Goal: Task Accomplishment & Management: Manage account settings

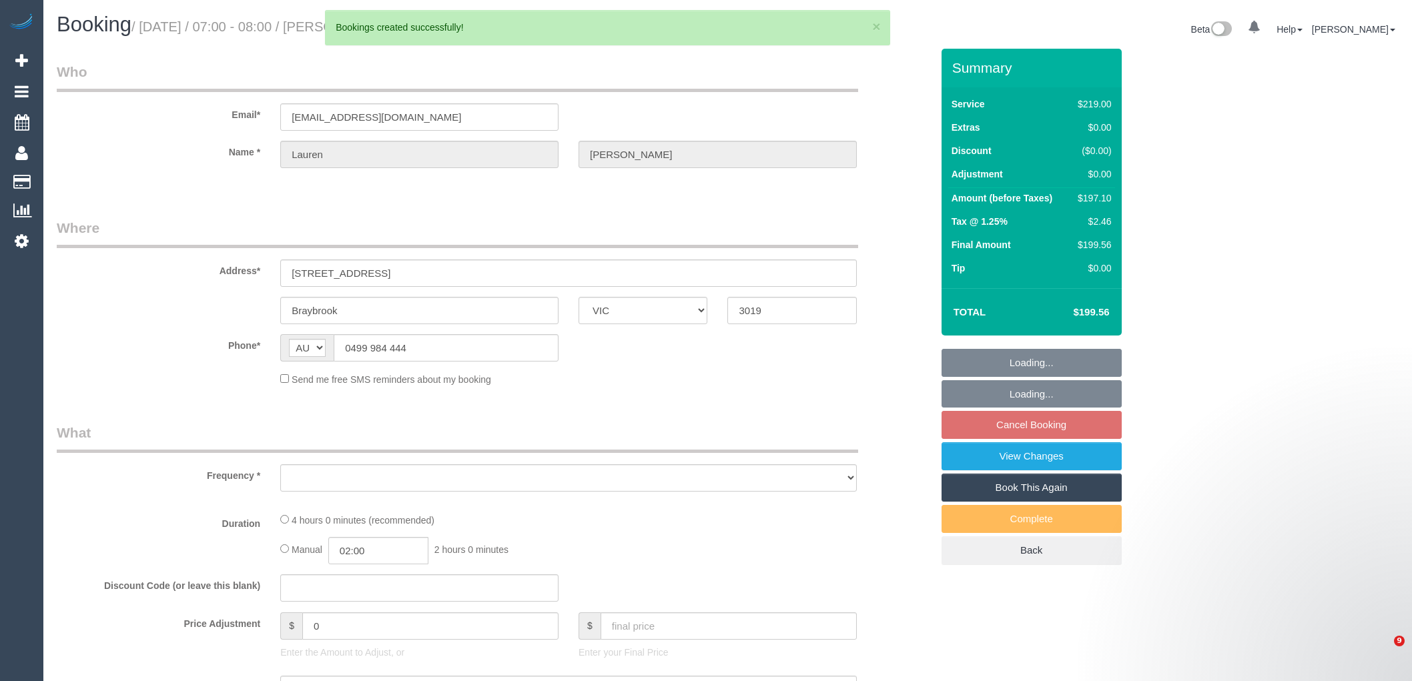
select select "VIC"
select select "object:3072"
select select "string:stripe-pm_1QDOVg2GScqysDRV01aMSOXy"
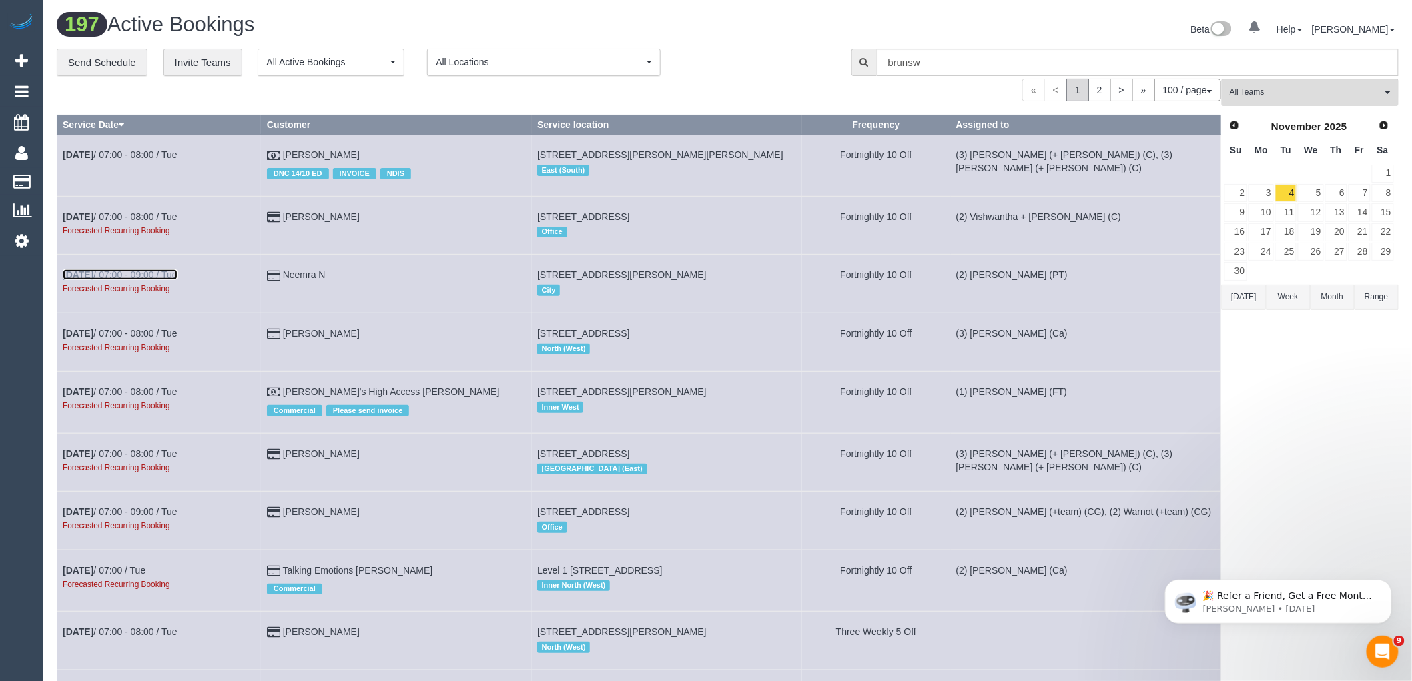
click at [153, 275] on link "[DATE] 07:00 - 09:00 / Tue" at bounding box center [120, 275] width 115 height 11
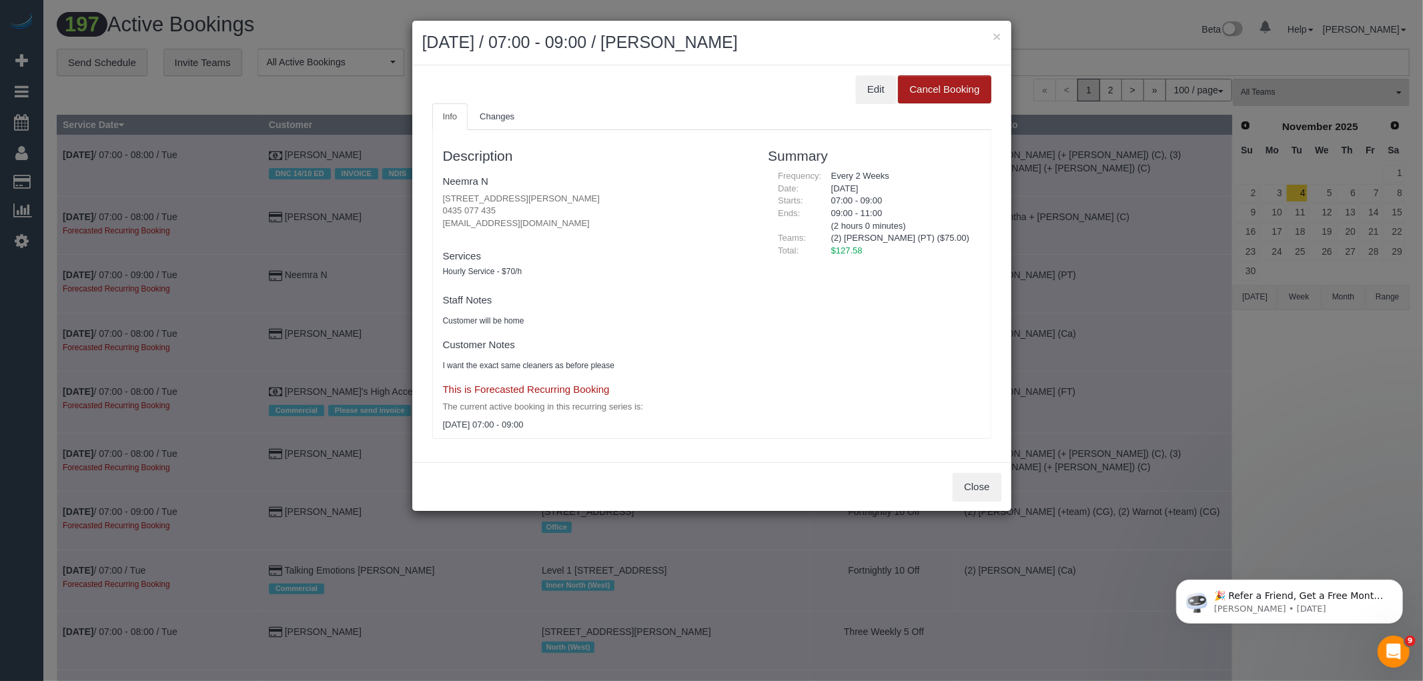
click at [906, 80] on button "Cancel Booking" at bounding box center [944, 89] width 93 height 28
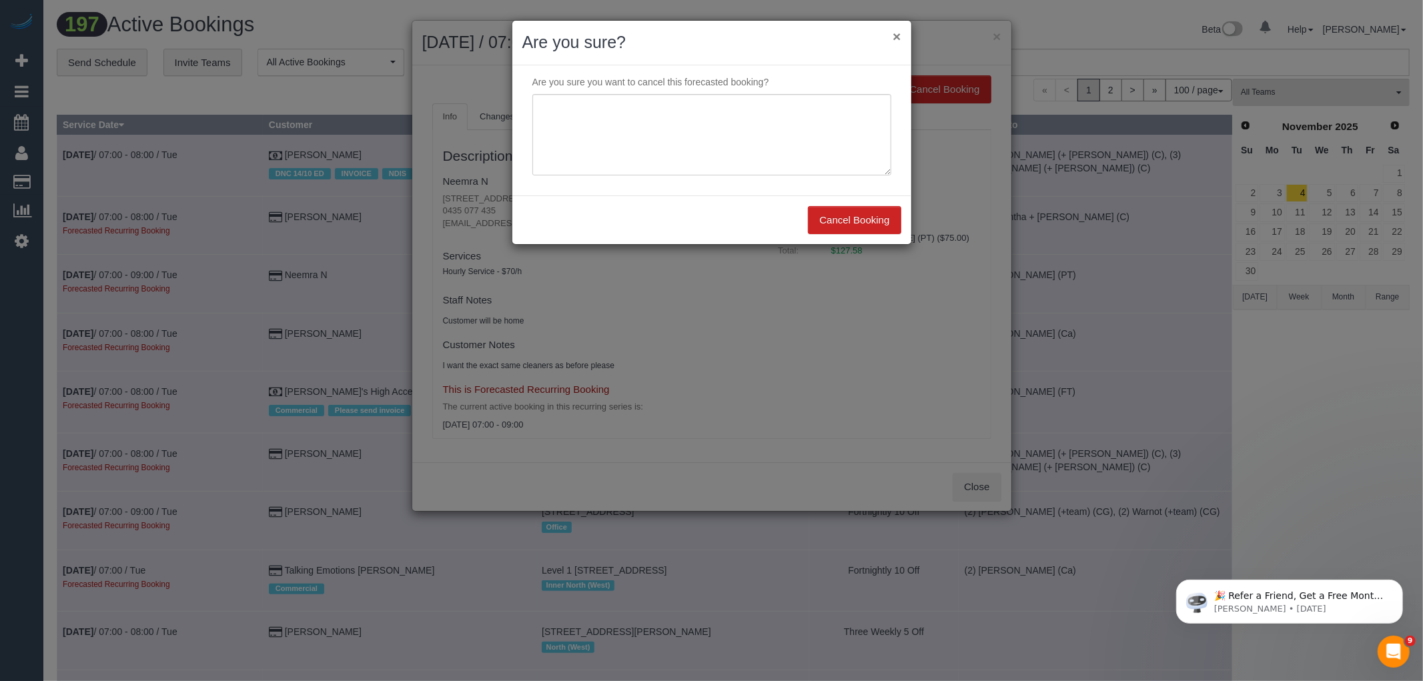
click at [895, 33] on button "×" at bounding box center [897, 36] width 8 height 14
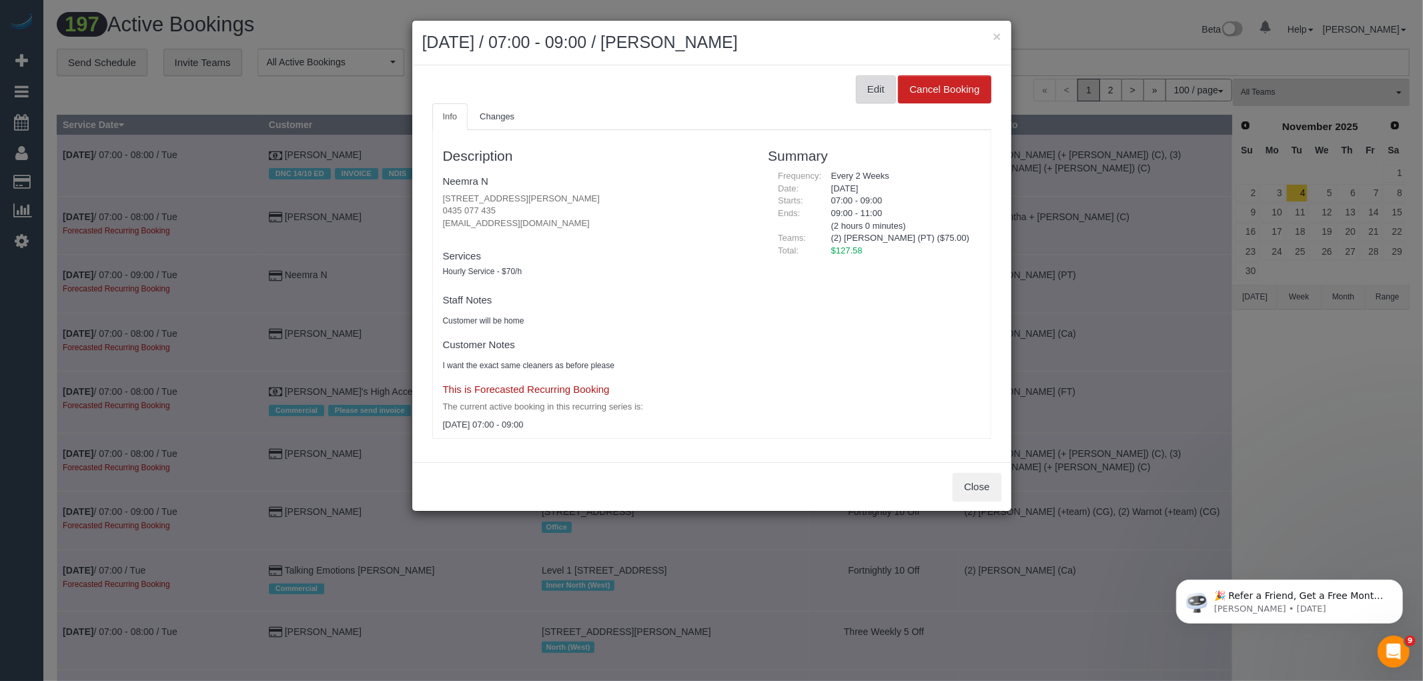
click at [878, 85] on button "Edit" at bounding box center [876, 89] width 40 height 28
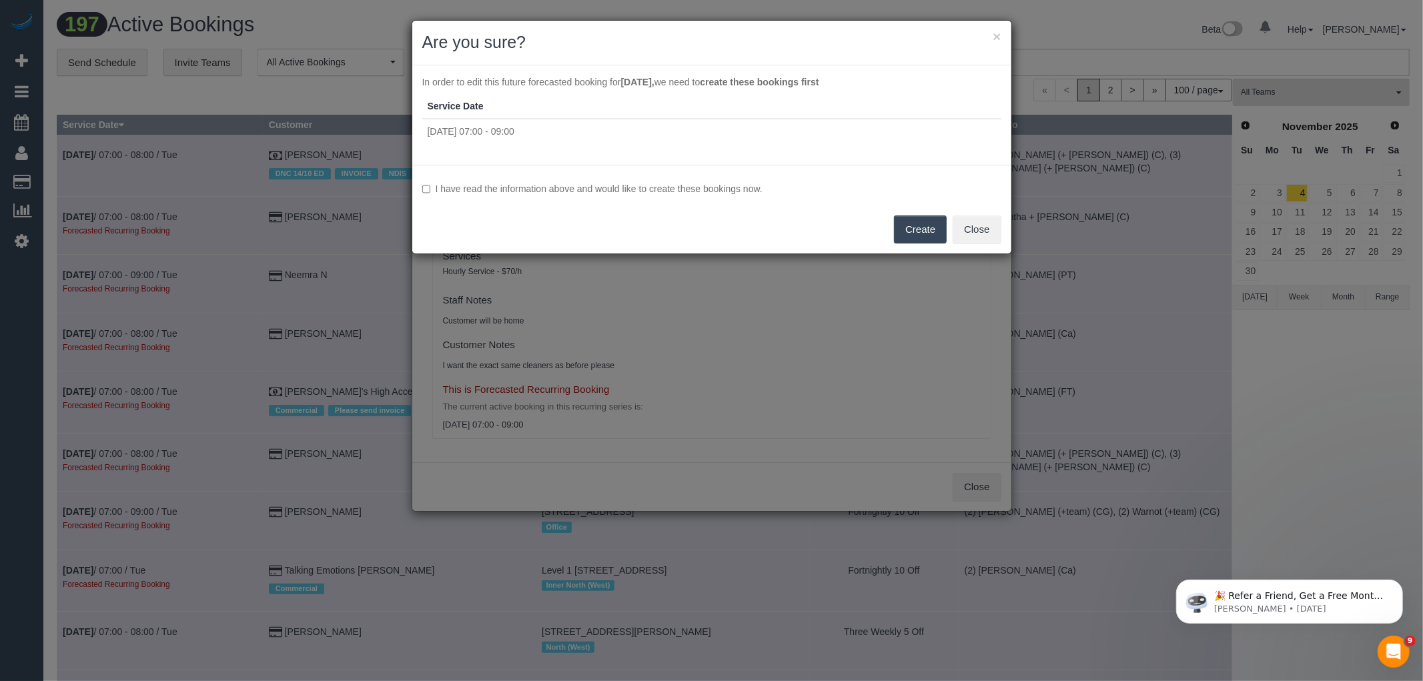
click at [663, 190] on label "I have read the information above and would like to create these bookings now." at bounding box center [711, 188] width 579 height 13
click at [918, 228] on button "Create" at bounding box center [920, 230] width 53 height 28
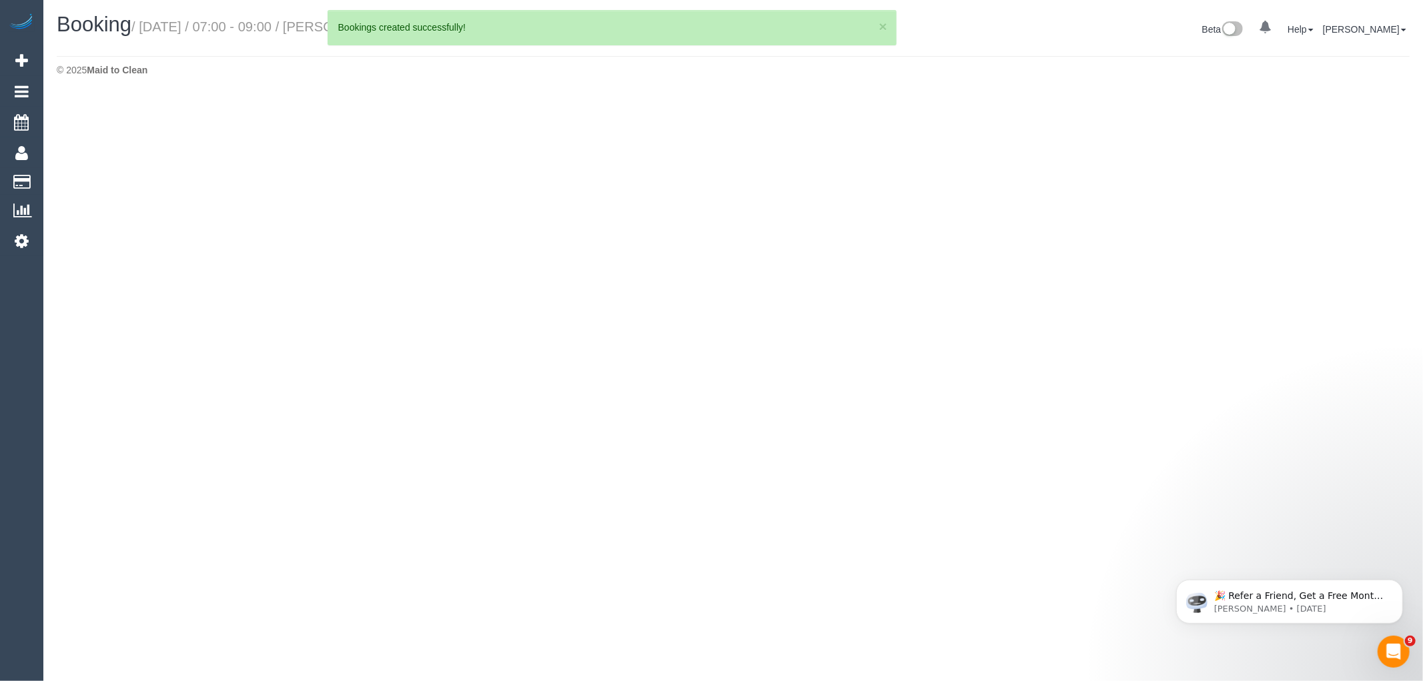
select select "VIC"
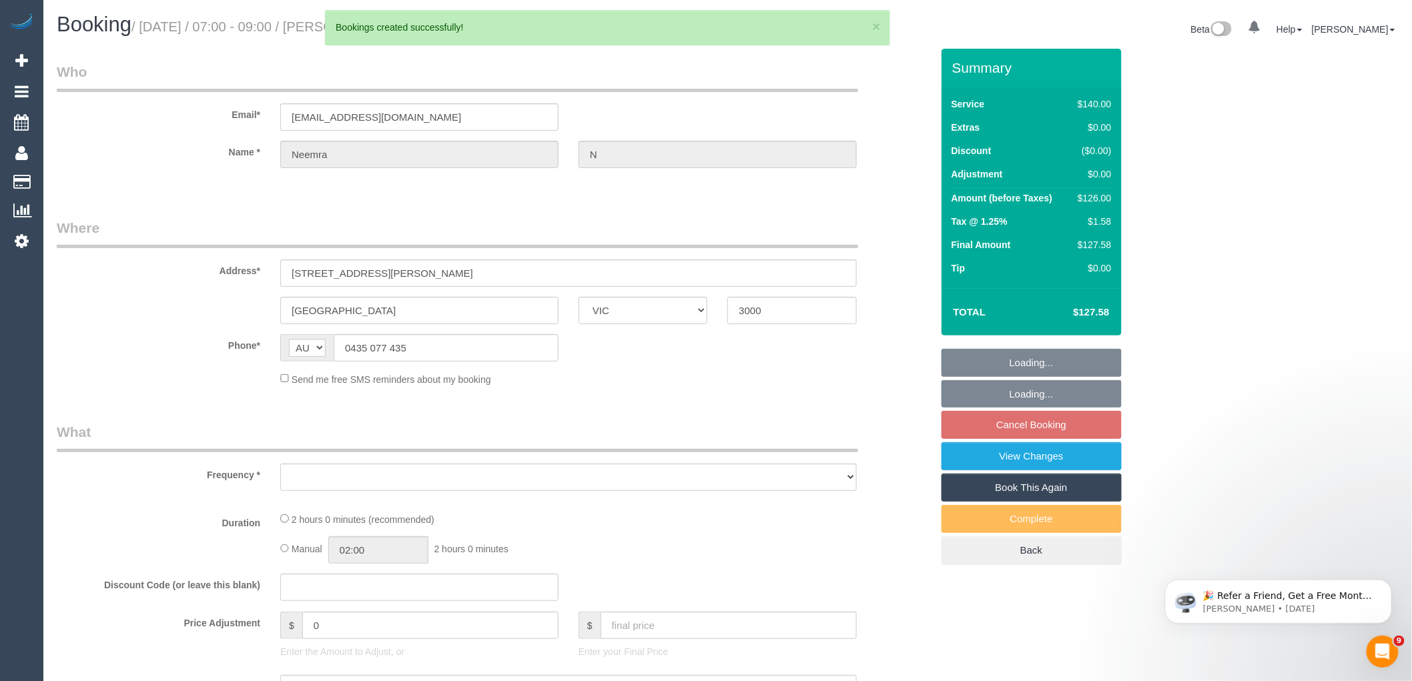
select select "string:stripe-pm_1RTY352GScqysDRVpXaAOTV3"
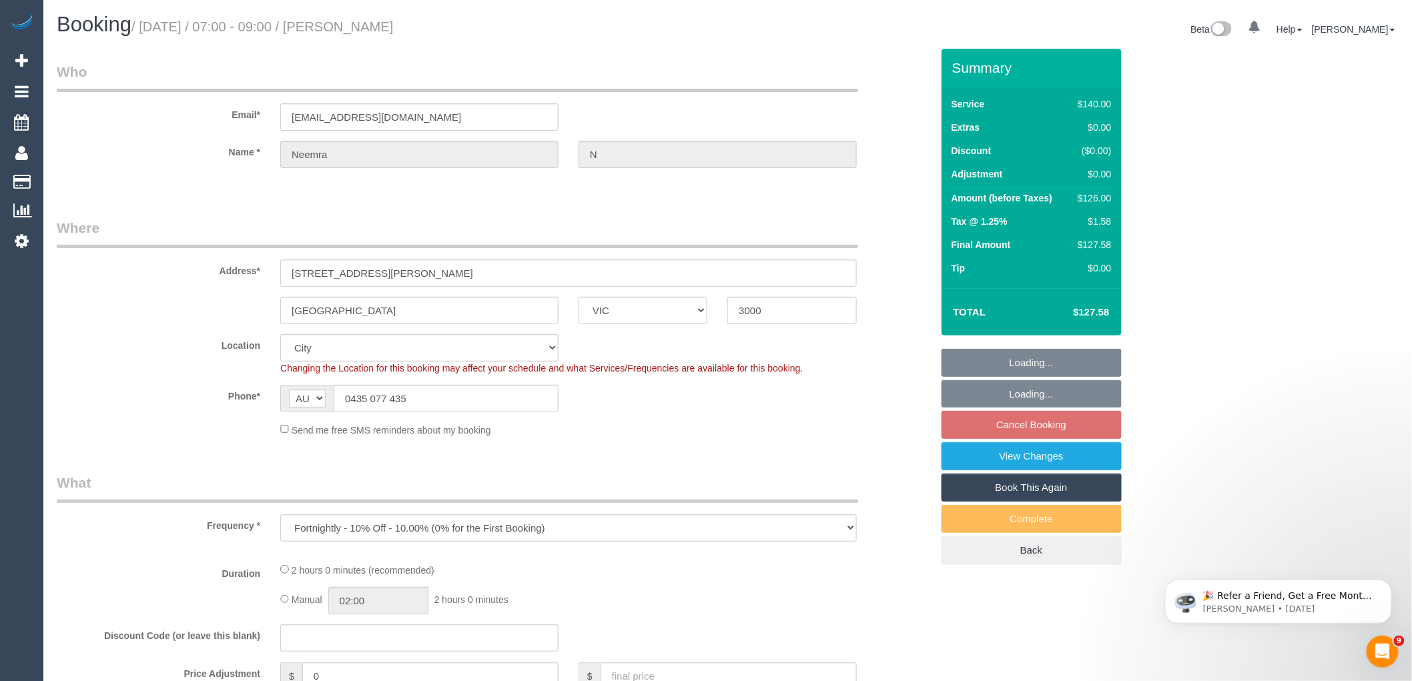
select select "object:6396"
select select "number:28"
select select "number:14"
select select "number:20"
select select "number:24"
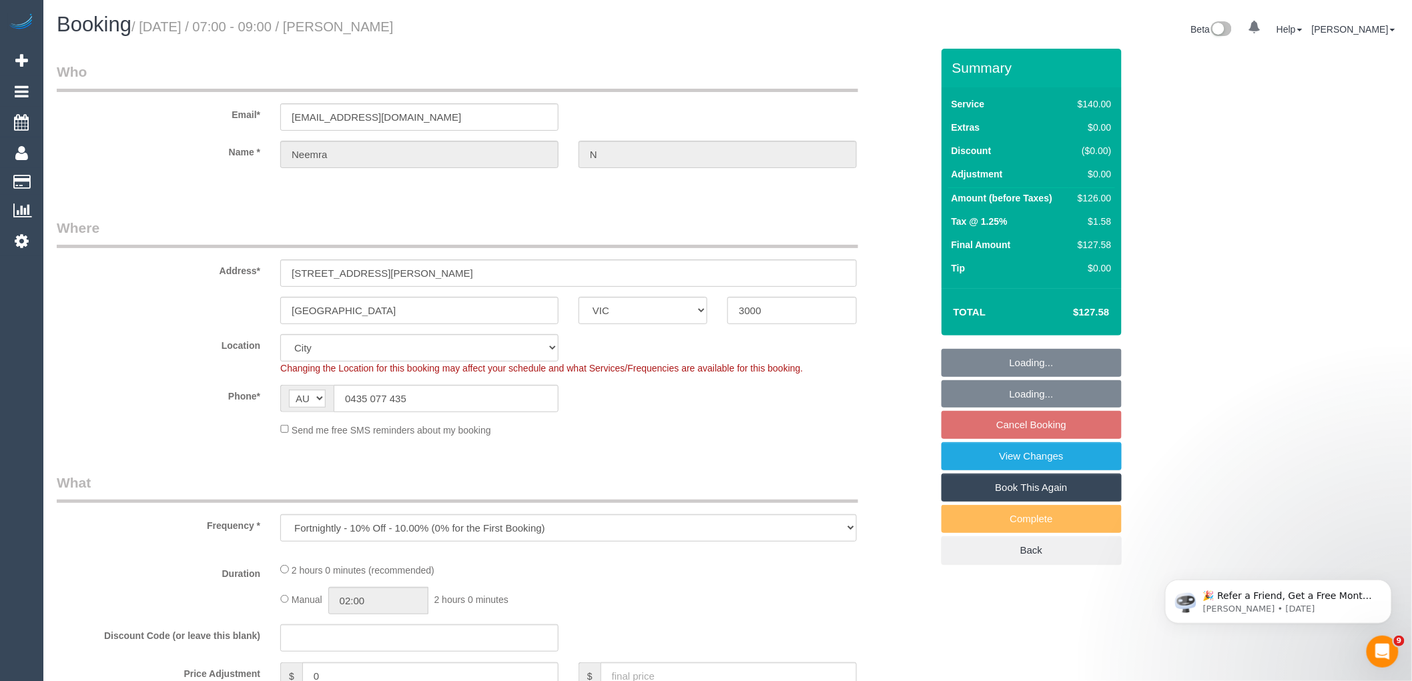
select select "number:35"
select select "number:12"
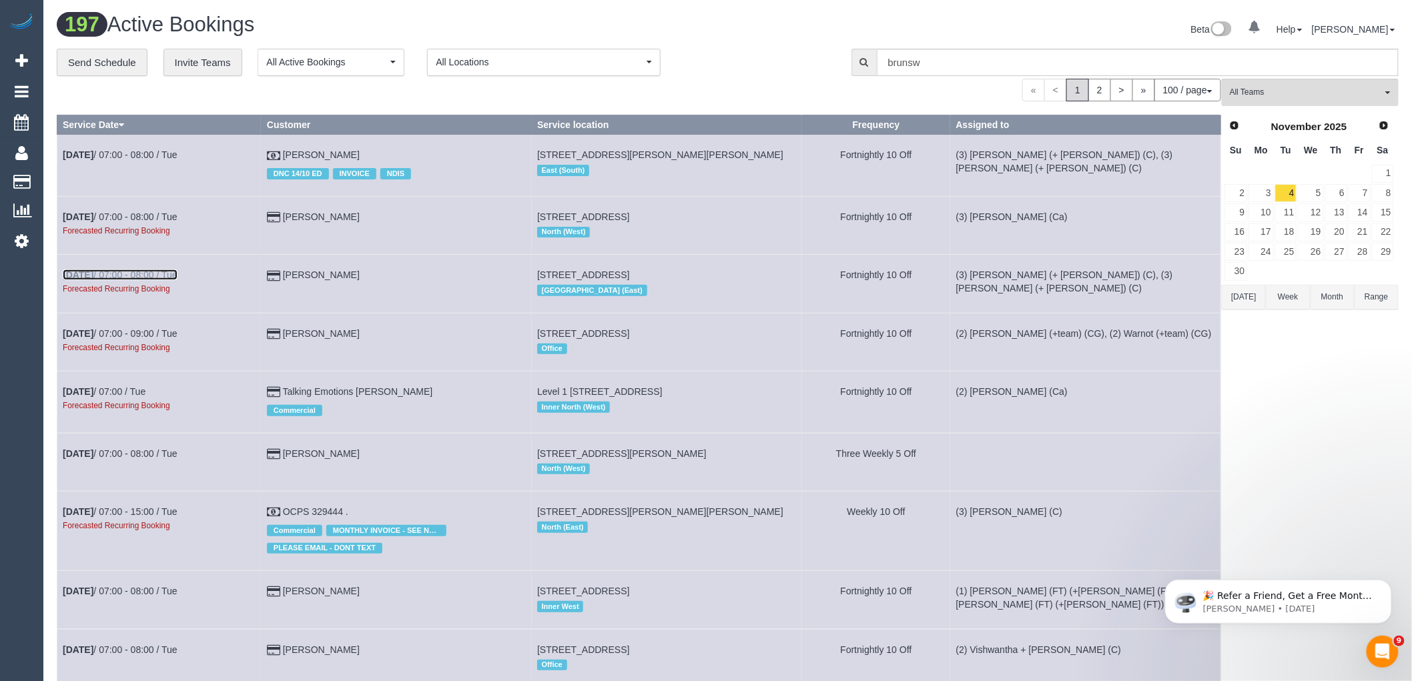
click at [147, 278] on link "[DATE] 07:00 - 08:00 / Tue" at bounding box center [120, 275] width 115 height 11
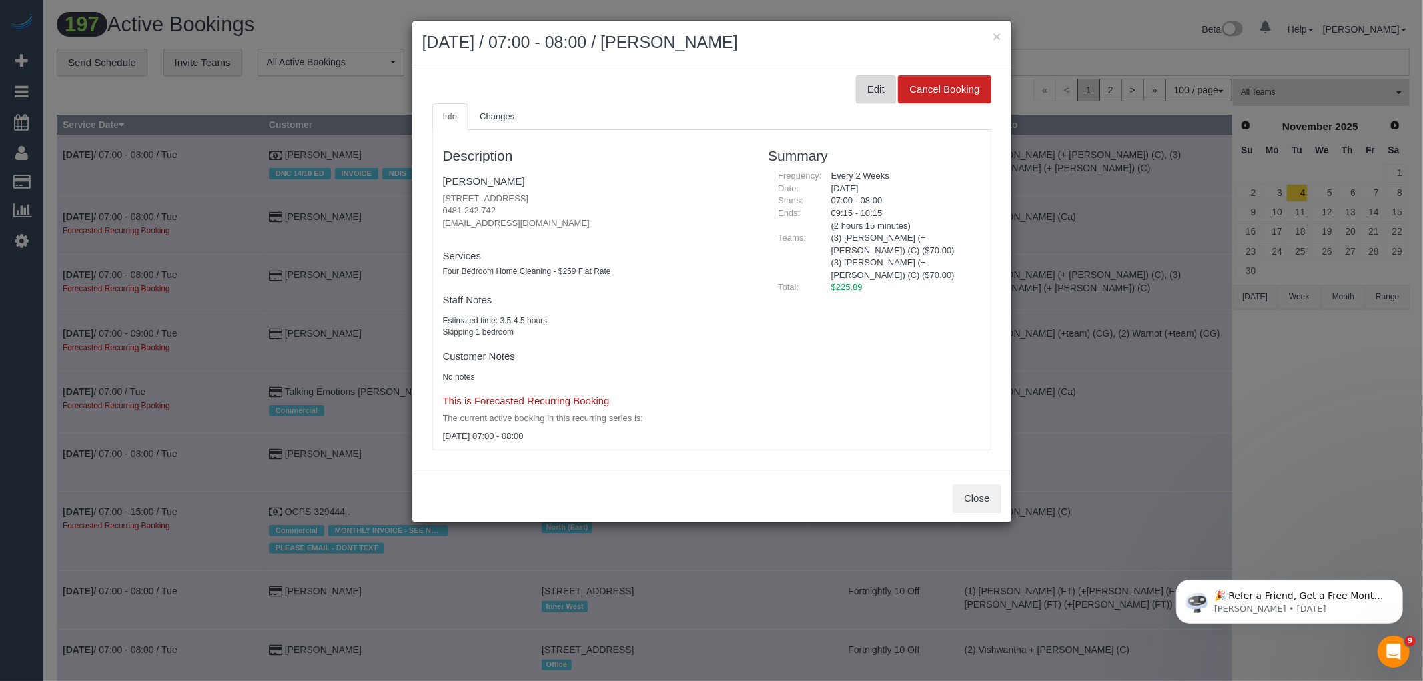
click at [888, 75] on button "Edit" at bounding box center [876, 89] width 40 height 28
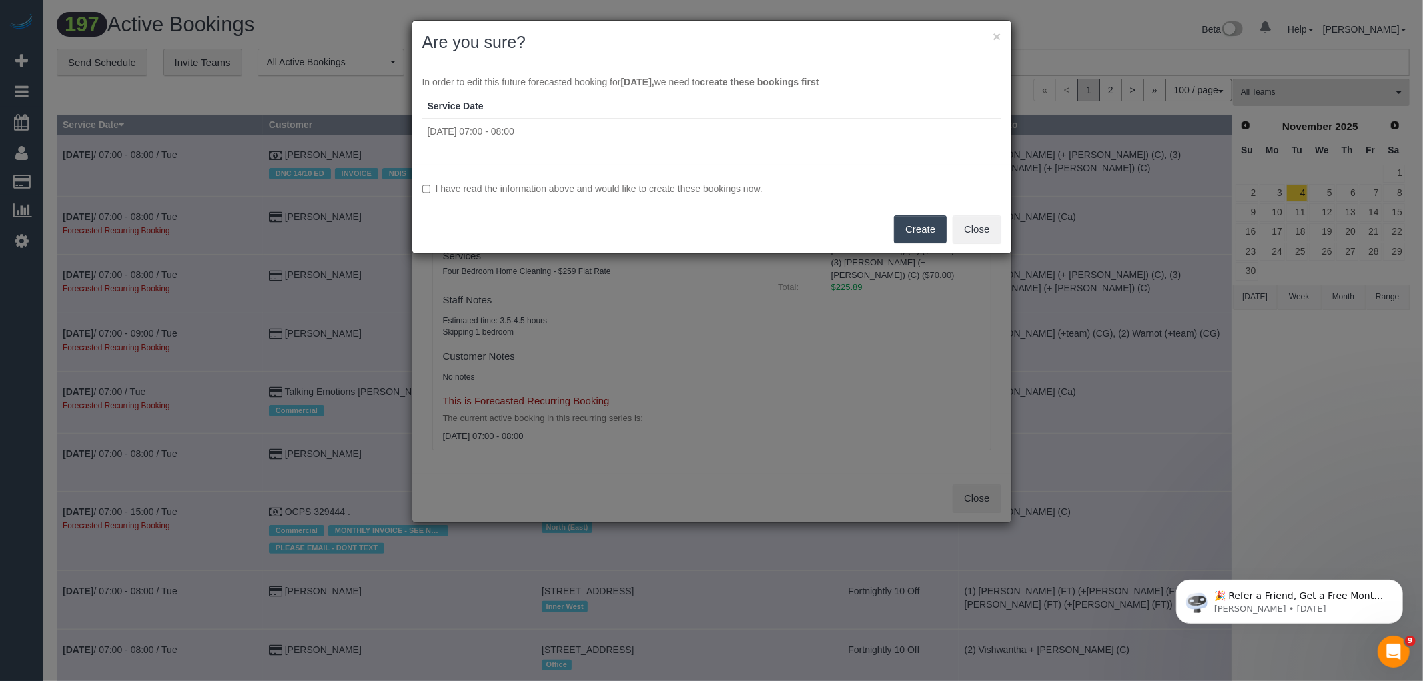
drag, startPoint x: 665, startPoint y: 184, endPoint x: 850, endPoint y: 208, distance: 186.4
click at [667, 184] on label "I have read the information above and would like to create these bookings now." at bounding box center [711, 188] width 579 height 13
click at [936, 228] on button "Create" at bounding box center [920, 230] width 53 height 28
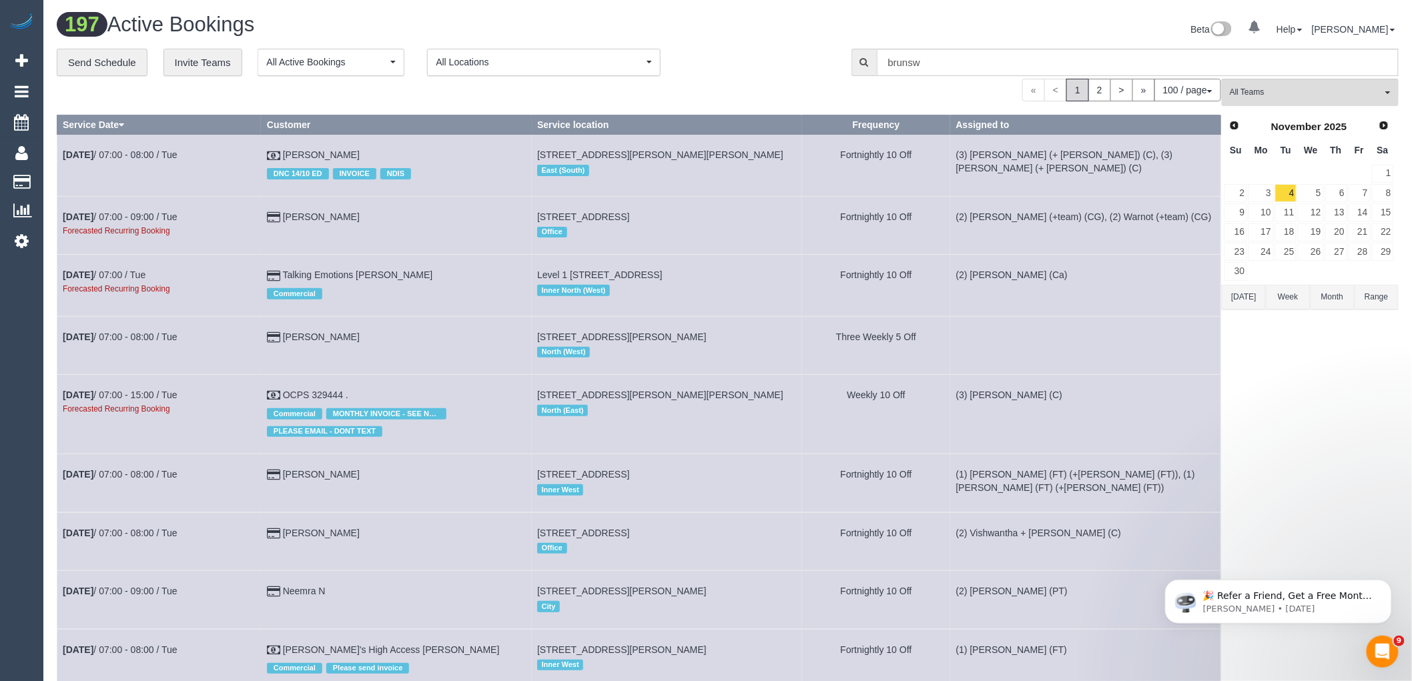
click at [105, 285] on div "Forecasted Recurring Booking" at bounding box center [159, 288] width 193 height 13
click at [115, 276] on link "[DATE] 07:00 / Tue" at bounding box center [104, 275] width 83 height 11
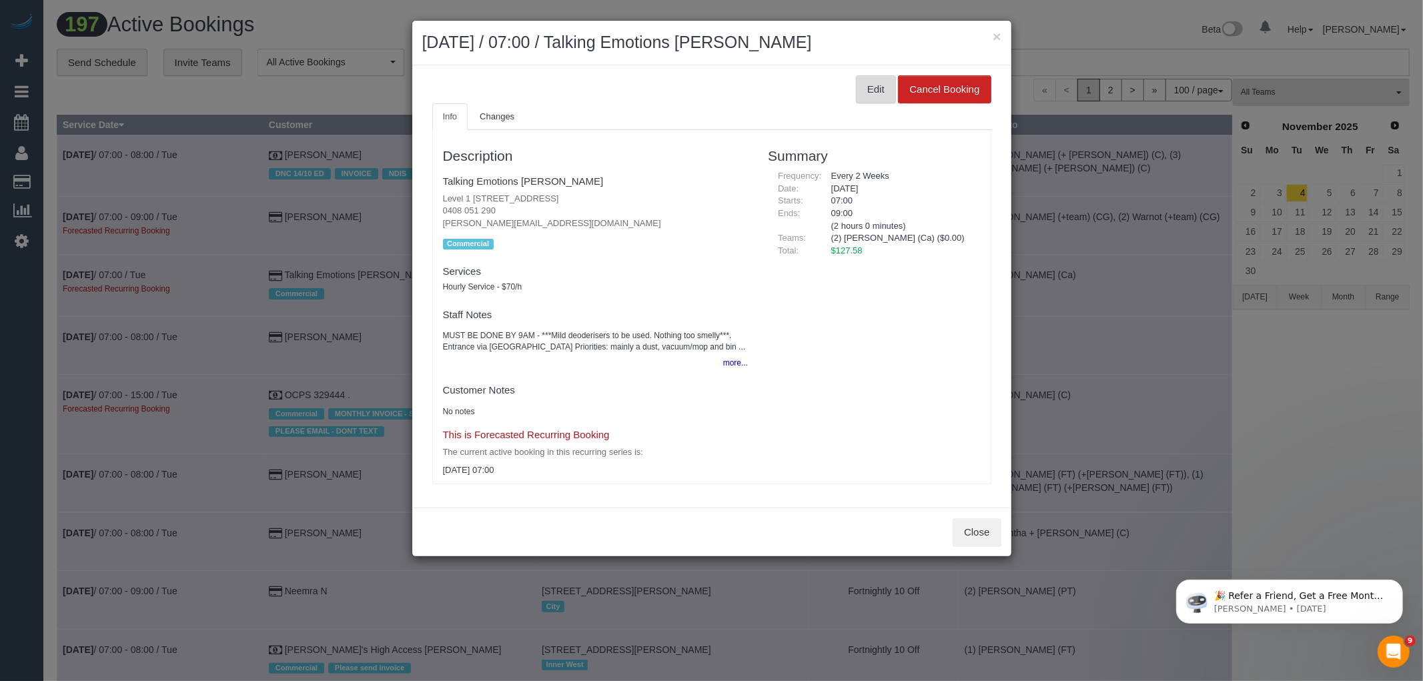
click at [886, 92] on button "Edit" at bounding box center [876, 89] width 40 height 28
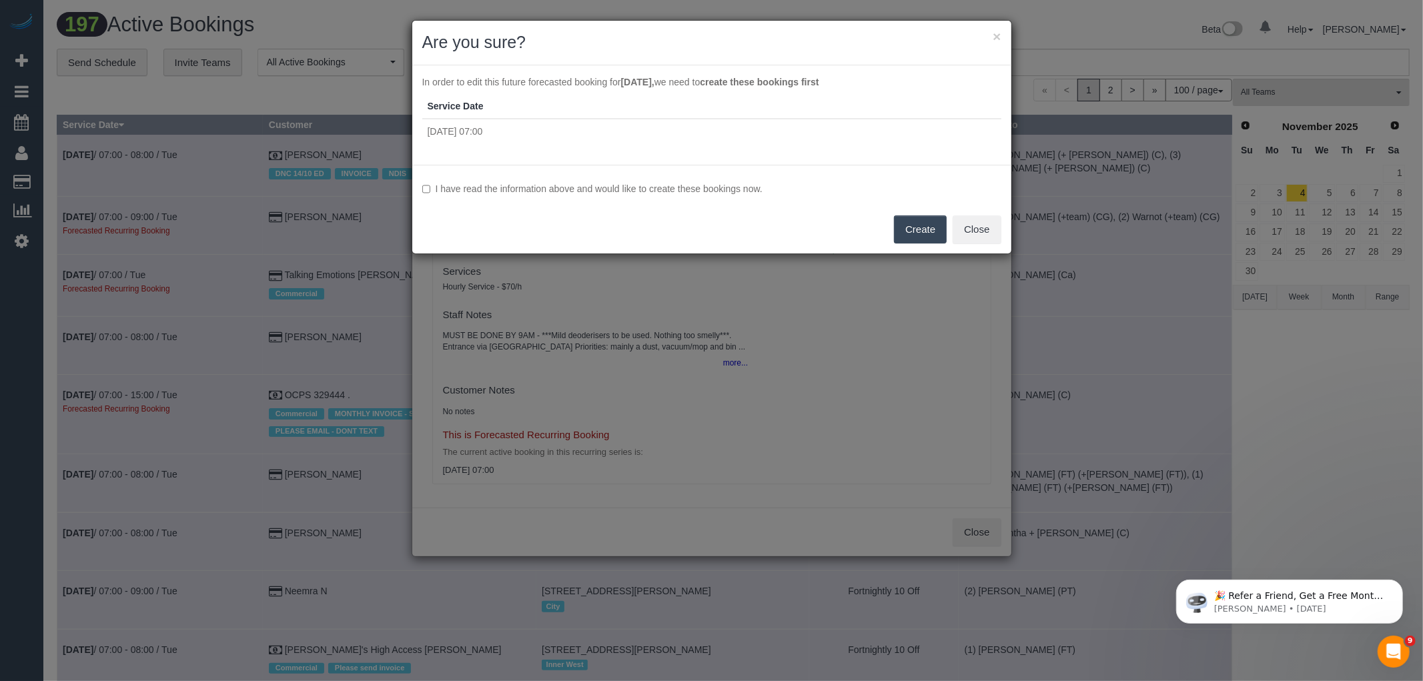
click at [690, 186] on label "I have read the information above and would like to create these bookings now." at bounding box center [711, 188] width 579 height 13
click at [944, 225] on button "Create" at bounding box center [920, 230] width 53 height 28
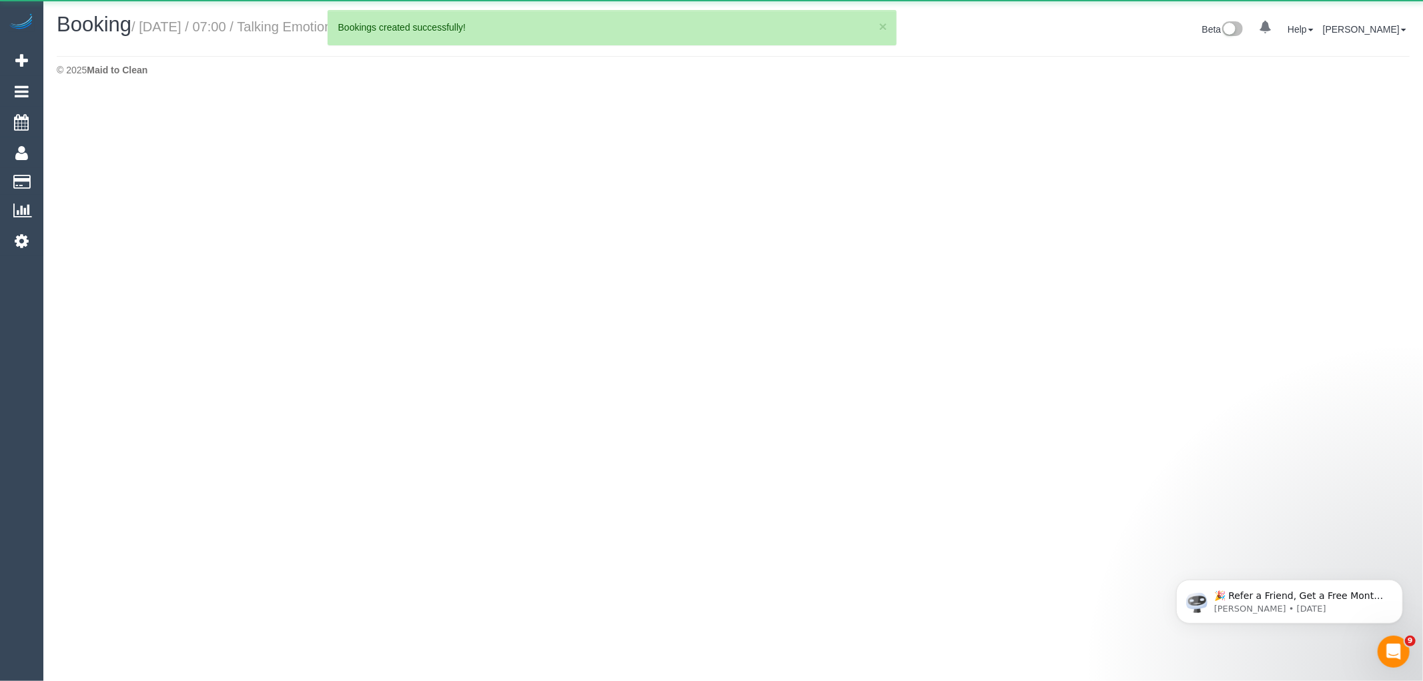
select select "VIC"
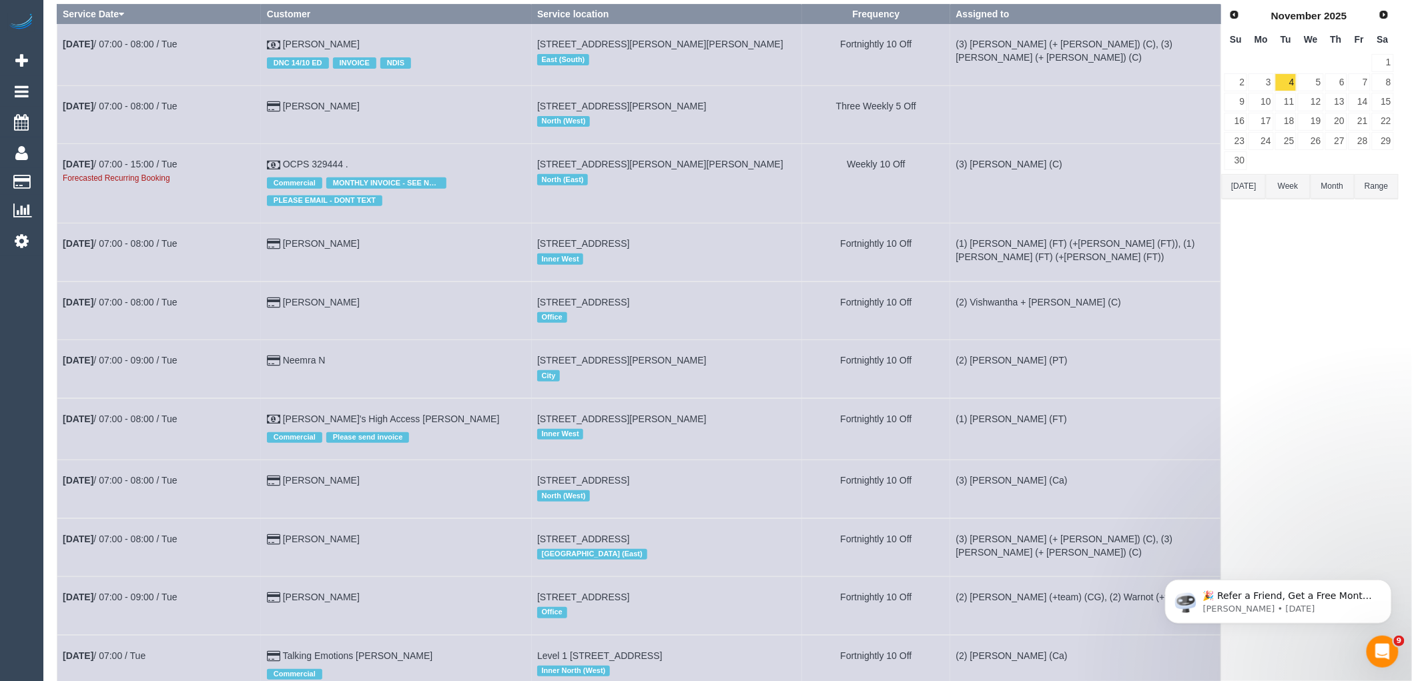
scroll to position [444, 0]
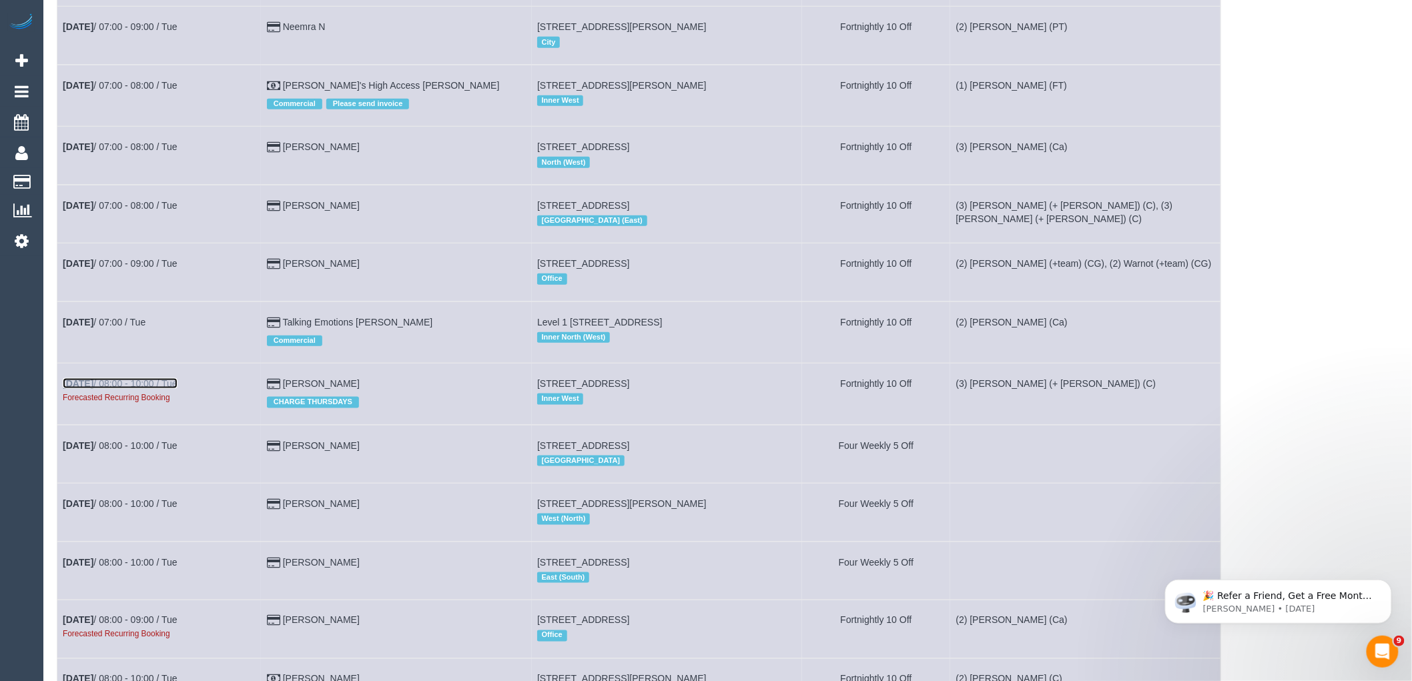
click at [125, 389] on link "[DATE] 08:00 - 10:00 / Tue" at bounding box center [120, 383] width 115 height 11
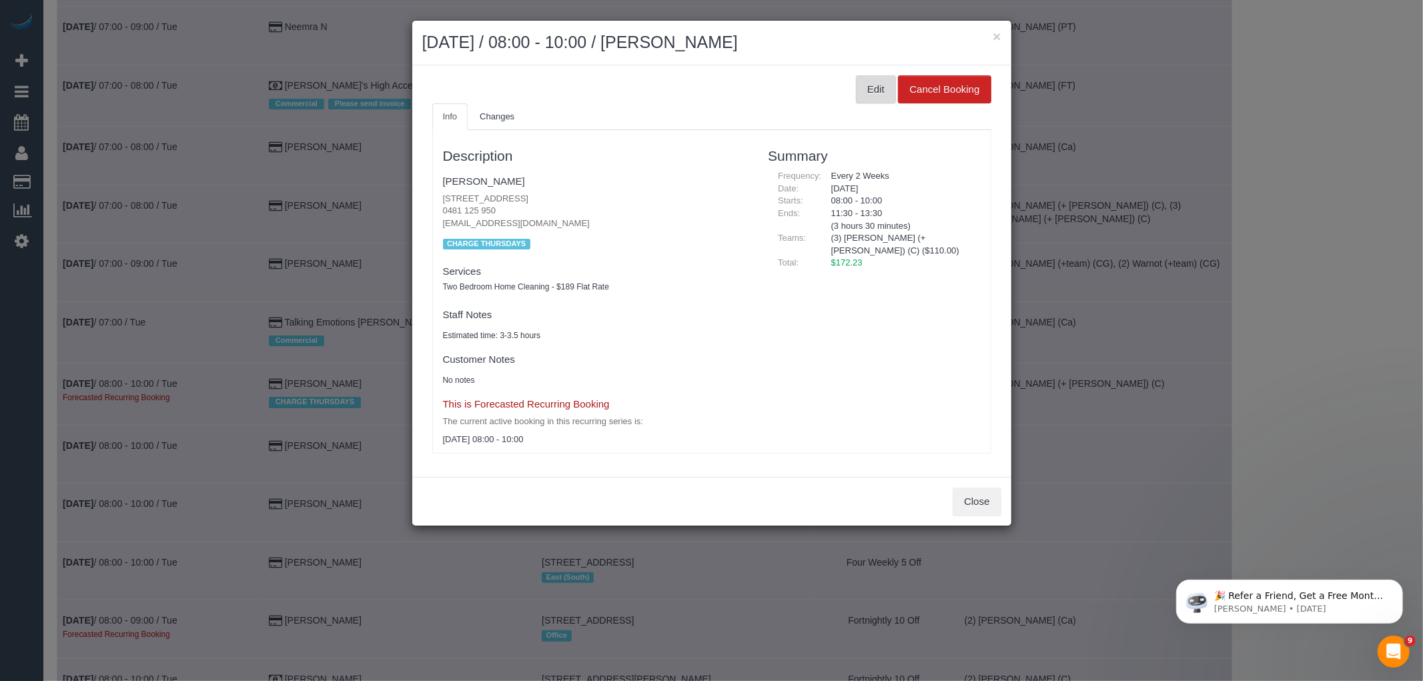
click at [866, 89] on button "Edit" at bounding box center [876, 89] width 40 height 28
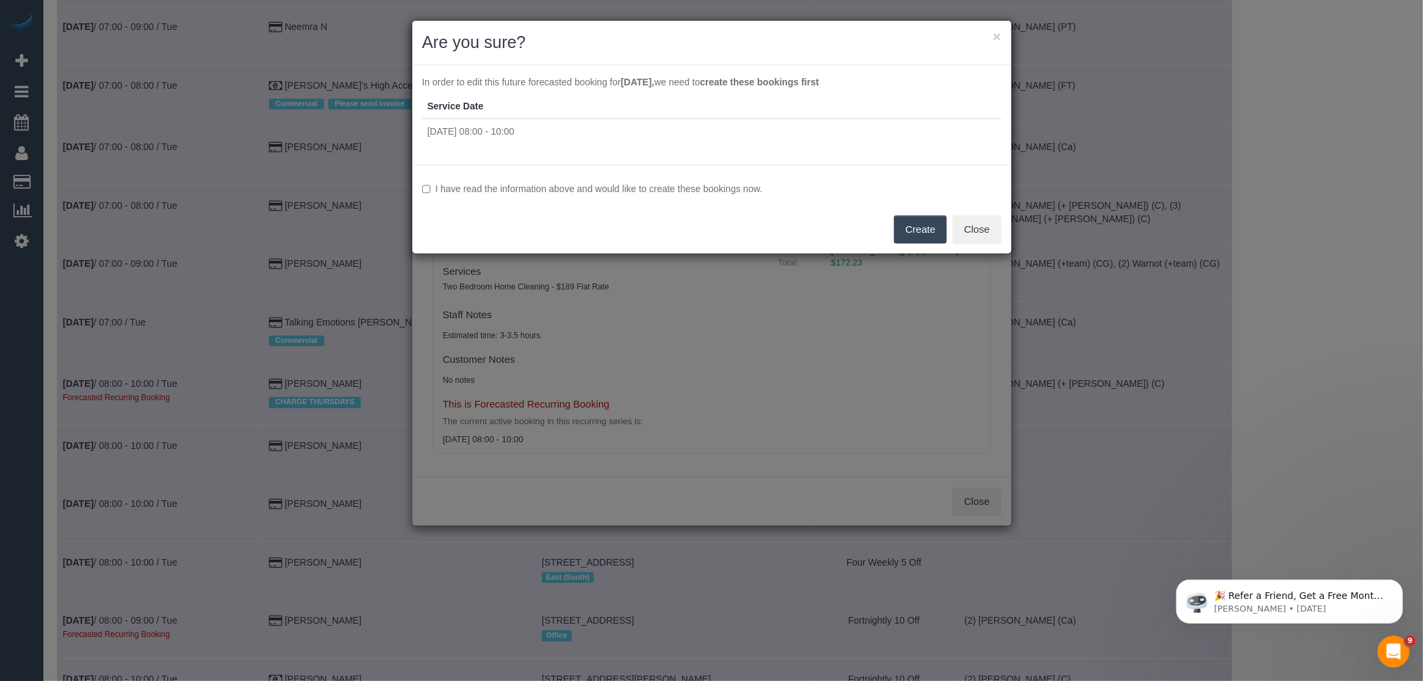
click at [646, 190] on label "I have read the information above and would like to create these bookings now." at bounding box center [711, 188] width 579 height 13
click at [904, 228] on button "Create" at bounding box center [920, 230] width 53 height 28
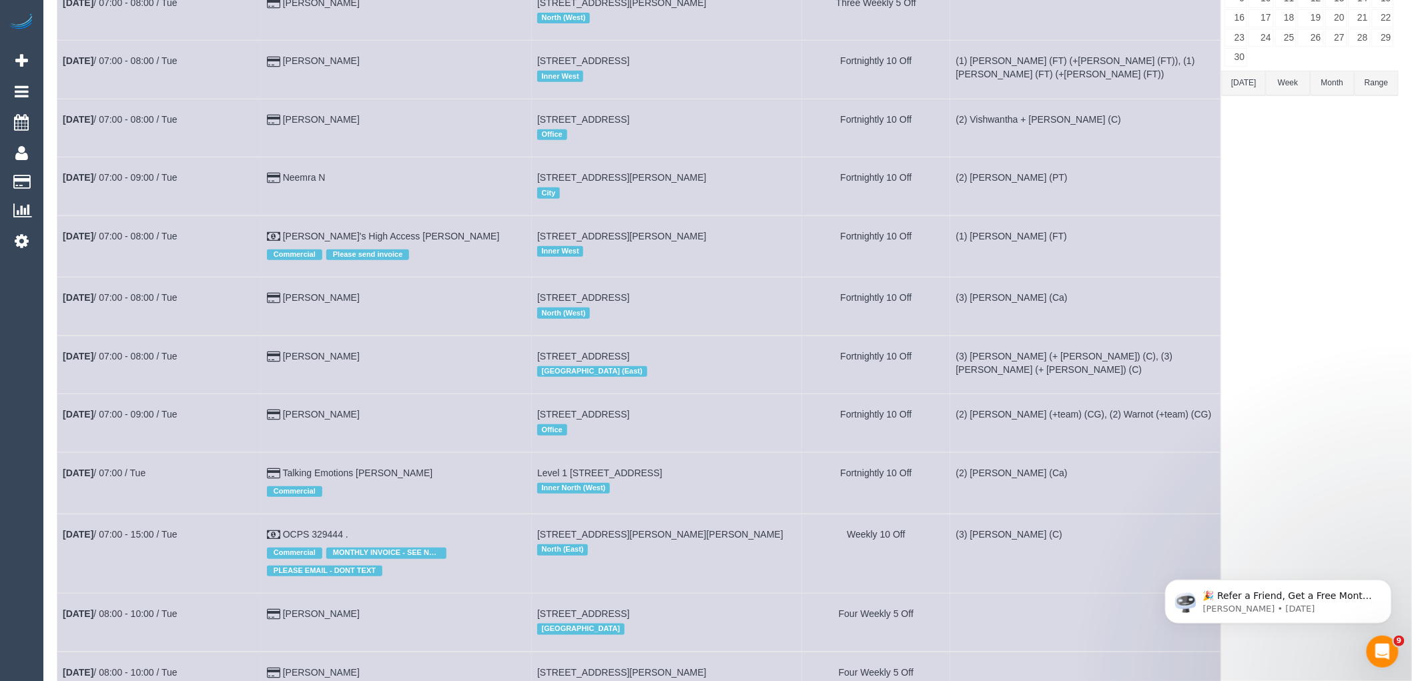
scroll to position [519, 0]
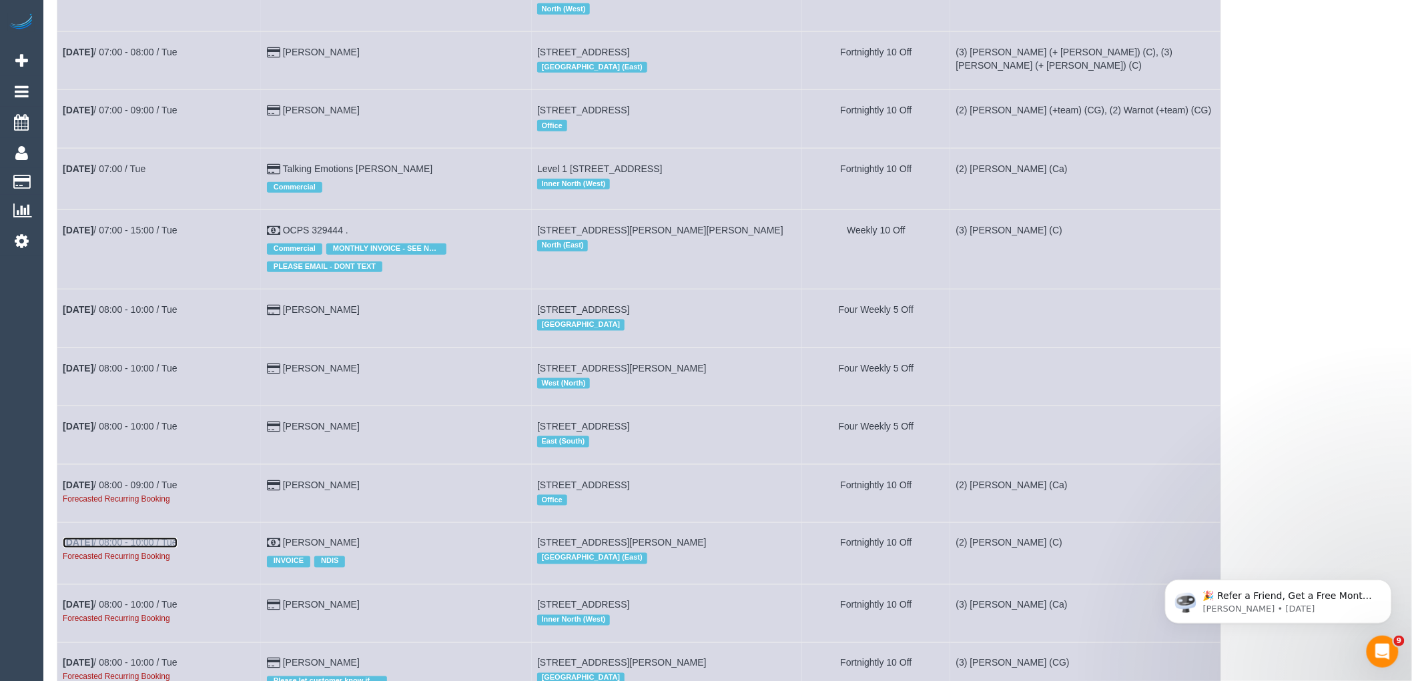
click at [116, 549] on link "[DATE] 08:00 - 10:00 / Tue" at bounding box center [120, 543] width 115 height 11
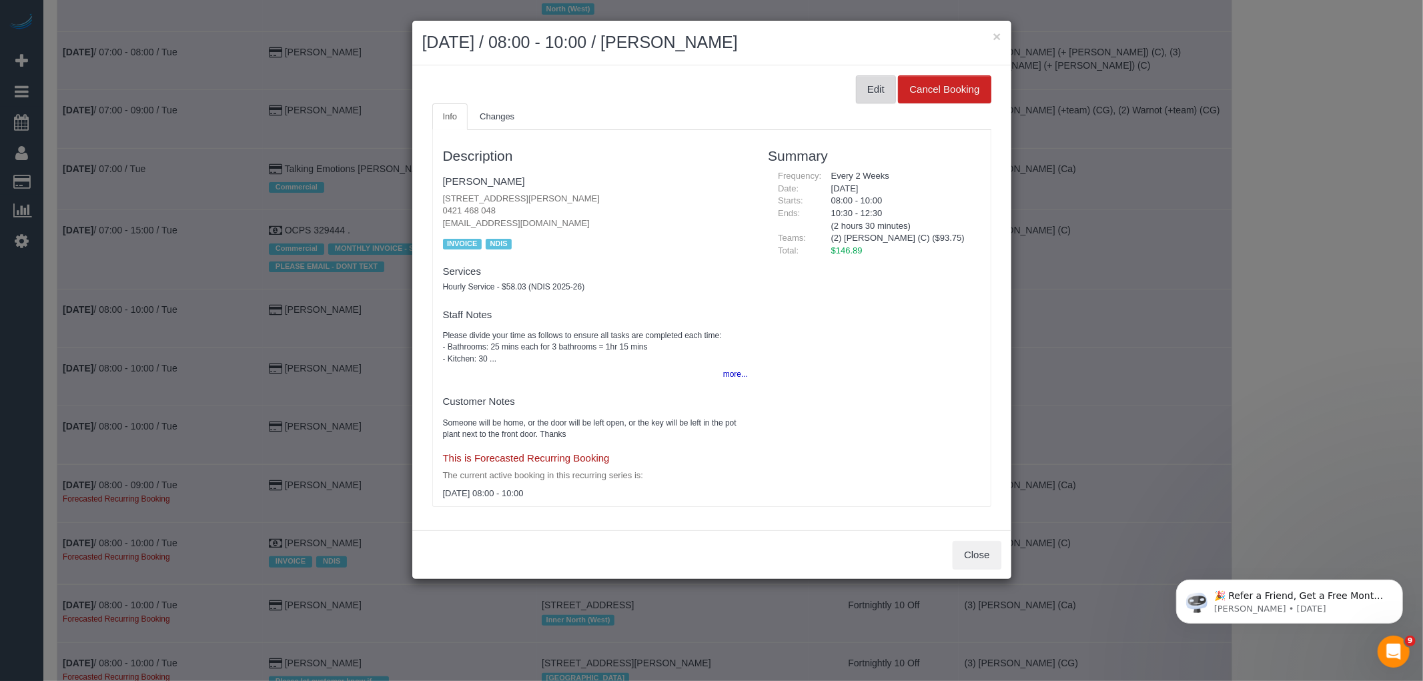
click at [880, 87] on button "Edit" at bounding box center [876, 89] width 40 height 28
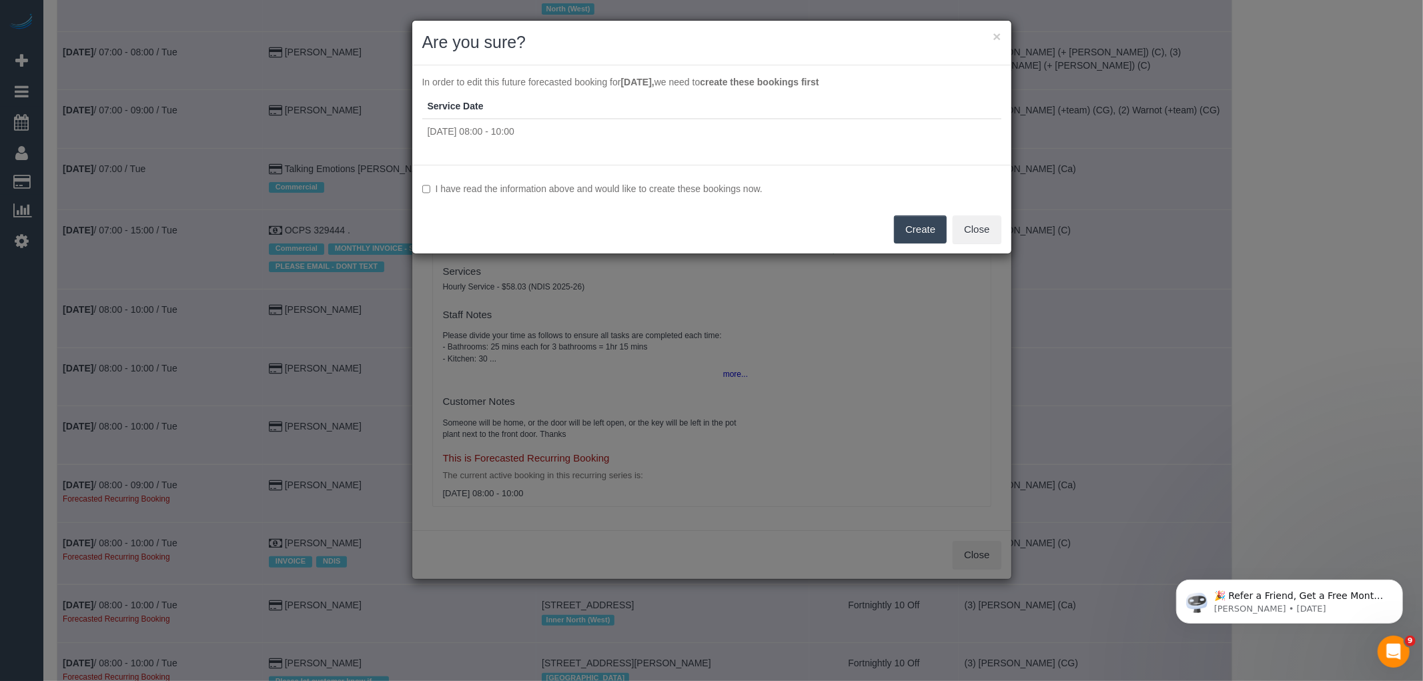
click at [486, 178] on div "I have read the information above and would like to create these bookings now. …" at bounding box center [711, 209] width 599 height 89
click at [485, 187] on label "I have read the information above and would like to create these bookings now." at bounding box center [711, 188] width 579 height 13
click at [924, 221] on button "Create" at bounding box center [920, 230] width 53 height 28
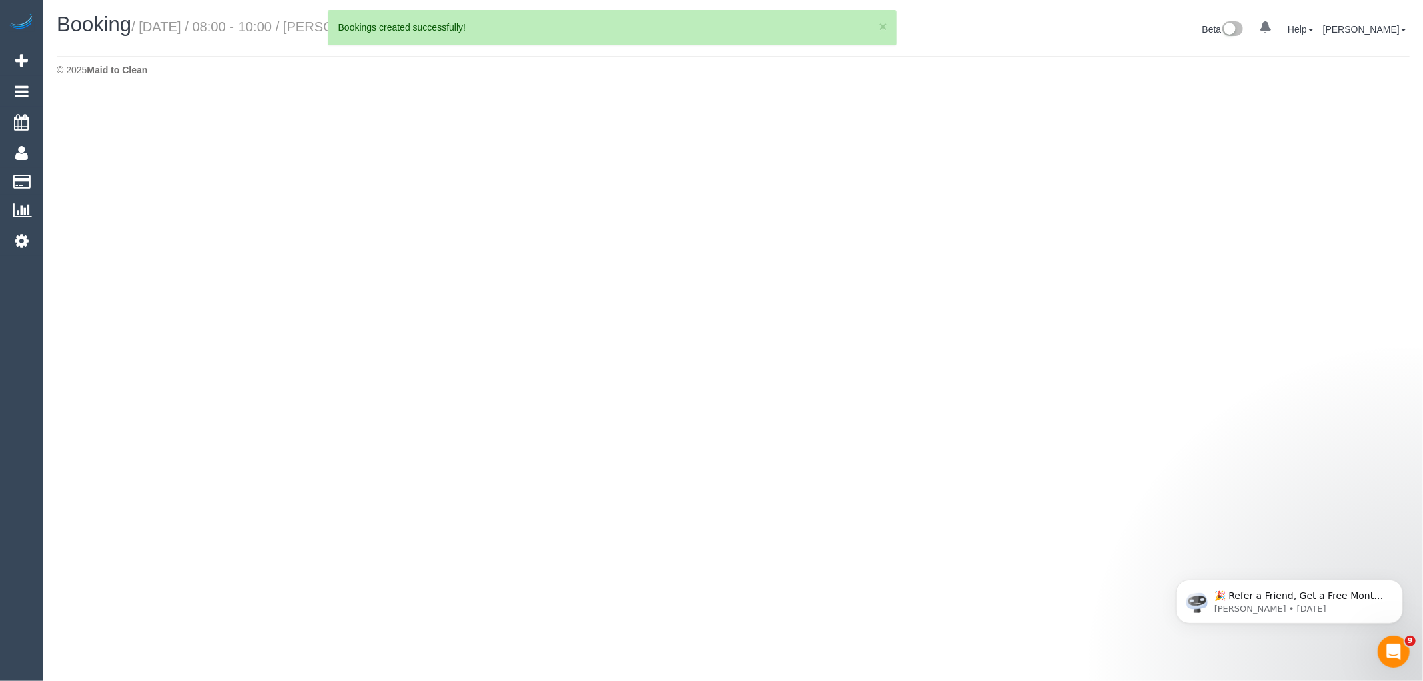
select select "VIC"
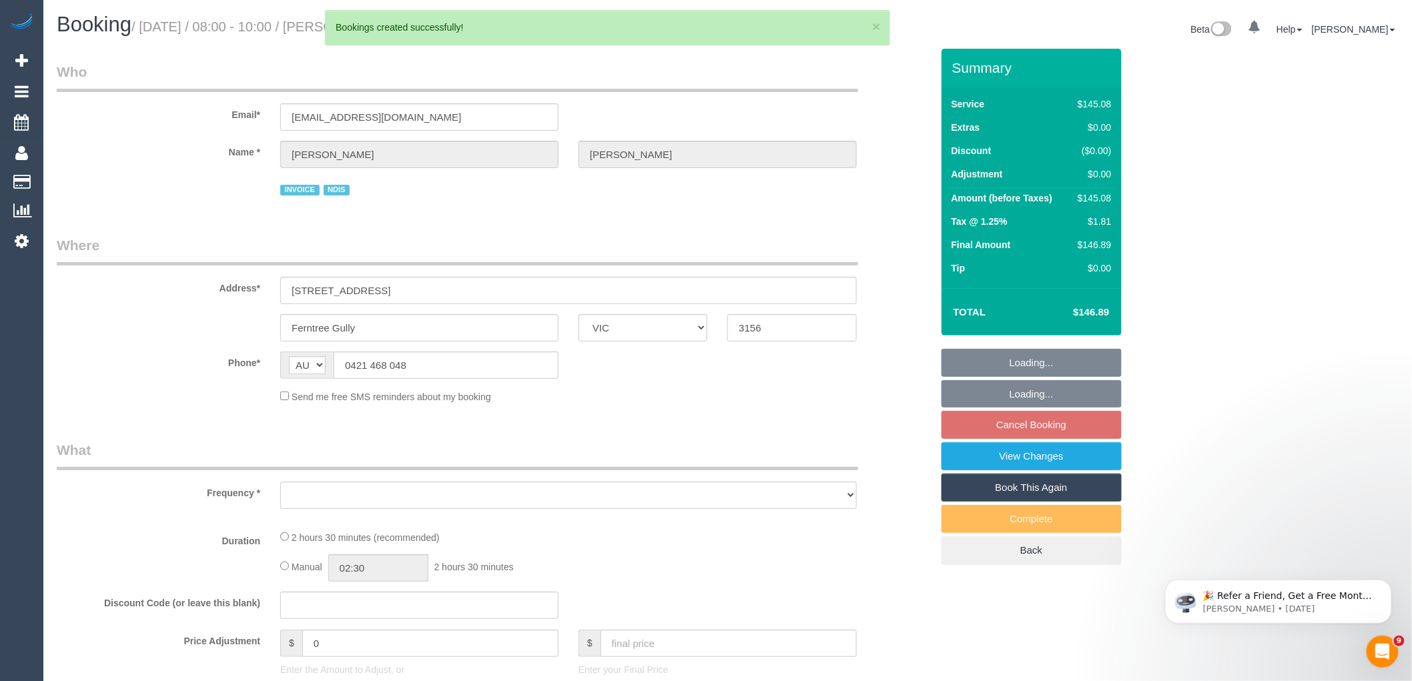
select select "number:27"
select select "number:17"
select select "number:19"
select select "number:36"
select select "number:11"
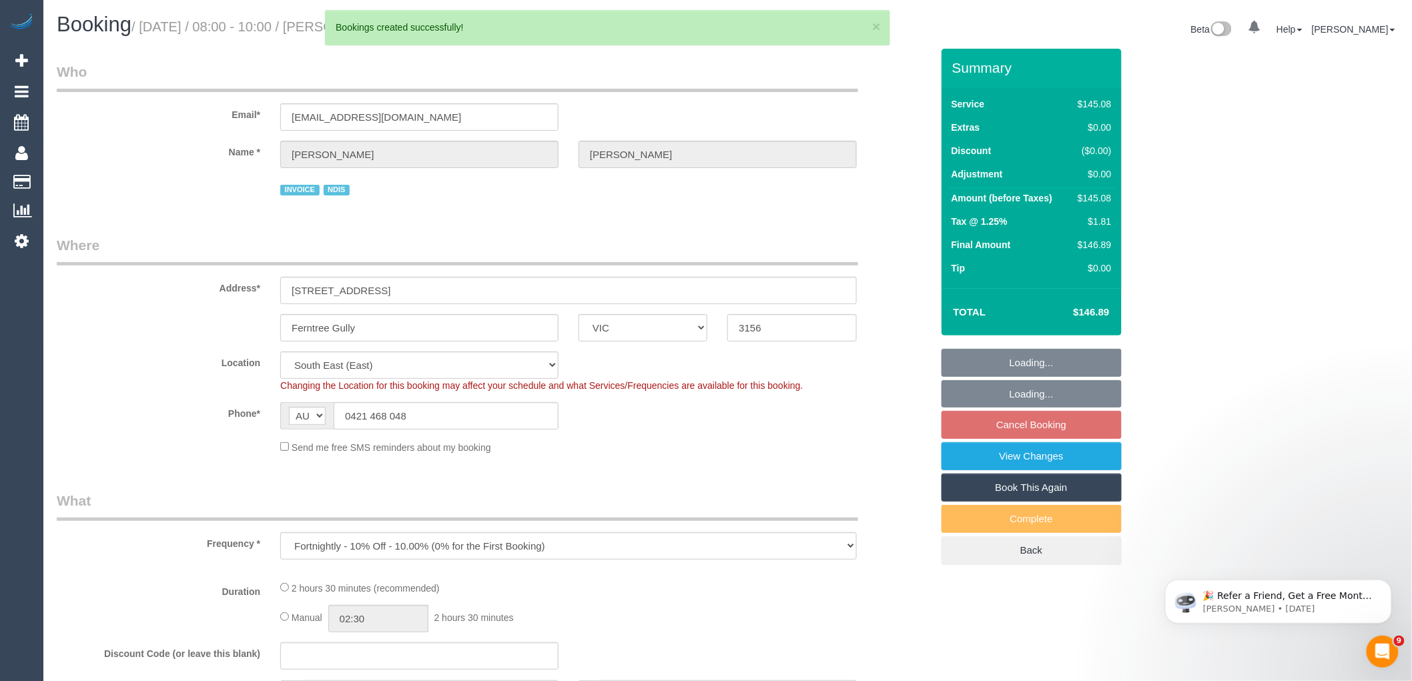
select select "object:17313"
select select "150"
select select "object:17379"
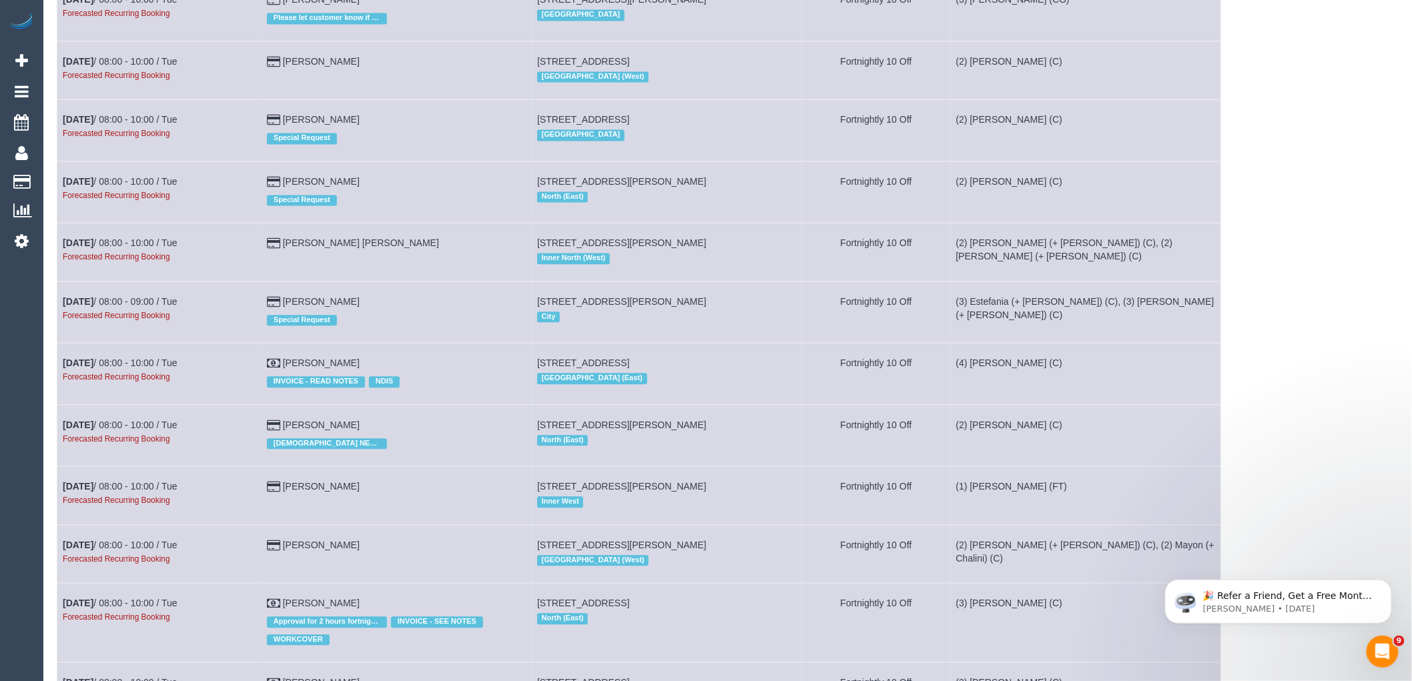
scroll to position [890, 0]
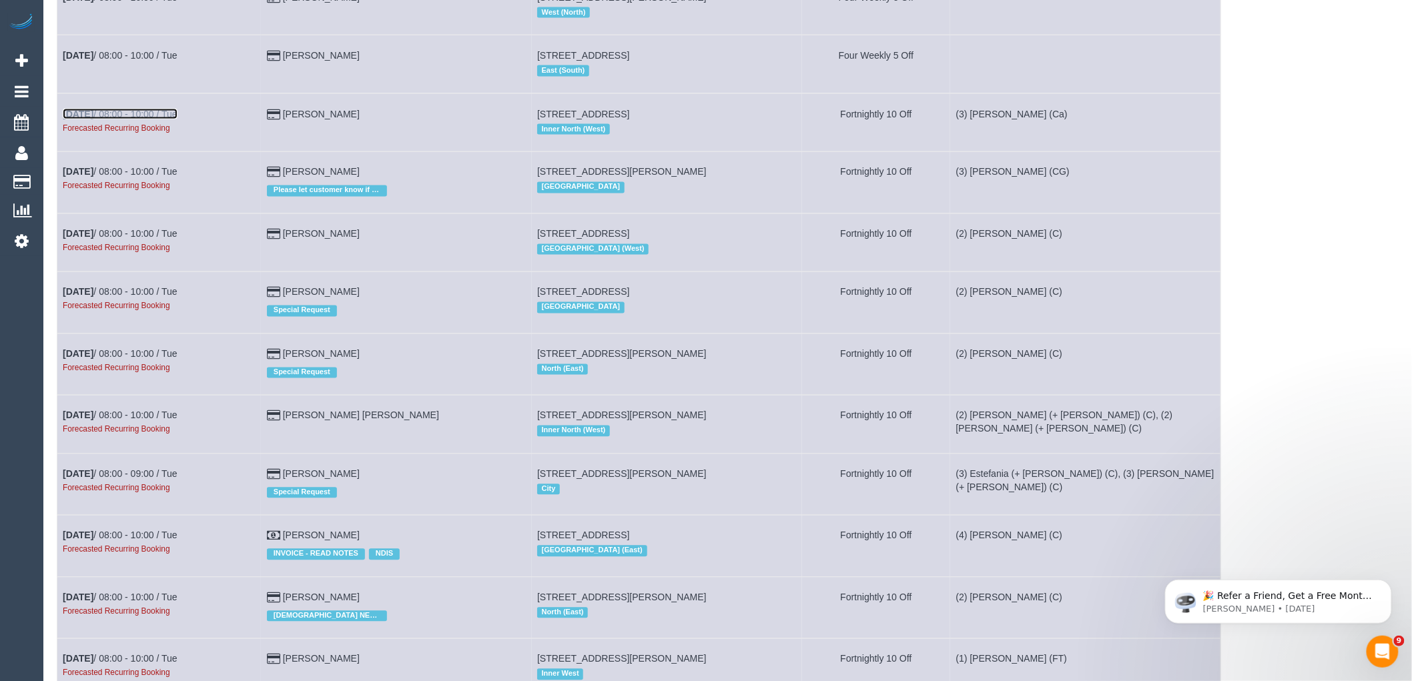
click at [119, 119] on link "[DATE] 08:00 - 10:00 / Tue" at bounding box center [120, 114] width 115 height 11
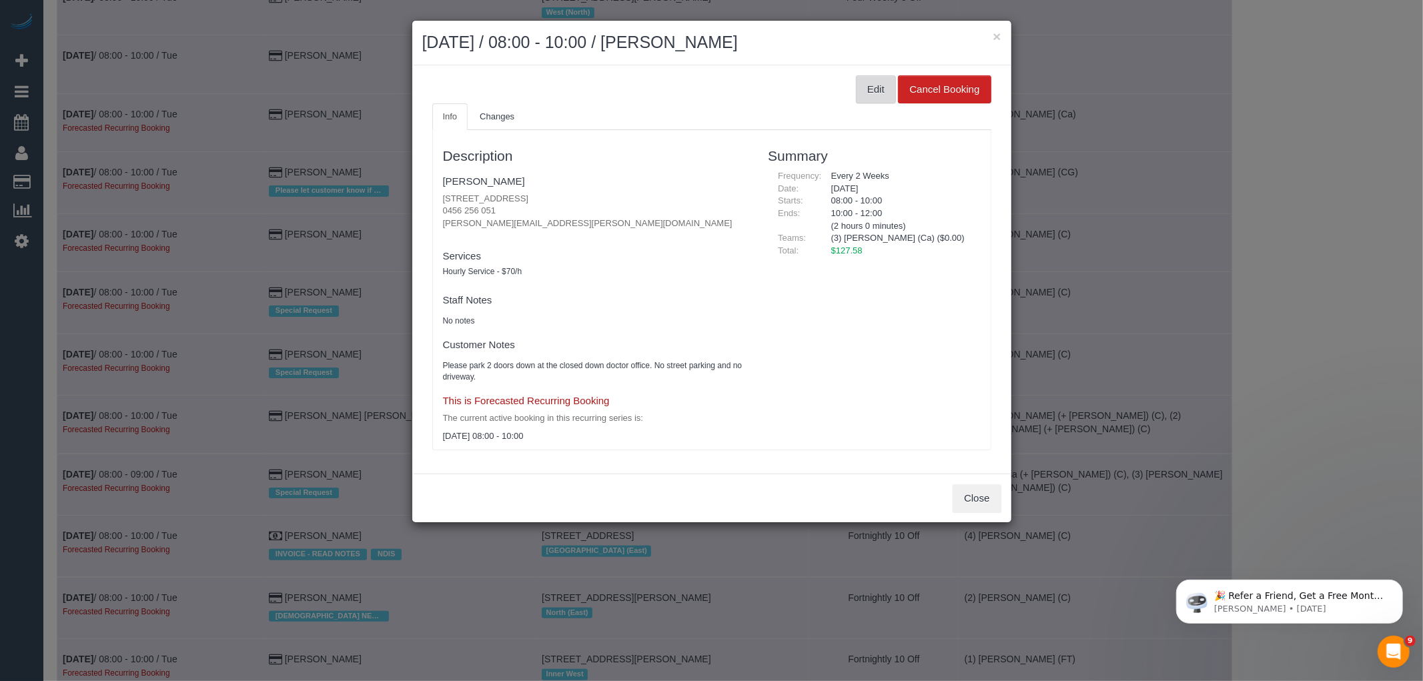
click at [889, 100] on button "Edit" at bounding box center [876, 89] width 40 height 28
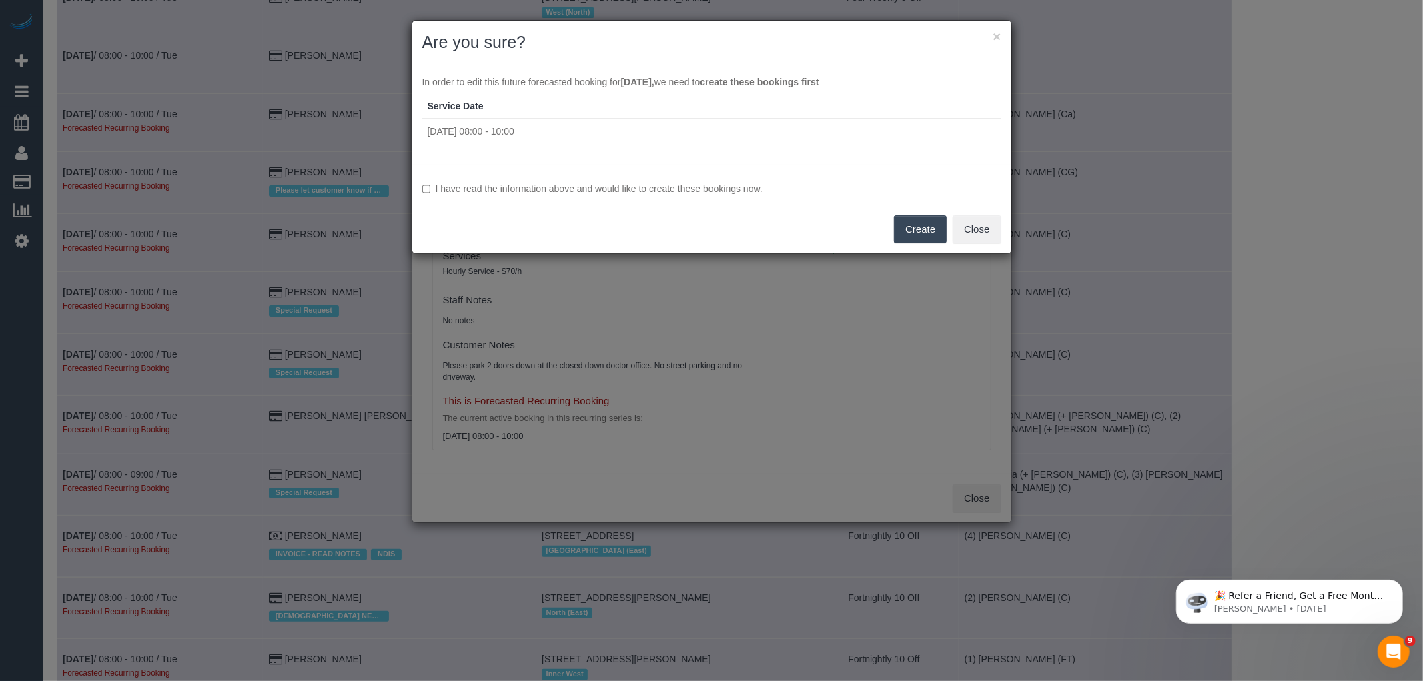
click at [619, 189] on label "I have read the information above and would like to create these bookings now." at bounding box center [711, 188] width 579 height 13
click at [930, 227] on button "Create" at bounding box center [920, 230] width 53 height 28
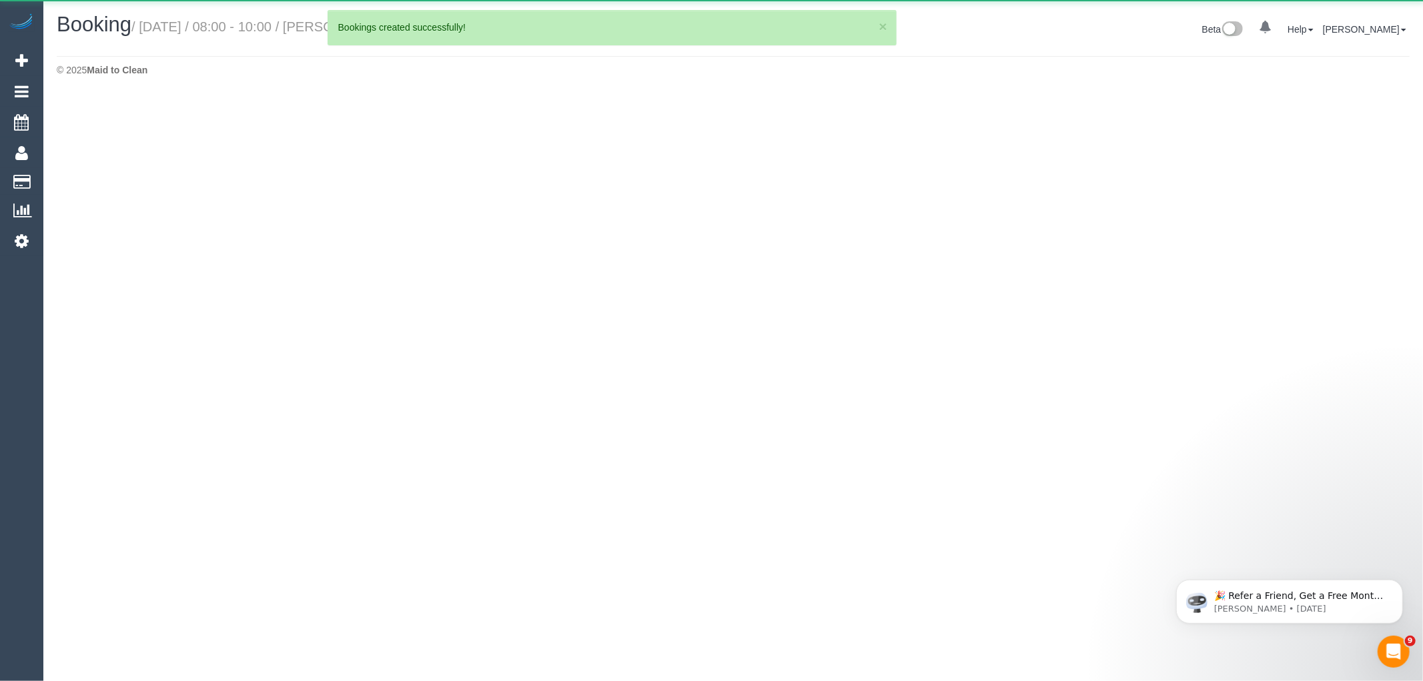
select select "VIC"
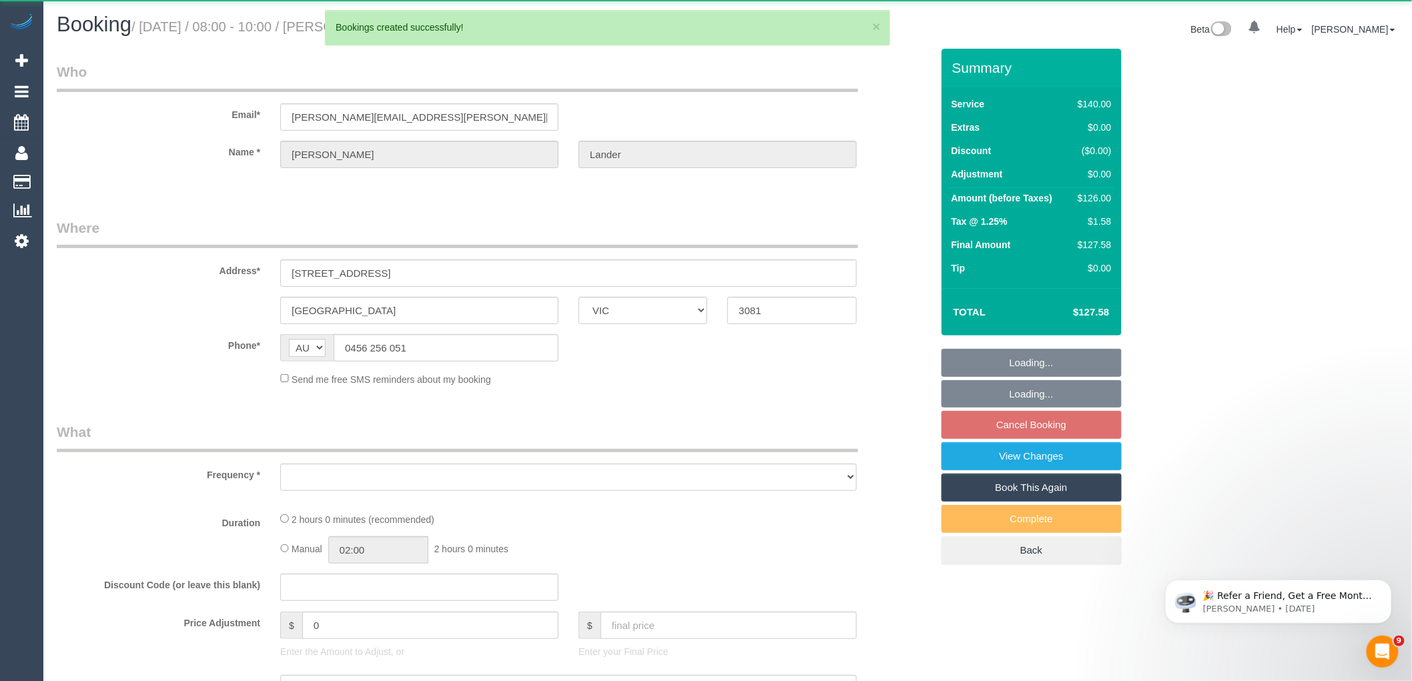
select select "object:20286"
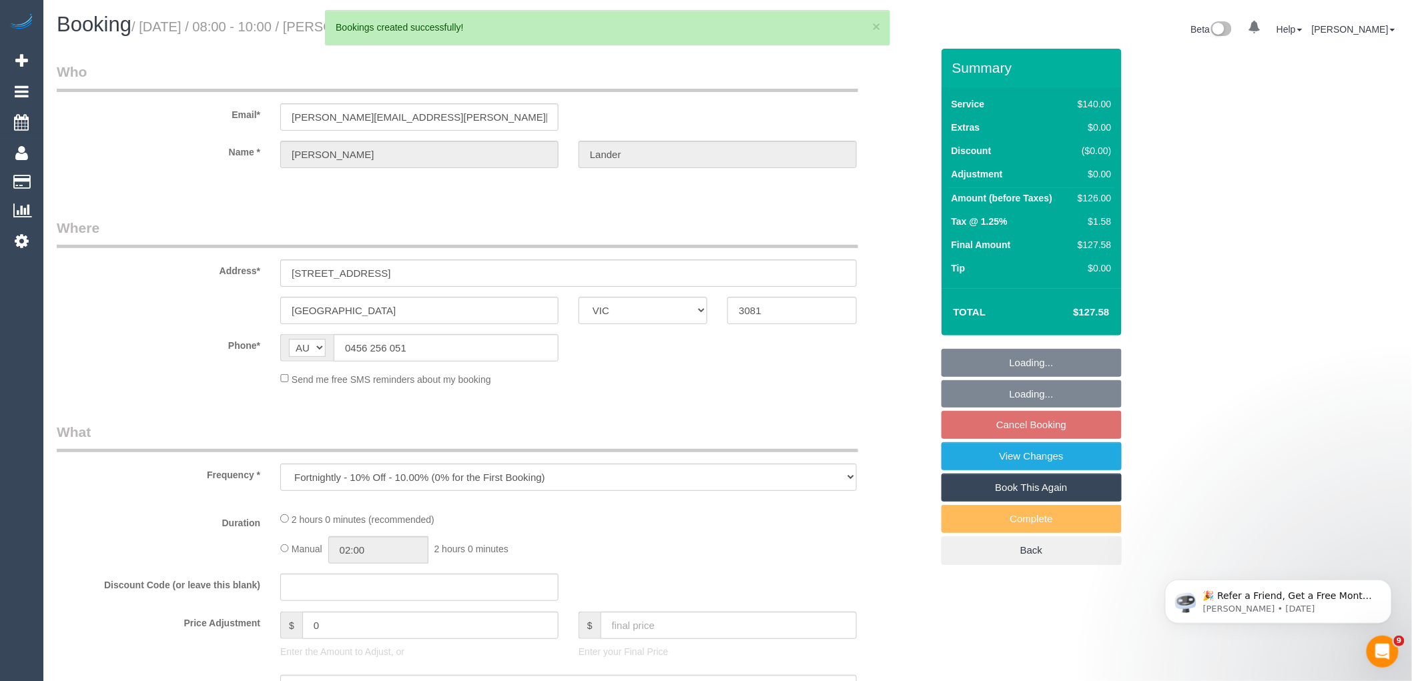
select select "string:stripe-pm_1RU0QO2GScqysDRV3gw4PVG3"
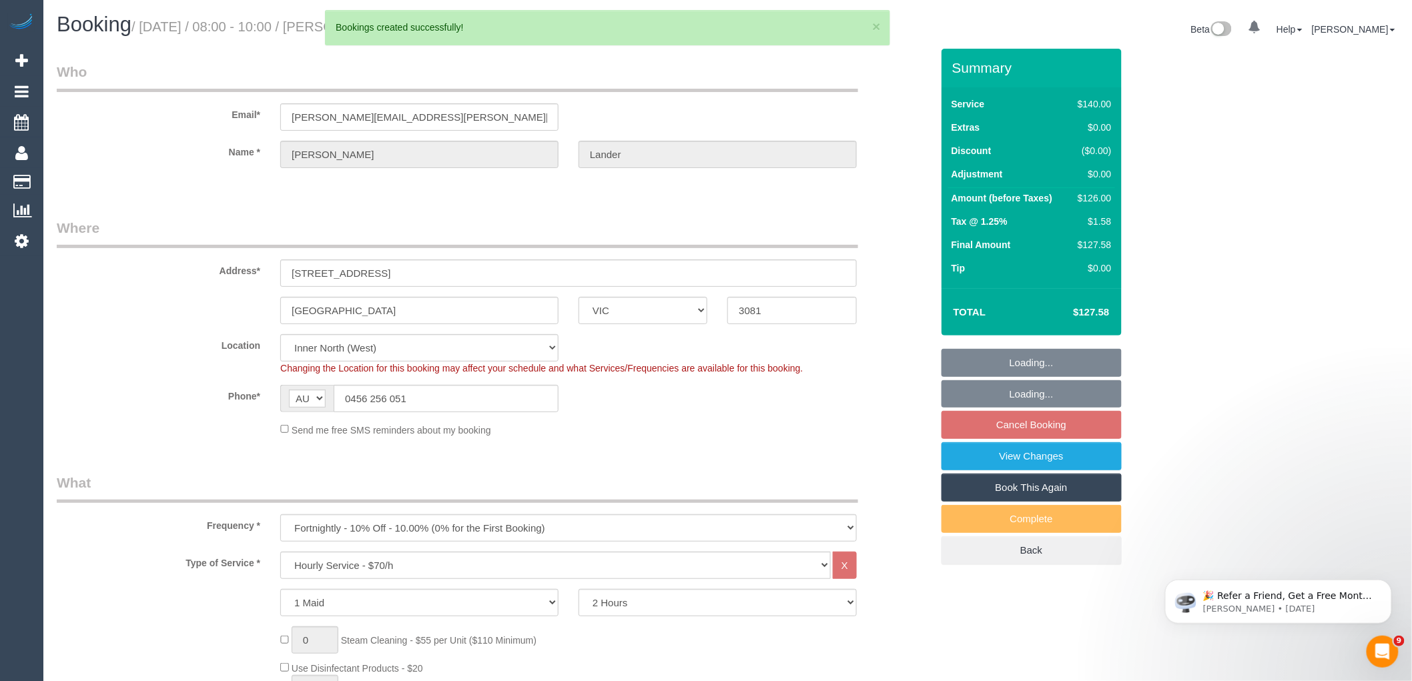
select select "object:20615"
select select "number:30"
select select "number:14"
select select "number:21"
select select "number:22"
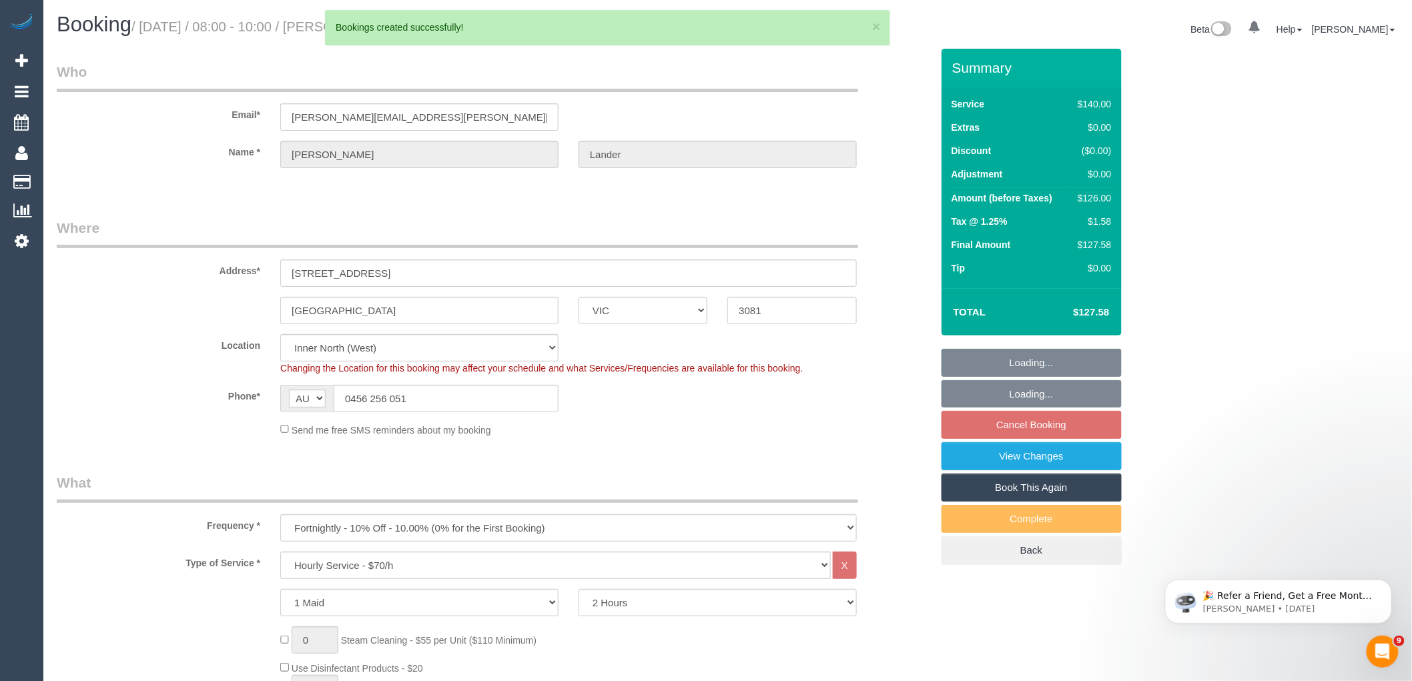
select select "number:34"
select select "number:11"
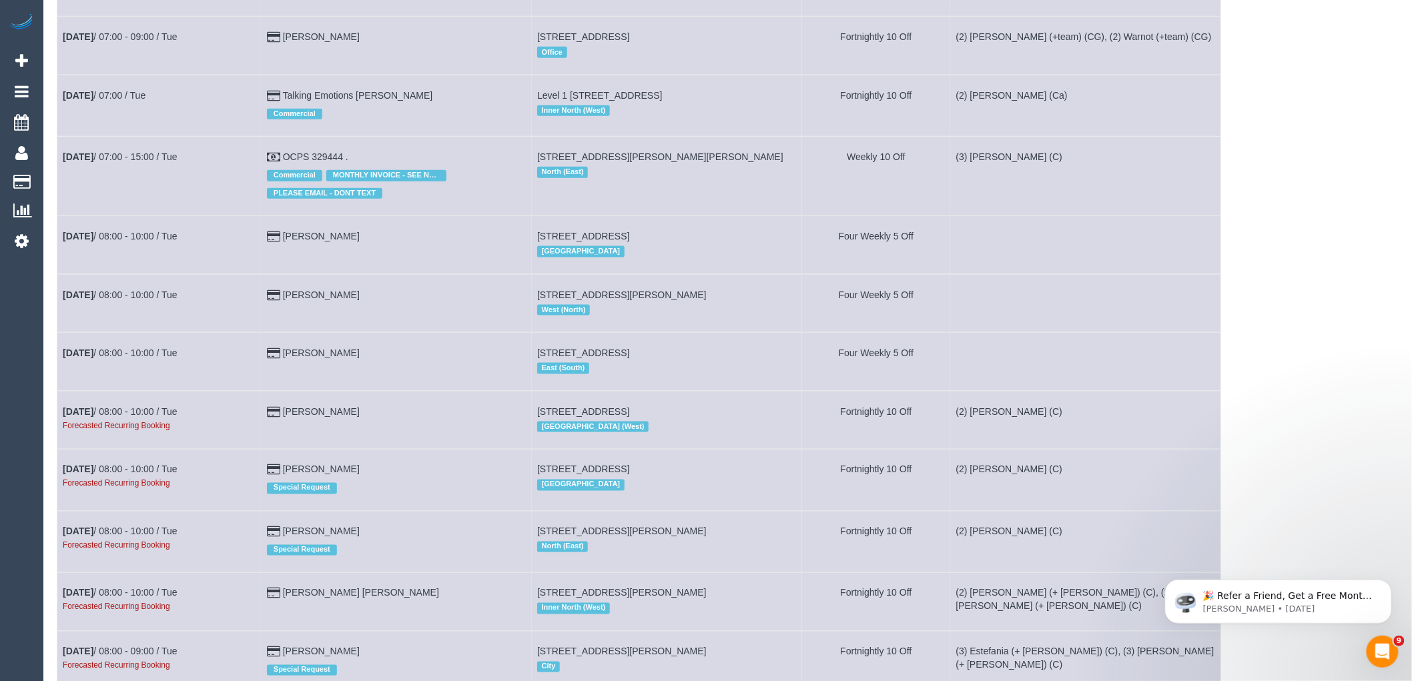
scroll to position [593, 0]
click at [115, 474] on link "[DATE] 08:00 - 10:00 / Tue" at bounding box center [120, 469] width 115 height 11
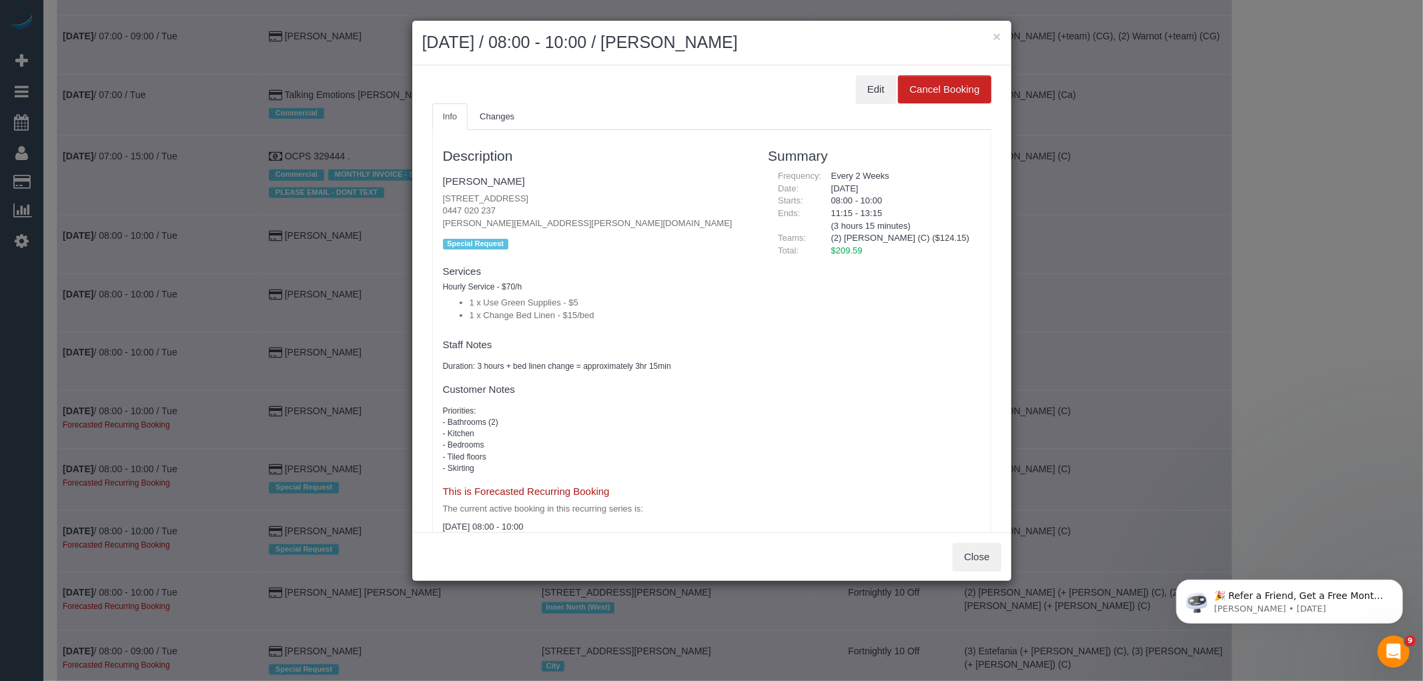
click at [856, 72] on div "Edit Cancel Booking Info Changes Description [PERSON_NAME] [STREET_ADDRESS] 044…" at bounding box center [711, 298] width 599 height 467
click at [858, 87] on button "Edit" at bounding box center [876, 89] width 40 height 28
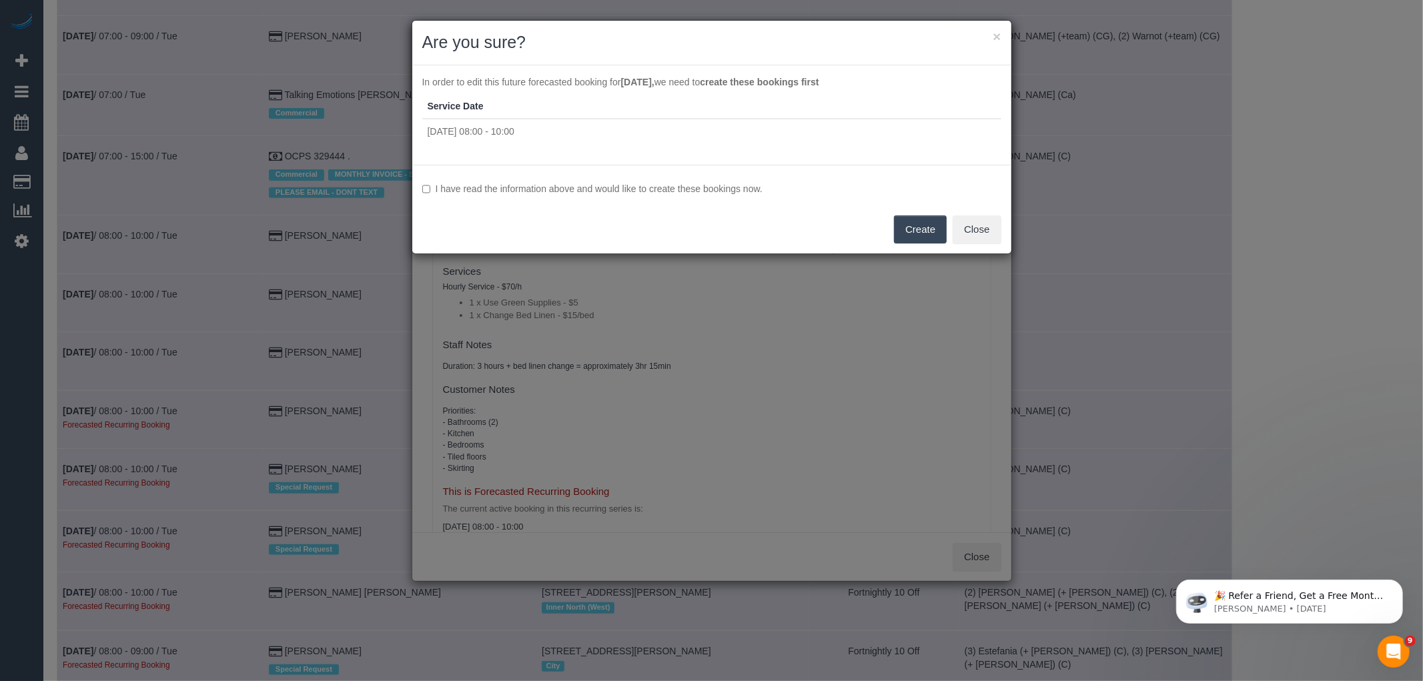
click at [715, 186] on label "I have read the information above and would like to create these bookings now." at bounding box center [711, 188] width 579 height 13
click at [912, 232] on button "Create" at bounding box center [920, 230] width 53 height 28
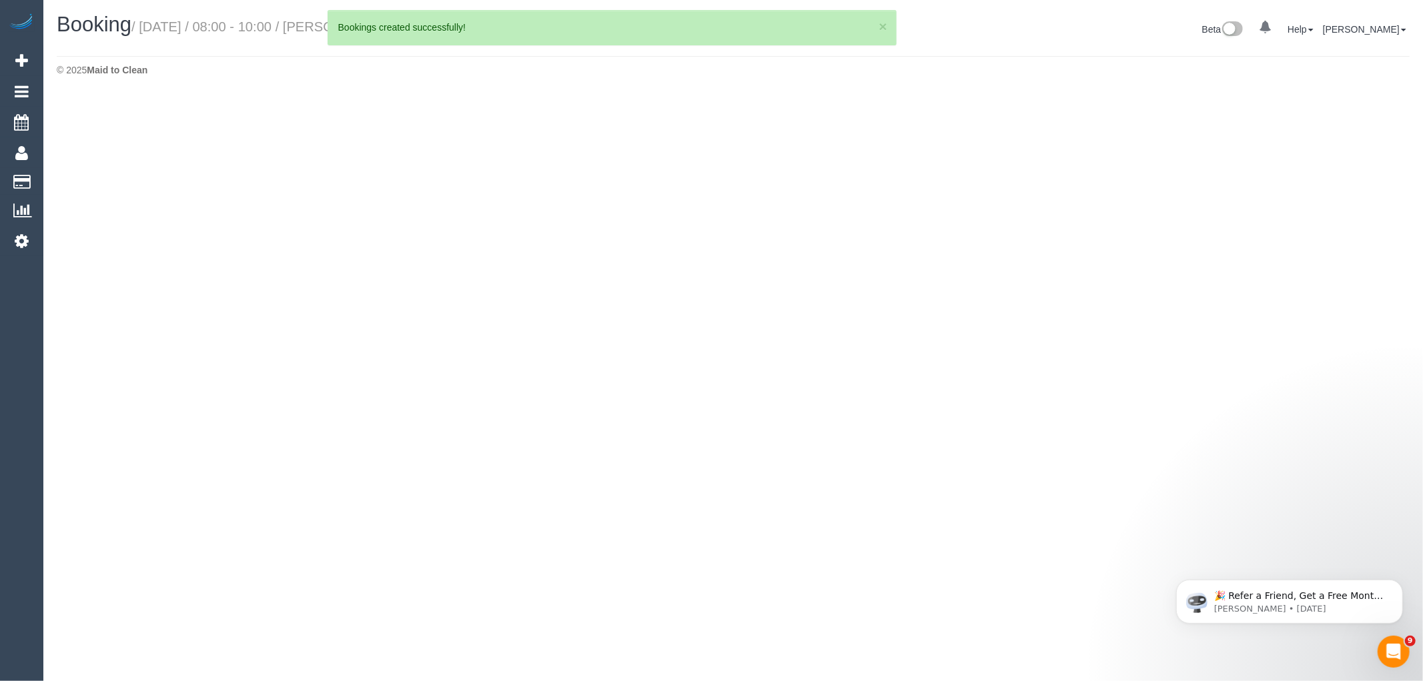
select select "VIC"
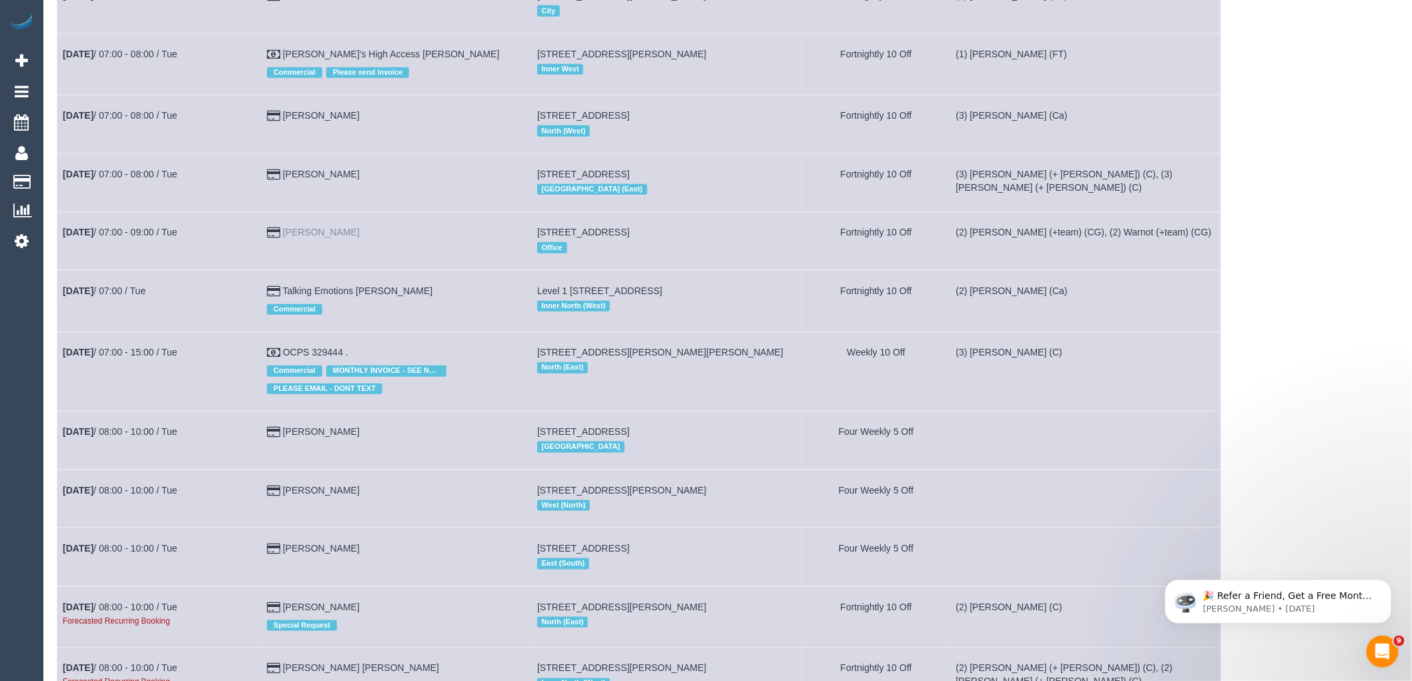
scroll to position [667, 0]
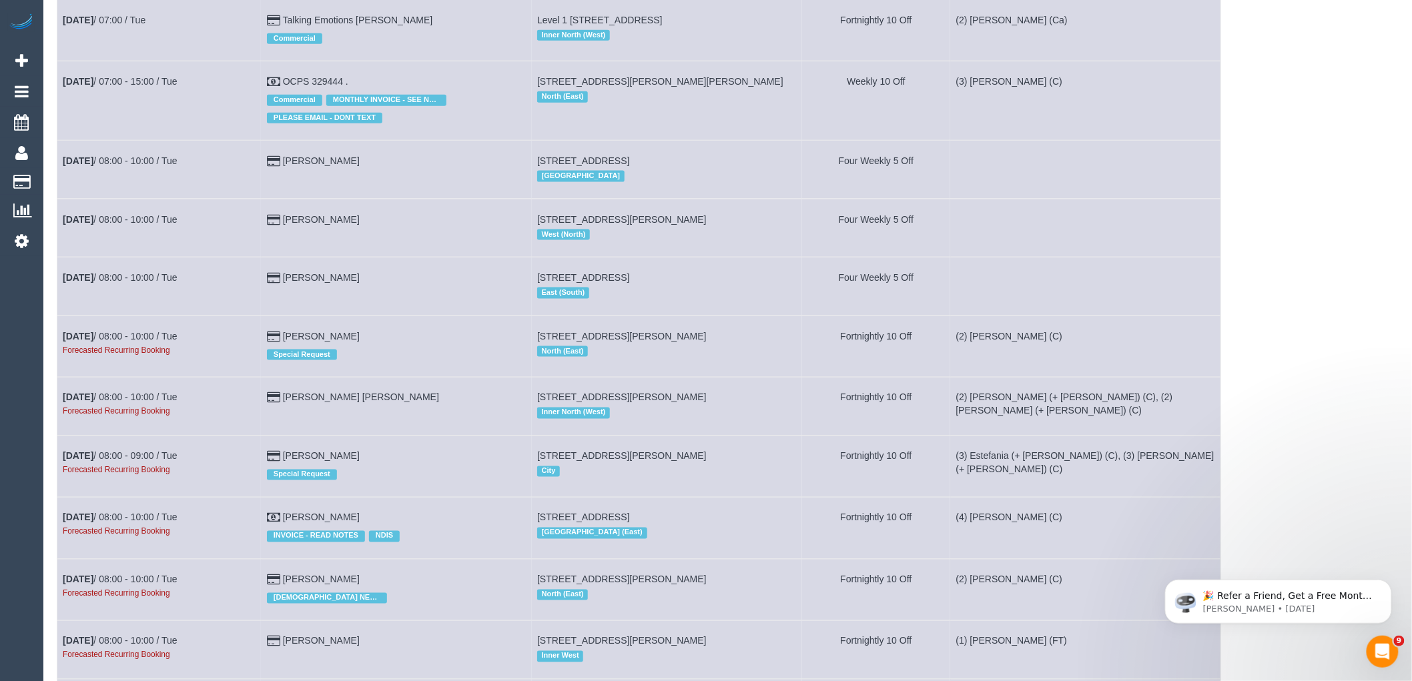
click at [150, 407] on td "[DATE] 08:00 - 10:00 / Tue Forecasted Recurring Booking" at bounding box center [159, 407] width 204 height 58
click at [145, 403] on link "[DATE] 08:00 - 10:00 / Tue" at bounding box center [120, 397] width 115 height 11
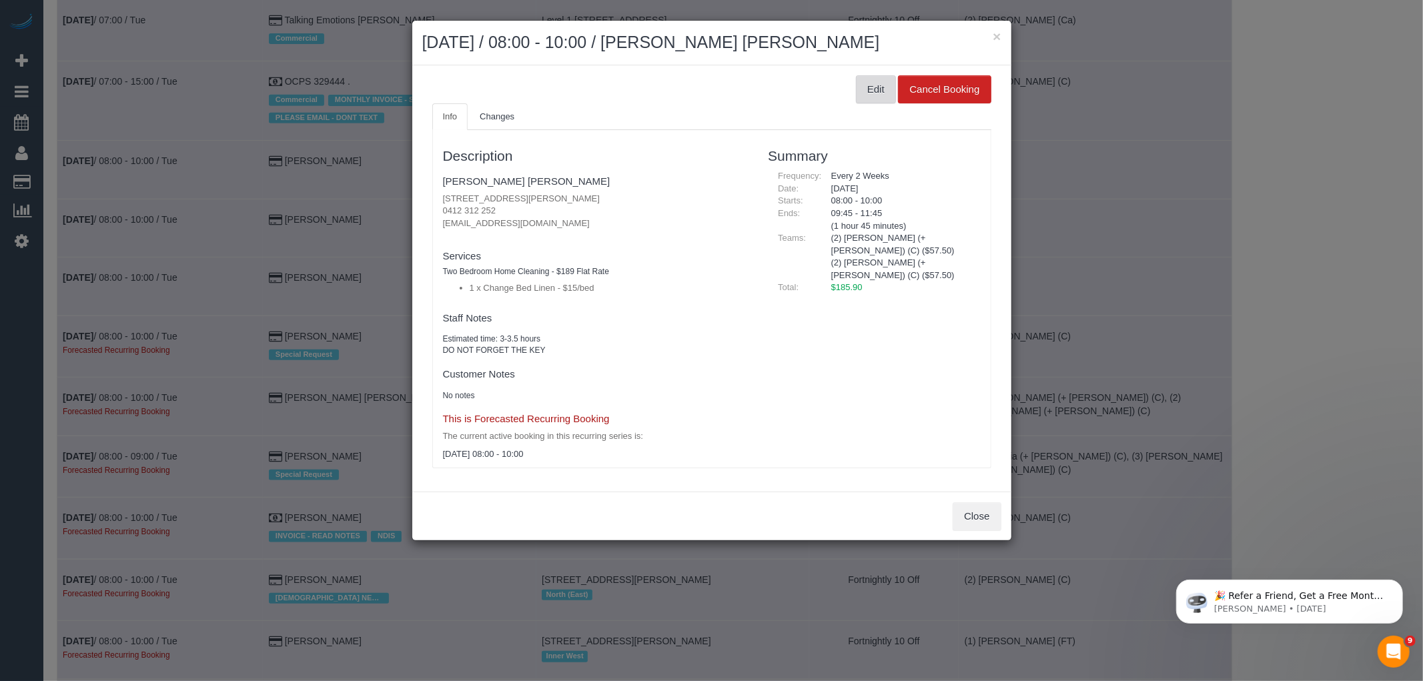
click at [877, 89] on button "Edit" at bounding box center [876, 89] width 40 height 28
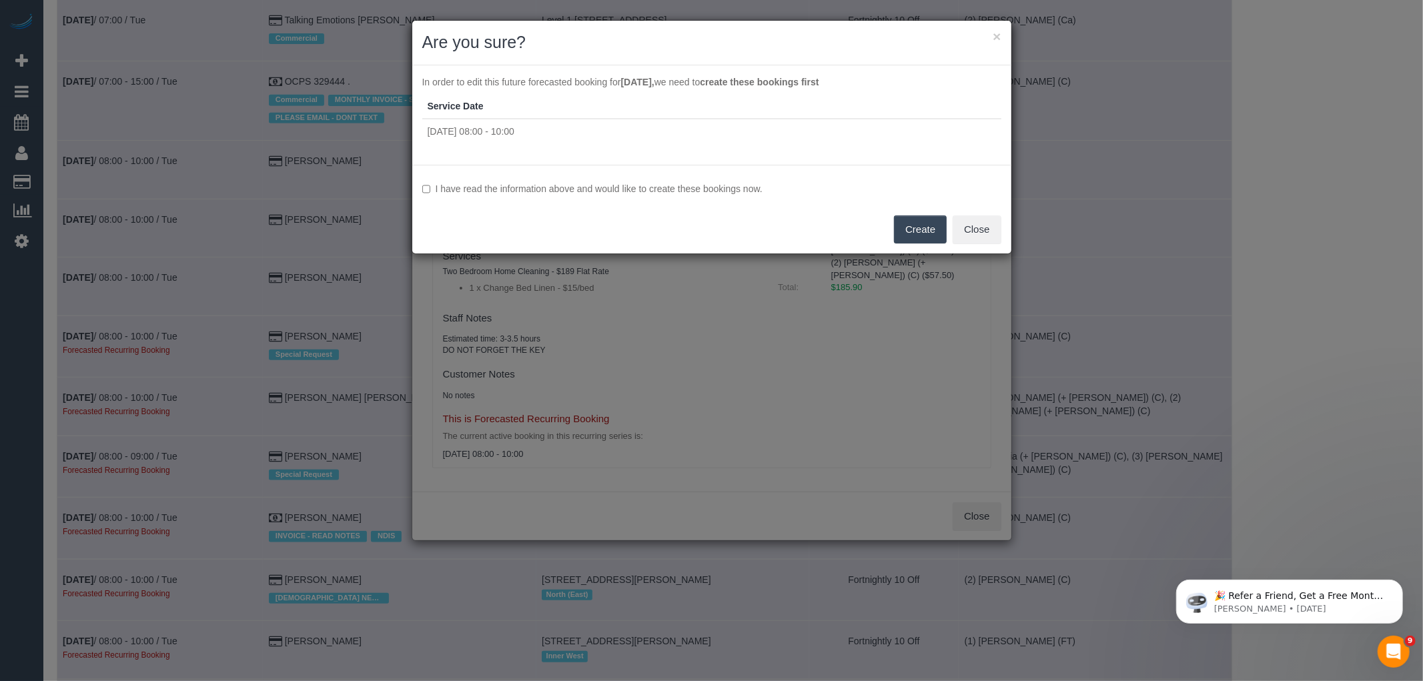
click at [571, 190] on label "I have read the information above and would like to create these bookings now." at bounding box center [711, 188] width 579 height 13
click at [925, 230] on button "Create" at bounding box center [920, 230] width 53 height 28
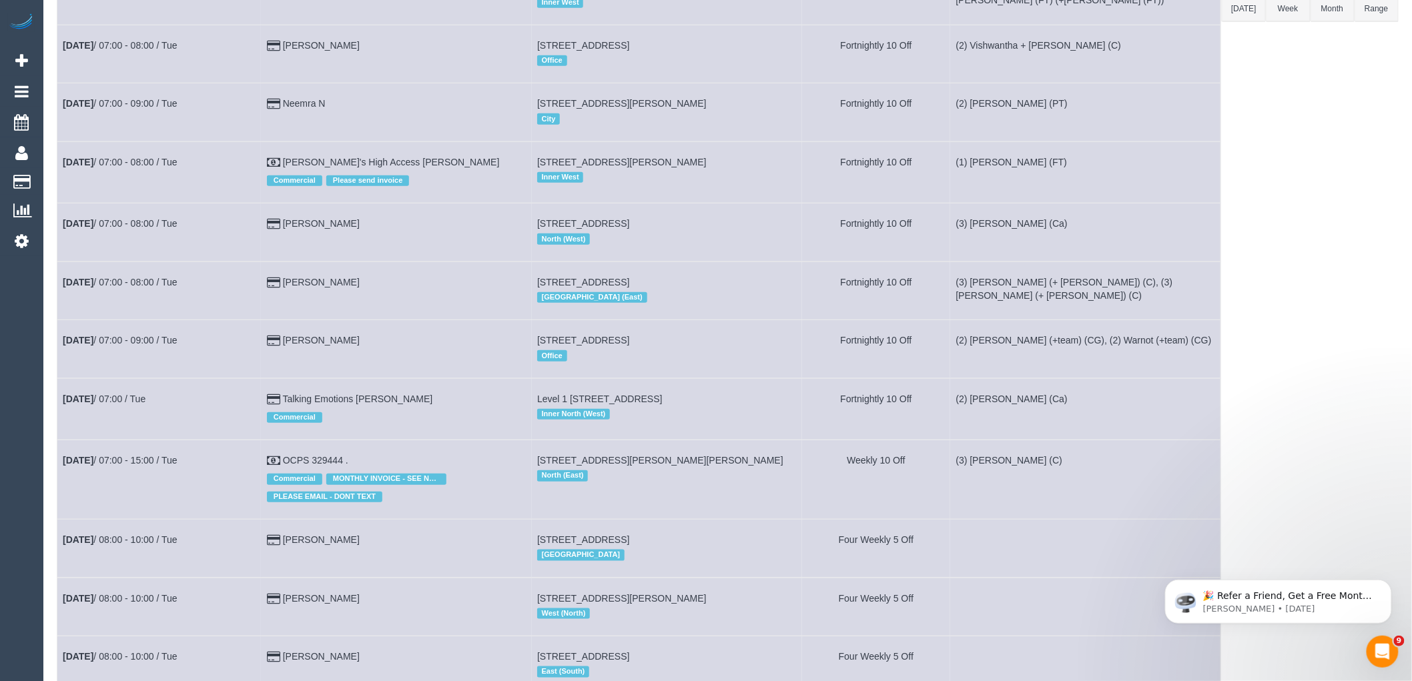
scroll to position [667, 0]
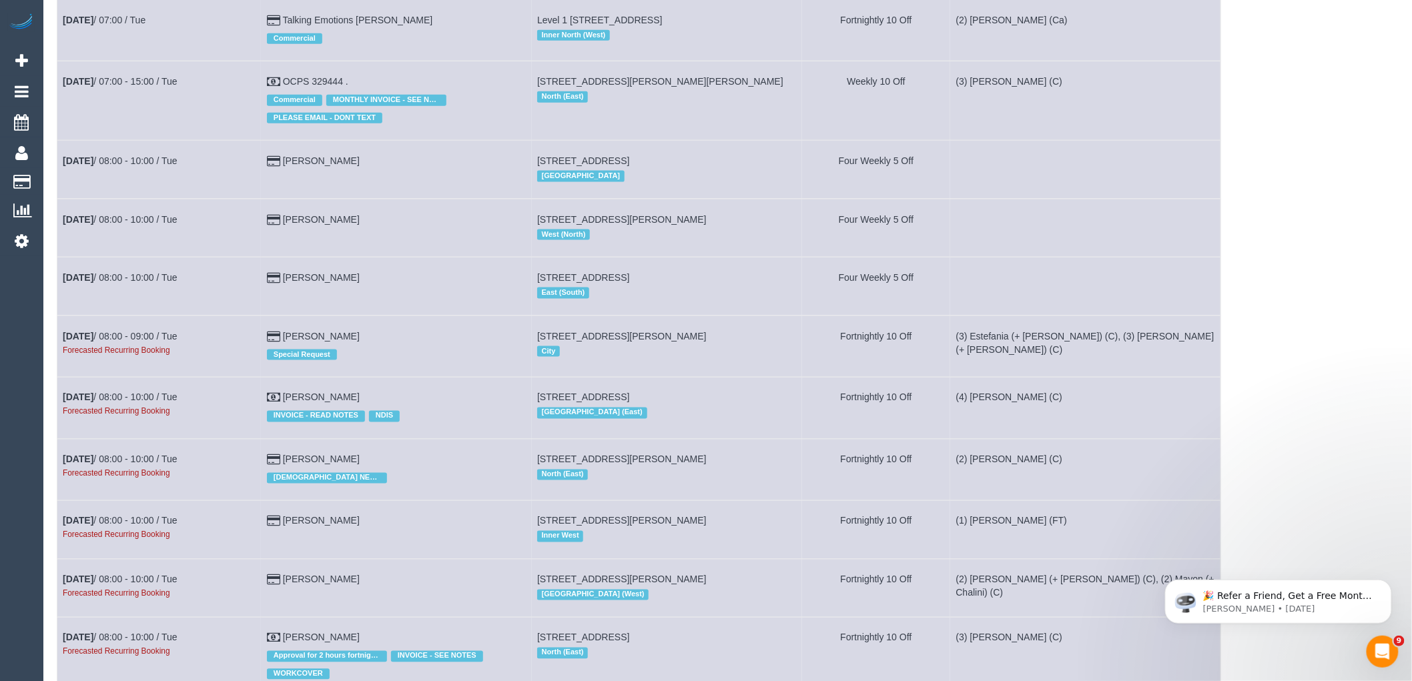
click at [153, 410] on td "[DATE] 08:00 - 10:00 / Tue Forecasted Recurring Booking" at bounding box center [159, 408] width 204 height 61
click at [153, 403] on link "[DATE] 08:00 - 10:00 / Tue" at bounding box center [120, 397] width 115 height 11
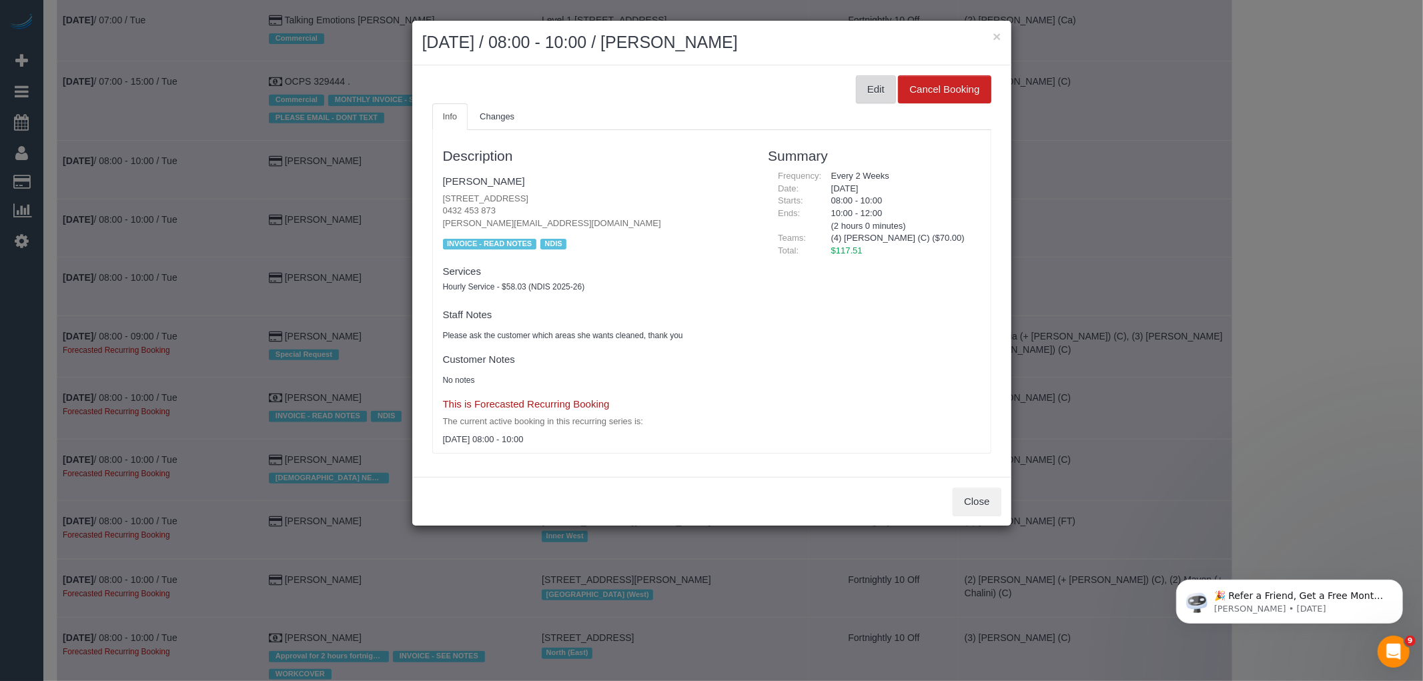
click at [885, 91] on button "Edit" at bounding box center [876, 89] width 40 height 28
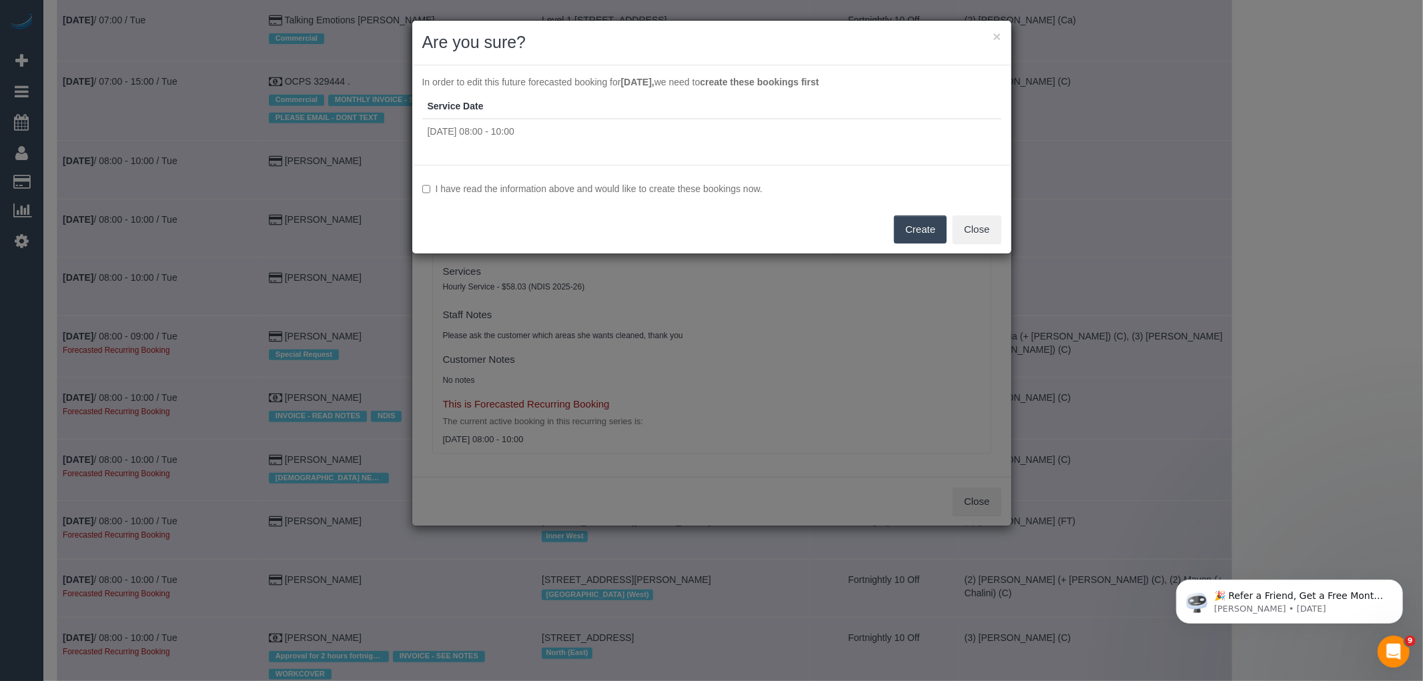
click at [542, 185] on label "I have read the information above and would like to create these bookings now." at bounding box center [711, 188] width 579 height 13
click at [932, 222] on button "Create" at bounding box center [920, 230] width 53 height 28
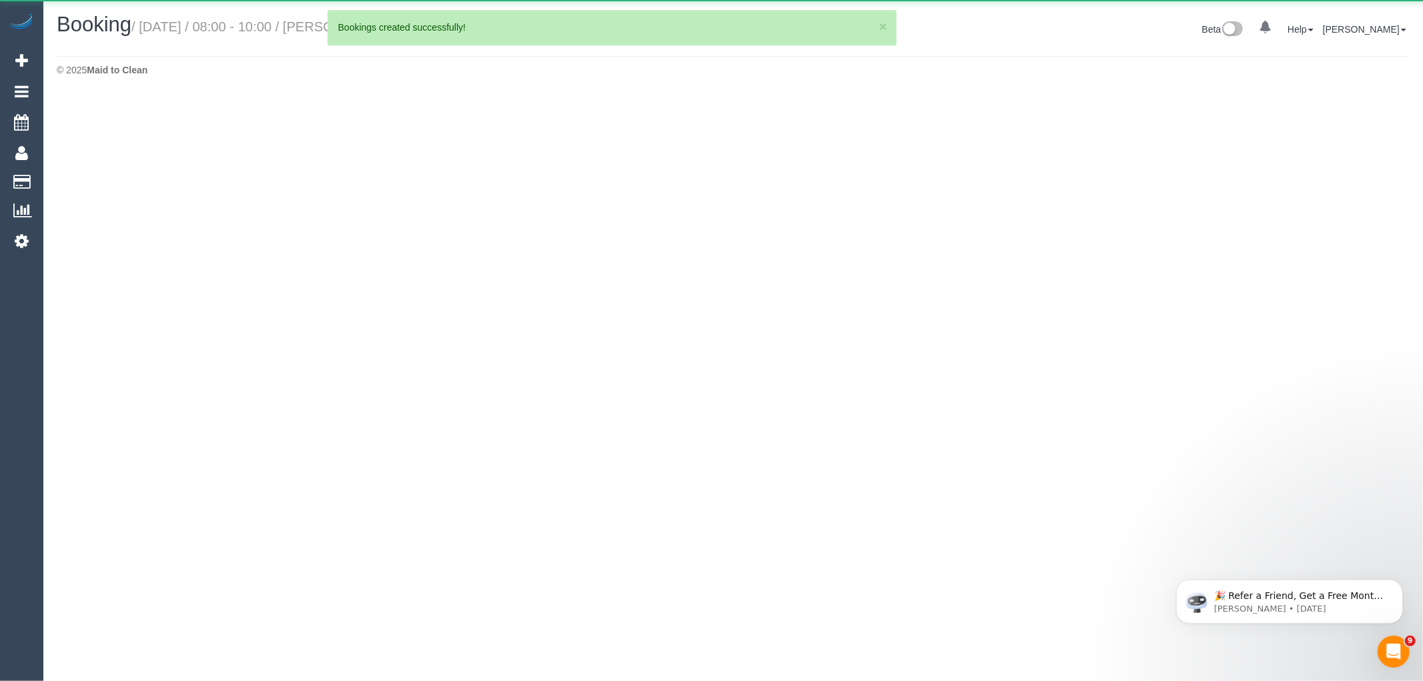
select select "VIC"
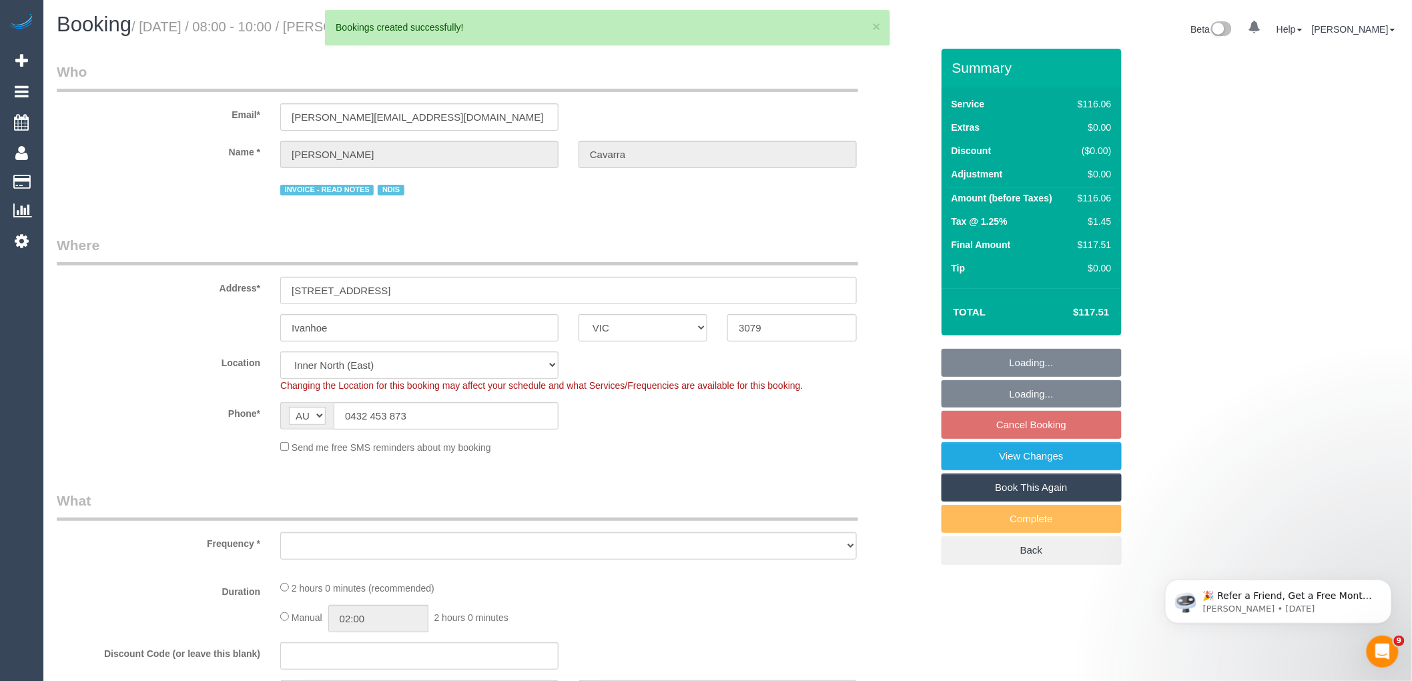
select select "object:28653"
select select "number:28"
select select "number:14"
select select "number:19"
select select "number:36"
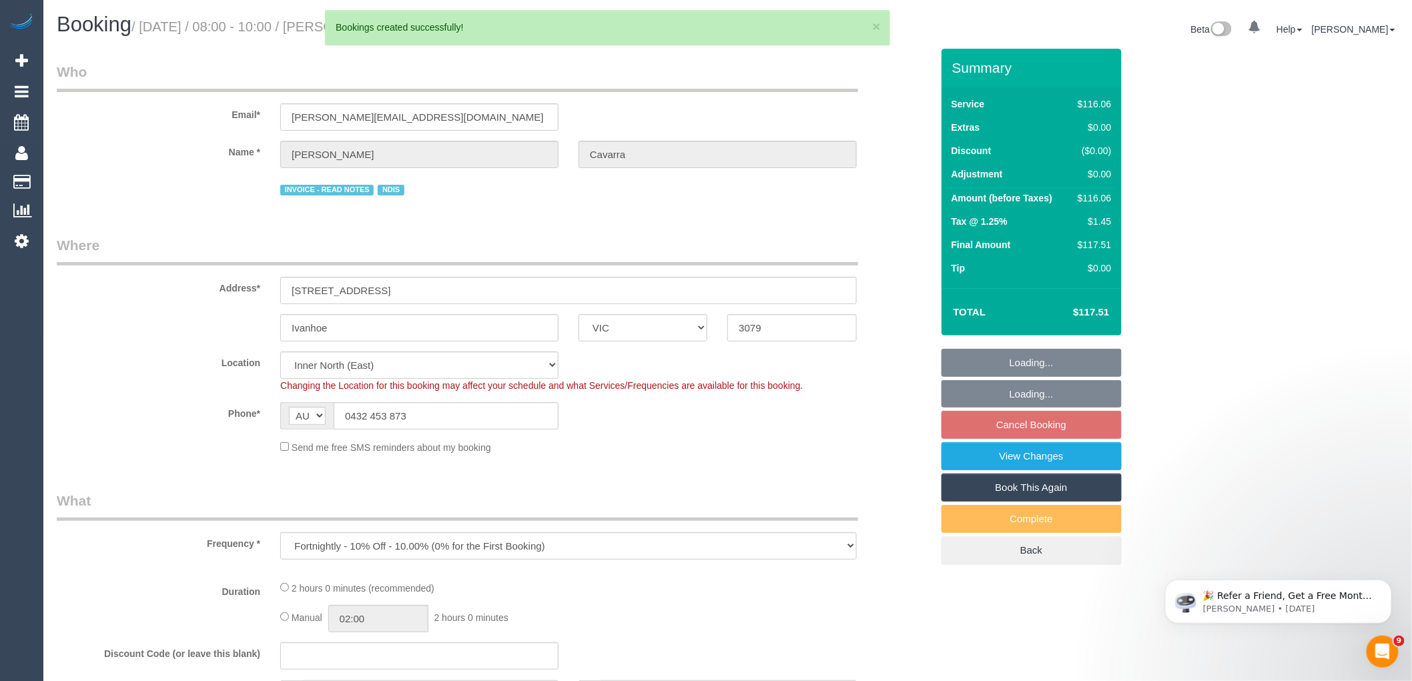
select select "object:28717"
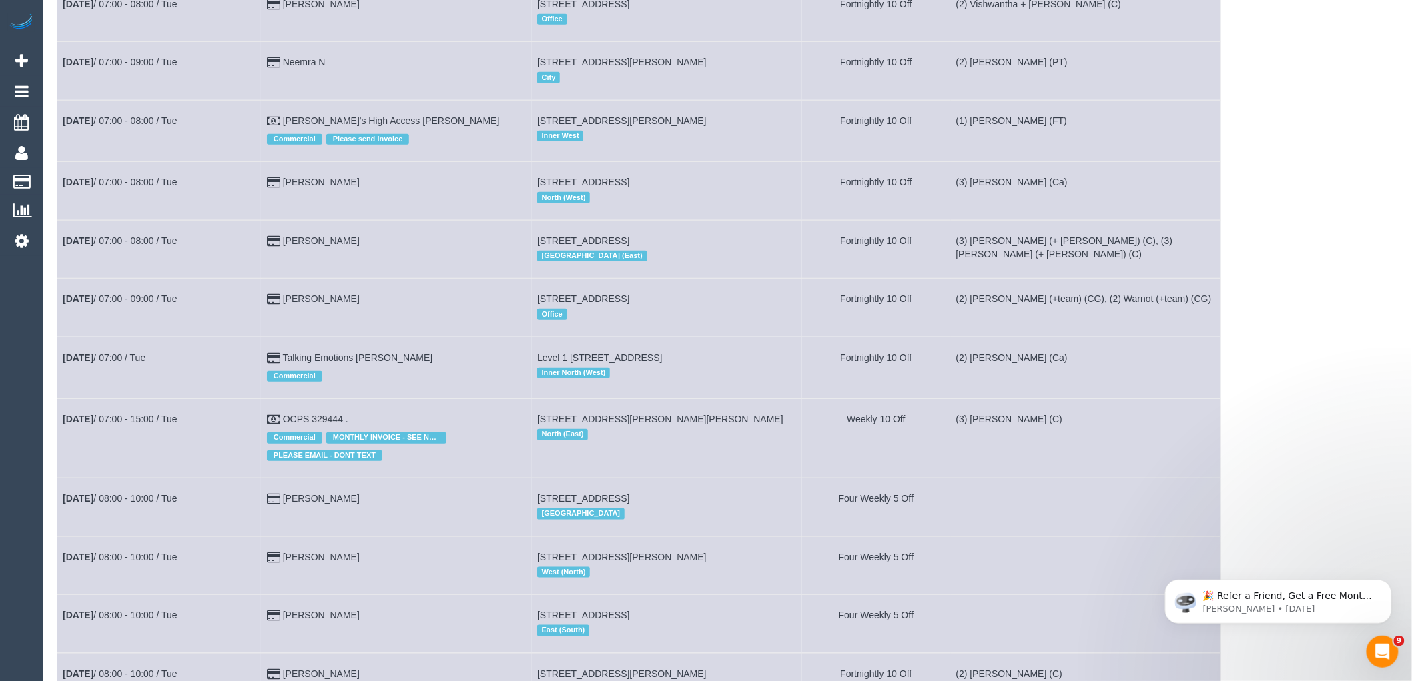
scroll to position [593, 0]
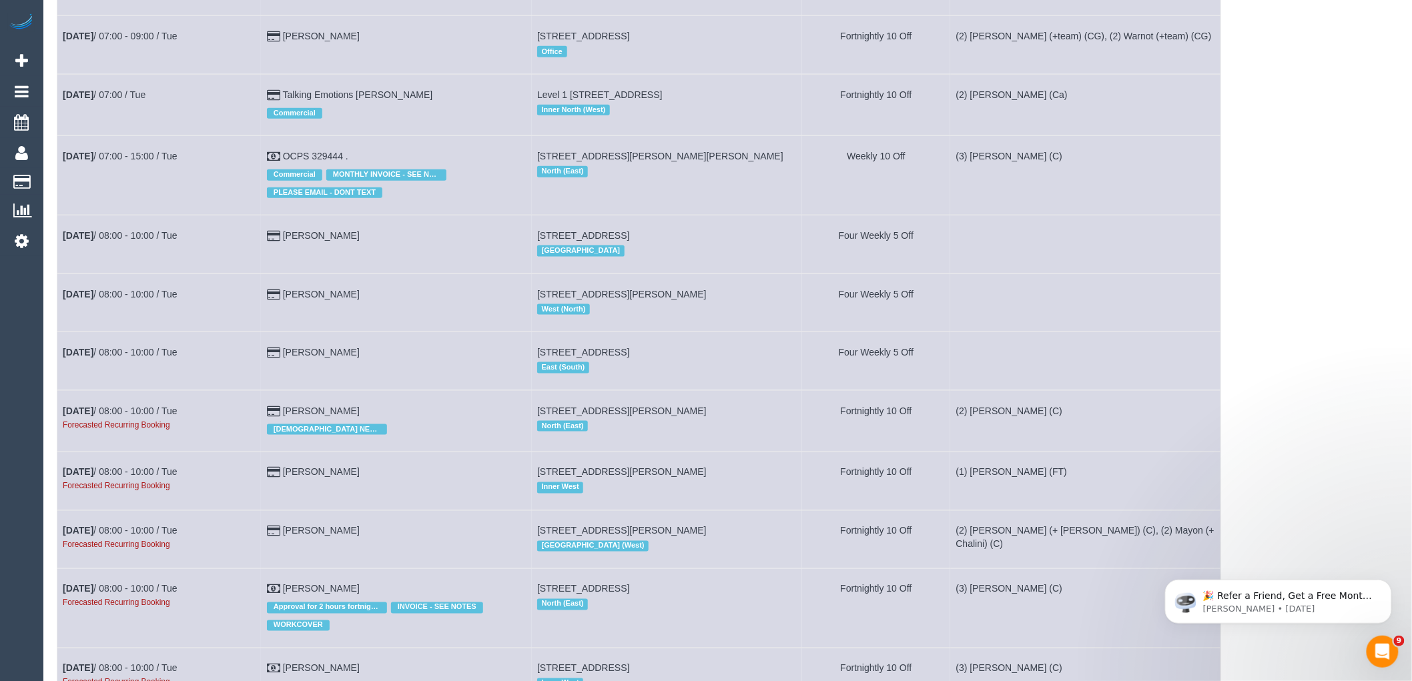
click at [143, 497] on td "[DATE] 08:00 - 10:00 / Tue Forecasted Recurring Booking" at bounding box center [159, 481] width 204 height 58
click at [143, 478] on link "[DATE] 08:00 - 10:00 / Tue" at bounding box center [120, 472] width 115 height 11
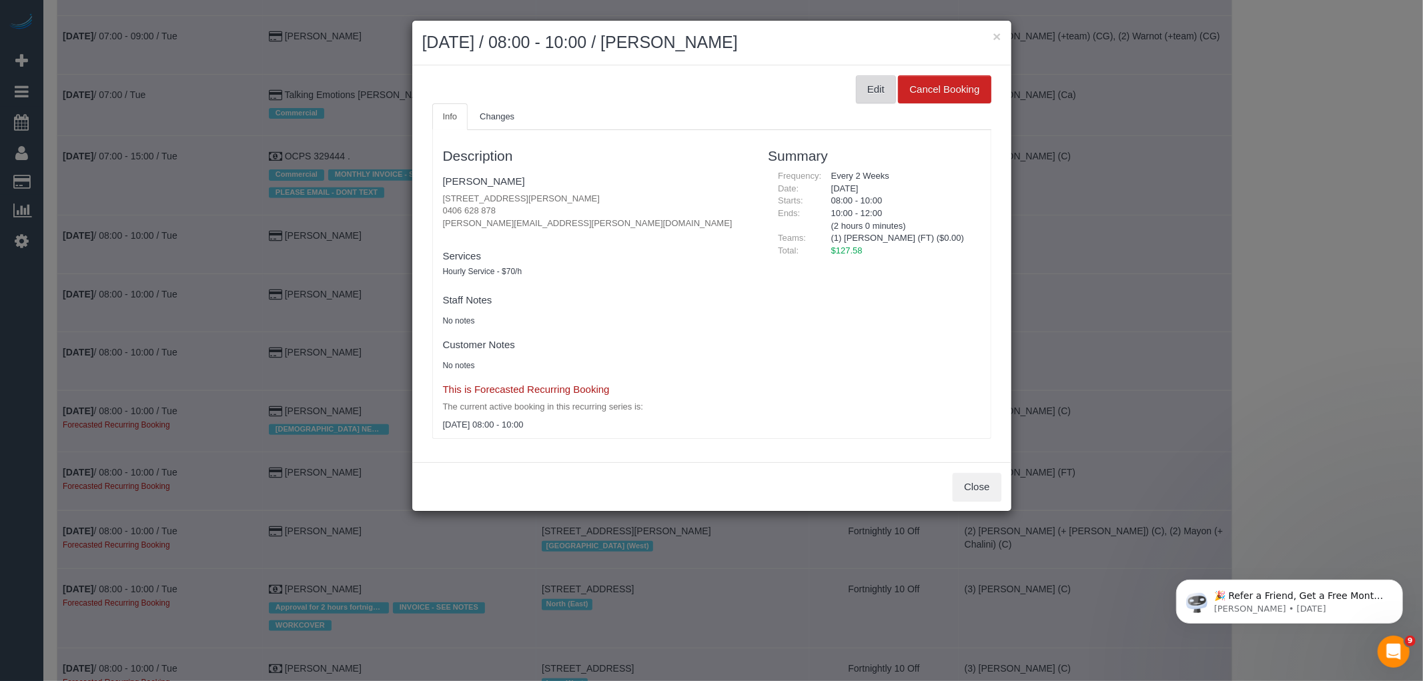
click at [886, 90] on button "Edit" at bounding box center [876, 89] width 40 height 28
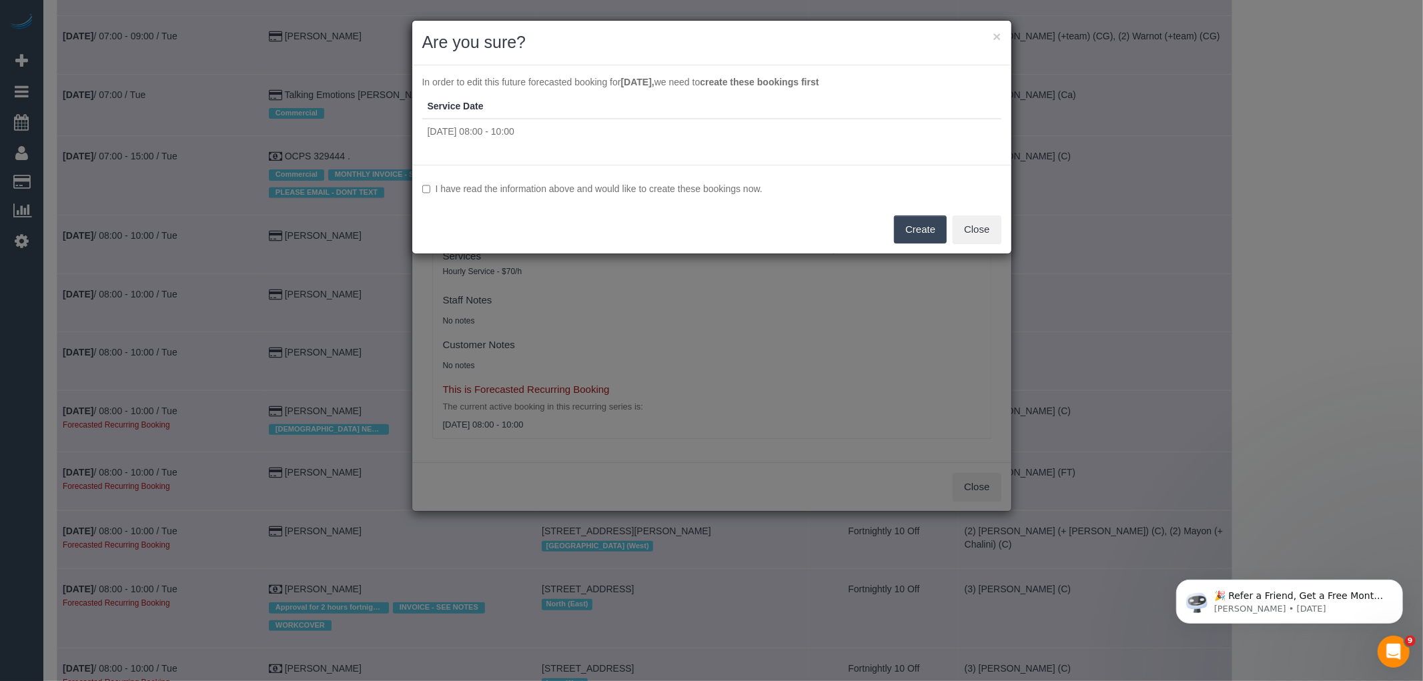
click at [637, 184] on label "I have read the information above and would like to create these bookings now." at bounding box center [711, 188] width 579 height 13
click at [909, 224] on button "Create" at bounding box center [920, 230] width 53 height 28
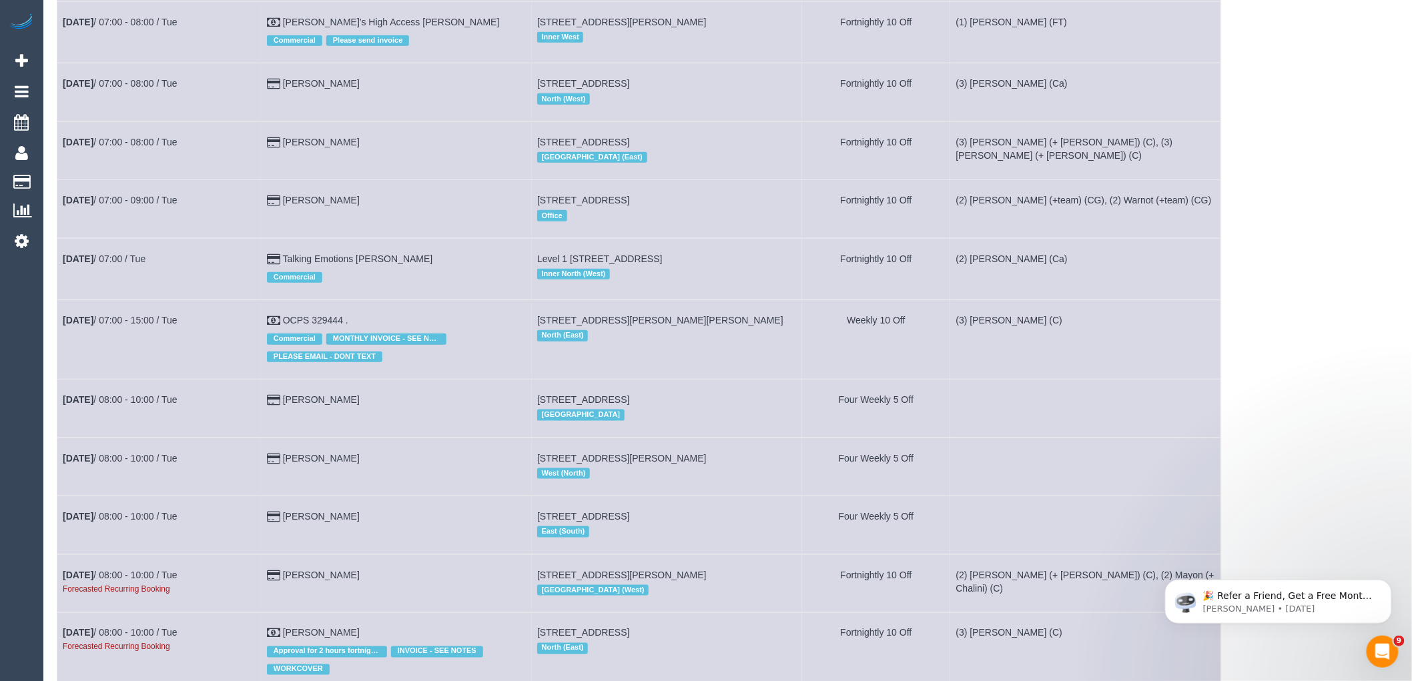
scroll to position [593, 0]
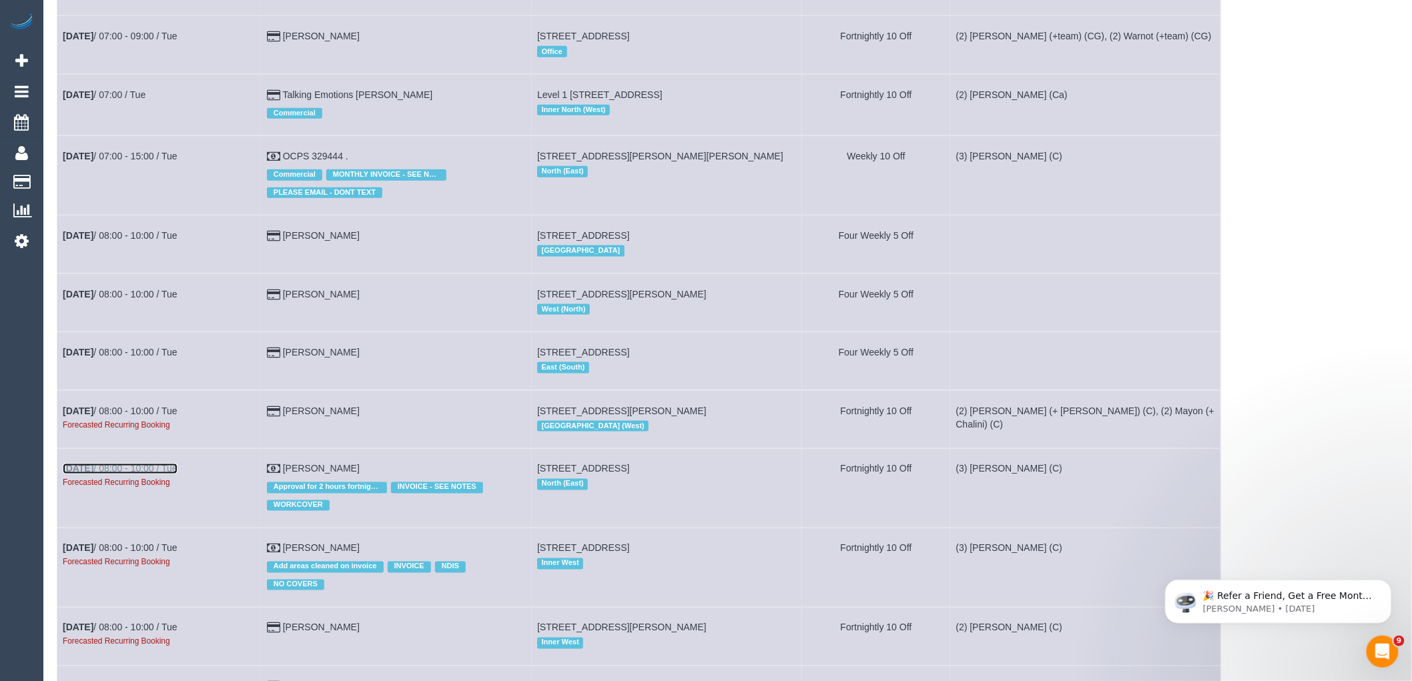
click at [148, 474] on link "[DATE] 08:00 - 10:00 / Tue" at bounding box center [120, 469] width 115 height 11
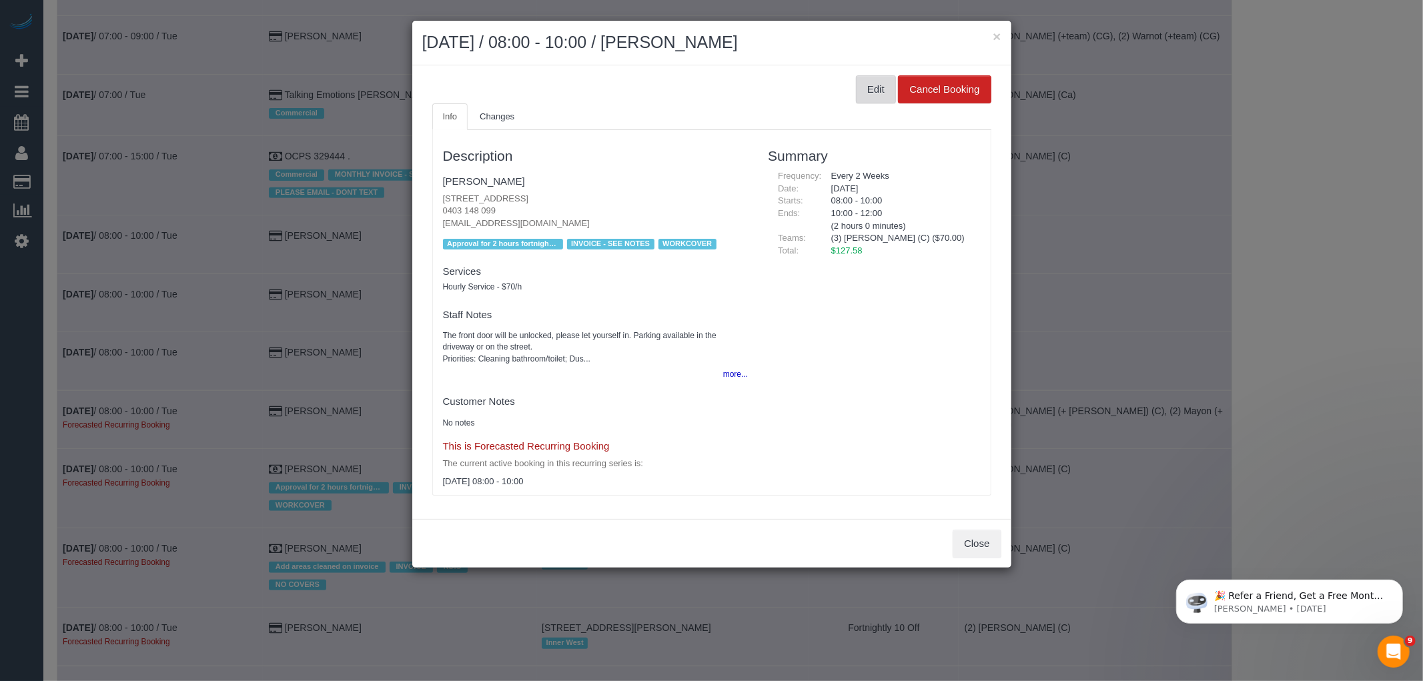
click at [884, 91] on button "Edit" at bounding box center [876, 89] width 40 height 28
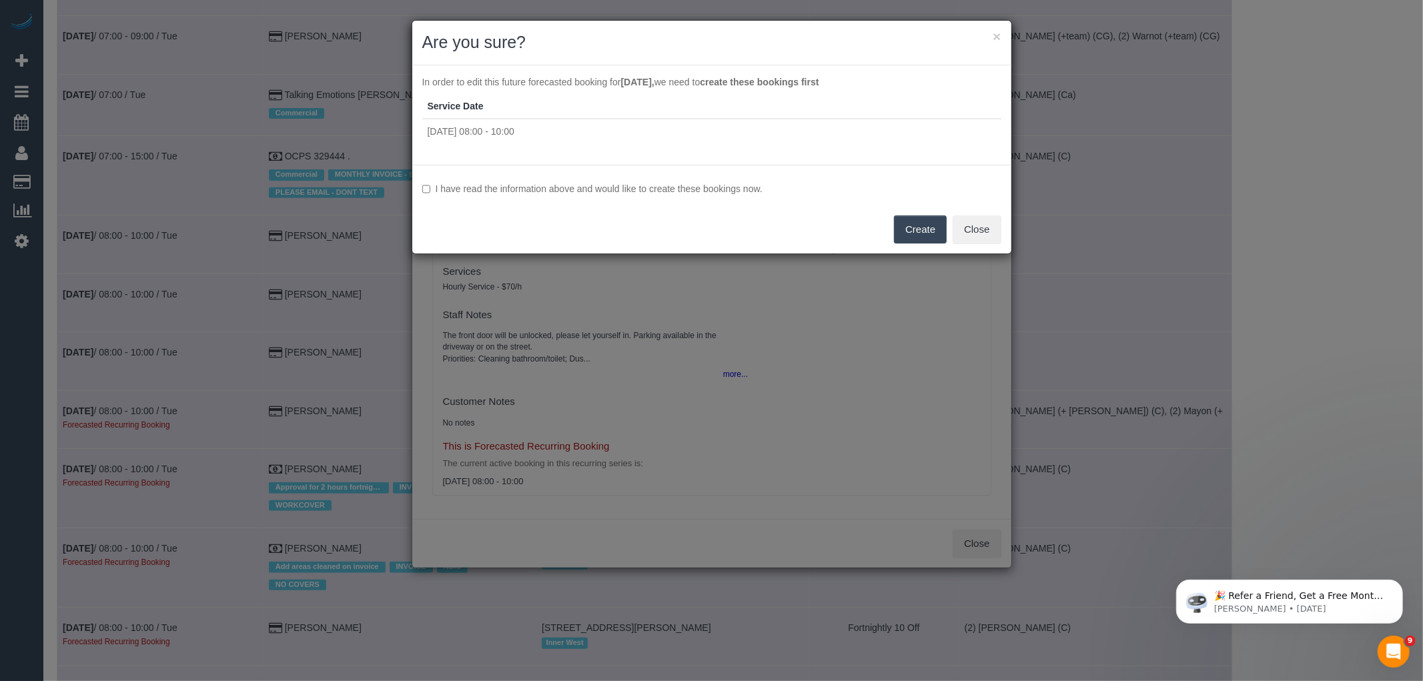
click at [579, 185] on label "I have read the information above and would like to create these bookings now." at bounding box center [711, 188] width 579 height 13
click at [906, 224] on button "Create" at bounding box center [920, 230] width 53 height 28
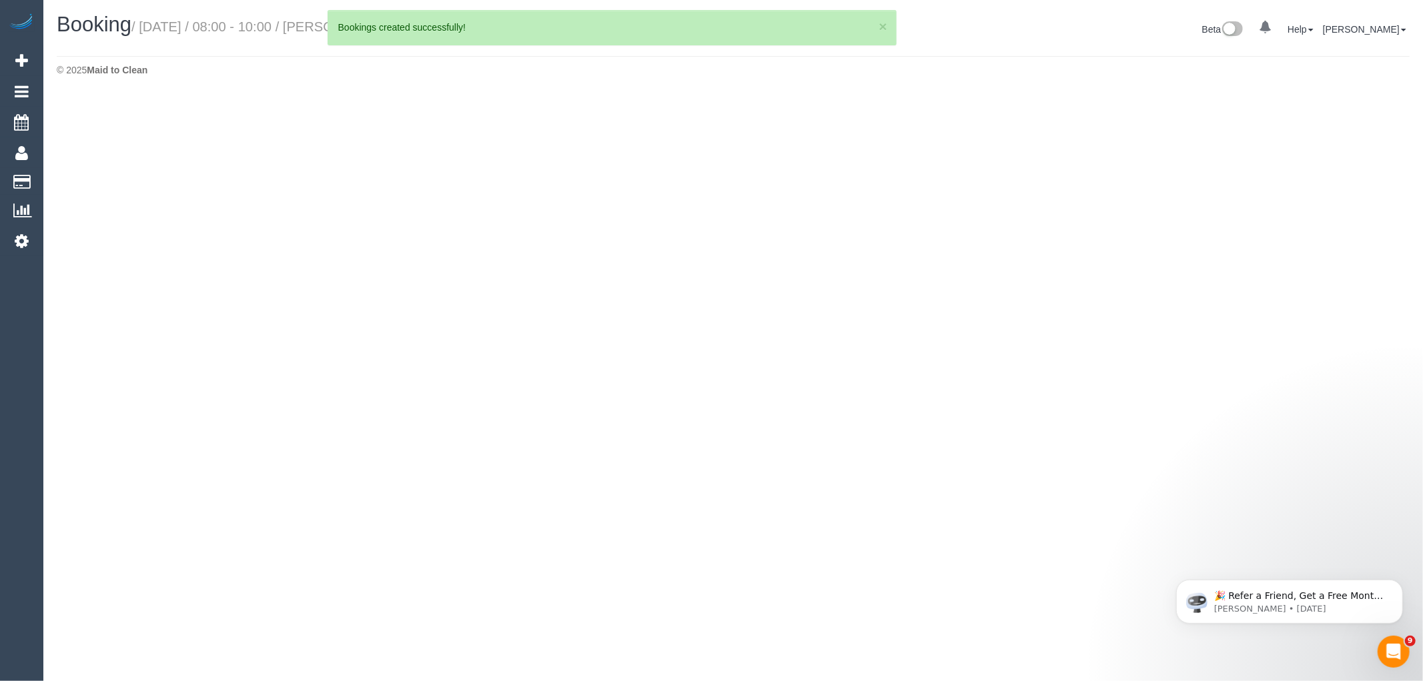
select select "VIC"
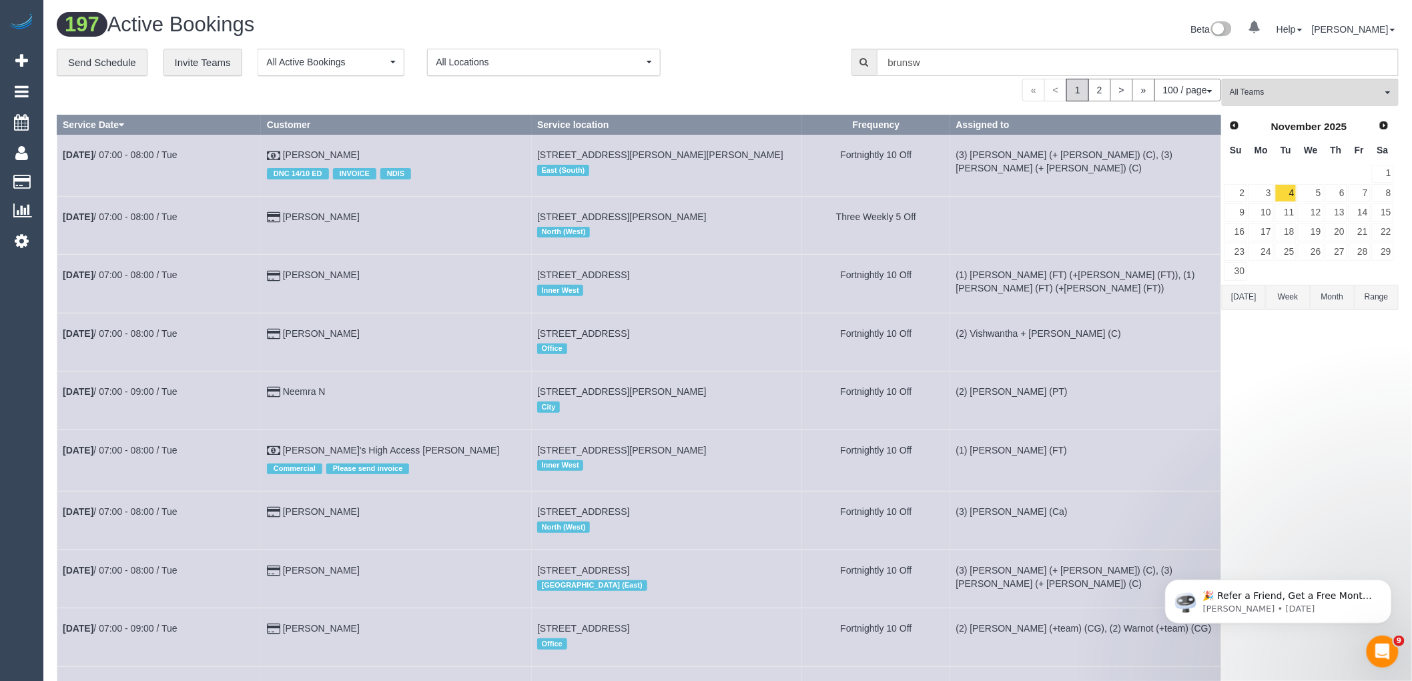
scroll to position [593, 0]
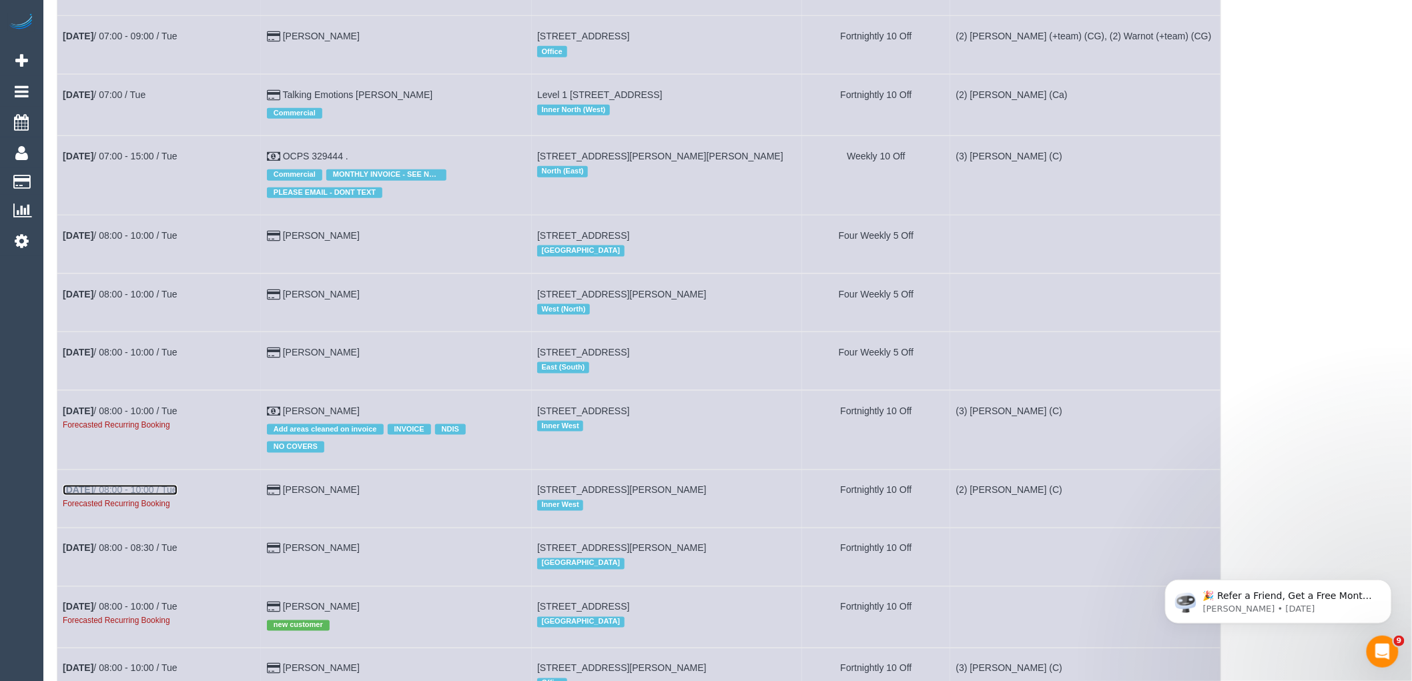
click at [151, 496] on link "[DATE] 08:00 - 10:00 / Tue" at bounding box center [120, 490] width 115 height 11
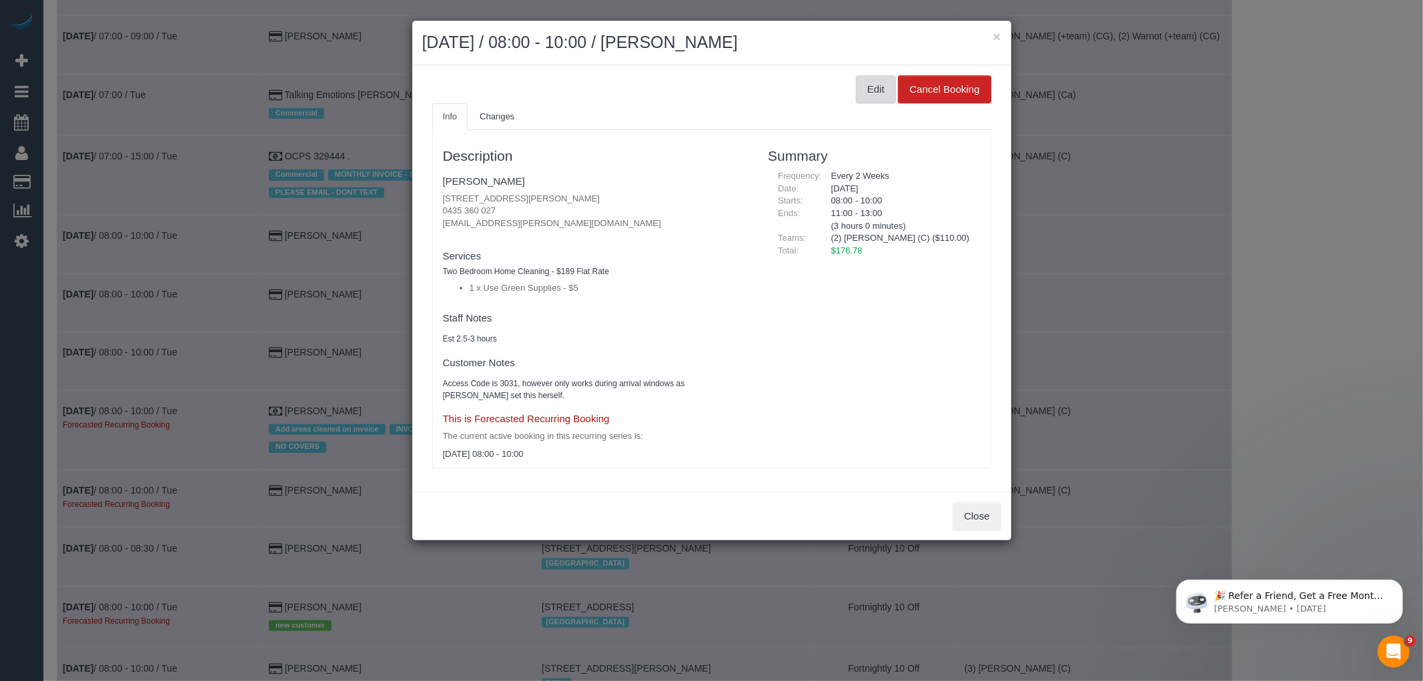
click at [865, 89] on button "Edit" at bounding box center [876, 89] width 40 height 28
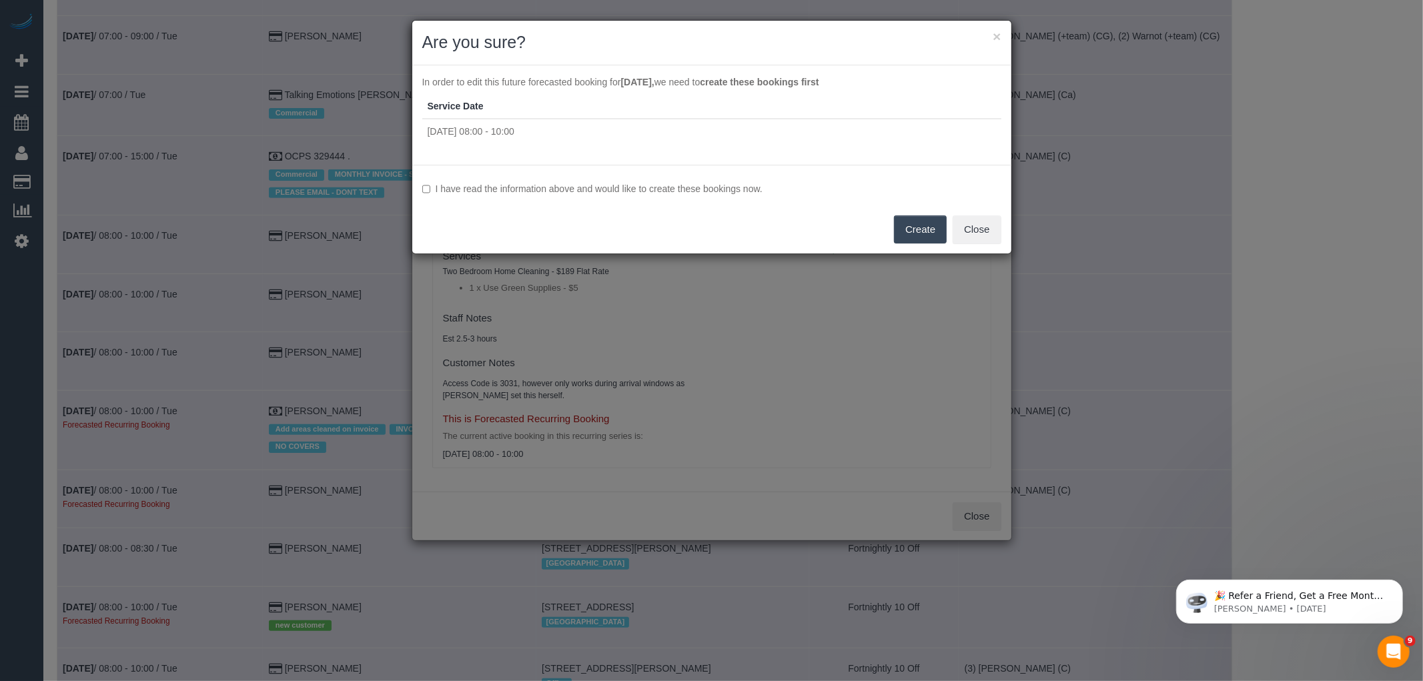
click at [651, 184] on label "I have read the information above and would like to create these bookings now." at bounding box center [711, 188] width 579 height 13
click at [920, 225] on button "Create" at bounding box center [920, 230] width 53 height 28
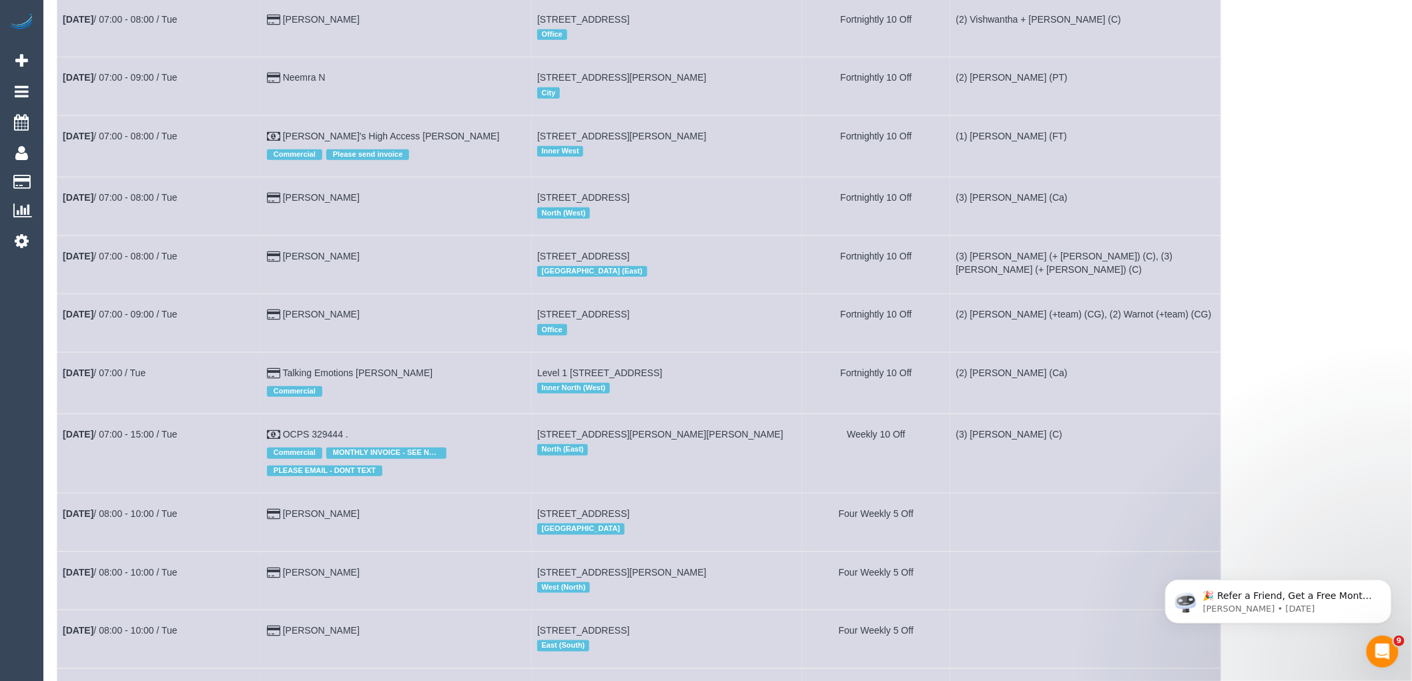
scroll to position [667, 0]
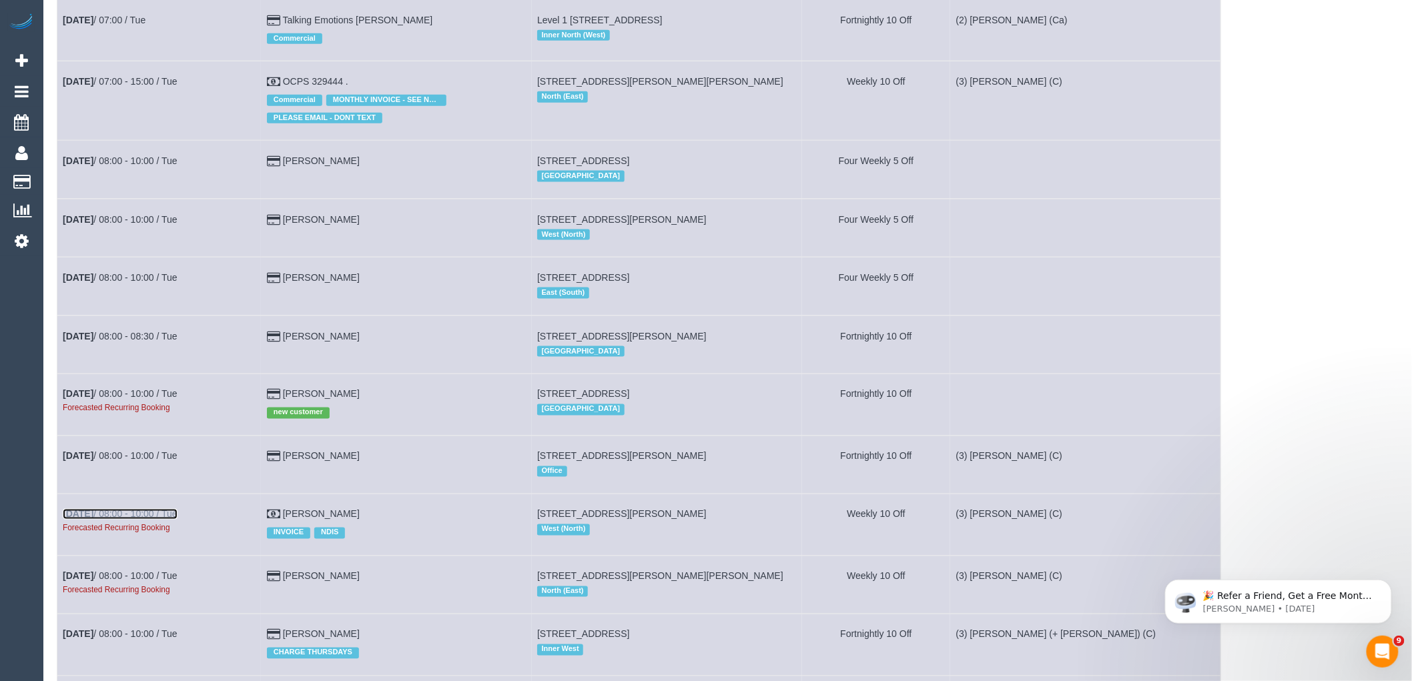
click at [135, 520] on link "[DATE] 08:00 - 10:00 / Tue" at bounding box center [120, 514] width 115 height 11
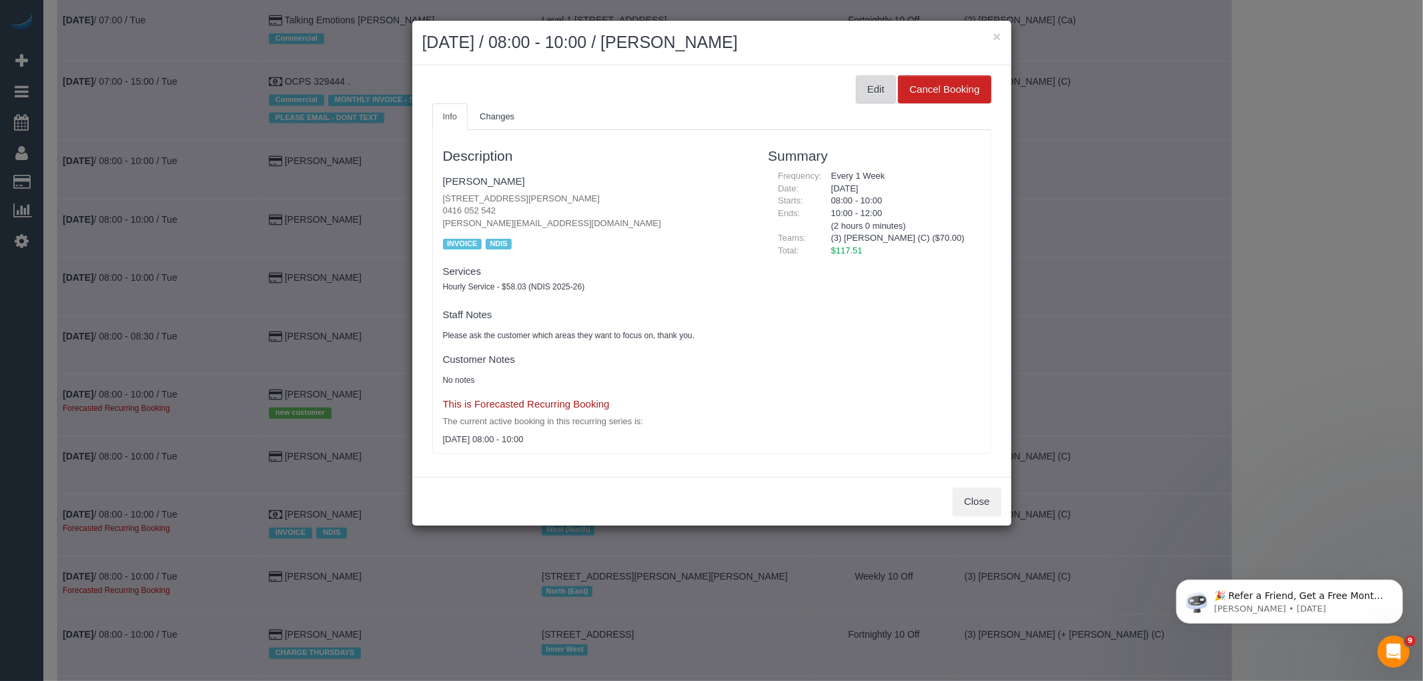
click at [874, 89] on button "Edit" at bounding box center [876, 89] width 40 height 28
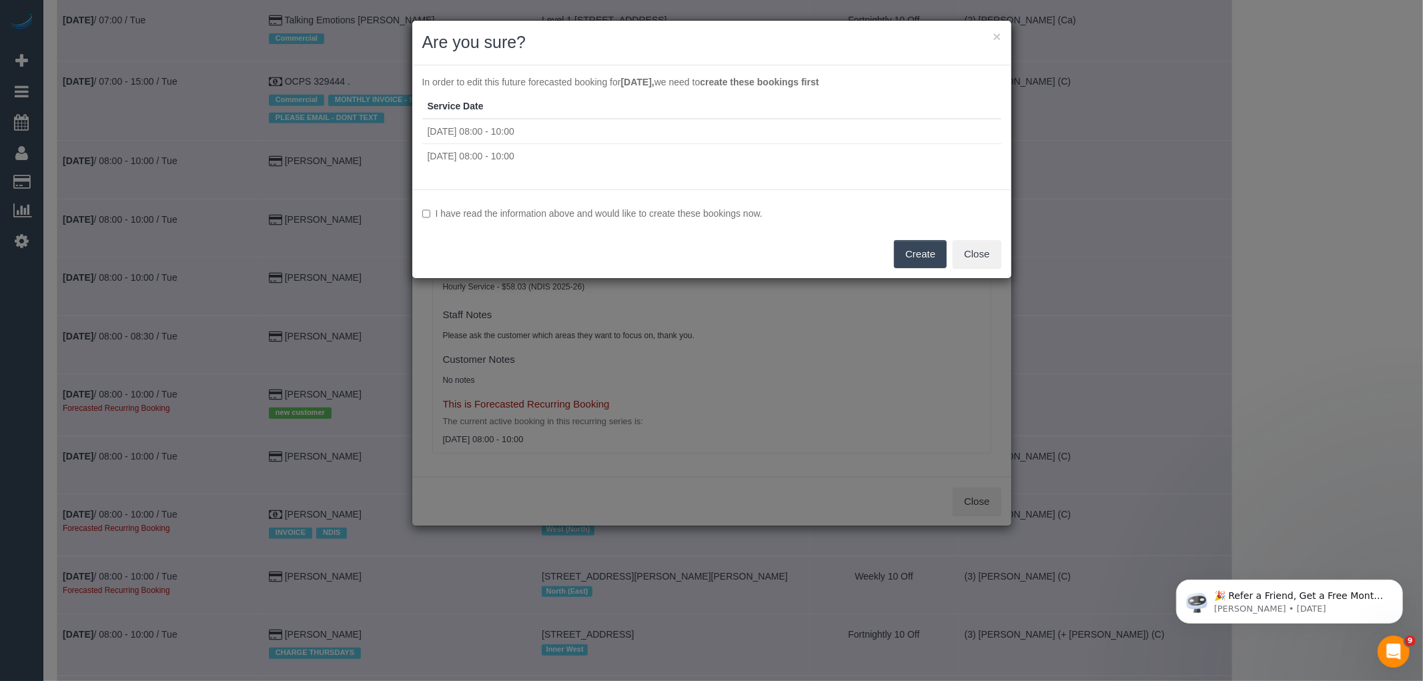
click at [575, 211] on label "I have read the information above and would like to create these bookings now." at bounding box center [711, 213] width 579 height 13
click at [929, 260] on button "Create" at bounding box center [920, 254] width 53 height 28
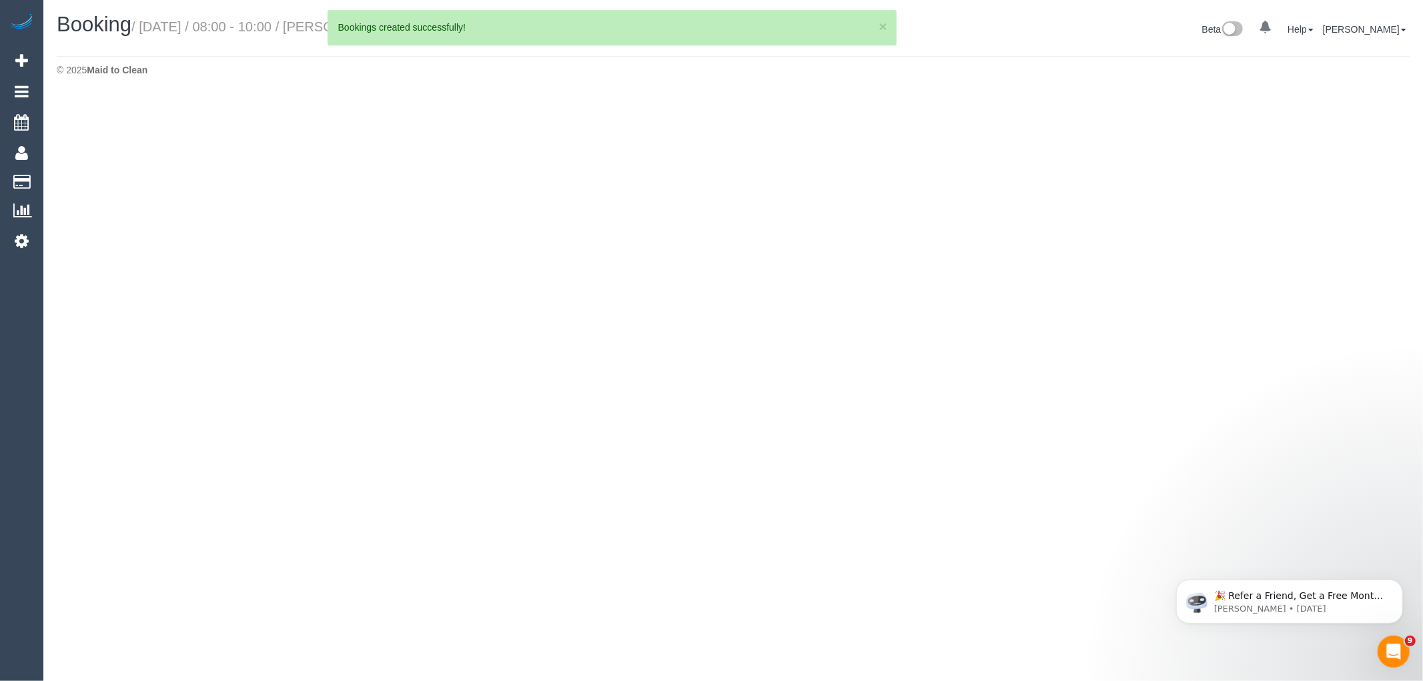
select select "VIC"
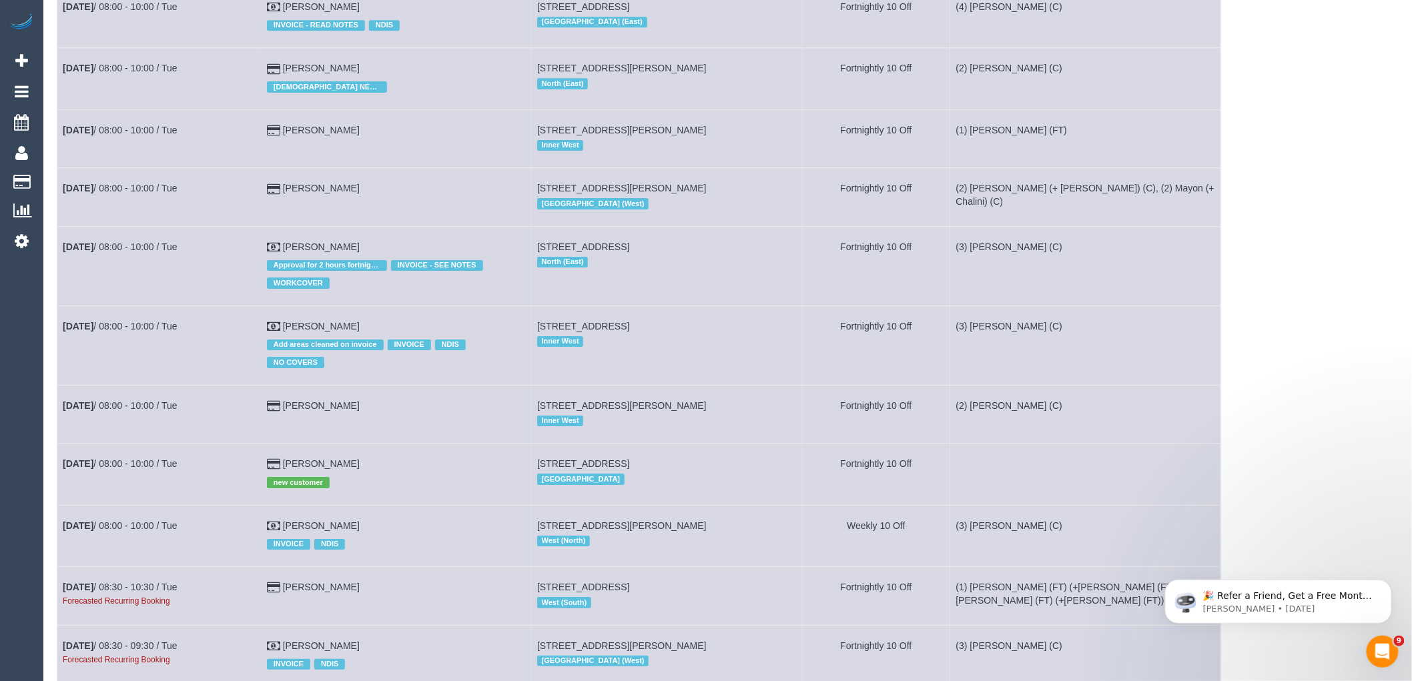
scroll to position [2150, 0]
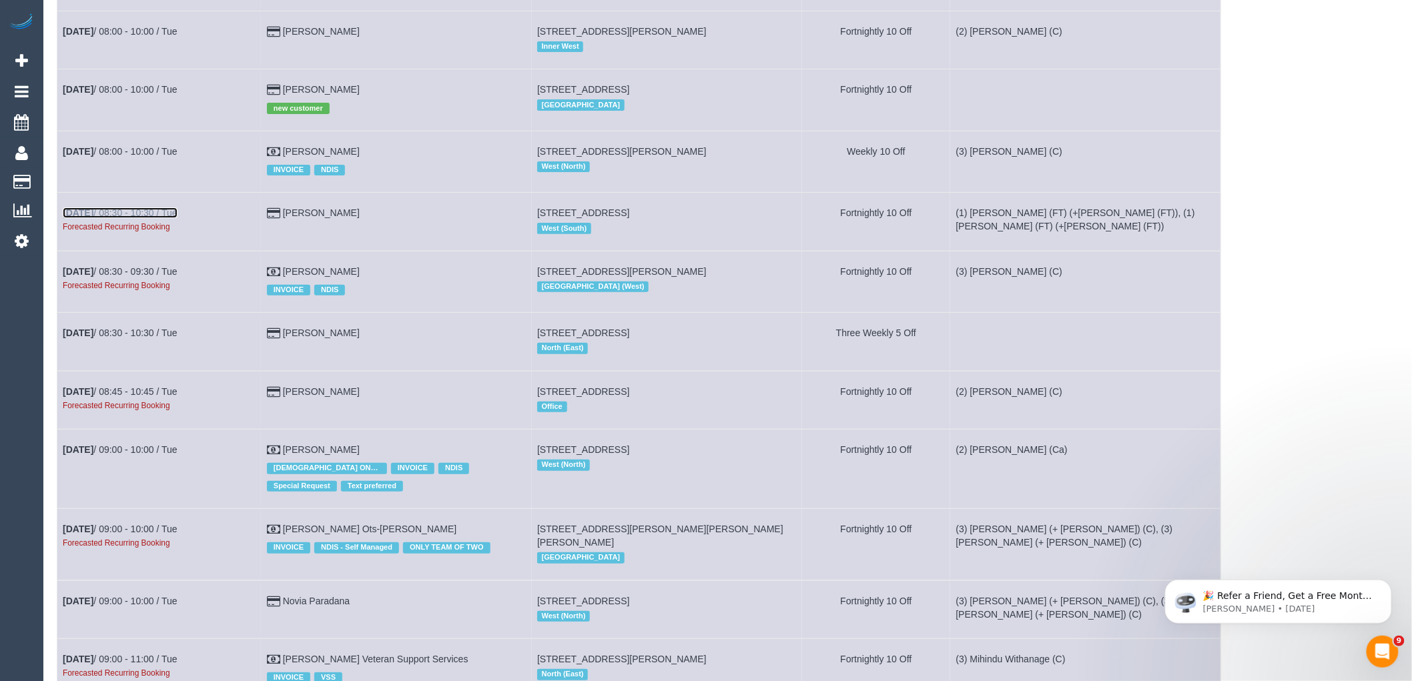
click at [139, 218] on link "[DATE] 08:30 - 10:30 / Tue" at bounding box center [120, 213] width 115 height 11
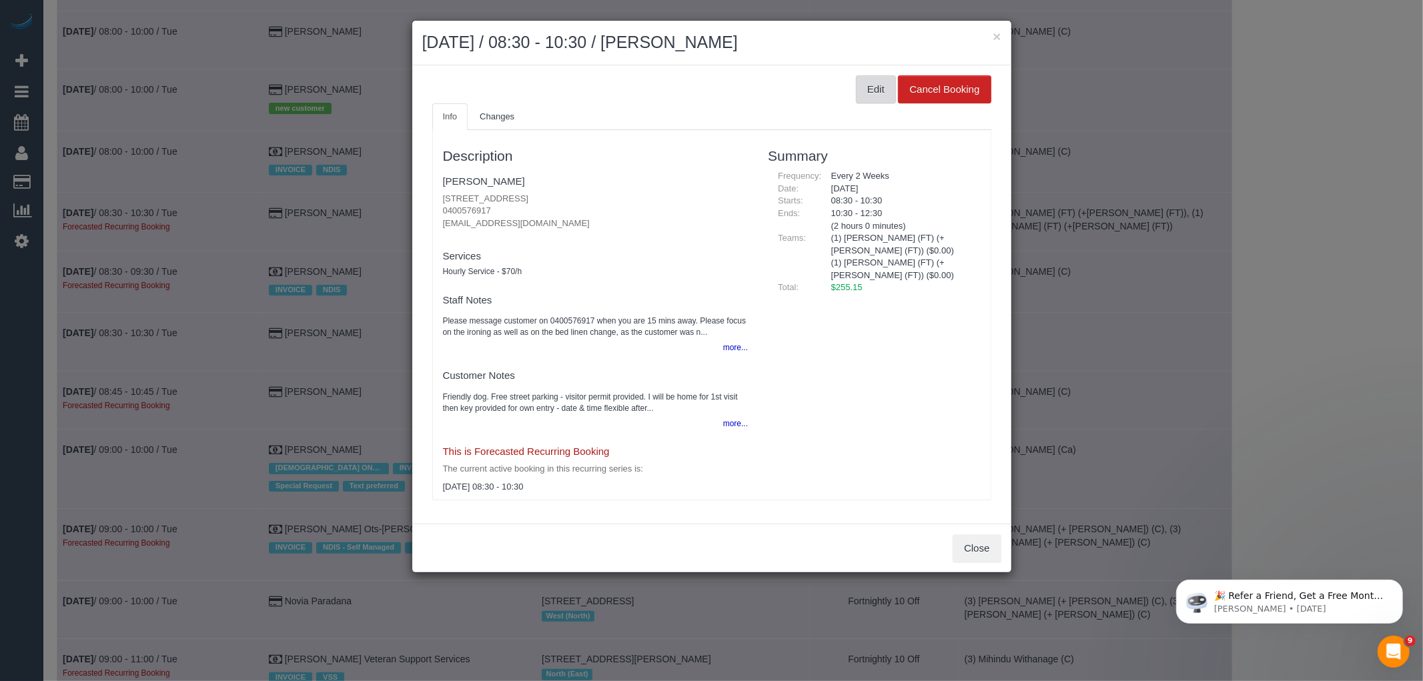
click at [868, 82] on button "Edit" at bounding box center [876, 89] width 40 height 28
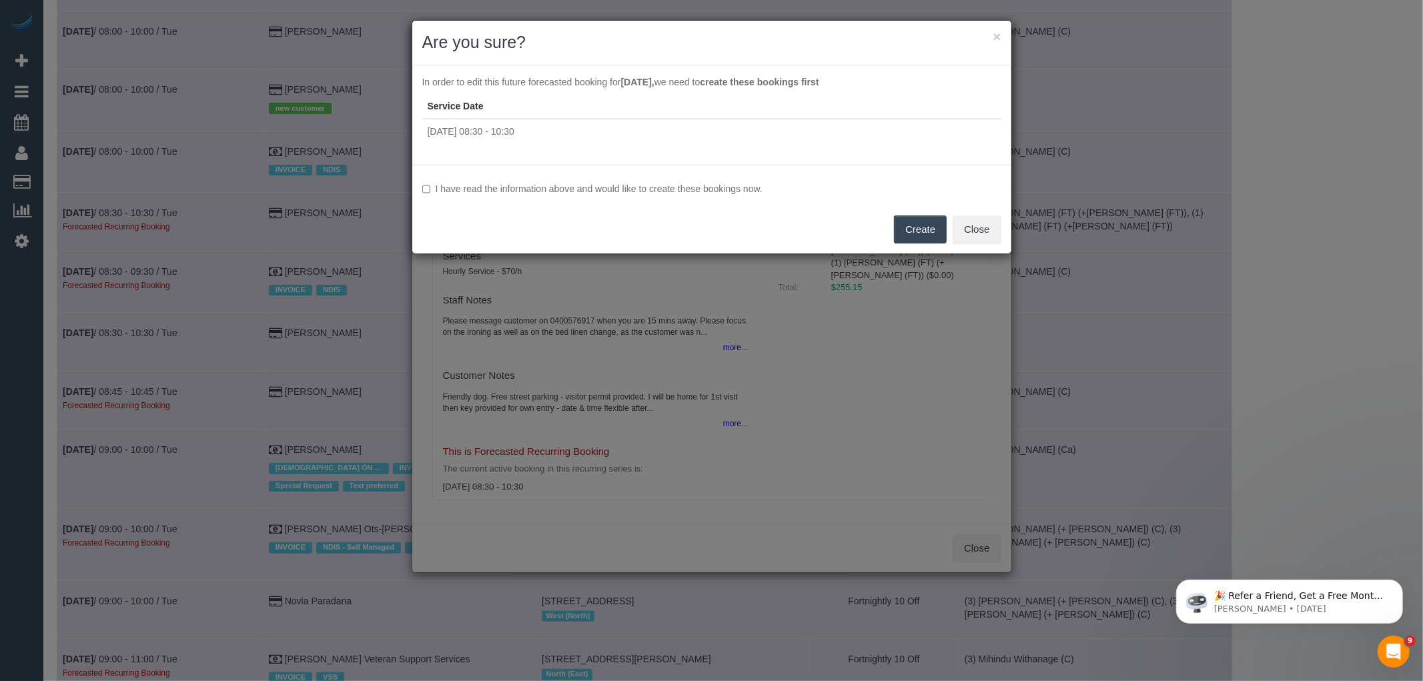
click at [571, 181] on div "I have read the information above and would like to create these bookings now. …" at bounding box center [711, 209] width 599 height 89
click at [715, 170] on div "I have read the information above and would like to create these bookings now. …" at bounding box center [711, 209] width 599 height 89
click at [714, 188] on label "I have read the information above and would like to create these bookings now." at bounding box center [711, 188] width 579 height 13
click at [913, 222] on button "Create" at bounding box center [920, 230] width 53 height 28
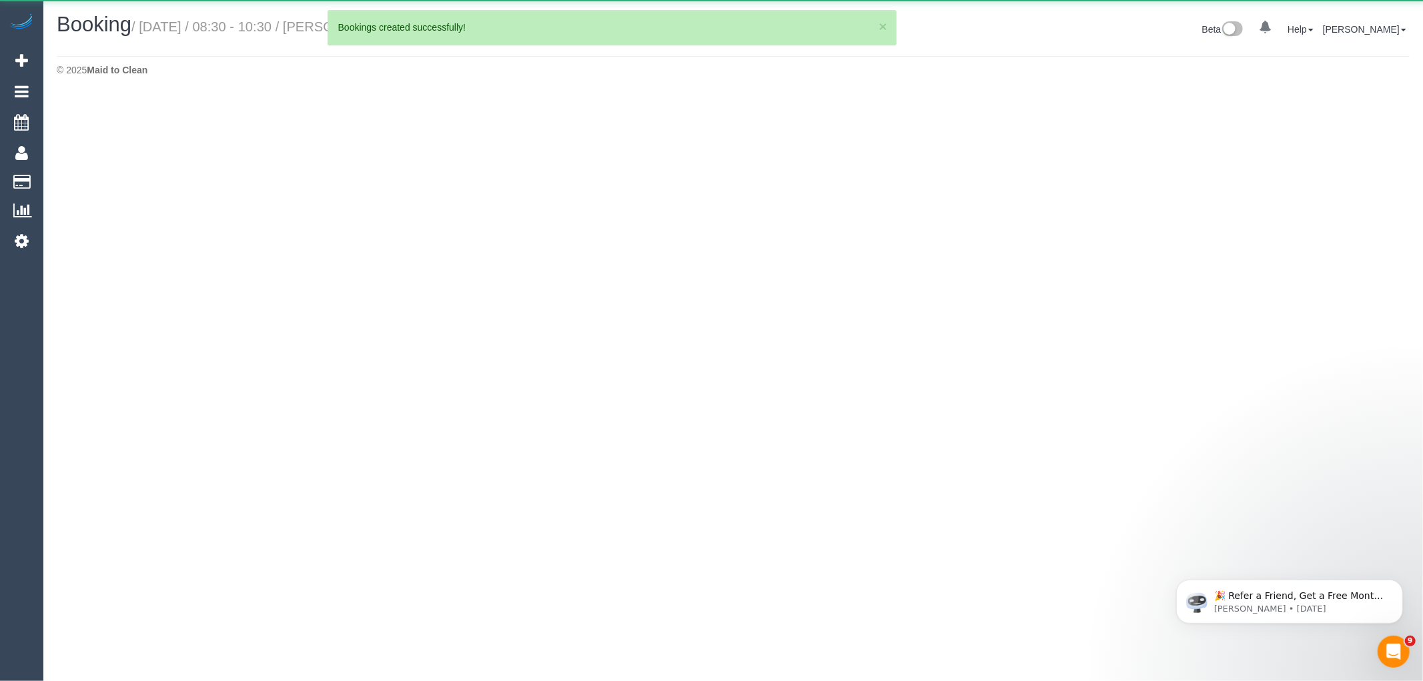
select select "VIC"
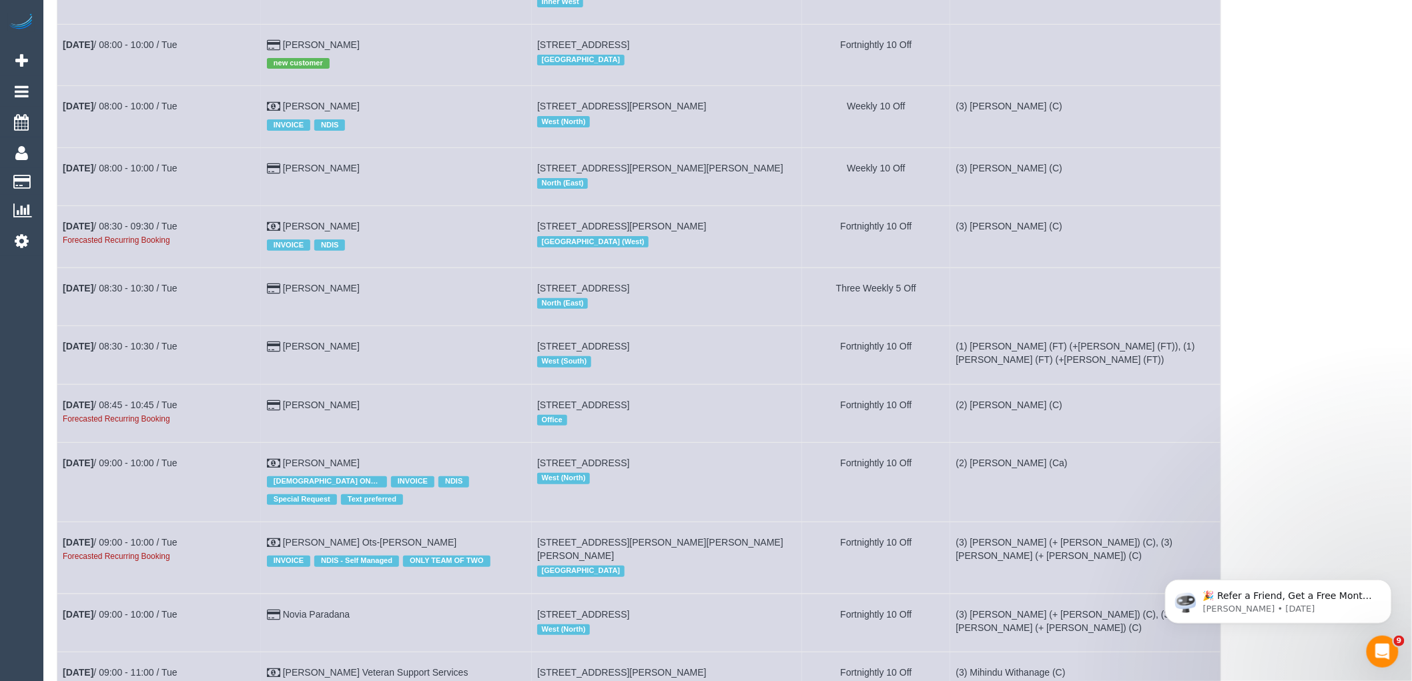
scroll to position [2298, 0]
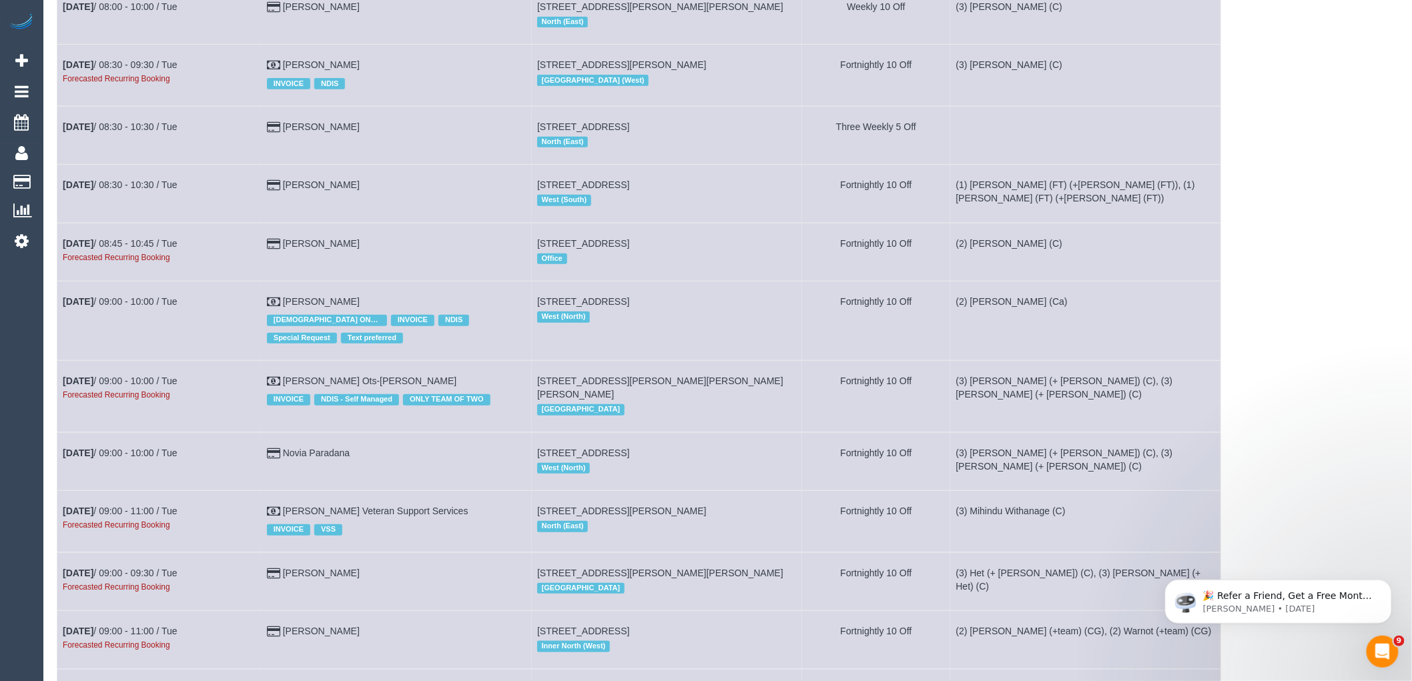
click at [137, 280] on td "[DATE] 08:45 - 10:45 / Tue Forecasted Recurring Booking" at bounding box center [159, 252] width 204 height 58
click at [135, 249] on link "[DATE] 08:45 - 10:45 / Tue" at bounding box center [120, 243] width 115 height 11
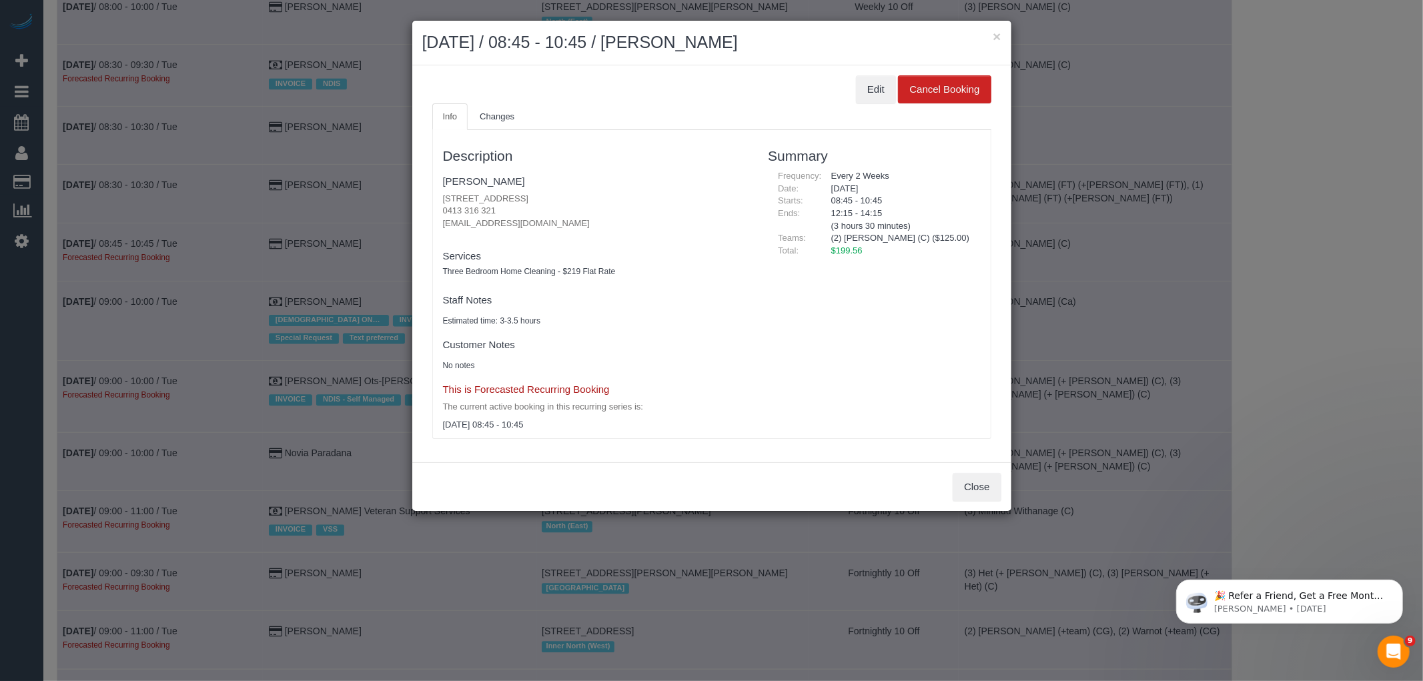
click at [848, 101] on div "Edit Cancel Booking" at bounding box center [711, 89] width 559 height 28
click at [878, 80] on button "Edit" at bounding box center [876, 89] width 40 height 28
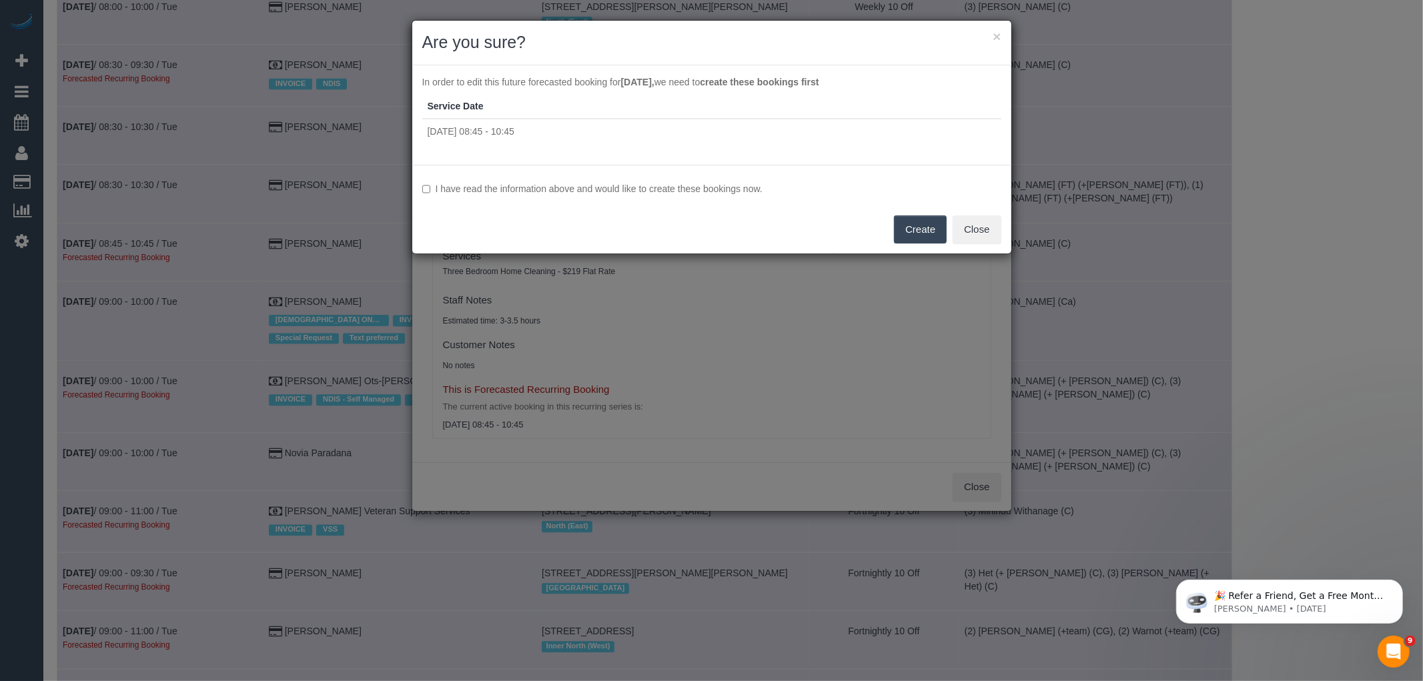
click at [637, 188] on label "I have read the information above and would like to create these bookings now." at bounding box center [711, 188] width 579 height 13
click at [942, 228] on button "Create" at bounding box center [920, 230] width 53 height 28
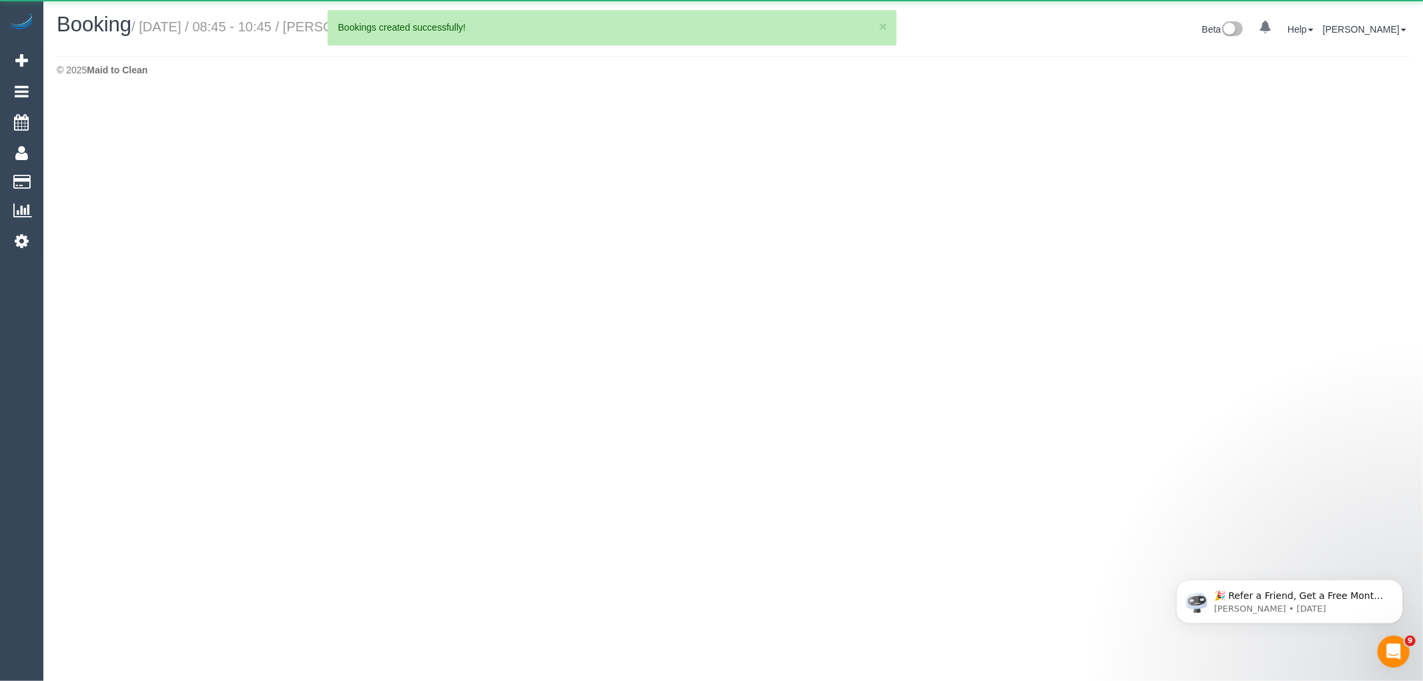
select select "VIC"
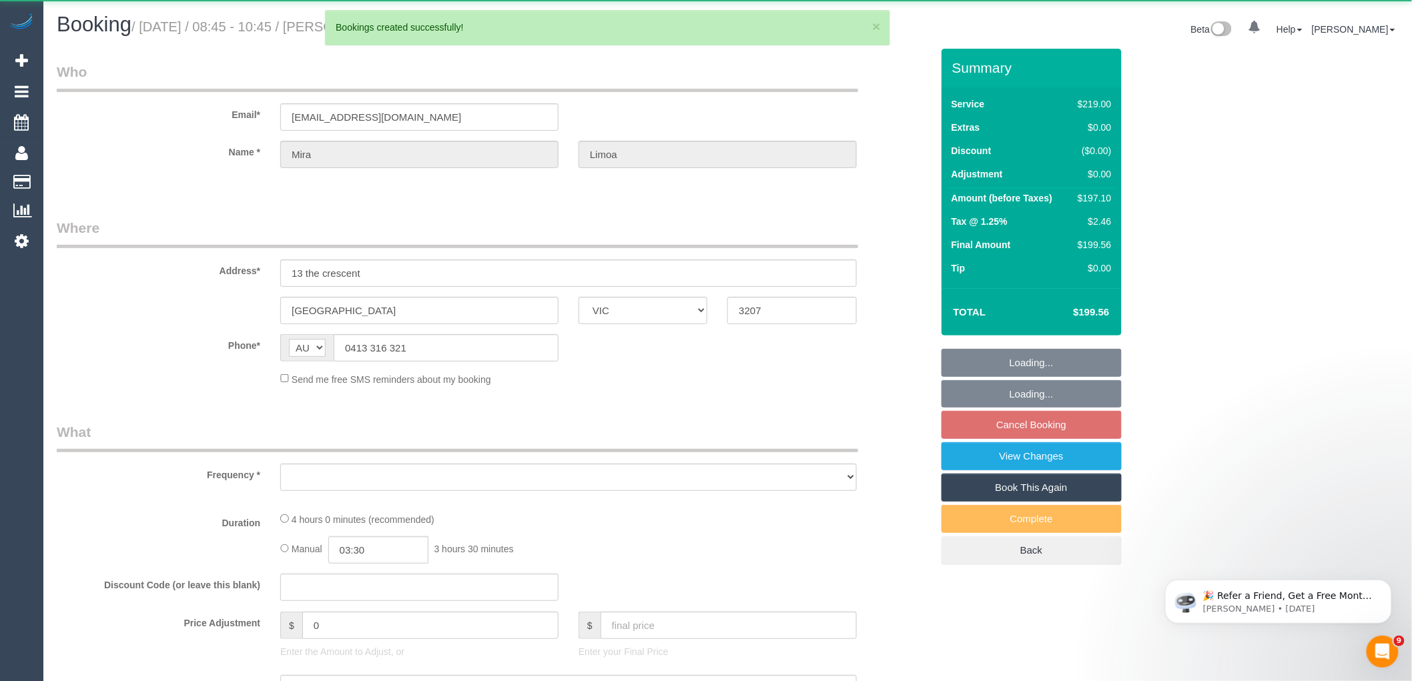
select select "object:43247"
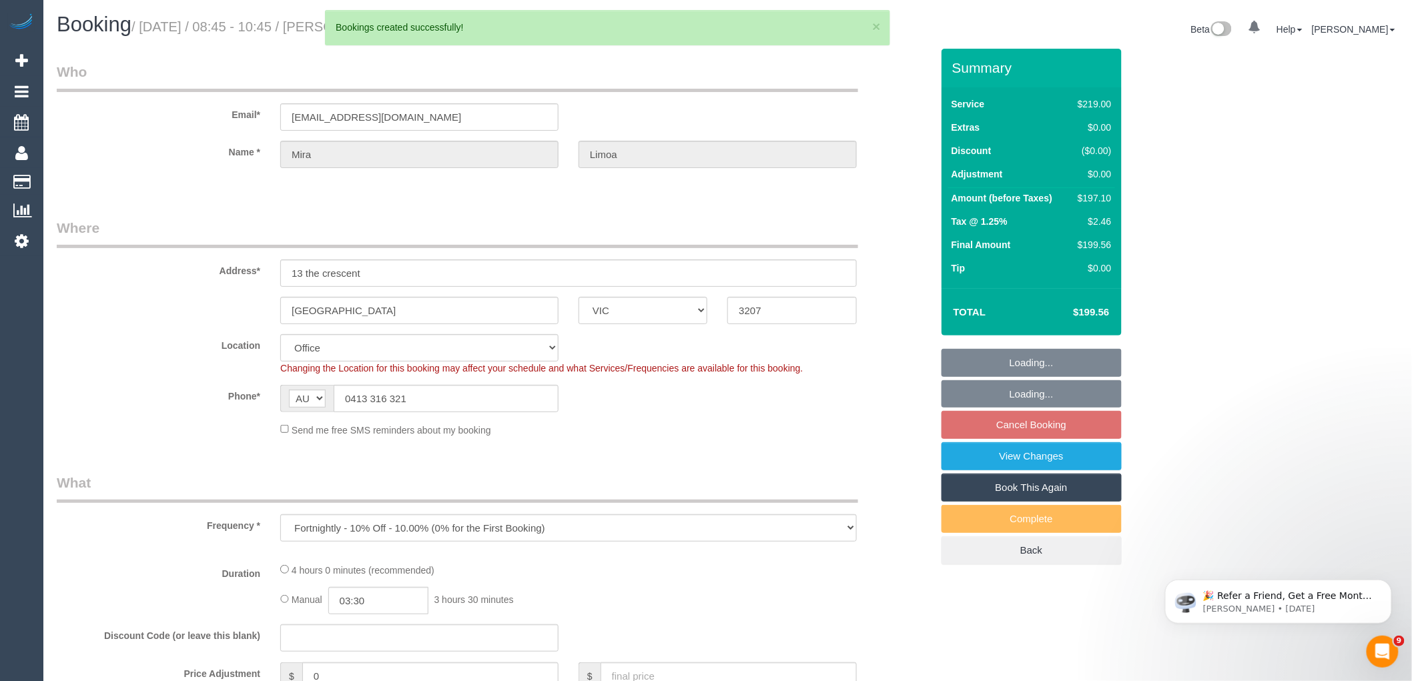
select select "string:stripe-pm_1R3nDy2GScqysDRVI55uOmNQ"
select select "number:28"
select select "number:14"
select select "number:19"
select select "number:23"
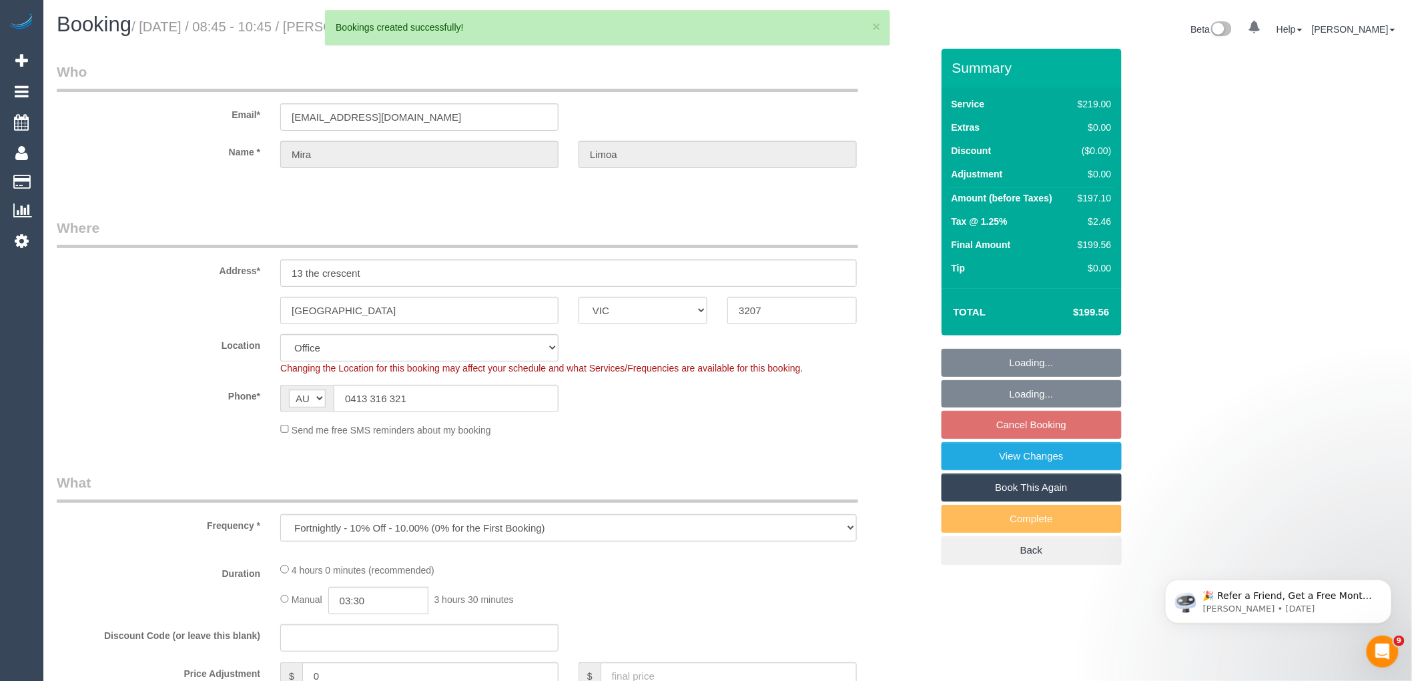
select select "number:34"
select select "number:13"
select select "object:43400"
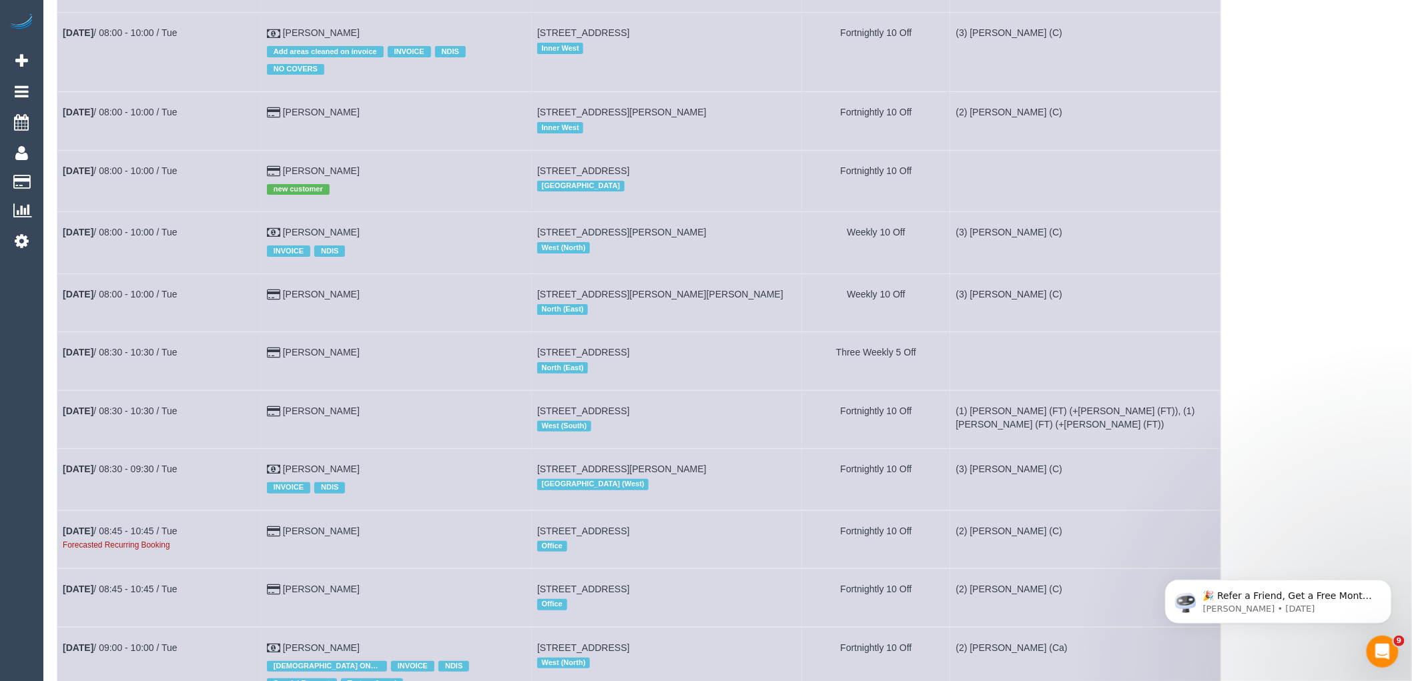
scroll to position [2298, 0]
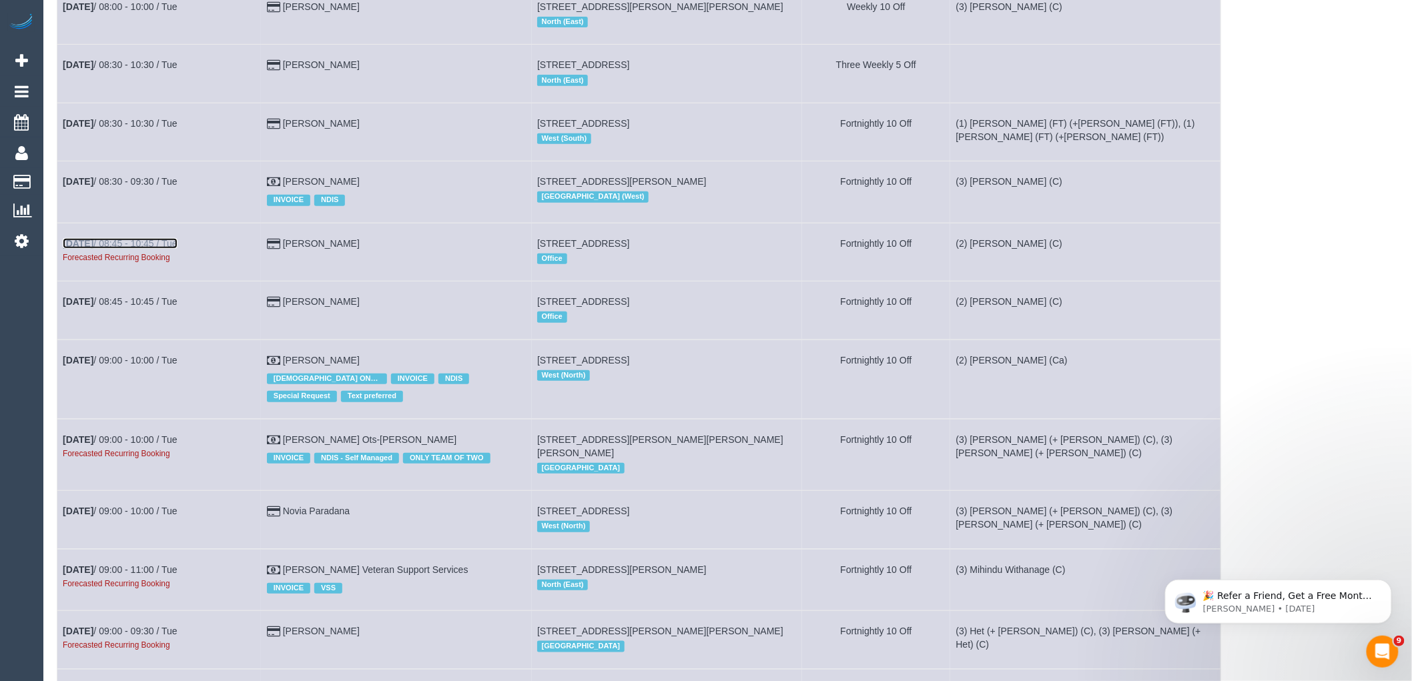
click at [172, 249] on link "[DATE] 08:45 - 10:45 / Tue" at bounding box center [120, 243] width 115 height 11
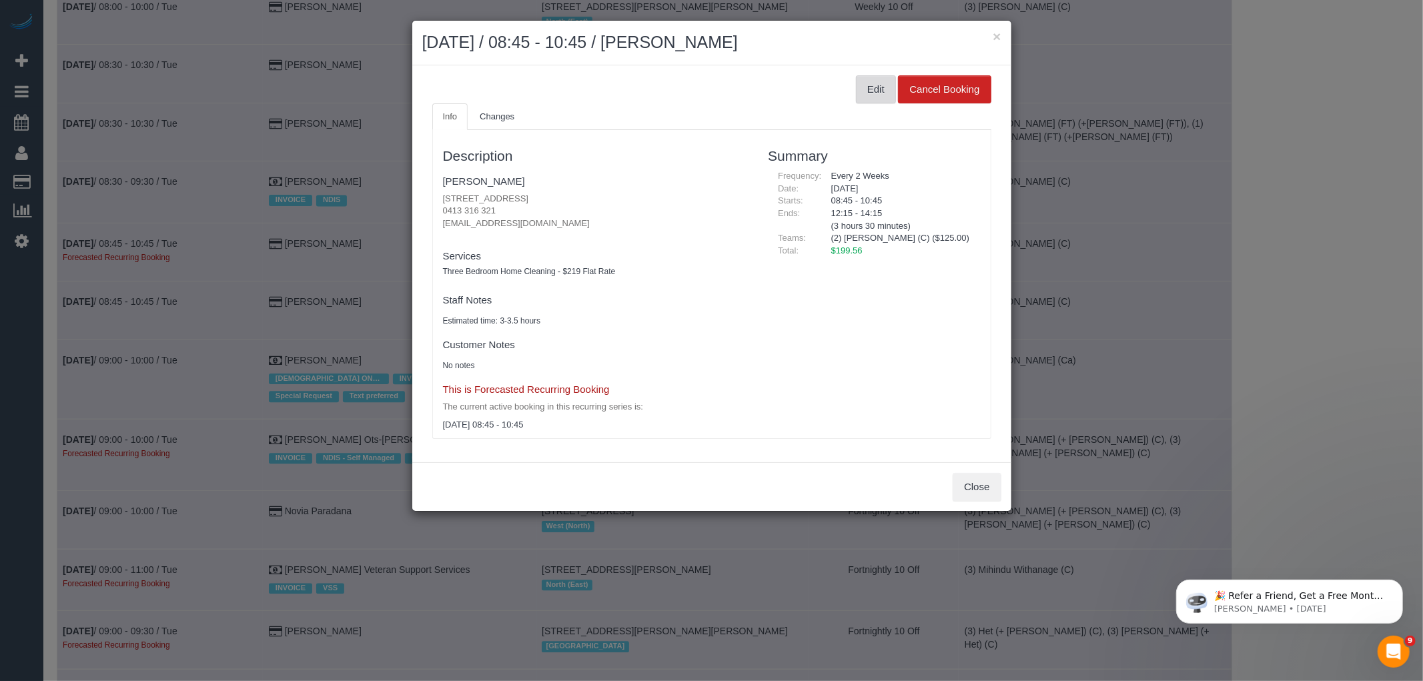
click at [895, 83] on button "Edit" at bounding box center [876, 89] width 40 height 28
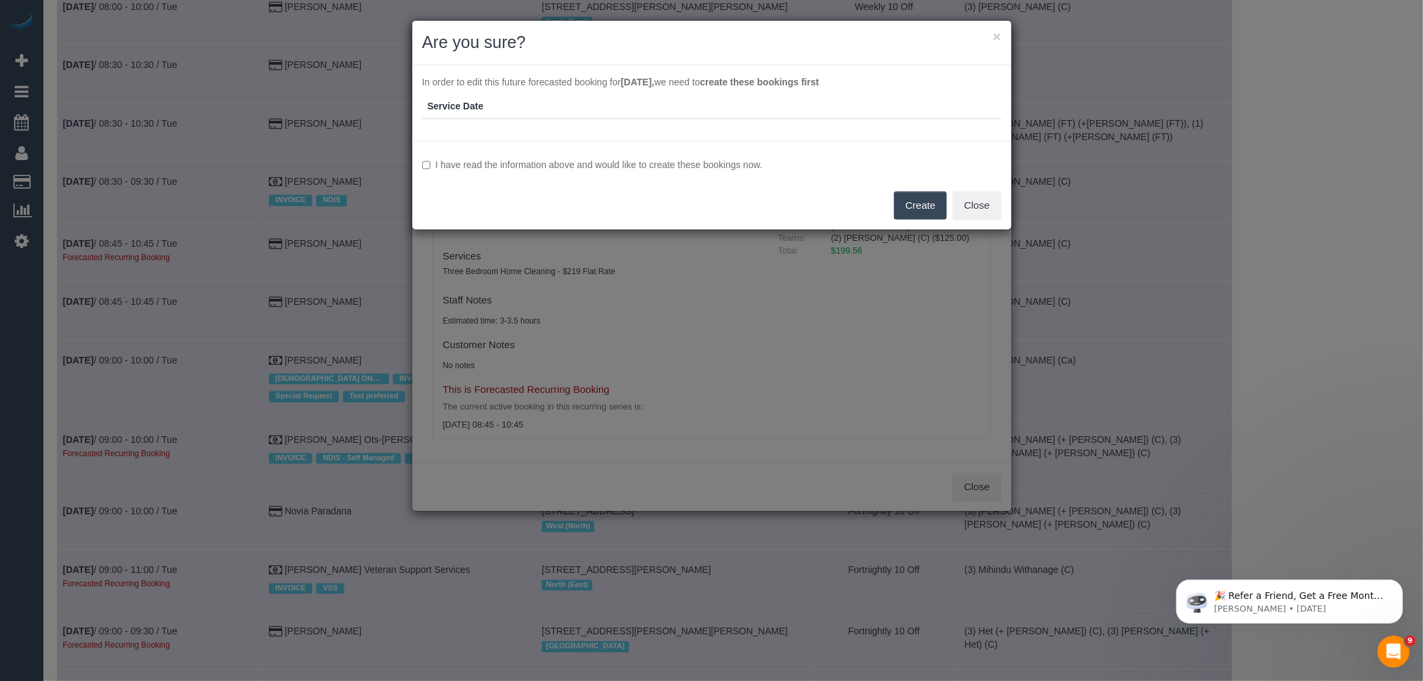
click at [555, 164] on label "I have read the information above and would like to create these bookings now." at bounding box center [711, 164] width 579 height 13
click at [913, 200] on button "Create" at bounding box center [920, 206] width 53 height 28
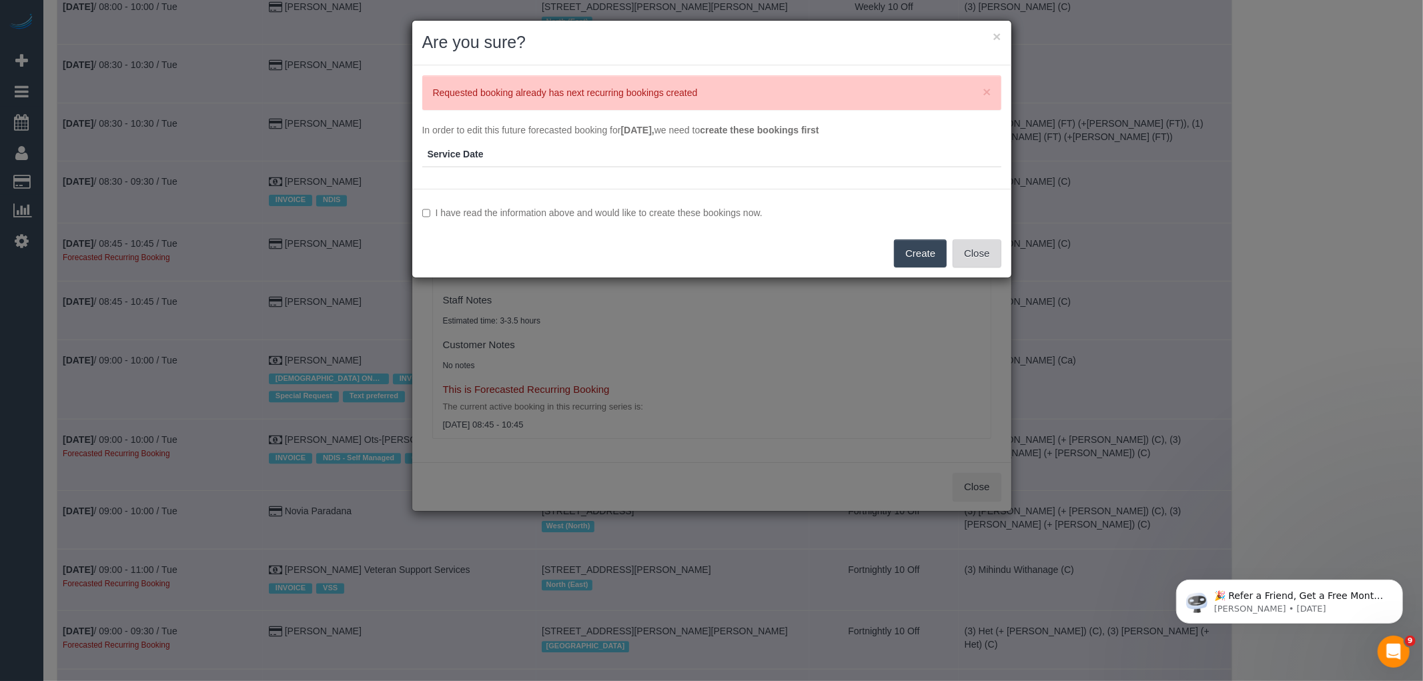
click at [979, 241] on button "Close" at bounding box center [977, 254] width 48 height 28
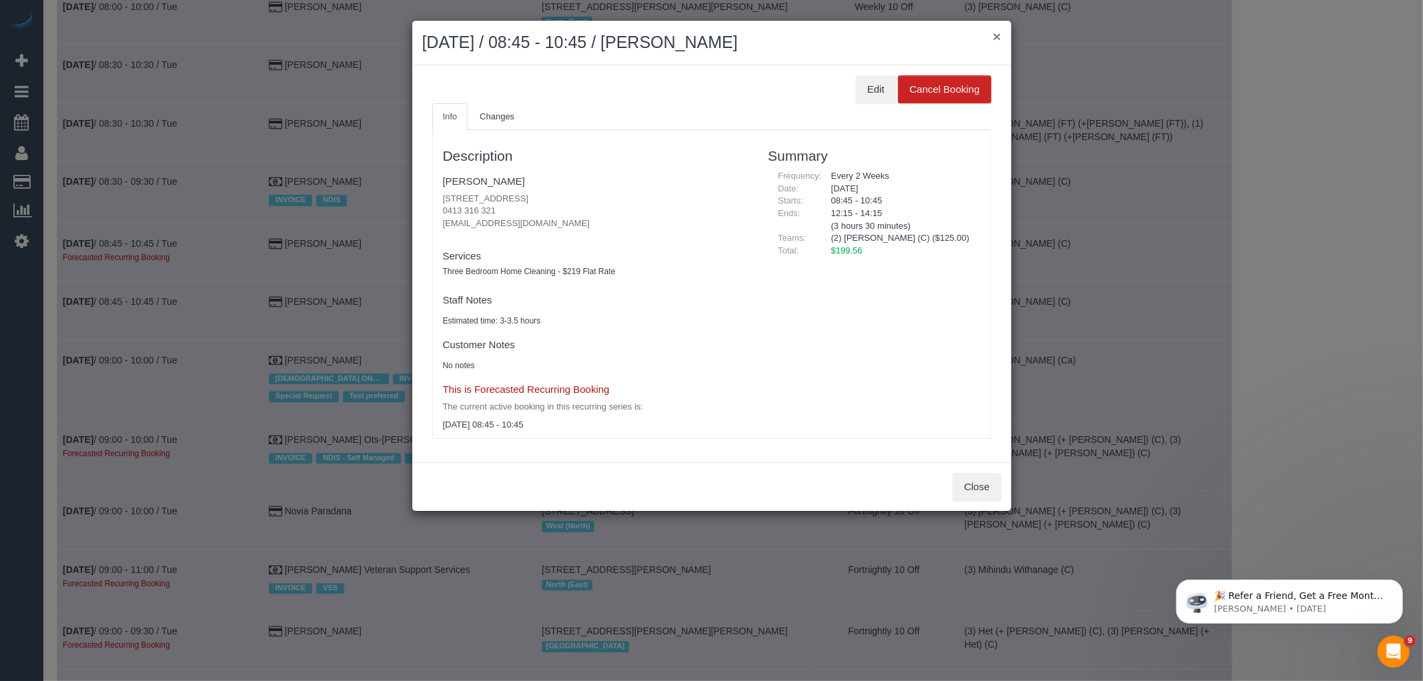
click at [1000, 37] on button "×" at bounding box center [997, 36] width 8 height 14
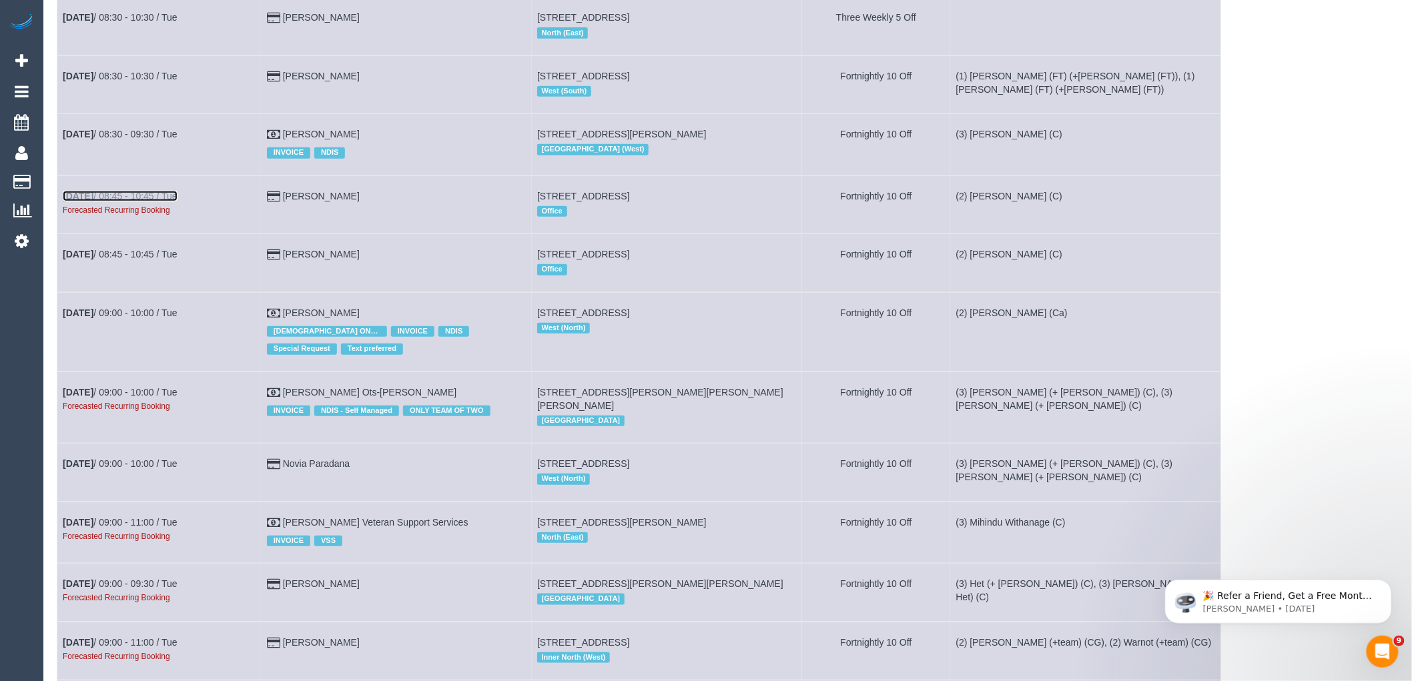
scroll to position [2372, 0]
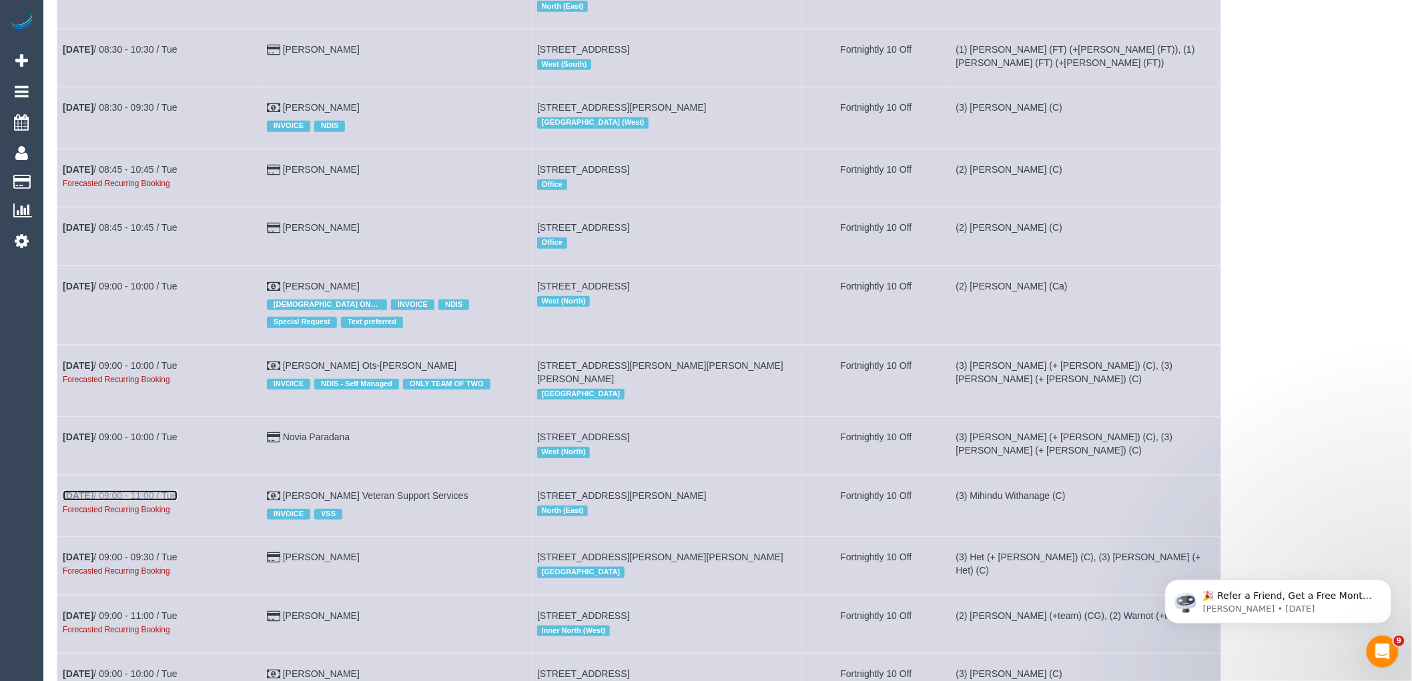
click at [127, 501] on link "[DATE] 09:00 - 11:00 / Tue" at bounding box center [120, 495] width 115 height 11
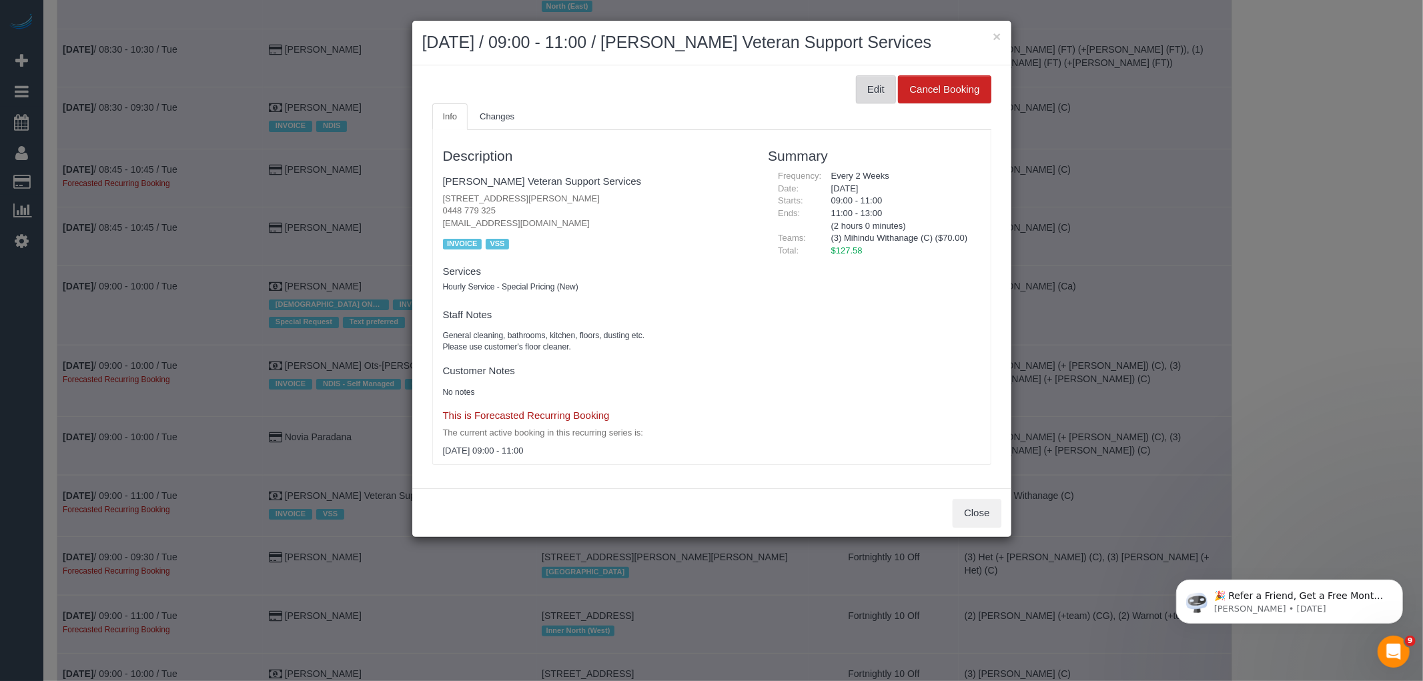
click at [883, 85] on button "Edit" at bounding box center [876, 89] width 40 height 28
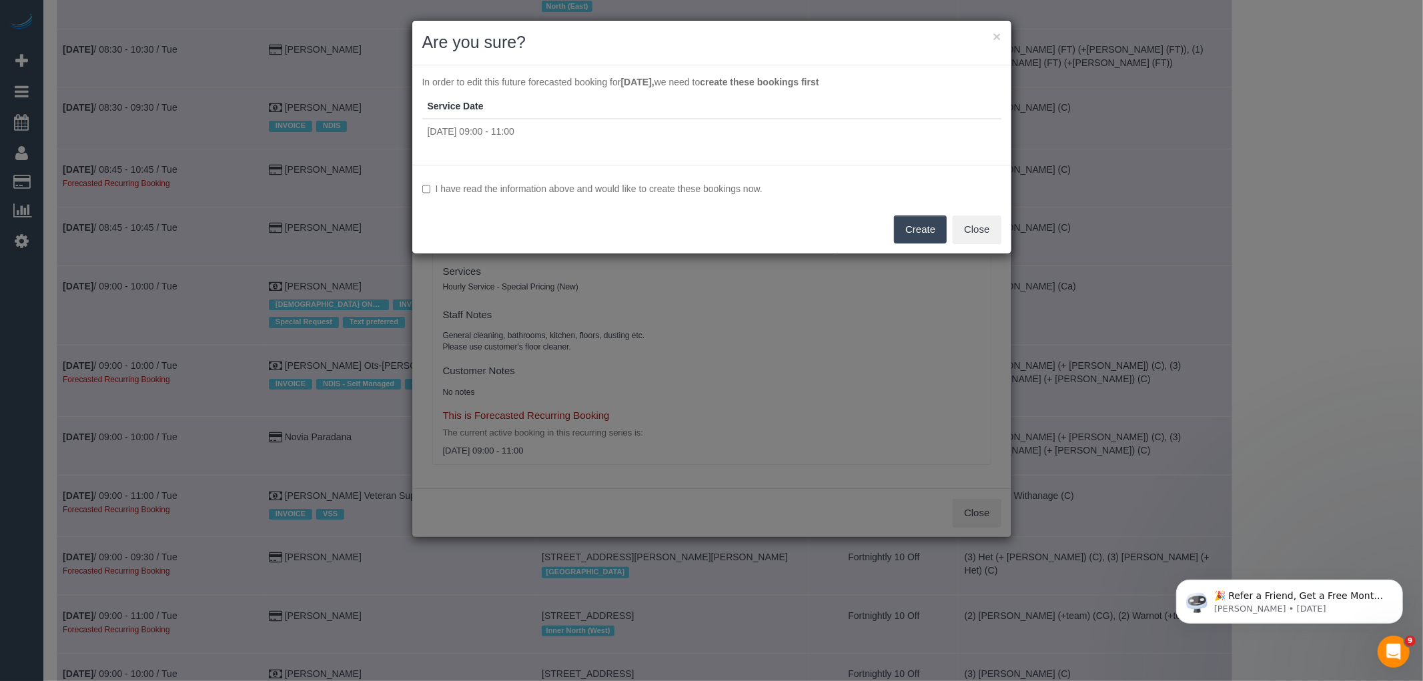
drag, startPoint x: 610, startPoint y: 179, endPoint x: 625, endPoint y: 181, distance: 14.8
click at [610, 179] on div "I have read the information above and would like to create these bookings now. …" at bounding box center [711, 209] width 599 height 89
click at [639, 187] on label "I have read the information above and would like to create these bookings now." at bounding box center [711, 188] width 579 height 13
click at [913, 222] on button "Create" at bounding box center [920, 230] width 53 height 28
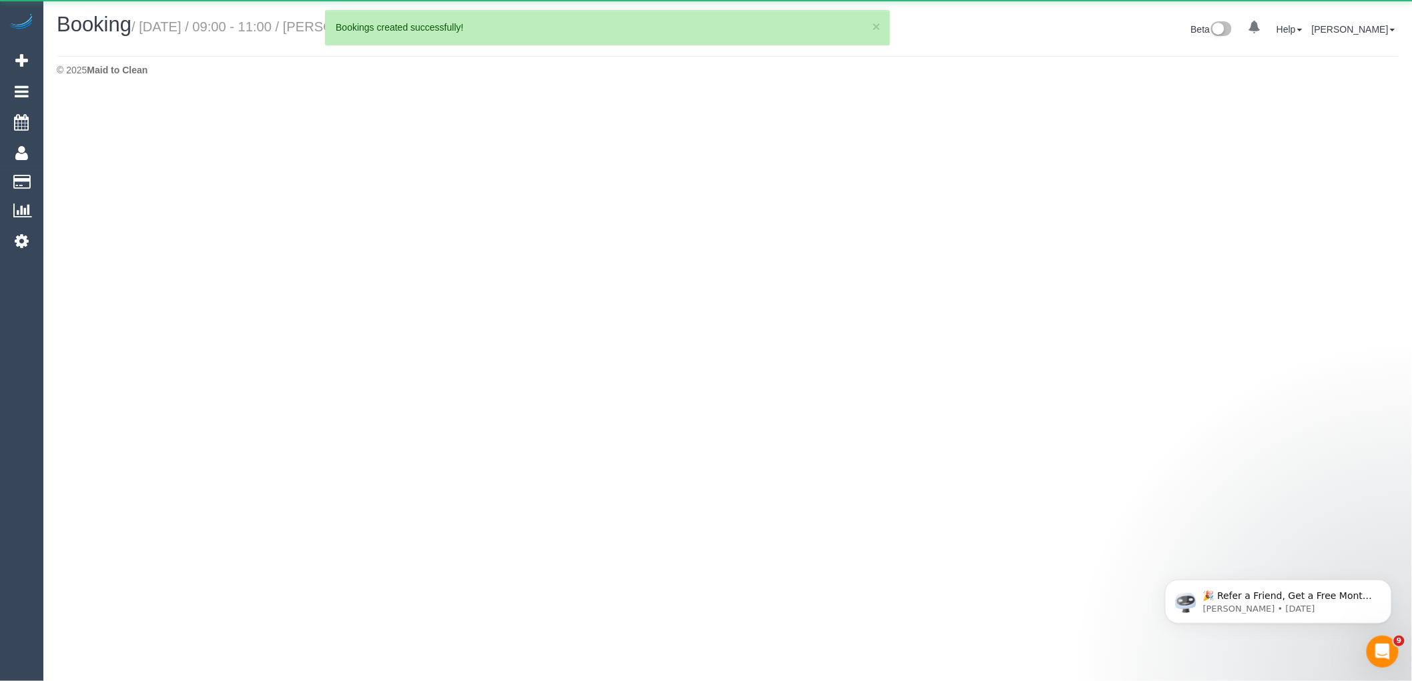
select select "VIC"
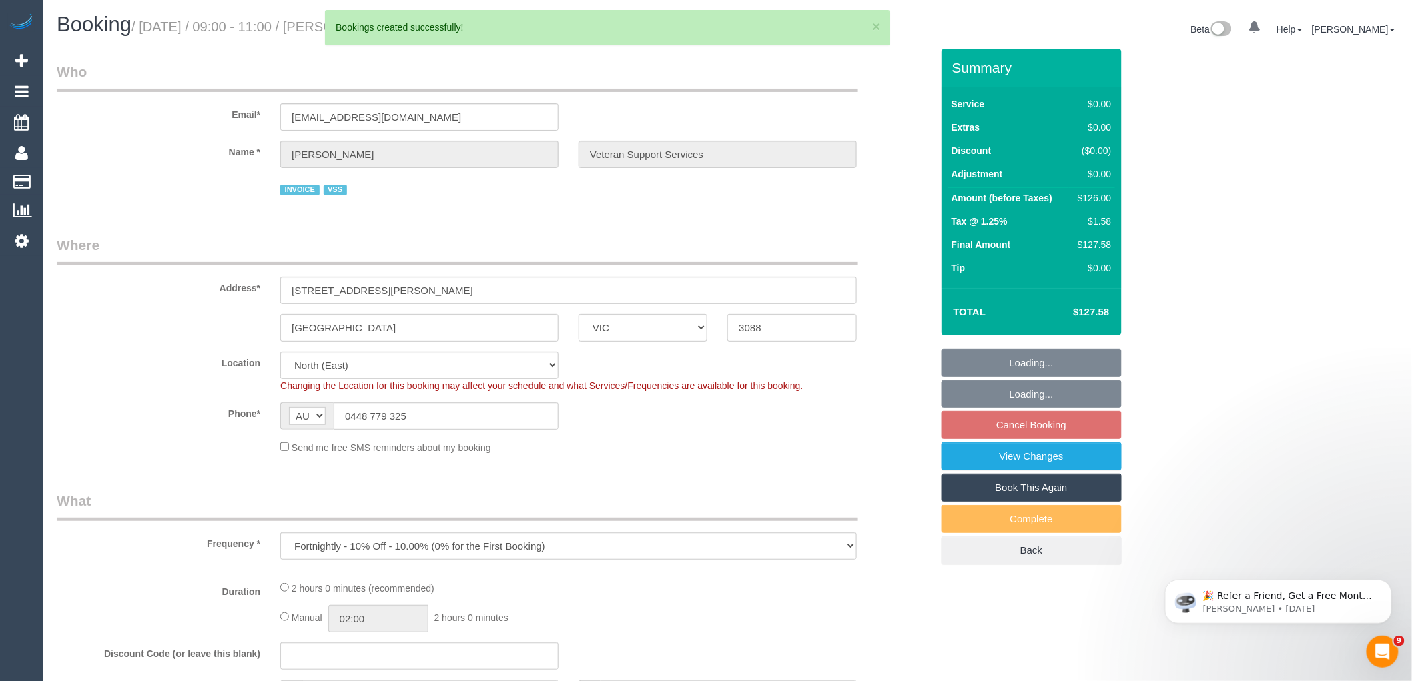
select select "object:45897"
select select "120"
select select "number:27"
select select "number:14"
select select "number:18"
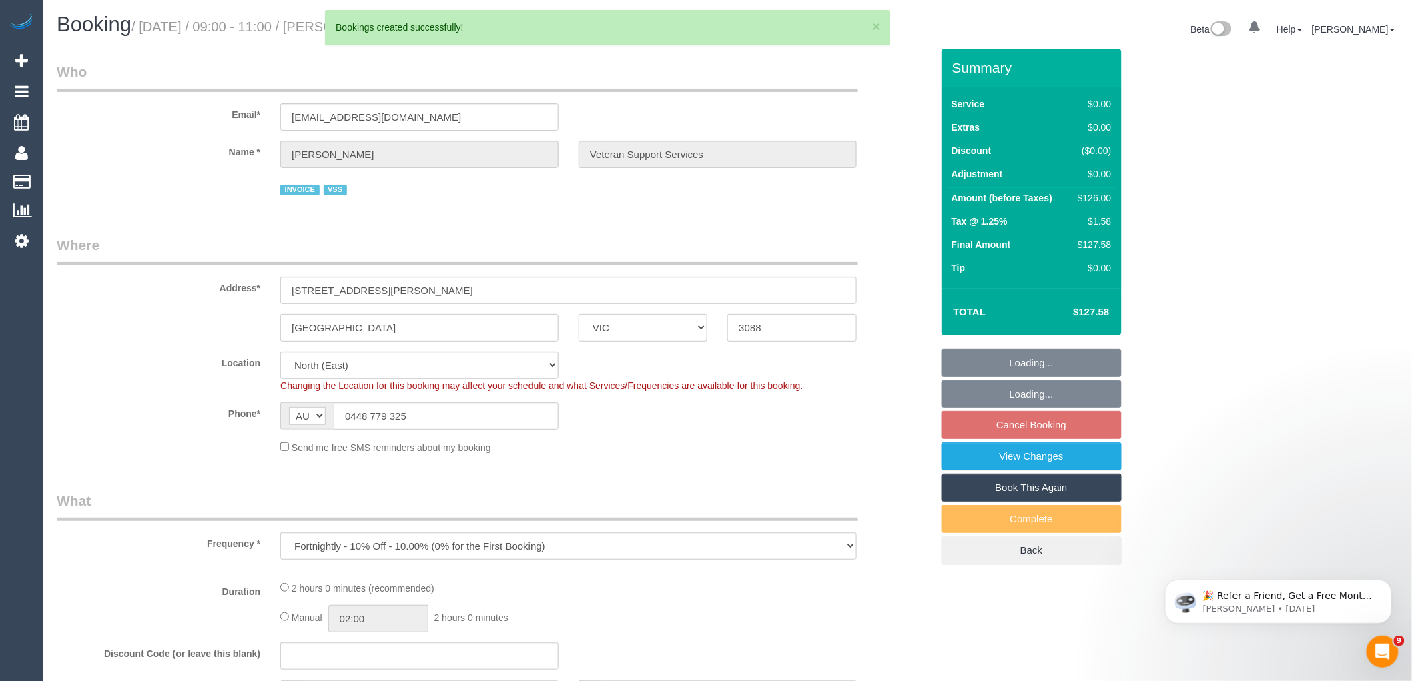
select select "number:36"
select select "number:34"
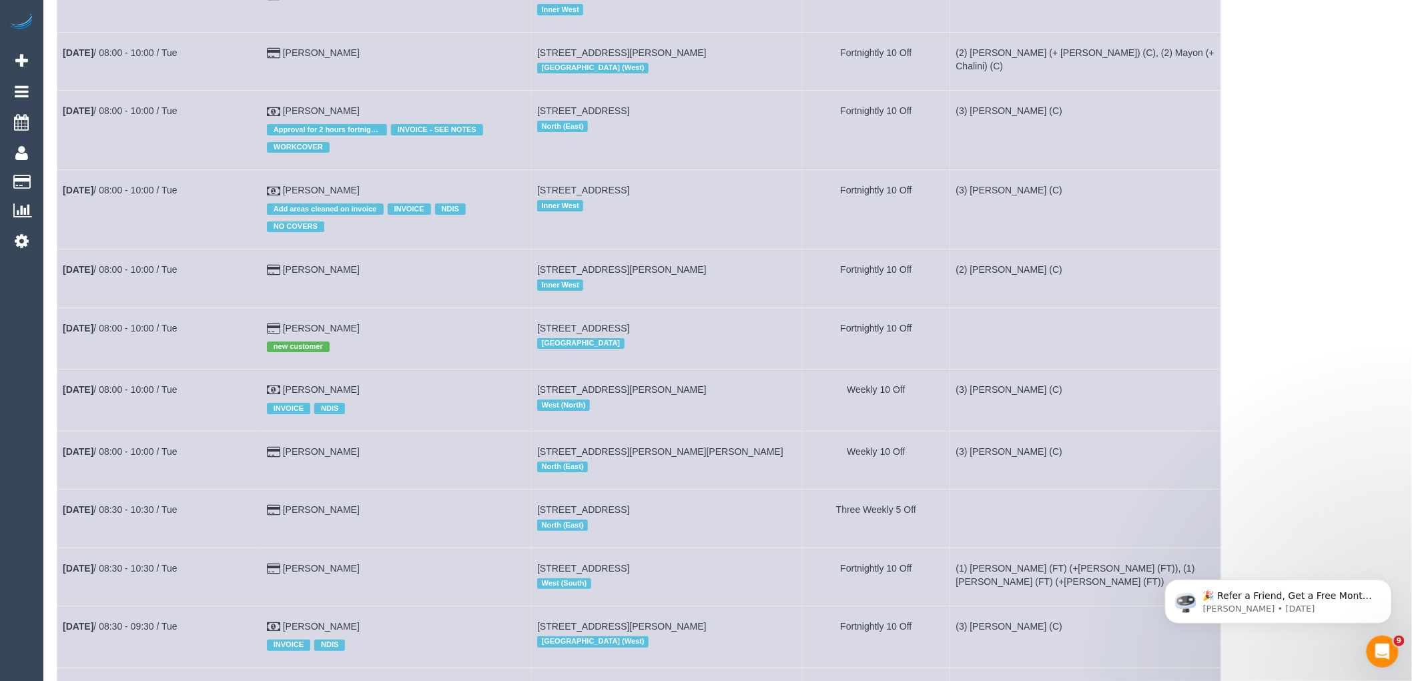
scroll to position [2521, 0]
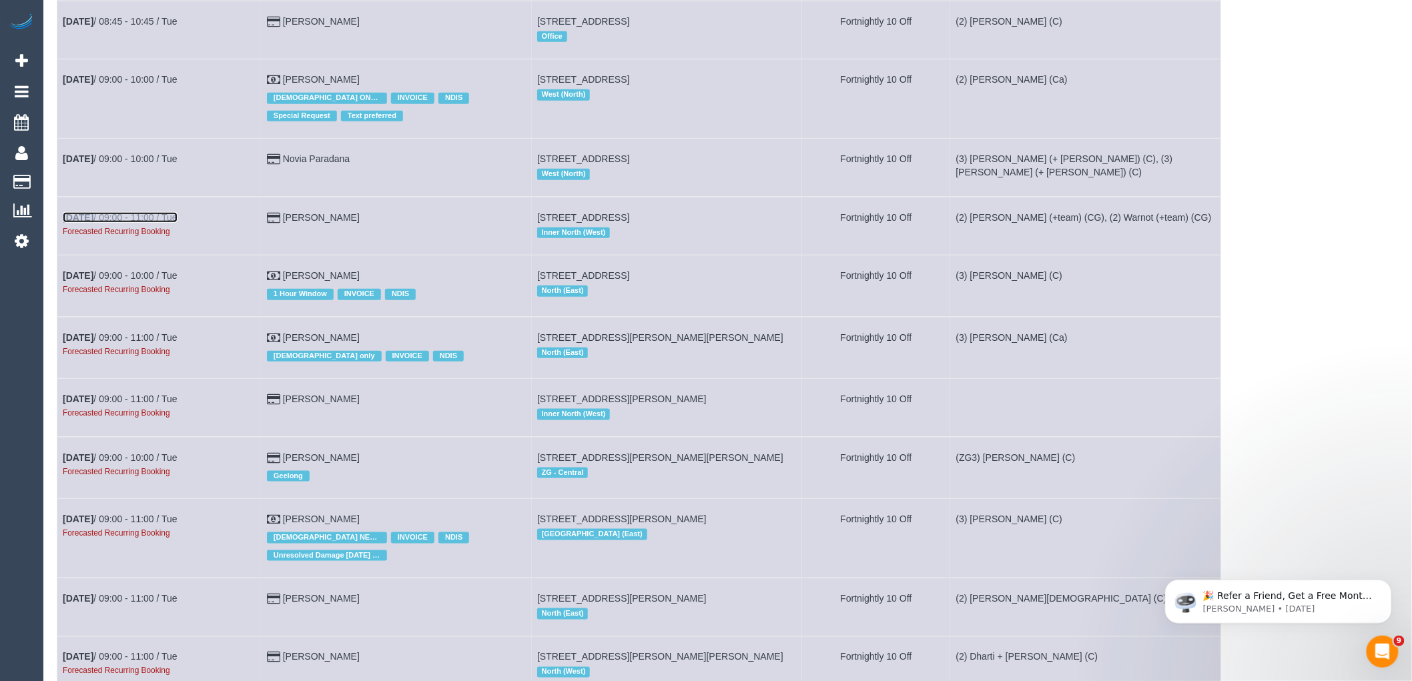
click at [167, 223] on link "[DATE] 09:00 - 11:00 / Tue" at bounding box center [120, 217] width 115 height 11
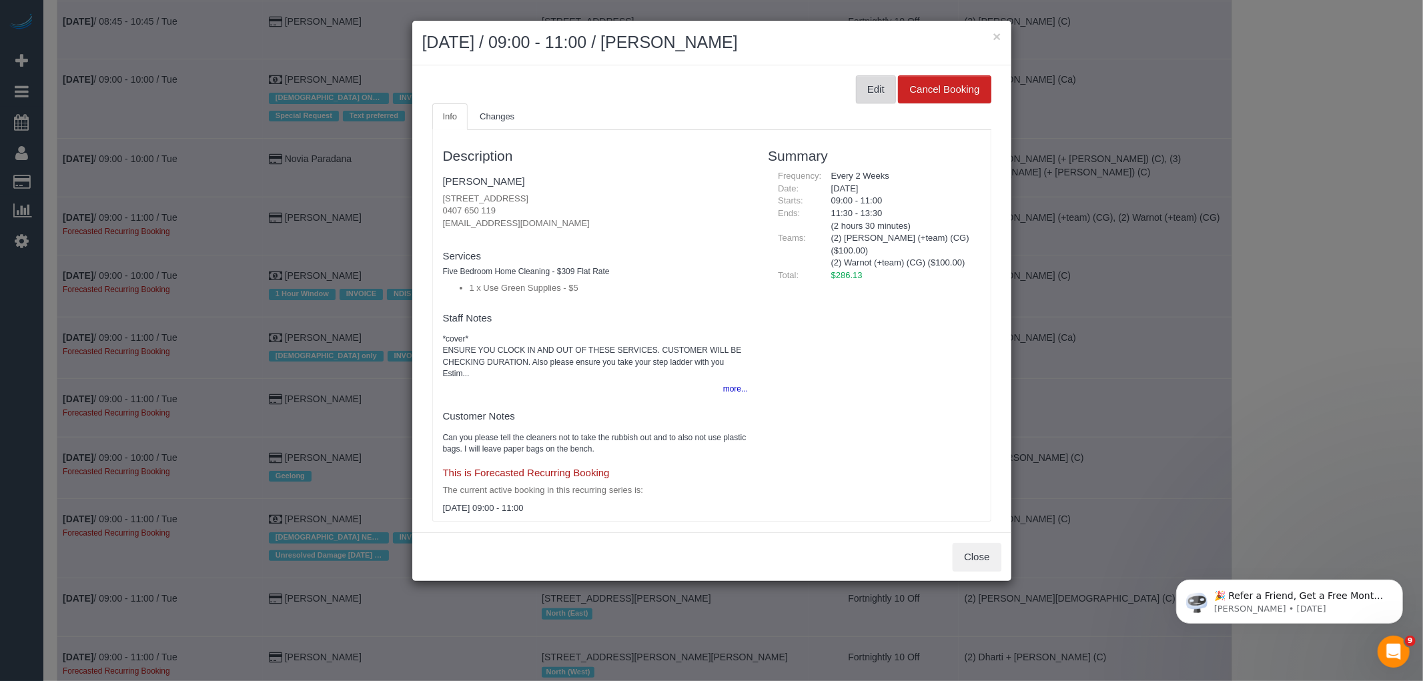
click at [866, 95] on button "Edit" at bounding box center [876, 89] width 40 height 28
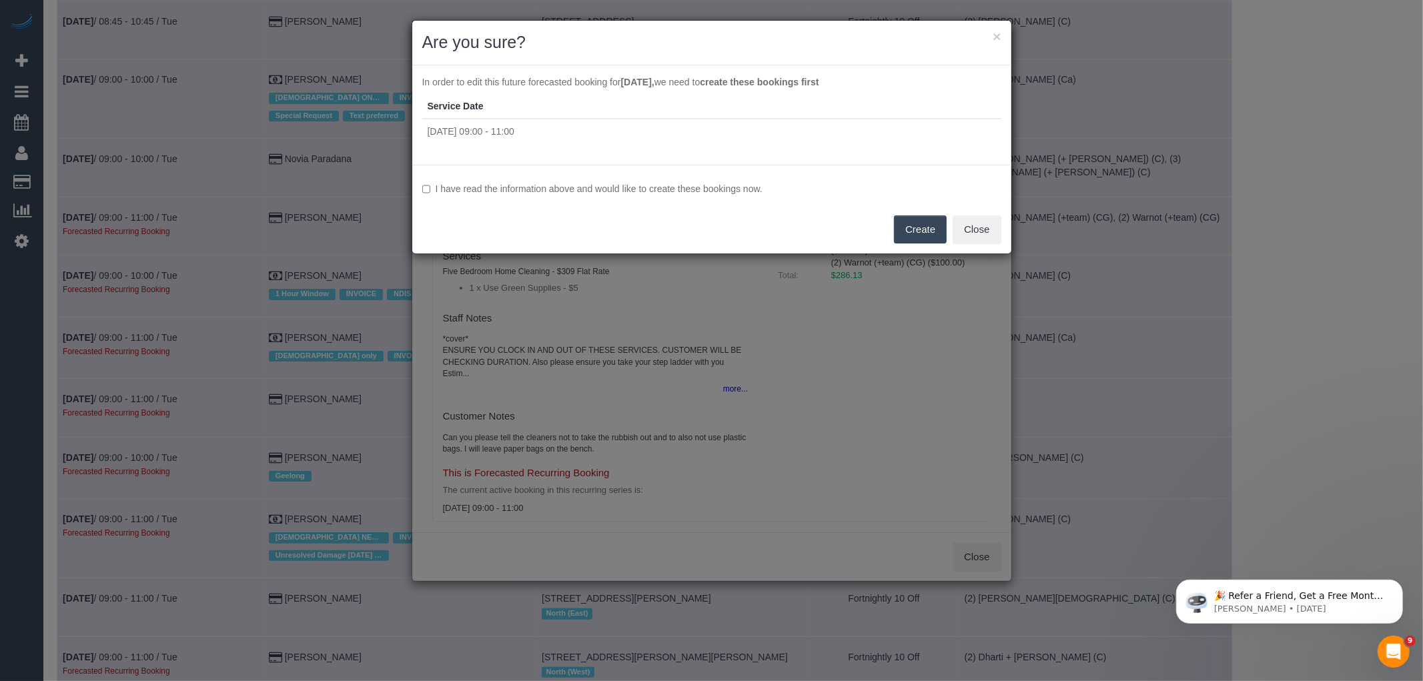
click at [627, 184] on label "I have read the information above and would like to create these bookings now." at bounding box center [711, 188] width 579 height 13
click at [928, 236] on button "Create" at bounding box center [920, 230] width 53 height 28
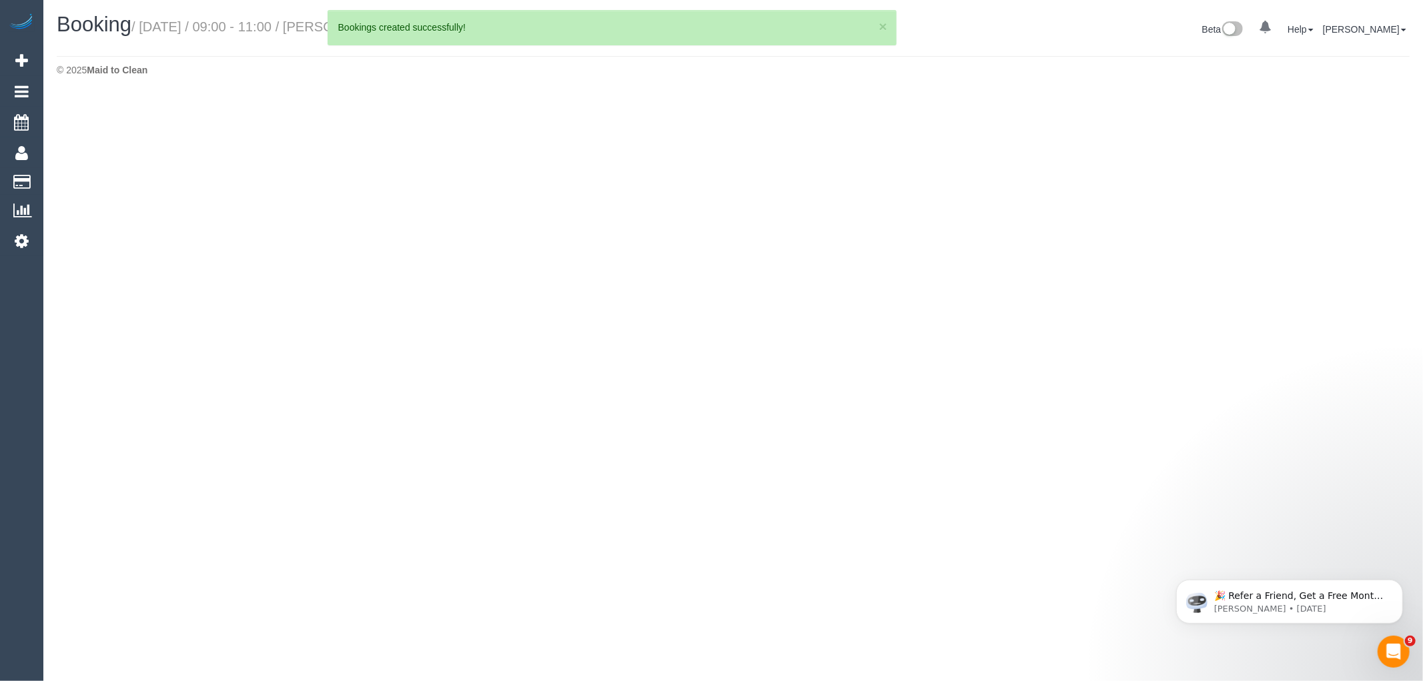
select select "VIC"
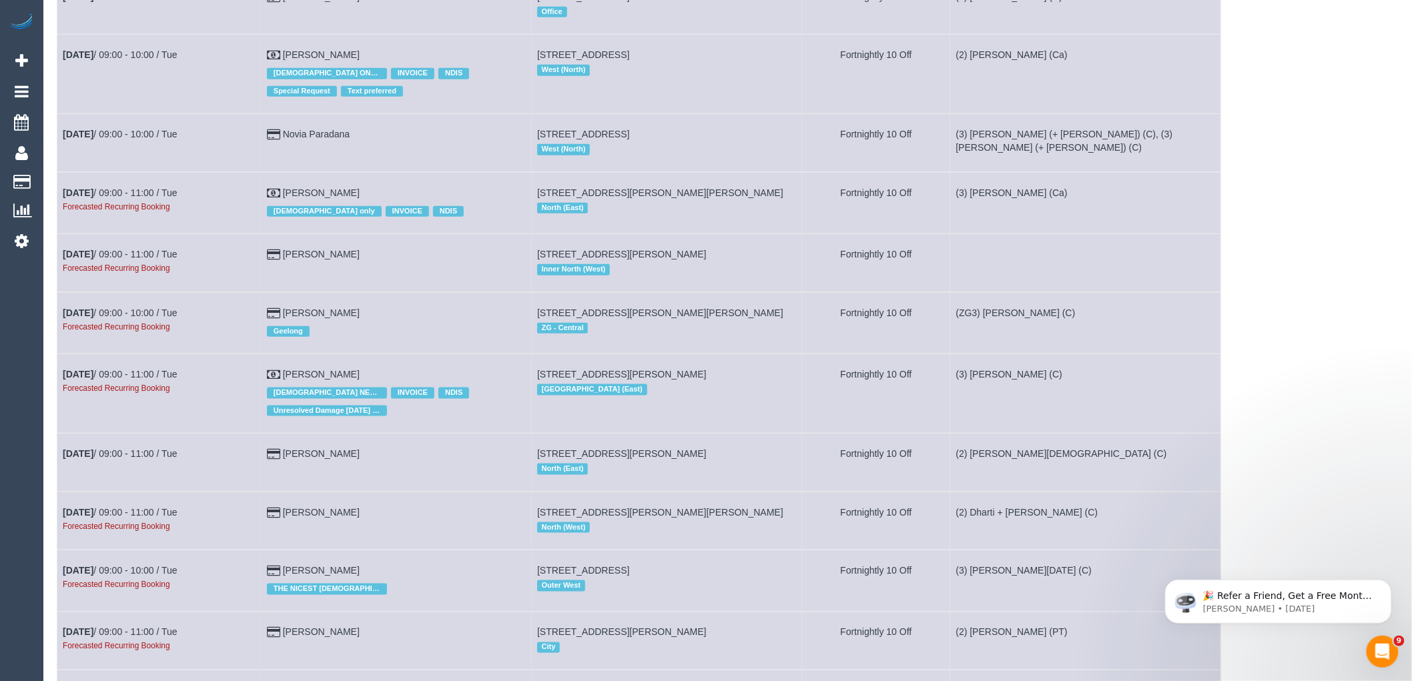
scroll to position [2743, 0]
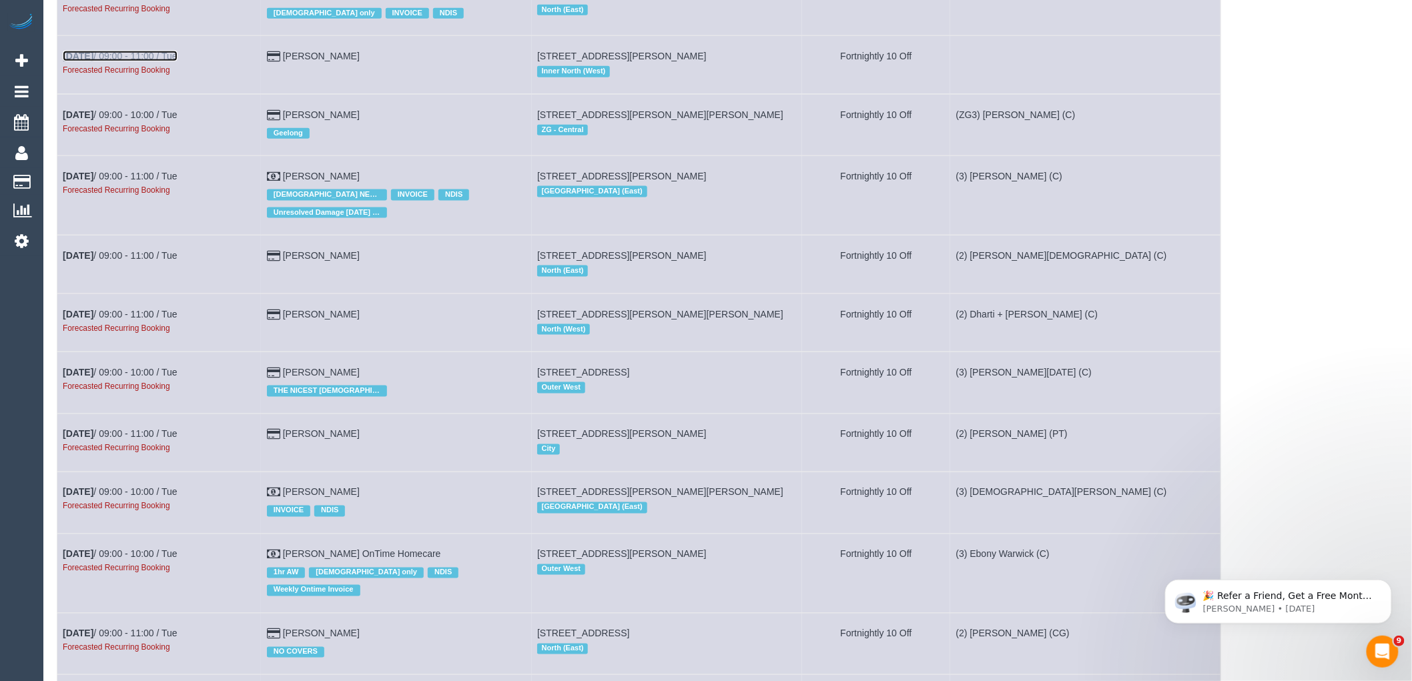
click at [130, 61] on link "[DATE] 09:00 - 11:00 / Tue" at bounding box center [120, 56] width 115 height 11
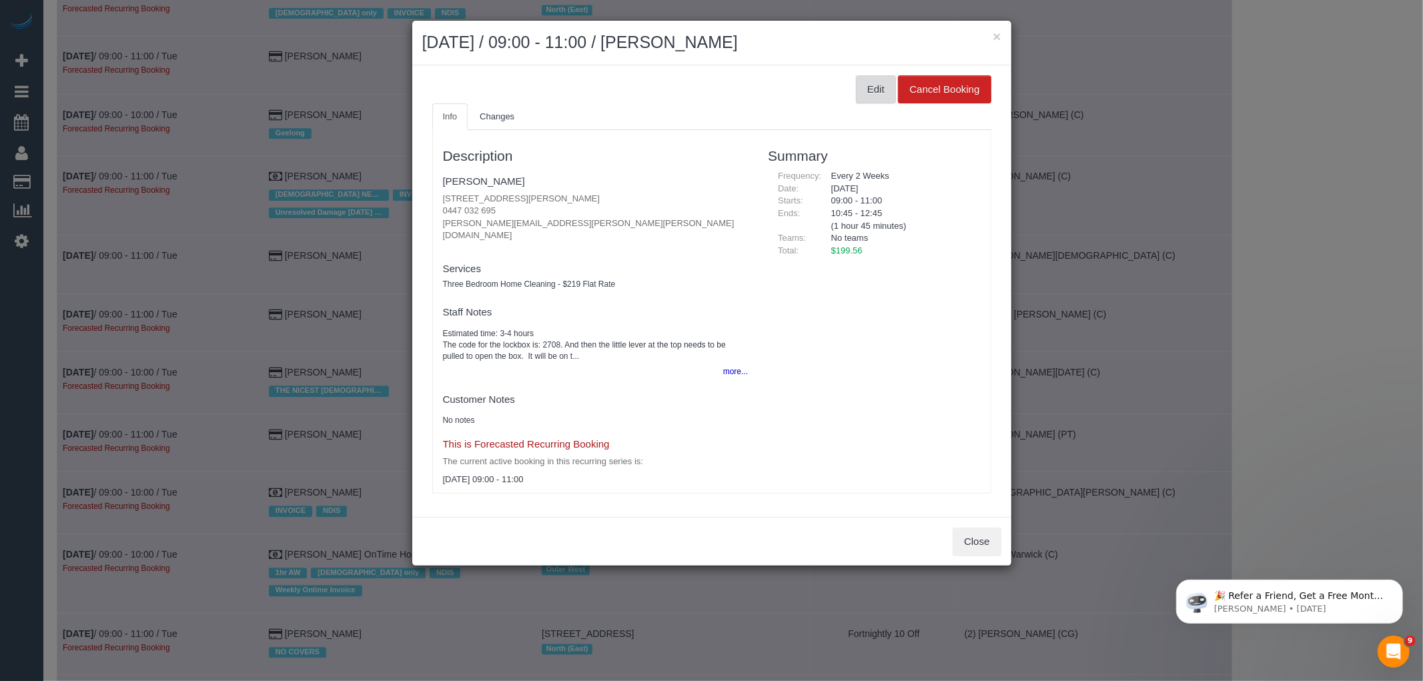
click at [874, 78] on button "Edit" at bounding box center [876, 89] width 40 height 28
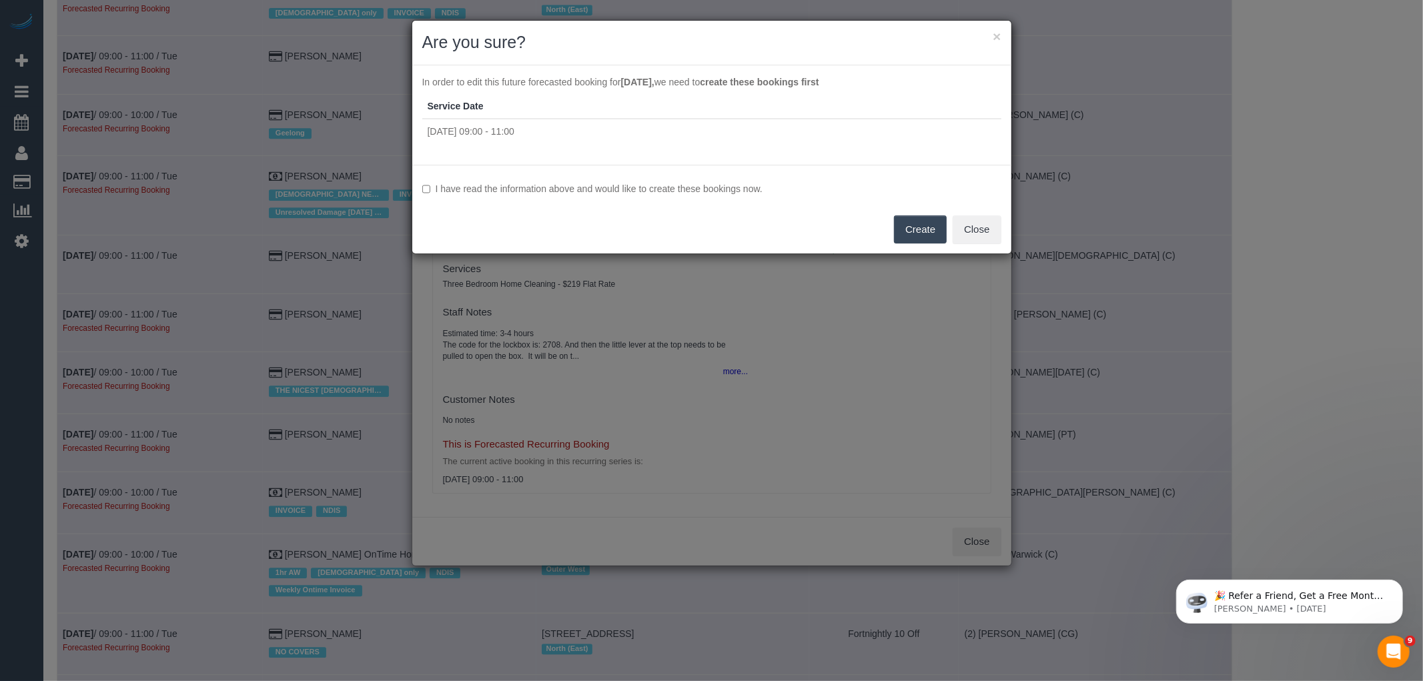
drag, startPoint x: 551, startPoint y: 181, endPoint x: 569, endPoint y: 183, distance: 17.5
click at [551, 181] on div "I have read the information above and would like to create these bookings now. …" at bounding box center [711, 209] width 599 height 89
click at [601, 188] on label "I have read the information above and would like to create these bookings now." at bounding box center [711, 188] width 579 height 13
click at [919, 227] on button "Create" at bounding box center [920, 230] width 53 height 28
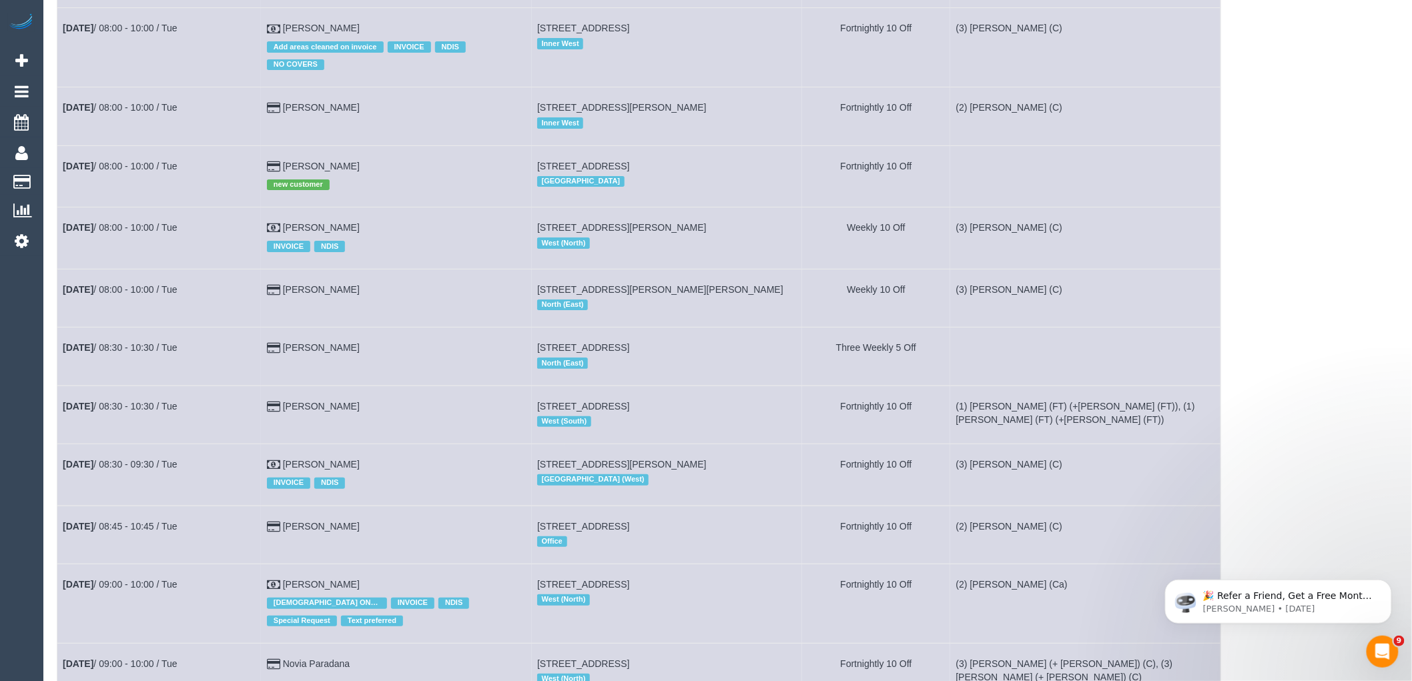
scroll to position [2372, 0]
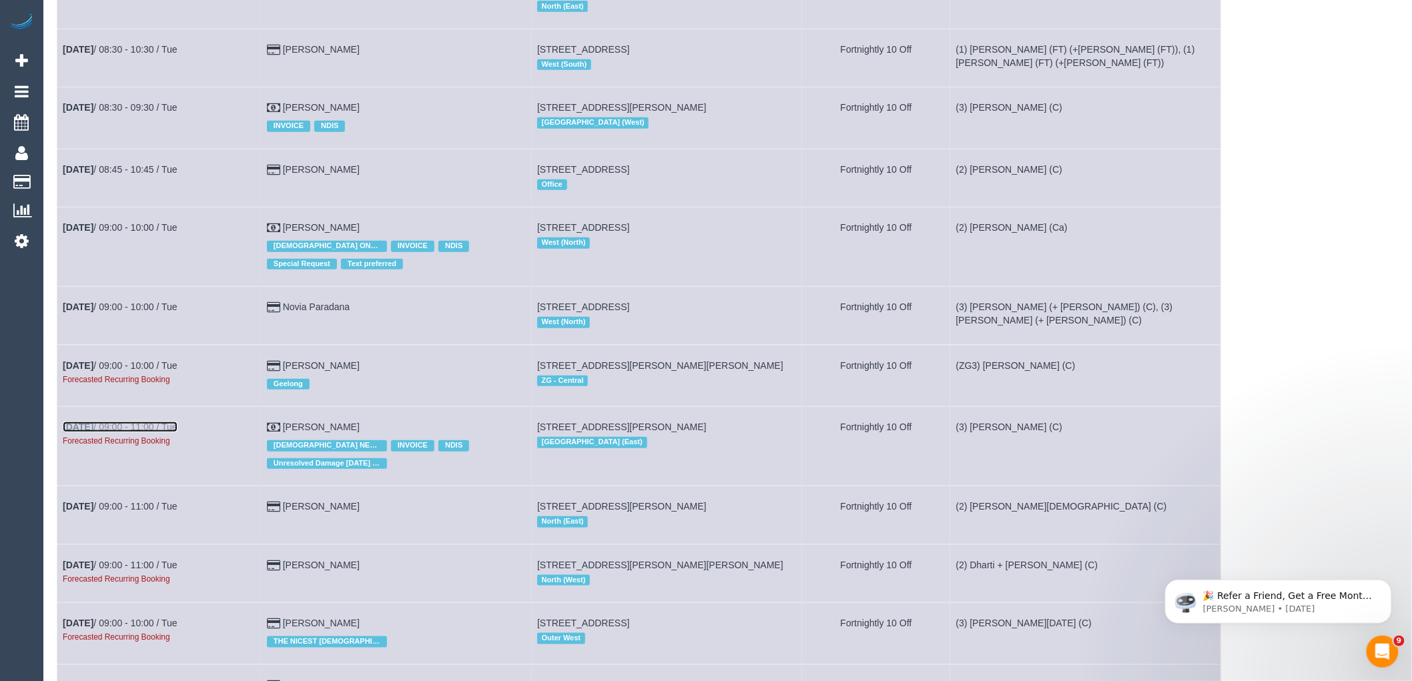
click at [133, 432] on link "[DATE] 09:00 - 11:00 / Tue" at bounding box center [120, 427] width 115 height 11
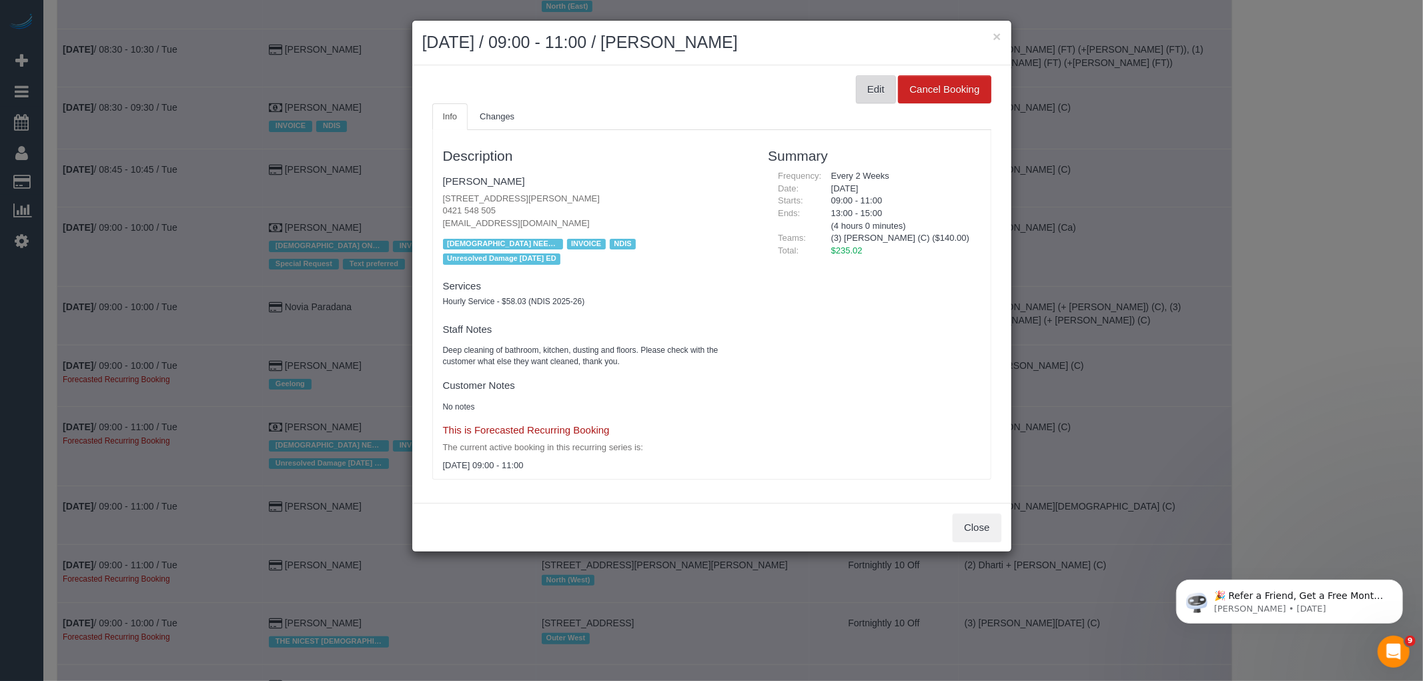
click at [871, 97] on button "Edit" at bounding box center [876, 89] width 40 height 28
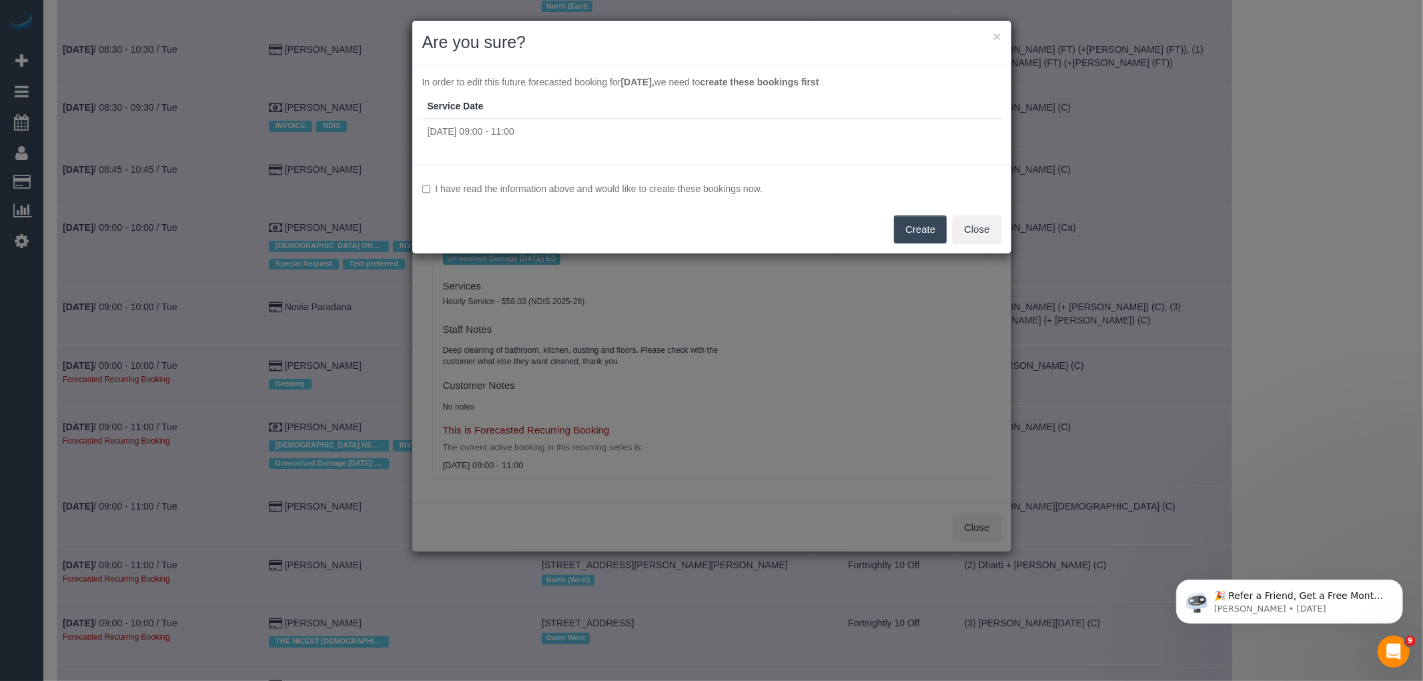
click at [754, 185] on label "I have read the information above and would like to create these bookings now." at bounding box center [711, 188] width 579 height 13
click at [928, 228] on button "Create" at bounding box center [920, 230] width 53 height 28
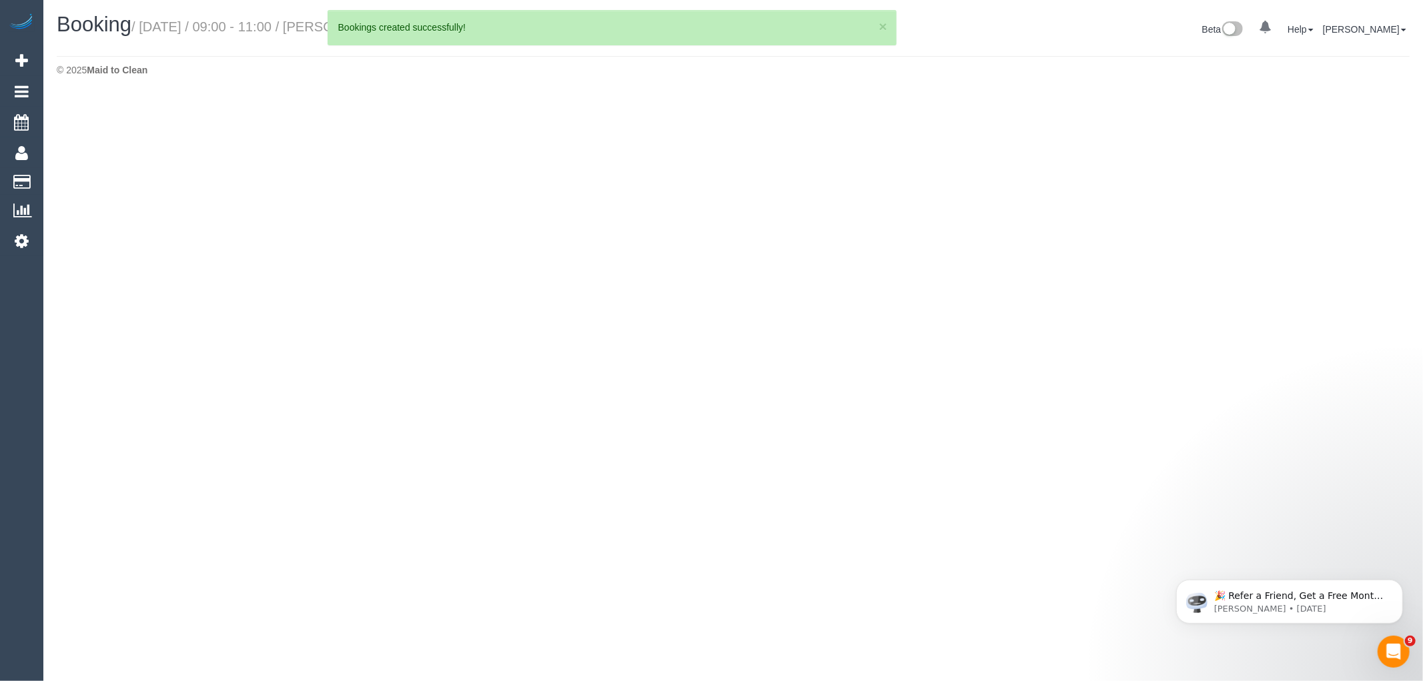
select select "VIC"
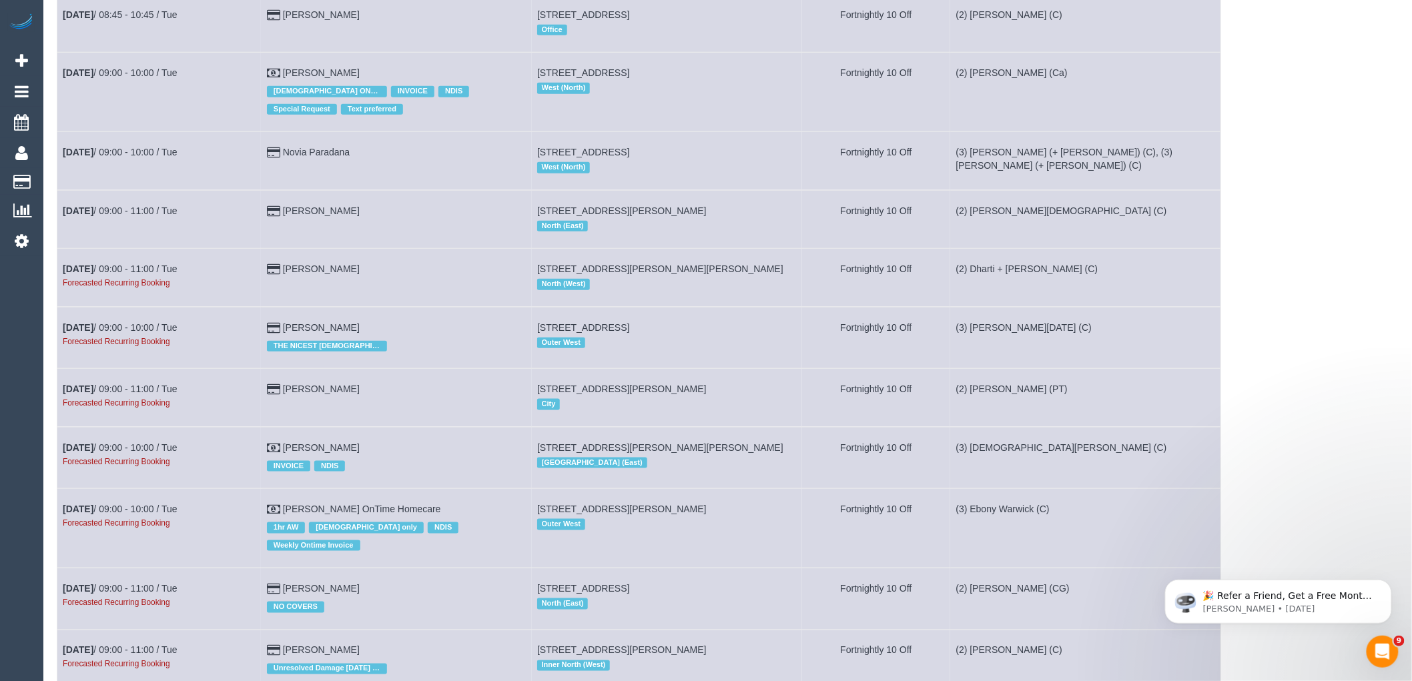
scroll to position [2521, 0]
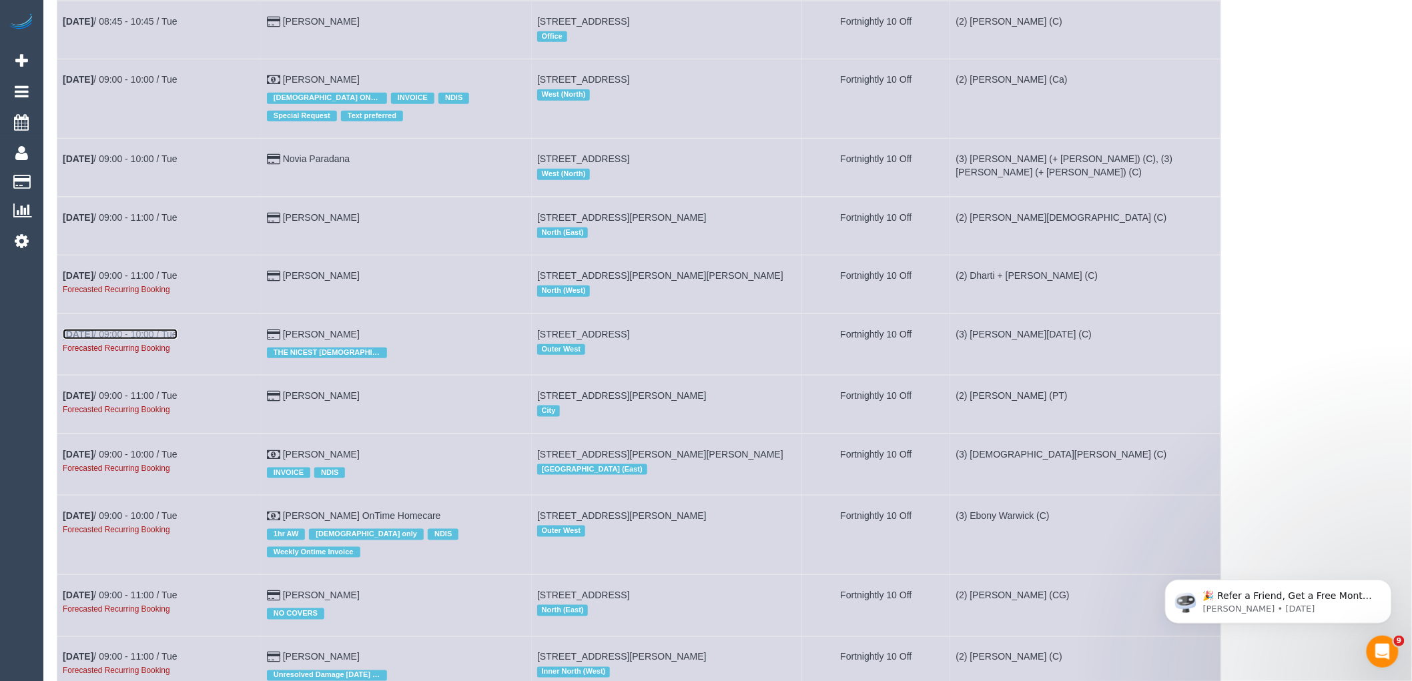
click at [148, 340] on link "[DATE] 09:00 - 10:00 / Tue" at bounding box center [120, 334] width 115 height 11
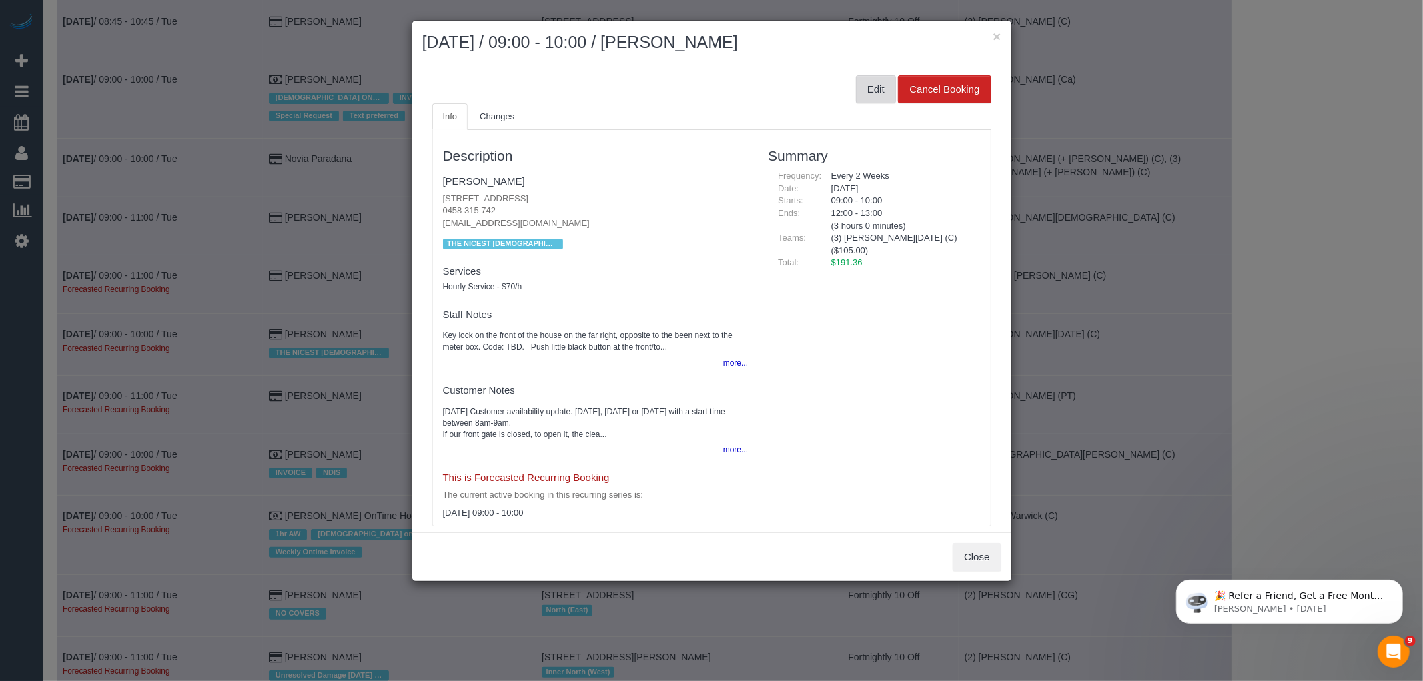
click at [870, 94] on button "Edit" at bounding box center [876, 89] width 40 height 28
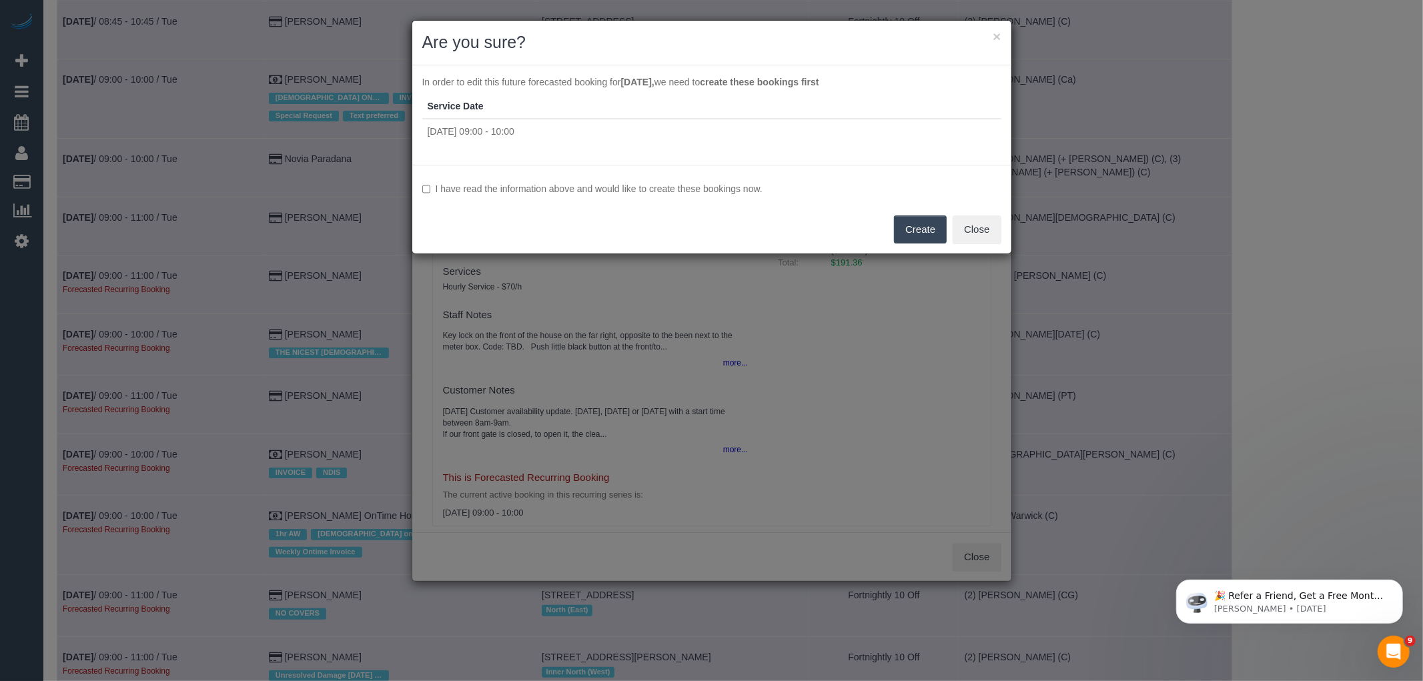
drag, startPoint x: 625, startPoint y: 188, endPoint x: 636, endPoint y: 189, distance: 11.4
click at [625, 188] on label "I have read the information above and would like to create these bookings now." at bounding box center [711, 188] width 579 height 13
click at [919, 228] on button "Create" at bounding box center [920, 230] width 53 height 28
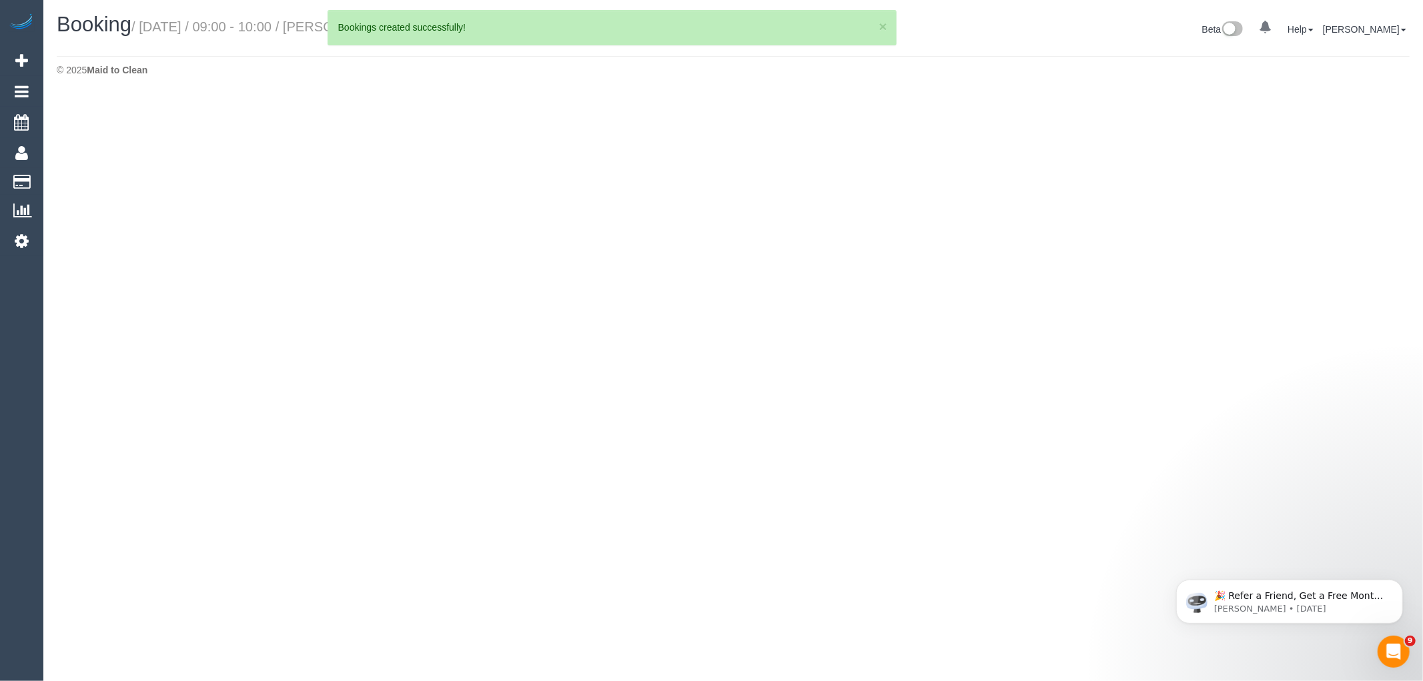
select select "VIC"
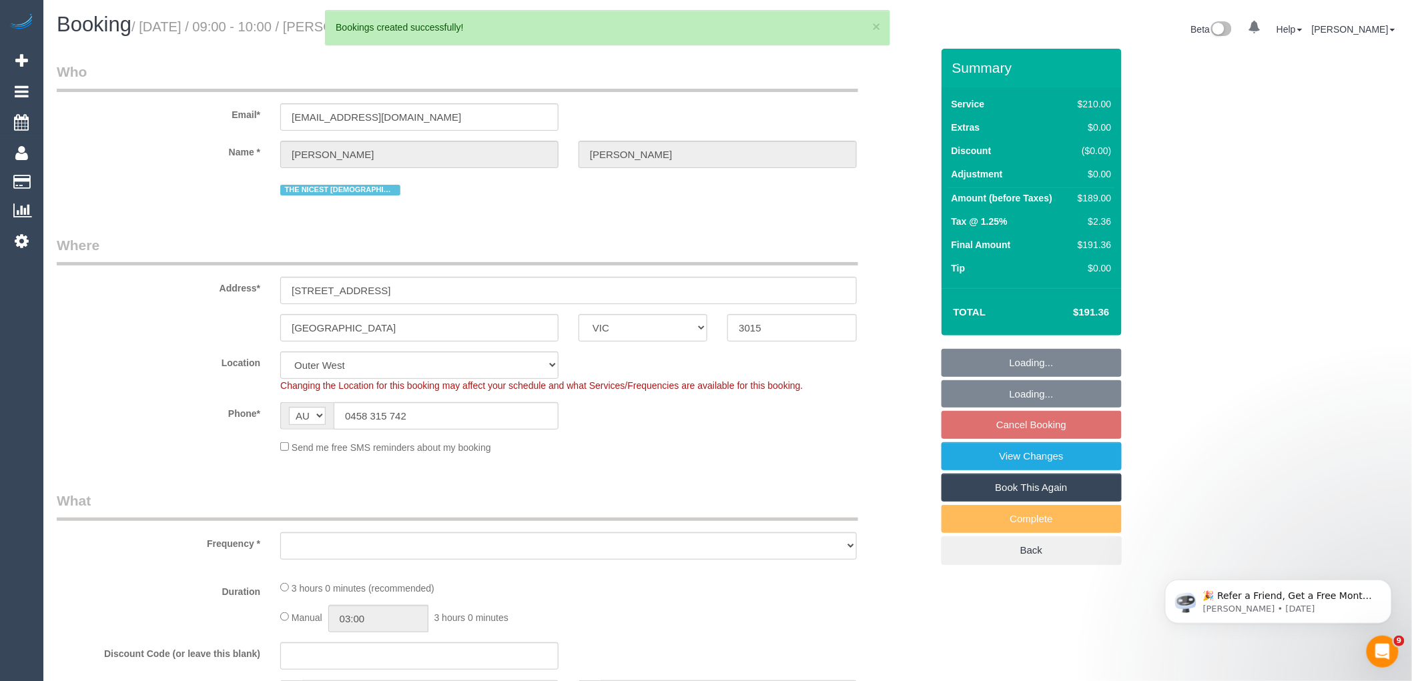
select select "object:56498"
select select "string:stripe-pm_1M1LCl2GScqysDRV8OFvPaPh"
select select "180"
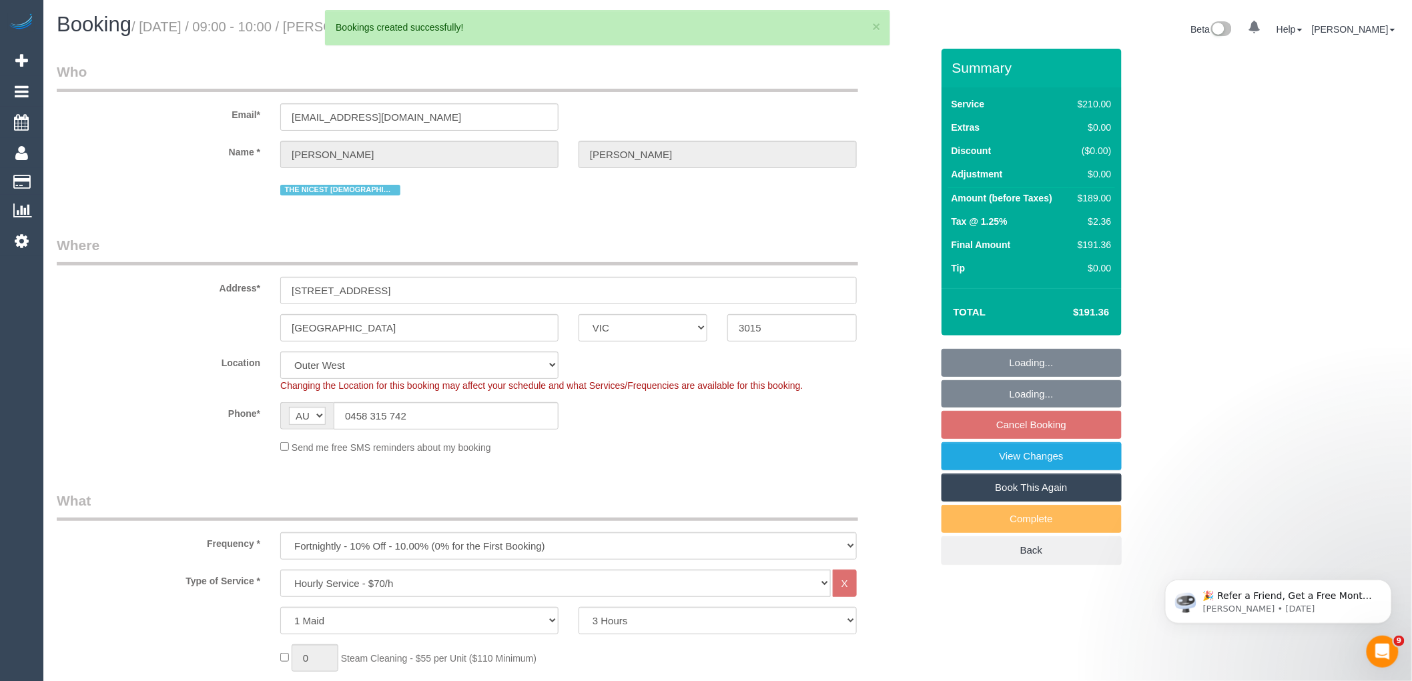
select select "object:56517"
select select "number:28"
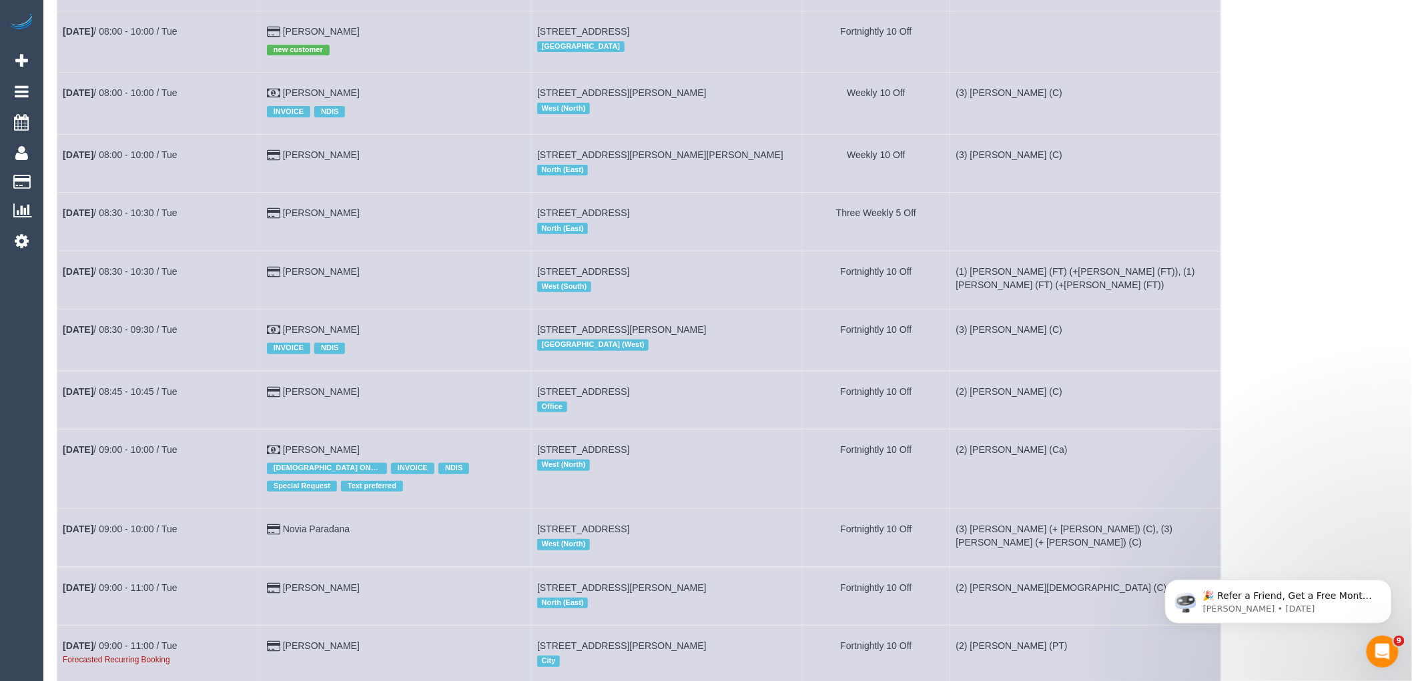
scroll to position [2595, 0]
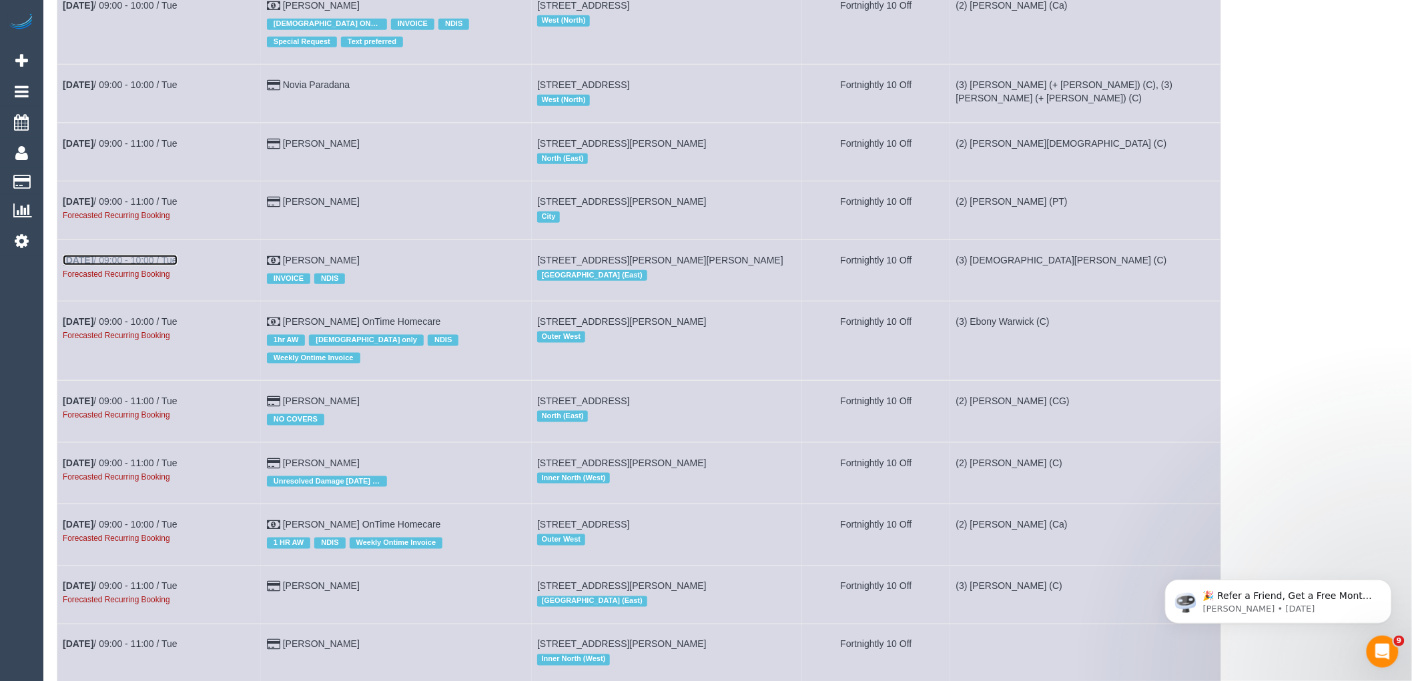
click at [105, 266] on link "[DATE] 09:00 - 10:00 / Tue" at bounding box center [120, 260] width 115 height 11
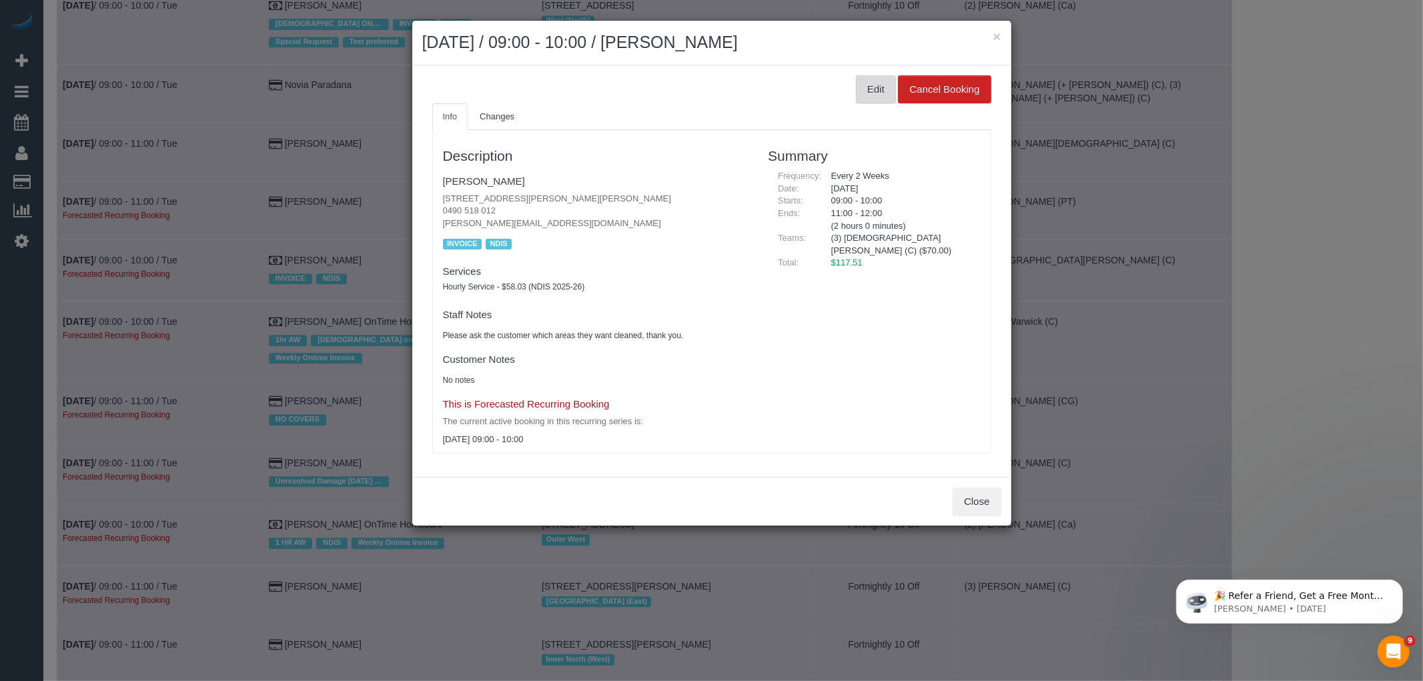
click at [880, 95] on button "Edit" at bounding box center [876, 89] width 40 height 28
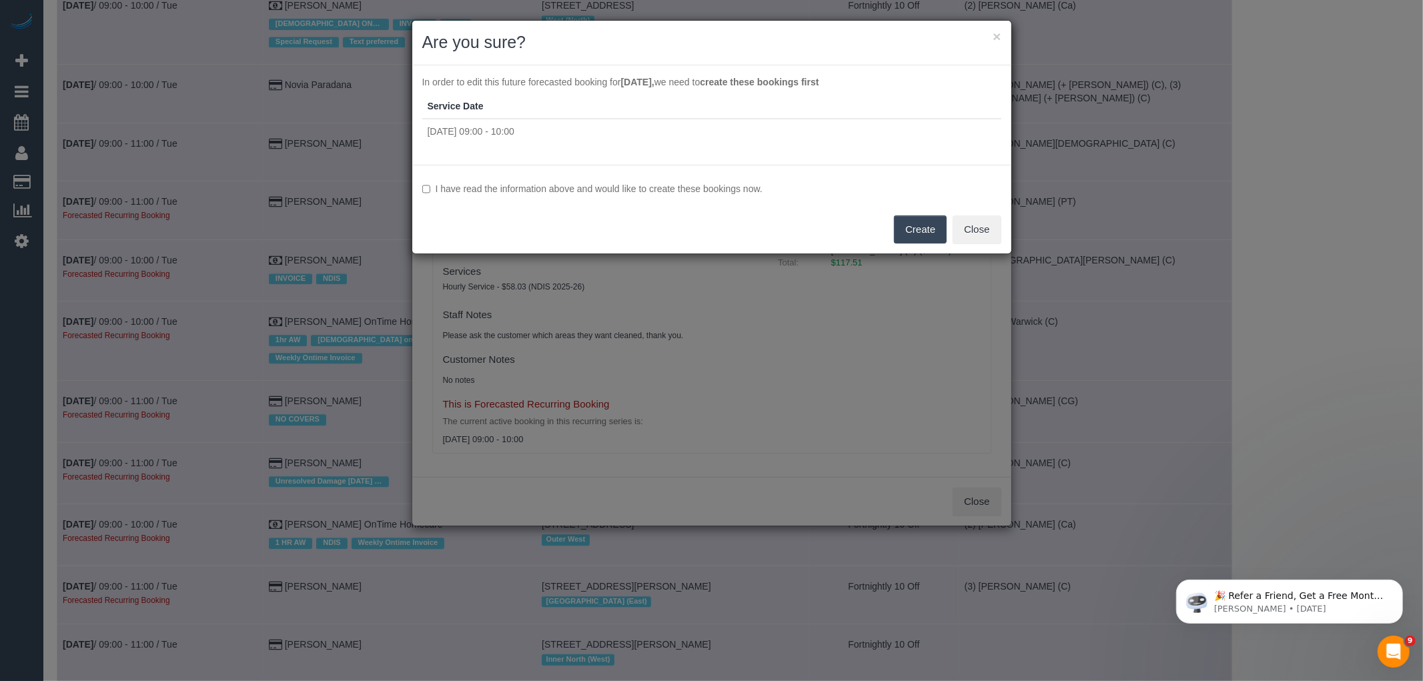
click at [539, 188] on label "I have read the information above and would like to create these bookings now." at bounding box center [711, 188] width 579 height 13
click at [913, 224] on button "Create" at bounding box center [920, 230] width 53 height 28
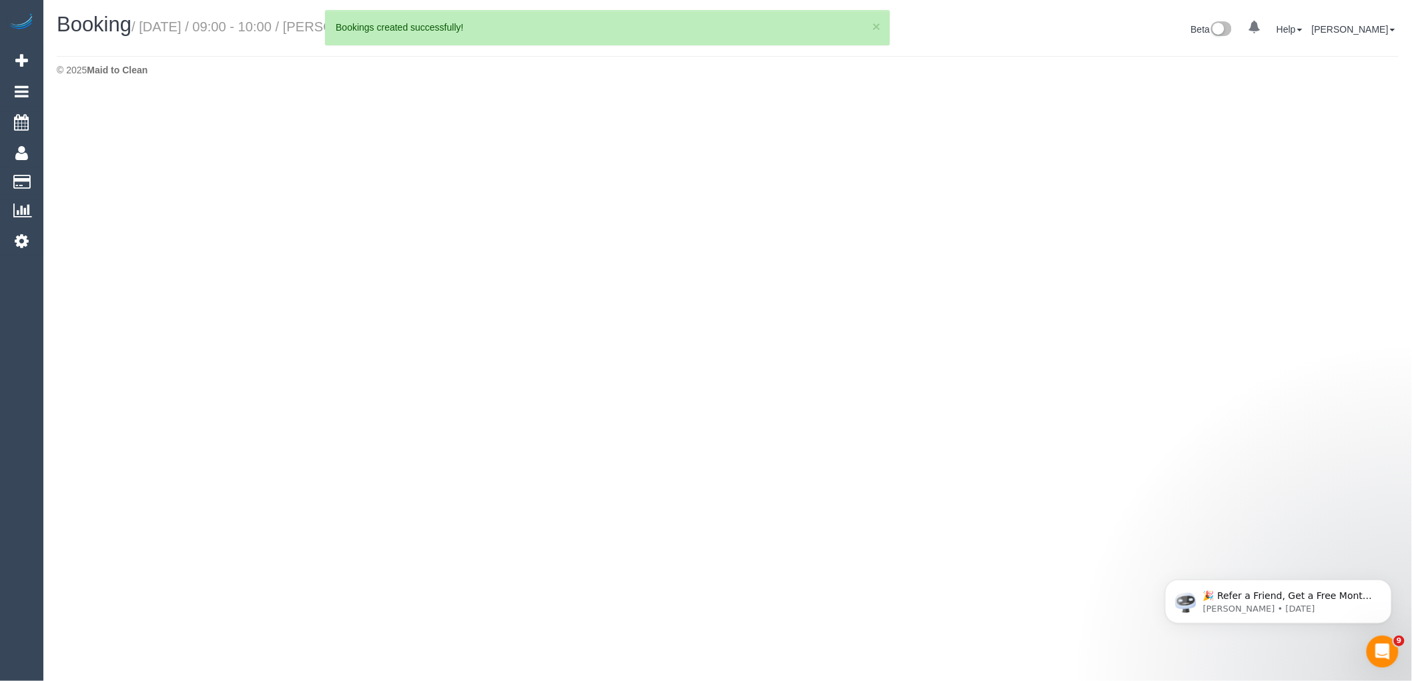
select select "VIC"
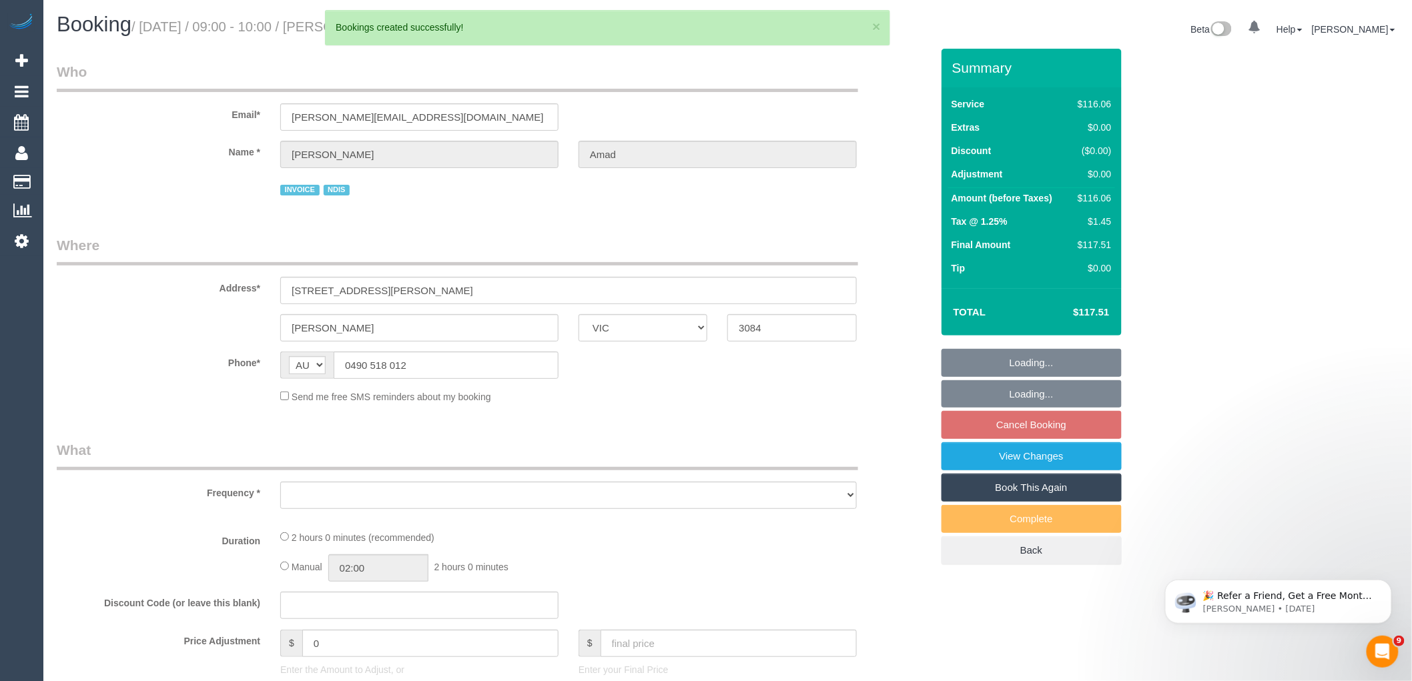
select select "object:58951"
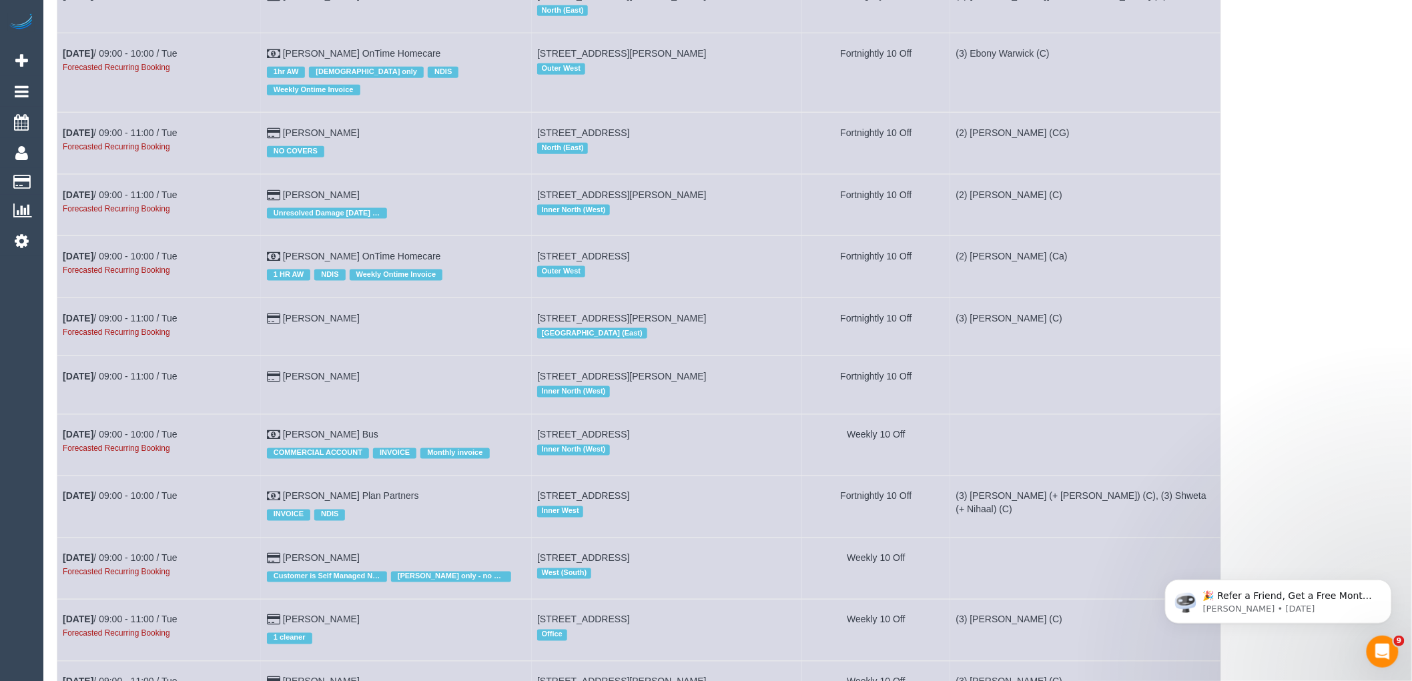
scroll to position [2743, 0]
click at [153, 137] on link "[DATE] 09:00 - 11:00 / Tue" at bounding box center [120, 132] width 115 height 11
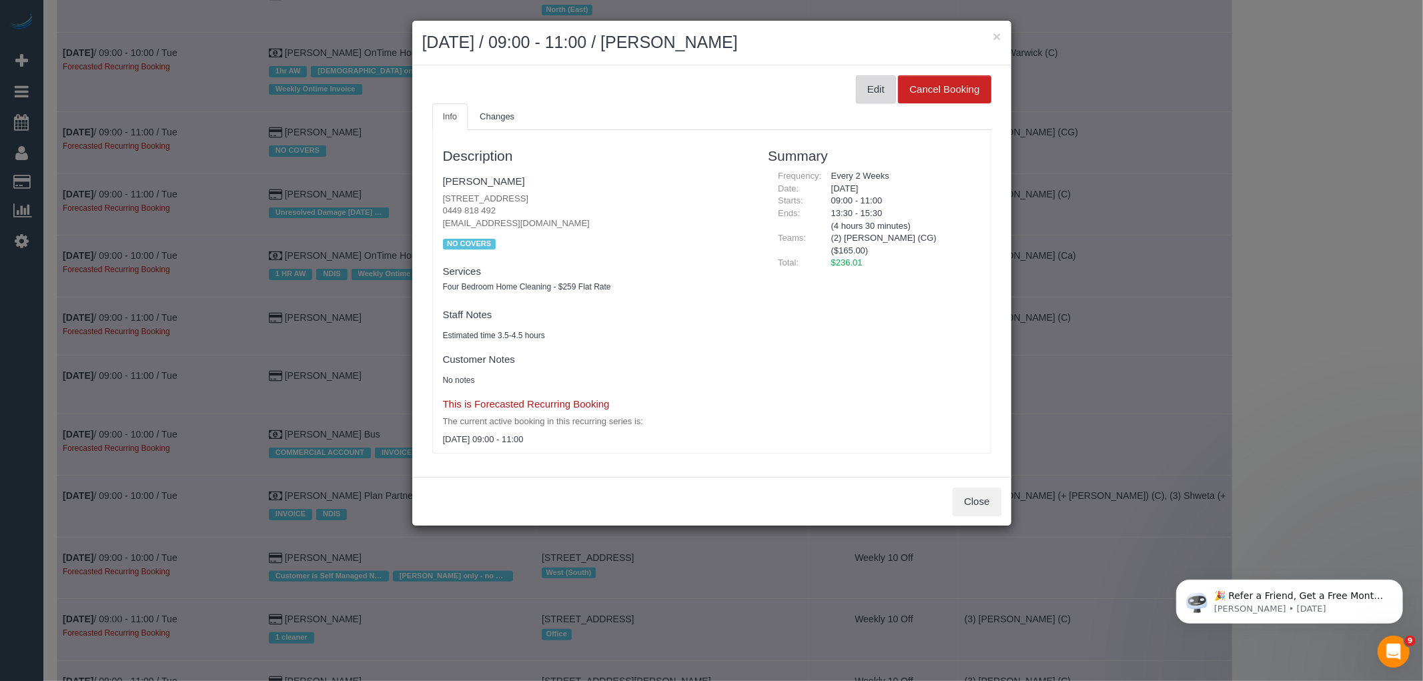
click at [878, 89] on button "Edit" at bounding box center [876, 89] width 40 height 28
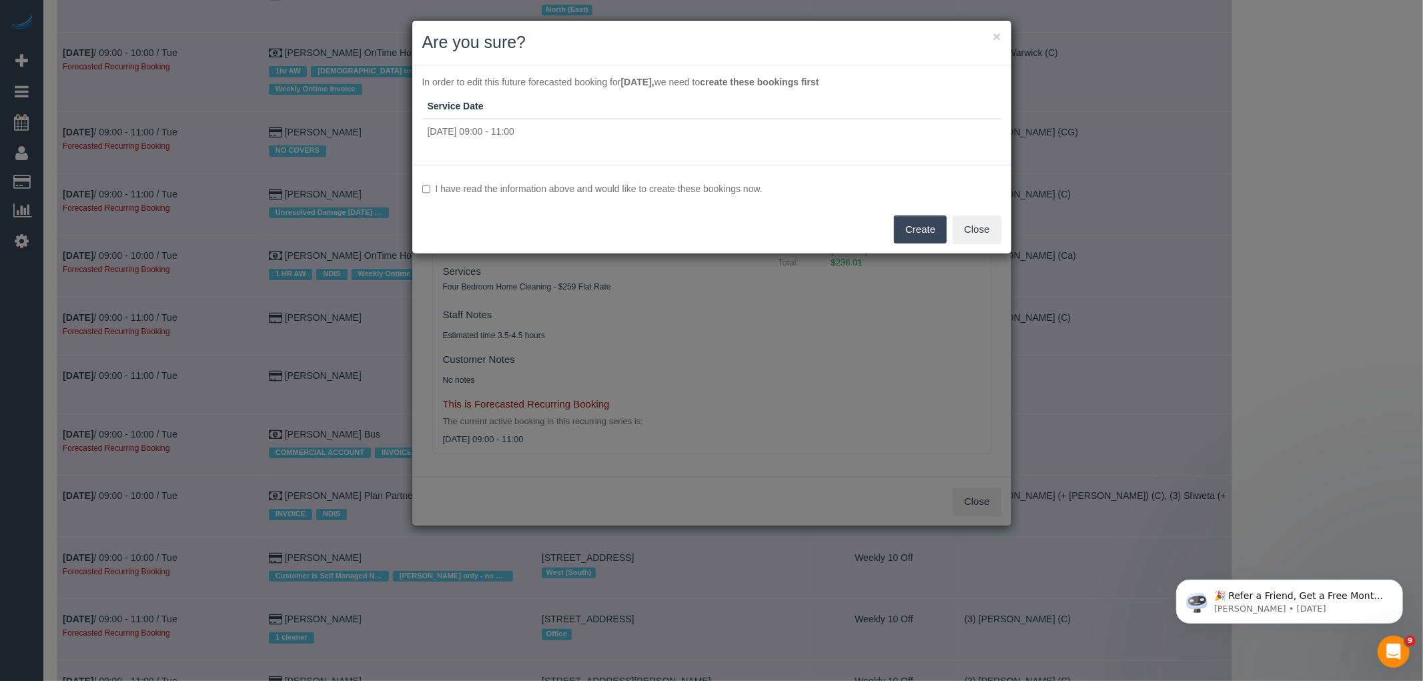
click at [591, 186] on label "I have read the information above and would like to create these bookings now." at bounding box center [711, 188] width 579 height 13
click at [930, 232] on button "Create" at bounding box center [920, 230] width 53 height 28
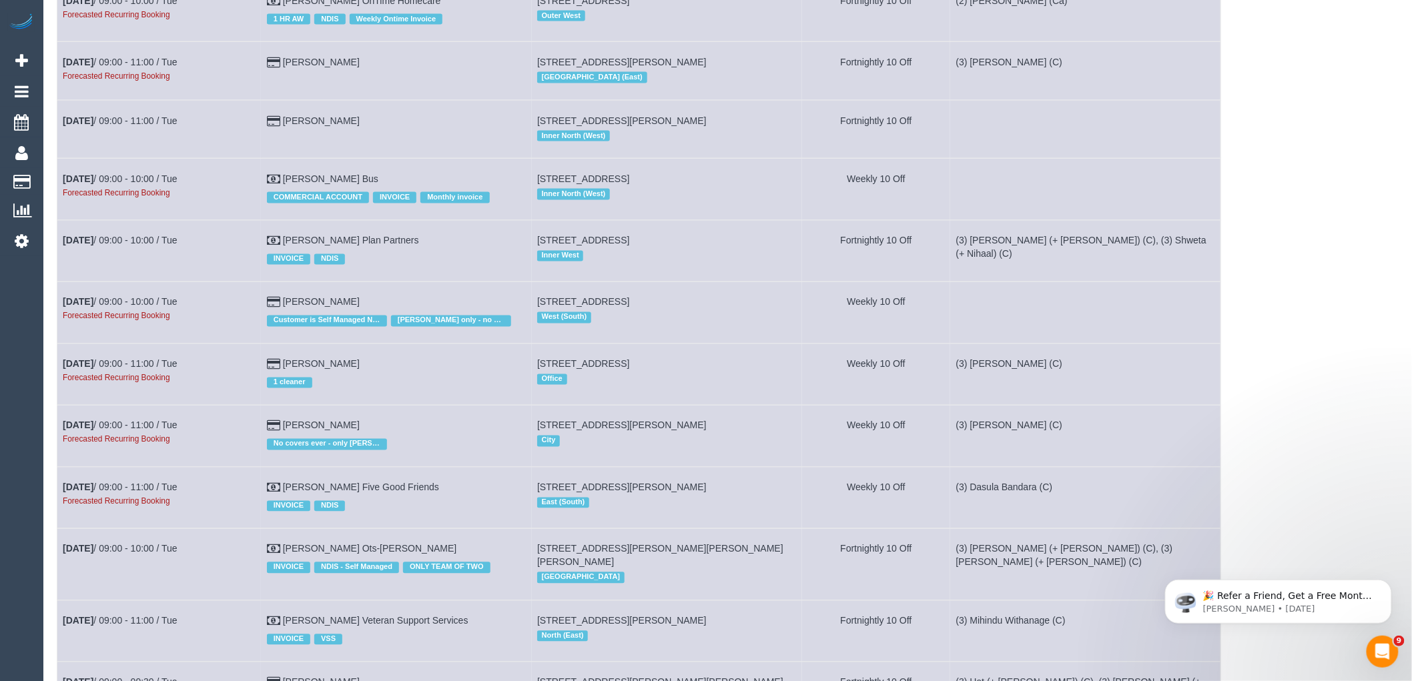
scroll to position [2595, 0]
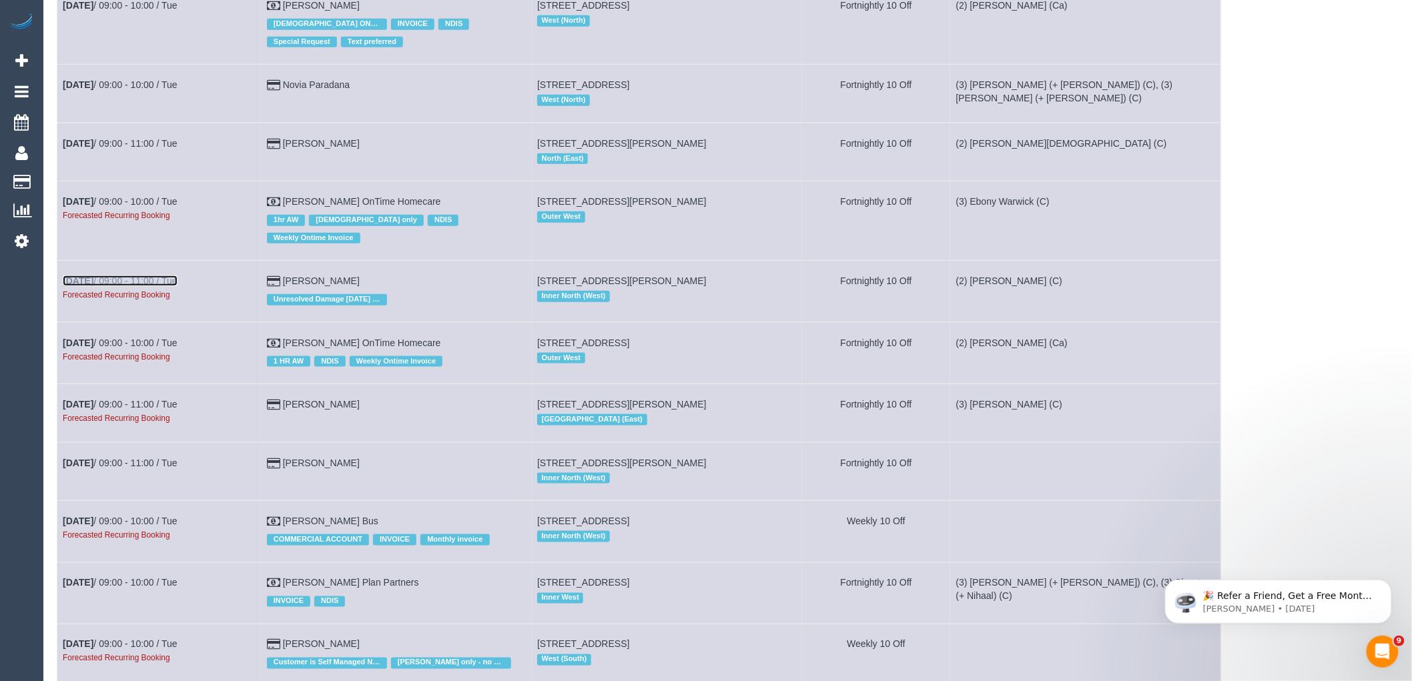
click at [115, 286] on link "[DATE] 09:00 - 11:00 / Tue" at bounding box center [120, 281] width 115 height 11
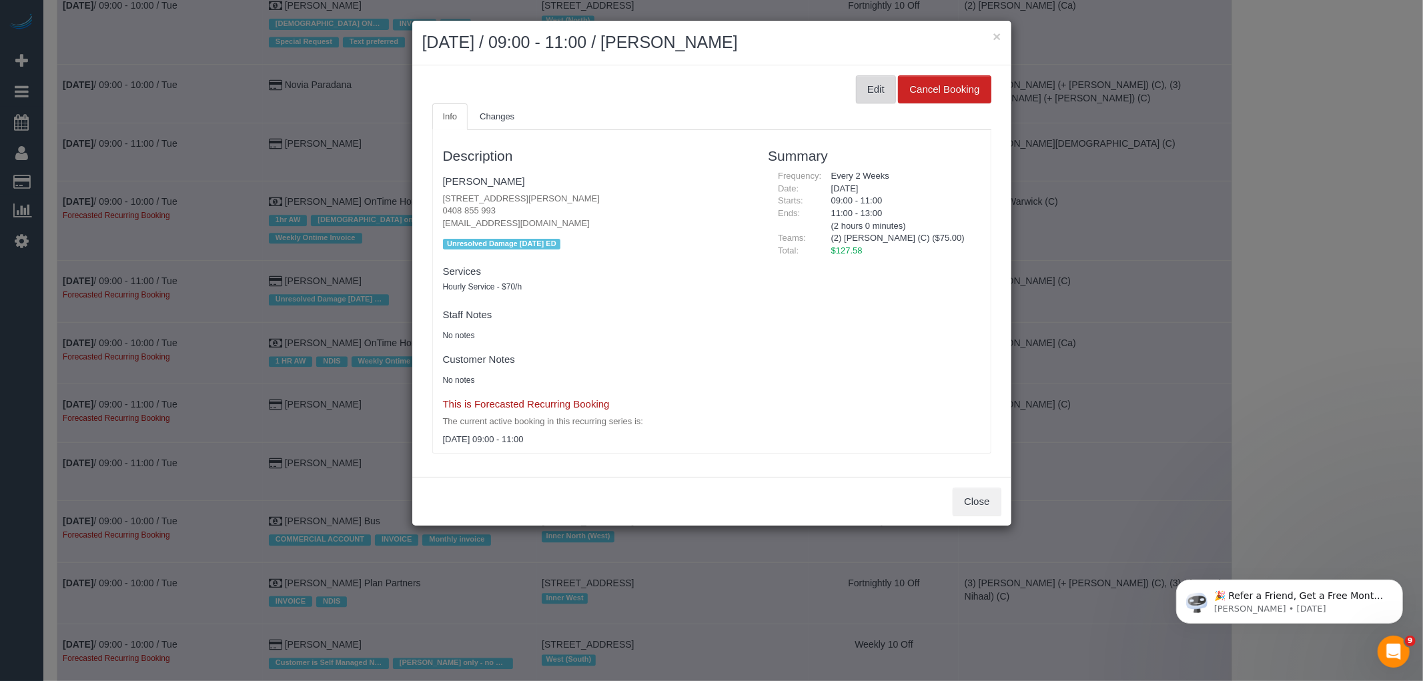
click at [872, 93] on button "Edit" at bounding box center [876, 89] width 40 height 28
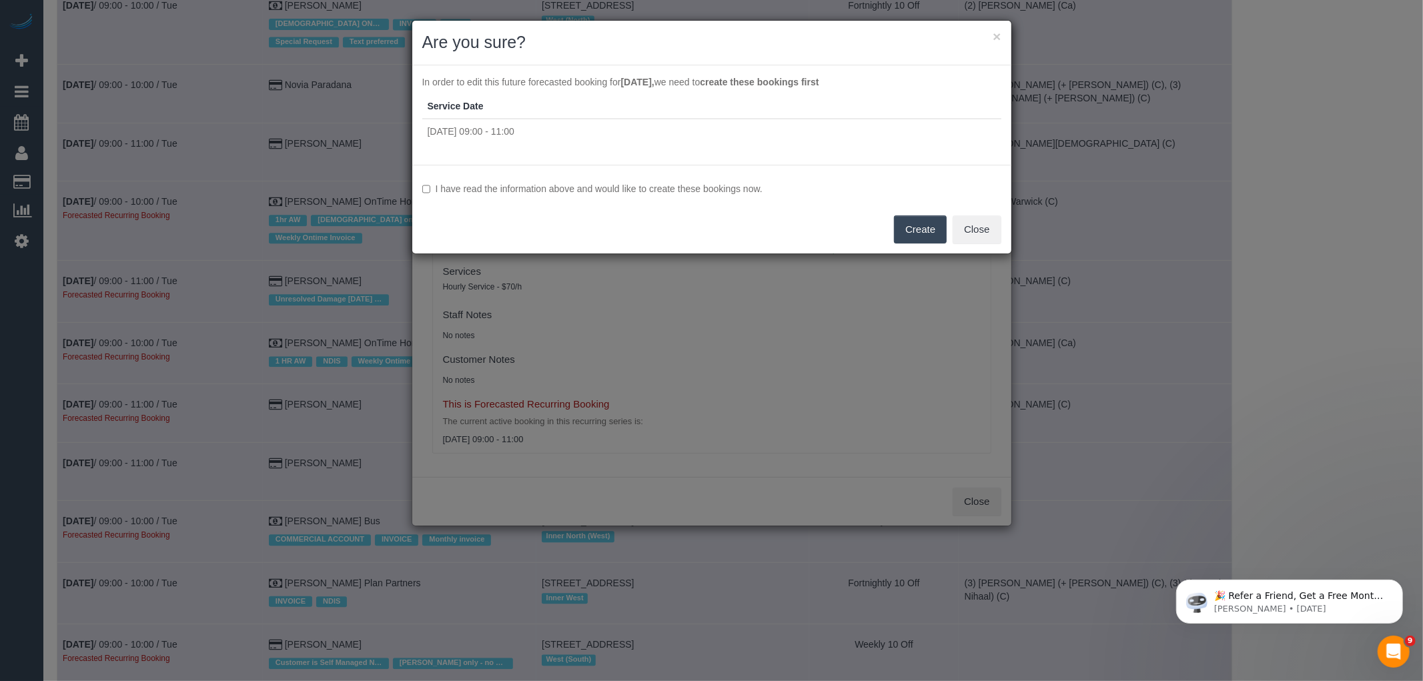
drag, startPoint x: 531, startPoint y: 192, endPoint x: 566, endPoint y: 191, distance: 35.4
click at [531, 192] on label "I have read the information above and would like to create these bookings now." at bounding box center [711, 188] width 579 height 13
click at [903, 227] on button "Create" at bounding box center [920, 230] width 53 height 28
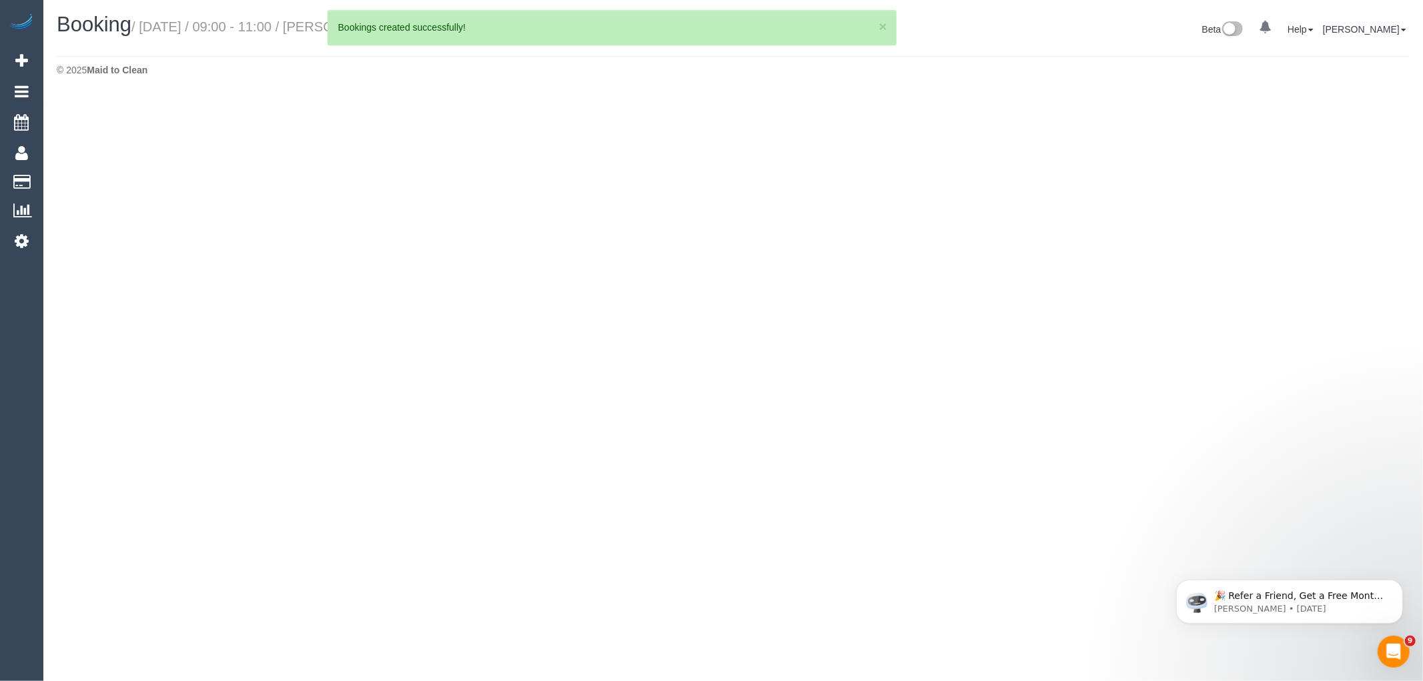
select select "VIC"
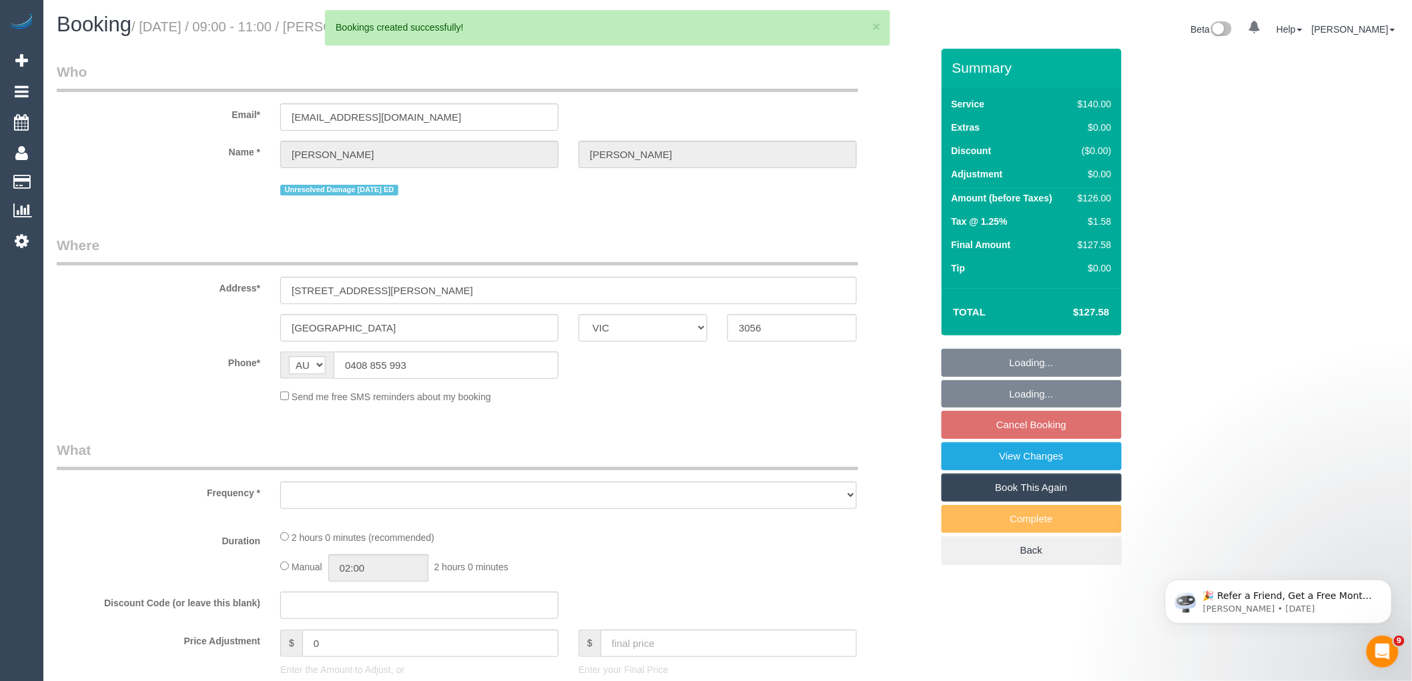
select select "object:64095"
select select "string:stripe-pm_1QwA402GScqysDRVVW698cec"
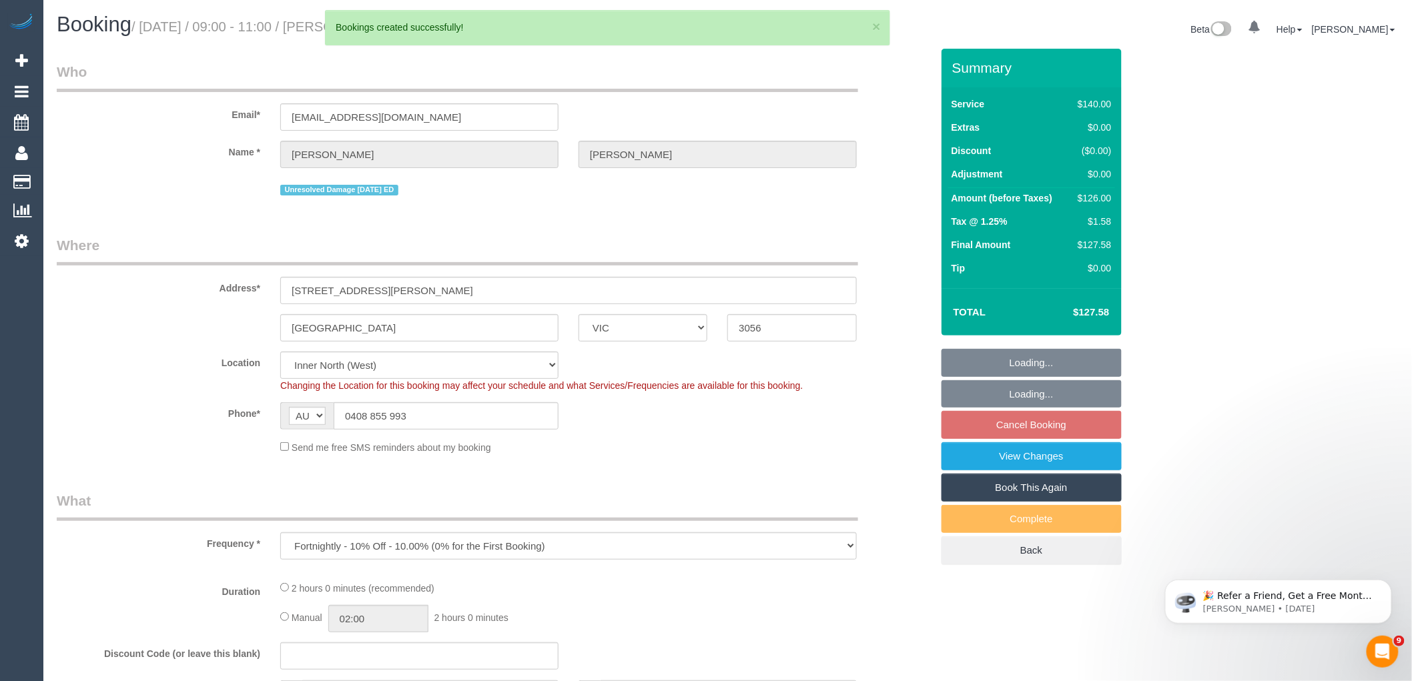
select select "number:27"
select select "number:14"
select select "number:19"
select select "number:36"
select select "number:34"
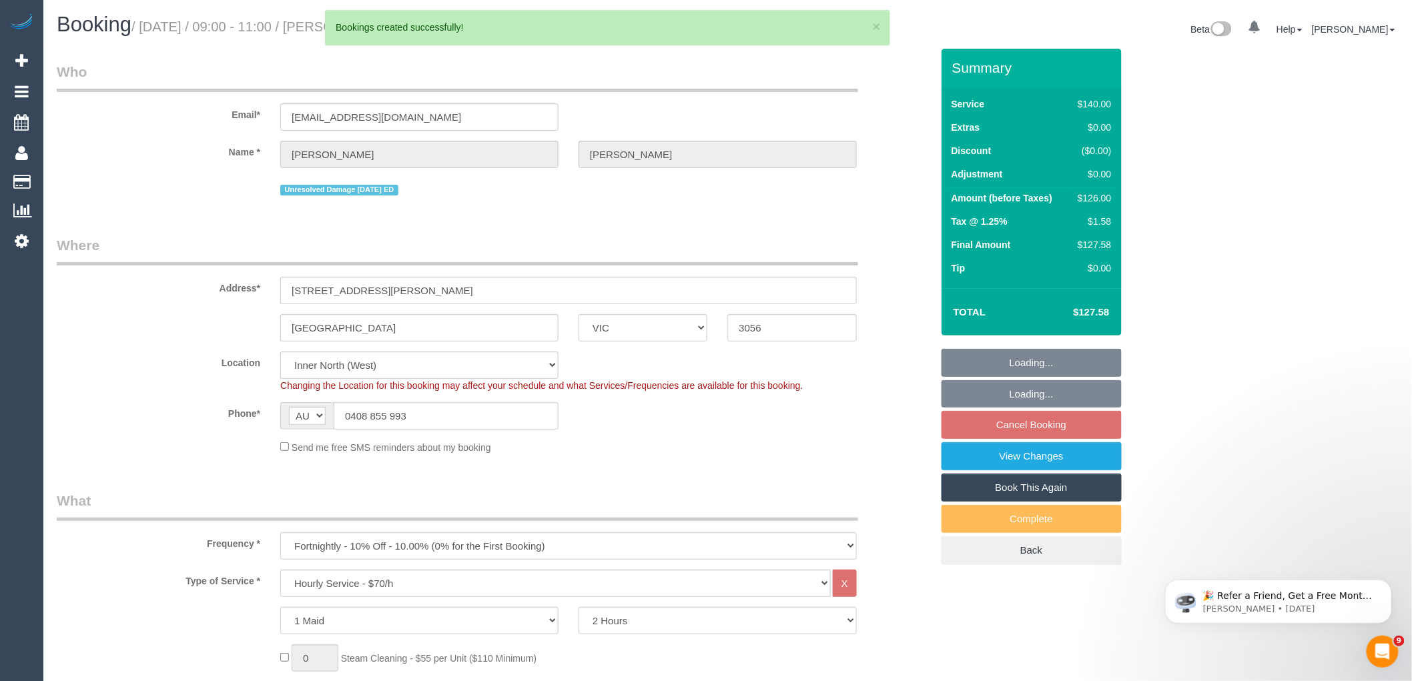
select select "object:64930"
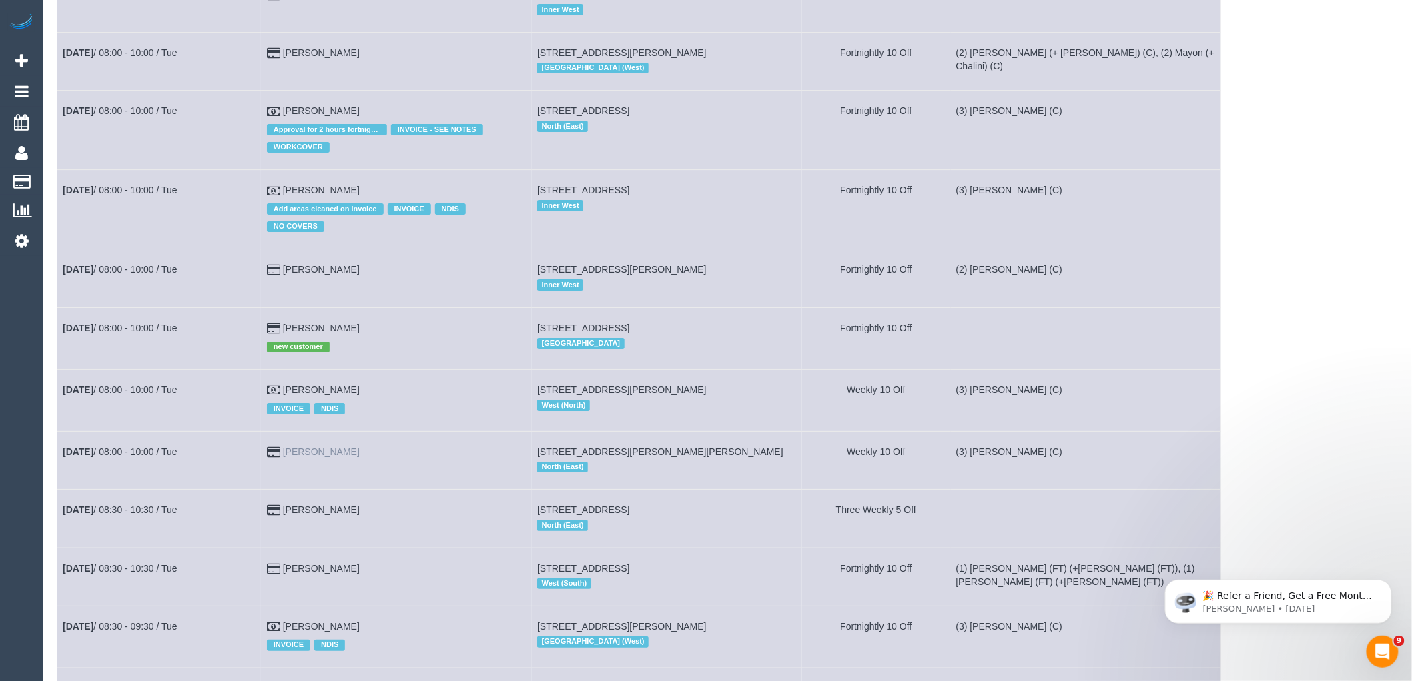
scroll to position [2298, 0]
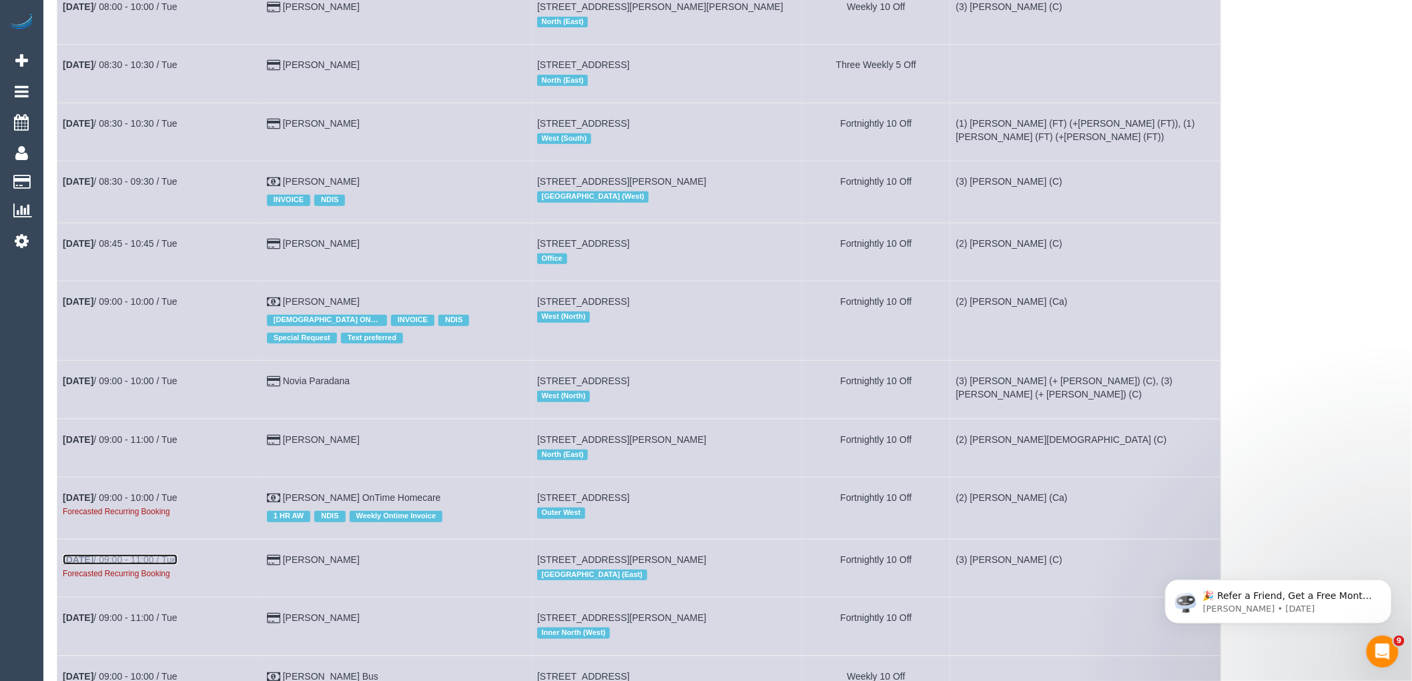
click at [168, 565] on link "[DATE] 09:00 - 11:00 / Tue" at bounding box center [120, 560] width 115 height 11
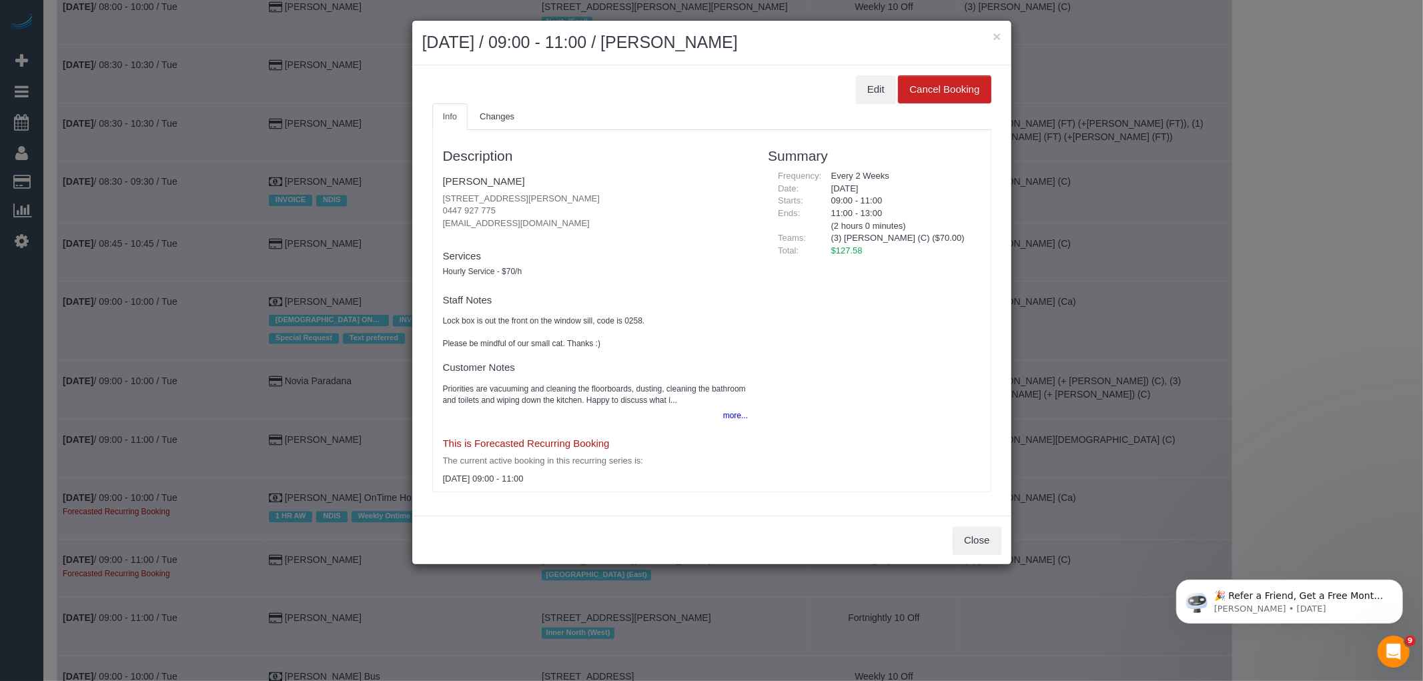
click at [846, 81] on div "Edit Cancel Booking" at bounding box center [711, 89] width 559 height 28
click at [878, 82] on button "Edit" at bounding box center [876, 89] width 40 height 28
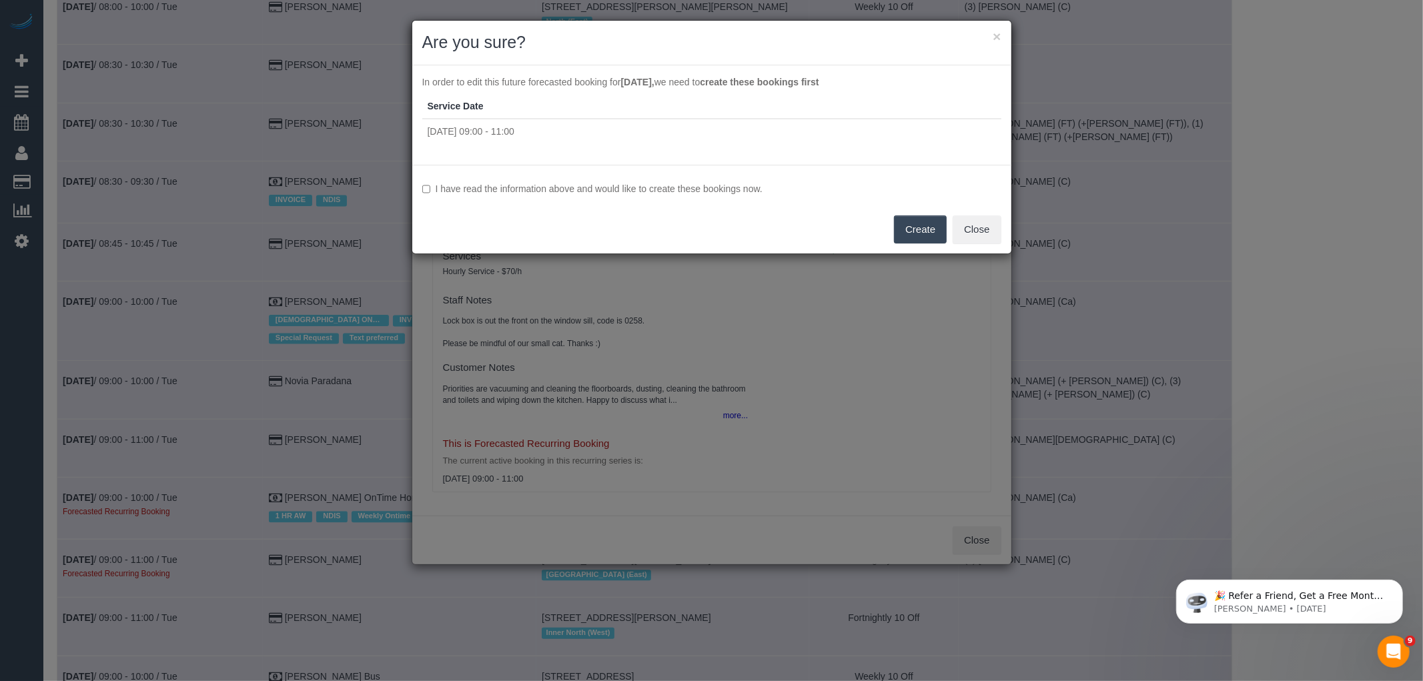
click at [531, 184] on label "I have read the information above and would like to create these bookings now." at bounding box center [711, 188] width 579 height 13
click at [919, 229] on button "Create" at bounding box center [920, 230] width 53 height 28
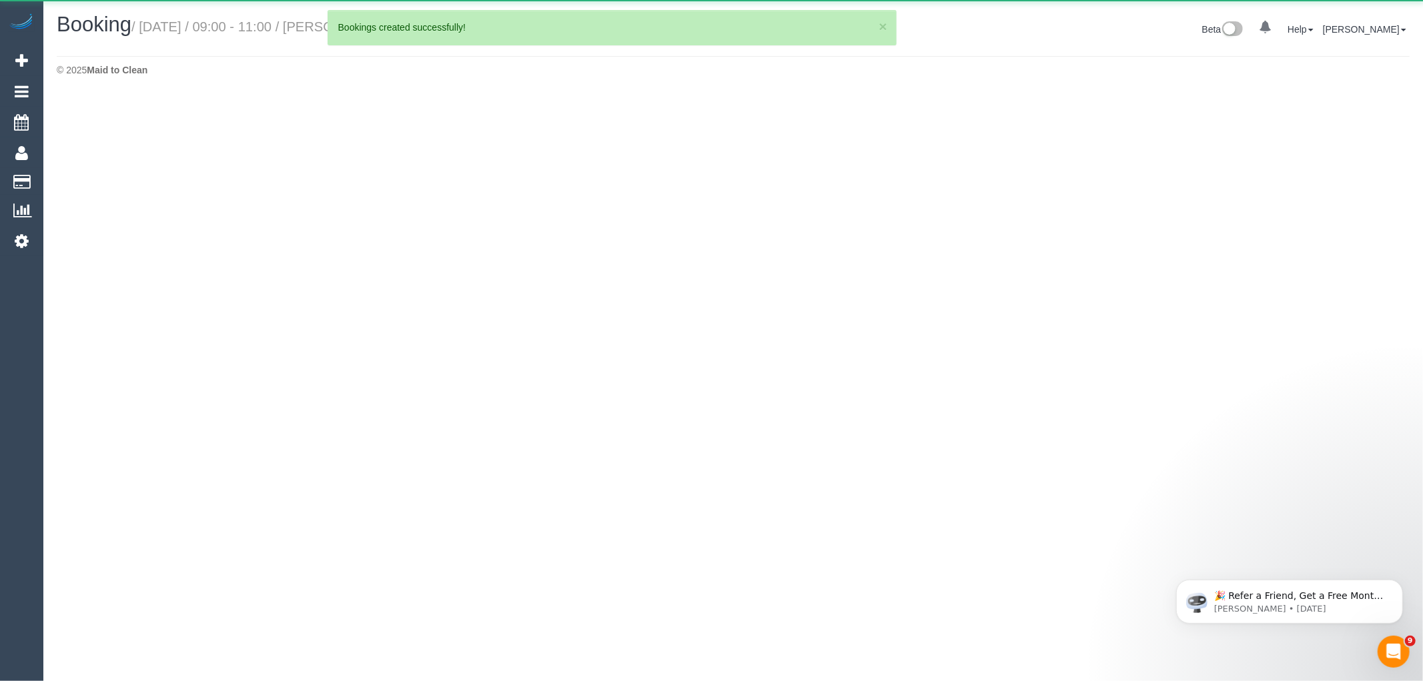
select select "VIC"
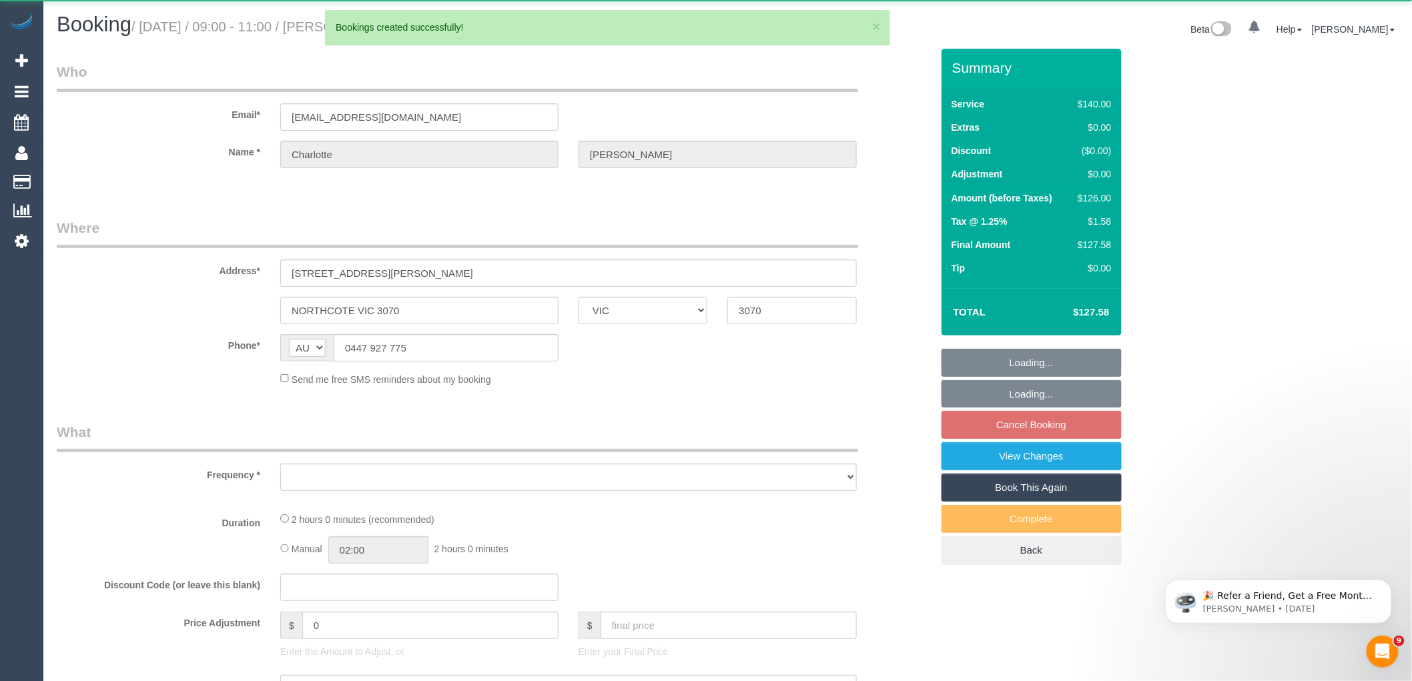
select select "object:67544"
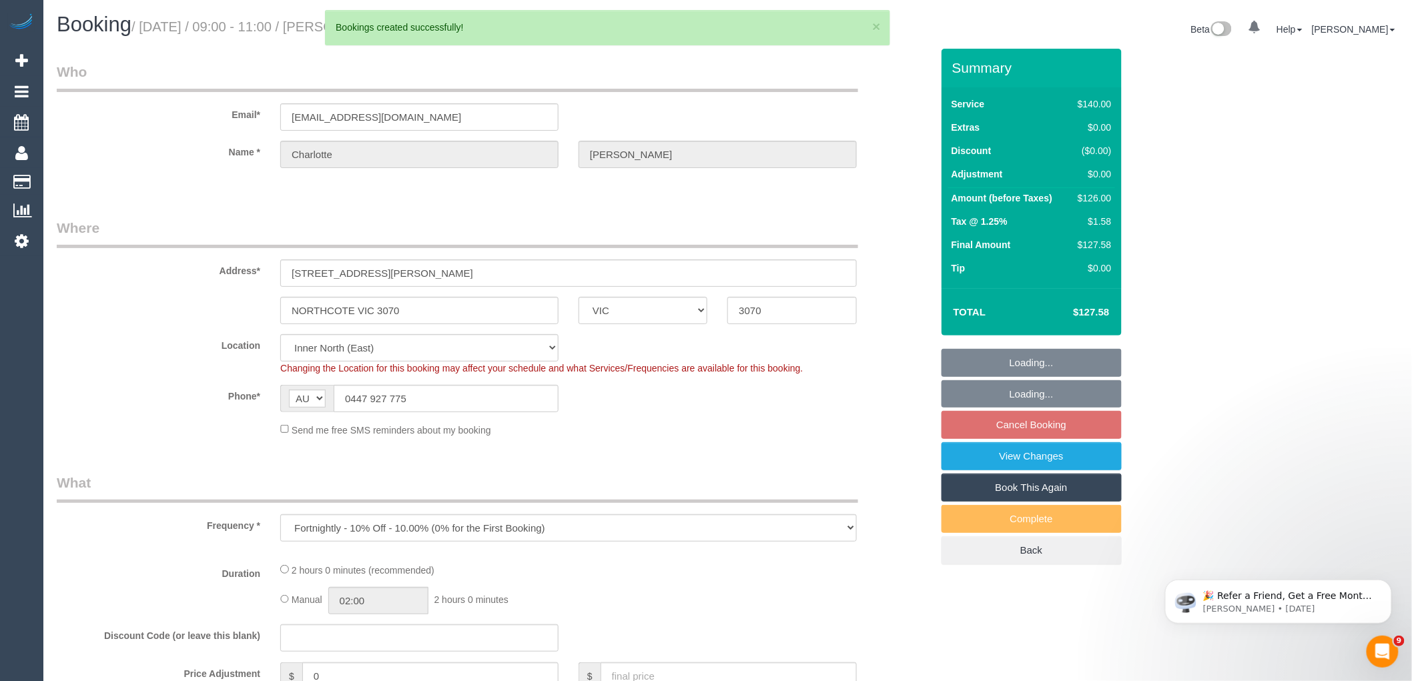
select select "string:stripe-pm_1RutSU2GScqysDRVw6OmeBWv"
select select "number:29"
select select "number:16"
select select "number:19"
select select "number:24"
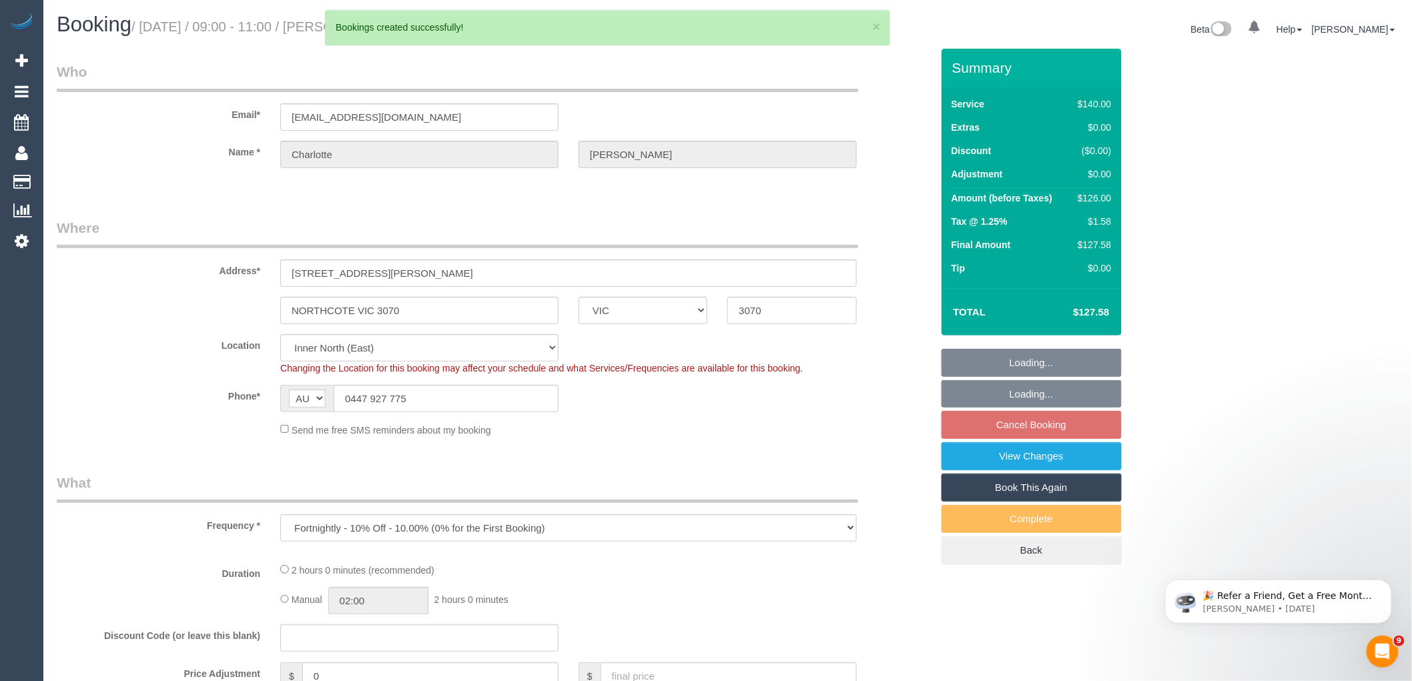
select select "number:35"
select select "number:26"
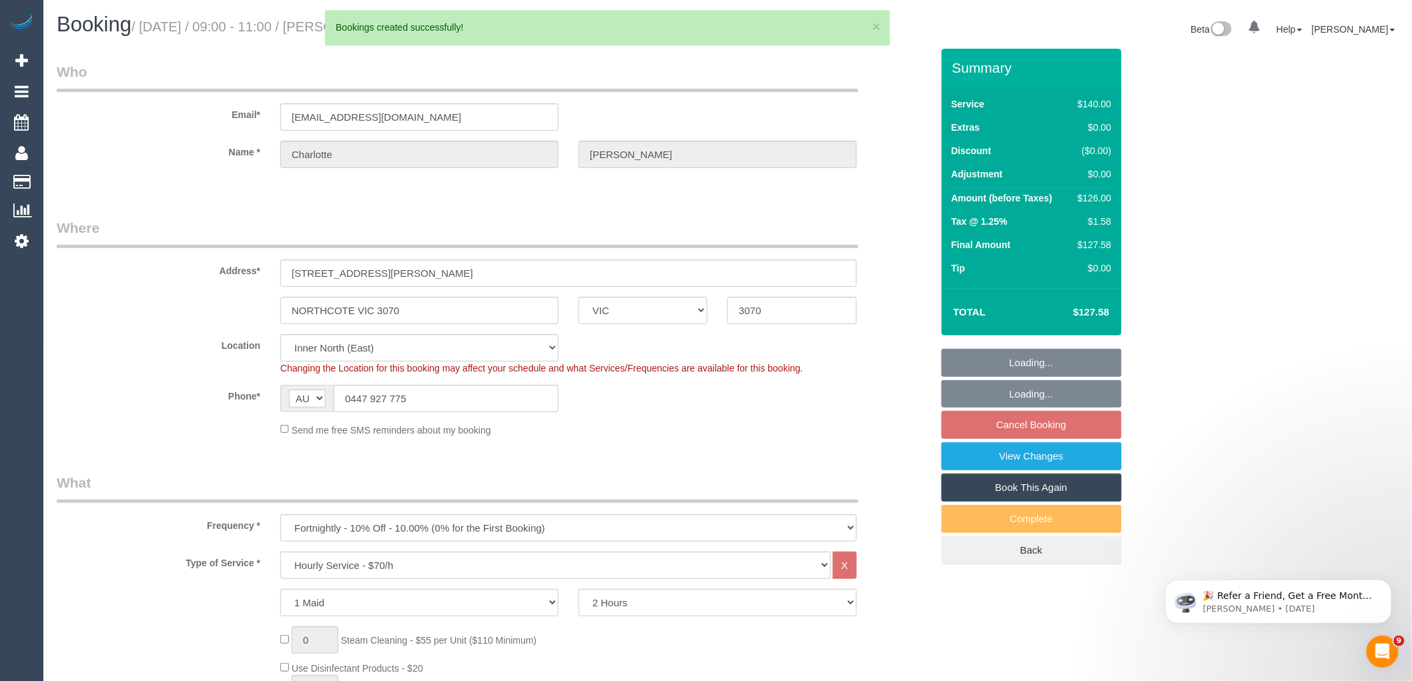
select select "object:67873"
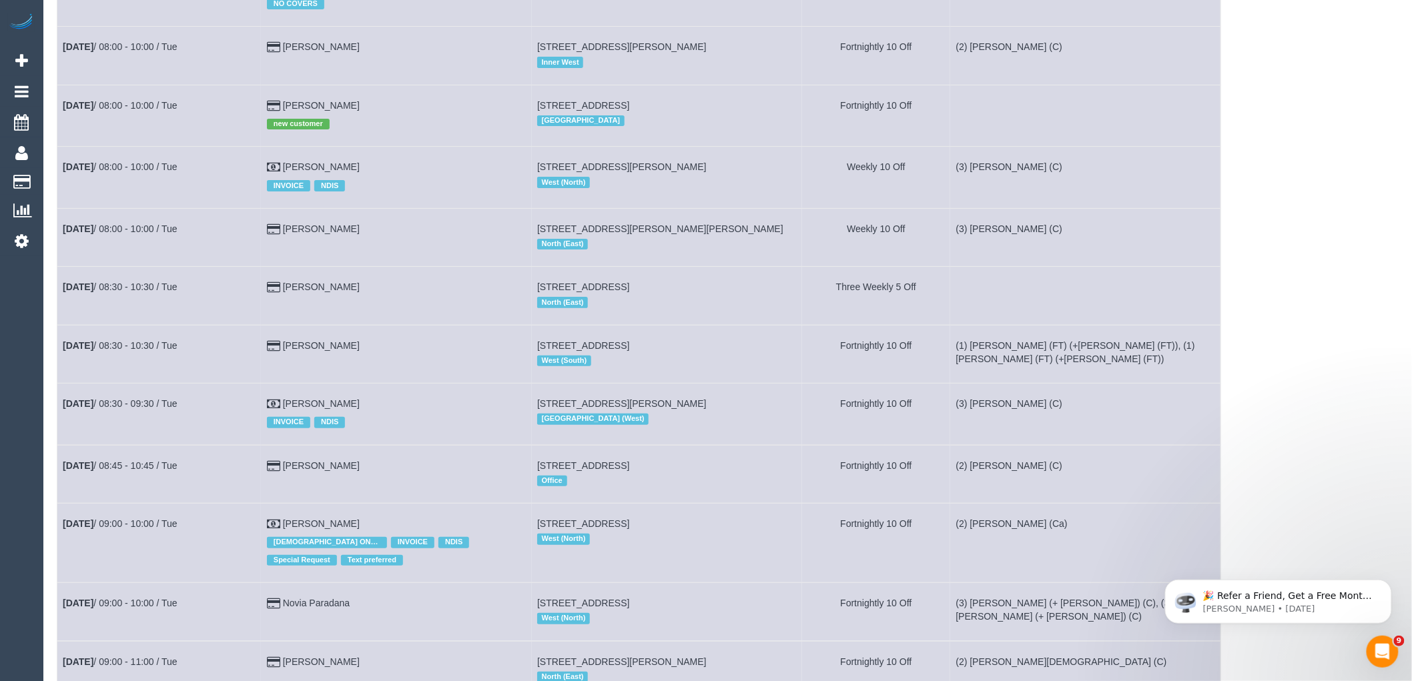
scroll to position [2669, 0]
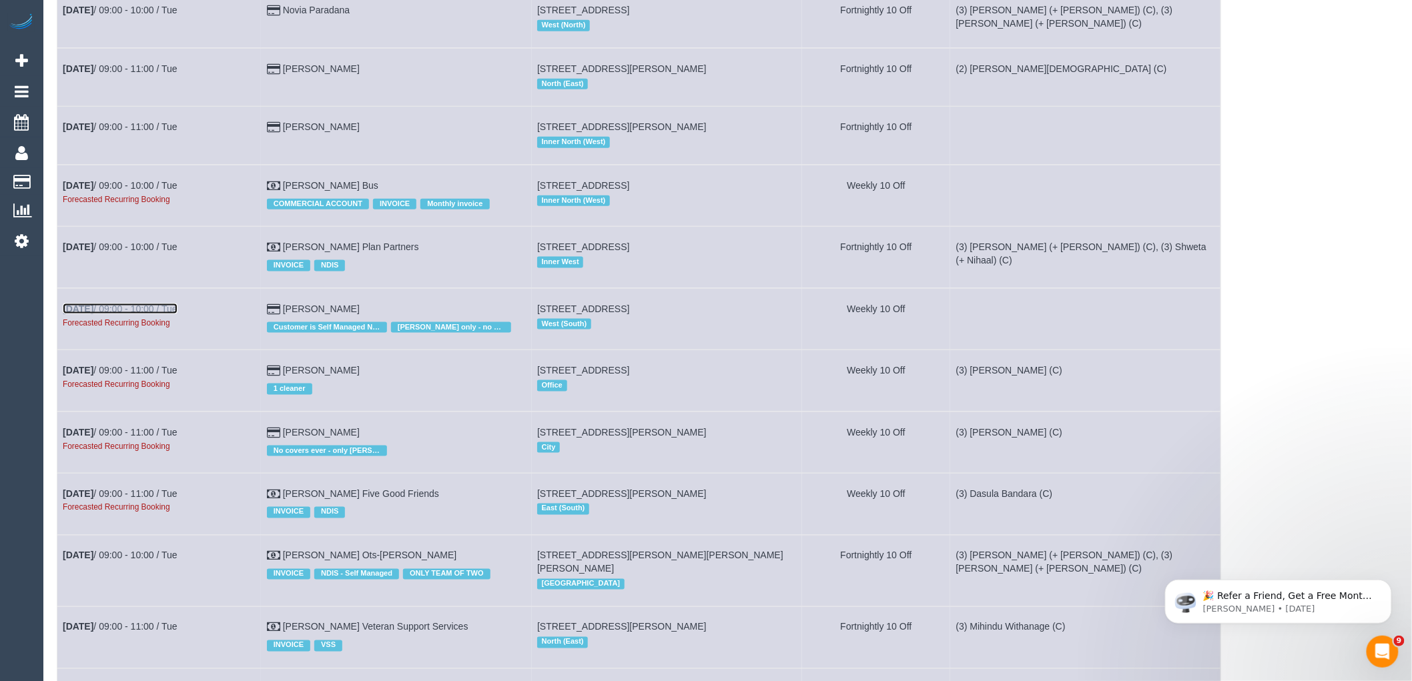
click at [136, 314] on link "[DATE] 09:00 - 10:00 / Tue" at bounding box center [120, 309] width 115 height 11
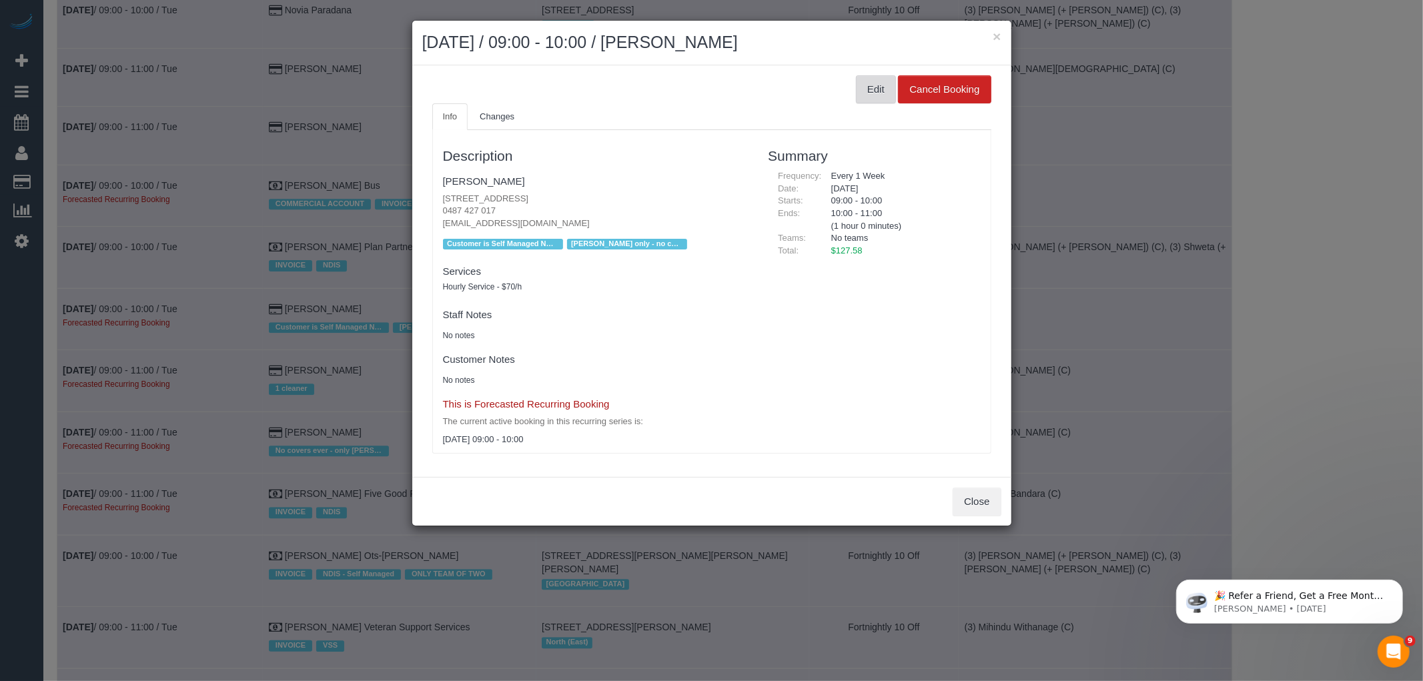
click at [878, 89] on button "Edit" at bounding box center [876, 89] width 40 height 28
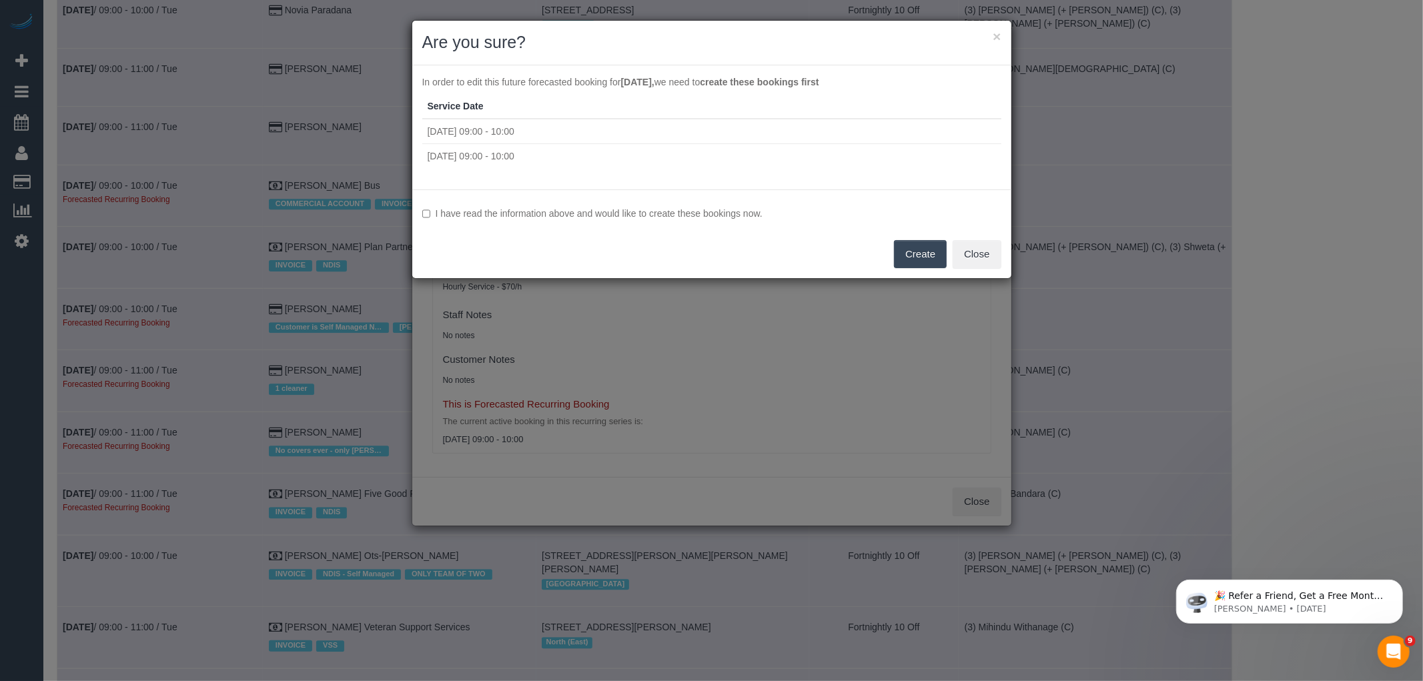
click at [732, 215] on label "I have read the information above and would like to create these bookings now." at bounding box center [711, 213] width 579 height 13
click at [915, 251] on button "Create" at bounding box center [920, 254] width 53 height 28
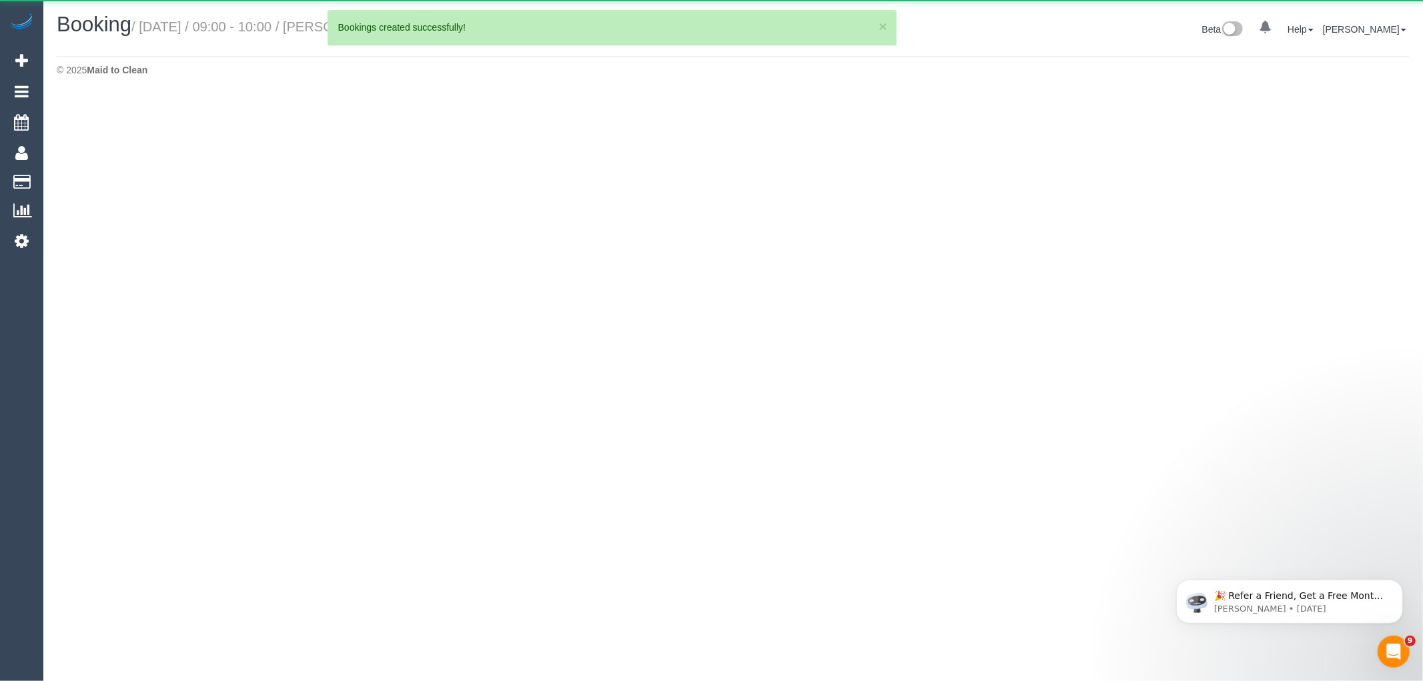
select select "VIC"
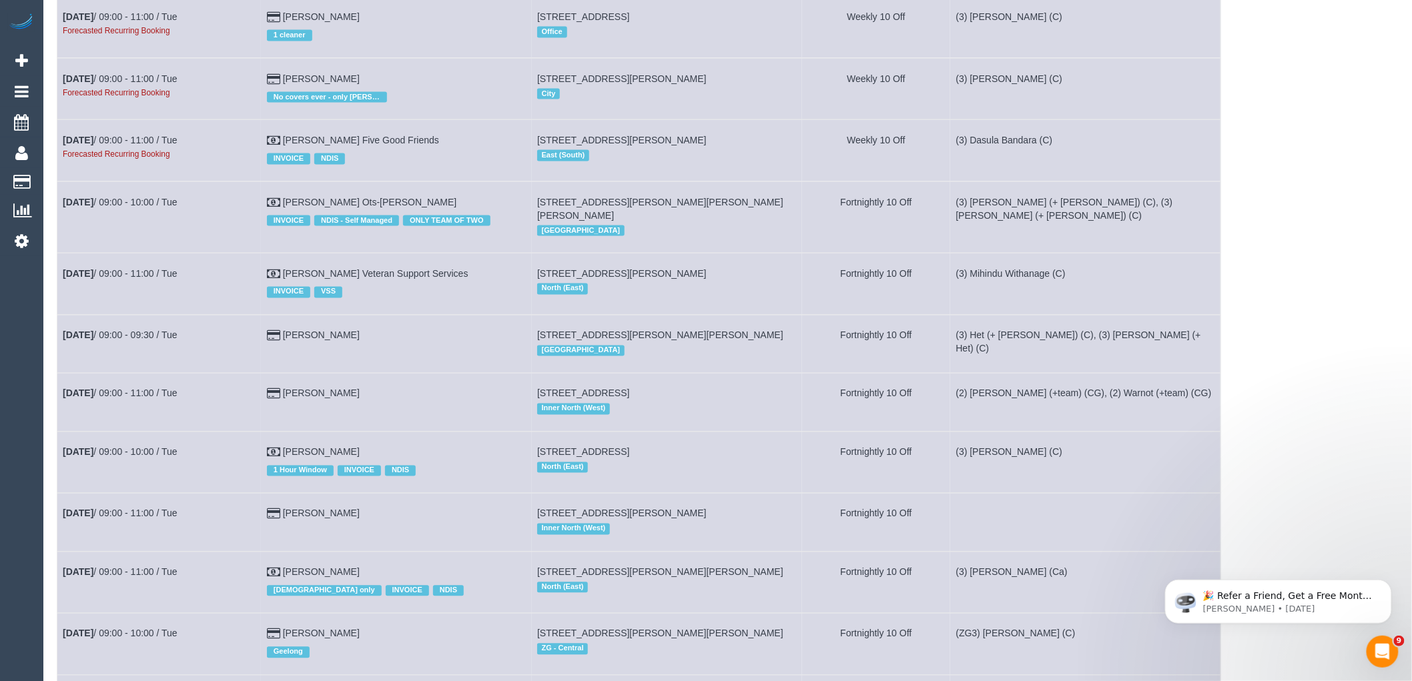
scroll to position [2743, 0]
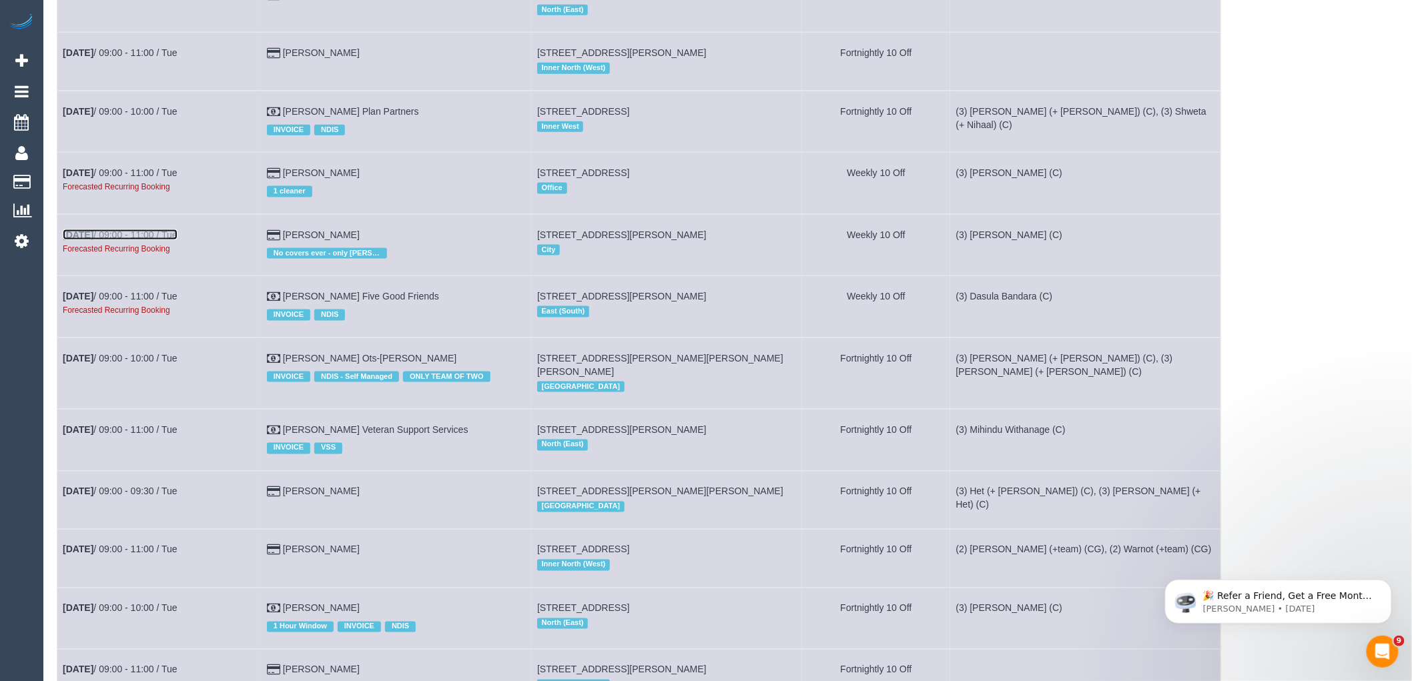
click at [115, 240] on link "[DATE] 09:00 - 11:00 / Tue" at bounding box center [120, 235] width 115 height 11
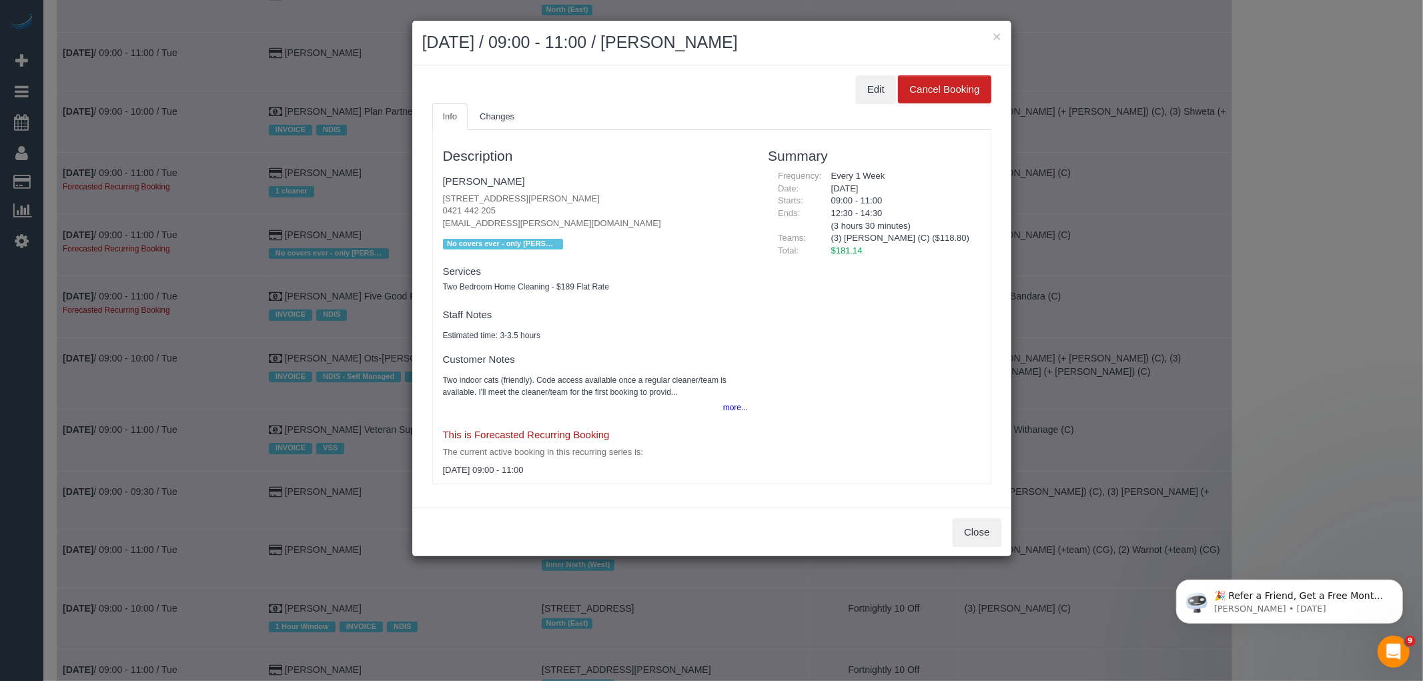
click at [896, 85] on div "Edit Cancel Booking" at bounding box center [711, 89] width 559 height 28
click at [873, 90] on button "Edit" at bounding box center [876, 89] width 40 height 28
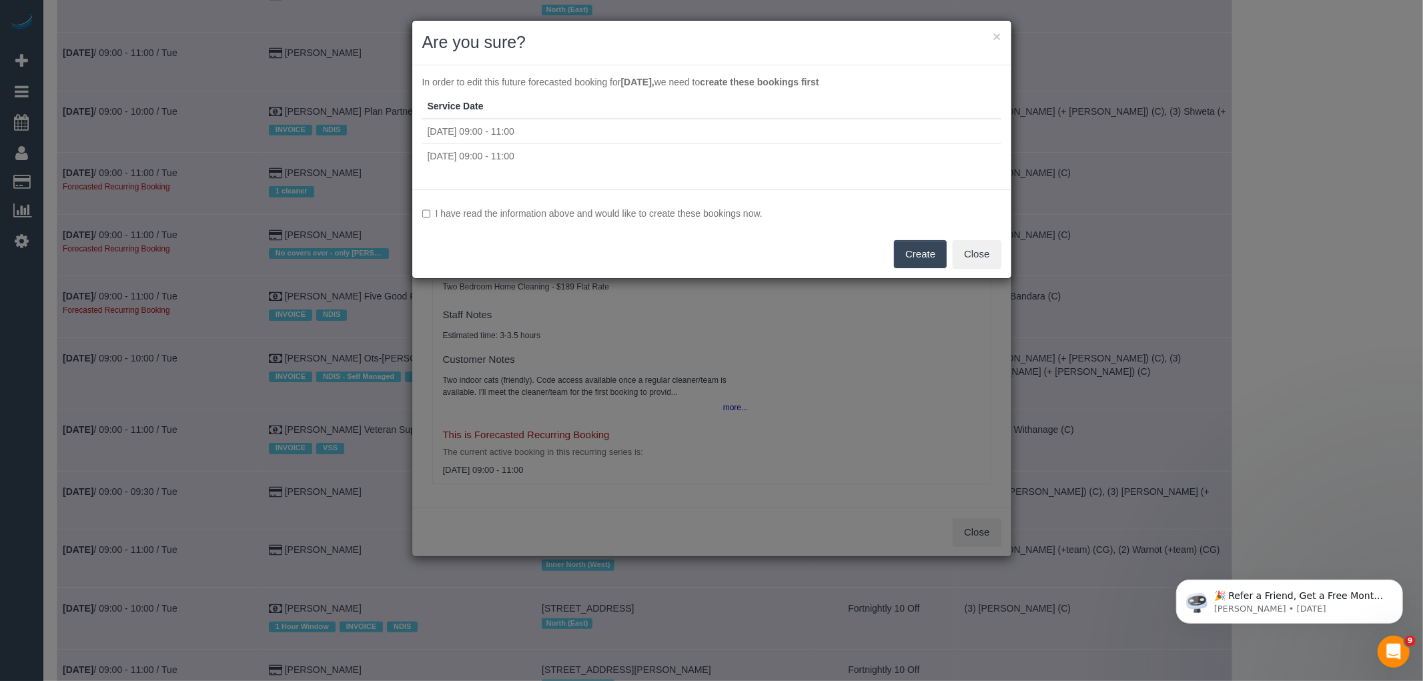
click at [505, 218] on label "I have read the information above and would like to create these bookings now." at bounding box center [711, 213] width 579 height 13
click at [936, 260] on button "Create" at bounding box center [920, 254] width 53 height 28
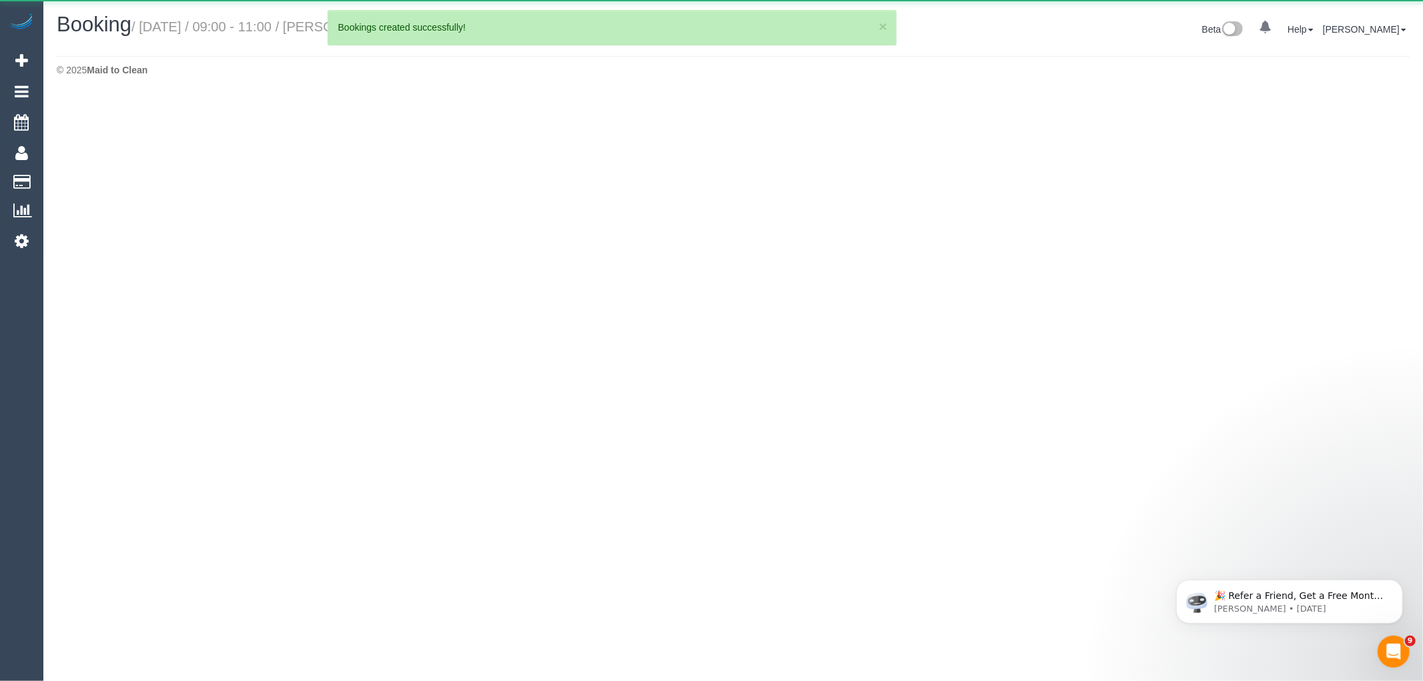
select select "VIC"
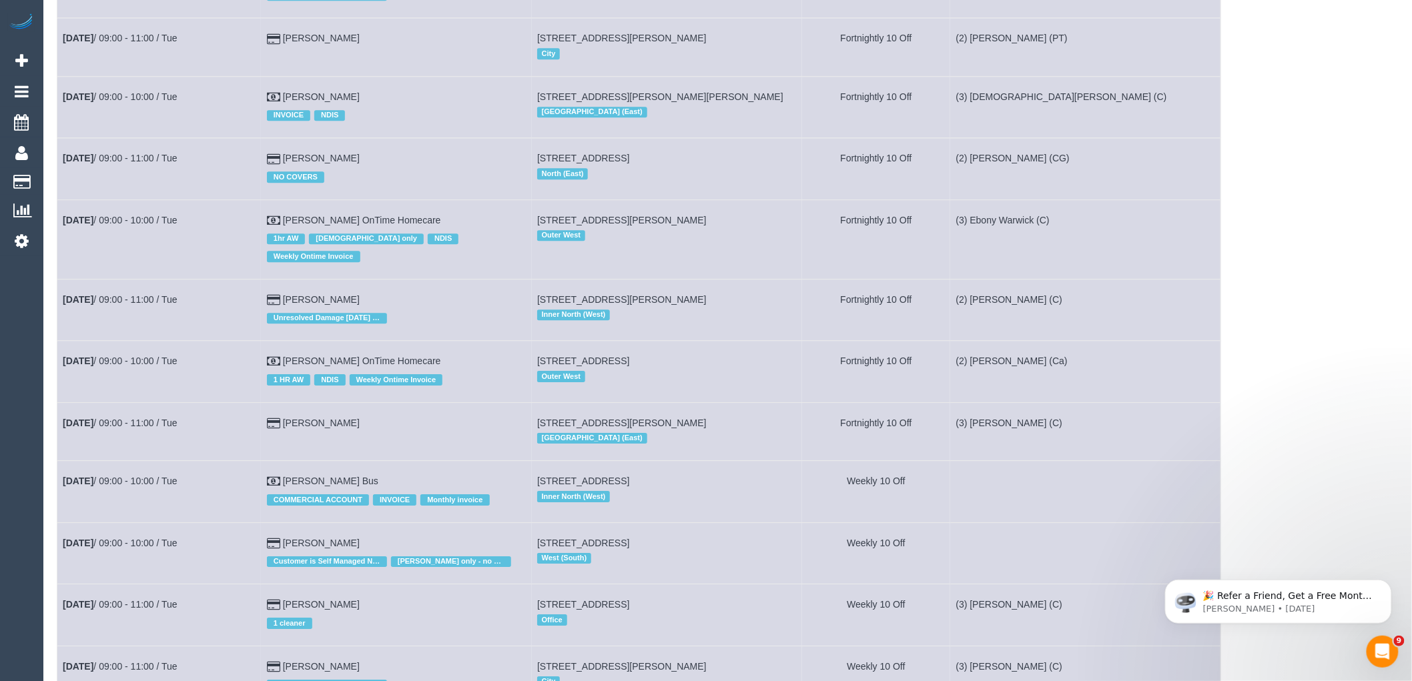
scroll to position [4152, 0]
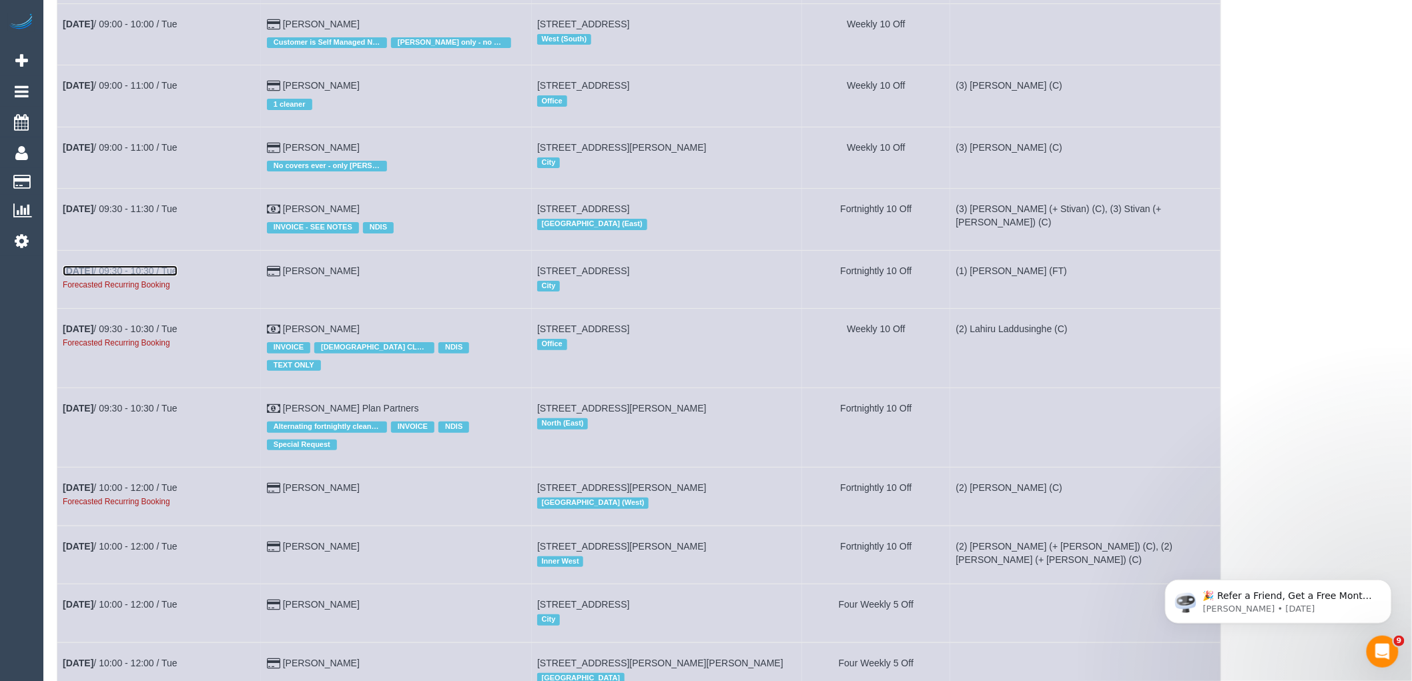
click at [145, 276] on link "[DATE] 09:30 - 10:30 / Tue" at bounding box center [120, 271] width 115 height 11
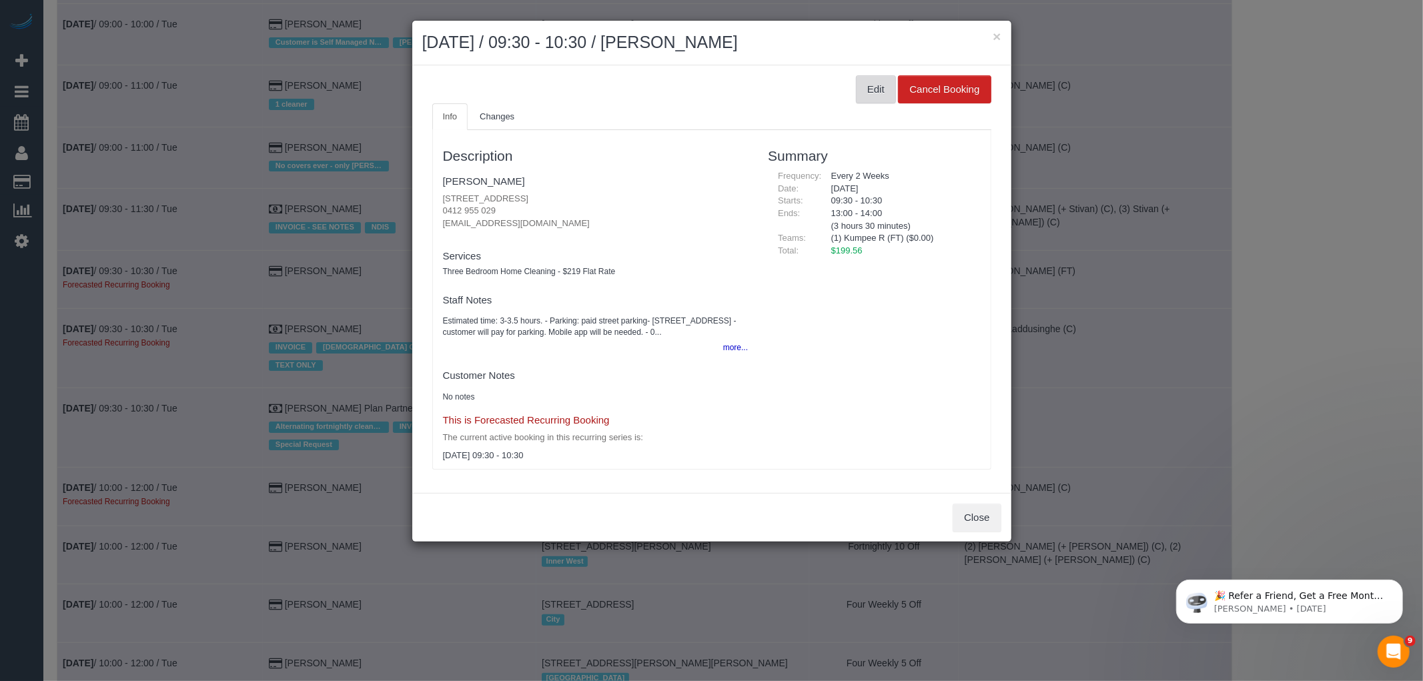
click at [865, 85] on button "Edit" at bounding box center [876, 89] width 40 height 28
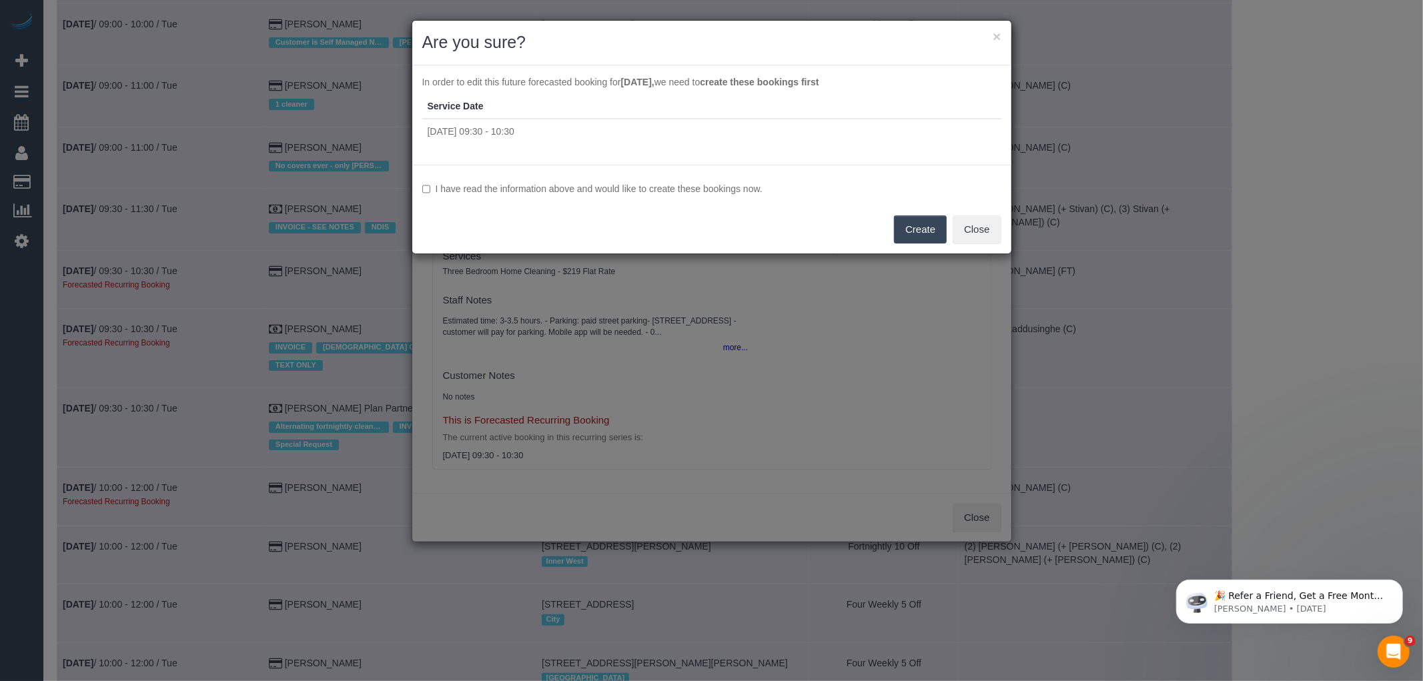
drag, startPoint x: 731, startPoint y: 197, endPoint x: 730, endPoint y: 189, distance: 8.1
click at [730, 194] on div "I have read the information above and would like to create these bookings now. …" at bounding box center [711, 209] width 599 height 89
click at [730, 188] on label "I have read the information above and would like to create these bookings now." at bounding box center [711, 188] width 579 height 13
click at [948, 230] on div "I have read the information above and would like to create these bookings now. …" at bounding box center [711, 209] width 599 height 89
click at [915, 230] on button "Create" at bounding box center [920, 230] width 53 height 28
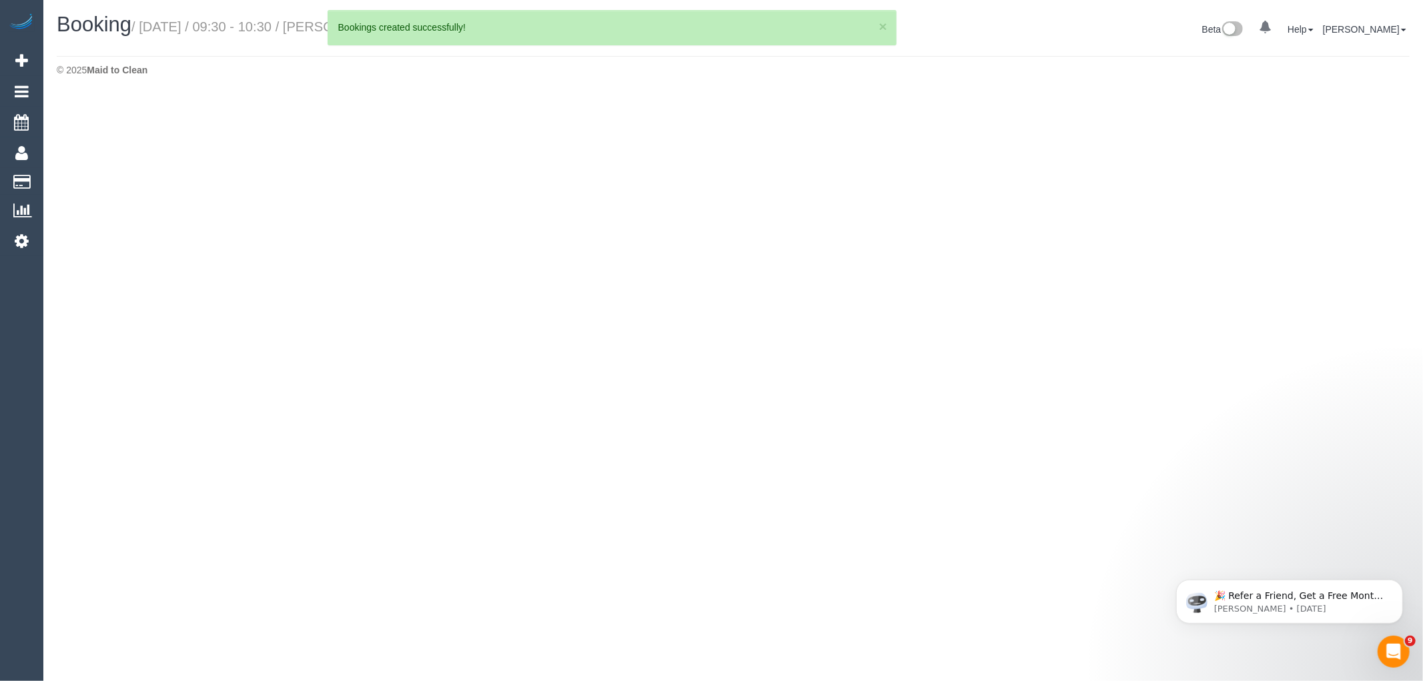
select select "VIC"
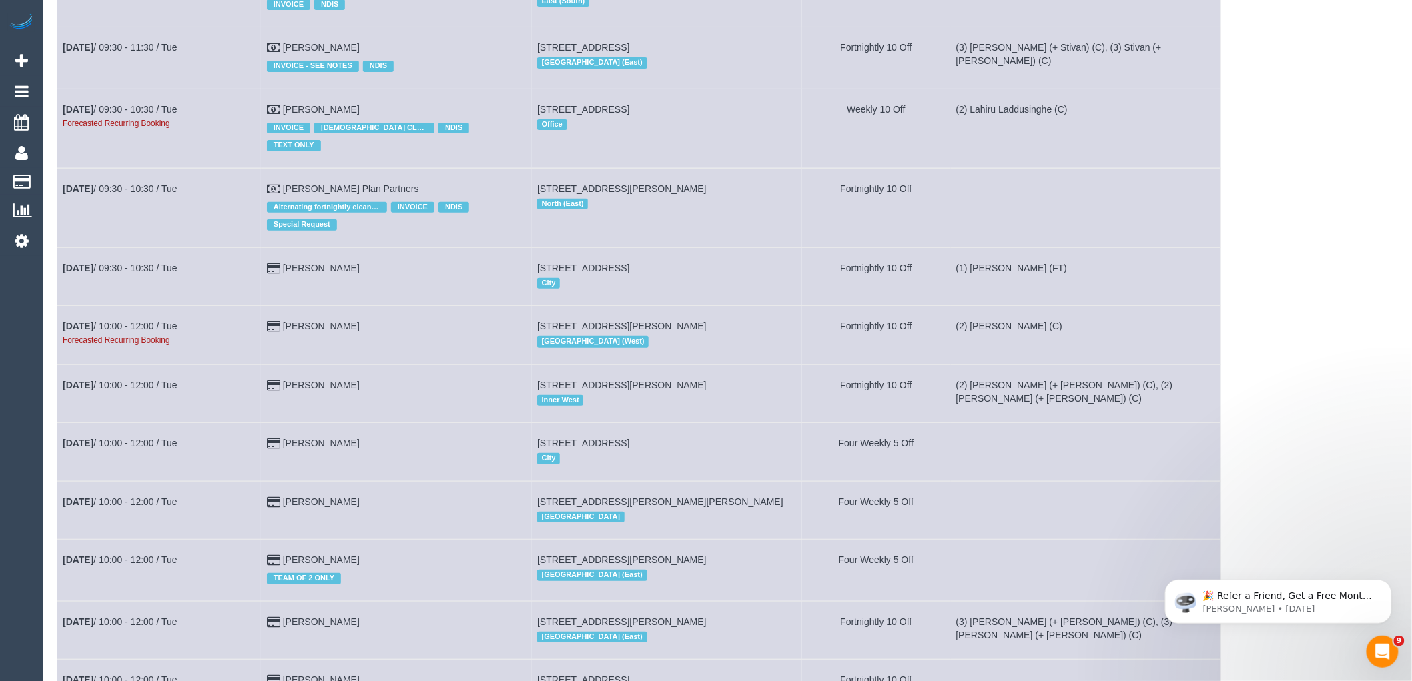
scroll to position [4374, 0]
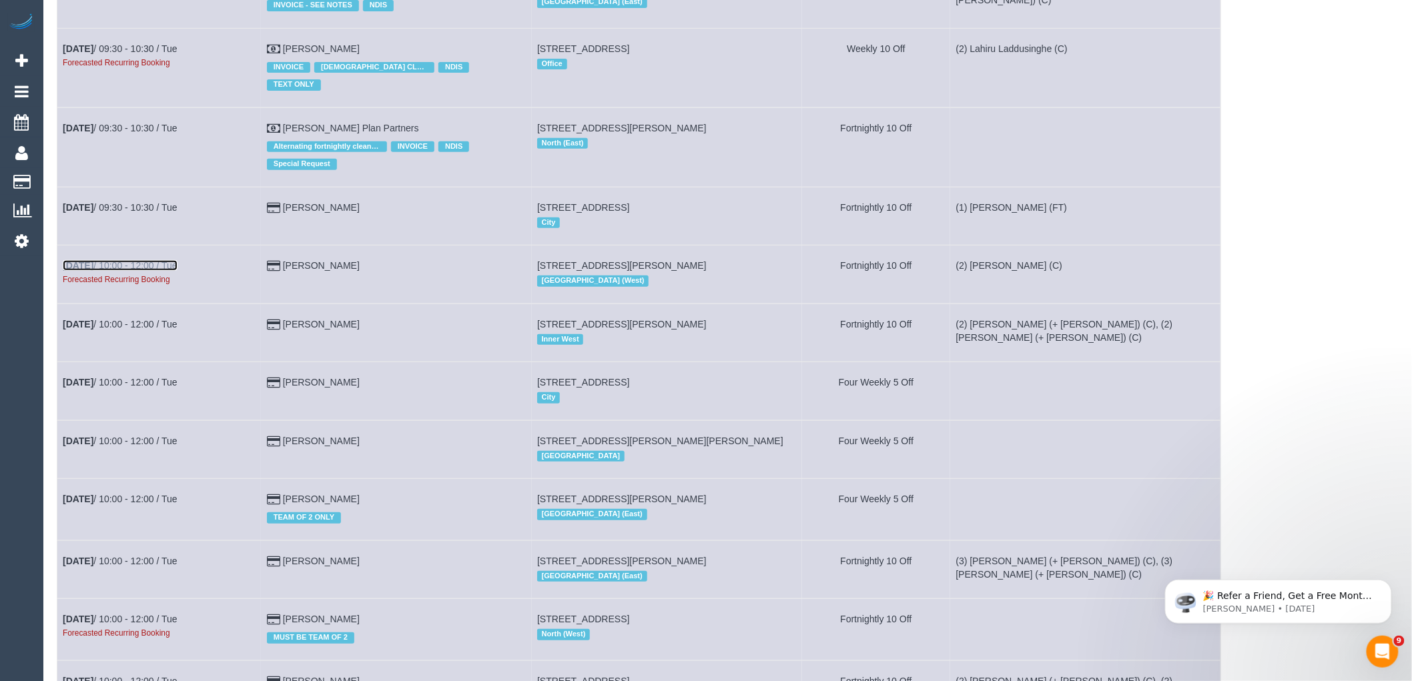
click at [116, 271] on link "[DATE] 10:00 - 12:00 / Tue" at bounding box center [120, 265] width 115 height 11
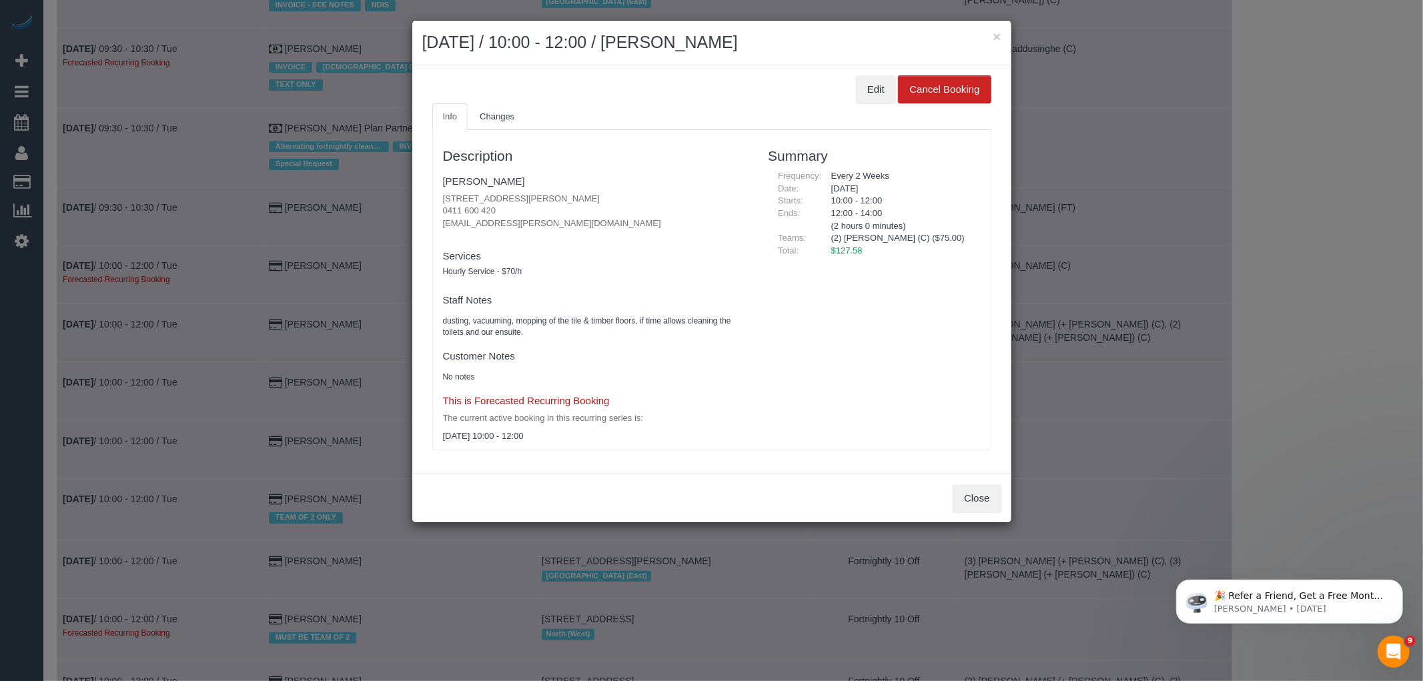
click at [872, 105] on ul "Info Changes" at bounding box center [711, 116] width 559 height 27
click at [870, 95] on button "Edit" at bounding box center [876, 89] width 40 height 28
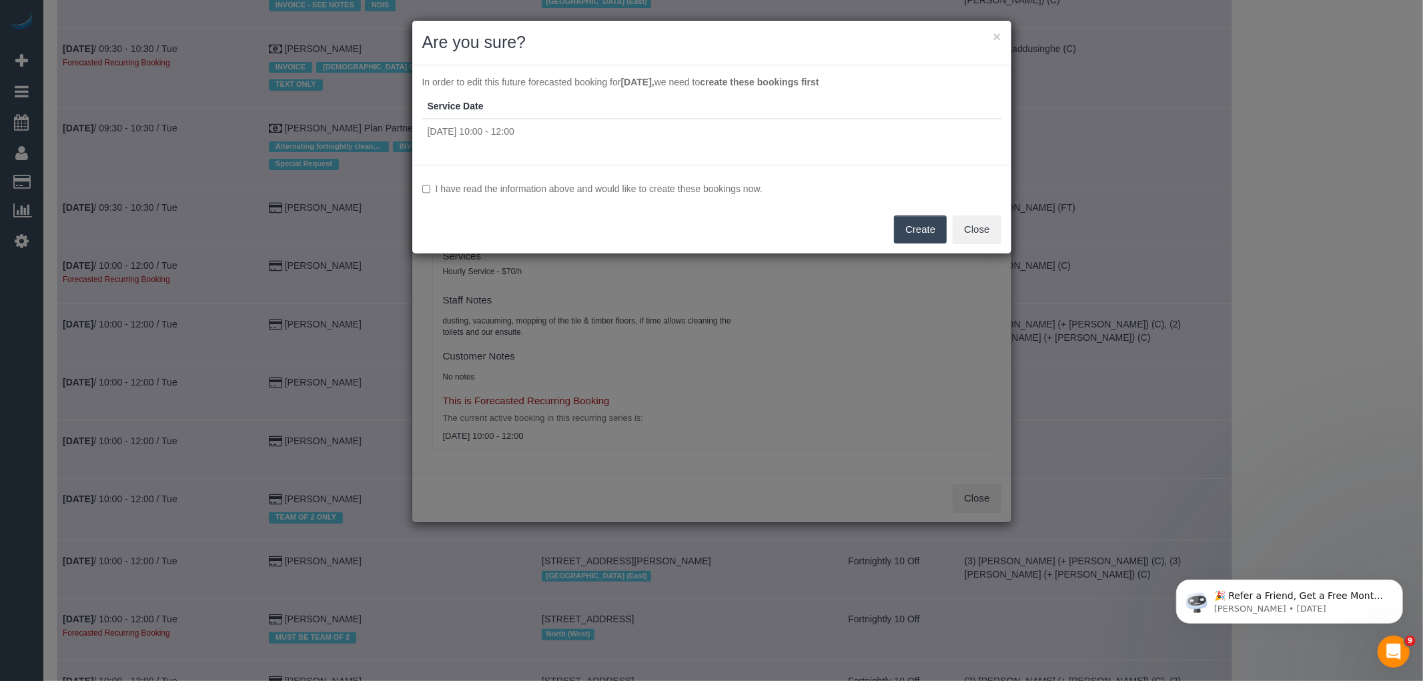
click at [638, 180] on div "I have read the information above and would like to create these bookings now. …" at bounding box center [711, 209] width 599 height 89
click at [637, 187] on label "I have read the information above and would like to create these bookings now." at bounding box center [711, 188] width 579 height 13
click at [932, 234] on button "Create" at bounding box center [920, 230] width 53 height 28
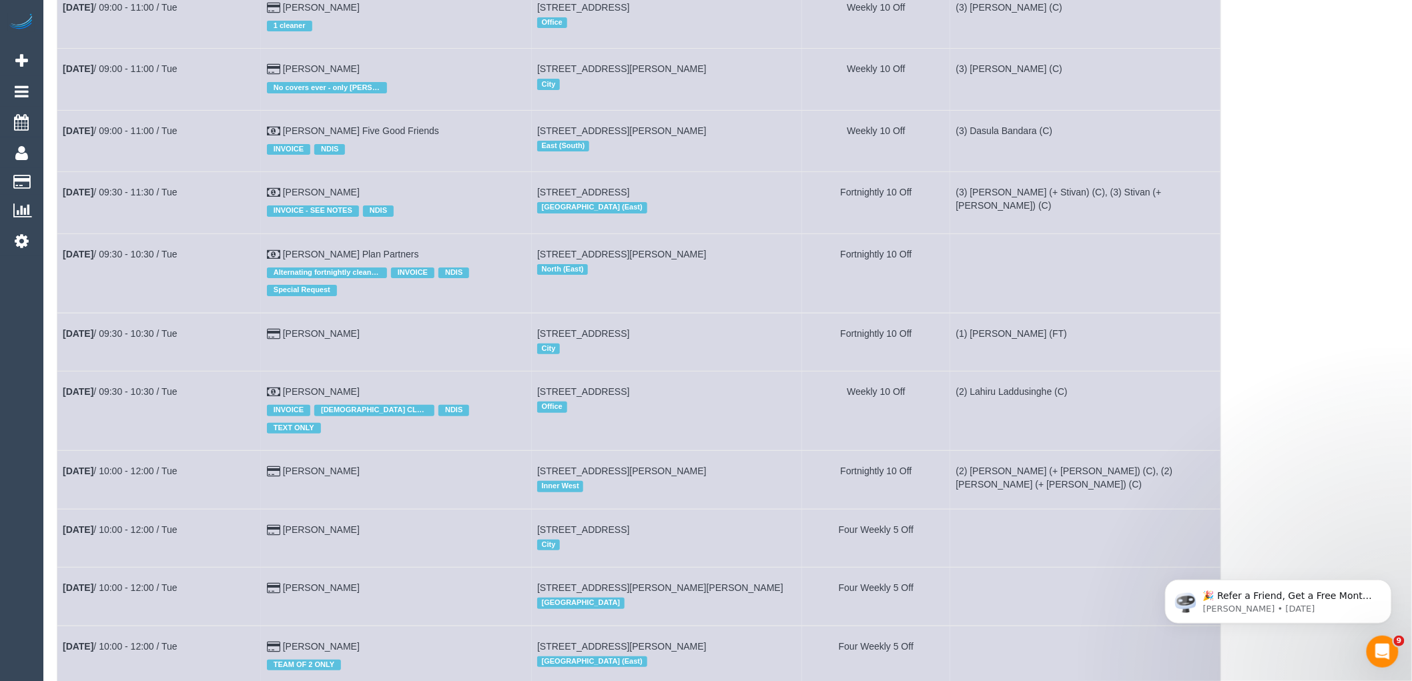
scroll to position [4523, 0]
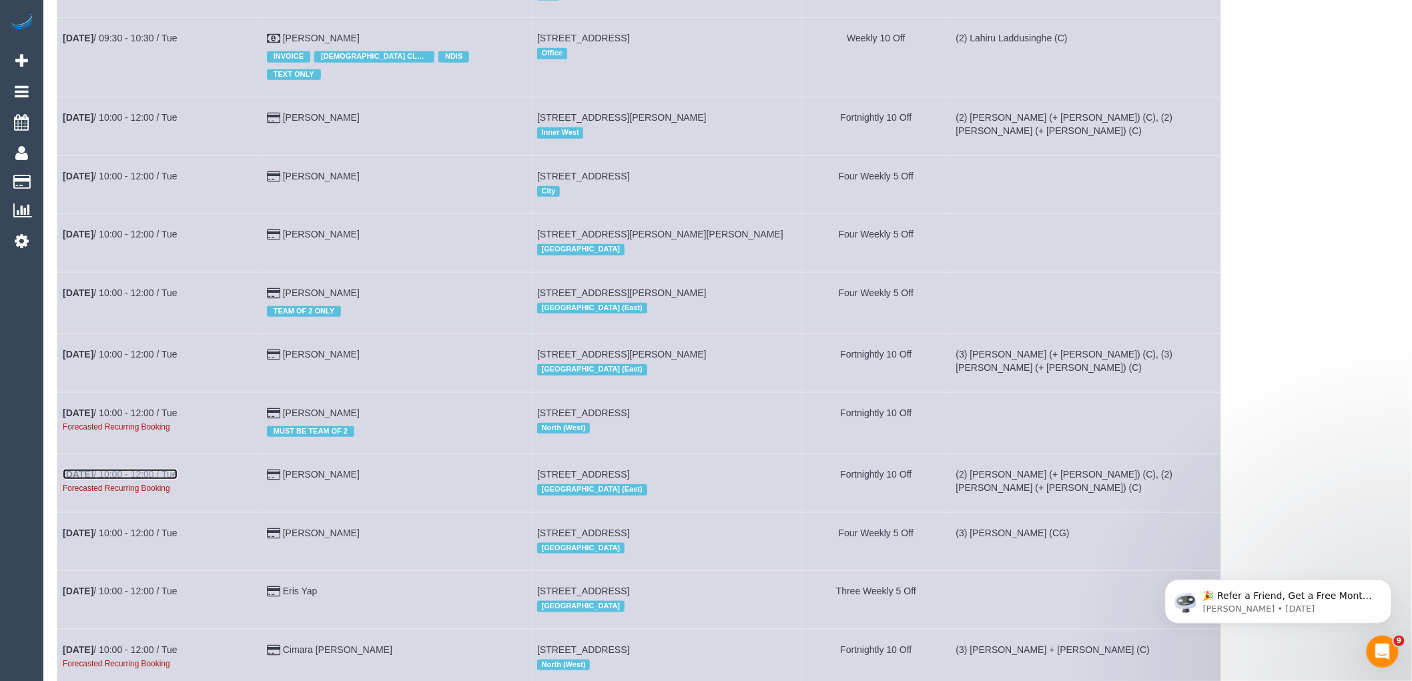
click at [121, 480] on link "[DATE] 10:00 - 12:00 / Tue" at bounding box center [120, 474] width 115 height 11
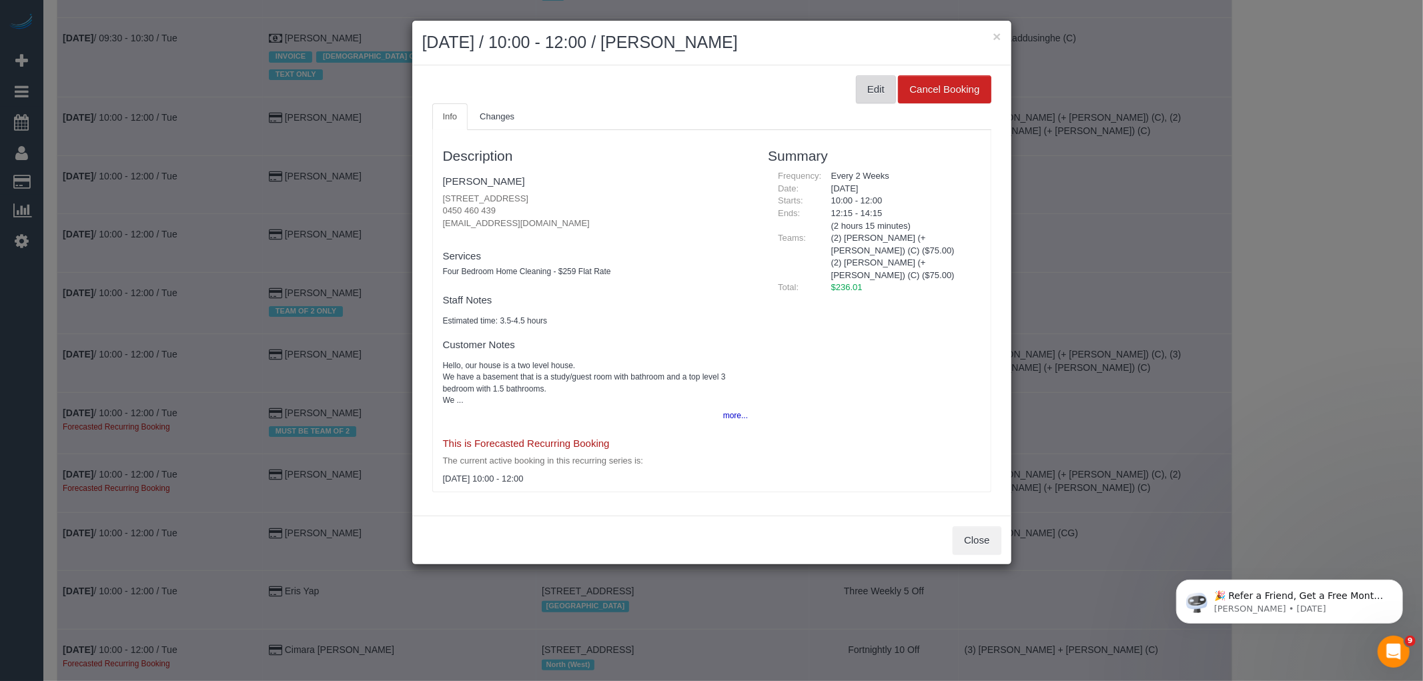
click at [877, 91] on button "Edit" at bounding box center [876, 89] width 40 height 28
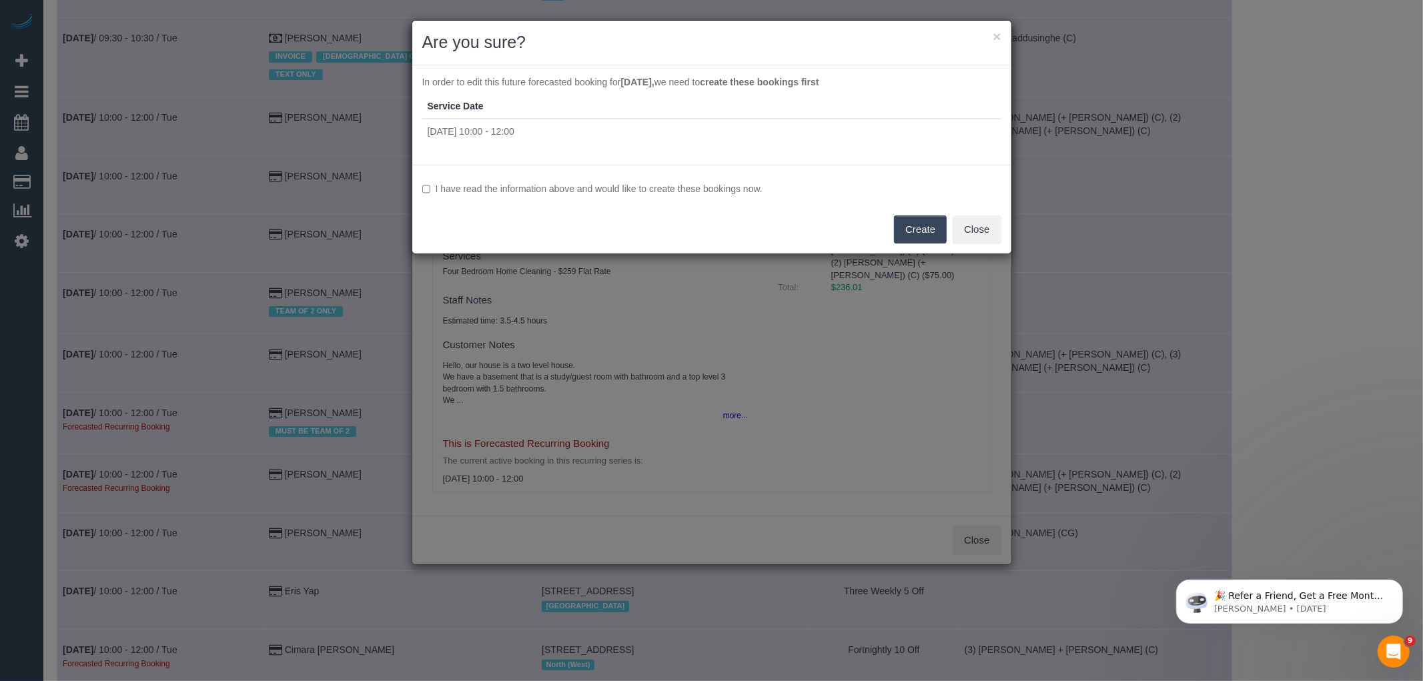
click at [557, 194] on label "I have read the information above and would like to create these bookings now." at bounding box center [711, 188] width 579 height 13
click at [928, 240] on button "Create" at bounding box center [920, 230] width 53 height 28
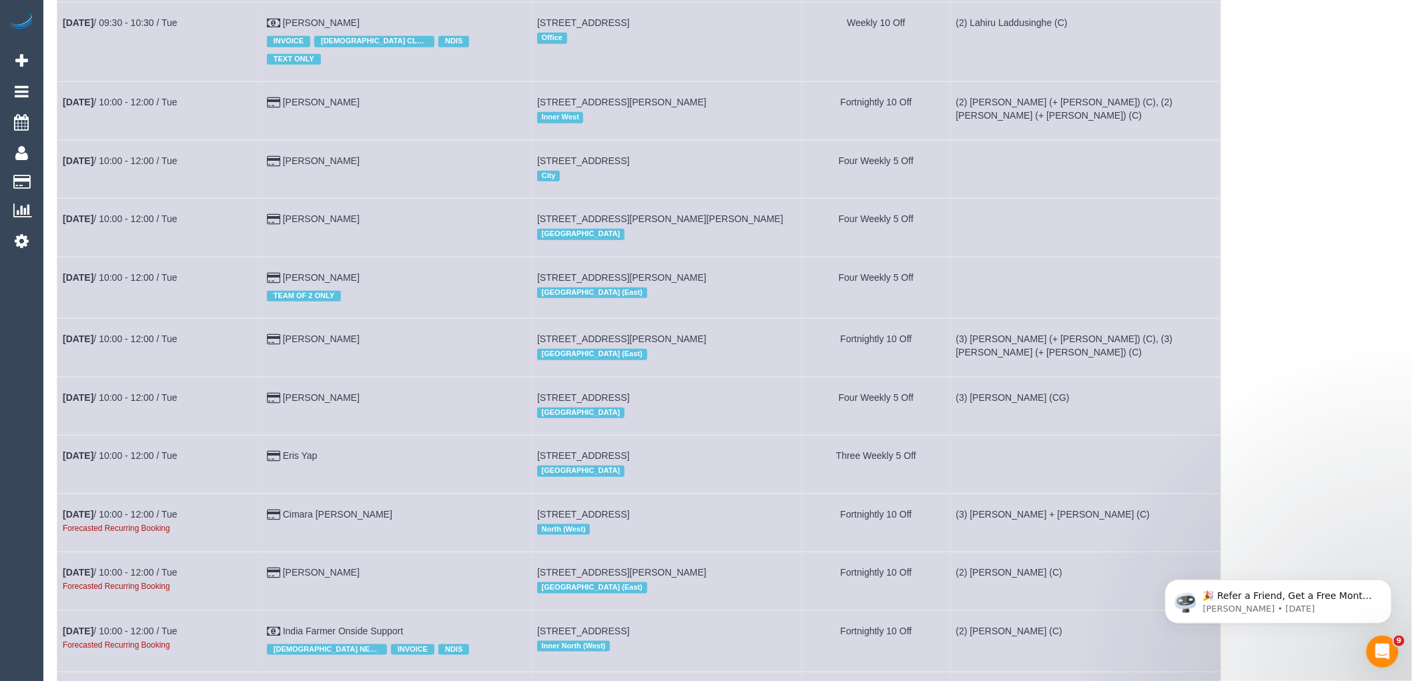
scroll to position [4968, 0]
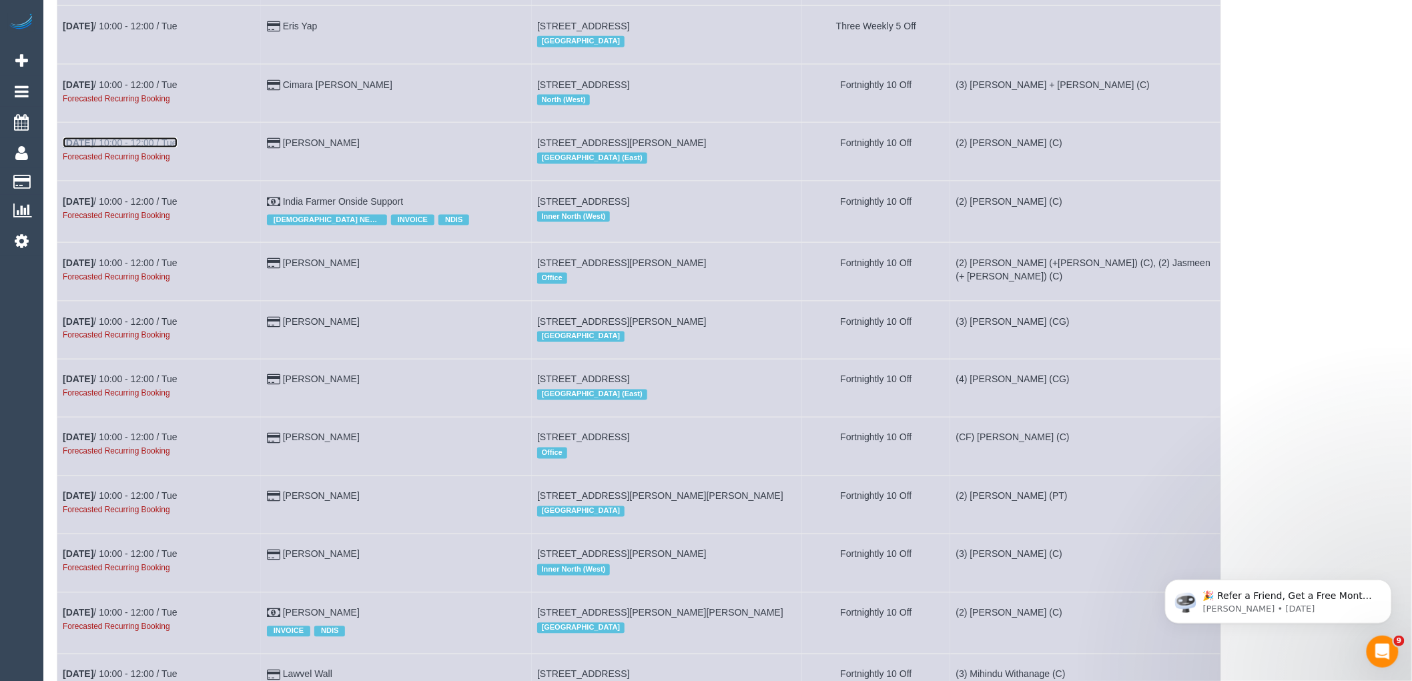
click at [128, 148] on link "[DATE] 10:00 - 12:00 / Tue" at bounding box center [120, 142] width 115 height 11
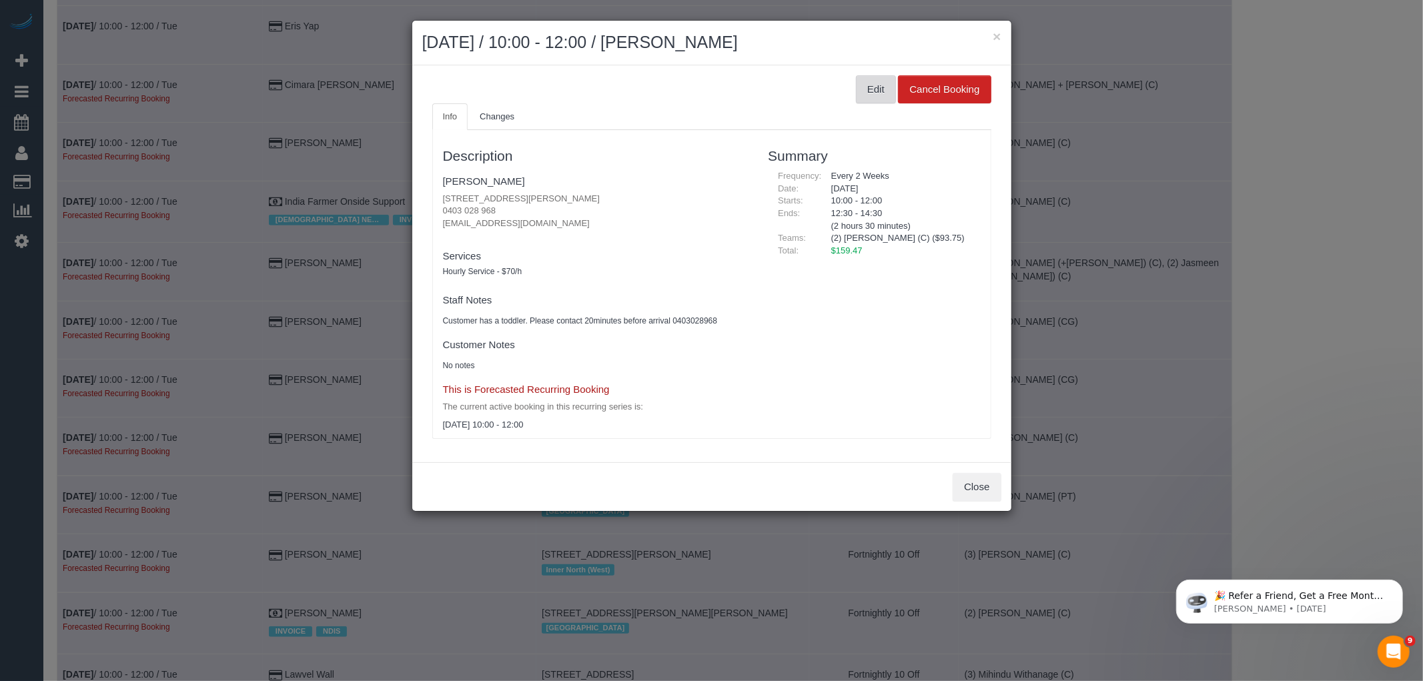
click at [886, 99] on button "Edit" at bounding box center [876, 89] width 40 height 28
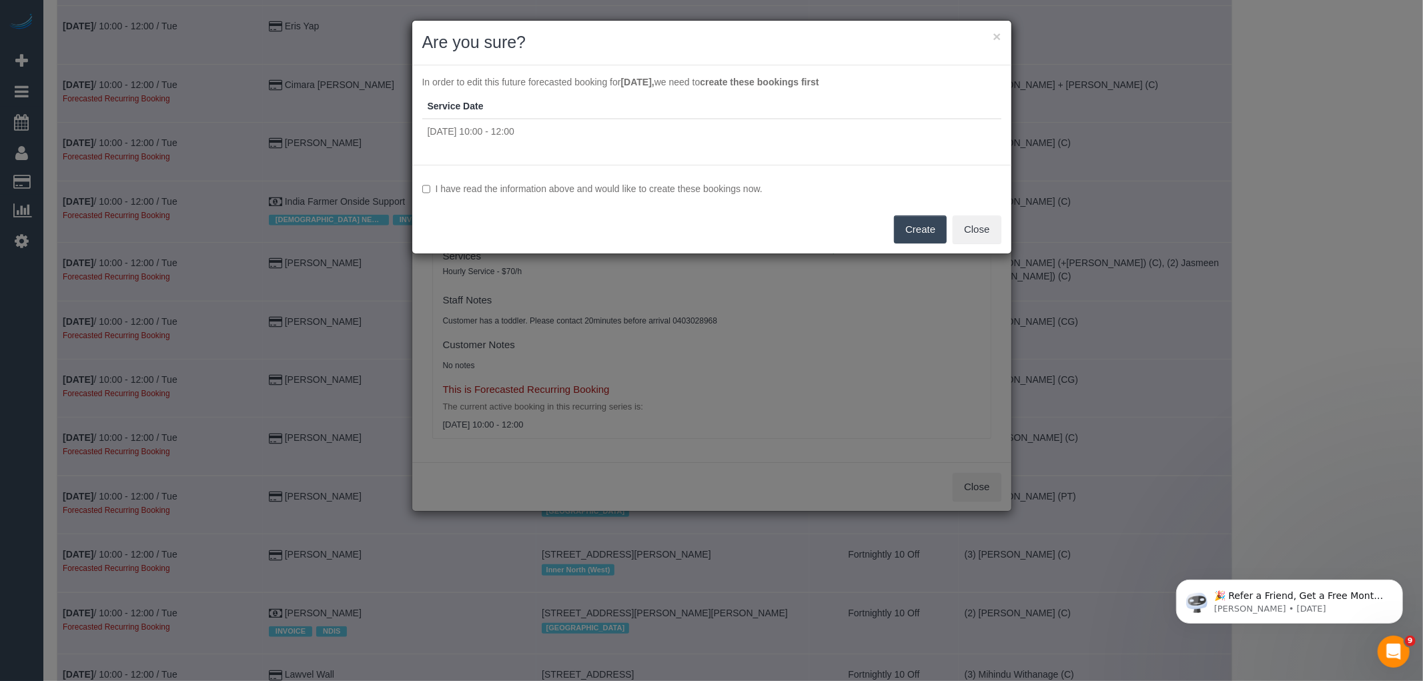
click at [641, 190] on label "I have read the information above and would like to create these bookings now." at bounding box center [711, 188] width 579 height 13
click at [948, 218] on div "I have read the information above and would like to create these bookings now. …" at bounding box center [711, 209] width 599 height 89
click at [921, 226] on button "Create" at bounding box center [920, 230] width 53 height 28
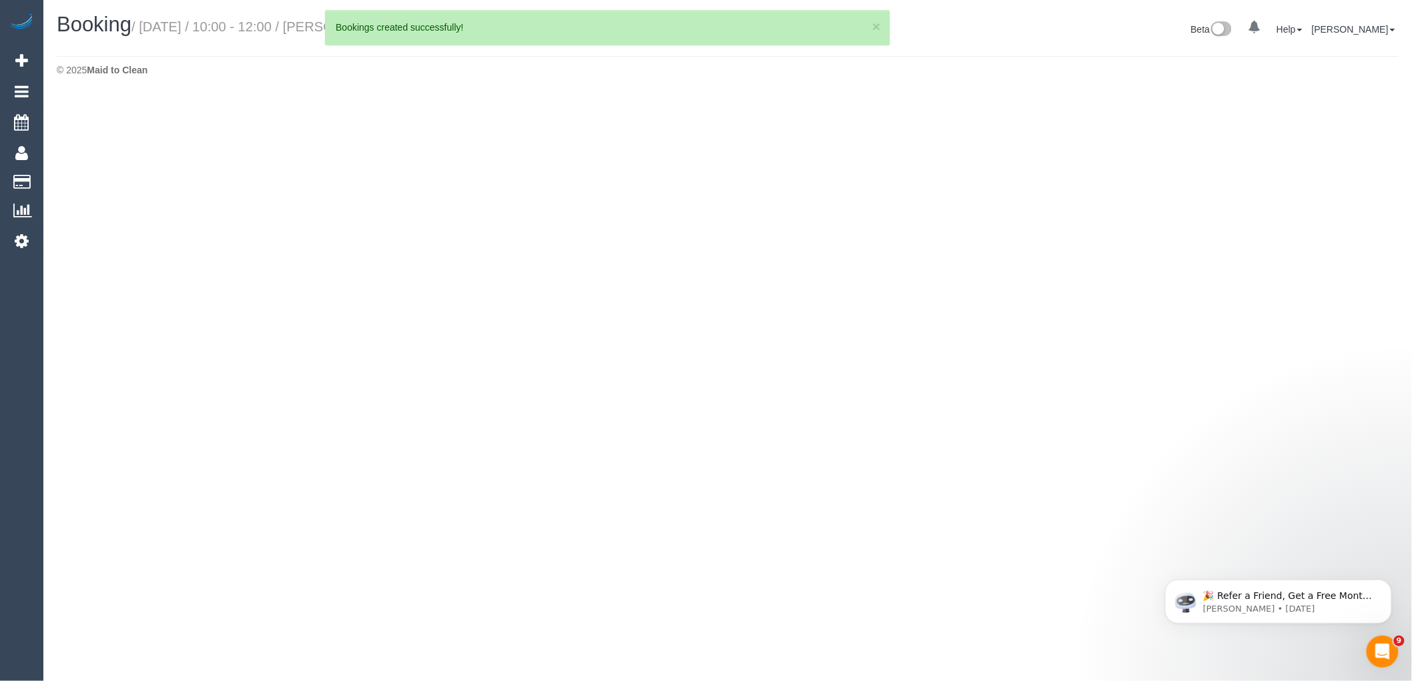
select select "VIC"
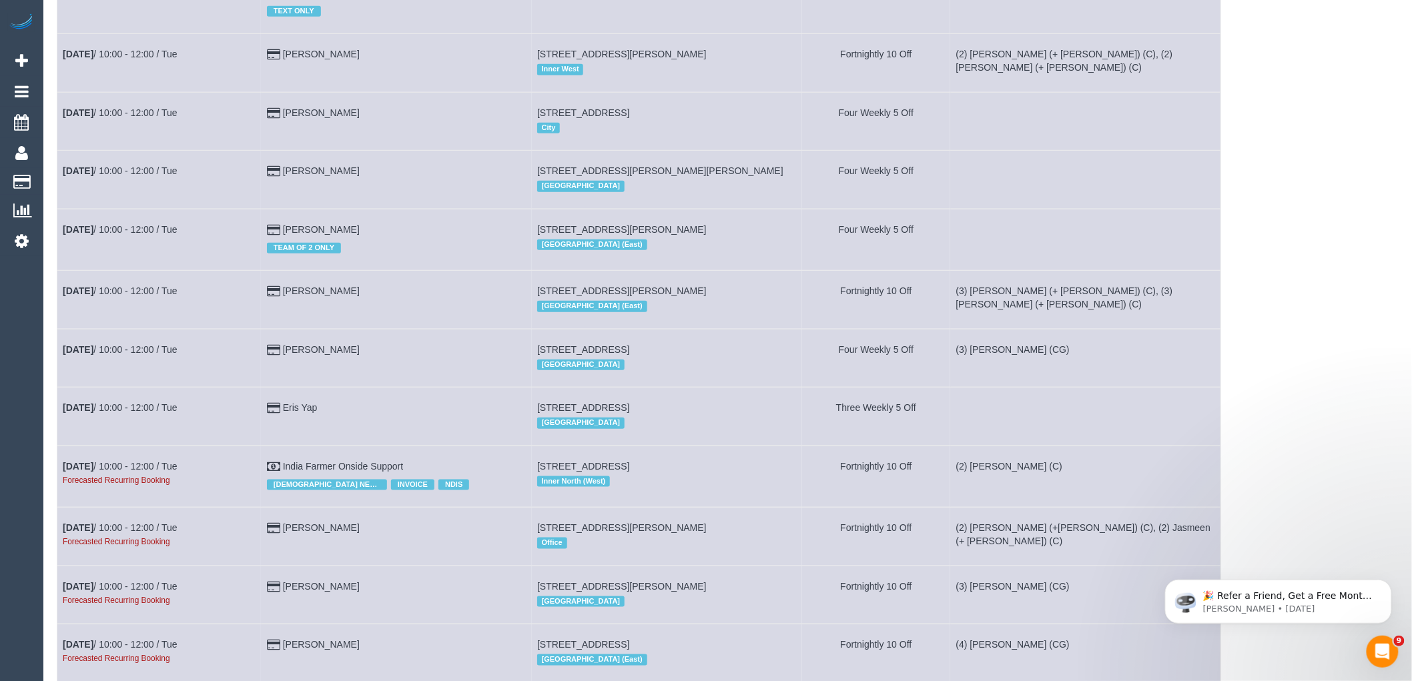
scroll to position [4820, 0]
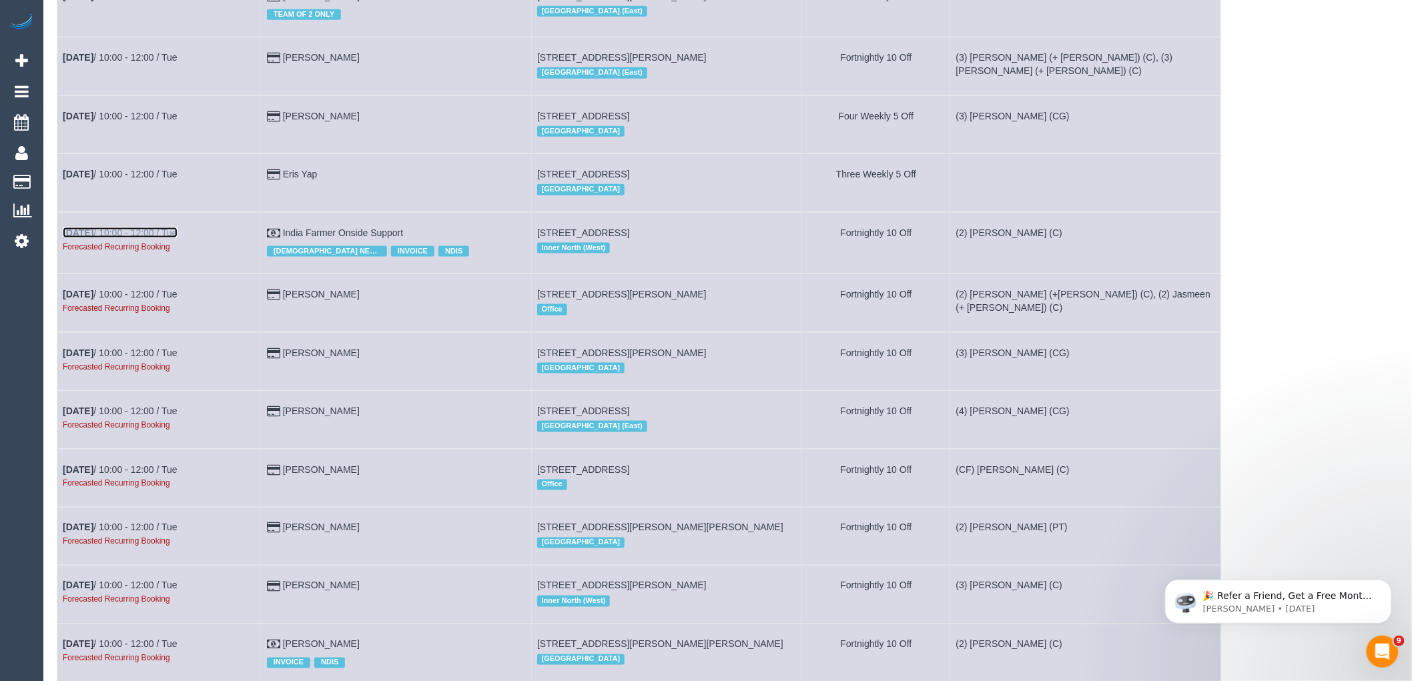
click at [164, 238] on link "[DATE] 10:00 - 12:00 / Tue" at bounding box center [120, 233] width 115 height 11
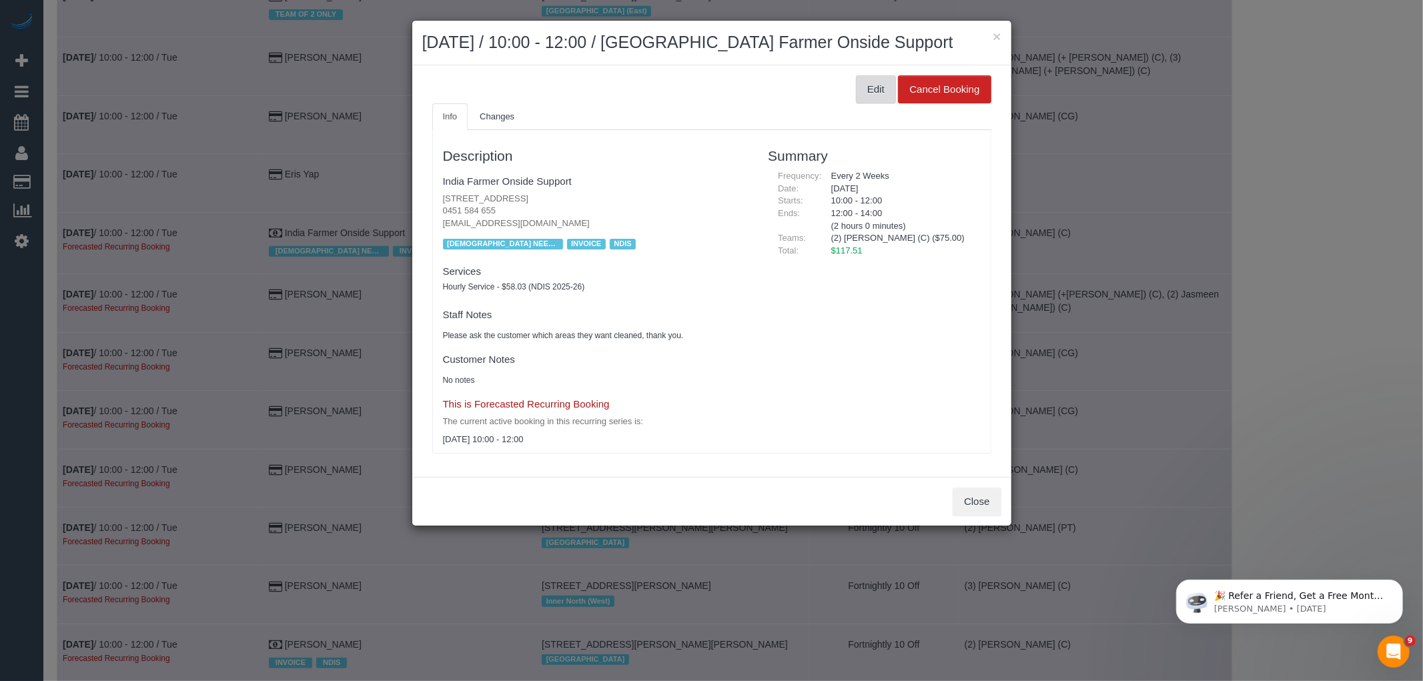
click at [866, 89] on button "Edit" at bounding box center [876, 89] width 40 height 28
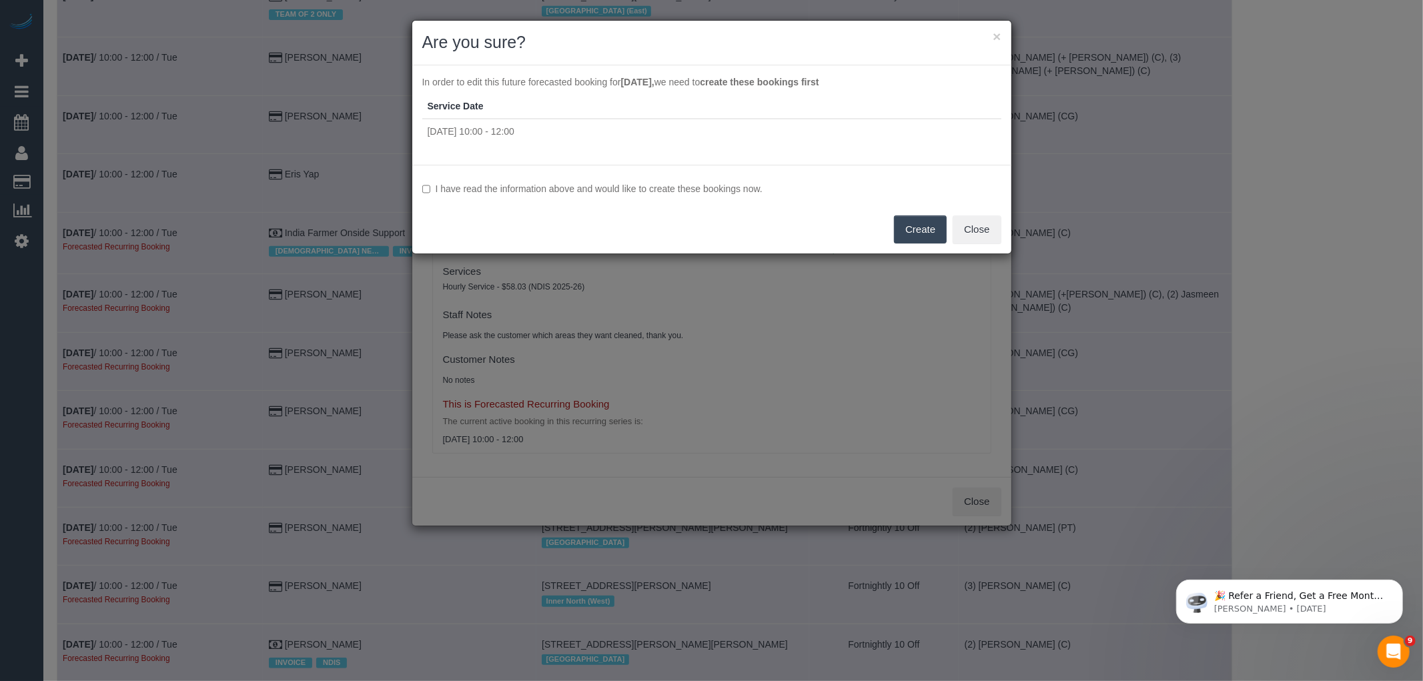
drag, startPoint x: 723, startPoint y: 187, endPoint x: 832, endPoint y: 206, distance: 110.4
click at [723, 187] on label "I have read the information above and would like to create these bookings now." at bounding box center [711, 188] width 579 height 13
click at [912, 231] on button "Create" at bounding box center [920, 230] width 53 height 28
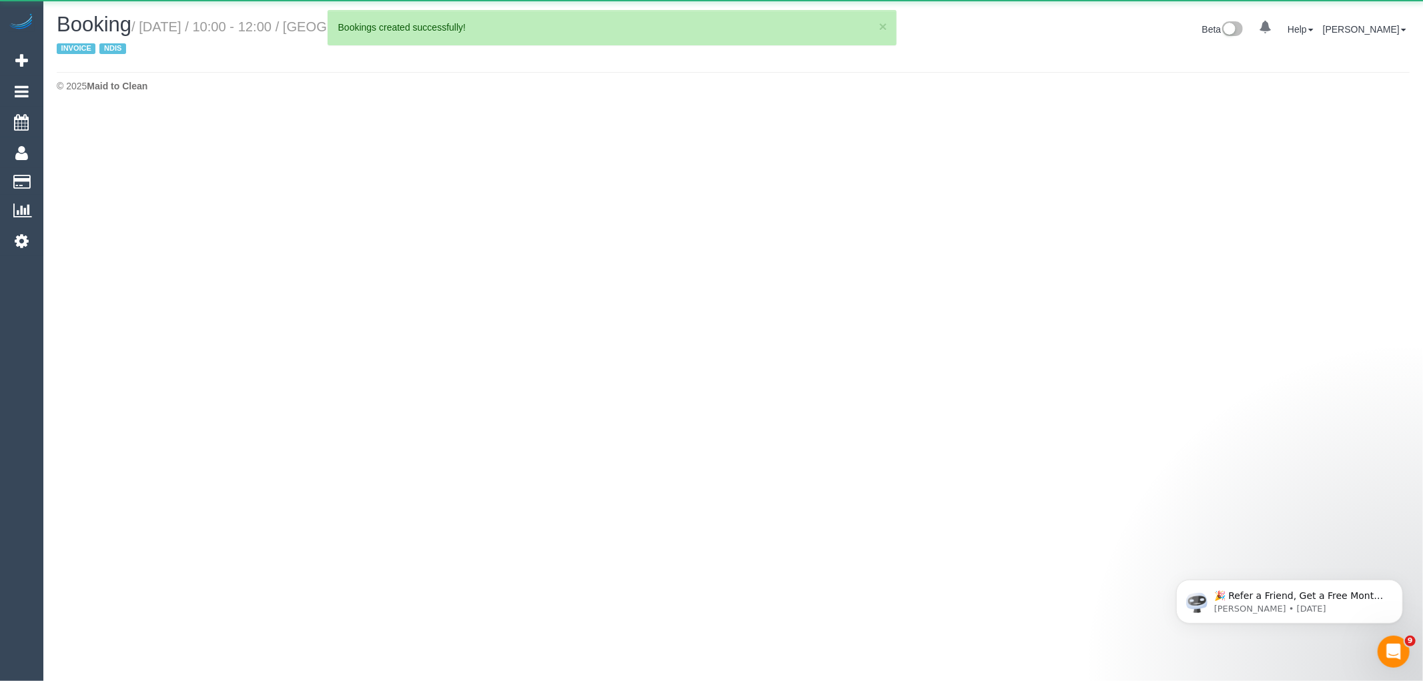
select select "VIC"
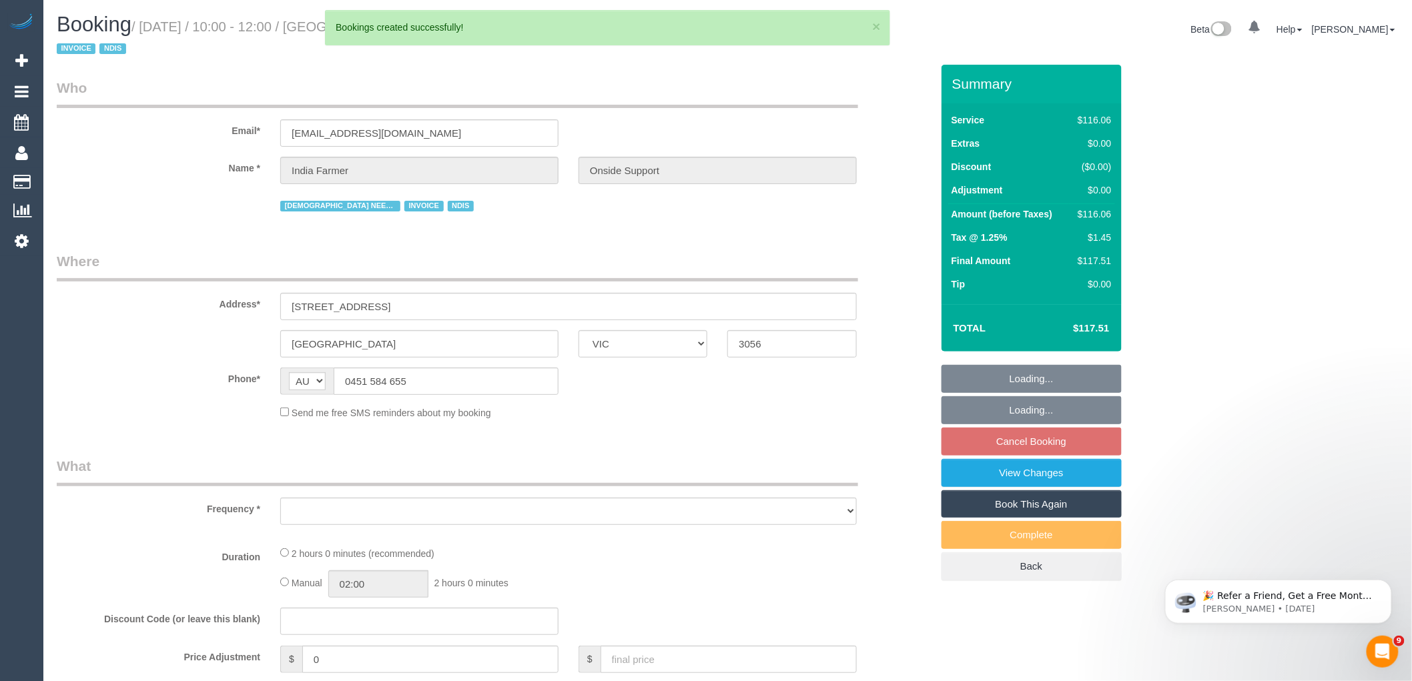
select select "object:84283"
select select "number:29"
select select "number:14"
select select "number:19"
select select "number:36"
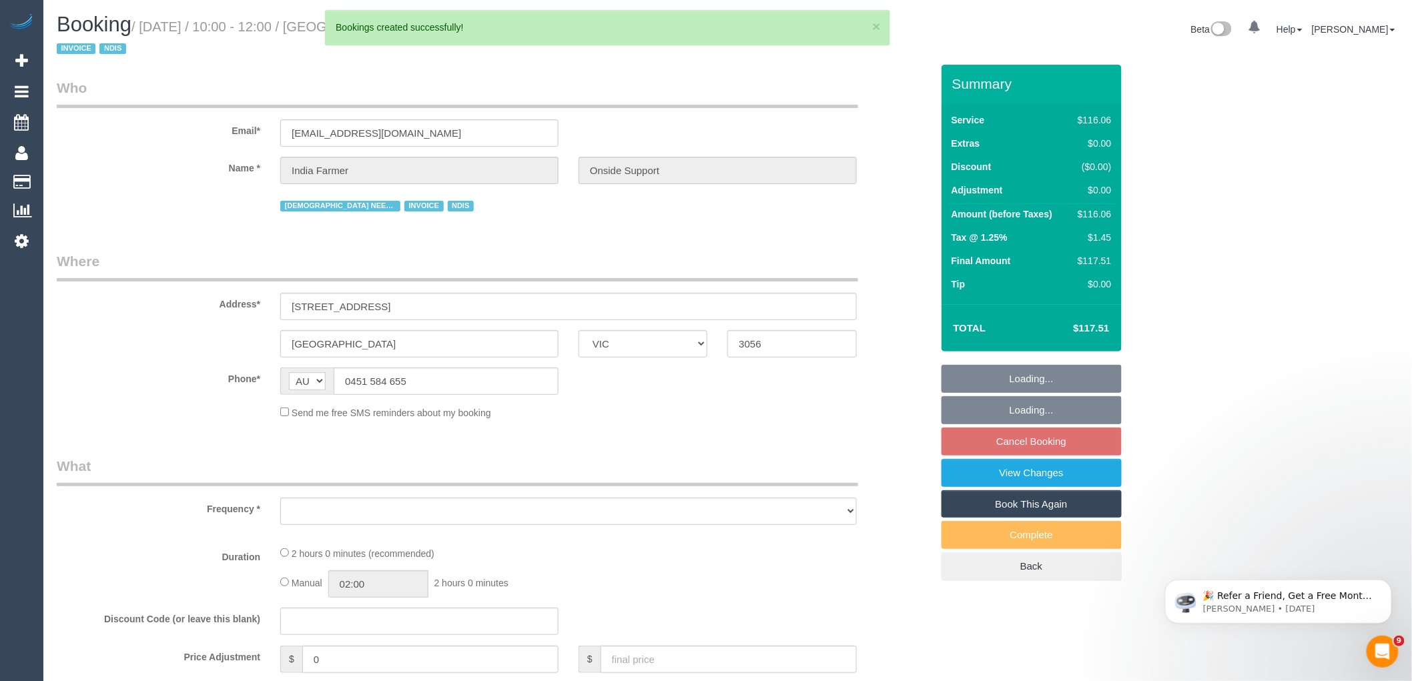
select select "number:35"
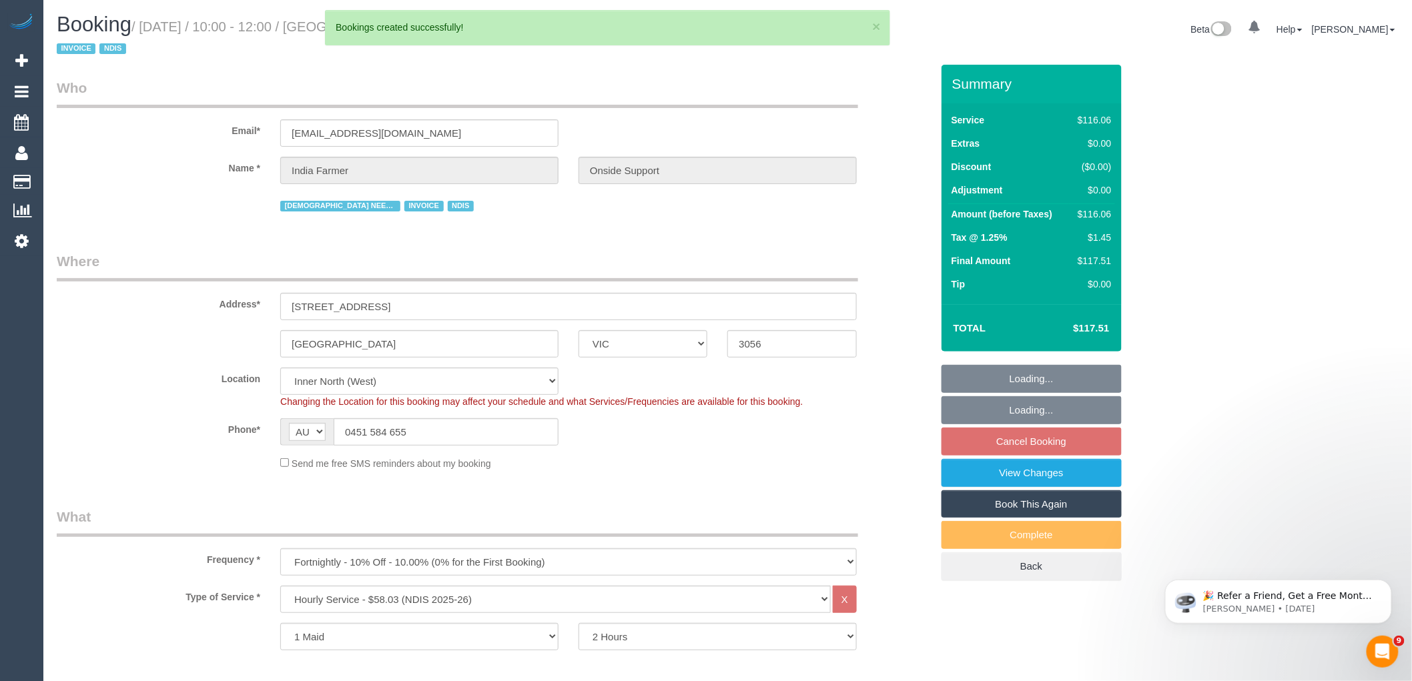
select select "object:85191"
select select "30971"
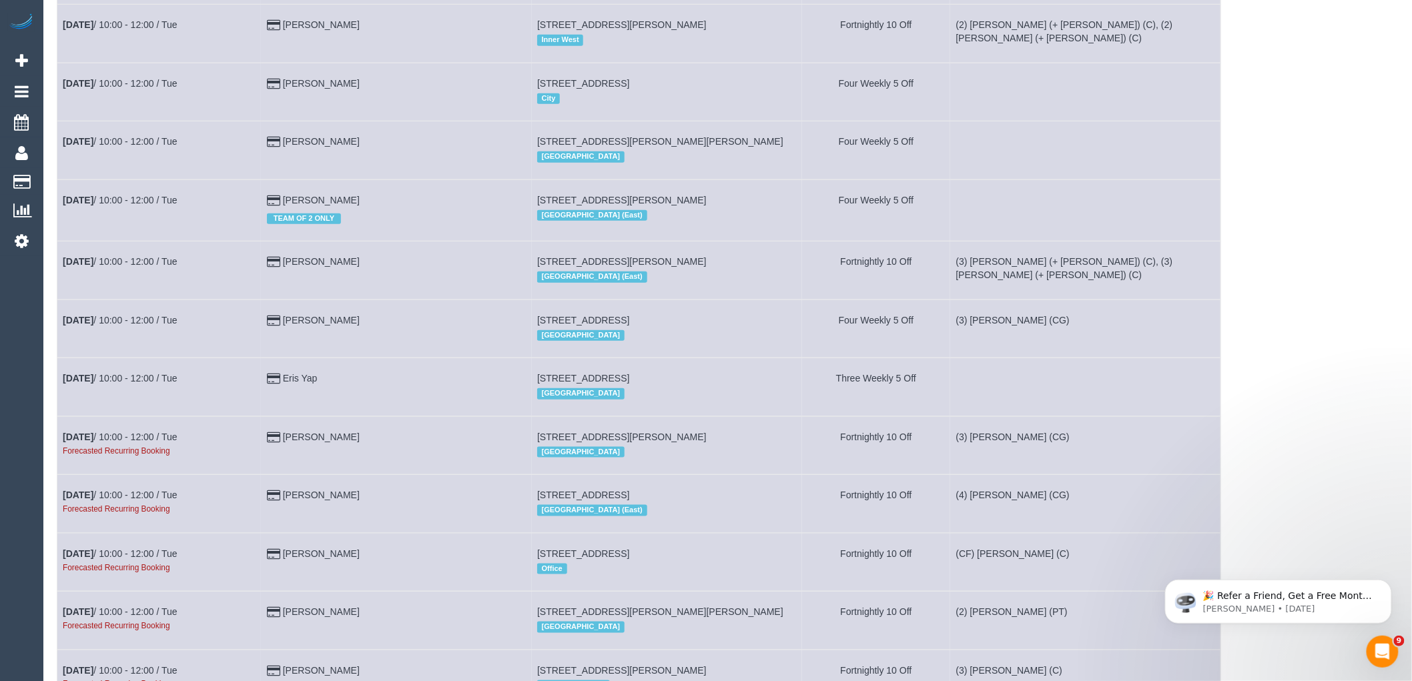
scroll to position [4968, 0]
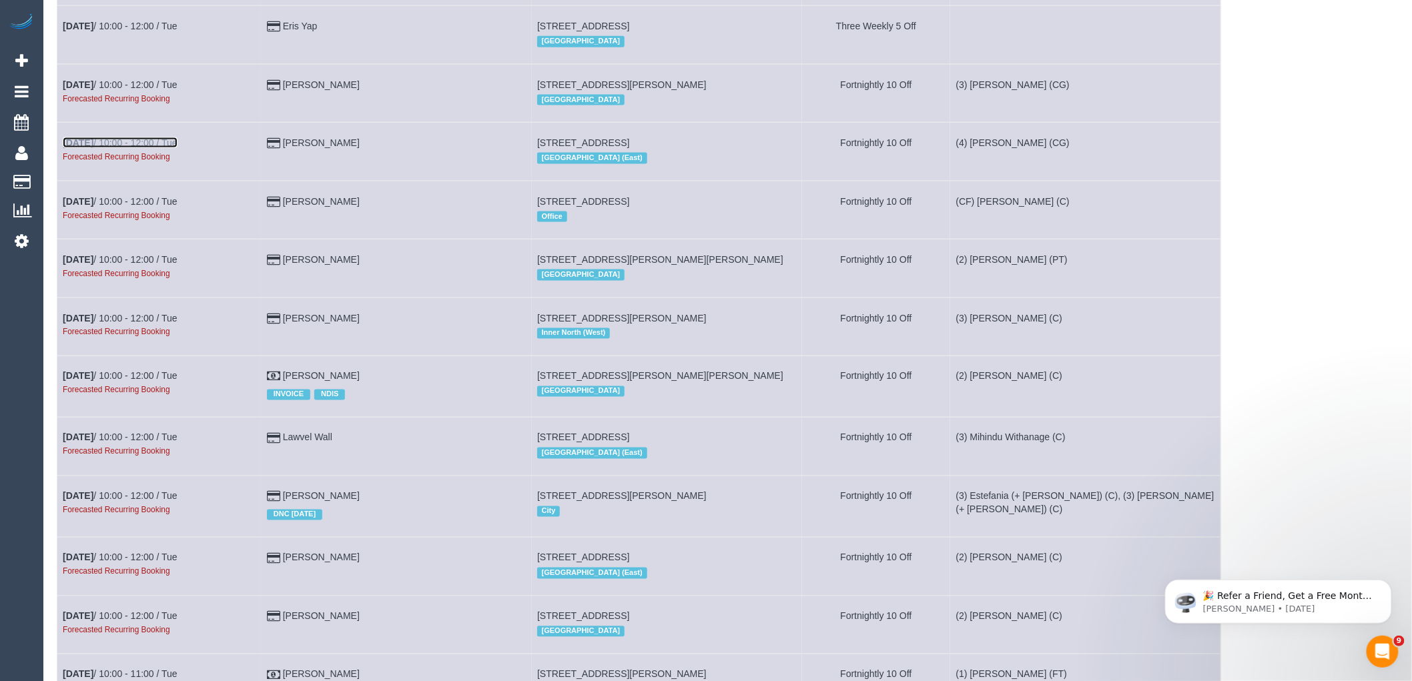
click at [93, 148] on b "[DATE]" at bounding box center [78, 142] width 31 height 11
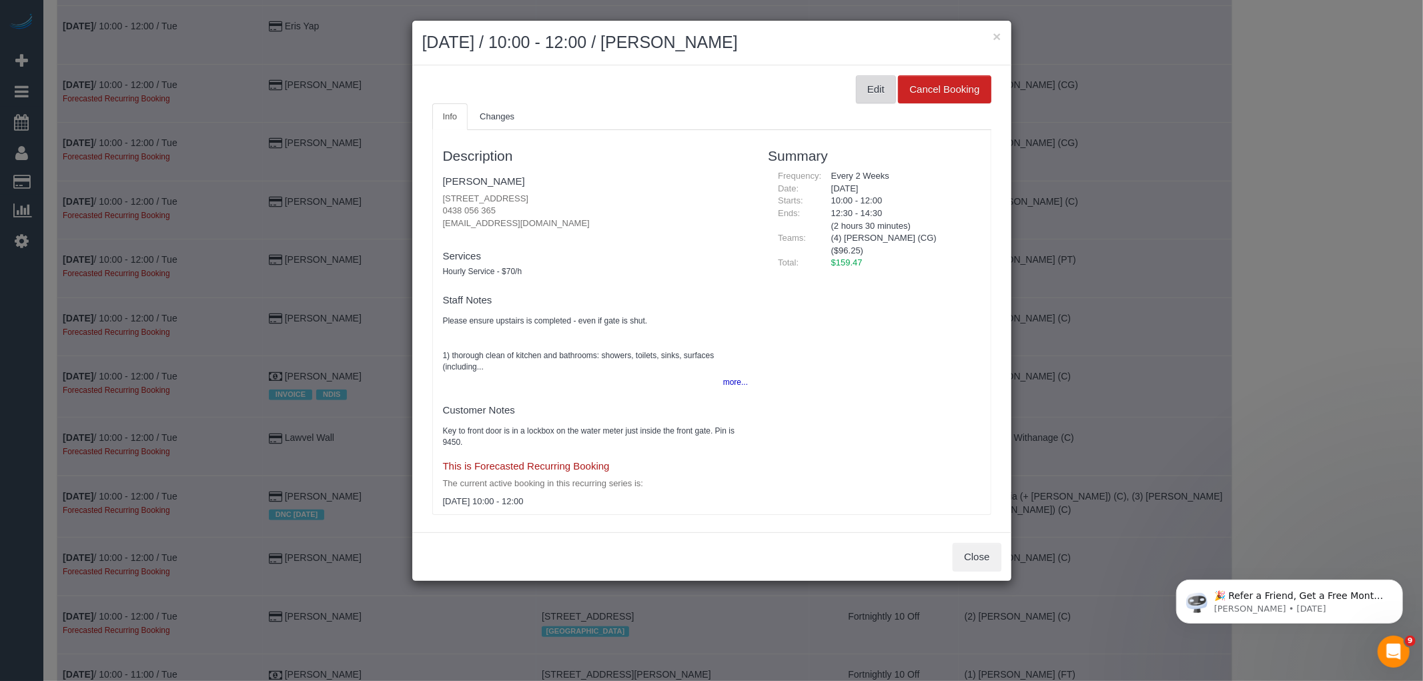
click at [856, 75] on button "Edit" at bounding box center [876, 89] width 40 height 28
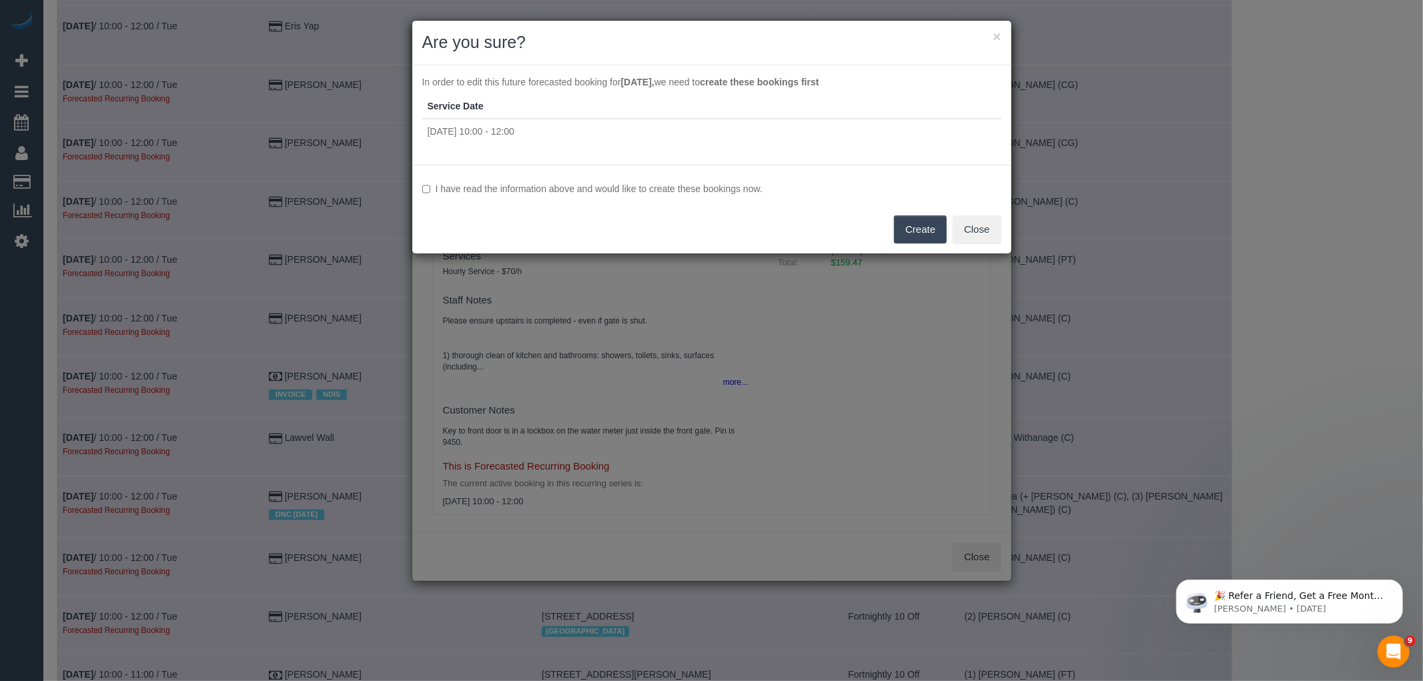
drag, startPoint x: 747, startPoint y: 189, endPoint x: 771, endPoint y: 194, distance: 24.0
click at [747, 189] on label "I have read the information above and would like to create these bookings now." at bounding box center [711, 188] width 579 height 13
click at [921, 236] on button "Create" at bounding box center [920, 230] width 53 height 28
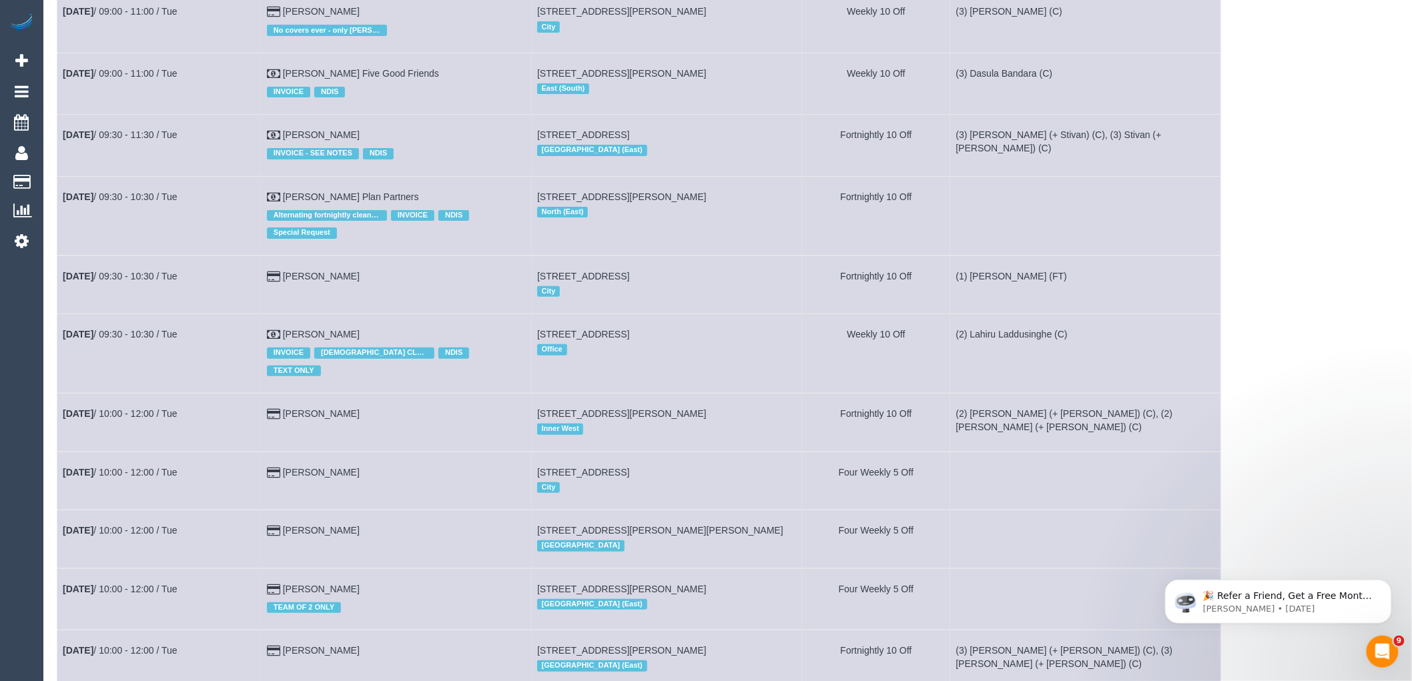
scroll to position [4894, 0]
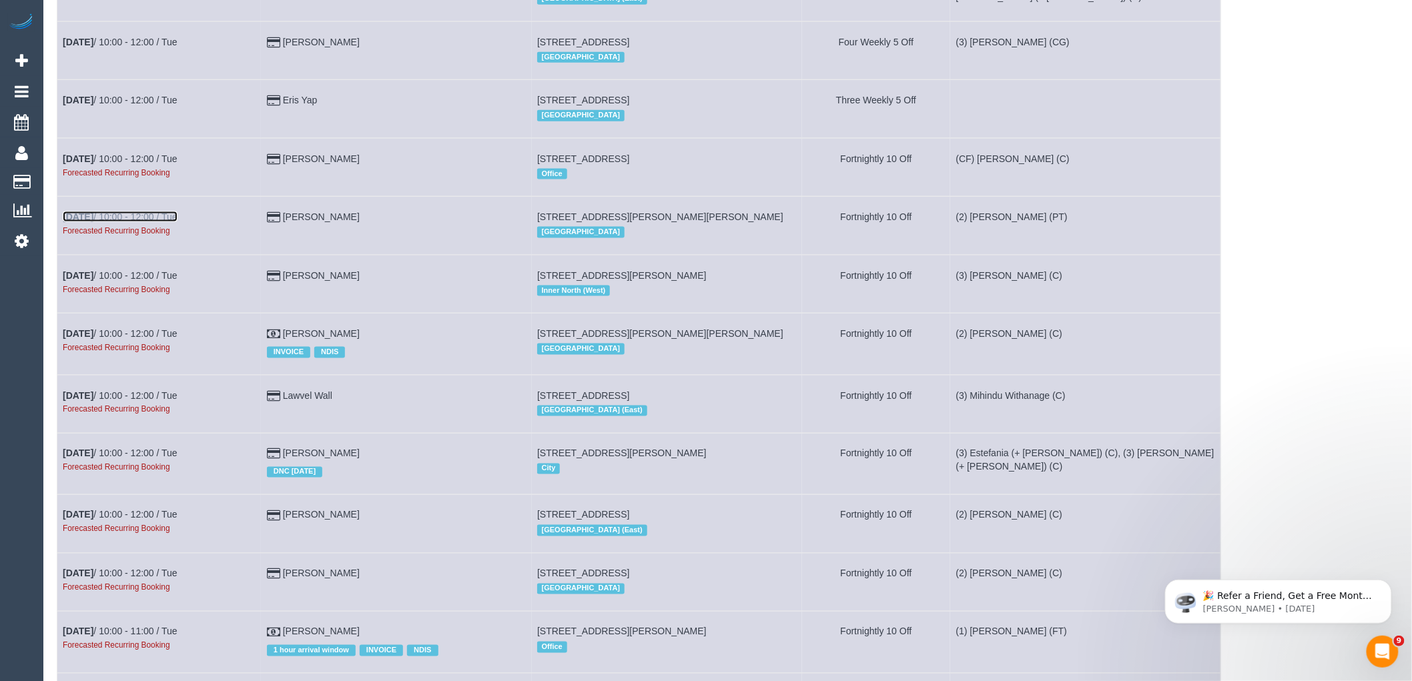
click at [156, 222] on link "[DATE] 10:00 - 12:00 / Tue" at bounding box center [120, 217] width 115 height 11
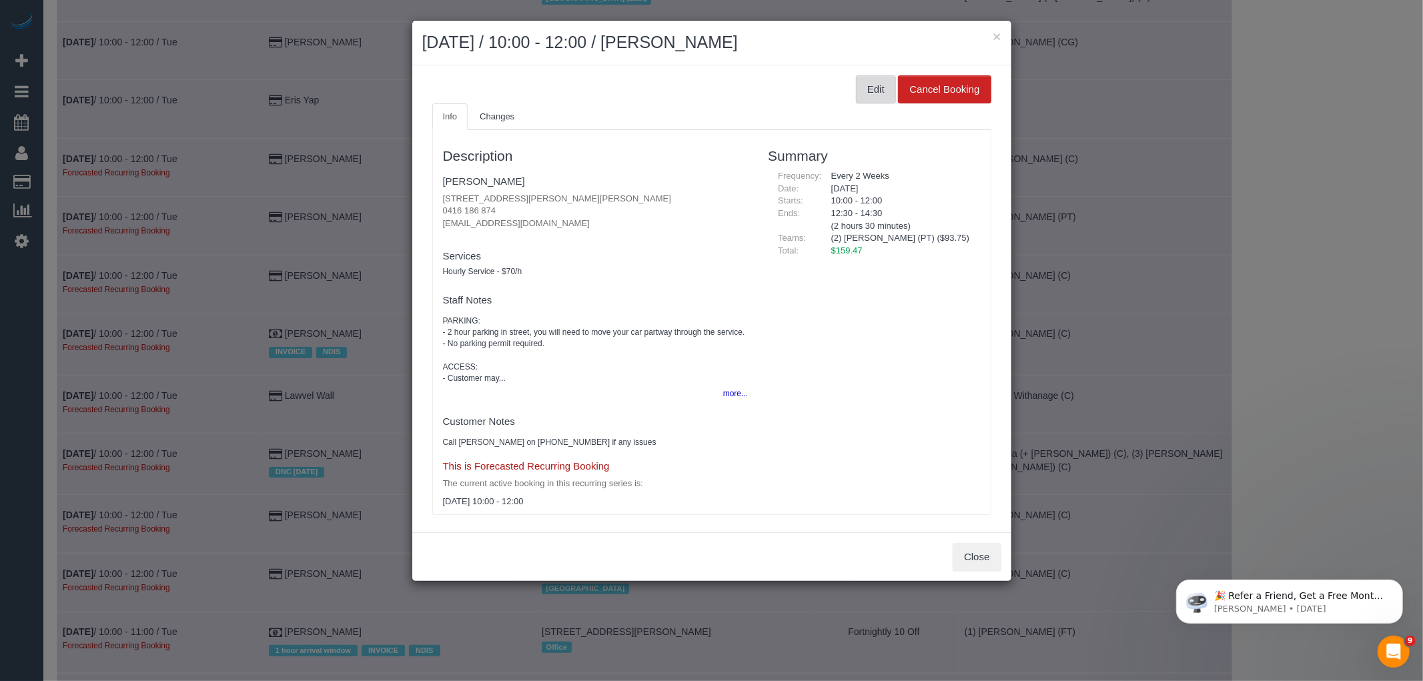
click at [872, 93] on button "Edit" at bounding box center [876, 89] width 40 height 28
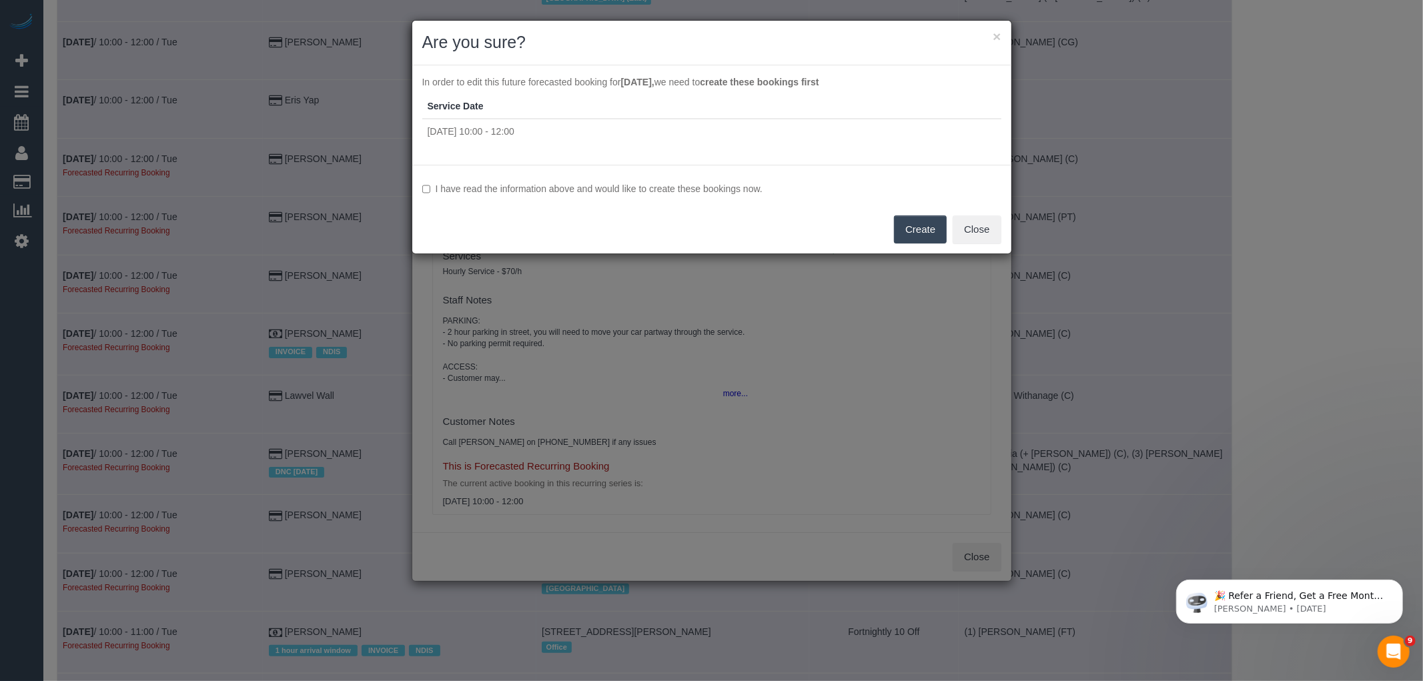
click at [729, 184] on label "I have read the information above and would like to create these bookings now." at bounding box center [711, 188] width 579 height 13
click at [911, 230] on button "Create" at bounding box center [920, 230] width 53 height 28
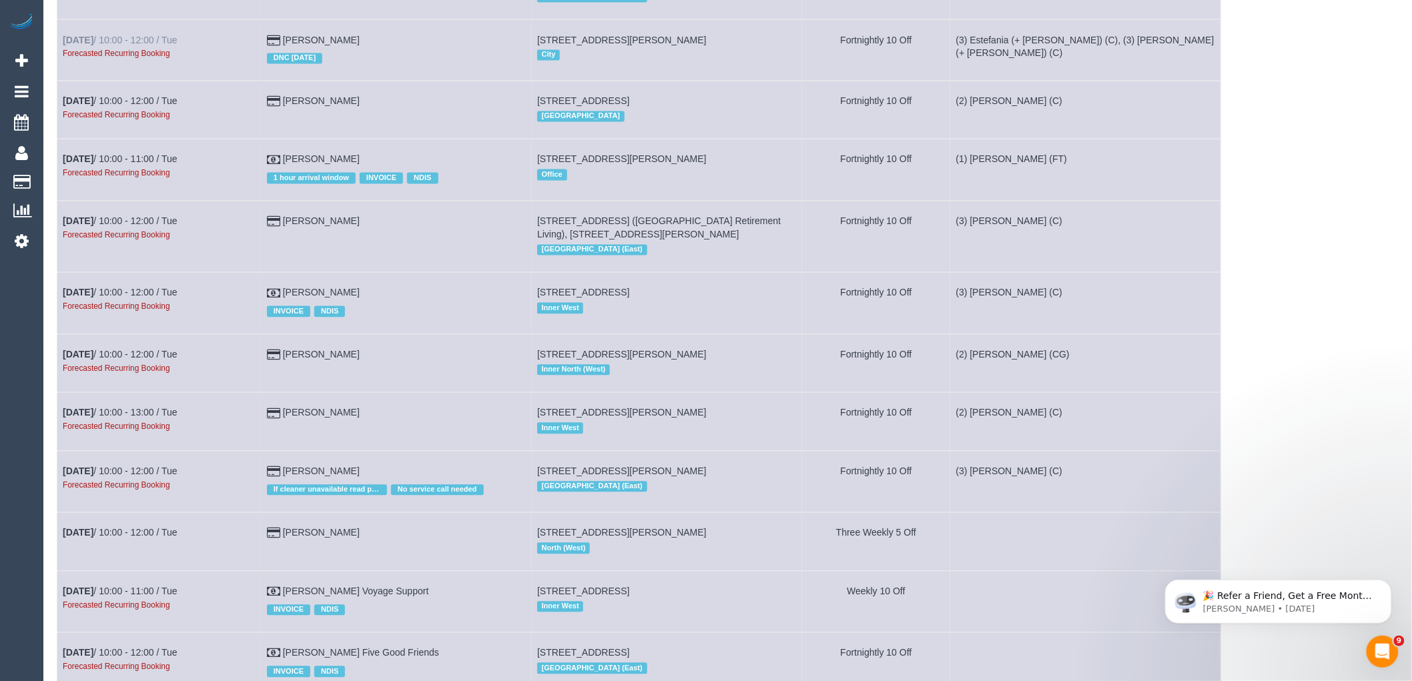
scroll to position [5042, 0]
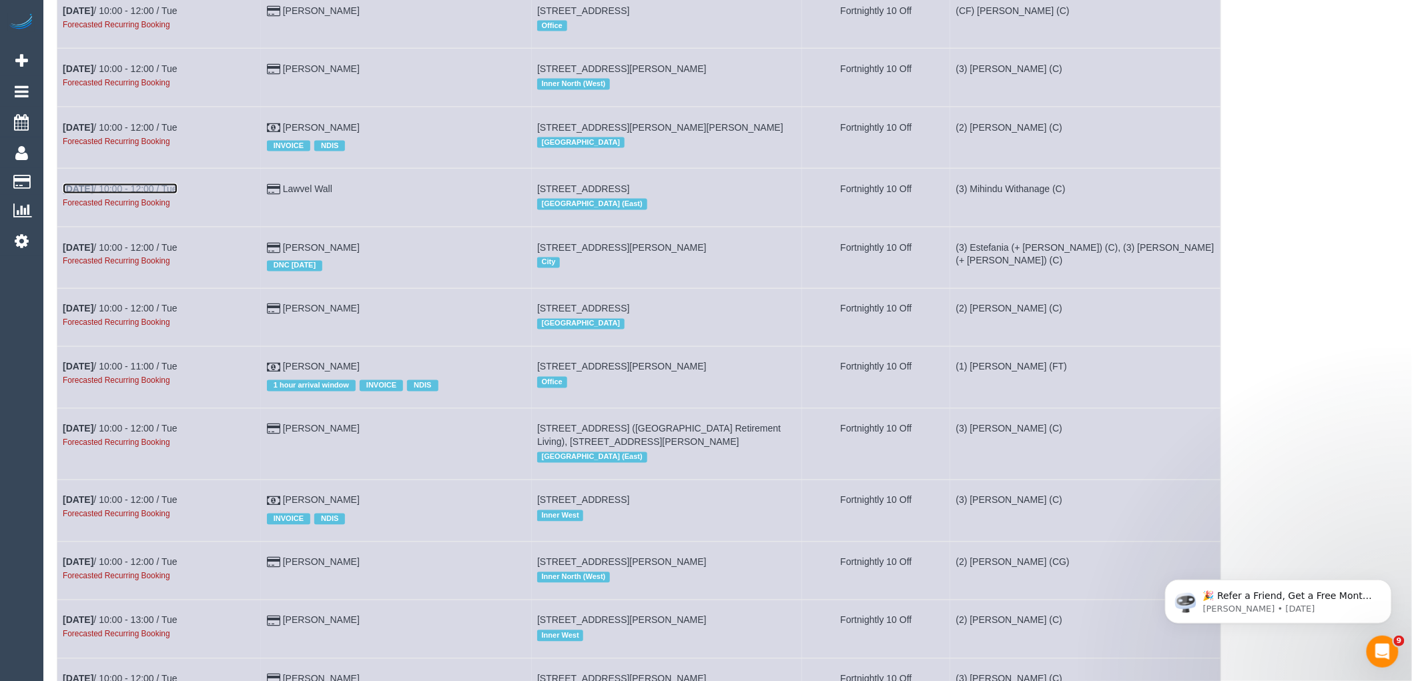
click at [131, 194] on link "[DATE] 10:00 - 12:00 / Tue" at bounding box center [120, 189] width 115 height 11
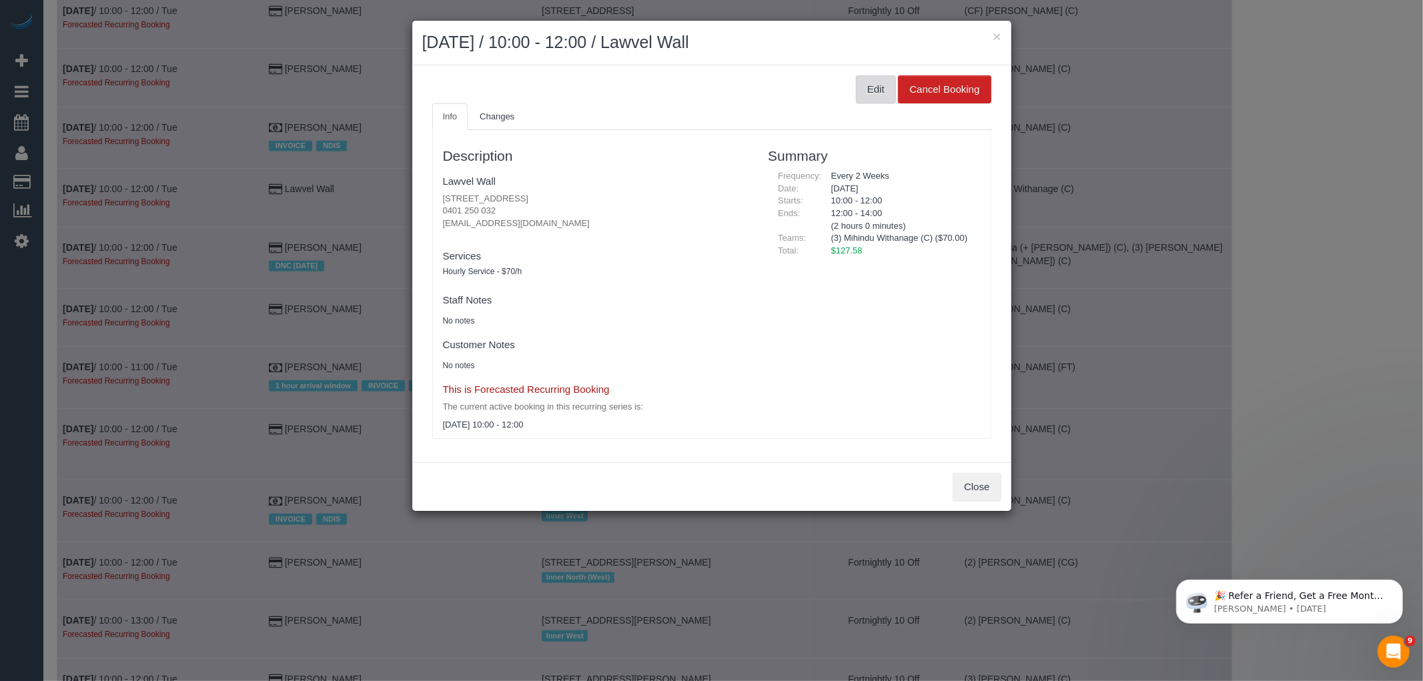
click at [872, 82] on button "Edit" at bounding box center [876, 89] width 40 height 28
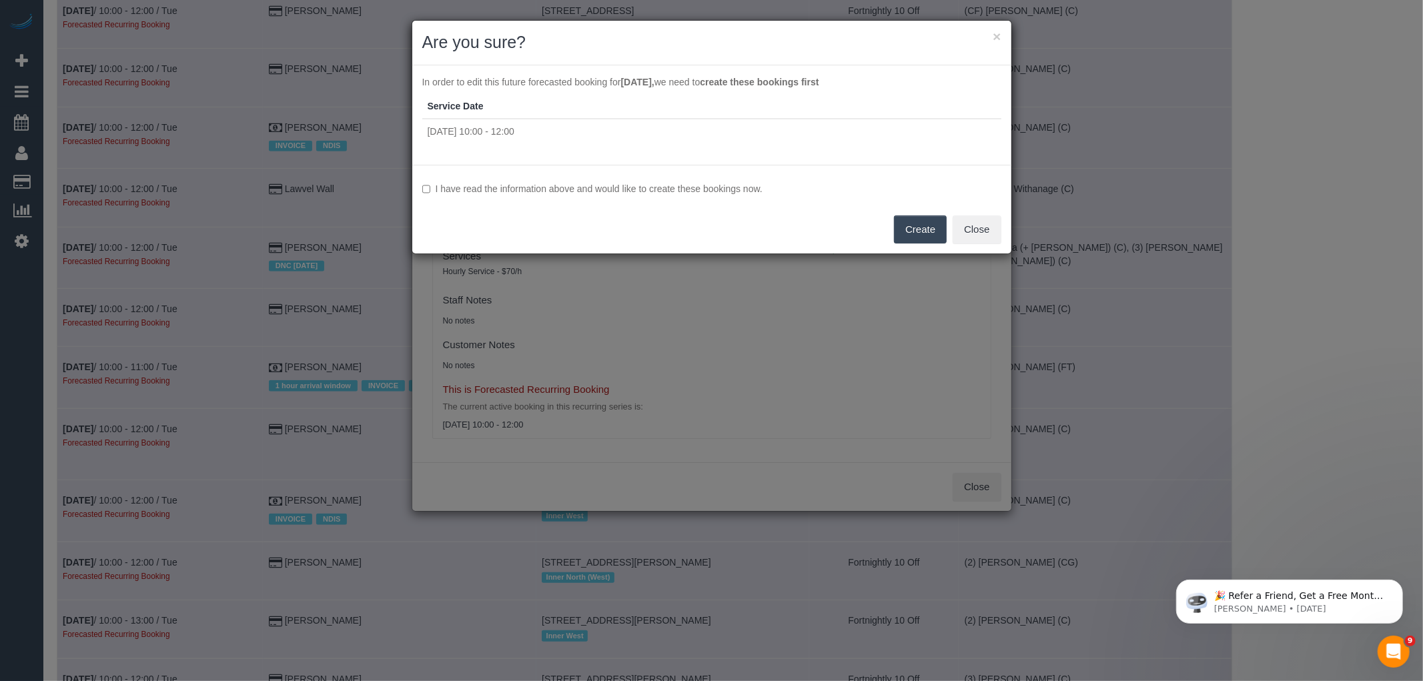
drag, startPoint x: 478, startPoint y: 186, endPoint x: 690, endPoint y: 216, distance: 214.3
click at [478, 186] on label "I have read the information above and would like to create these bookings now." at bounding box center [711, 188] width 579 height 13
click at [926, 230] on button "Create" at bounding box center [920, 230] width 53 height 28
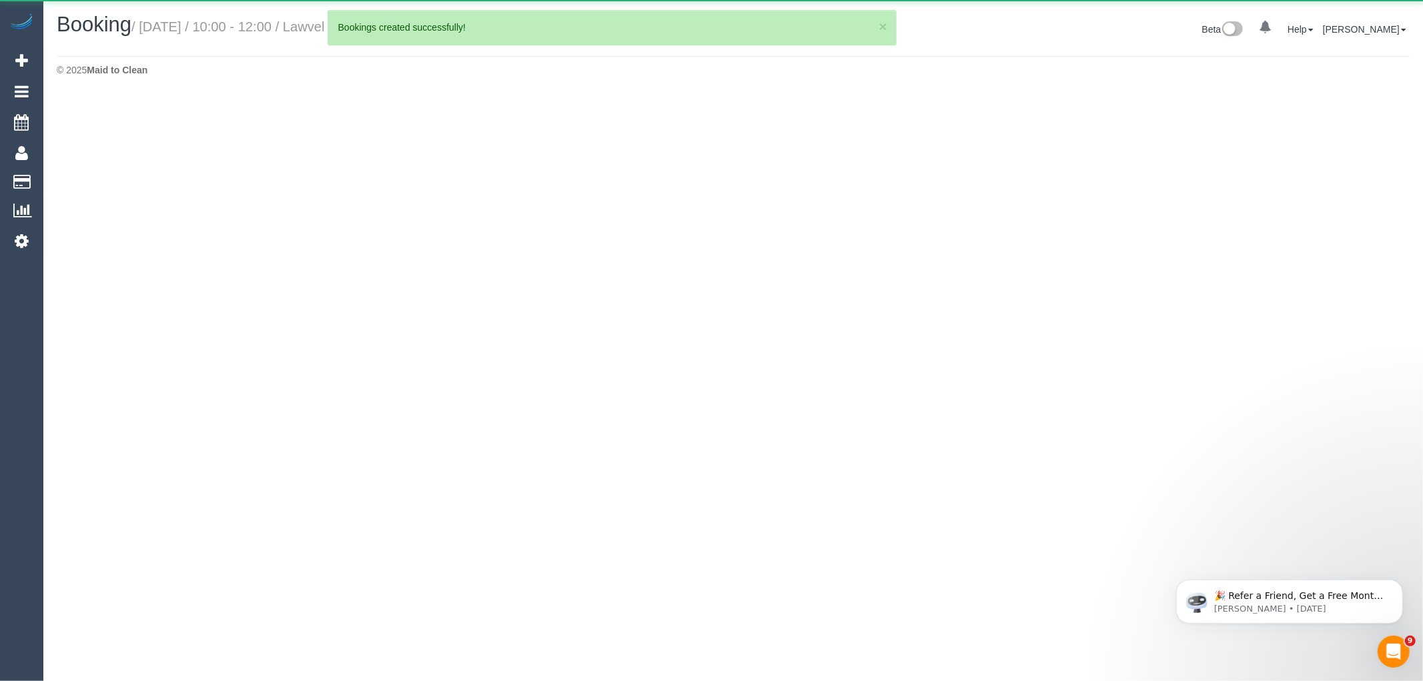
select select "VIC"
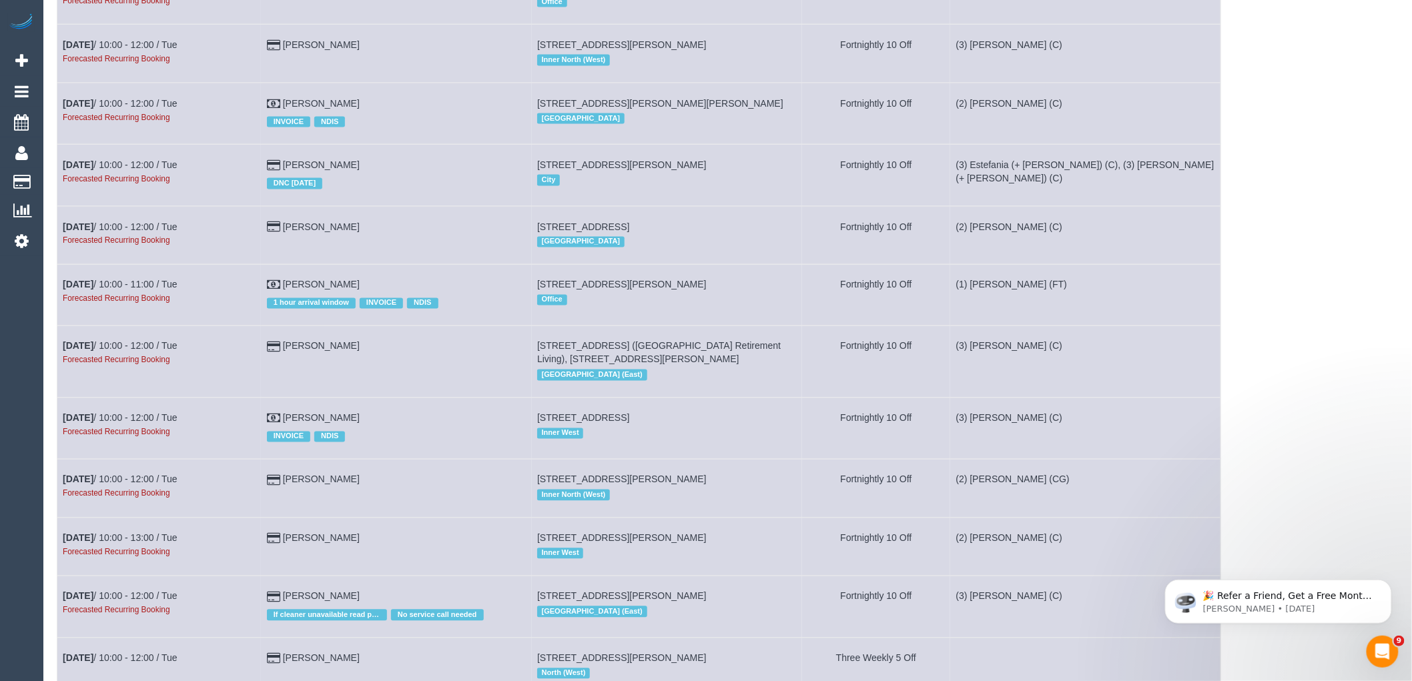
scroll to position [4820, 0]
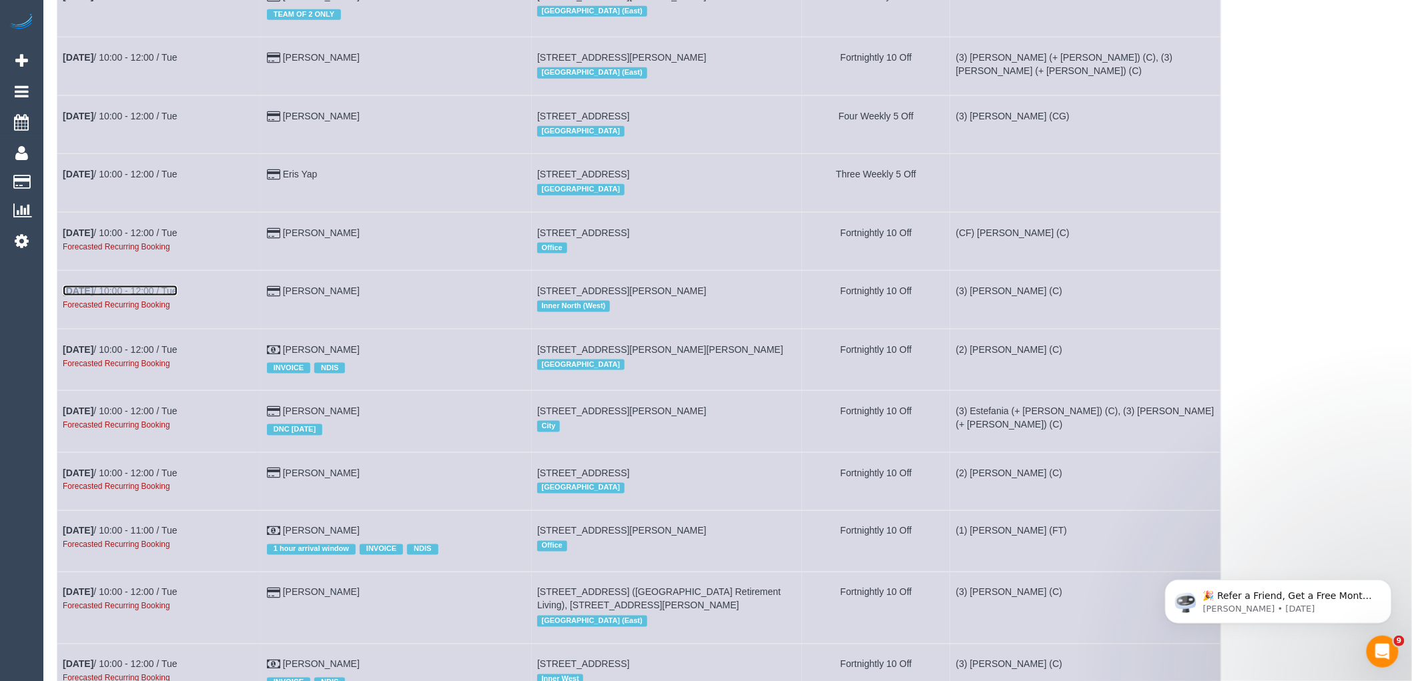
click at [143, 296] on link "[DATE] 10:00 - 12:00 / Tue" at bounding box center [120, 291] width 115 height 11
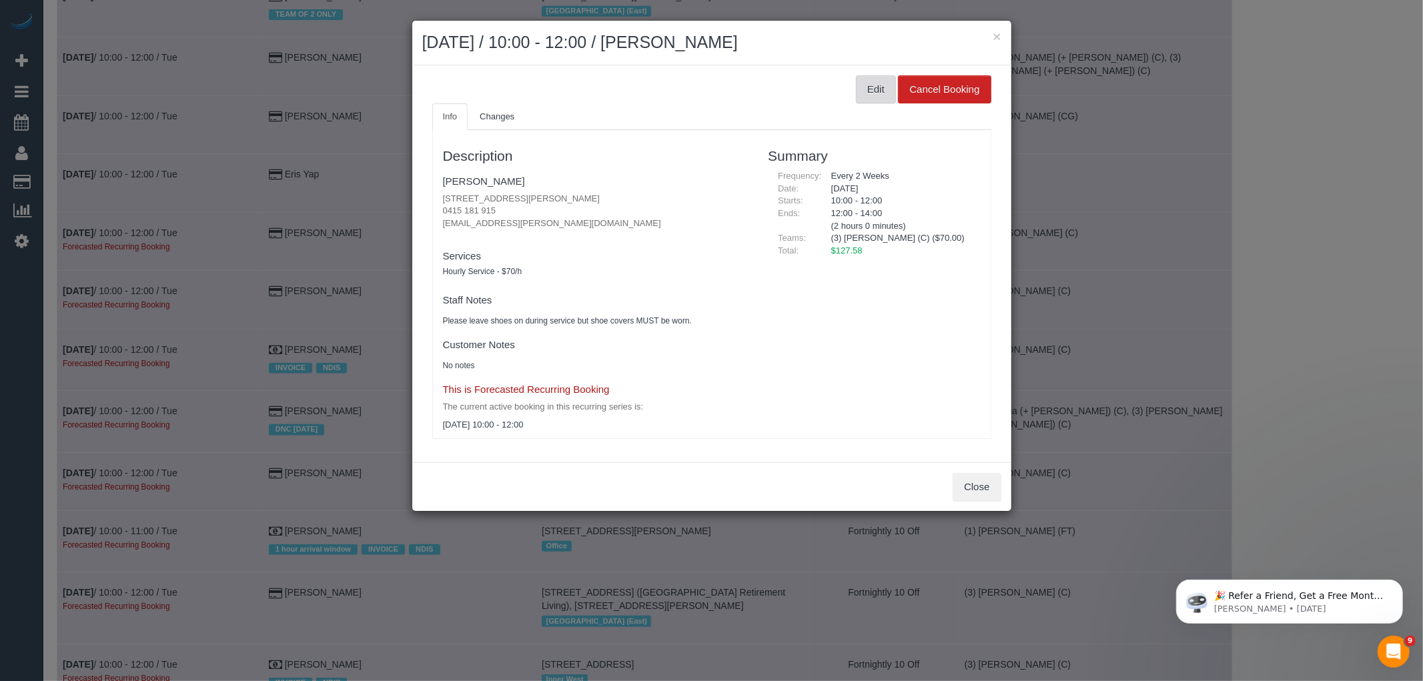
click at [878, 84] on button "Edit" at bounding box center [876, 89] width 40 height 28
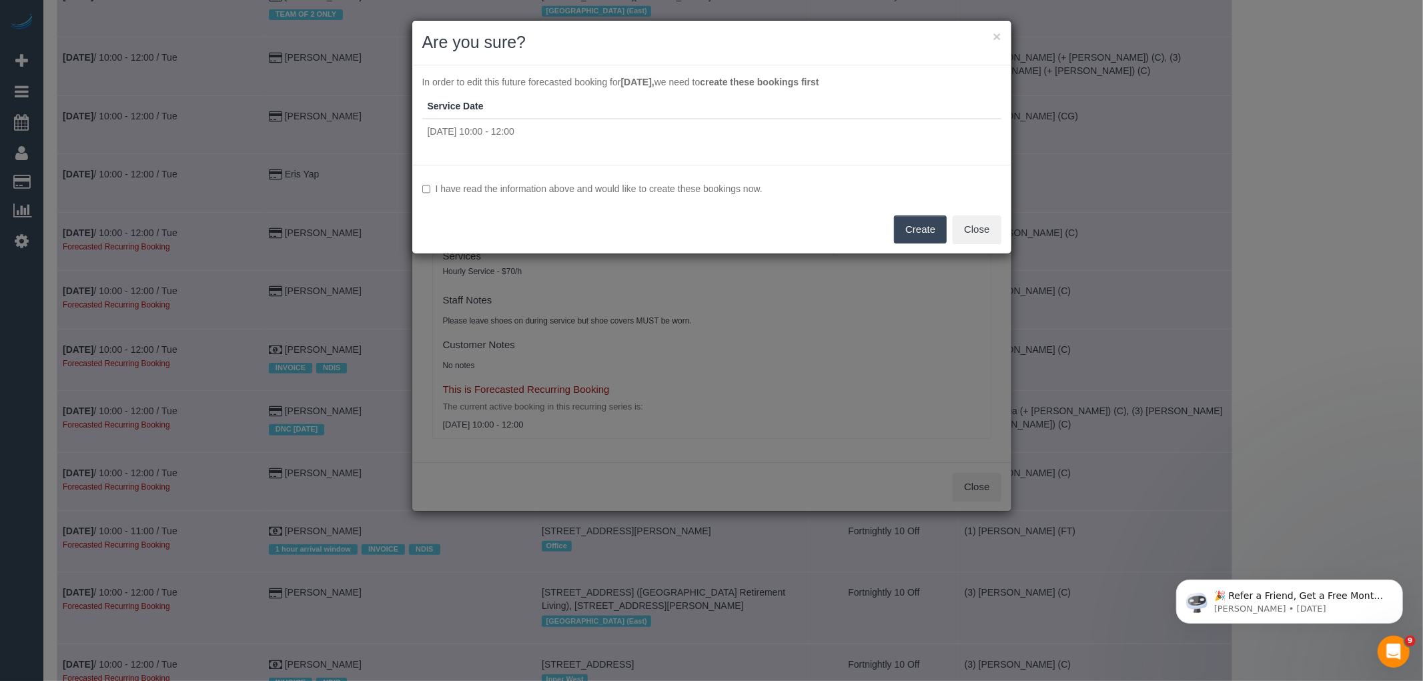
click at [442, 174] on div "I have read the information above and would like to create these bookings now. …" at bounding box center [711, 209] width 599 height 89
click at [437, 186] on label "I have read the information above and would like to create these bookings now." at bounding box center [711, 188] width 579 height 13
click at [916, 222] on button "Create" at bounding box center [920, 230] width 53 height 28
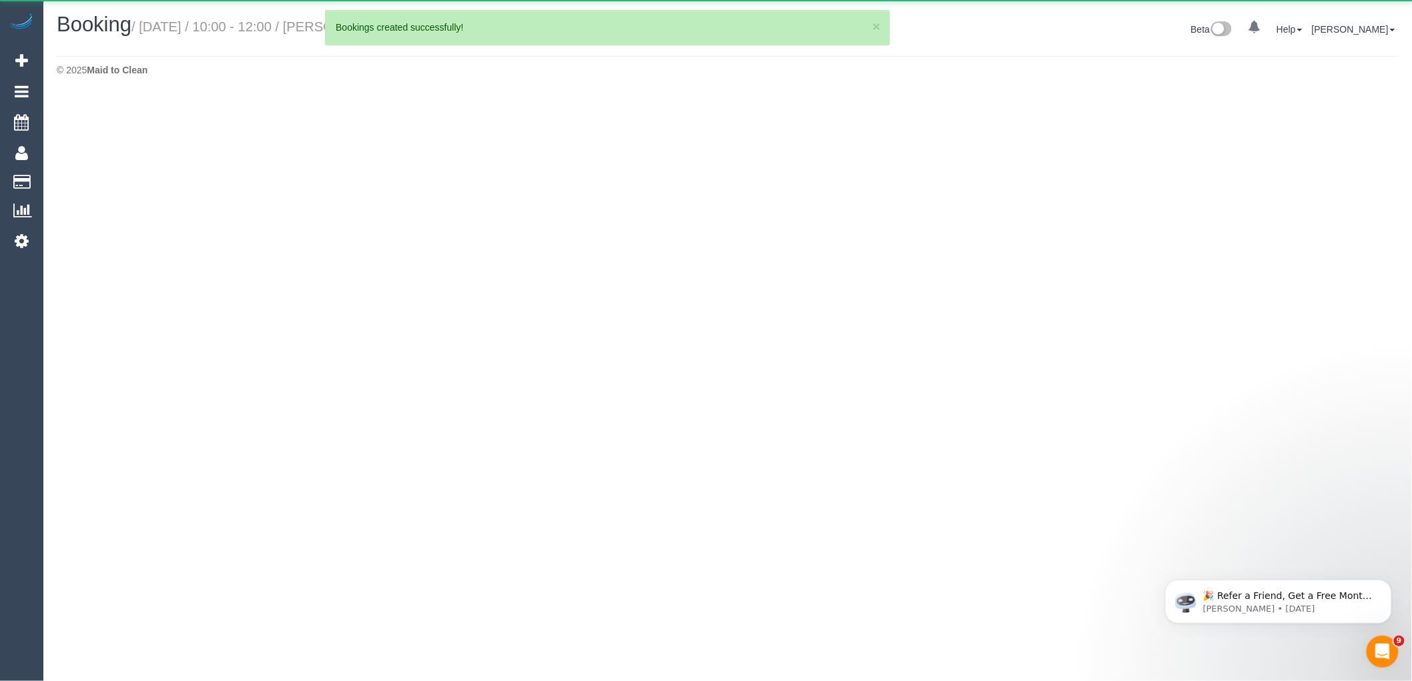
select select "VIC"
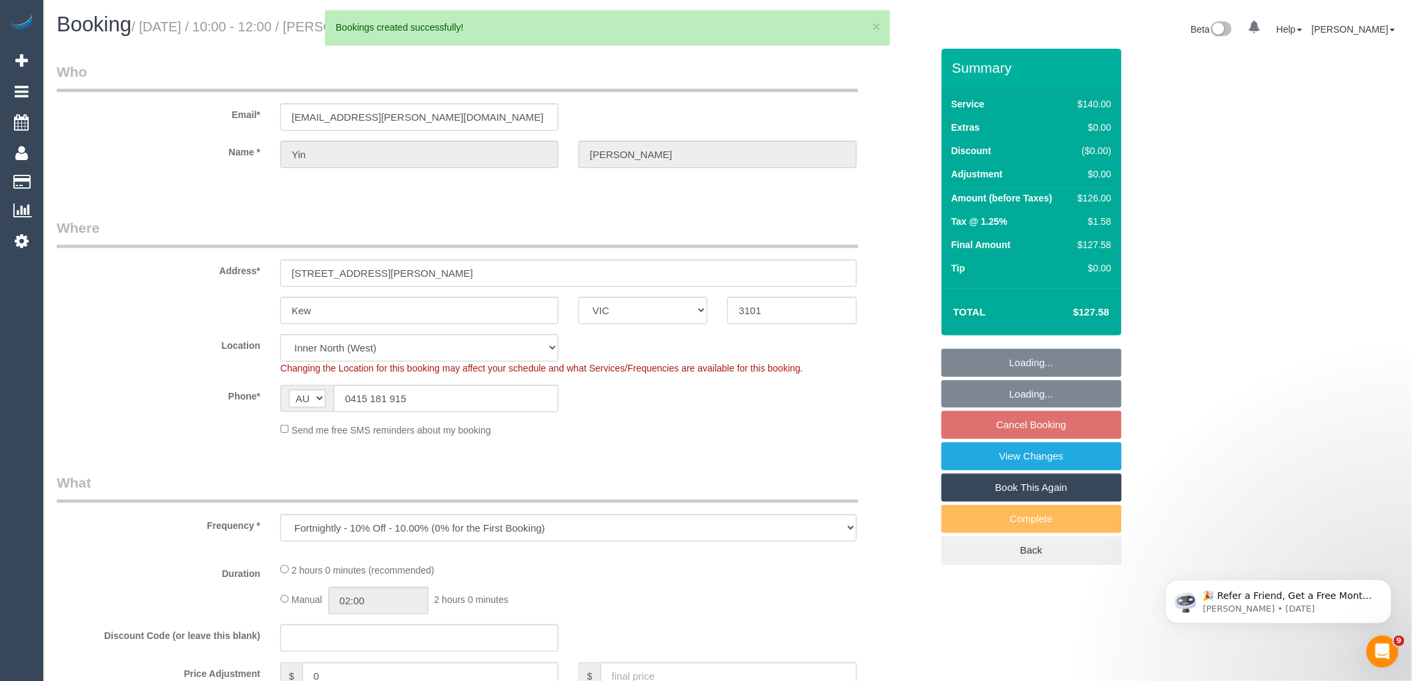
select select "object:94109"
select select "number:28"
select select "number:14"
select select "number:18"
select select "number:36"
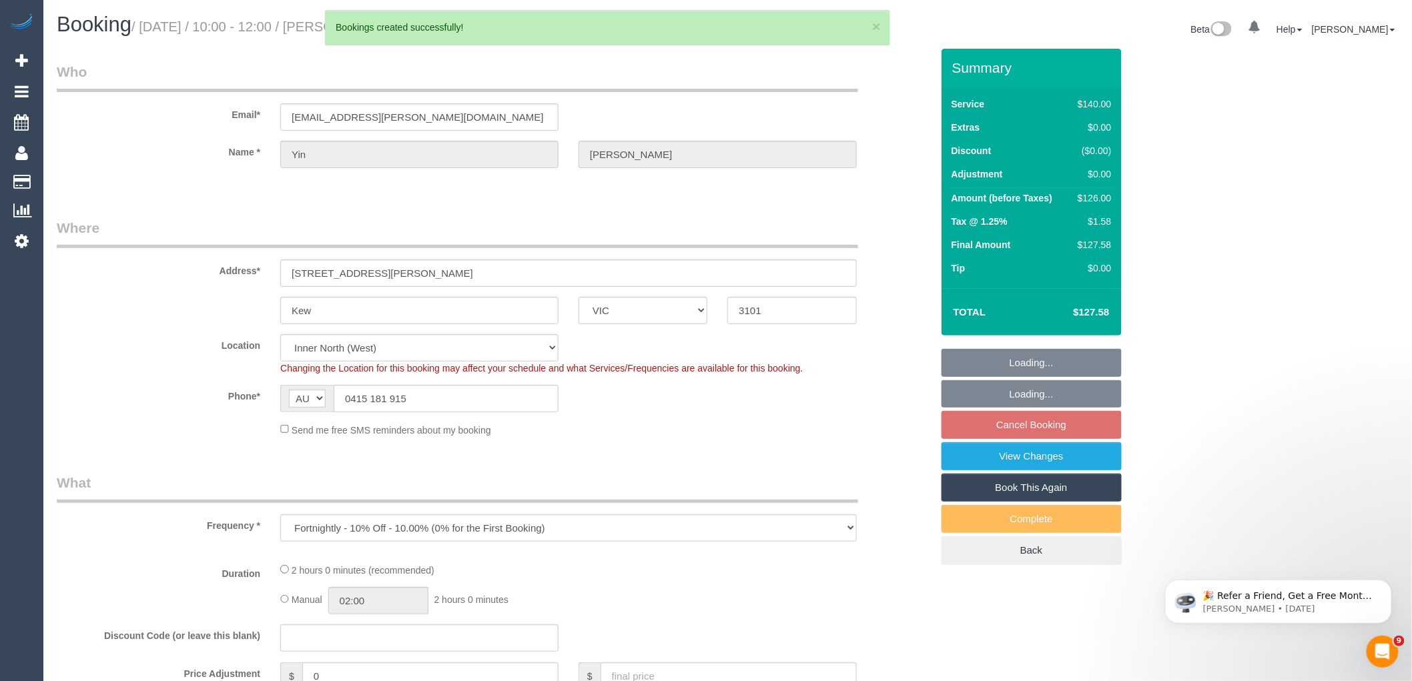
select select "number:35"
select select "number:12"
select select "string:stripe-pm_1O7U4H2GScqysDRV60NpUg13"
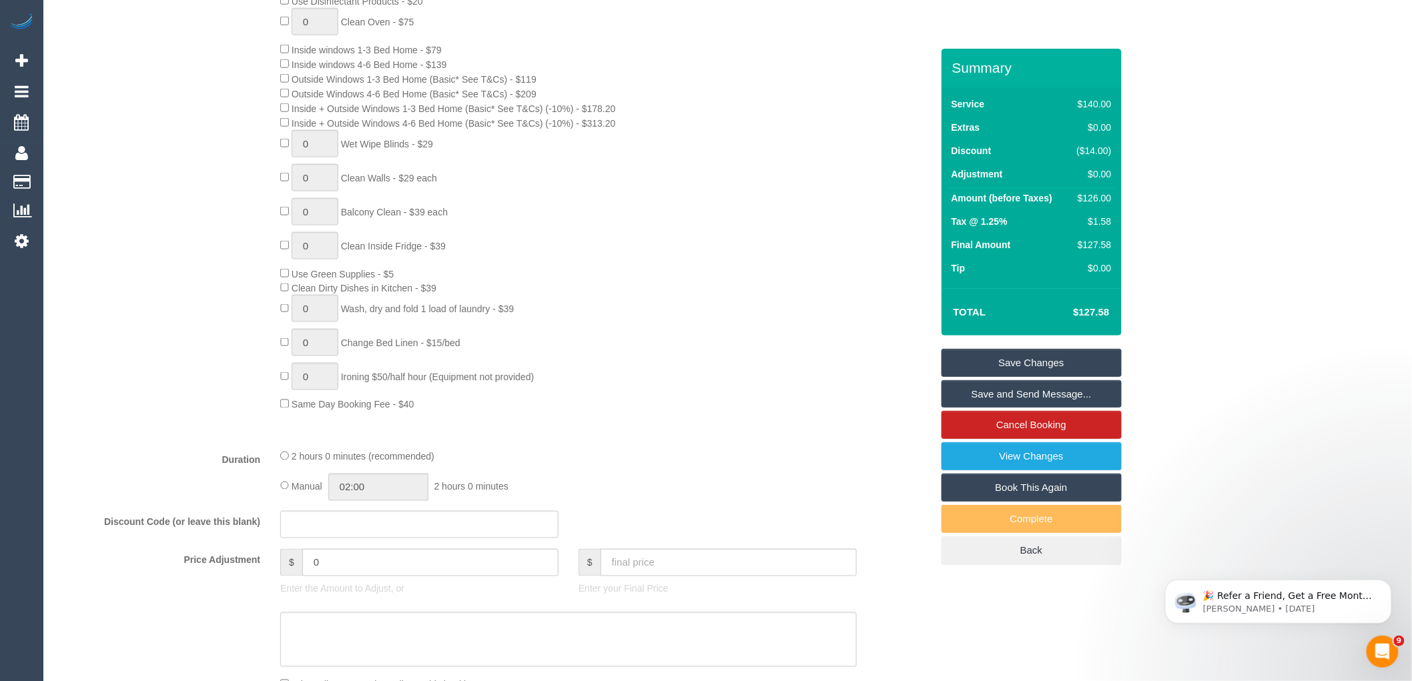
scroll to position [1335, 0]
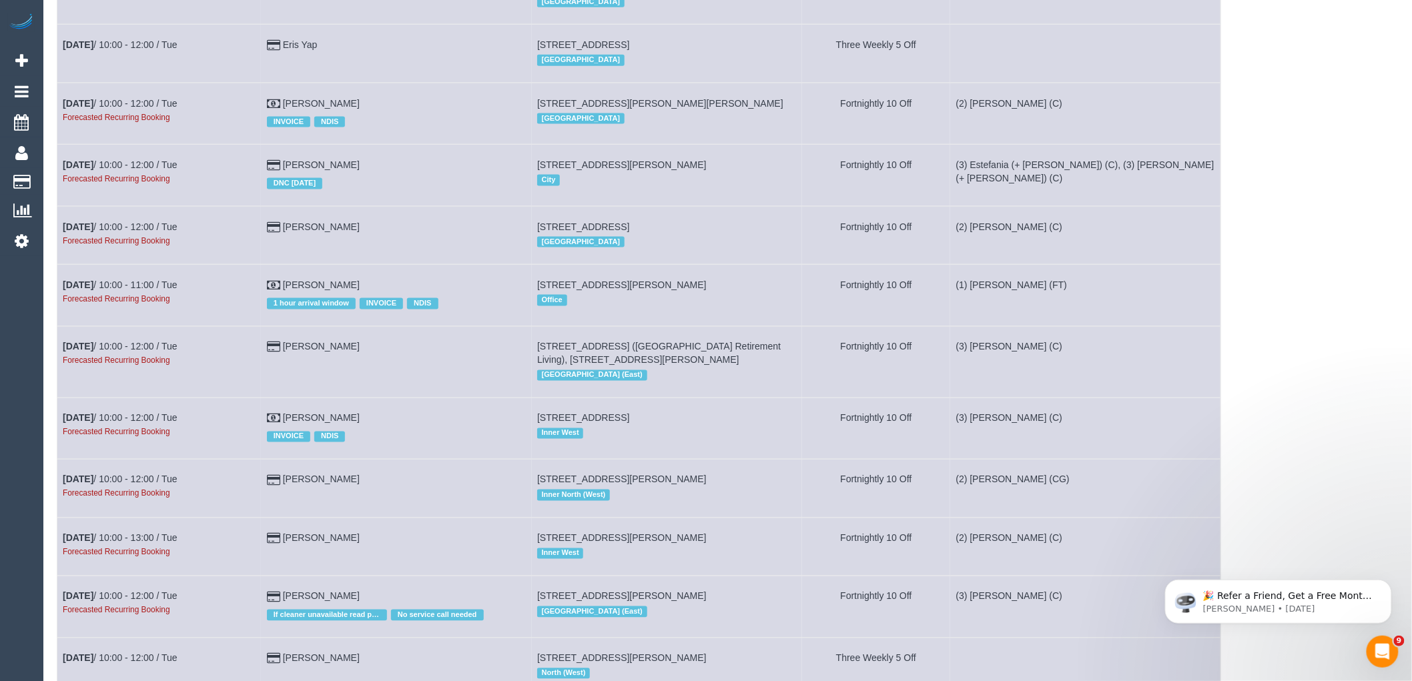
scroll to position [4820, 0]
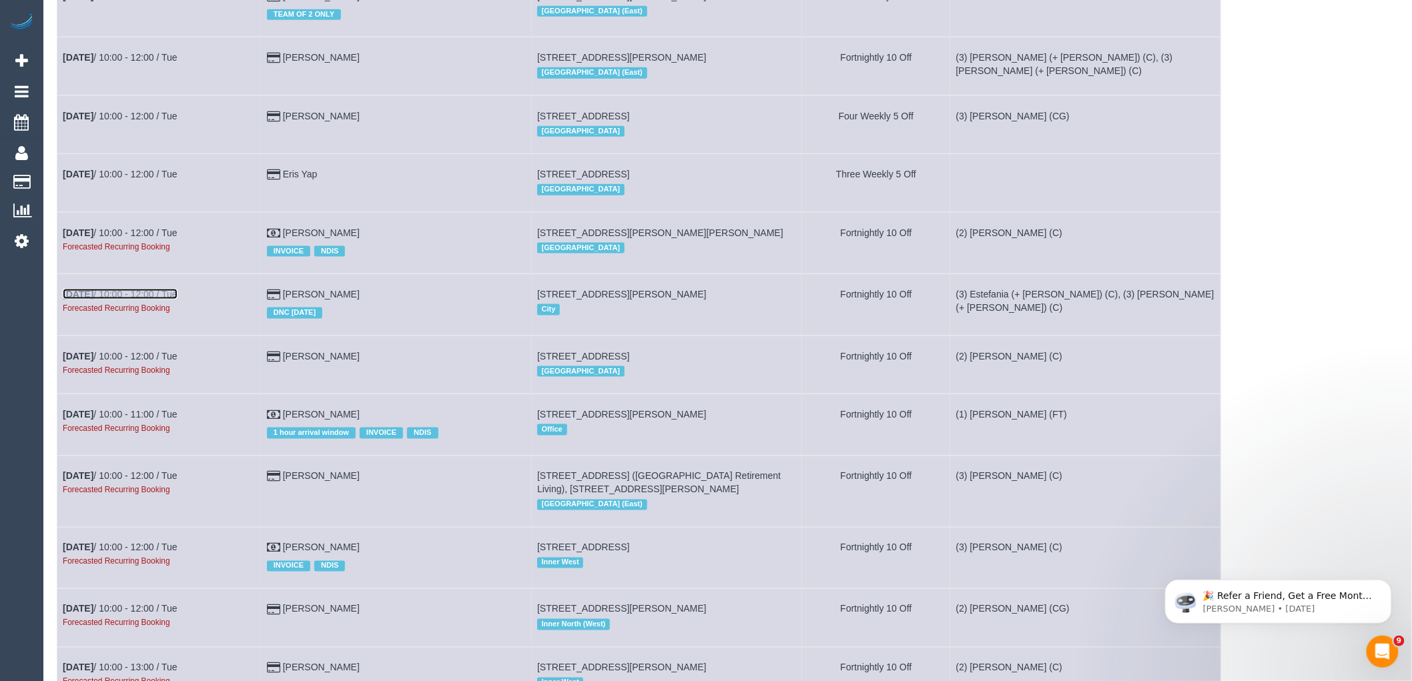
click at [142, 300] on link "[DATE] 10:00 - 12:00 / Tue" at bounding box center [120, 294] width 115 height 11
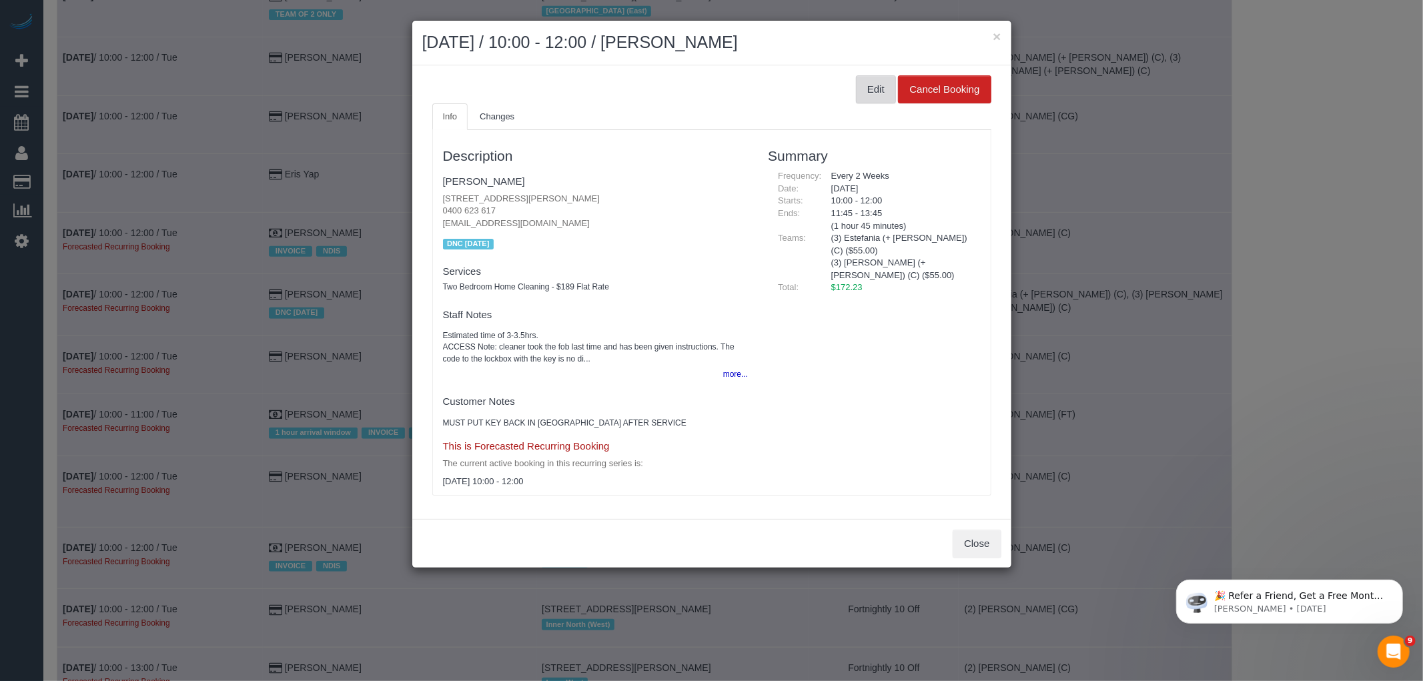
click at [882, 85] on button "Edit" at bounding box center [876, 89] width 40 height 28
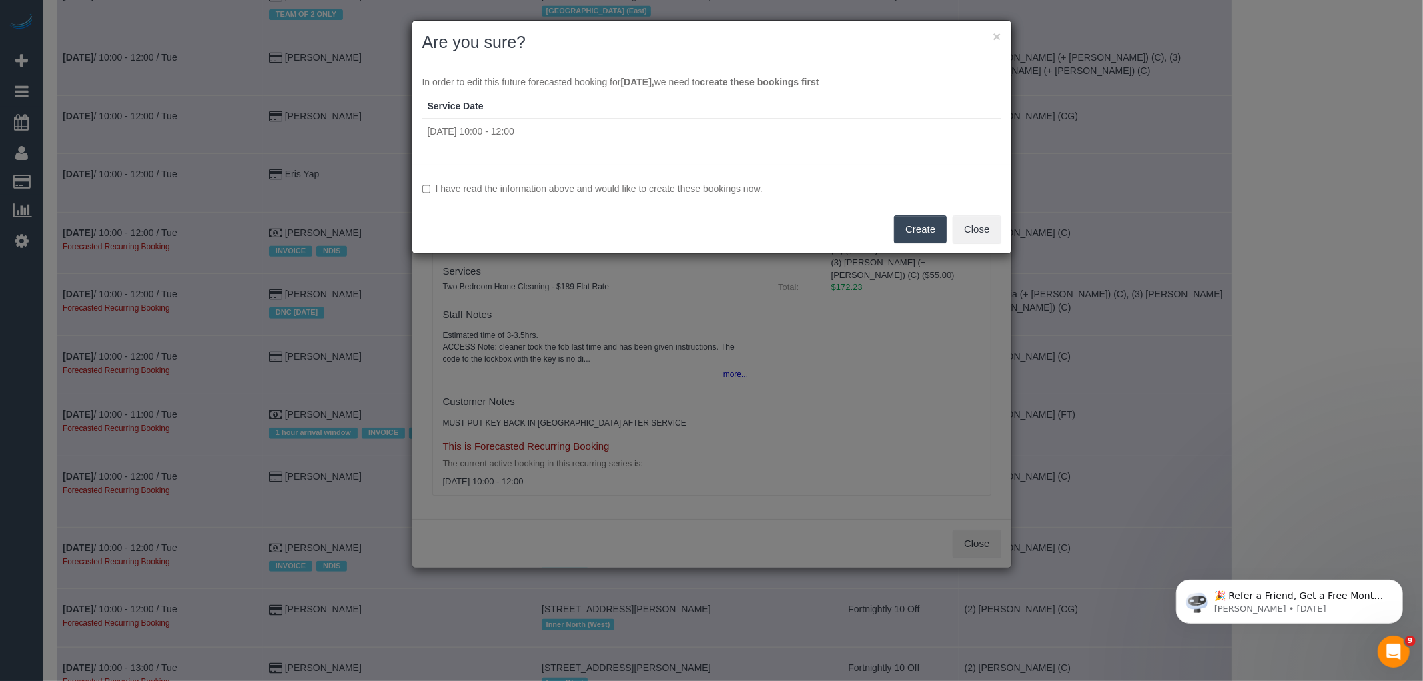
click at [582, 187] on label "I have read the information above and would like to create these bookings now." at bounding box center [711, 188] width 579 height 13
click at [926, 231] on button "Create" at bounding box center [920, 230] width 53 height 28
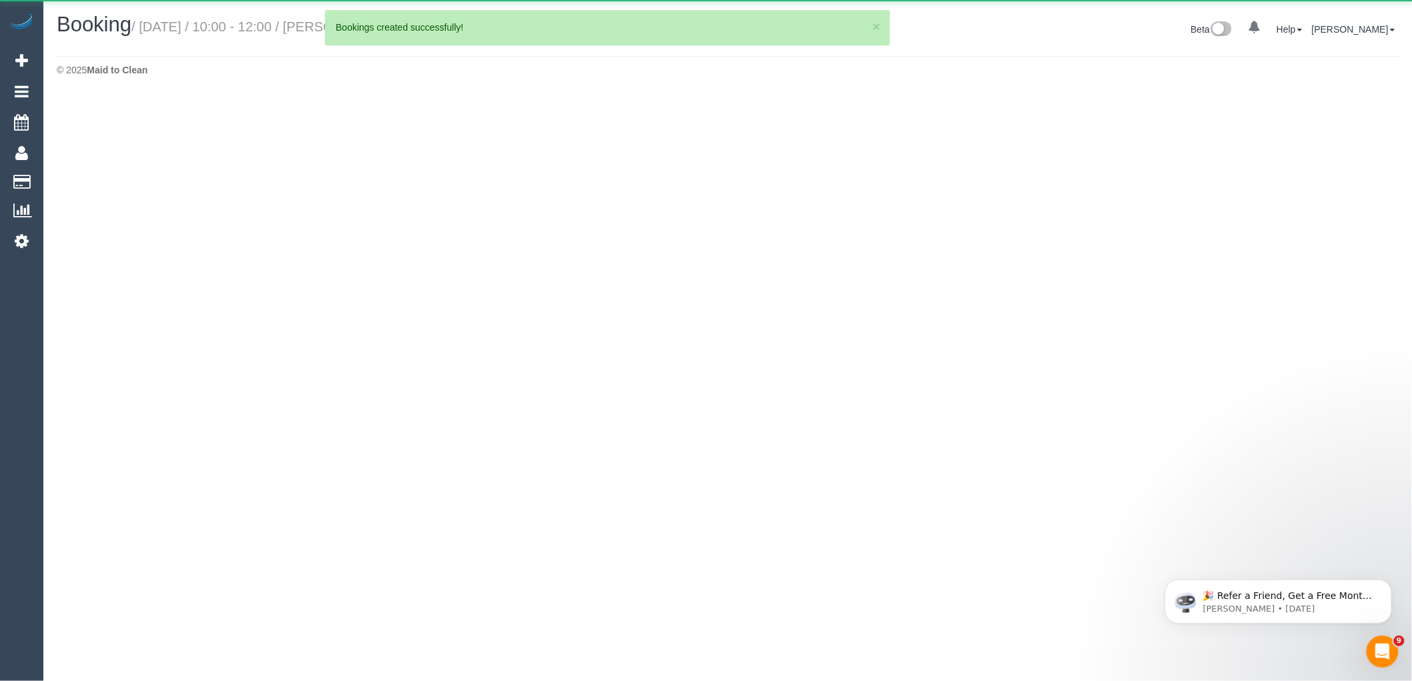
select select "VIC"
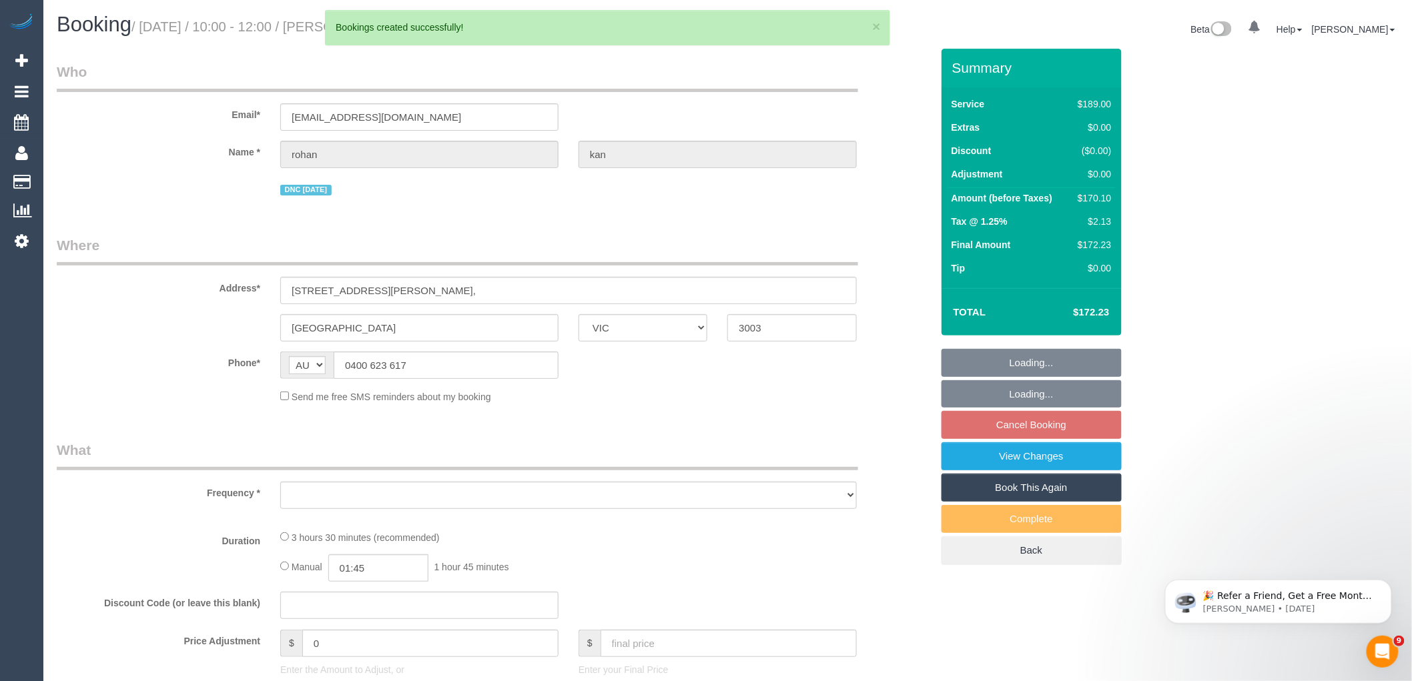
select select "object:98274"
select select "string:stripe-pm_1QRuMO2GScqysDRVKBv8ly0u"
select select "number:28"
select select "number:17"
select select "number:19"
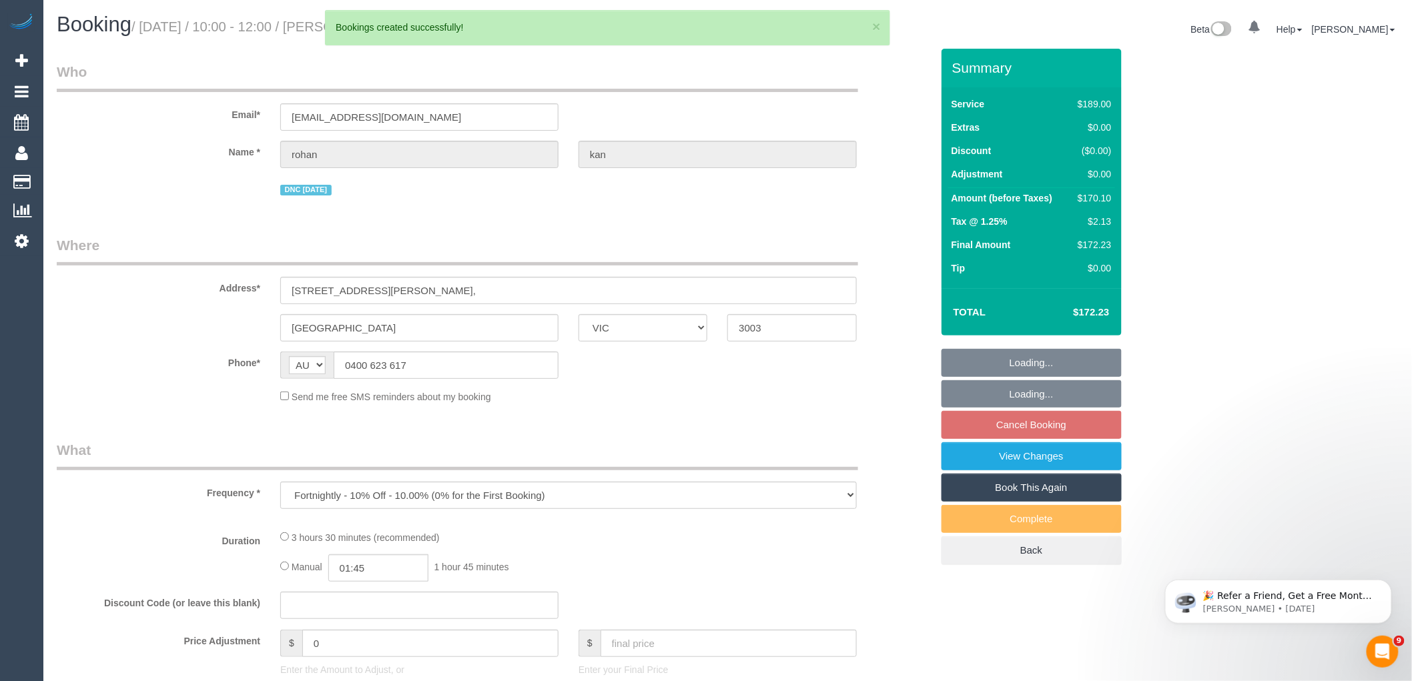
select select "number:22"
select select "number:33"
select select "number:26"
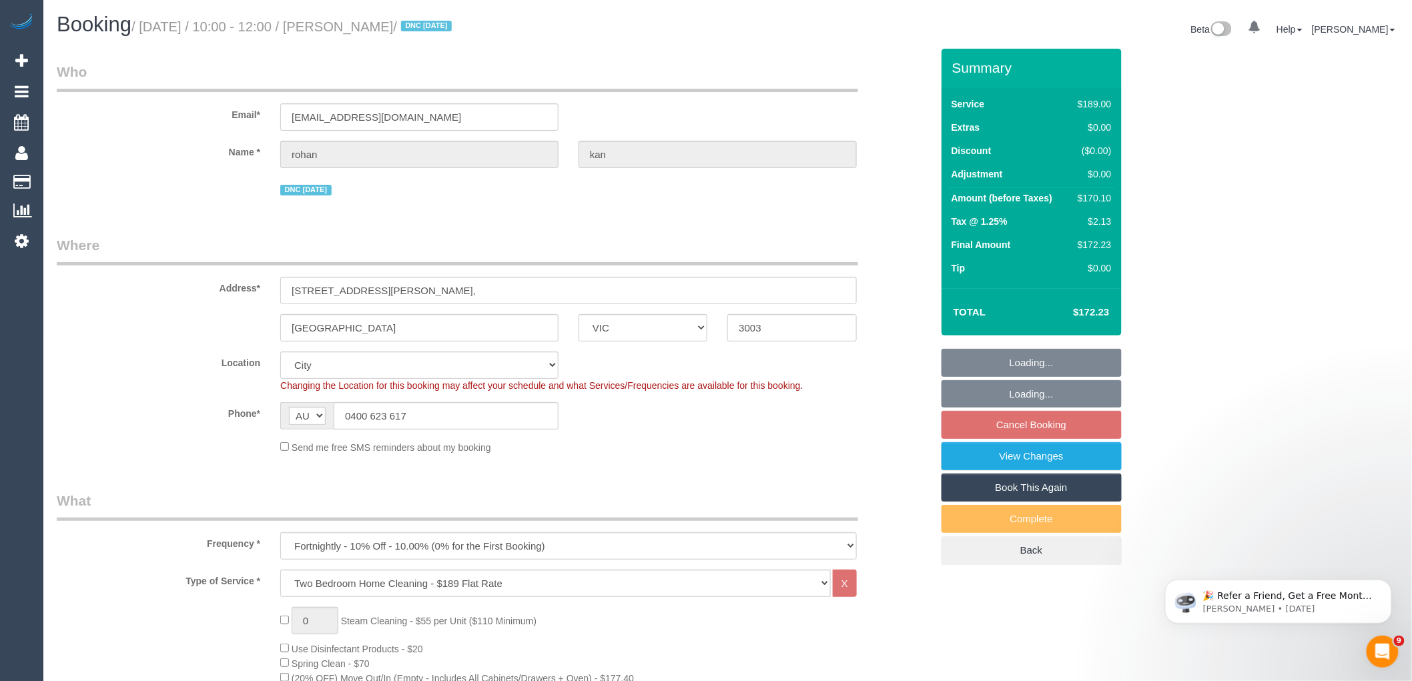
select select "object:98543"
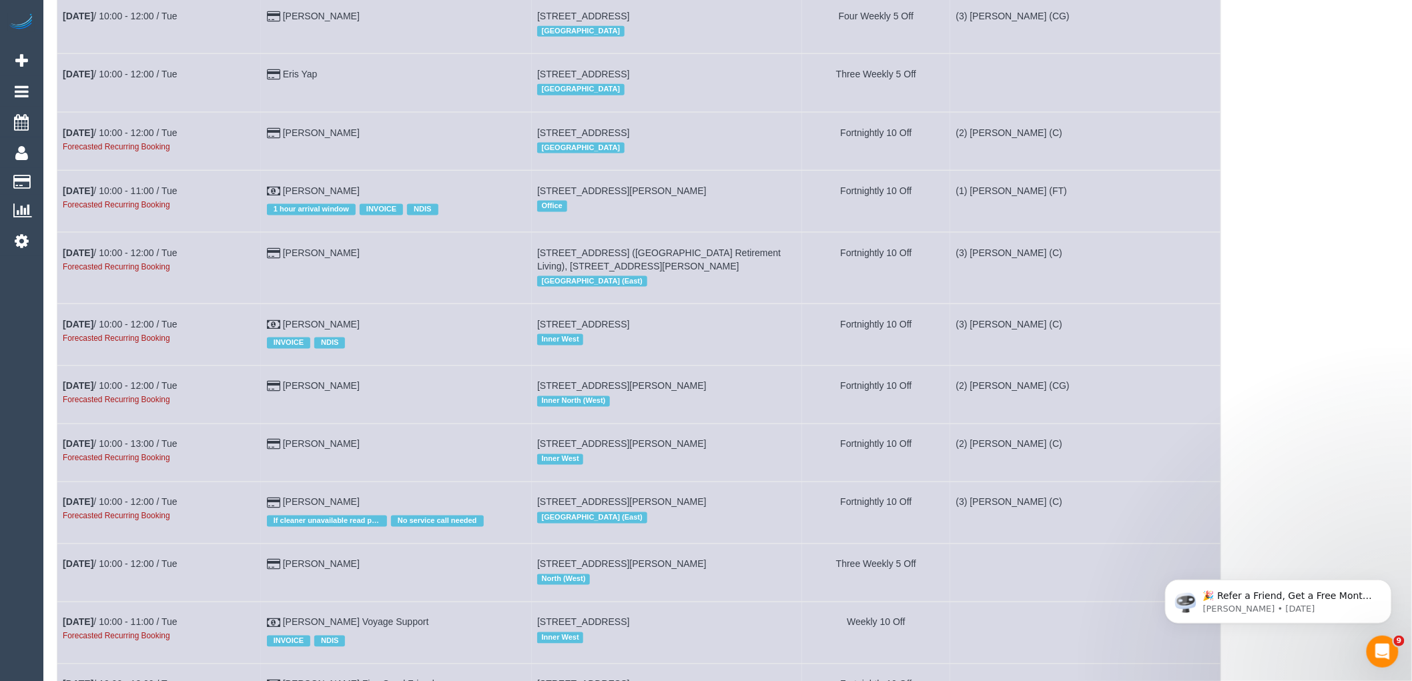
scroll to position [4745, 0]
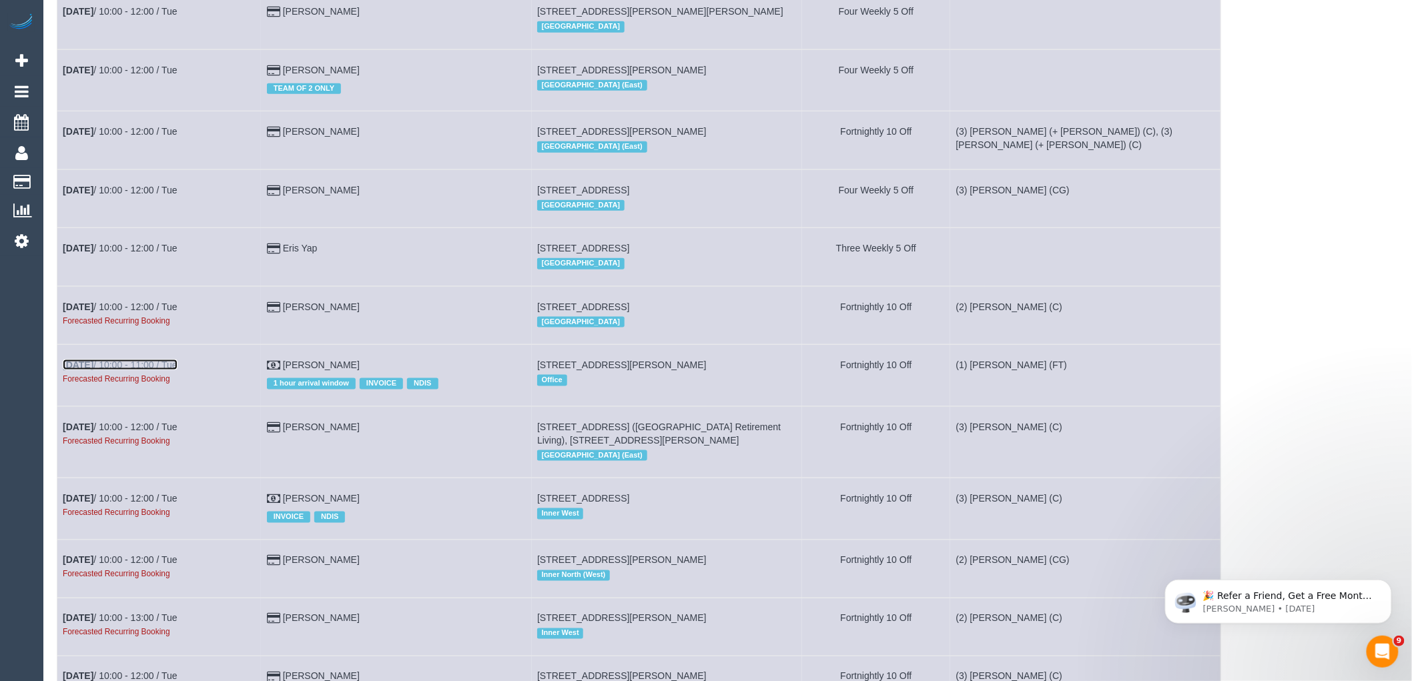
click at [136, 370] on link "[DATE] 10:00 - 11:00 / Tue" at bounding box center [120, 365] width 115 height 11
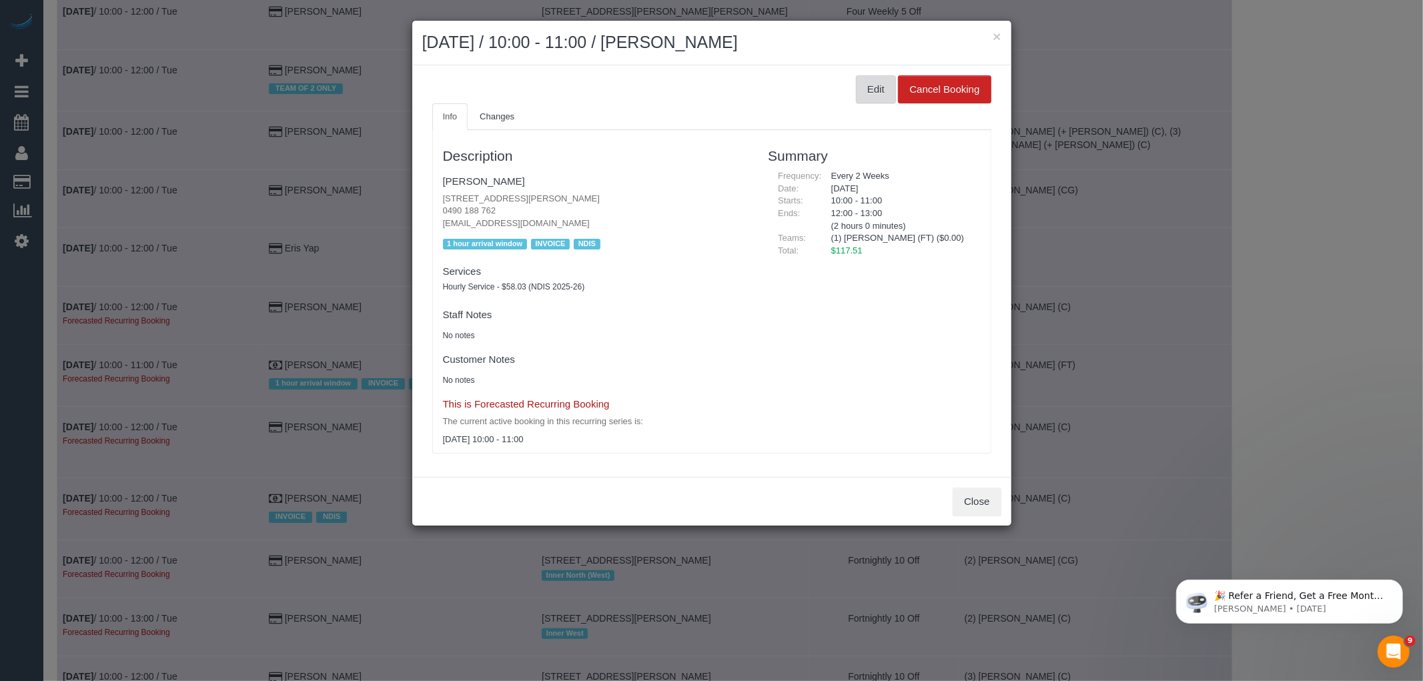
click at [862, 94] on button "Edit" at bounding box center [876, 89] width 40 height 28
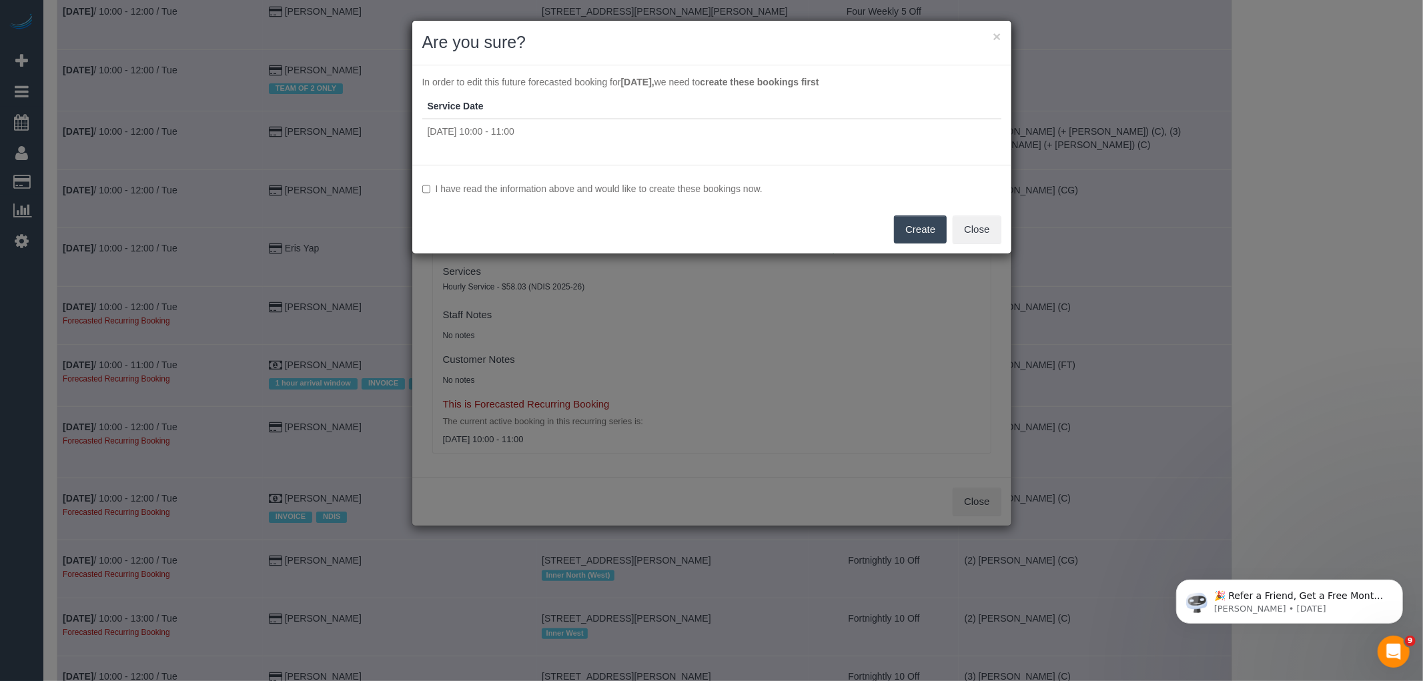
drag, startPoint x: 619, startPoint y: 190, endPoint x: 706, endPoint y: 202, distance: 88.3
click at [619, 190] on label "I have read the information above and would like to create these bookings now." at bounding box center [711, 188] width 579 height 13
click at [920, 241] on button "Create" at bounding box center [920, 230] width 53 height 28
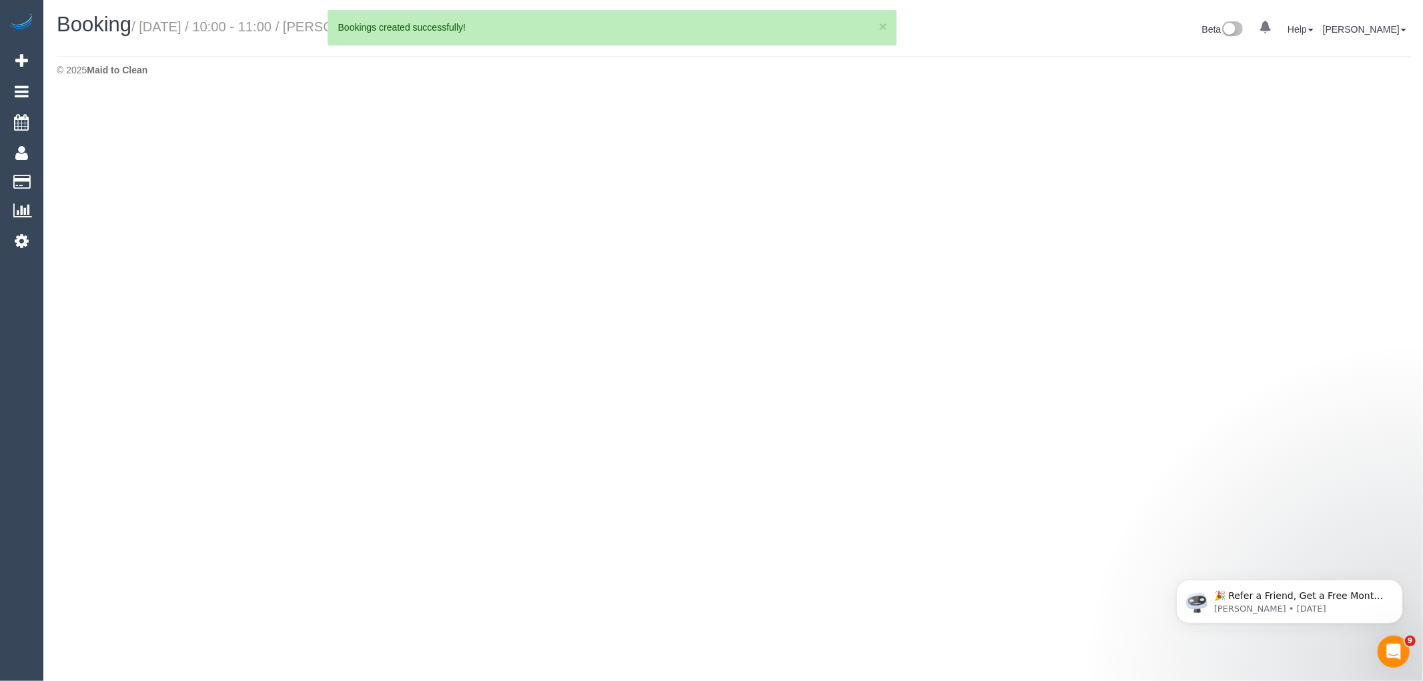
select select "VIC"
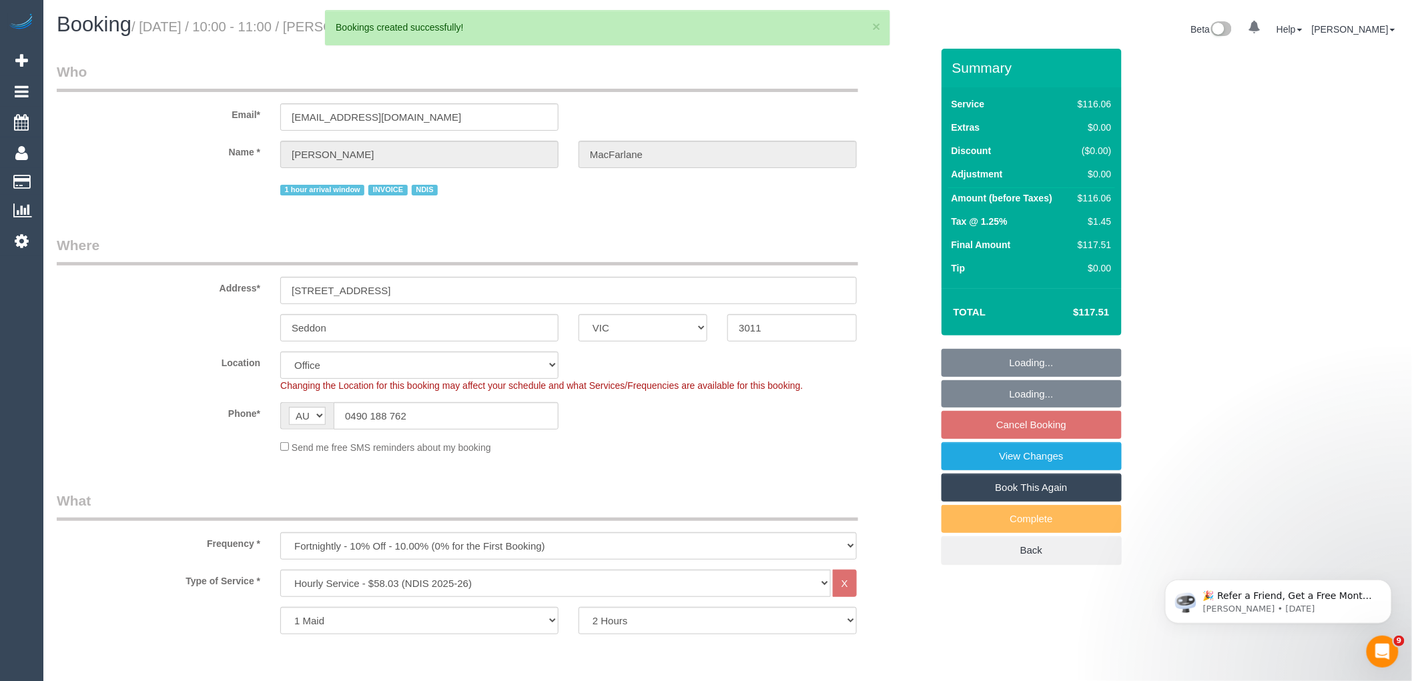
select select "object:101841"
select select "number:29"
select select "number:14"
select select "number:19"
select select "number:25"
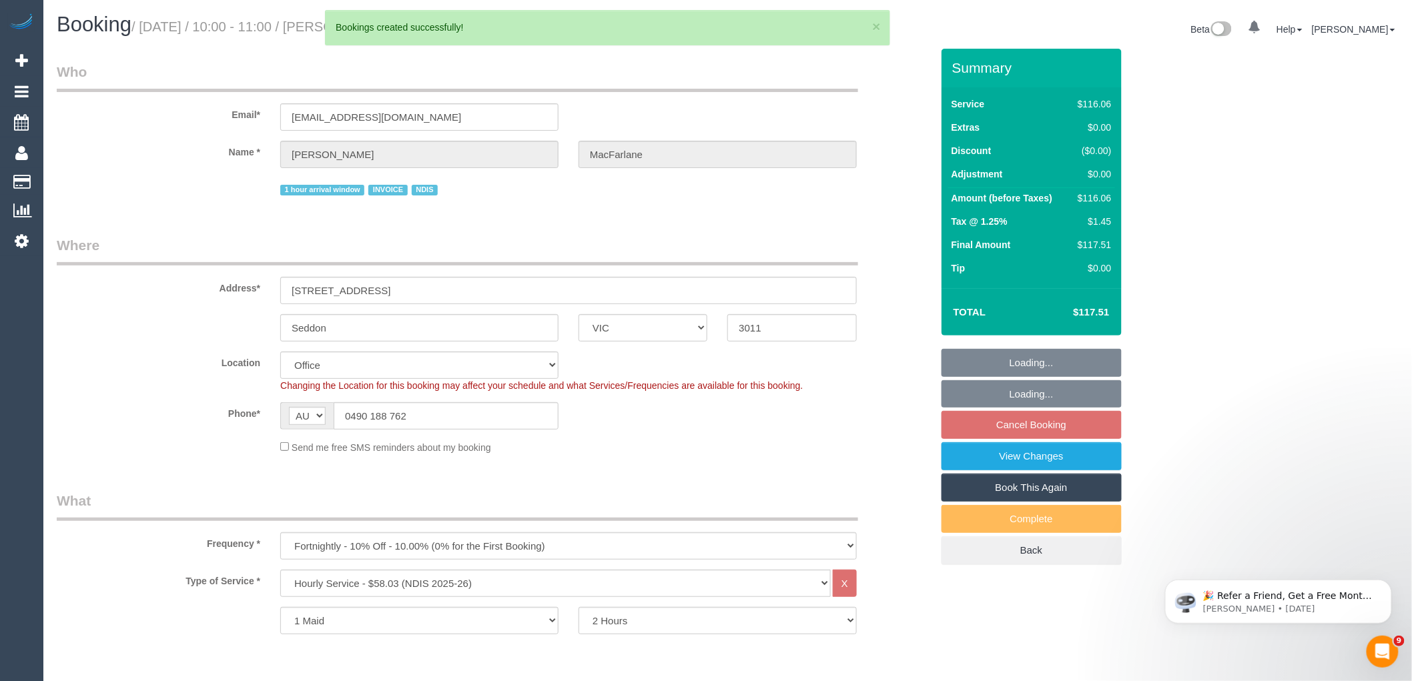
select select "number:35"
select select "number:13"
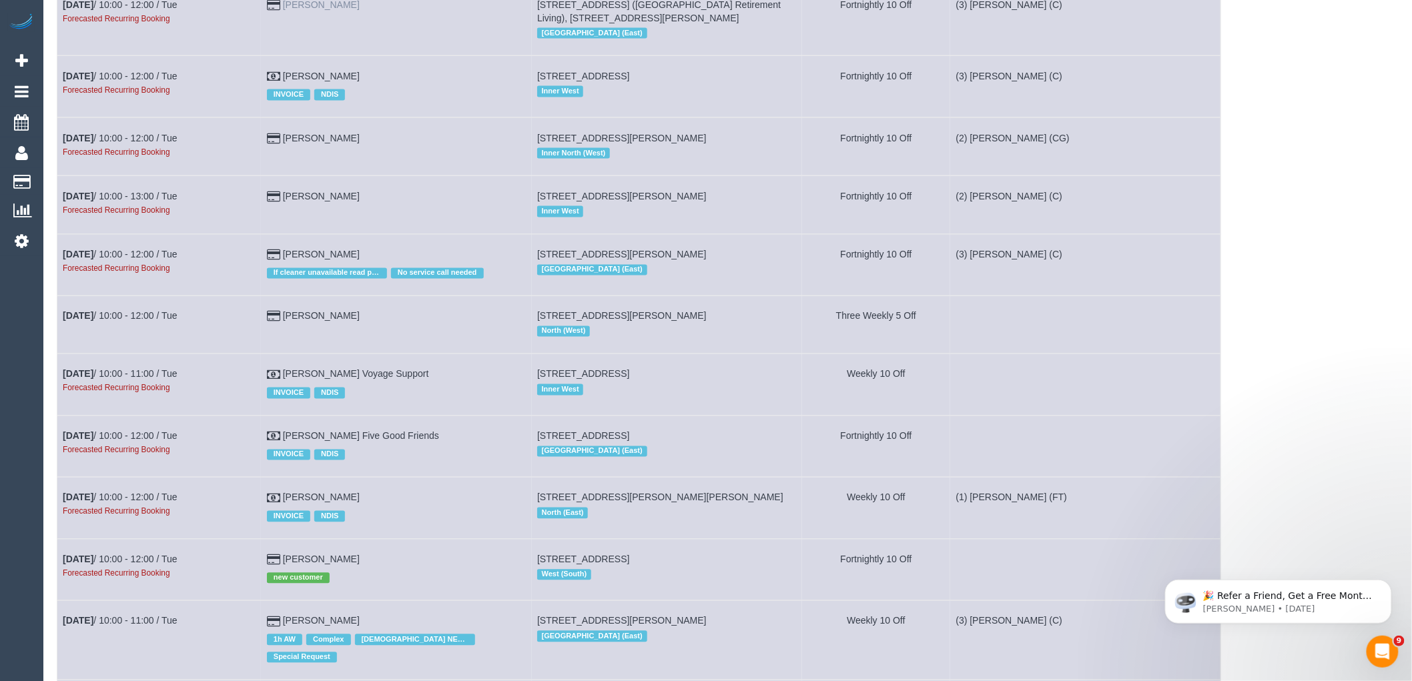
scroll to position [4894, 0]
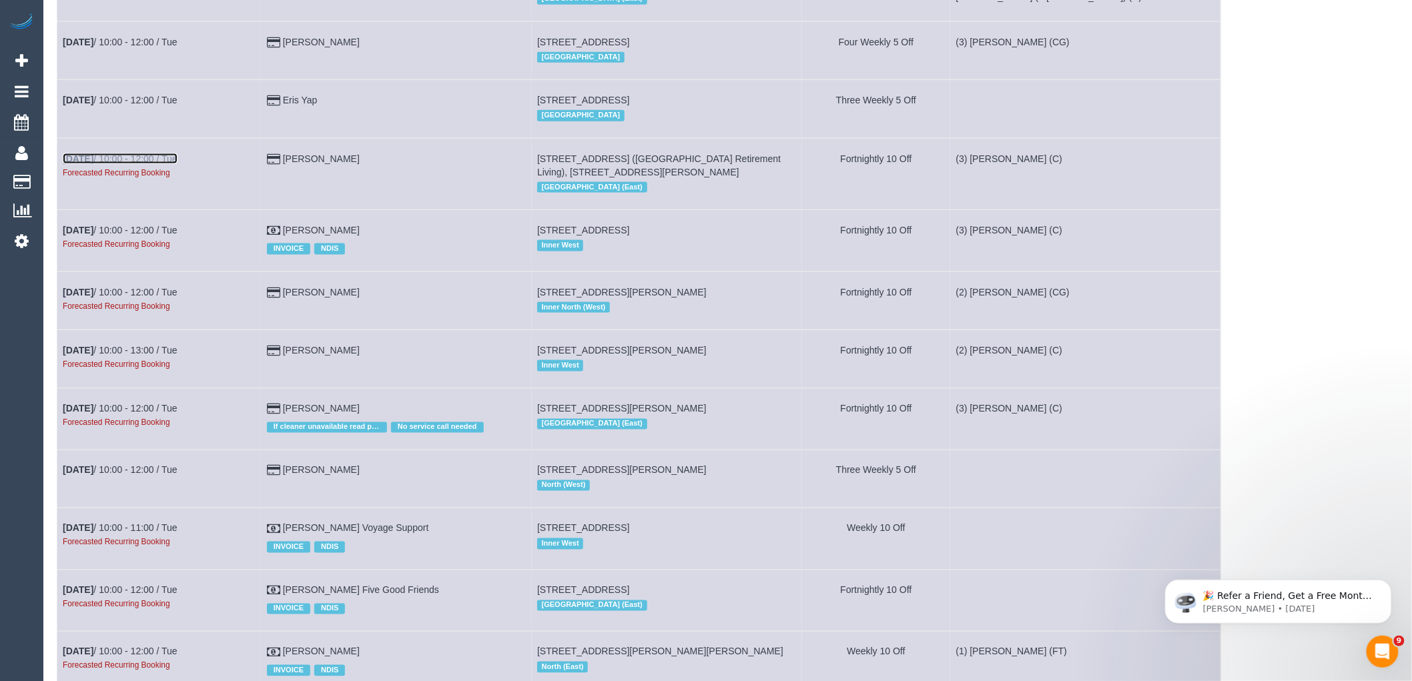
click at [149, 164] on link "[DATE] 10:00 - 12:00 / Tue" at bounding box center [120, 158] width 115 height 11
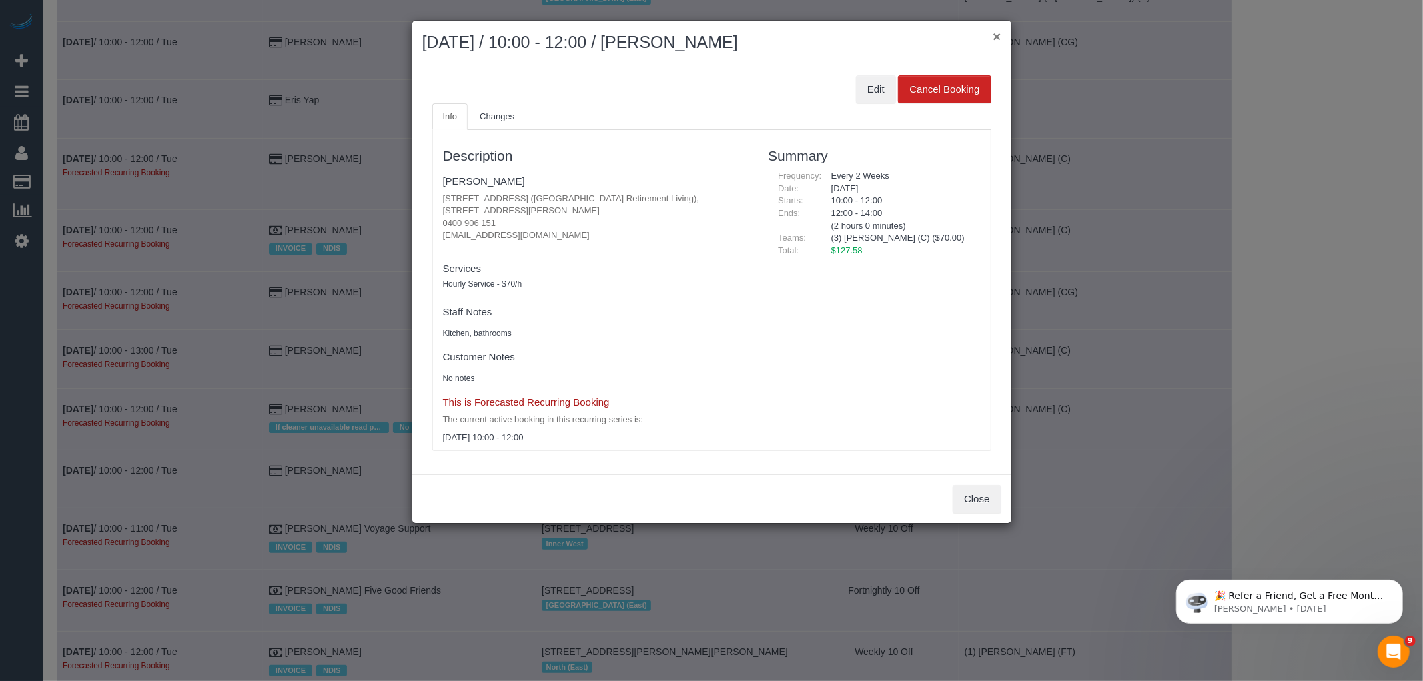
click at [998, 34] on button "×" at bounding box center [997, 36] width 8 height 14
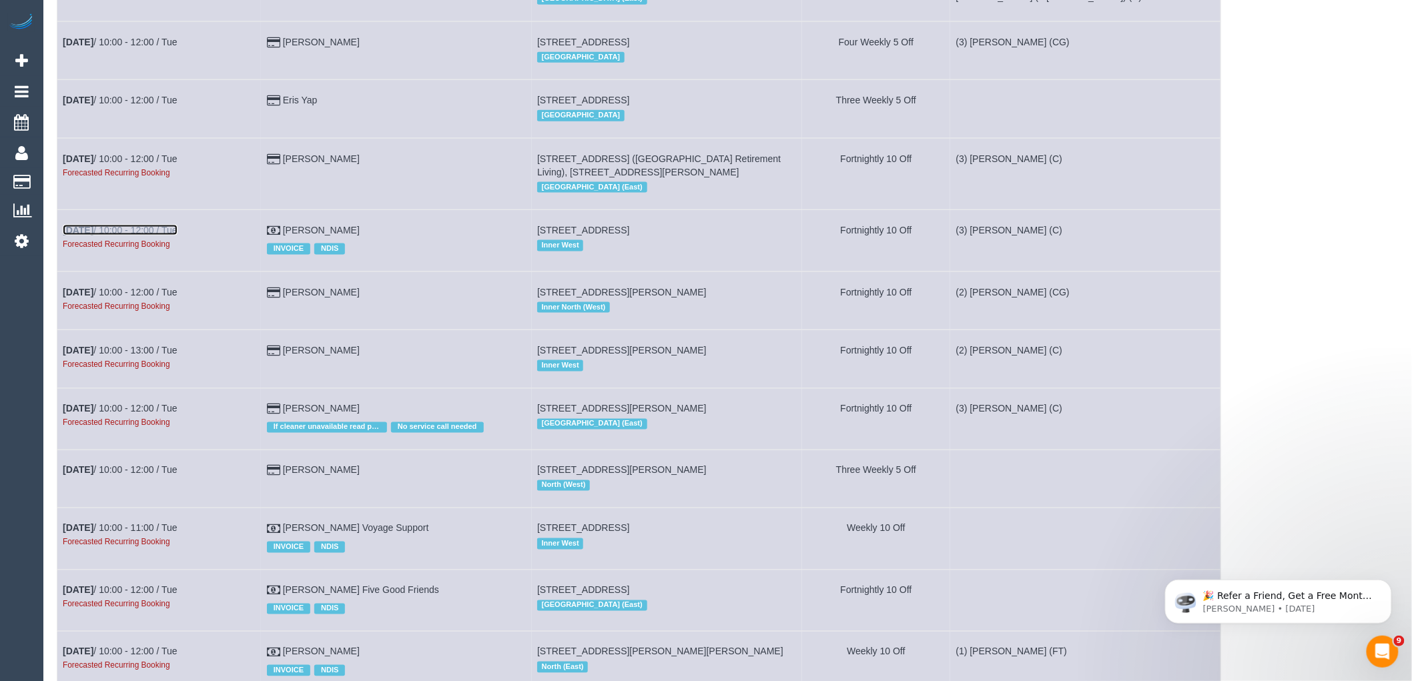
click at [142, 236] on link "[DATE] 10:00 - 12:00 / Tue" at bounding box center [120, 230] width 115 height 11
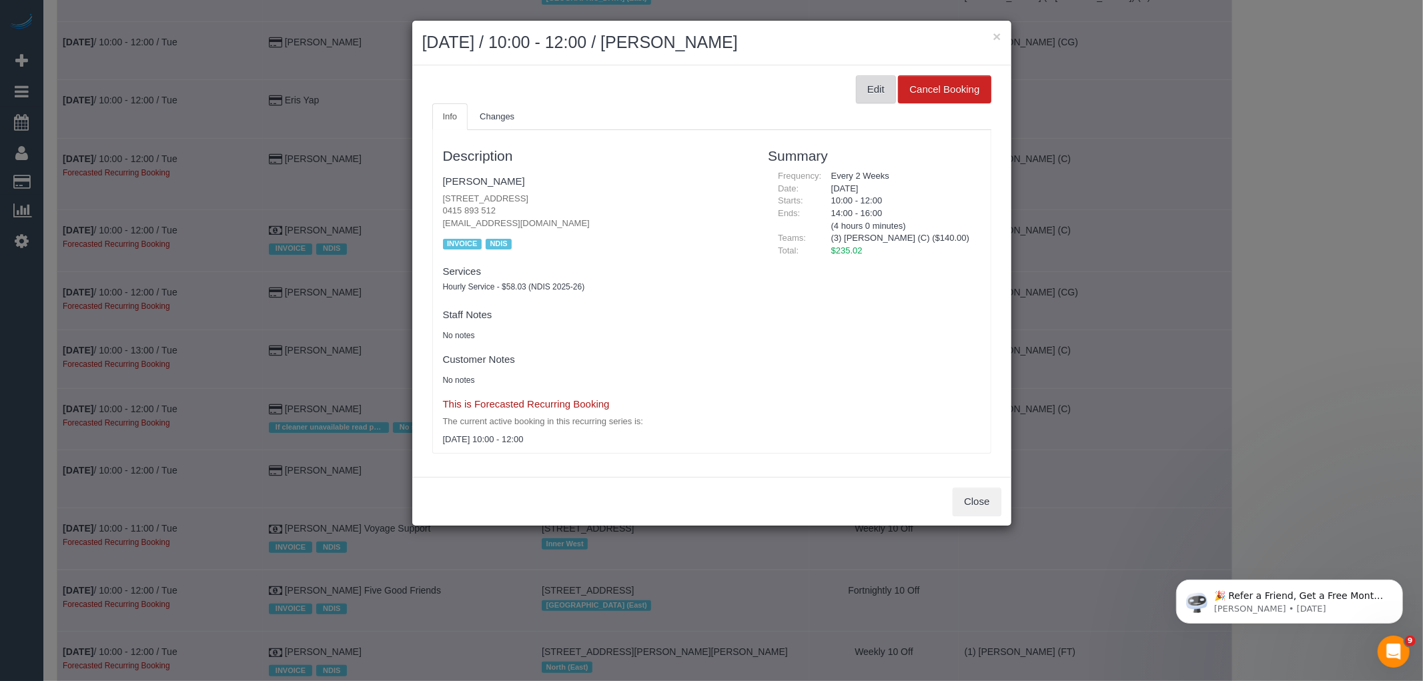
click at [863, 88] on button "Edit" at bounding box center [876, 89] width 40 height 28
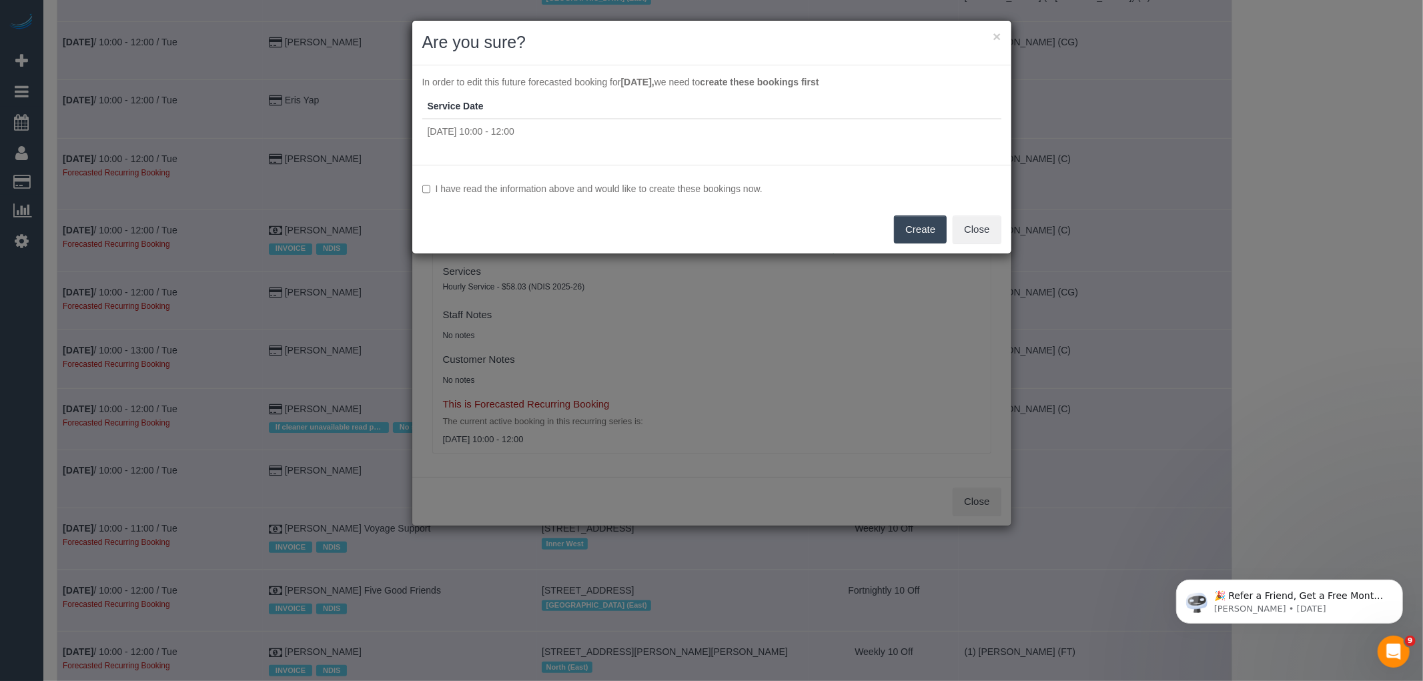
click at [716, 188] on label "I have read the information above and would like to create these bookings now." at bounding box center [711, 188] width 579 height 13
click at [916, 231] on button "Create" at bounding box center [920, 230] width 53 height 28
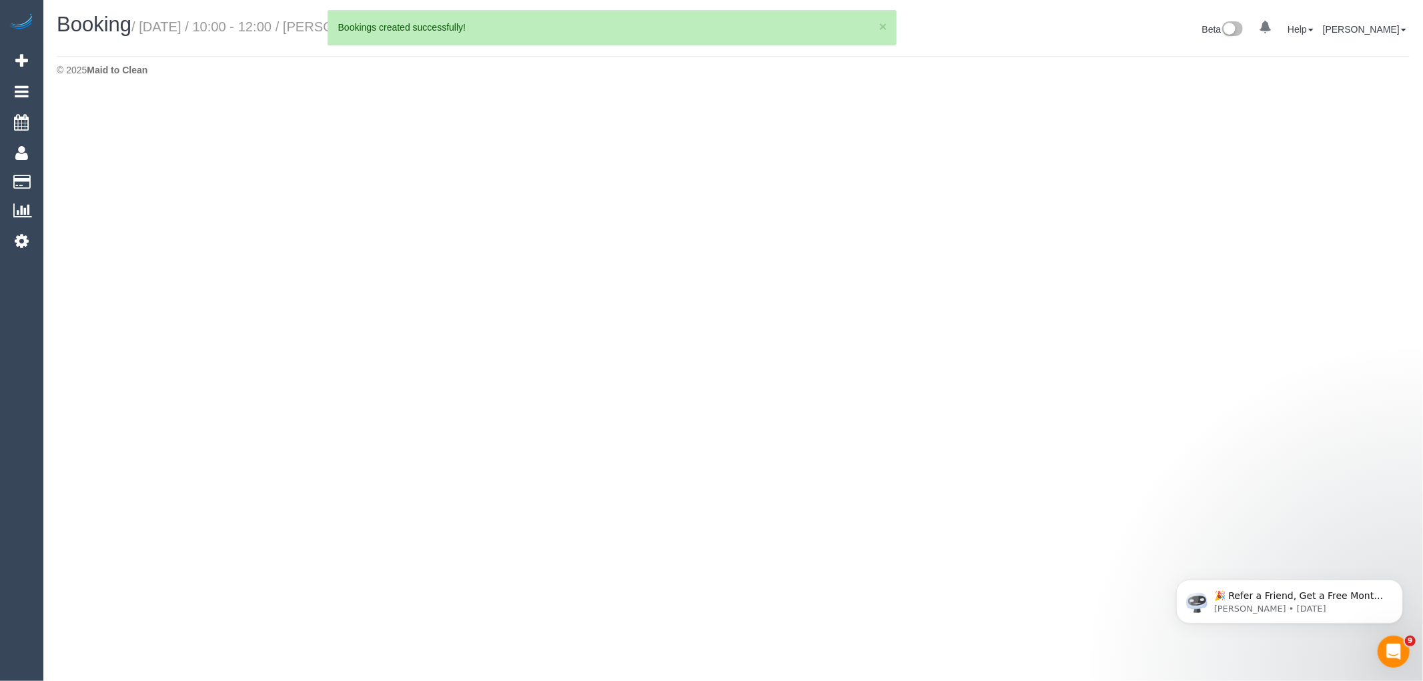
select select "VIC"
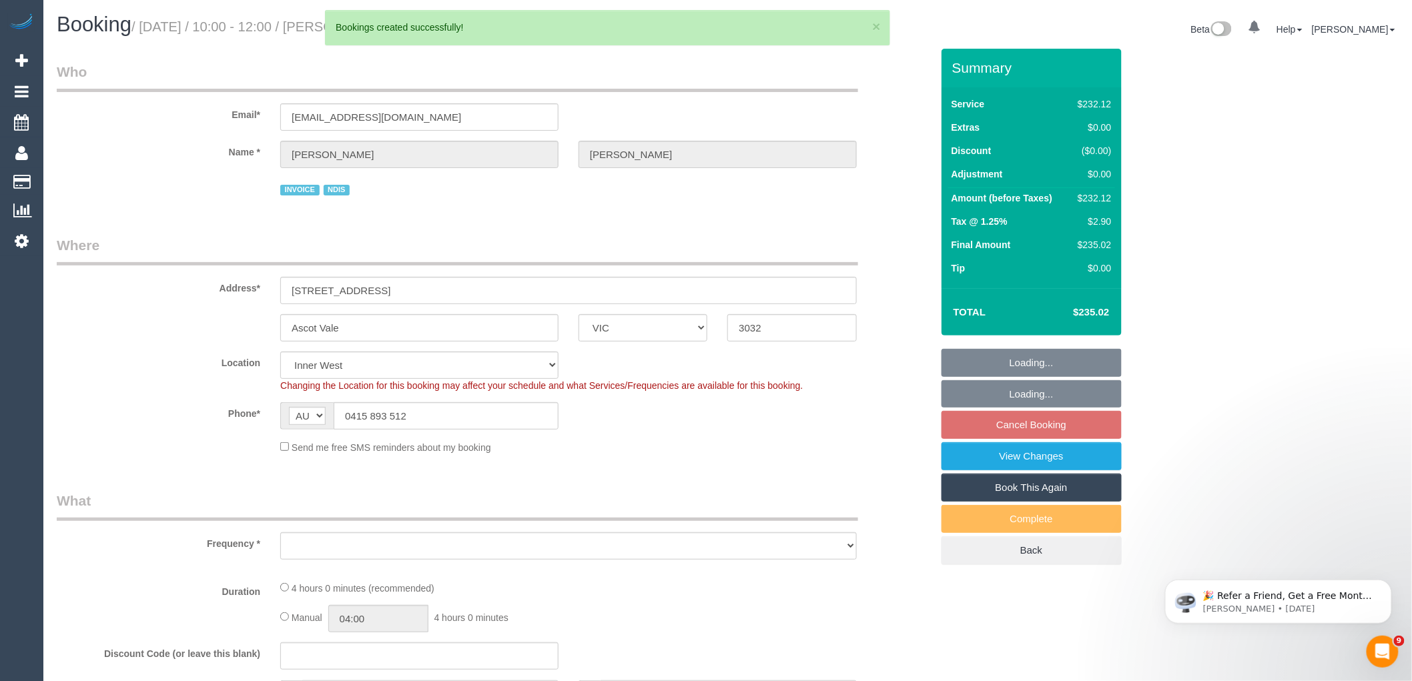
select select "object:106916"
select select "number:28"
select select "number:14"
select select "number:19"
select select "number:23"
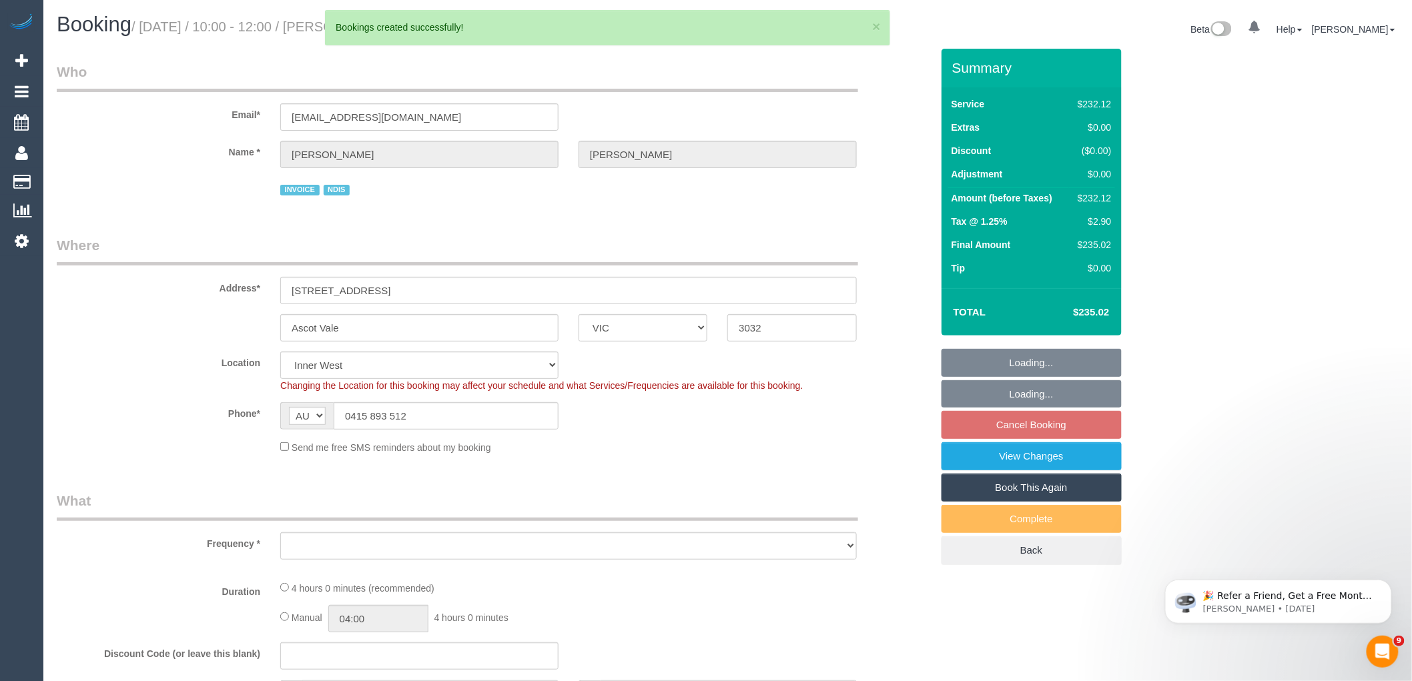
select select "number:35"
select select "object:106980"
select select "240"
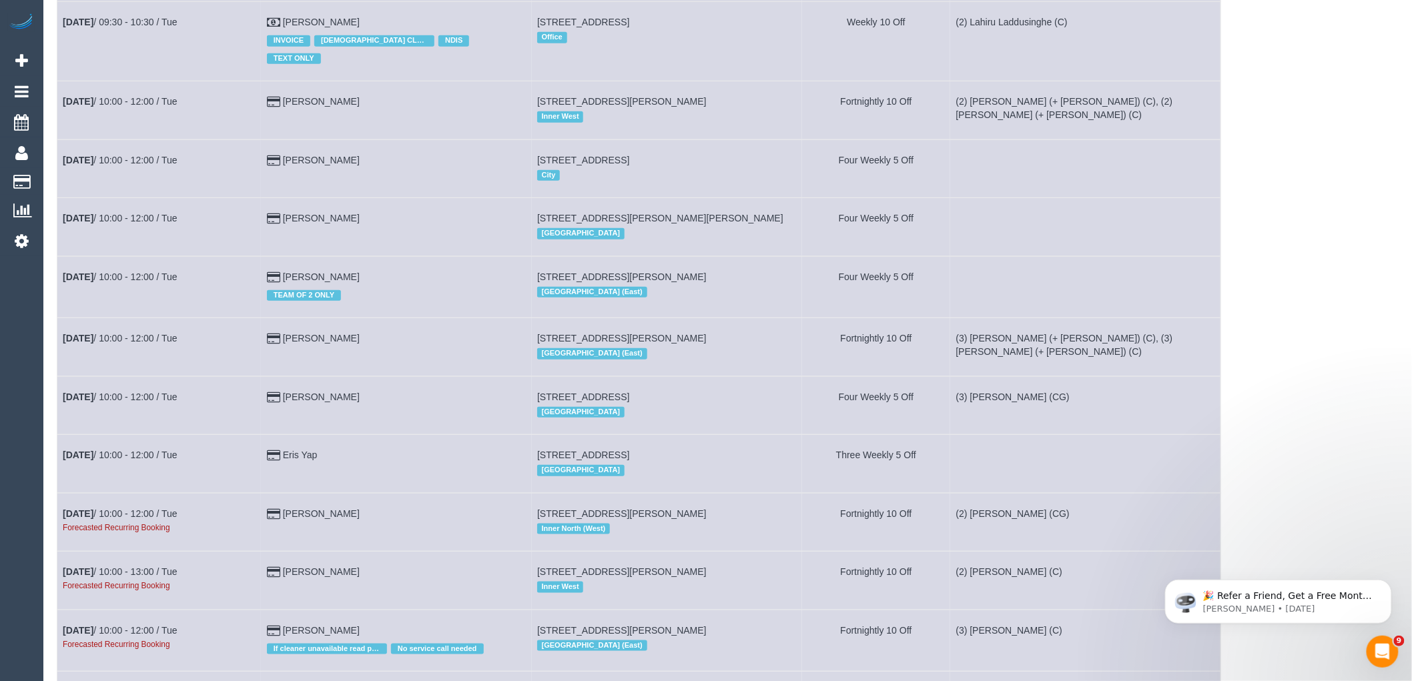
scroll to position [4820, 0]
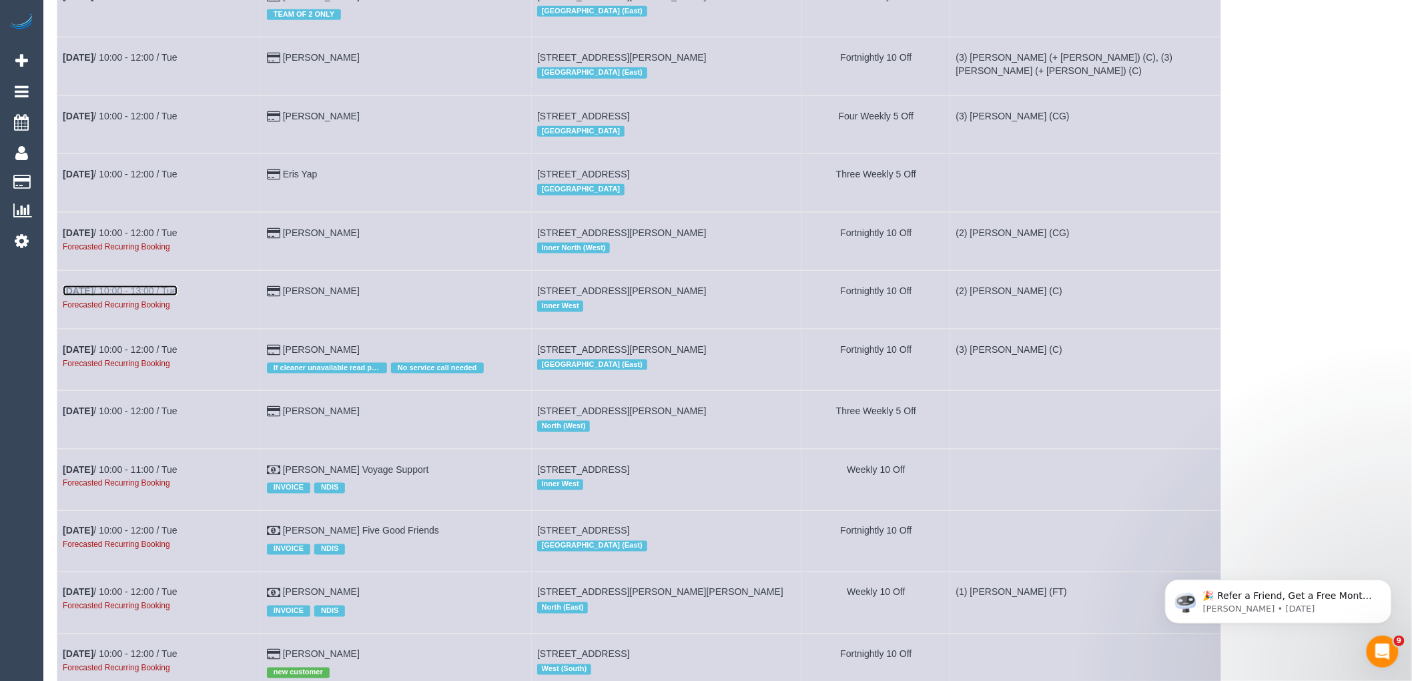
click at [143, 296] on link "[DATE] 10:00 - 13:00 / Tue" at bounding box center [120, 291] width 115 height 11
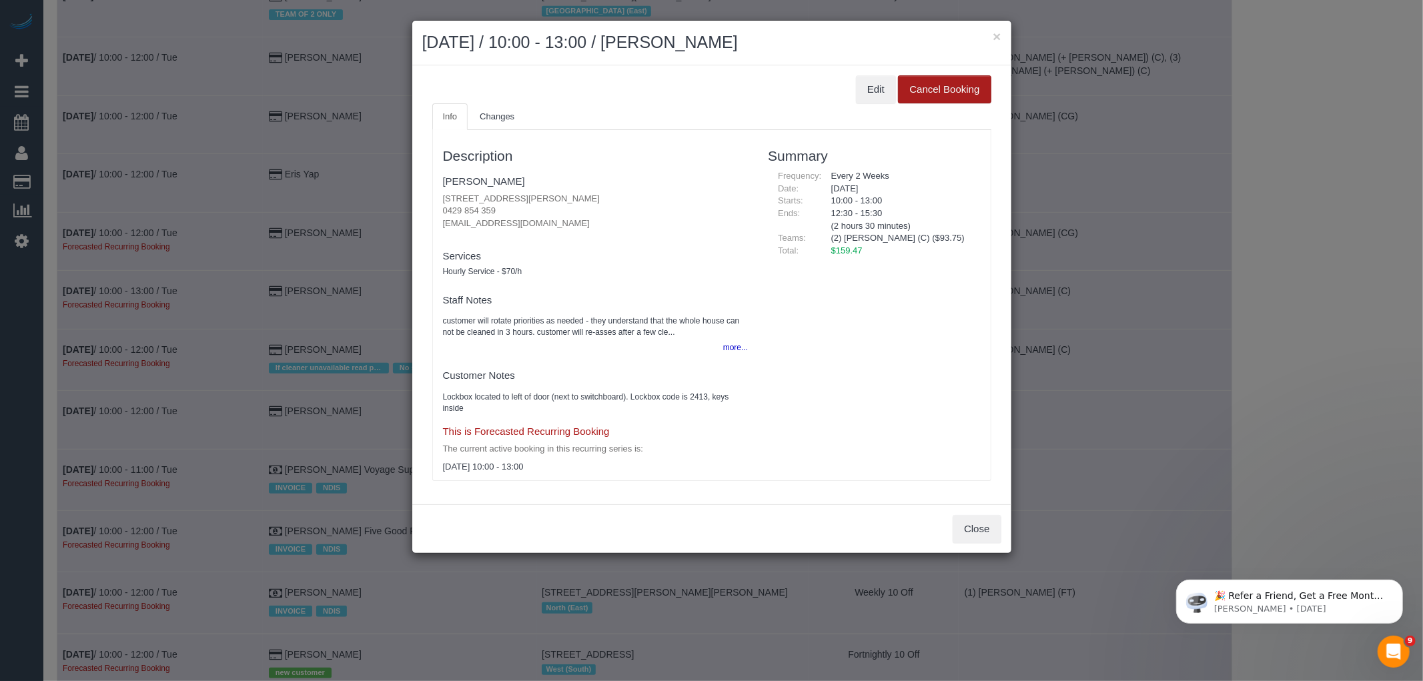
click at [901, 84] on button "Cancel Booking" at bounding box center [944, 89] width 93 height 28
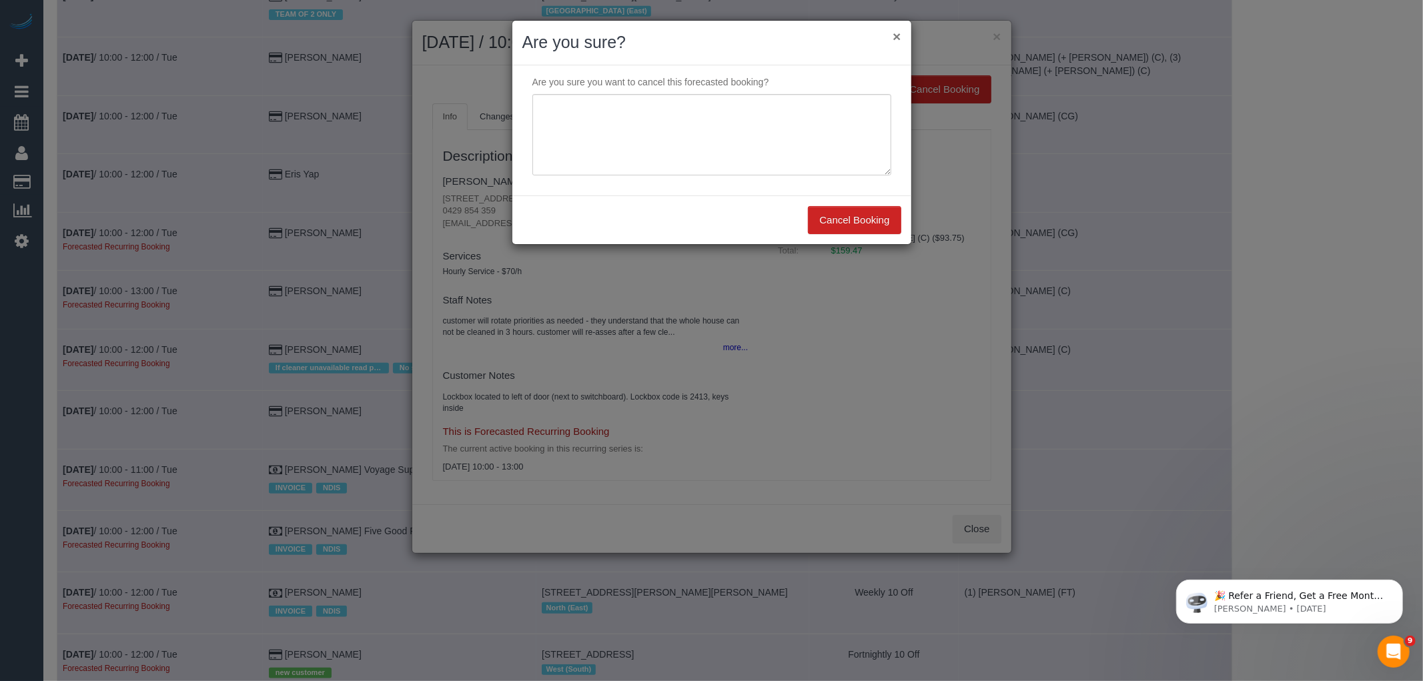
click at [896, 38] on button "×" at bounding box center [897, 36] width 8 height 14
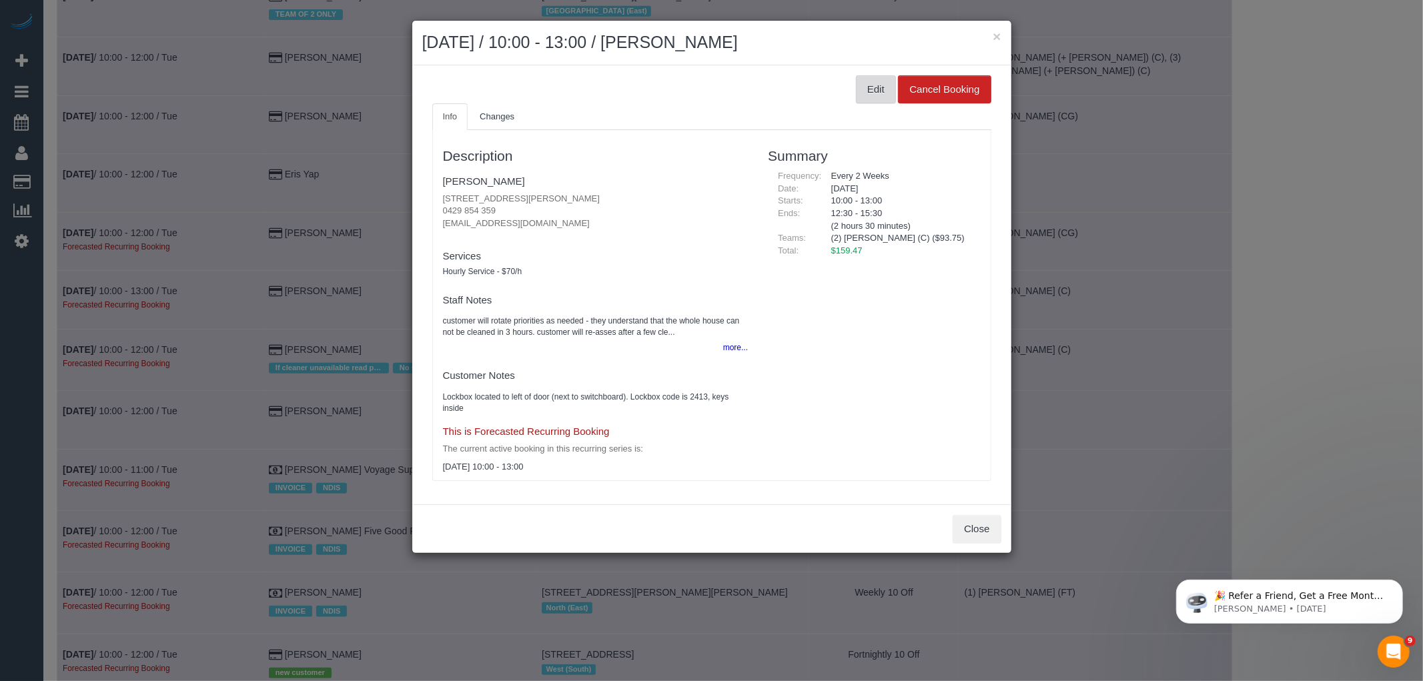
click at [881, 88] on button "Edit" at bounding box center [876, 89] width 40 height 28
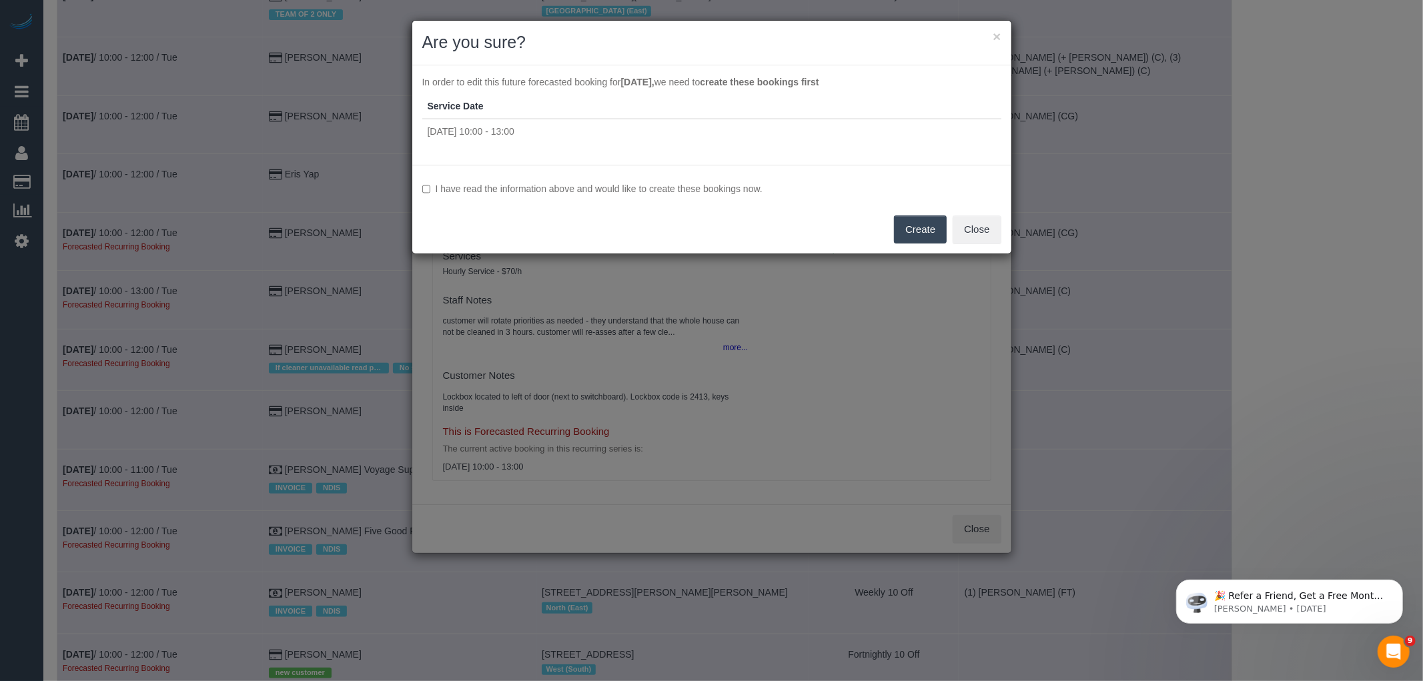
click at [566, 181] on div "I have read the information above and would like to create these bookings now. …" at bounding box center [711, 209] width 599 height 89
click at [585, 185] on label "I have read the information above and would like to create these bookings now." at bounding box center [711, 188] width 579 height 13
click at [916, 234] on button "Create" at bounding box center [920, 230] width 53 height 28
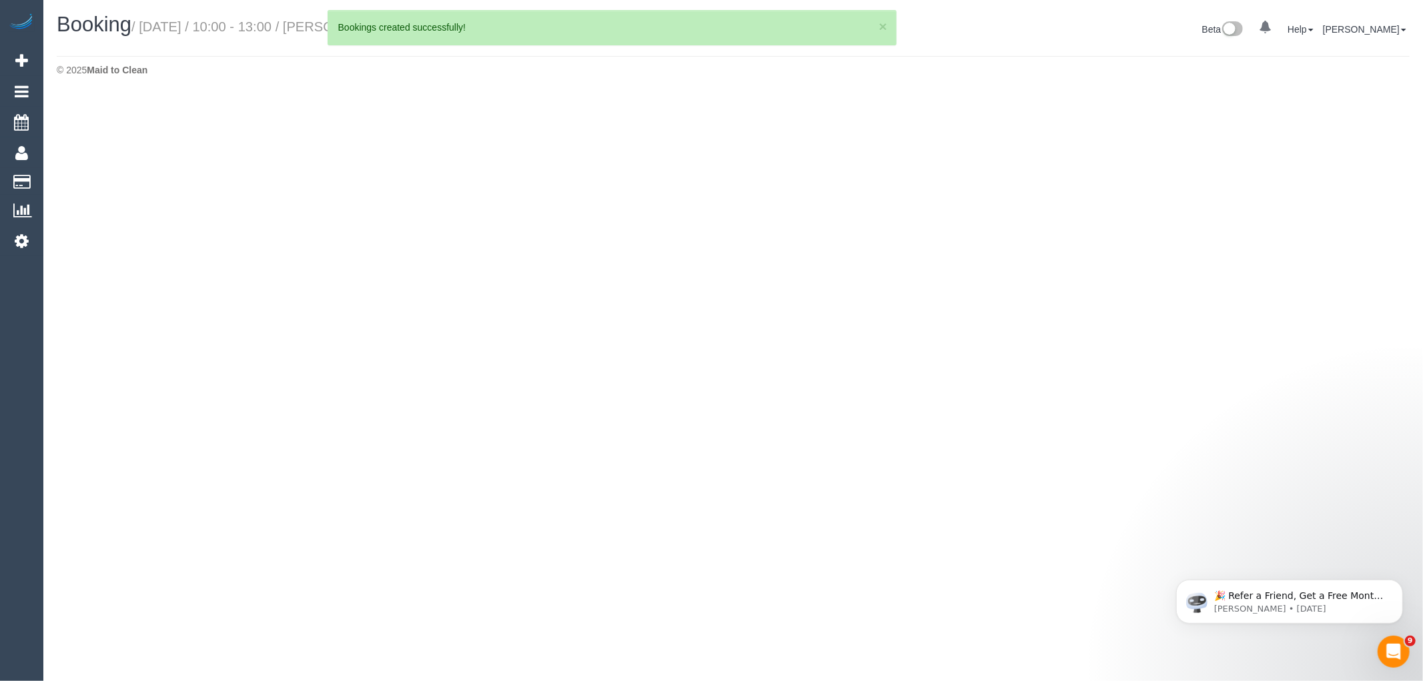
select select "VIC"
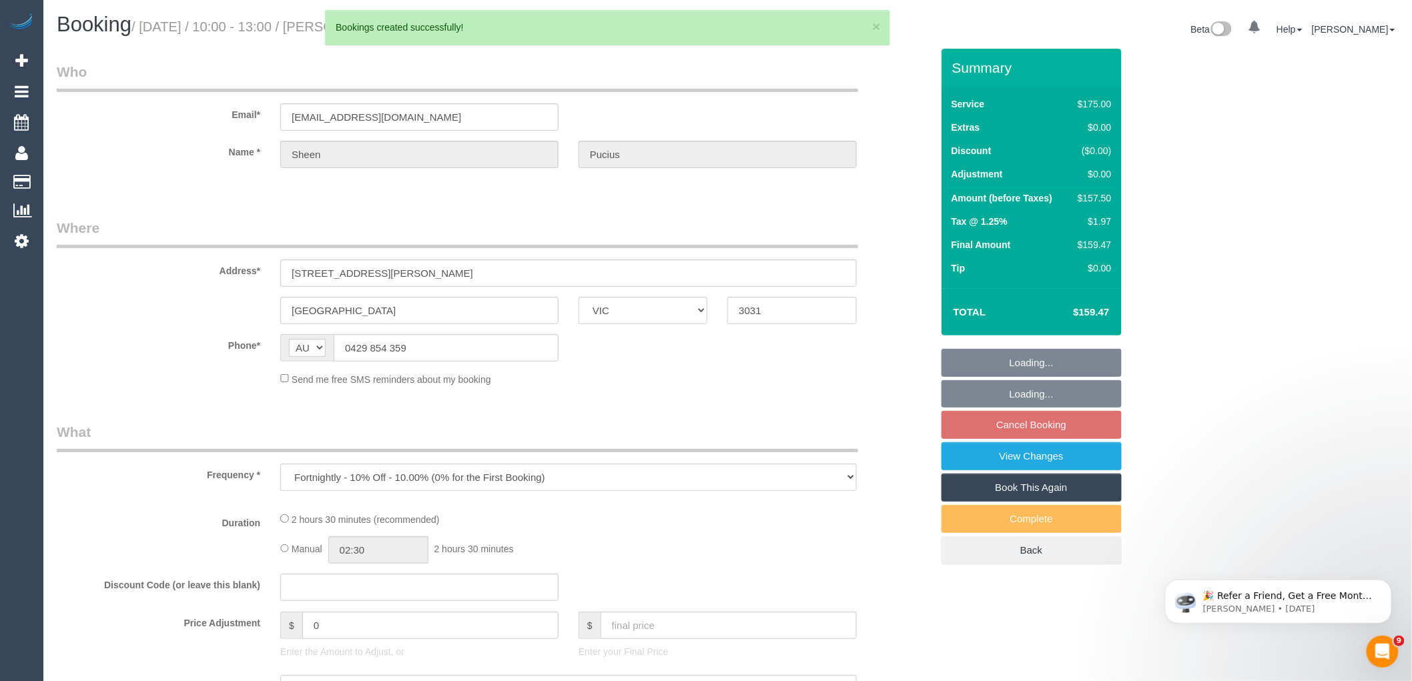
select select "object:111219"
select select "string:stripe-pm_1HoRck2GScqysDRV5QPjDV2d"
select select "150"
select select "number:28"
select select "number:16"
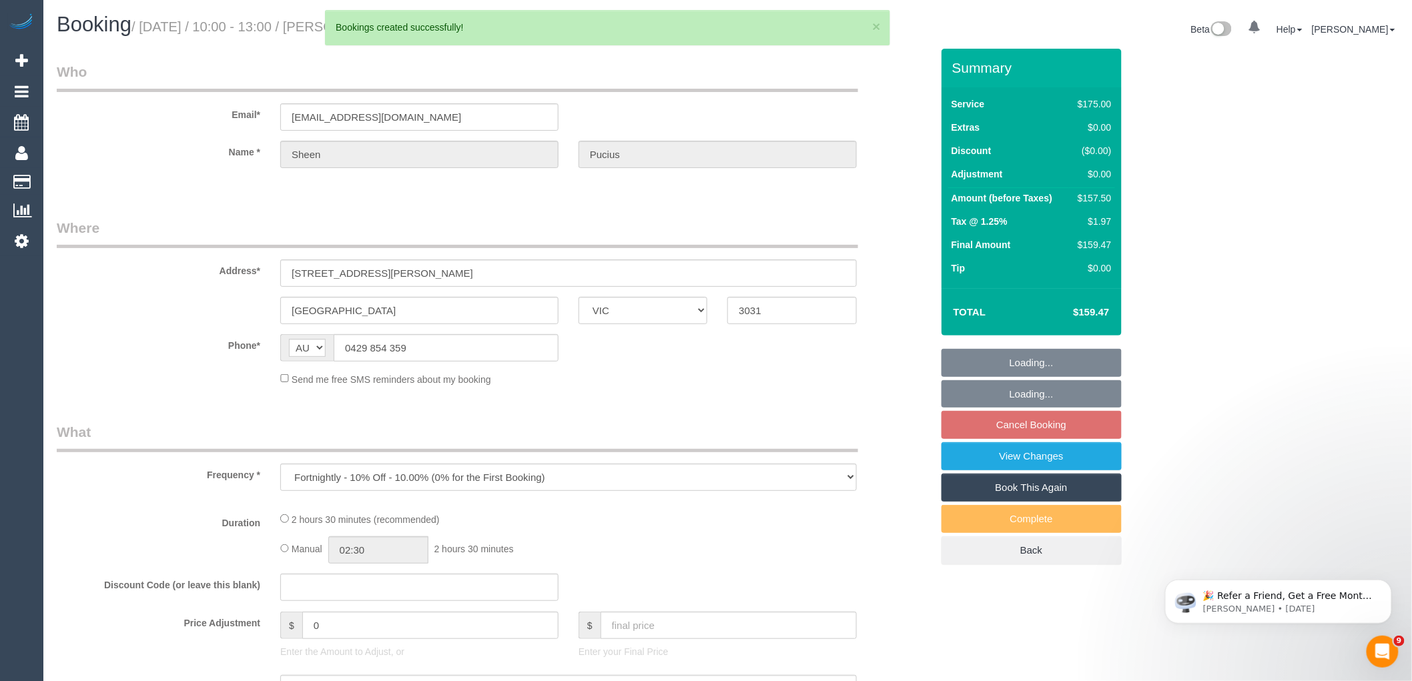
select select "number:19"
select select "number:25"
select select "number:13"
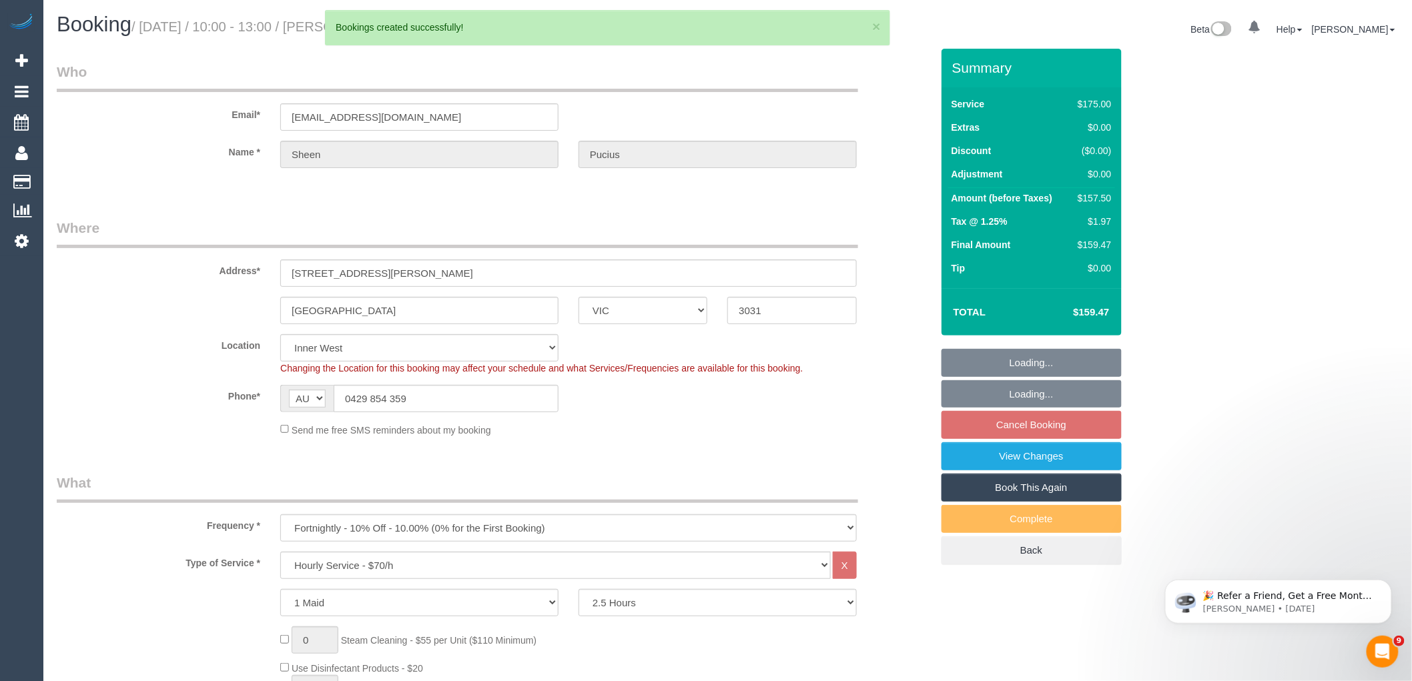
select select "object:111548"
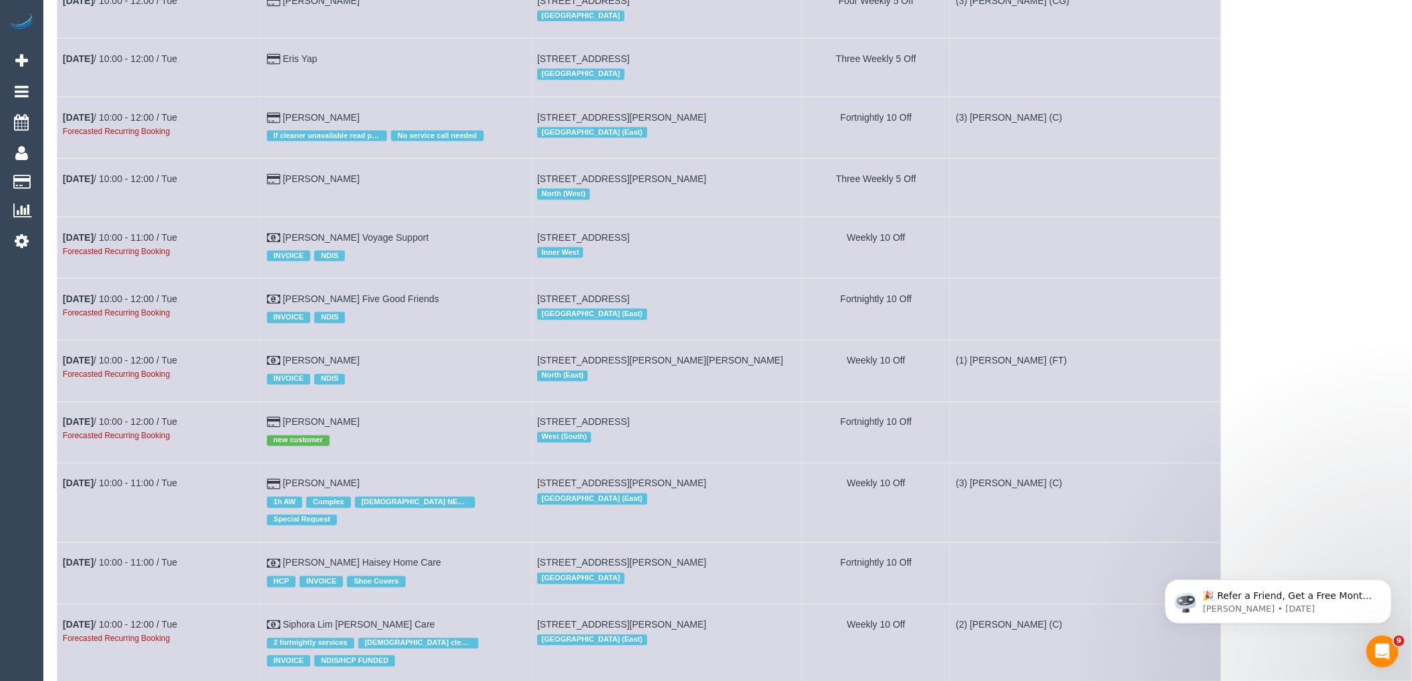
scroll to position [4745, 0]
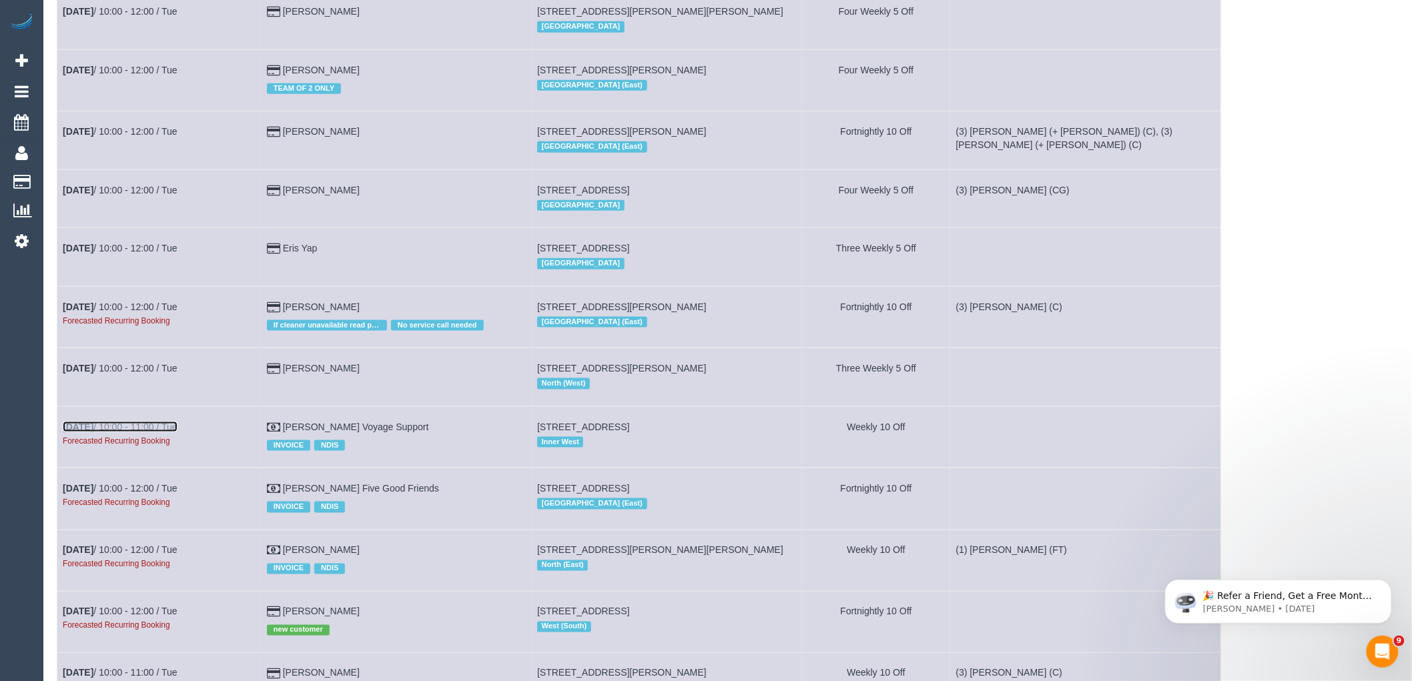
click at [131, 432] on link "[DATE] 10:00 - 11:00 / Tue" at bounding box center [120, 427] width 115 height 11
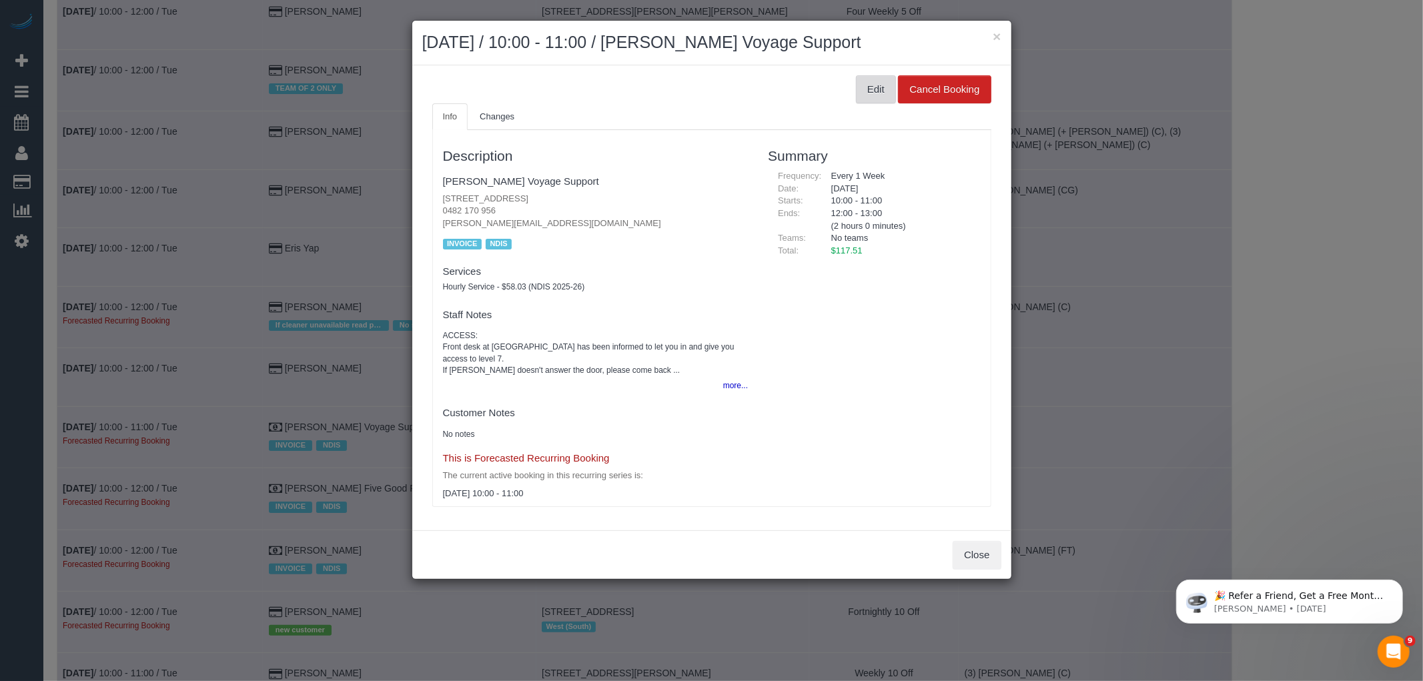
click at [864, 94] on button "Edit" at bounding box center [876, 89] width 40 height 28
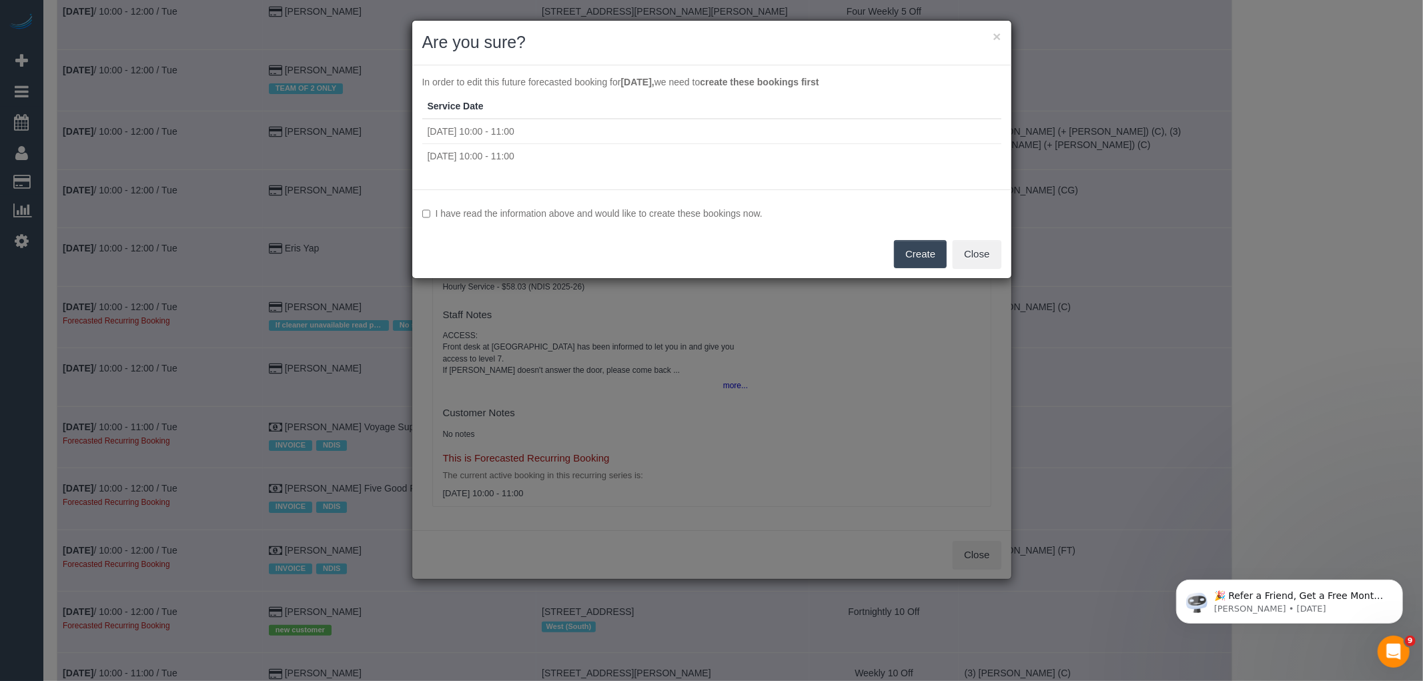
drag, startPoint x: 559, startPoint y: 211, endPoint x: 598, endPoint y: 212, distance: 39.4
click at [559, 211] on label "I have read the information above and would like to create these bookings now." at bounding box center [711, 213] width 579 height 13
click at [931, 250] on button "Create" at bounding box center [920, 254] width 53 height 28
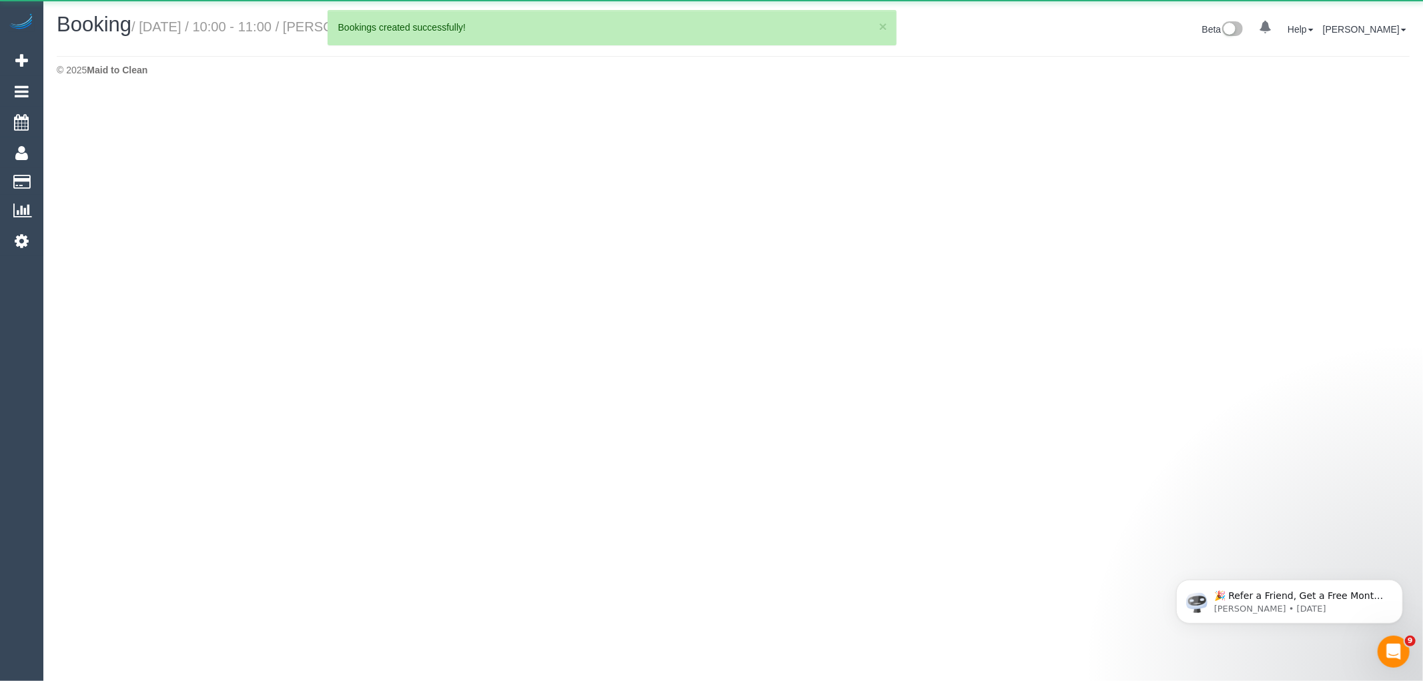
select select "VIC"
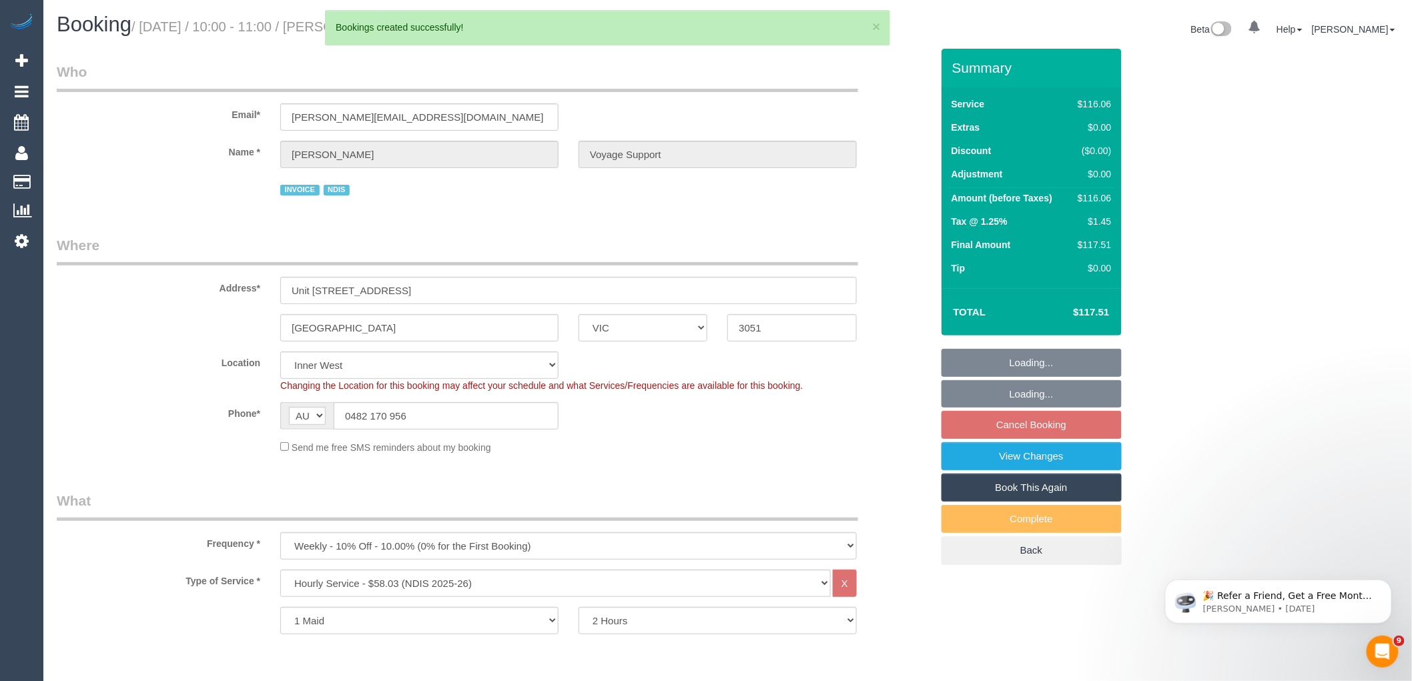
select select "object:114563"
select select "number:28"
select select "number:14"
select select "number:19"
select select "number:36"
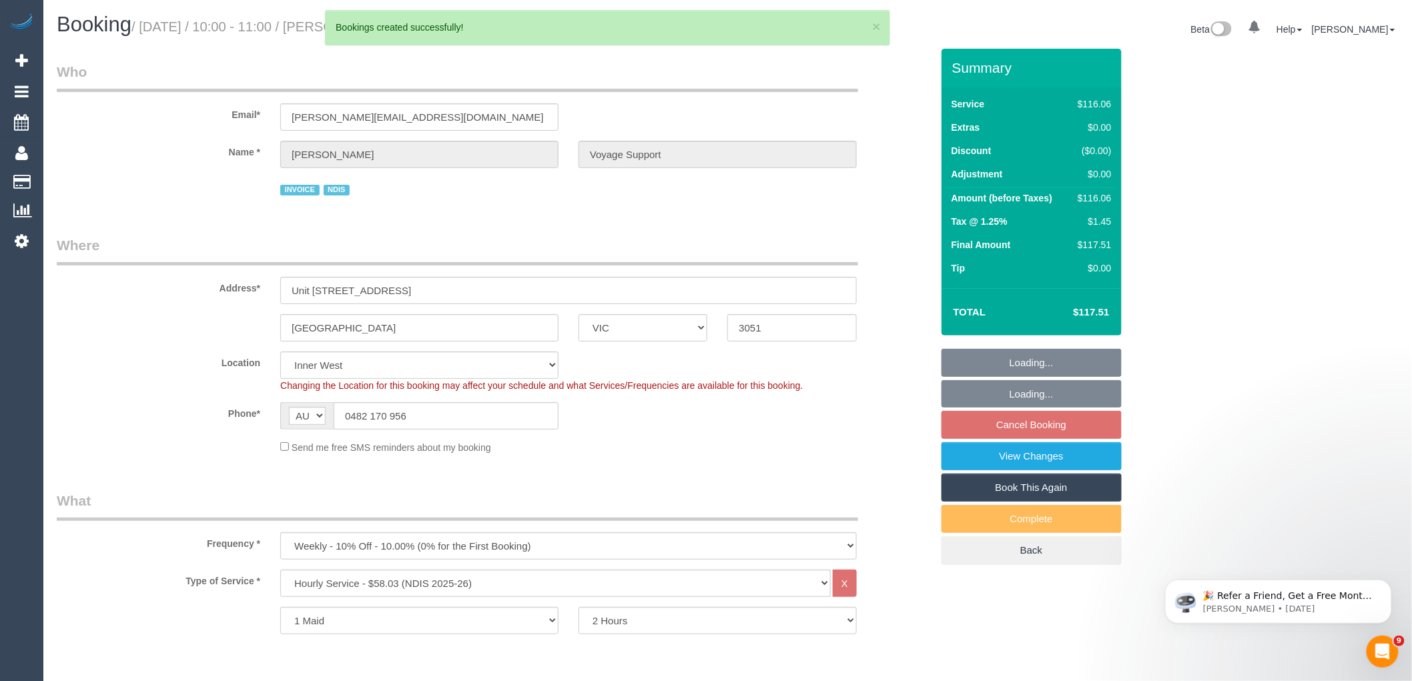
select select "number:33"
select select "number:12"
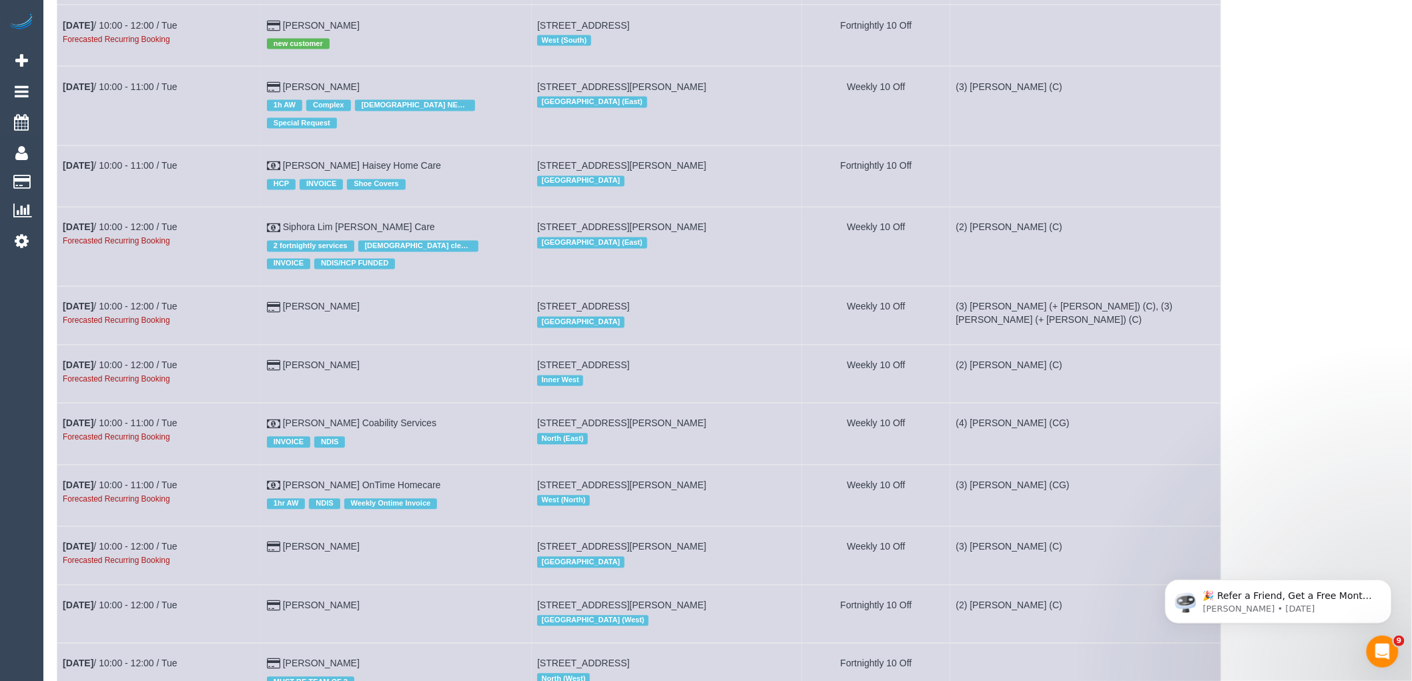
scroll to position [4925, 0]
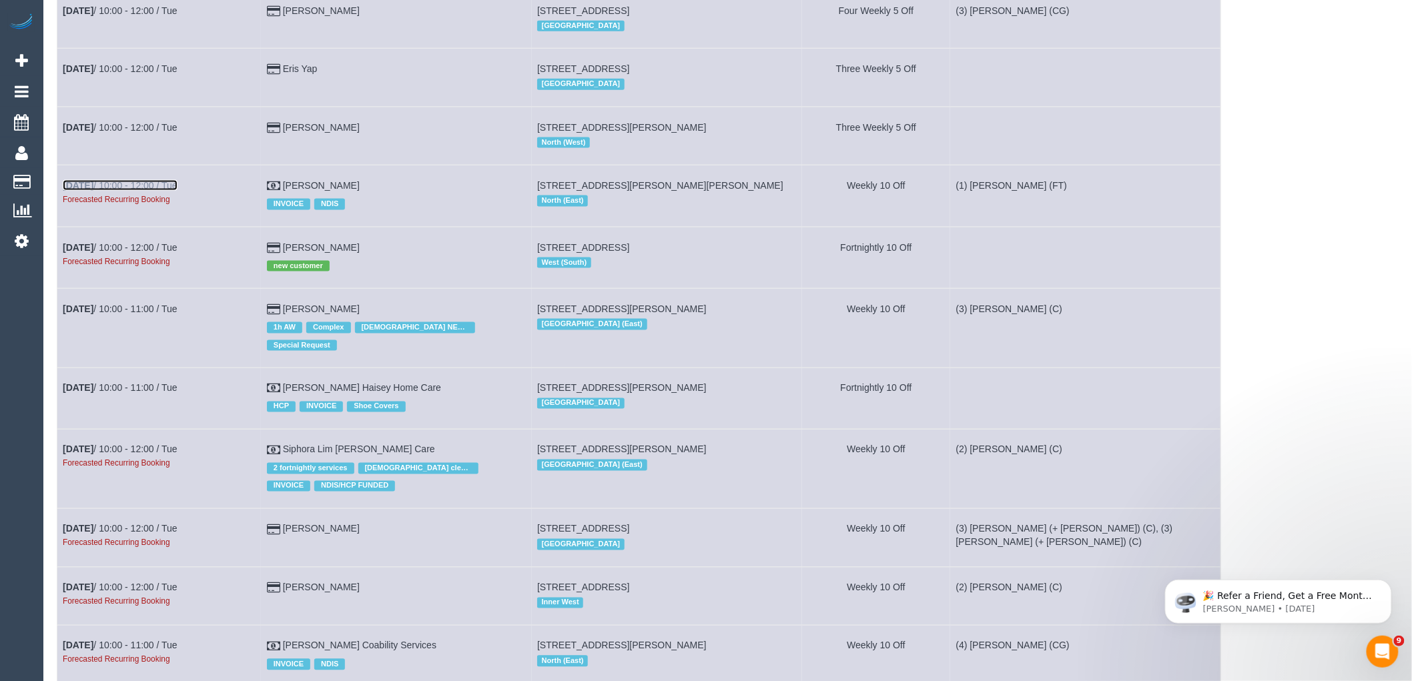
click at [138, 191] on link "[DATE] 10:00 - 12:00 / Tue" at bounding box center [120, 185] width 115 height 11
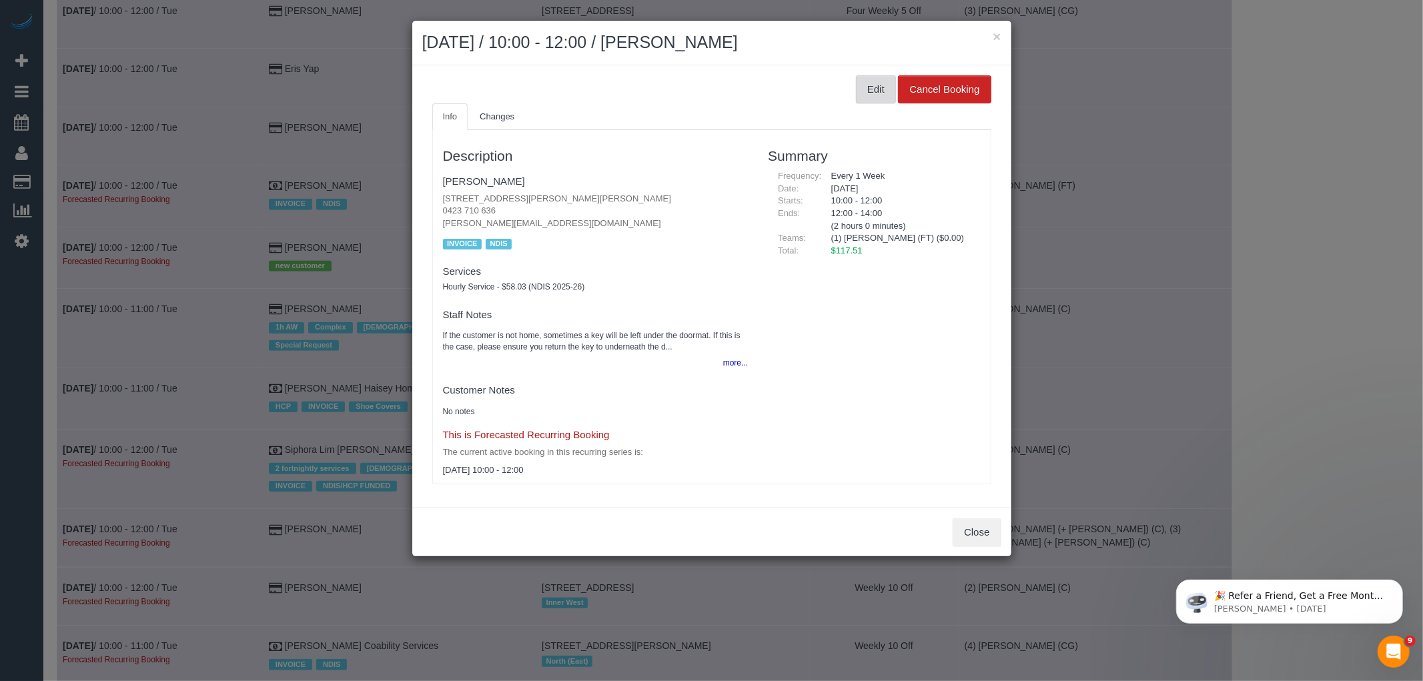
click at [870, 95] on button "Edit" at bounding box center [876, 89] width 40 height 28
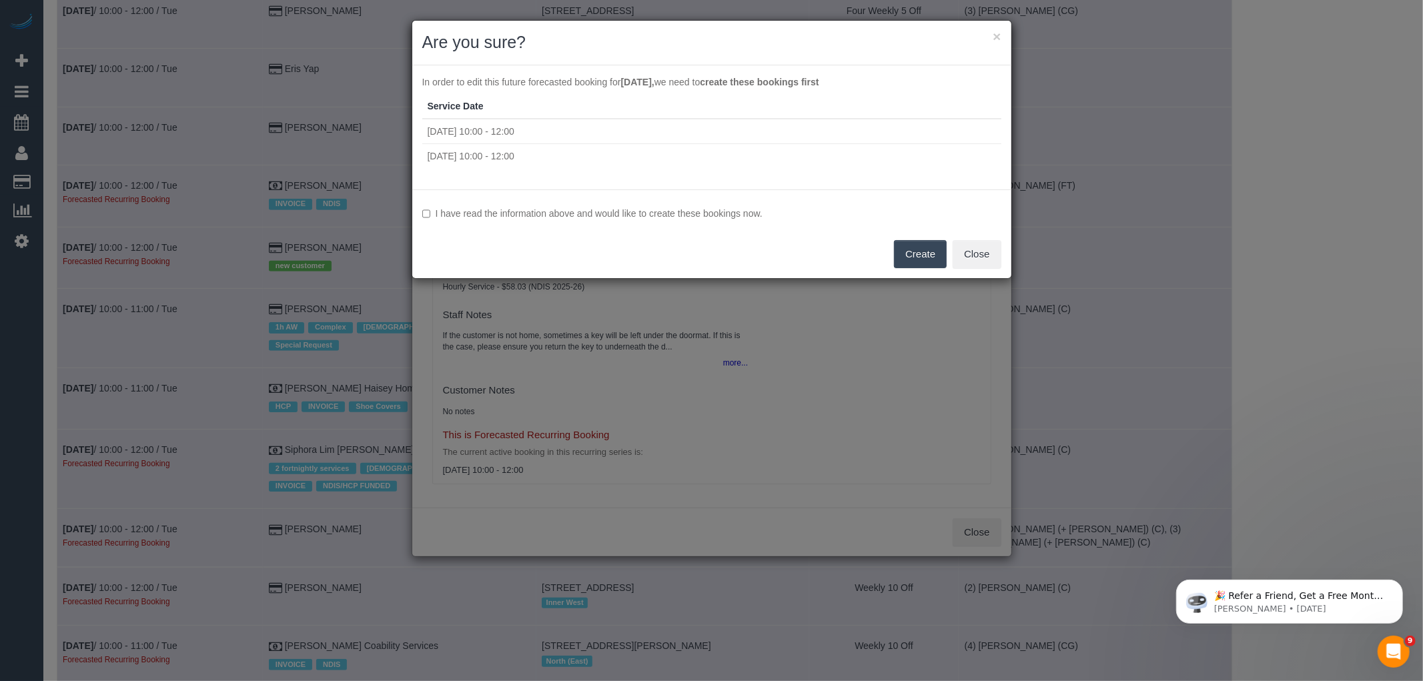
click at [682, 210] on label "I have read the information above and would like to create these bookings now." at bounding box center [711, 213] width 579 height 13
click at [926, 259] on button "Create" at bounding box center [920, 254] width 53 height 28
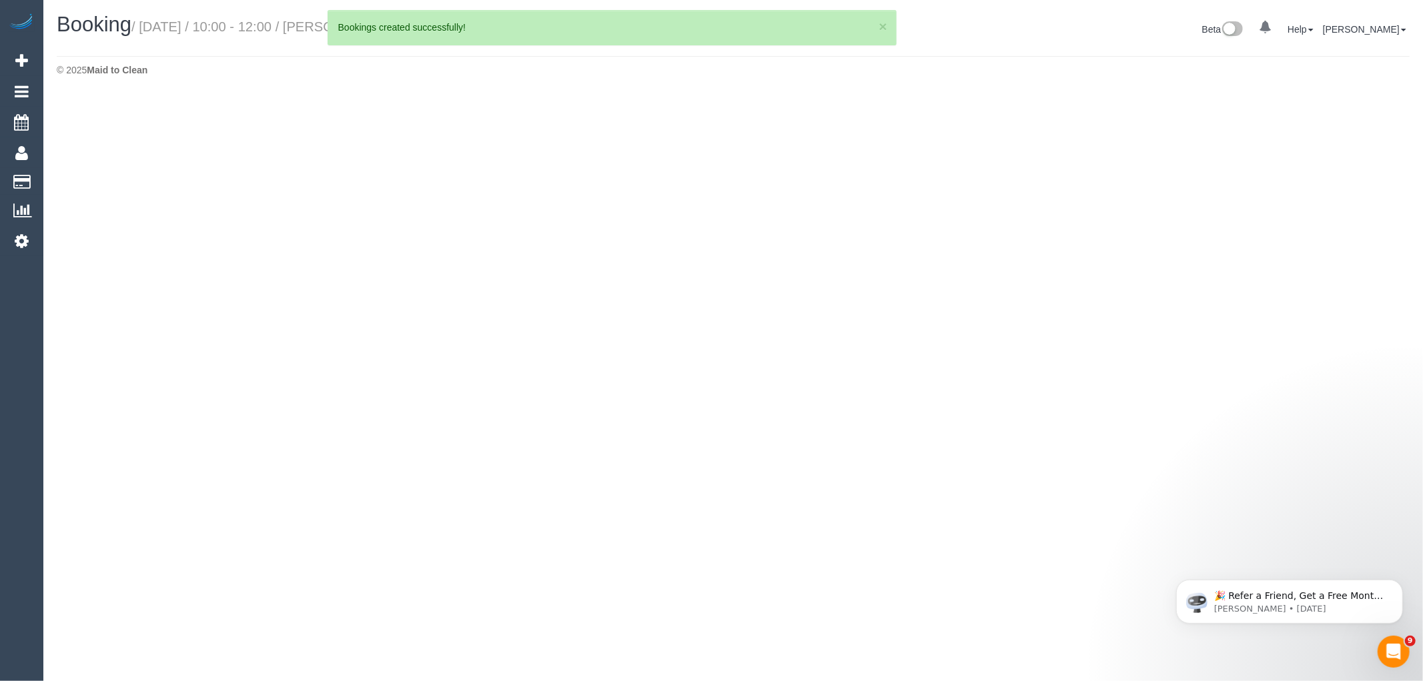
select select "VIC"
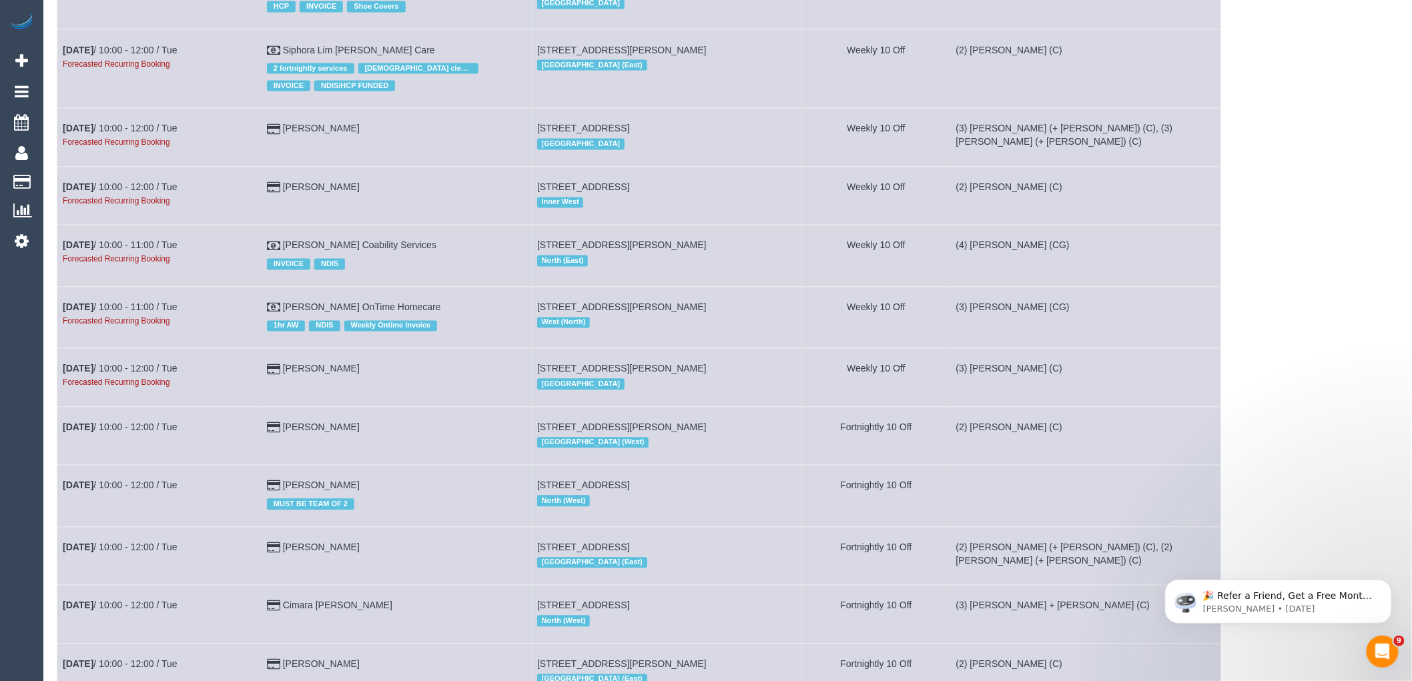
scroll to position [5042, 0]
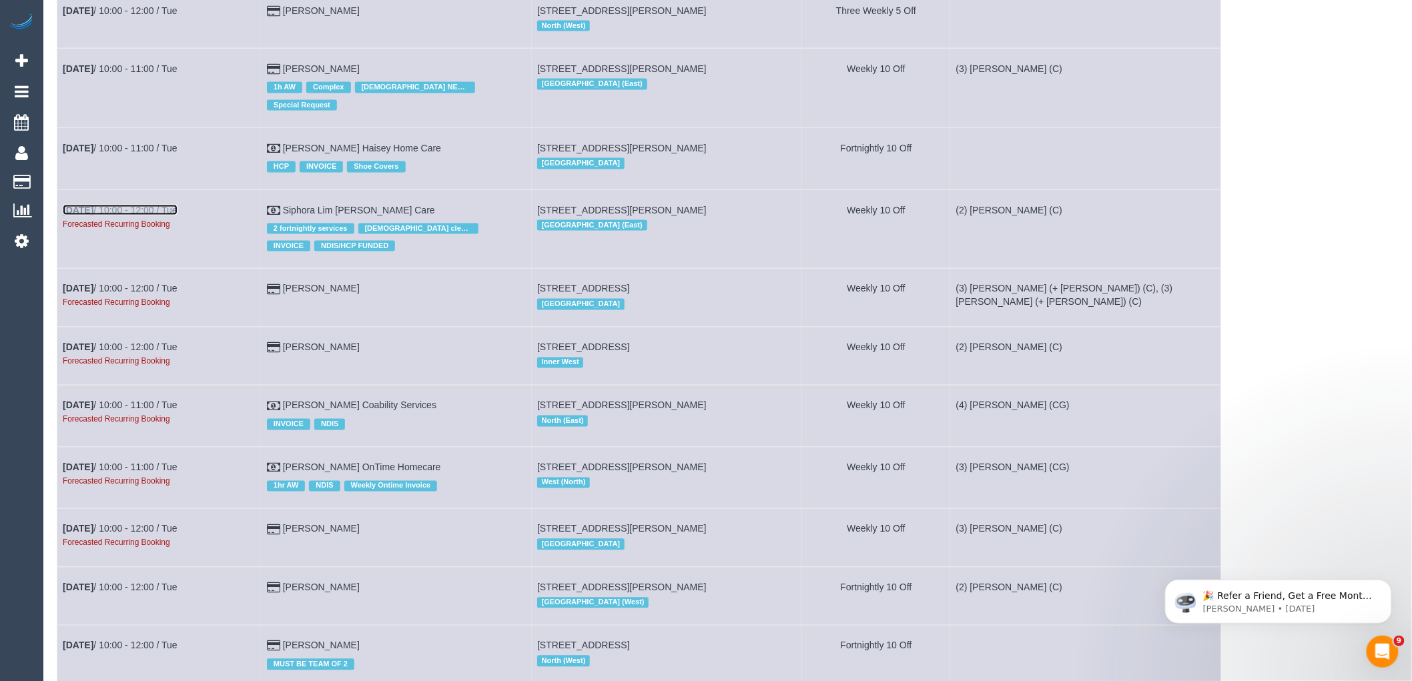
click at [157, 216] on link "[DATE] 10:00 - 12:00 / Tue" at bounding box center [120, 210] width 115 height 11
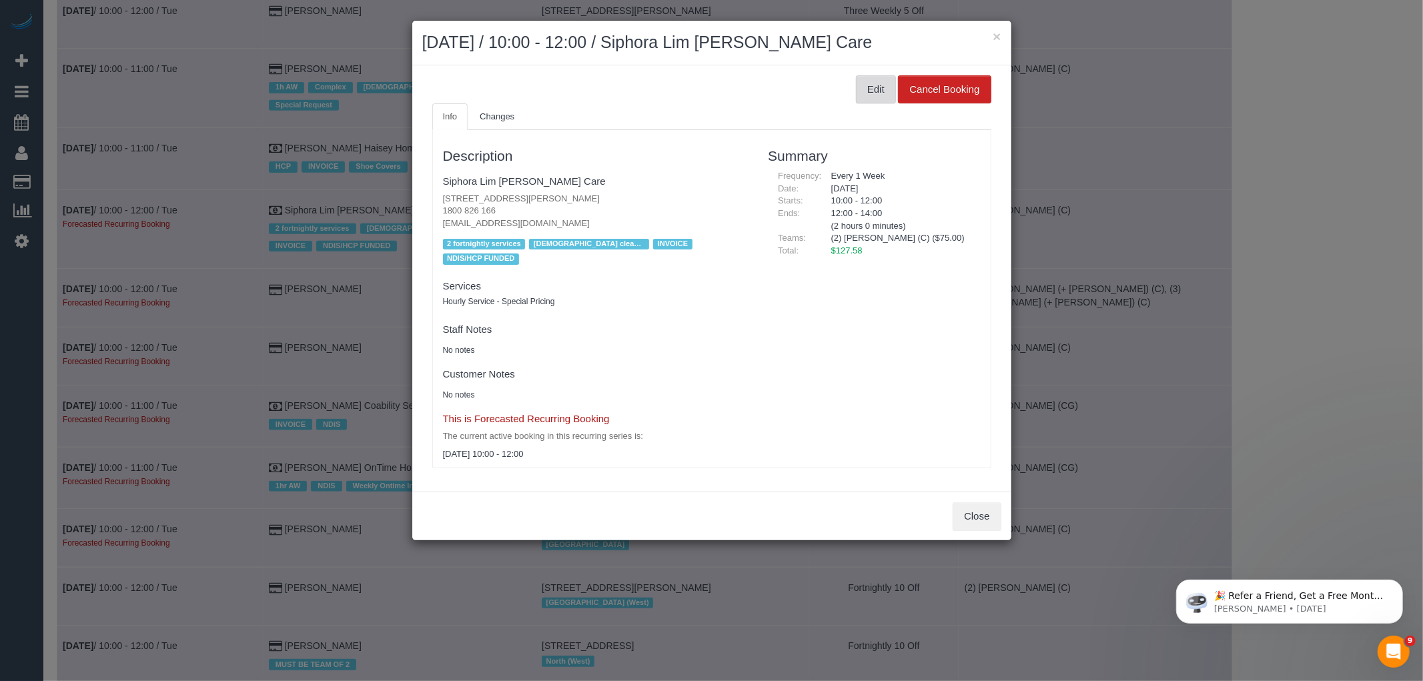
click at [876, 92] on button "Edit" at bounding box center [876, 89] width 40 height 28
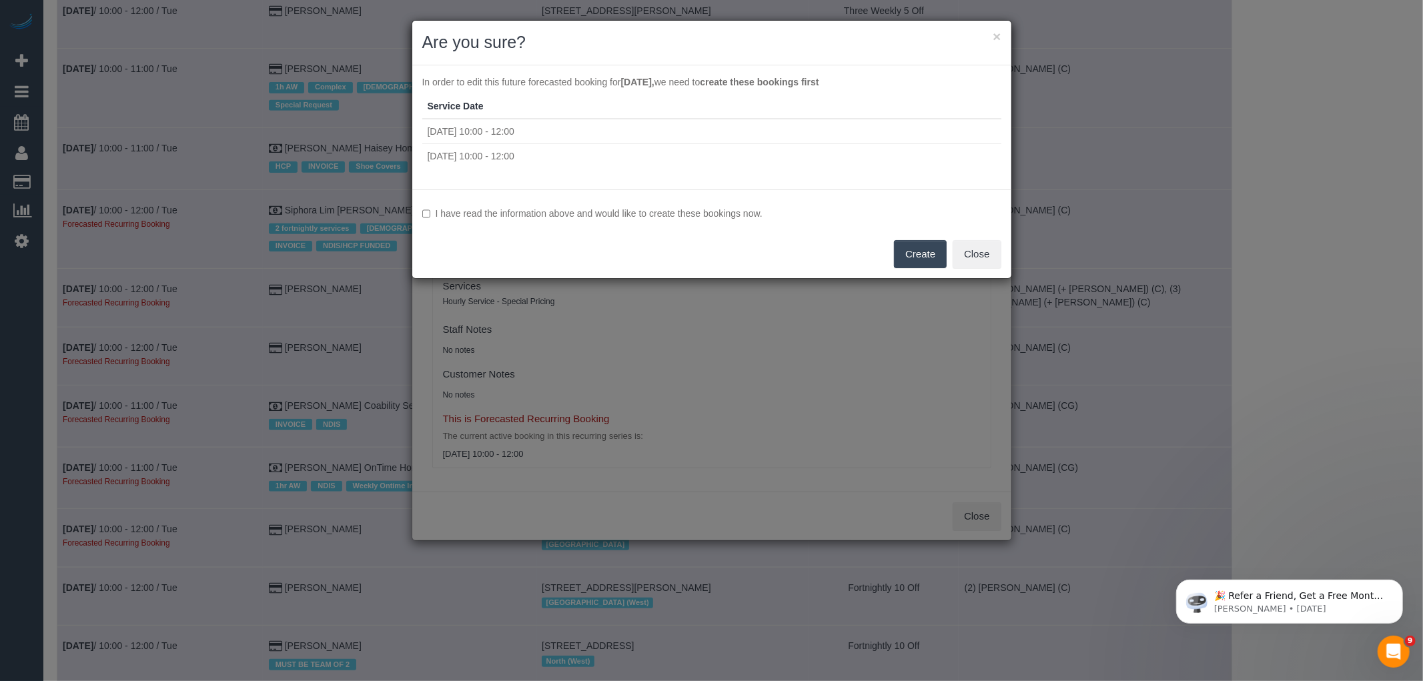
drag, startPoint x: 571, startPoint y: 216, endPoint x: 650, endPoint y: 216, distance: 79.4
click at [571, 216] on label "I have read the information above and would like to create these bookings now." at bounding box center [711, 213] width 579 height 13
click at [915, 264] on button "Create" at bounding box center [920, 254] width 53 height 28
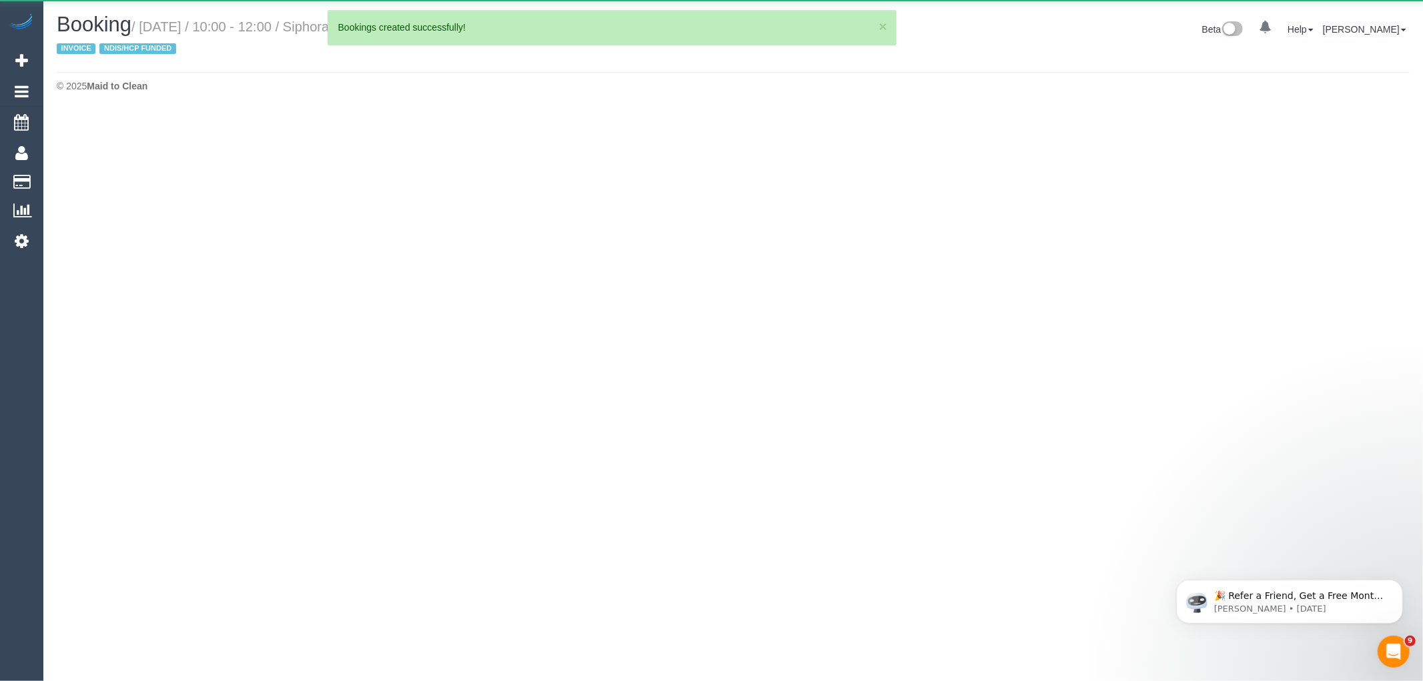
select select "VIC"
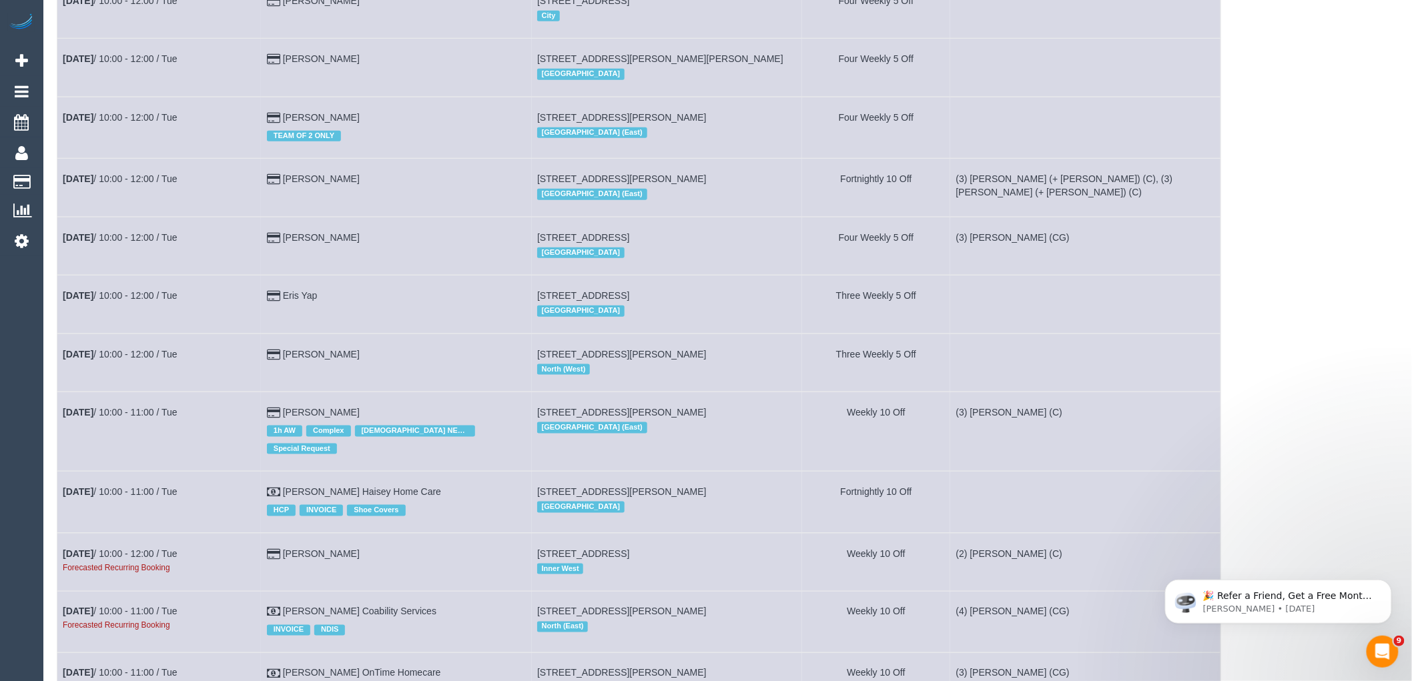
scroll to position [5042, 0]
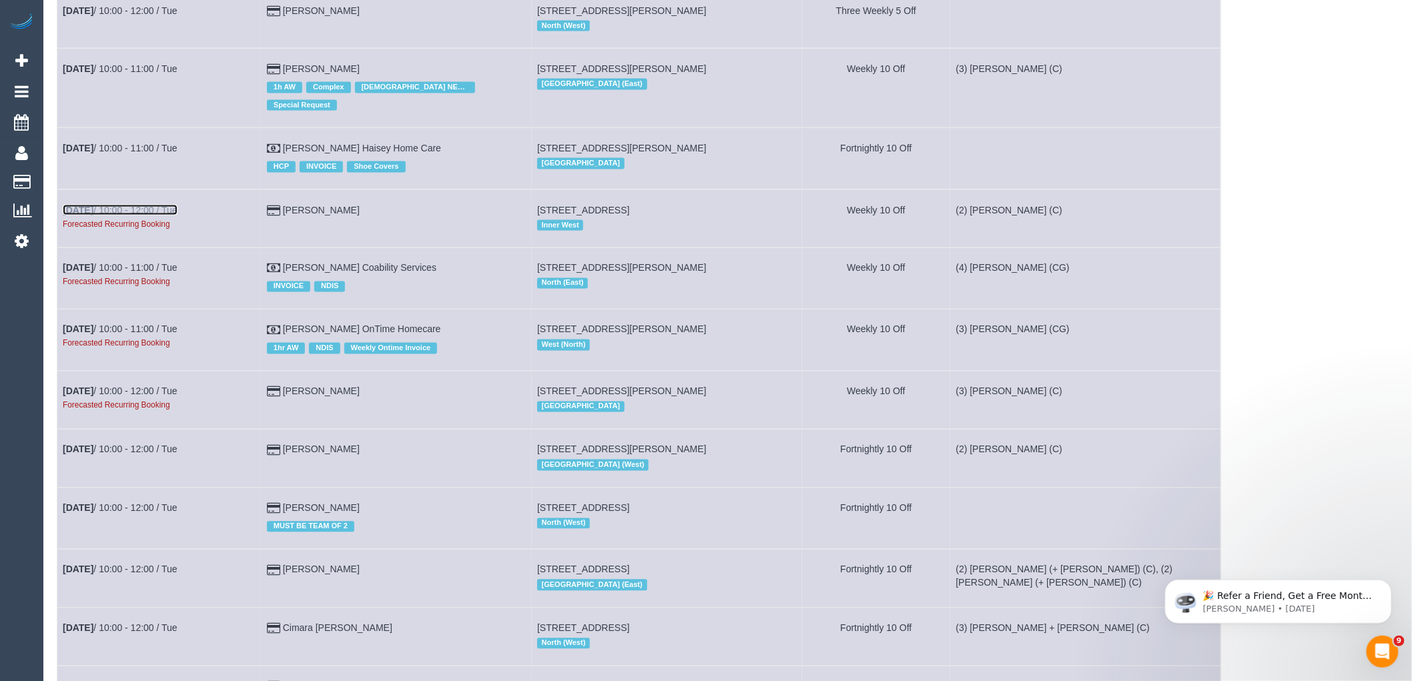
click at [149, 216] on link "[DATE] 10:00 - 12:00 / Tue" at bounding box center [120, 210] width 115 height 11
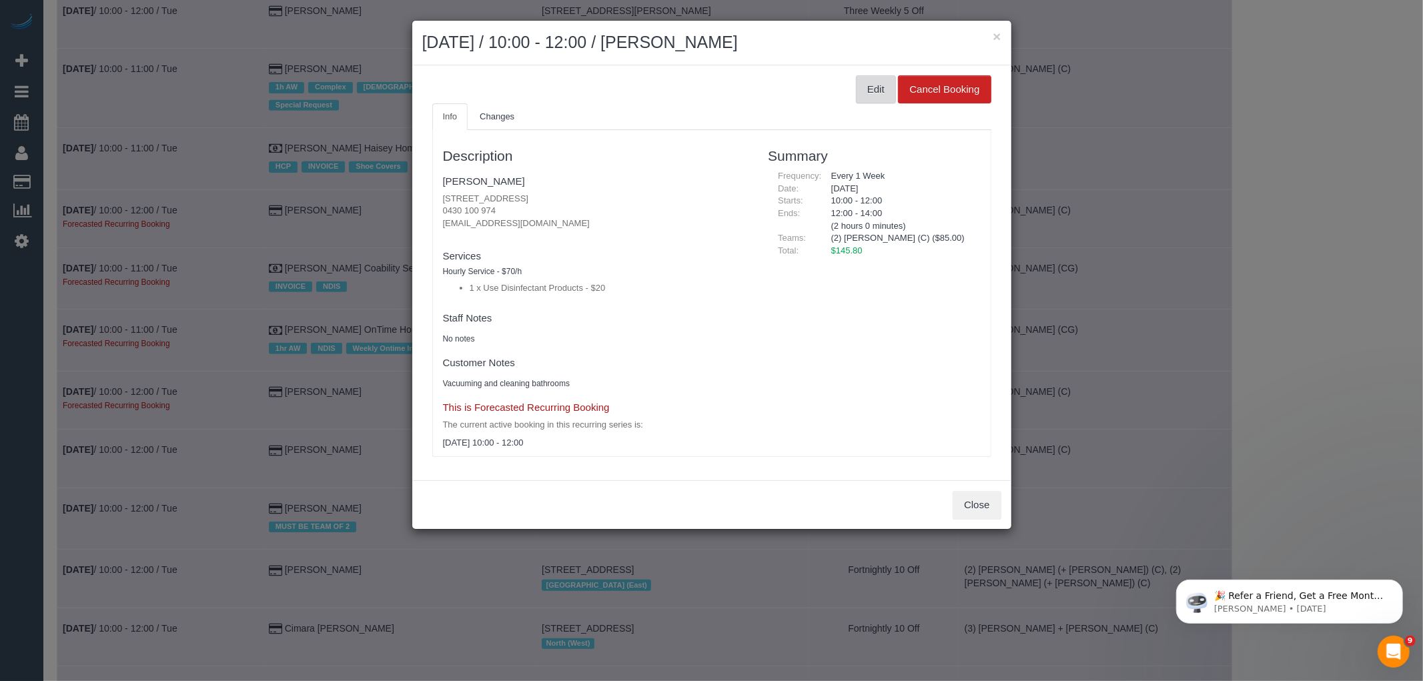
click at [878, 101] on button "Edit" at bounding box center [876, 89] width 40 height 28
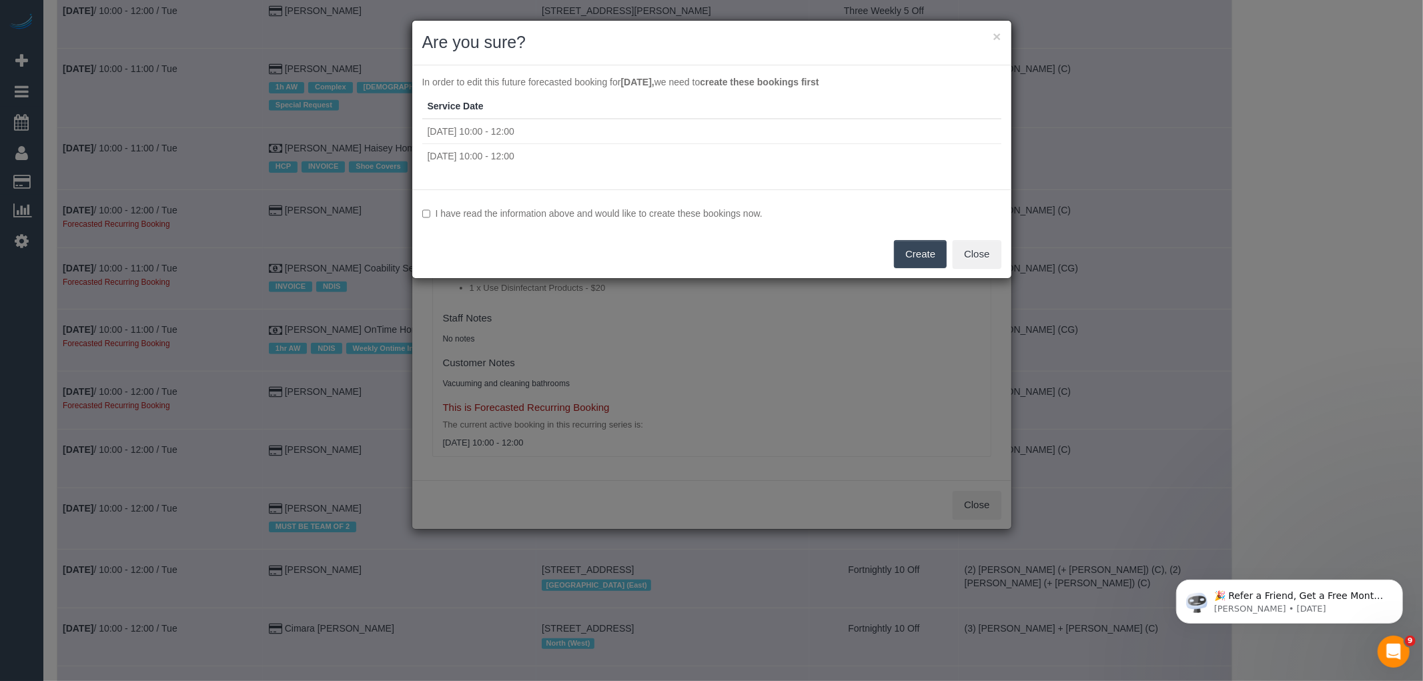
click at [742, 210] on label "I have read the information above and would like to create these bookings now." at bounding box center [711, 213] width 579 height 13
click at [918, 263] on button "Create" at bounding box center [920, 254] width 53 height 28
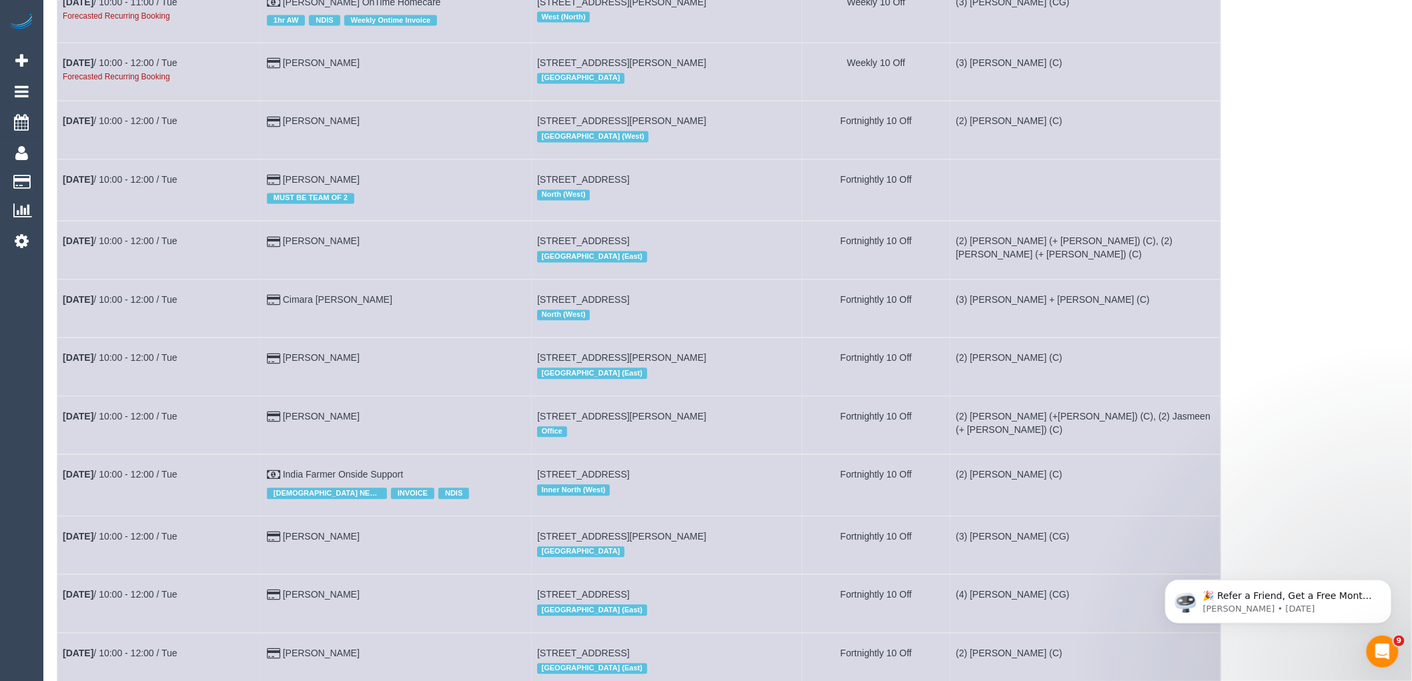
scroll to position [5116, 0]
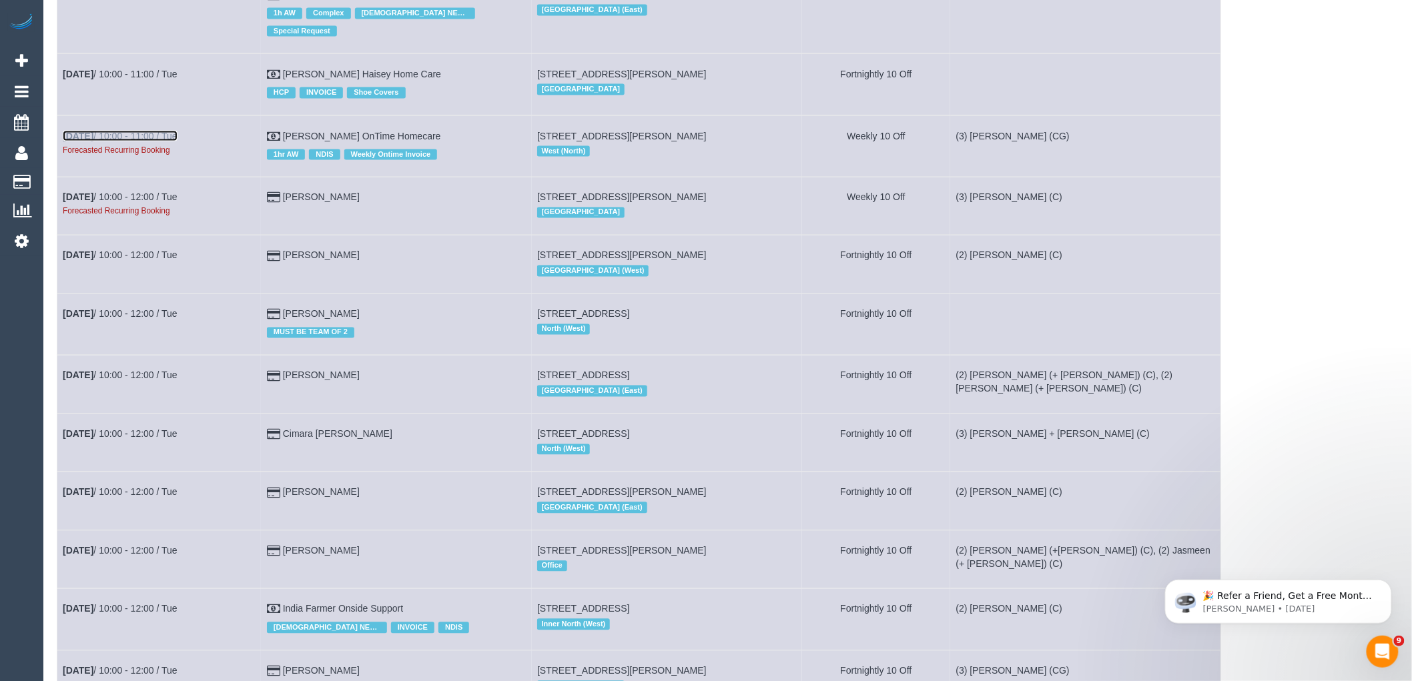
click at [157, 141] on link "[DATE] 10:00 - 11:00 / Tue" at bounding box center [120, 136] width 115 height 11
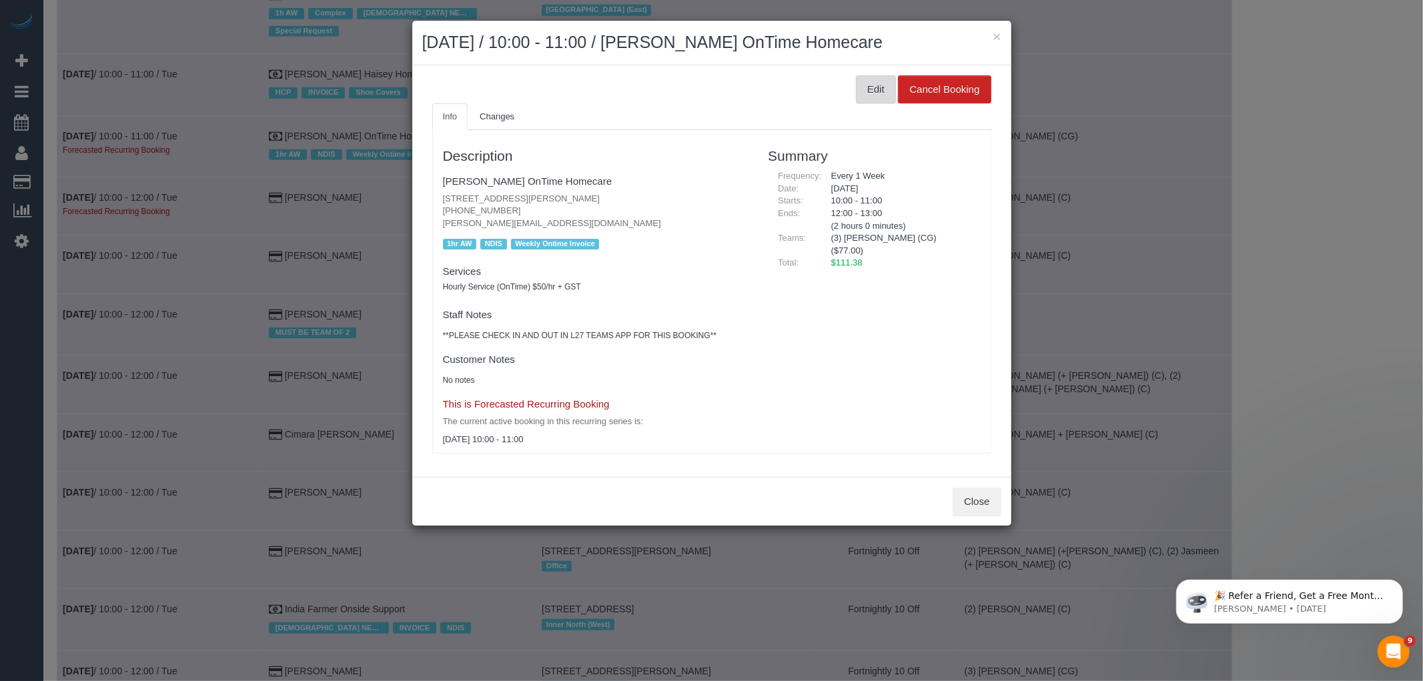
click at [873, 98] on button "Edit" at bounding box center [876, 89] width 40 height 28
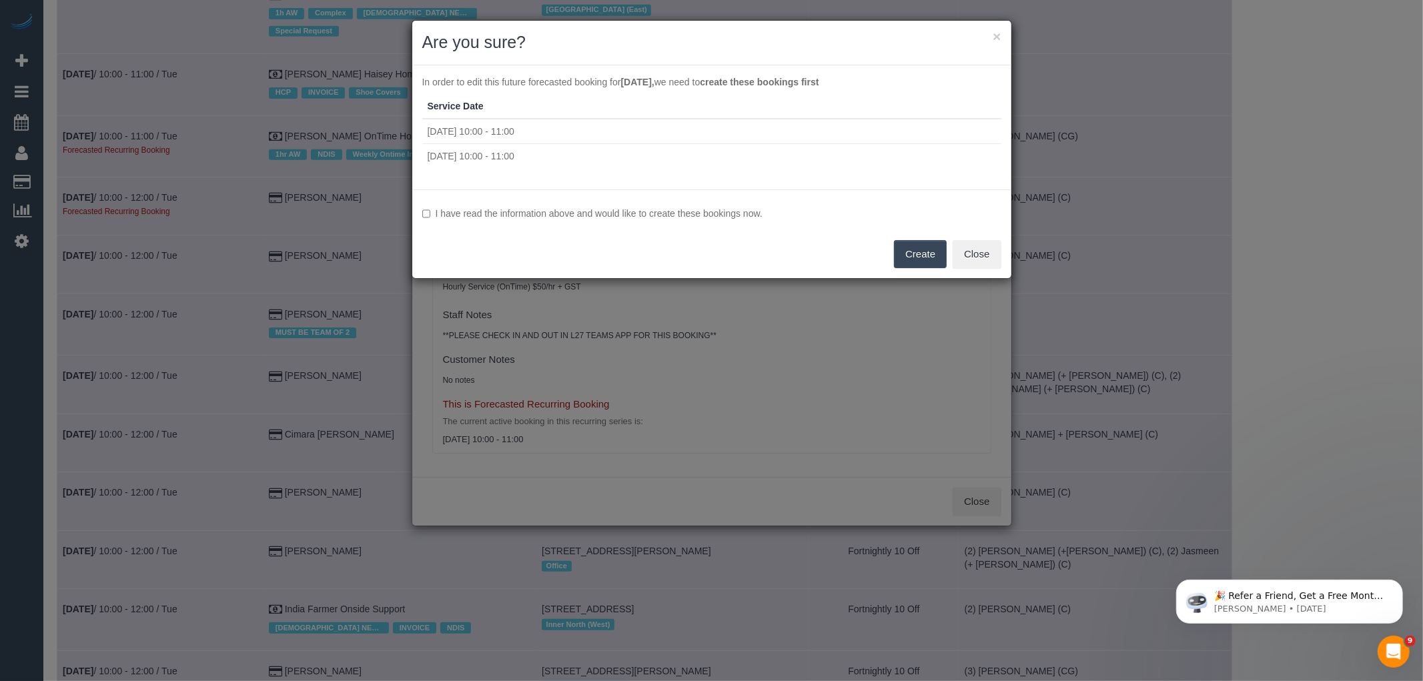
drag, startPoint x: 682, startPoint y: 212, endPoint x: 692, endPoint y: 214, distance: 10.2
click at [682, 212] on label "I have read the information above and would like to create these bookings now." at bounding box center [711, 213] width 579 height 13
click at [919, 252] on button "Create" at bounding box center [920, 254] width 53 height 28
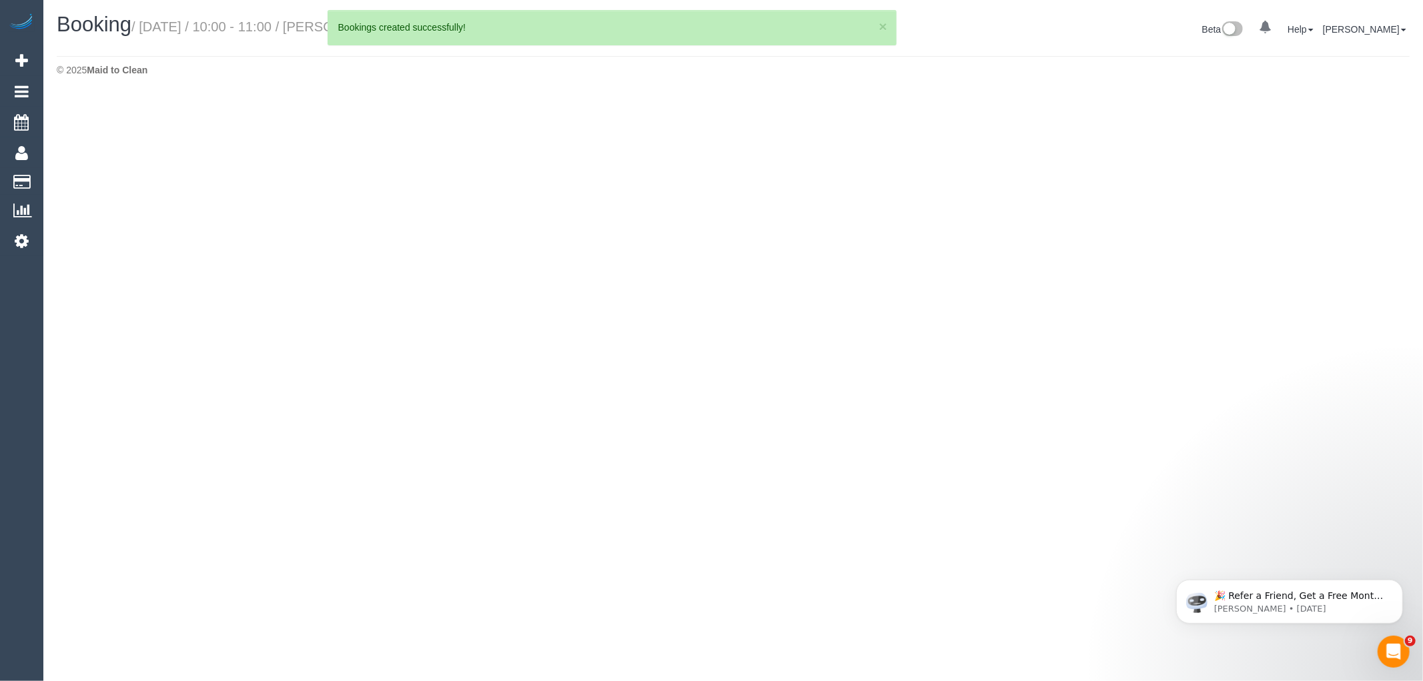
select select "VIC"
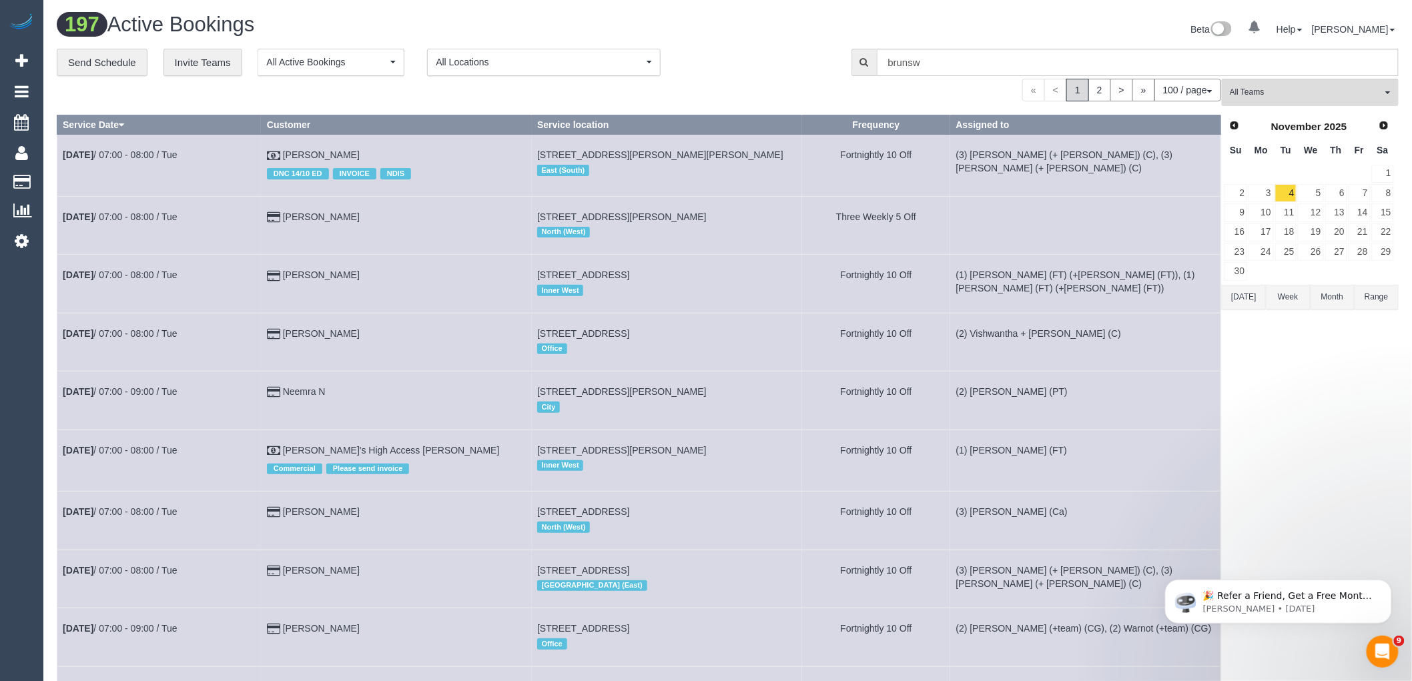
click at [101, 131] on th "Service Date" at bounding box center [159, 124] width 204 height 19
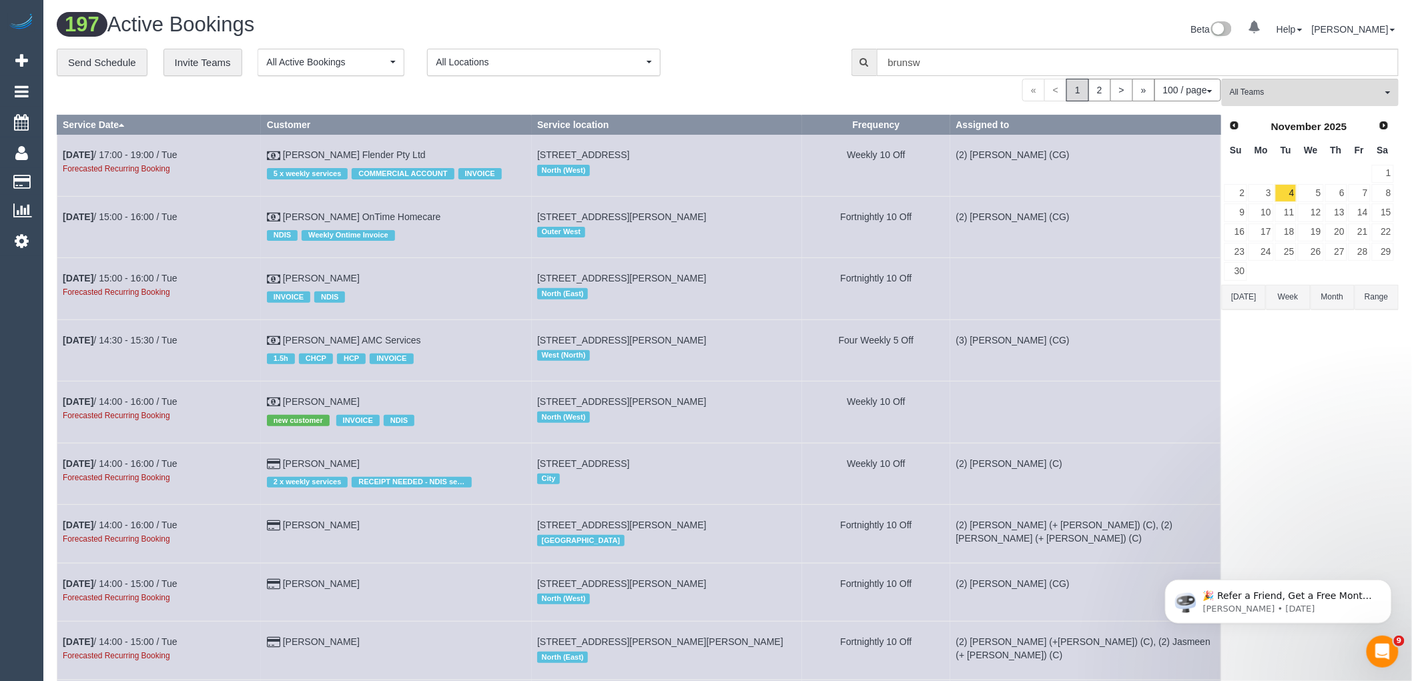
click at [127, 148] on td "[DATE] 17:00 - 19:00 / Tue Forecasted Recurring Booking" at bounding box center [159, 165] width 204 height 61
click at [127, 154] on link "[DATE] 17:00 - 19:00 / Tue" at bounding box center [120, 154] width 115 height 11
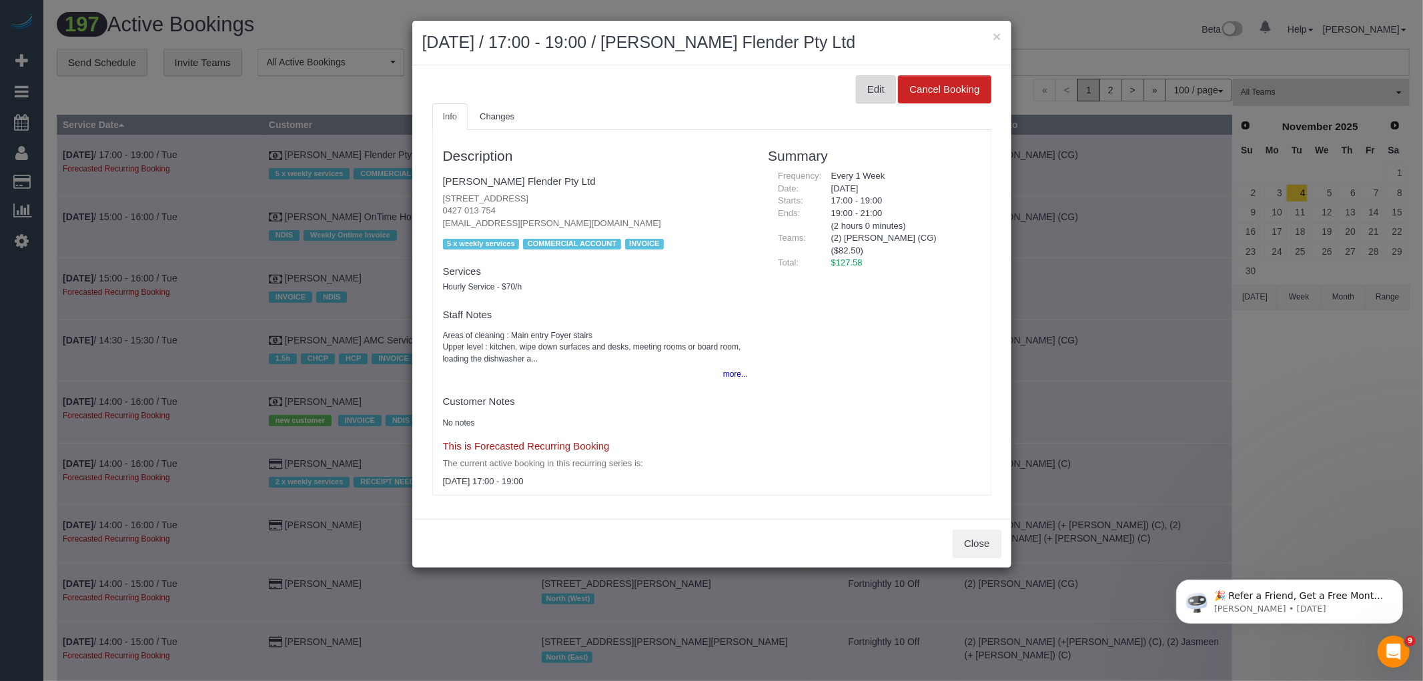
click at [875, 96] on button "Edit" at bounding box center [876, 89] width 40 height 28
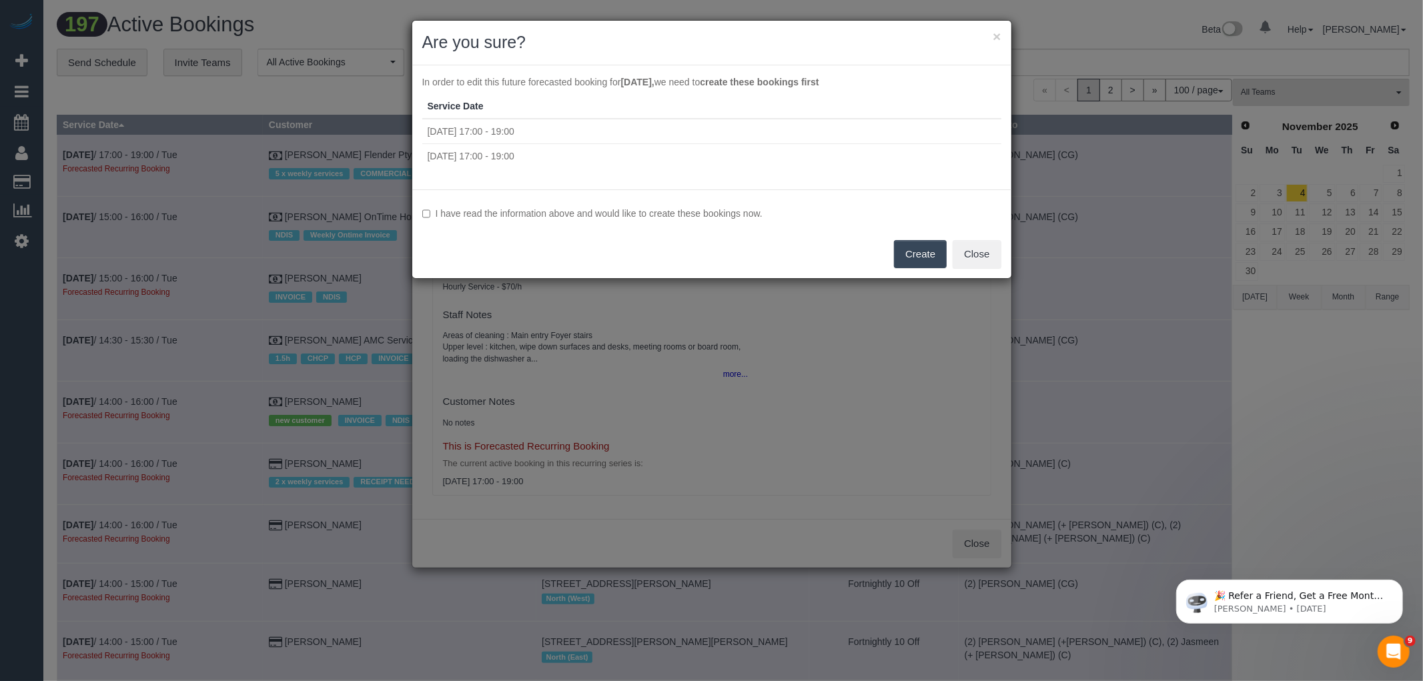
drag, startPoint x: 661, startPoint y: 214, endPoint x: 739, endPoint y: 223, distance: 78.6
click at [661, 214] on label "I have read the information above and would like to create these bookings now." at bounding box center [711, 213] width 579 height 13
click at [915, 252] on button "Create" at bounding box center [920, 254] width 53 height 28
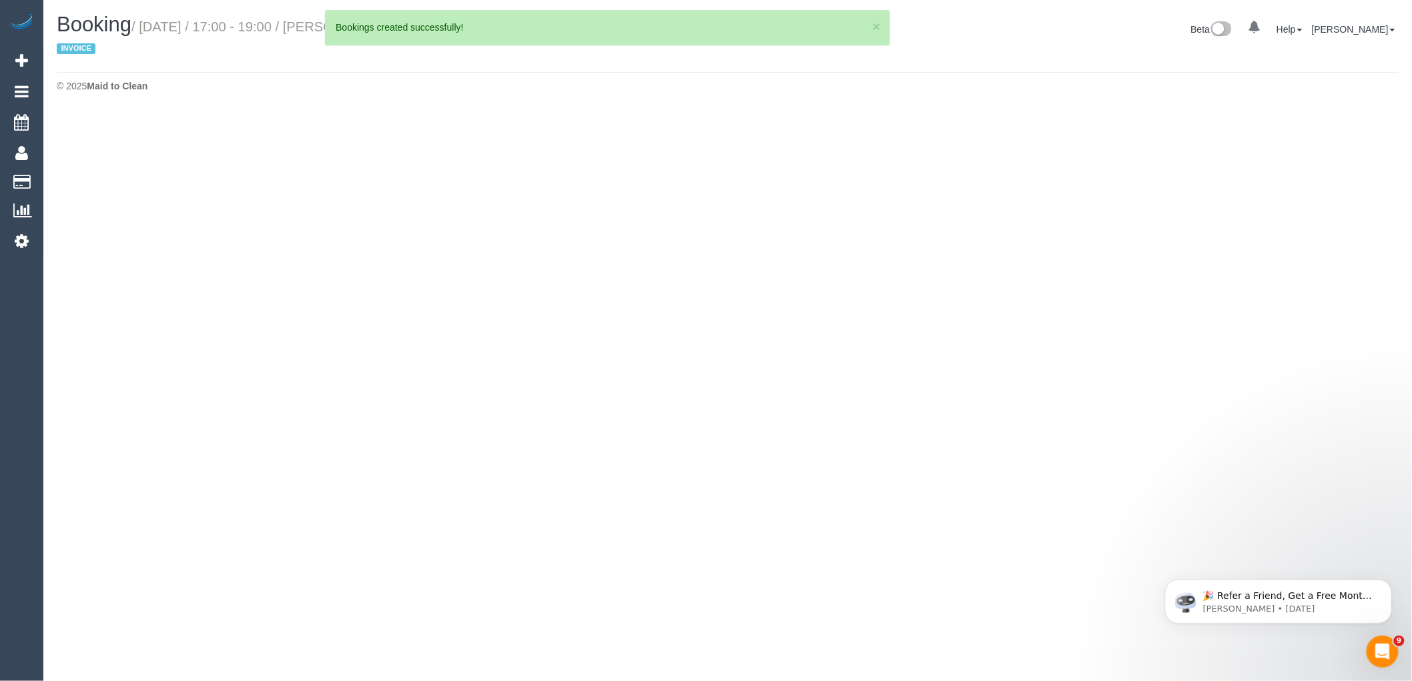
select select "VIC"
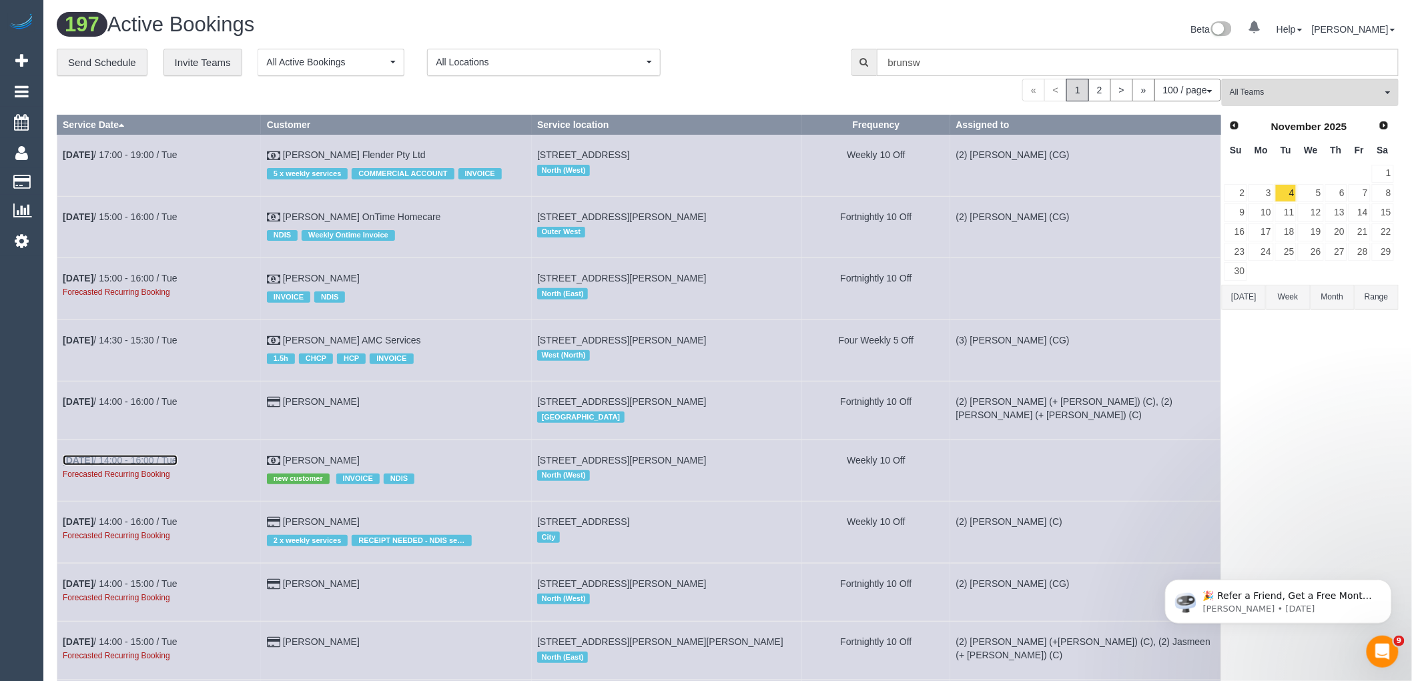
click at [129, 466] on link "[DATE] 14:00 - 16:00 / Tue" at bounding box center [120, 460] width 115 height 11
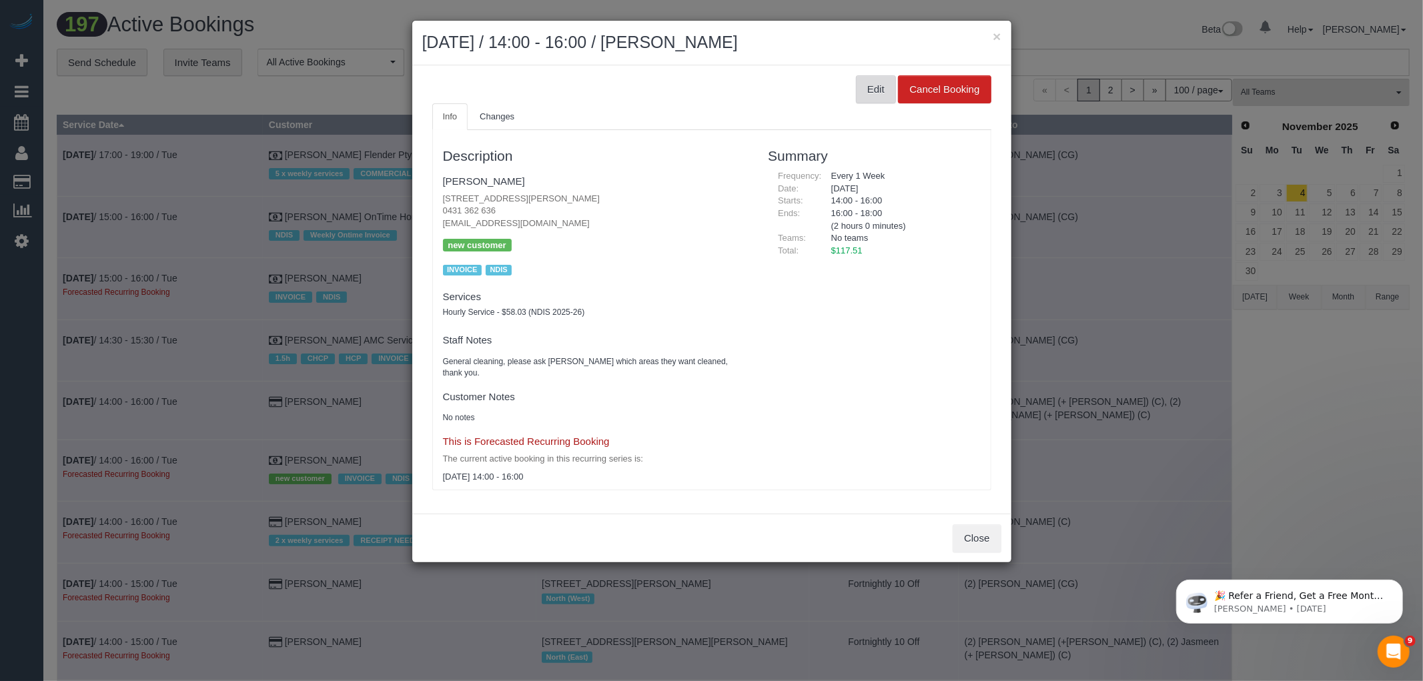
click at [882, 89] on button "Edit" at bounding box center [876, 89] width 40 height 28
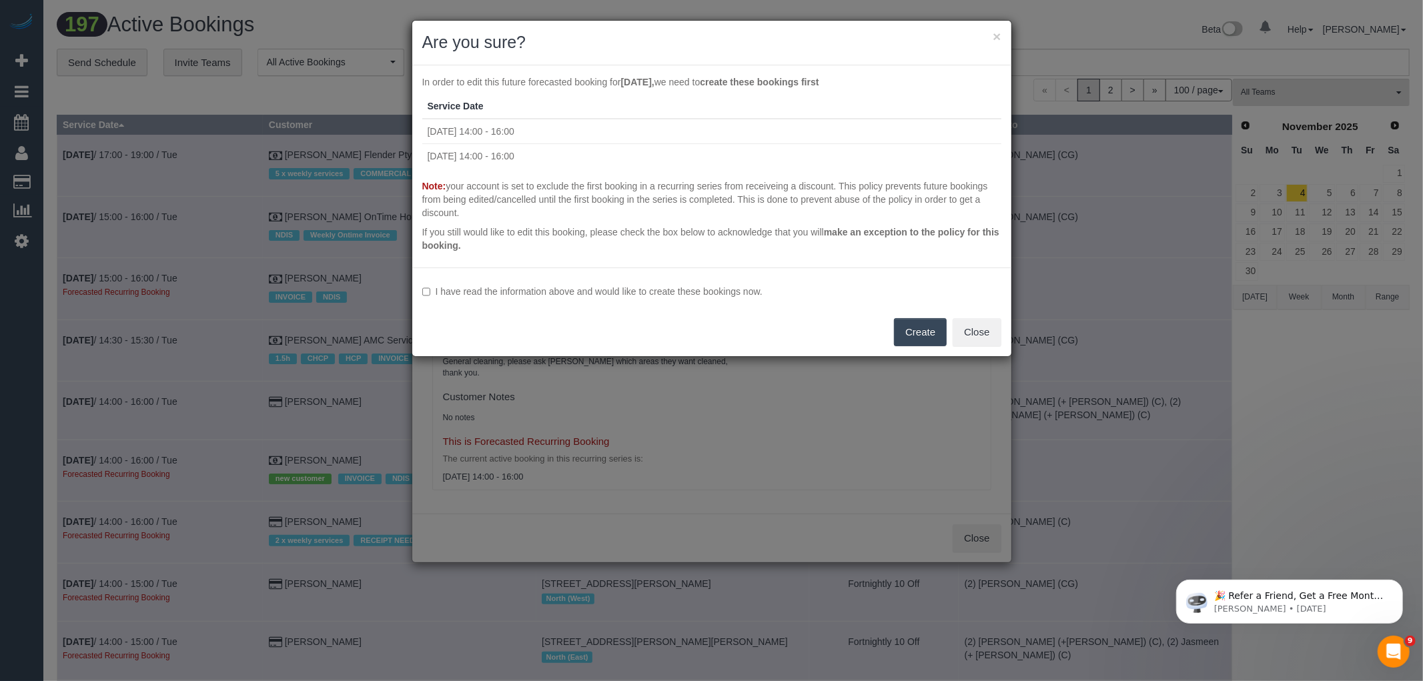
click at [538, 289] on label "I have read the information above and would like to create these bookings now." at bounding box center [711, 291] width 579 height 13
click at [932, 324] on button "Create" at bounding box center [920, 332] width 53 height 28
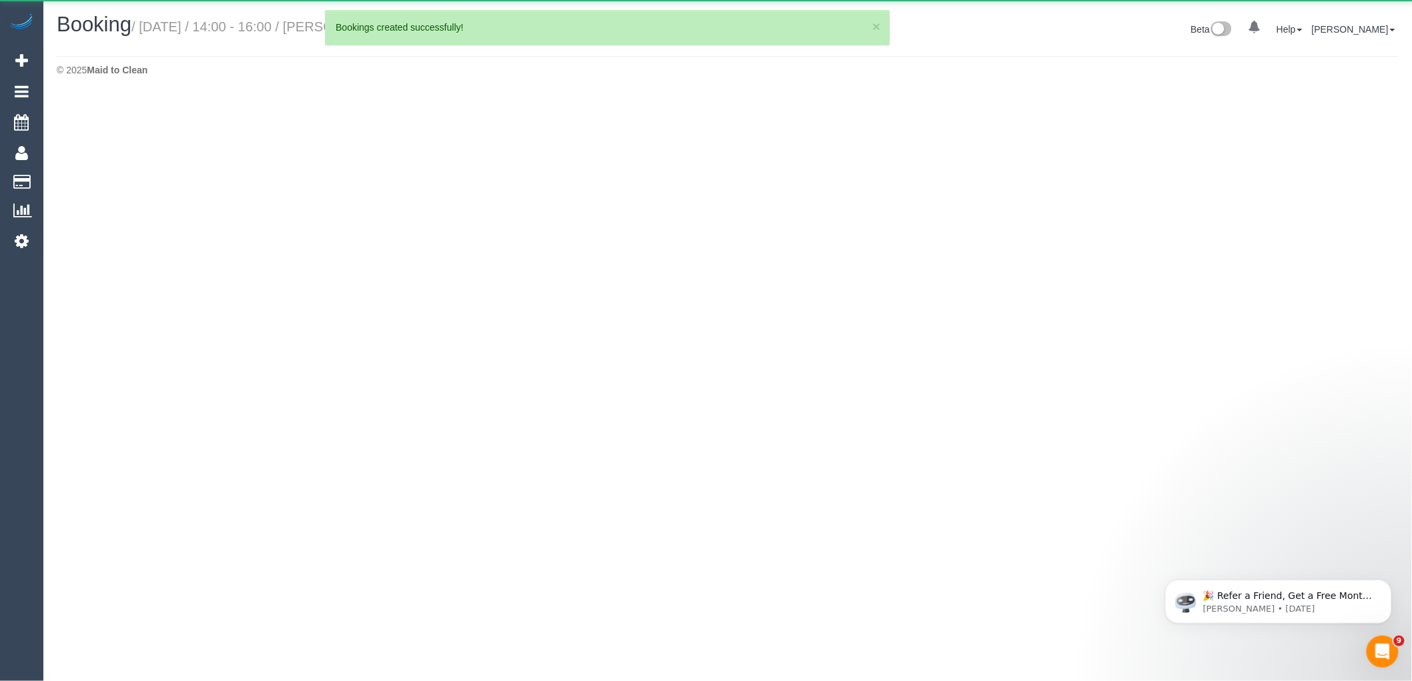
select select "VIC"
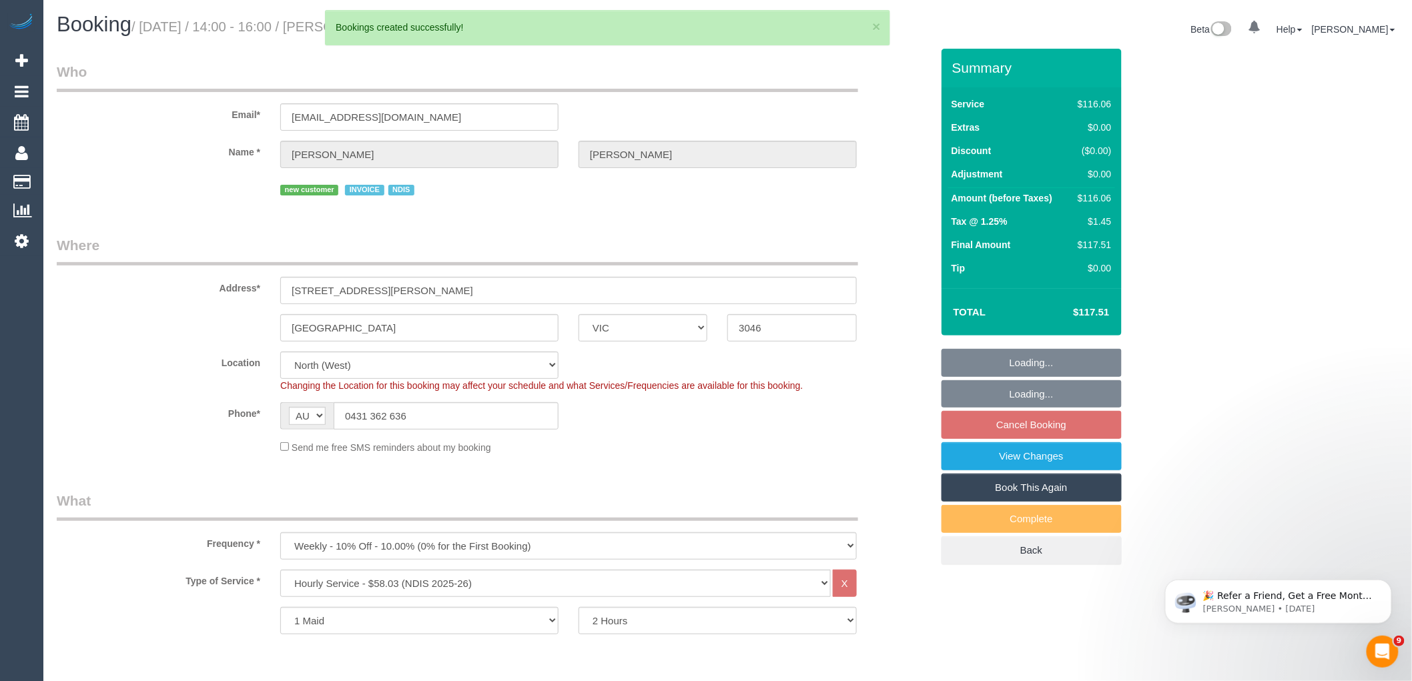
select select "object:132981"
select select "number:28"
select select "number:14"
select select "number:19"
select select "number:36"
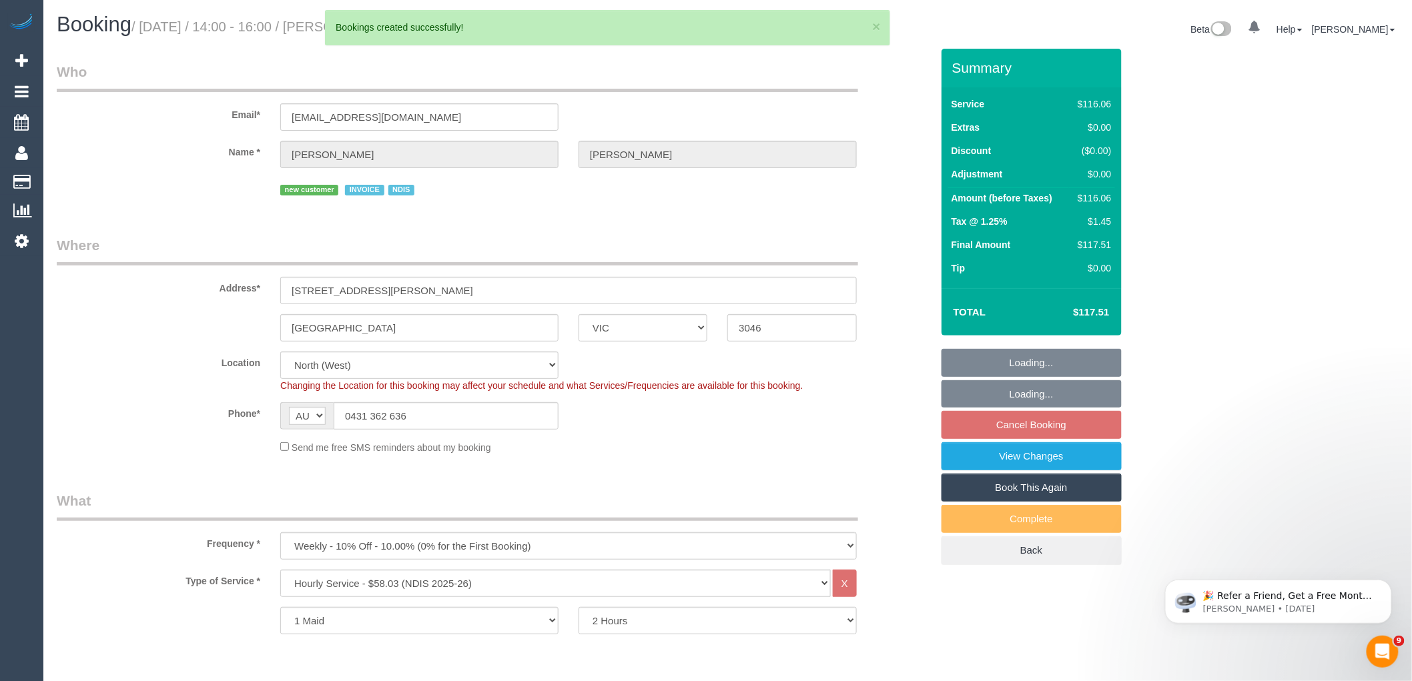
select select "number:34"
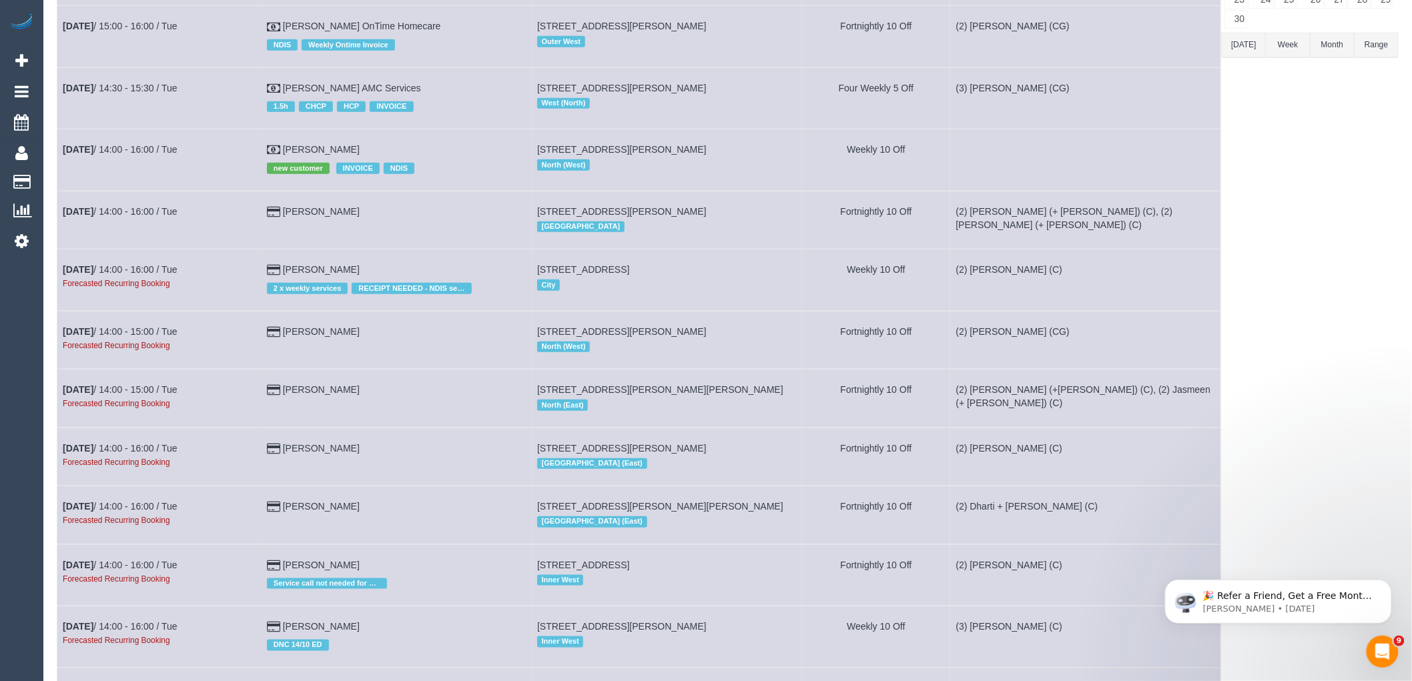
scroll to position [444, 0]
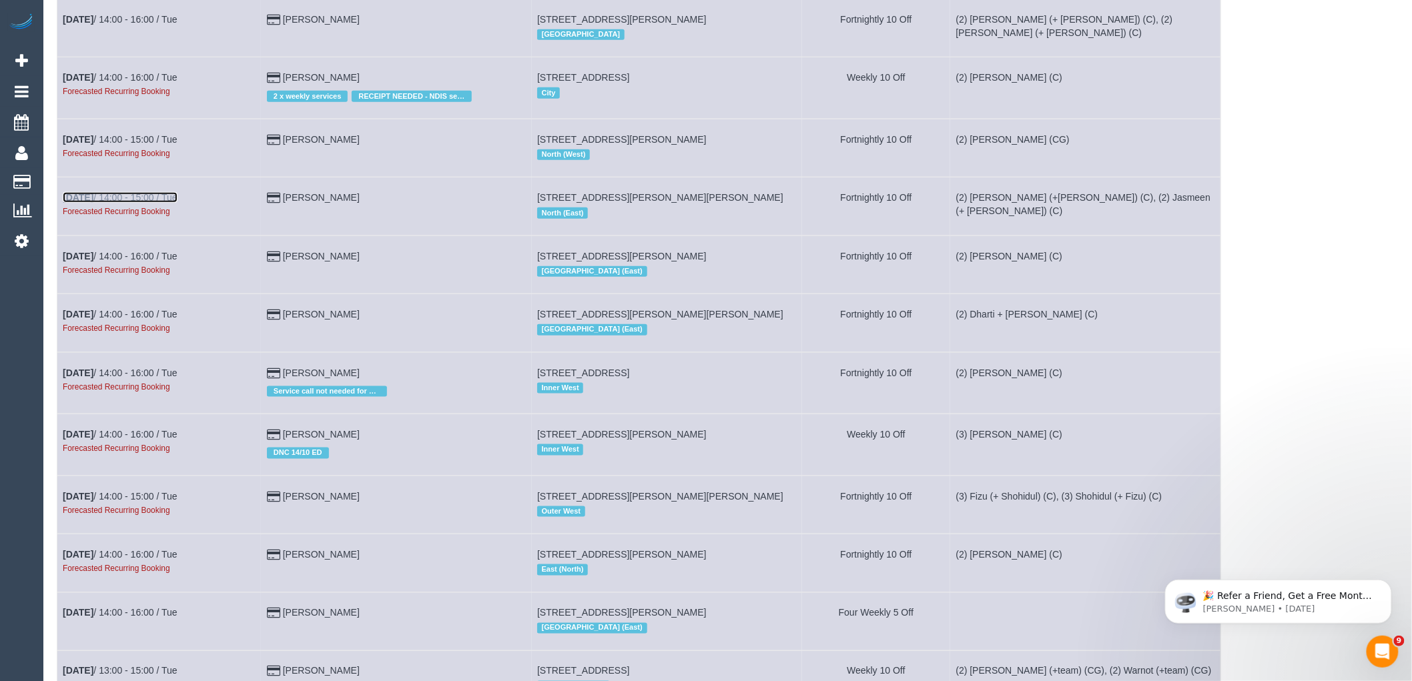
click at [148, 203] on link "[DATE] 14:00 - 15:00 / Tue" at bounding box center [120, 197] width 115 height 11
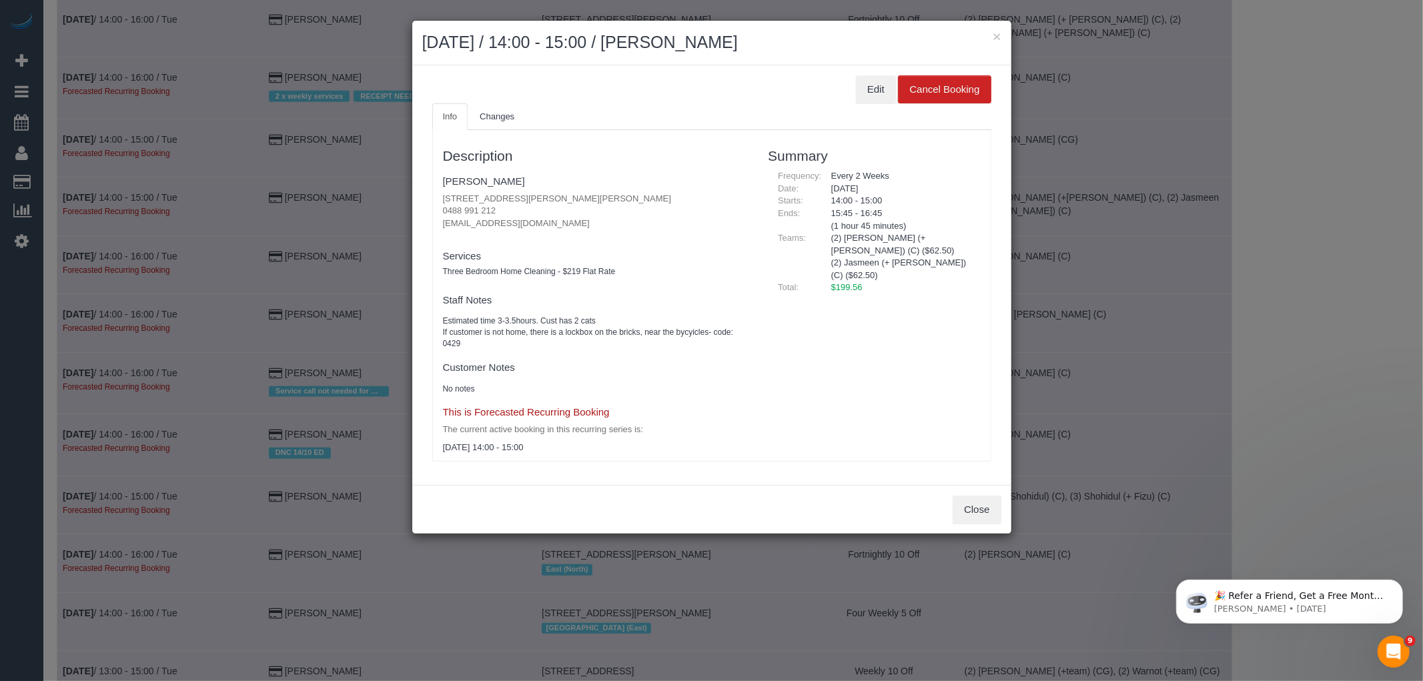
click at [888, 74] on div "Edit Cancel Booking Info Changes Description [PERSON_NAME] [STREET_ADDRESS][PER…" at bounding box center [711, 275] width 599 height 420
click at [858, 89] on button "Edit" at bounding box center [876, 89] width 40 height 28
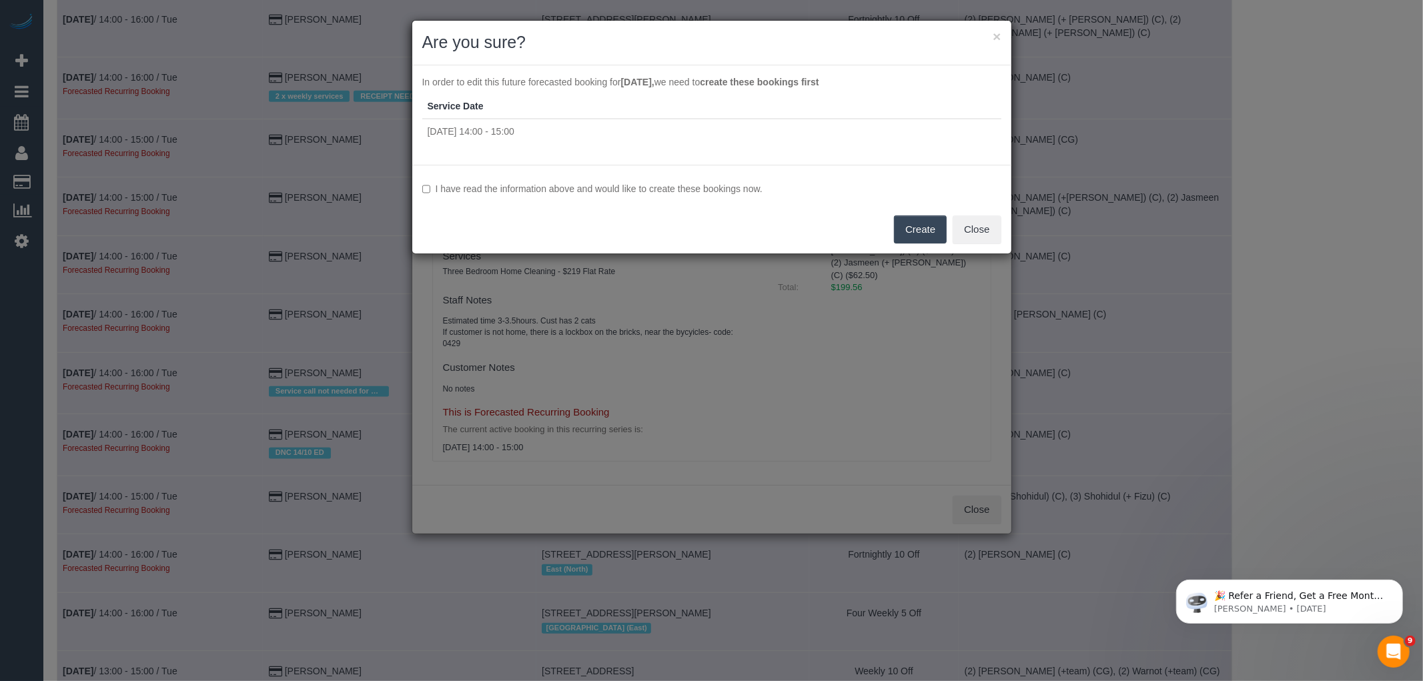
click at [474, 192] on label "I have read the information above and would like to create these bookings now." at bounding box center [711, 188] width 579 height 13
click at [916, 230] on button "Create" at bounding box center [920, 230] width 53 height 28
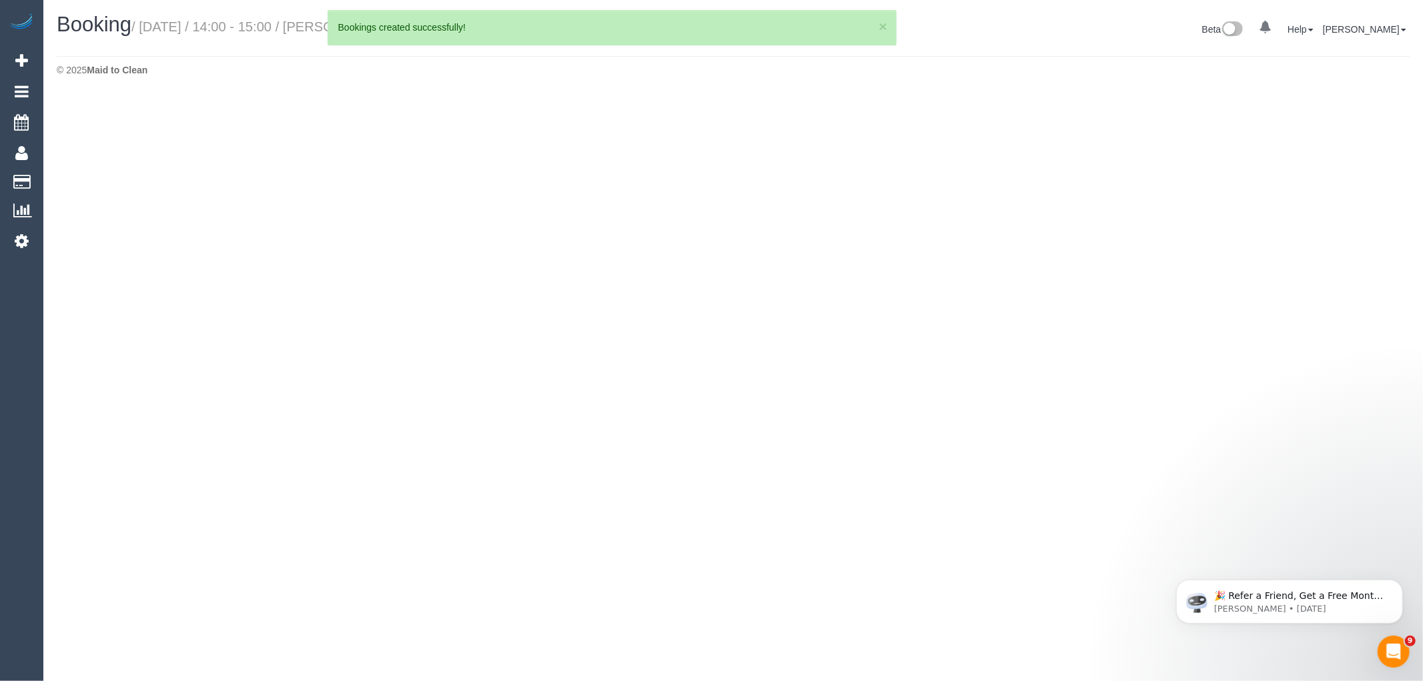
select select "VIC"
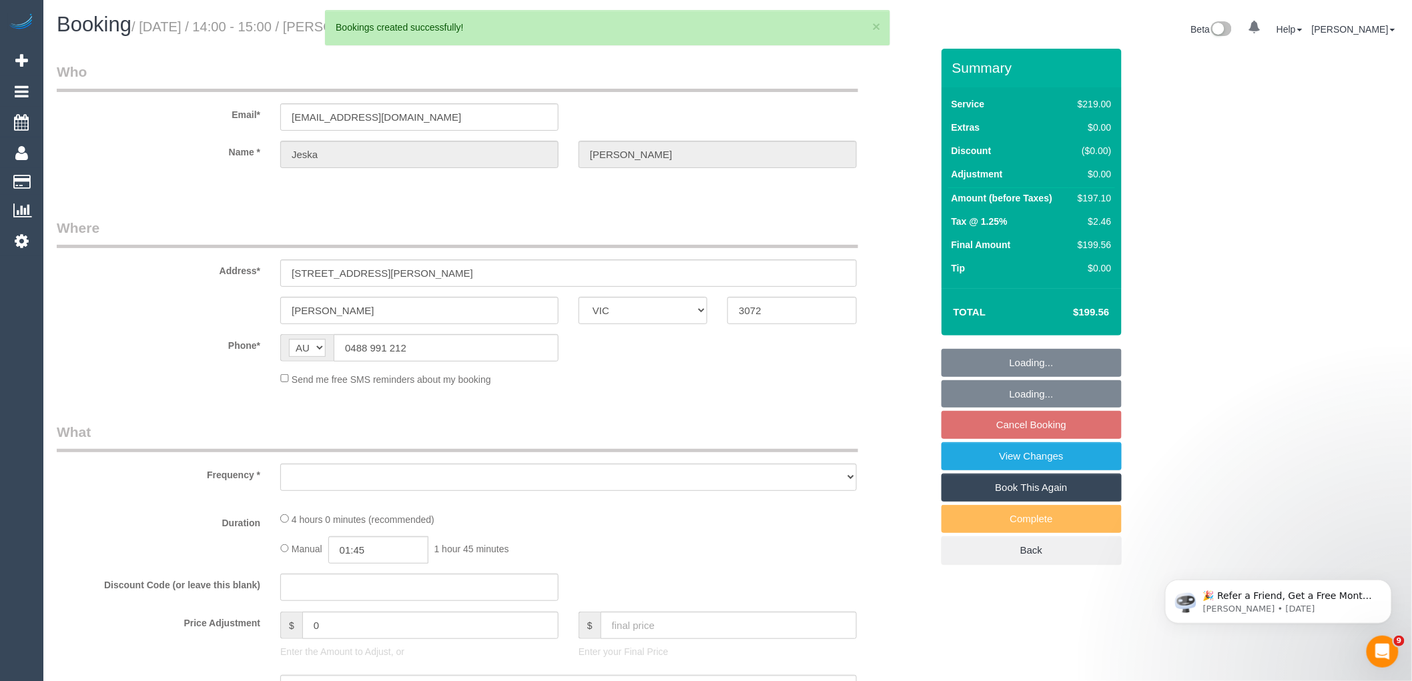
select select "string:stripe-pm_1Ius3A2GScqysDRVeWnohpti"
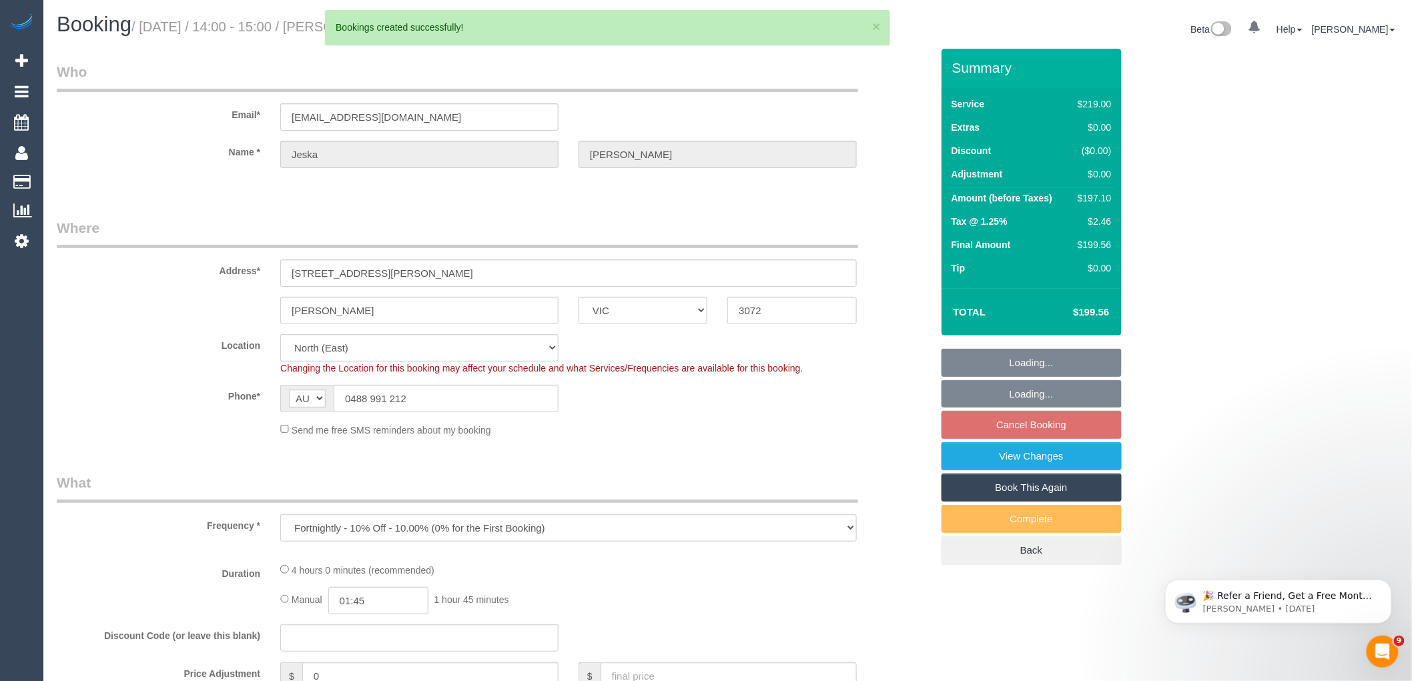
select select "object:136610"
select select "number:32"
select select "number:16"
select select "number:19"
select select "number:22"
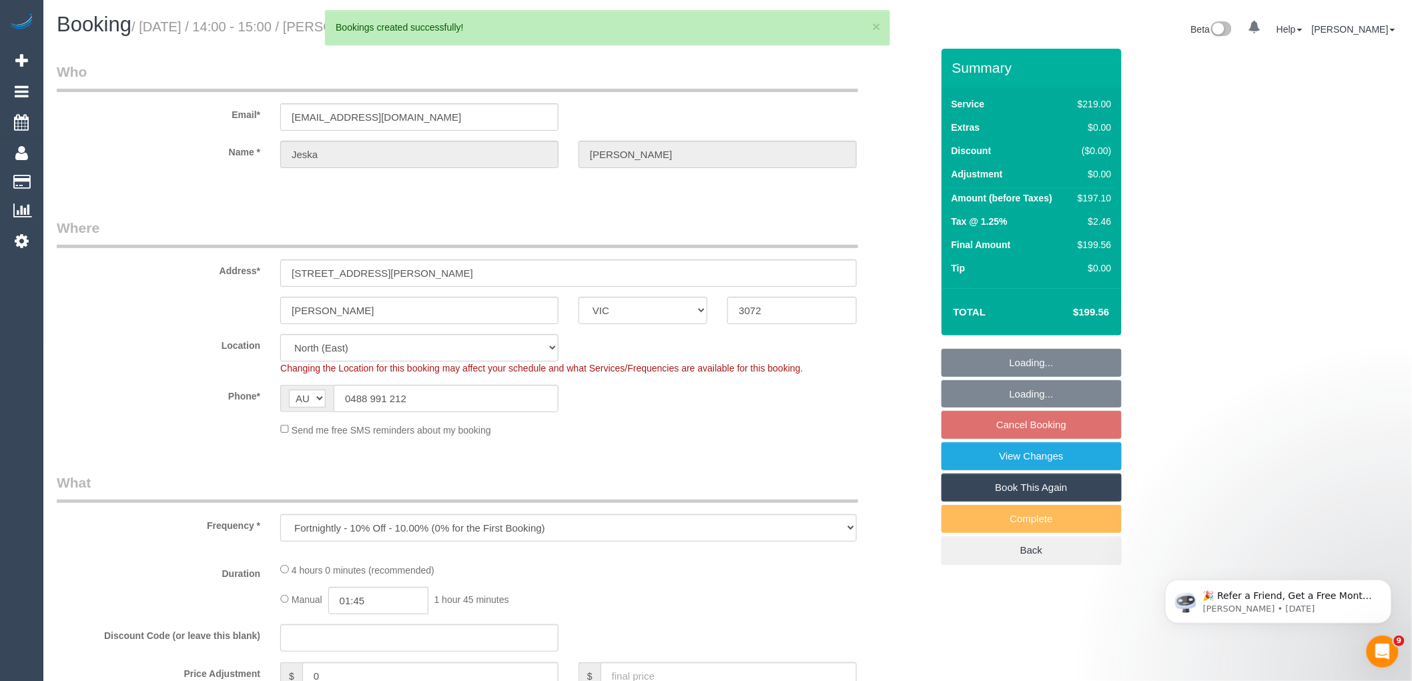
select select "number:33"
select select "number:12"
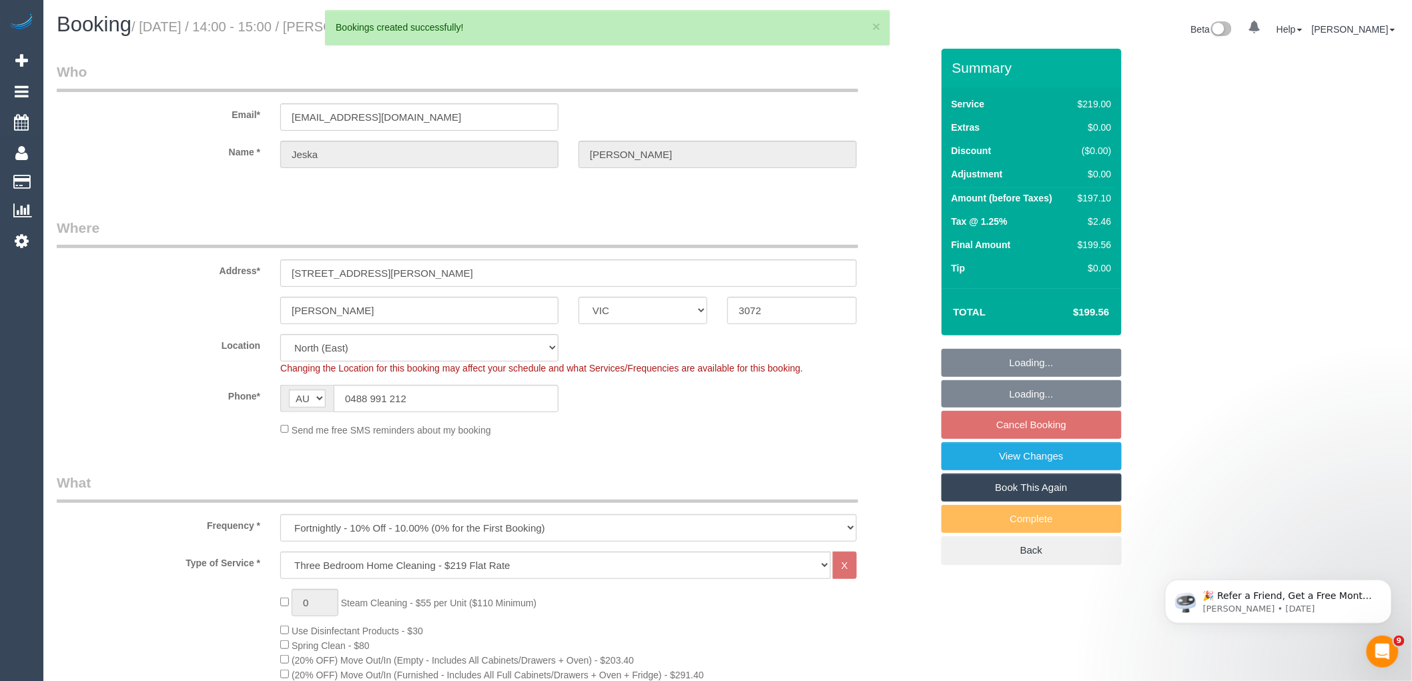
select select "object:136865"
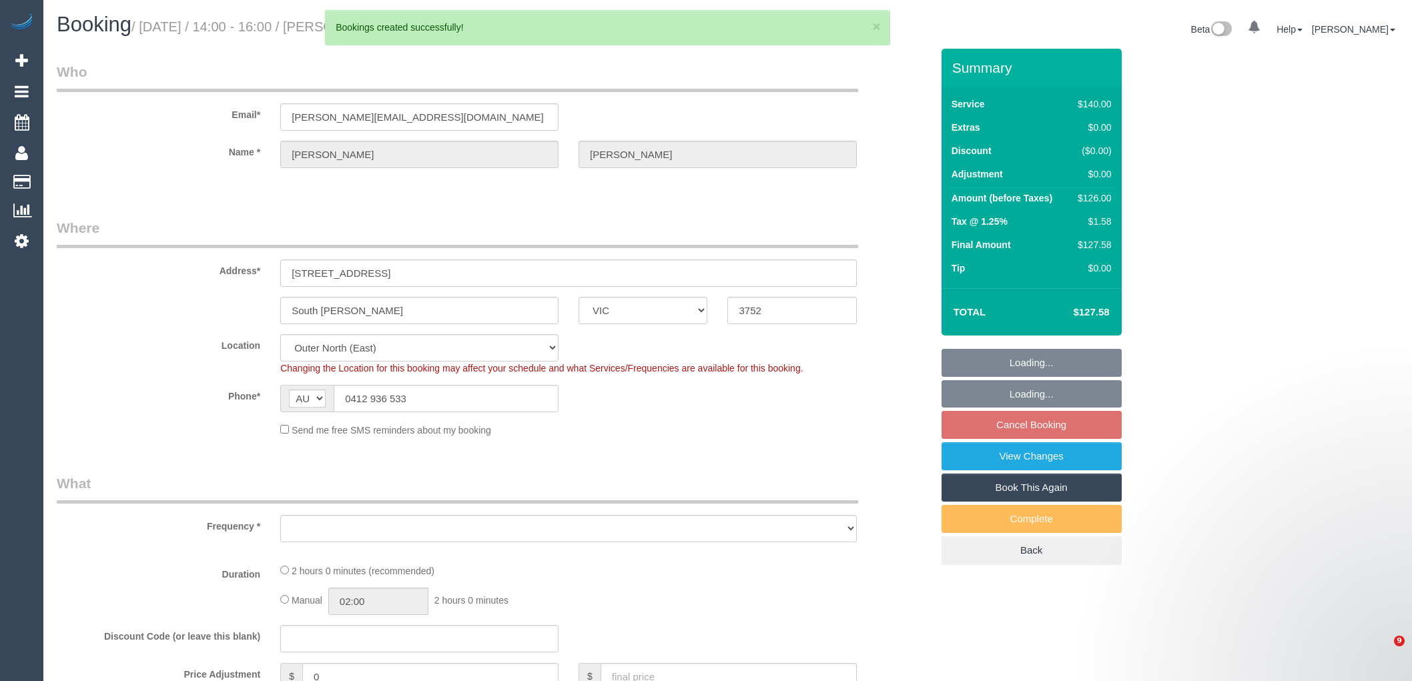
select select "VIC"
select select "object:140032"
select select "string:stripe-pm_1RGplv2GScqysDRVV7sZ7miL"
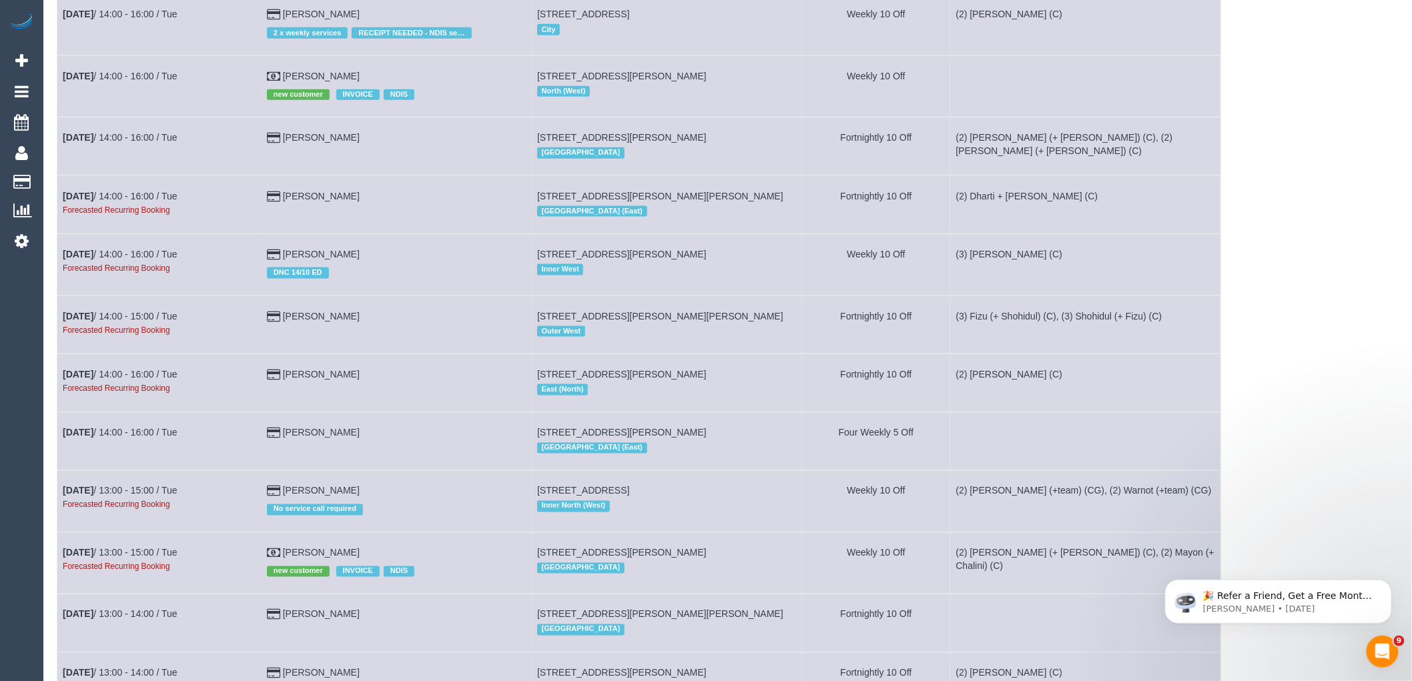
scroll to position [667, 0]
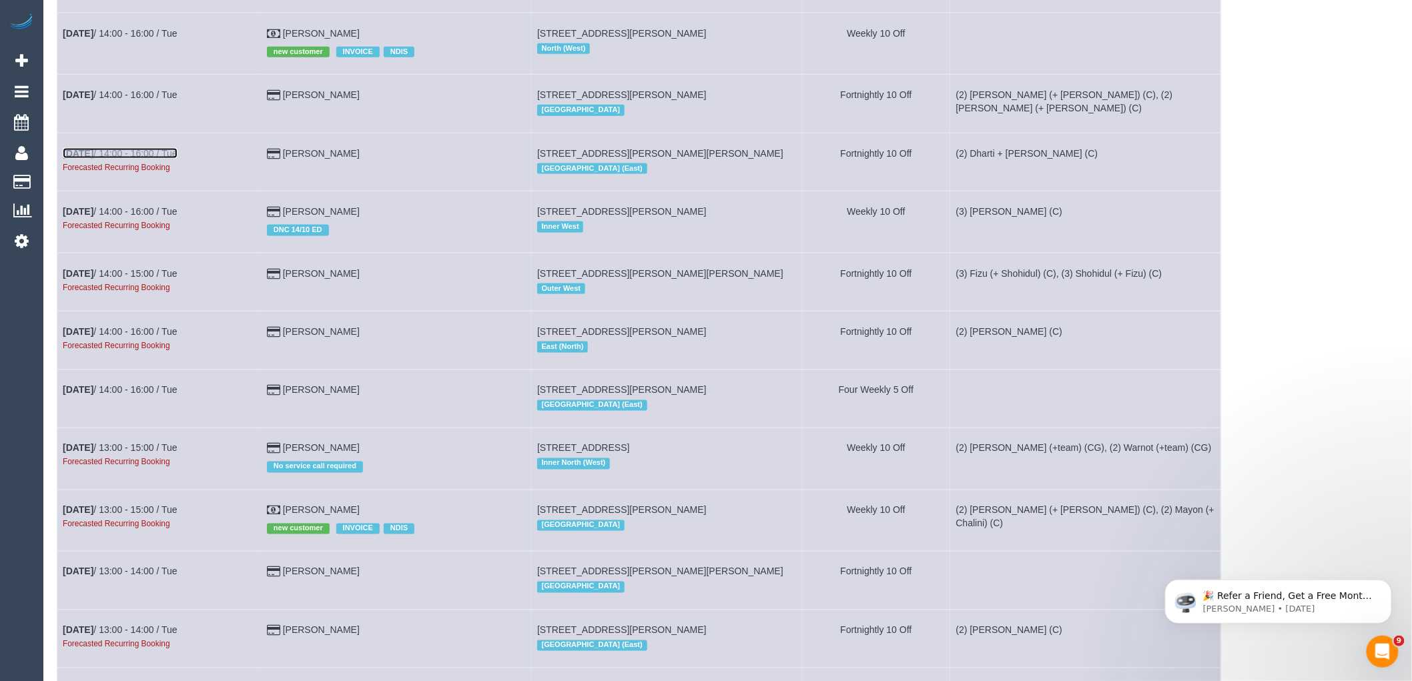
click at [147, 159] on link "[DATE] 14:00 - 16:00 / Tue" at bounding box center [120, 153] width 115 height 11
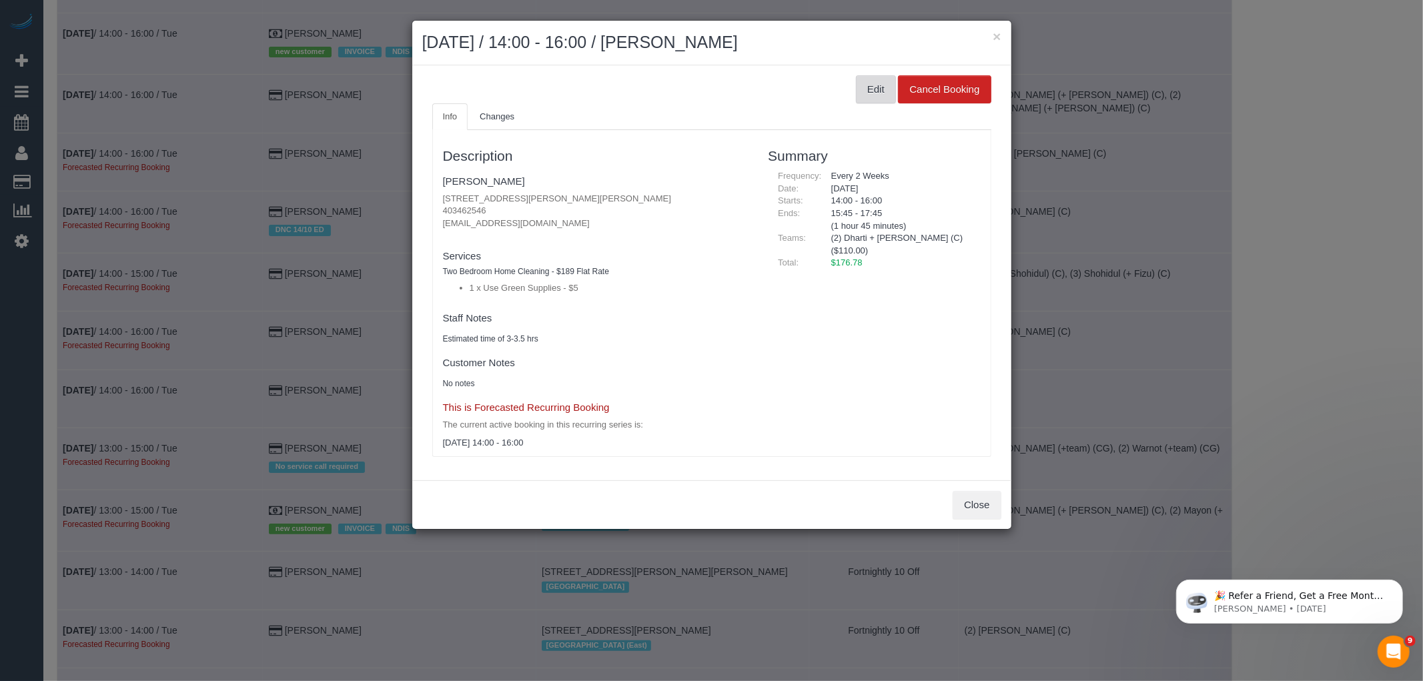
click at [874, 92] on button "Edit" at bounding box center [876, 89] width 40 height 28
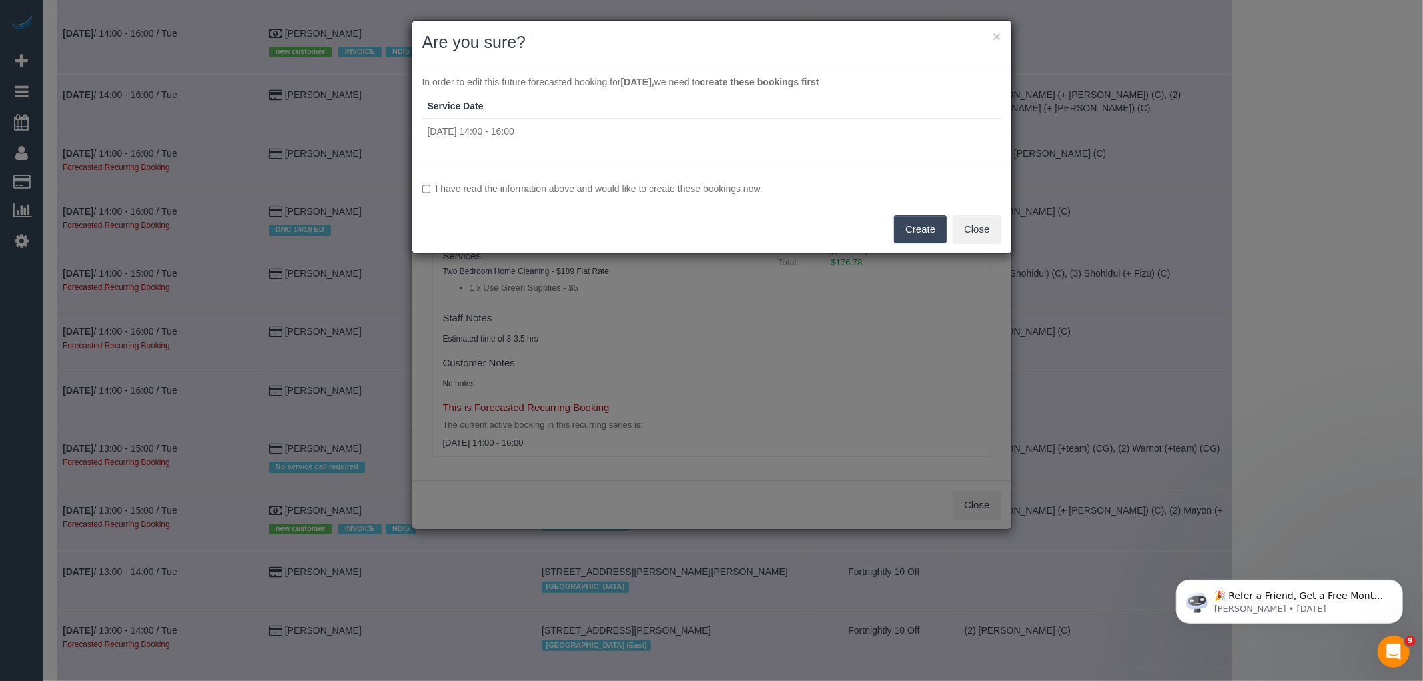
click at [544, 177] on div "I have read the information above and would like to create these bookings now. …" at bounding box center [711, 209] width 599 height 89
click at [544, 185] on label "I have read the information above and would like to create these bookings now." at bounding box center [711, 188] width 579 height 13
click at [926, 230] on button "Create" at bounding box center [920, 230] width 53 height 28
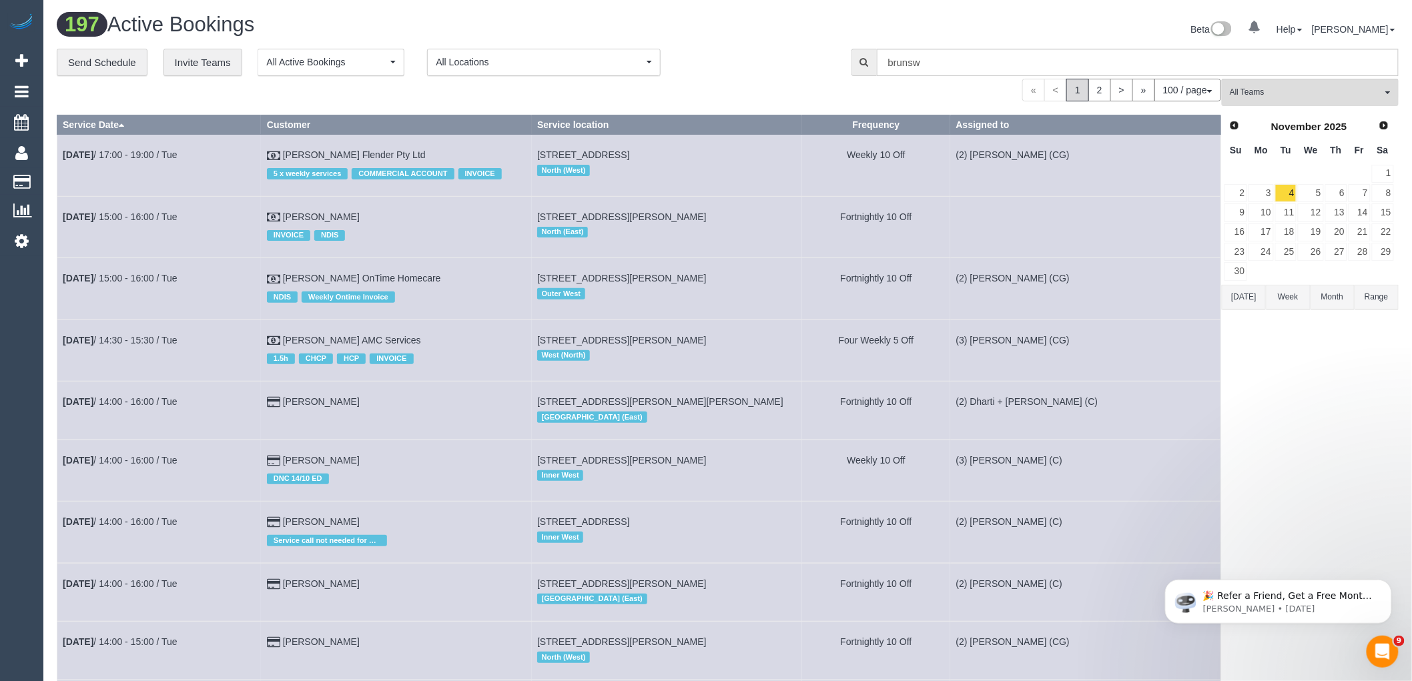
scroll to position [370, 0]
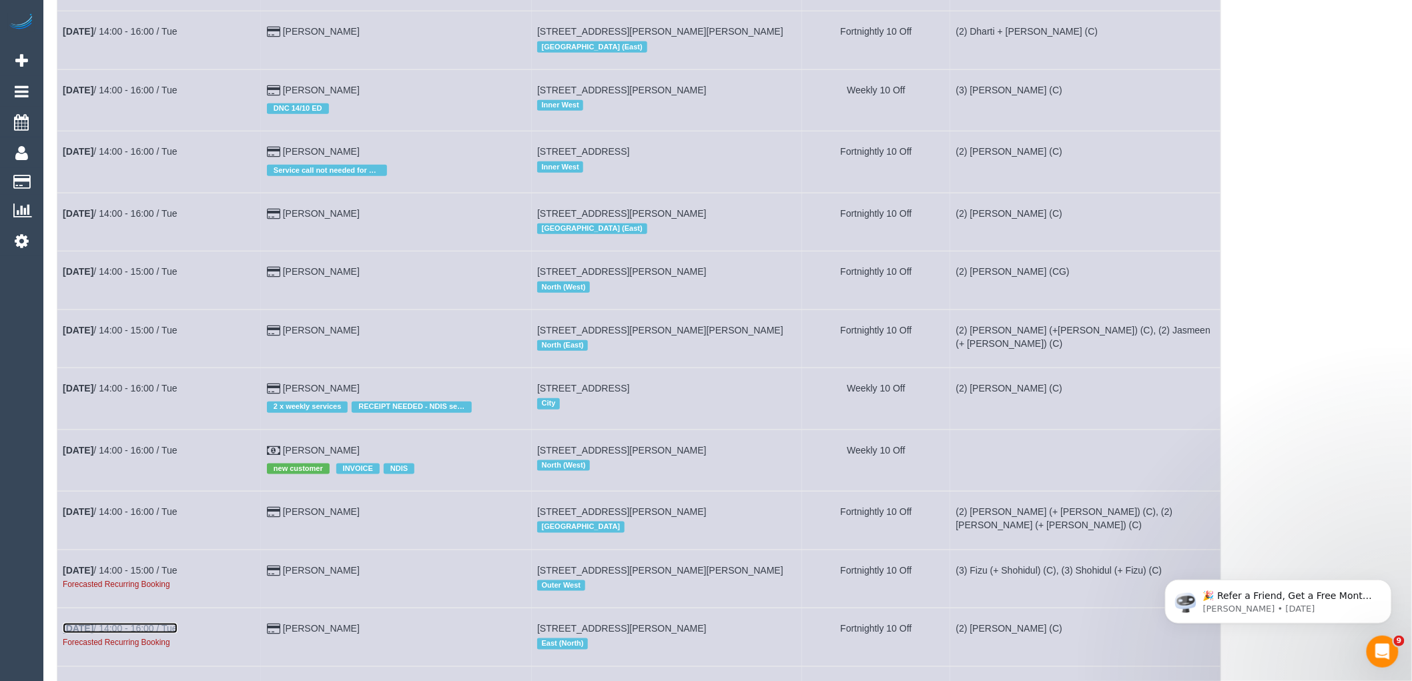
click at [130, 634] on link "[DATE] 14:00 - 16:00 / Tue" at bounding box center [120, 628] width 115 height 11
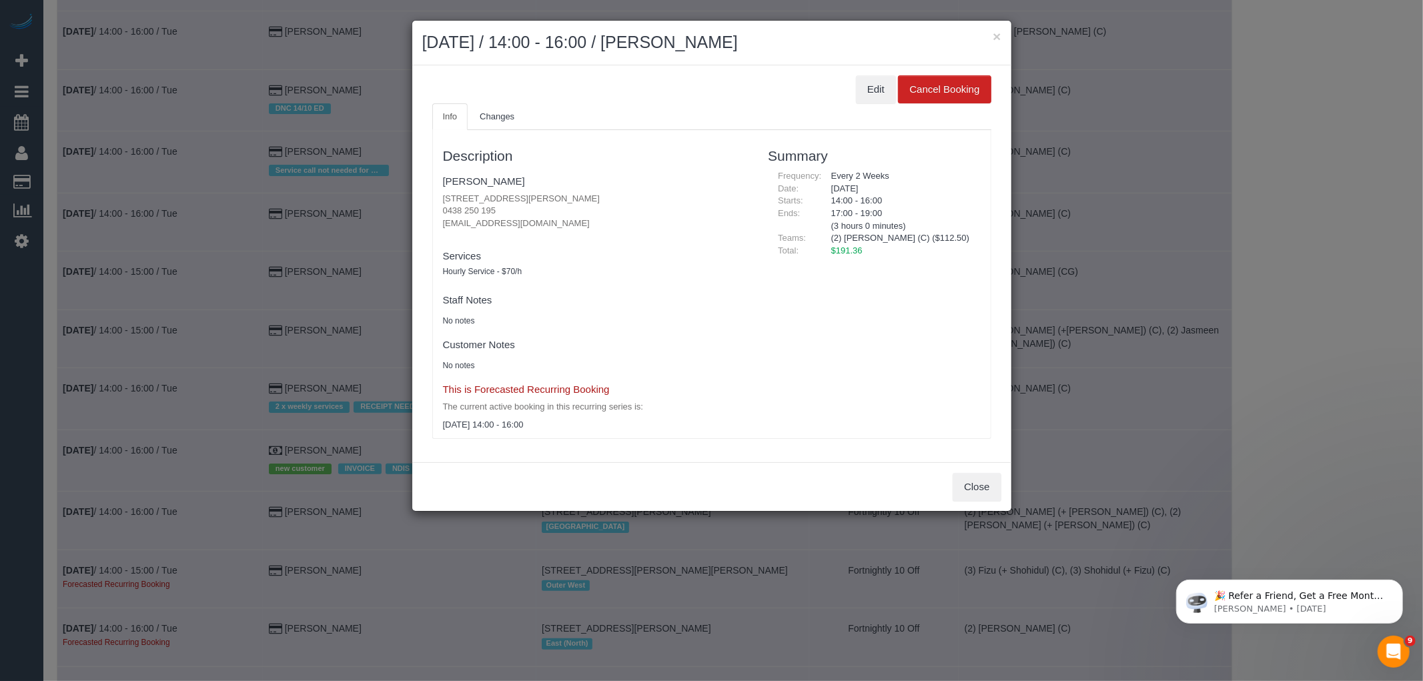
click at [930, 28] on div "× November 04, 2025 / 14:00 - 16:00 / Teresa Bird" at bounding box center [711, 43] width 599 height 45
drag, startPoint x: 872, startPoint y: 91, endPoint x: 699, endPoint y: 85, distance: 172.3
click at [872, 91] on button "Edit" at bounding box center [876, 89] width 40 height 28
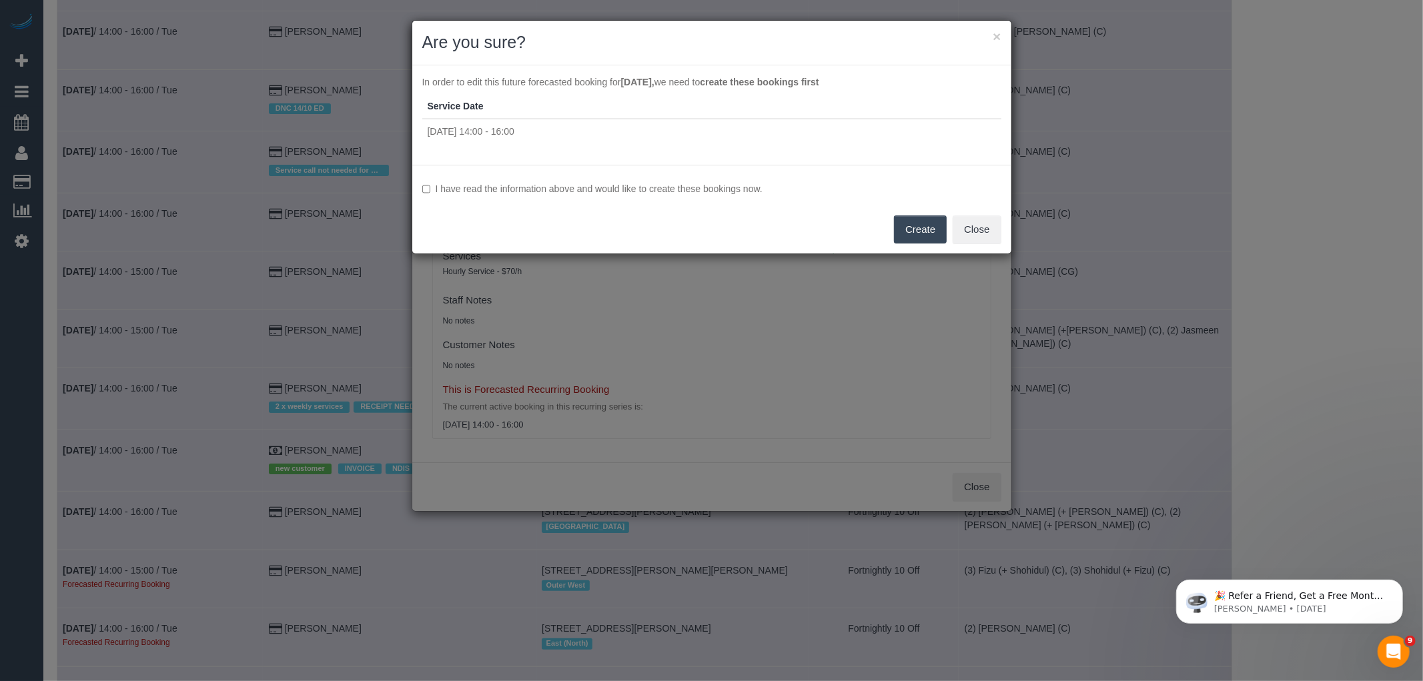
click at [569, 190] on label "I have read the information above and would like to create these bookings now." at bounding box center [711, 188] width 579 height 13
click at [932, 228] on button "Create" at bounding box center [920, 230] width 53 height 28
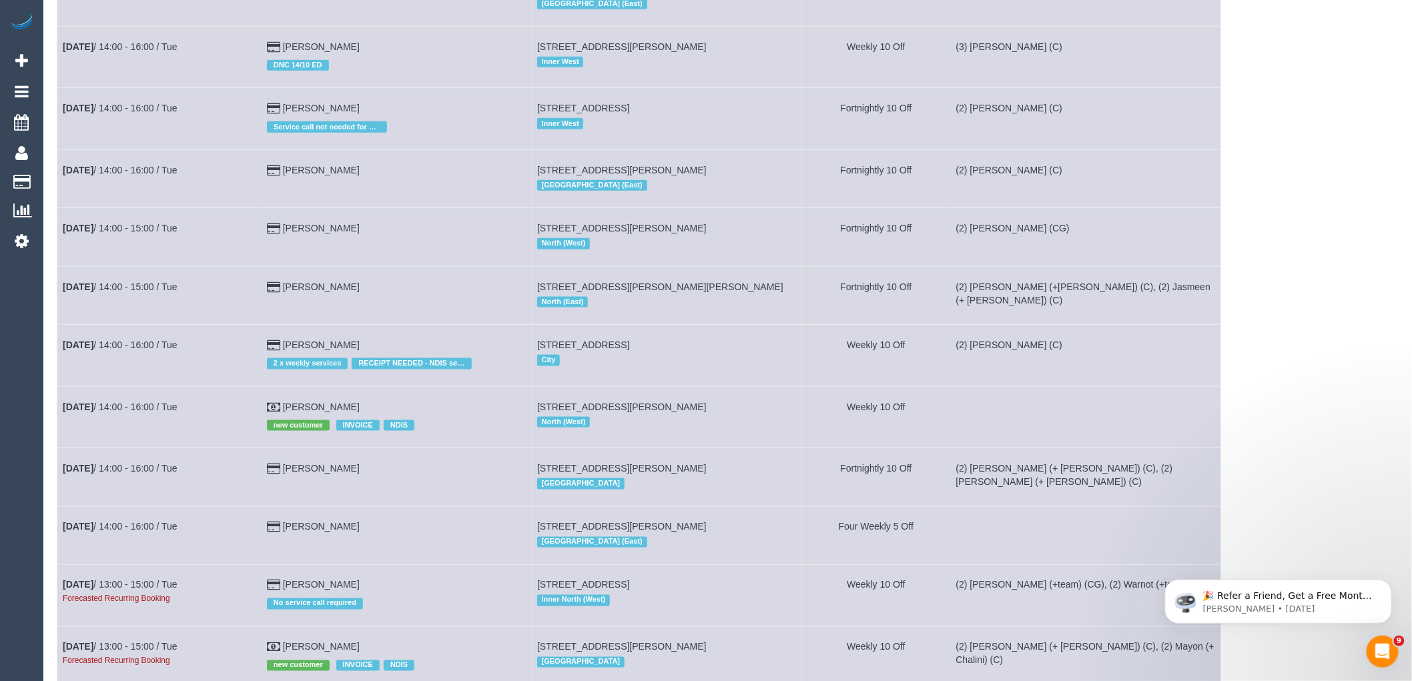
scroll to position [815, 0]
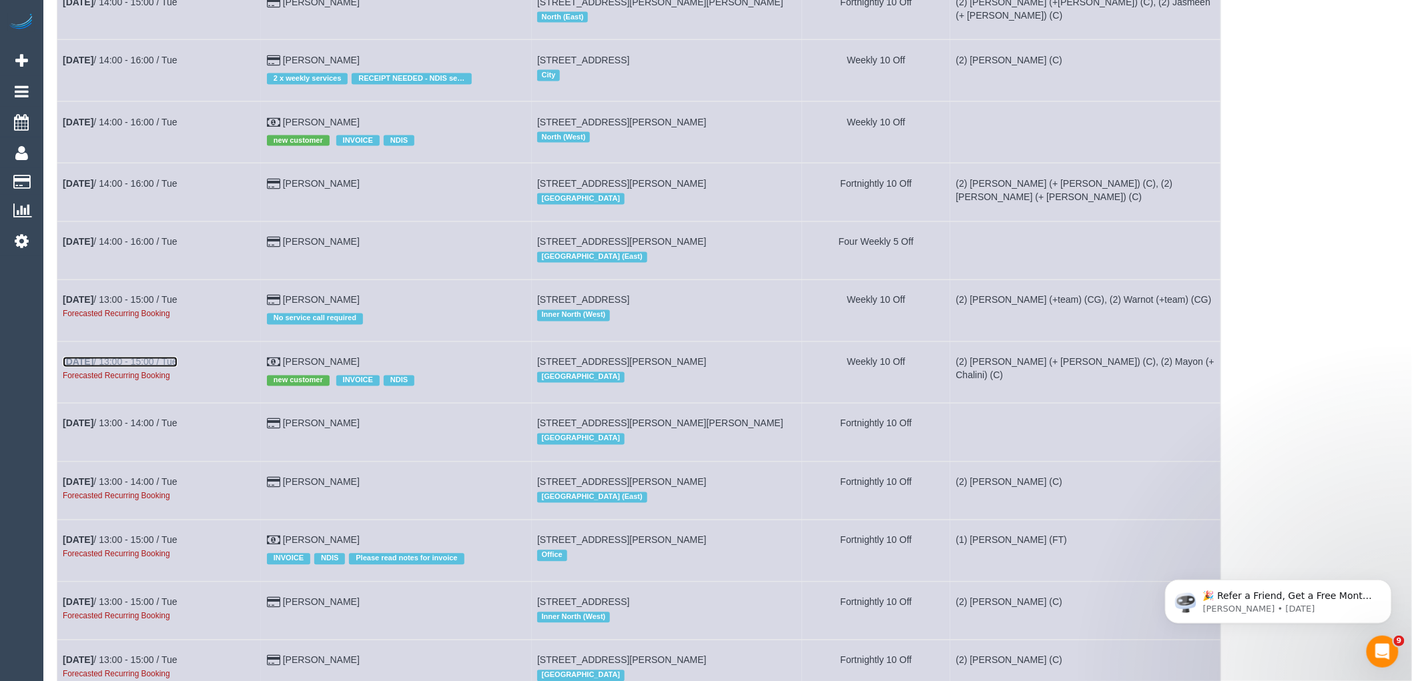
click at [120, 368] on link "Nov 4th / 13:00 - 15:00 / Tue" at bounding box center [120, 362] width 115 height 11
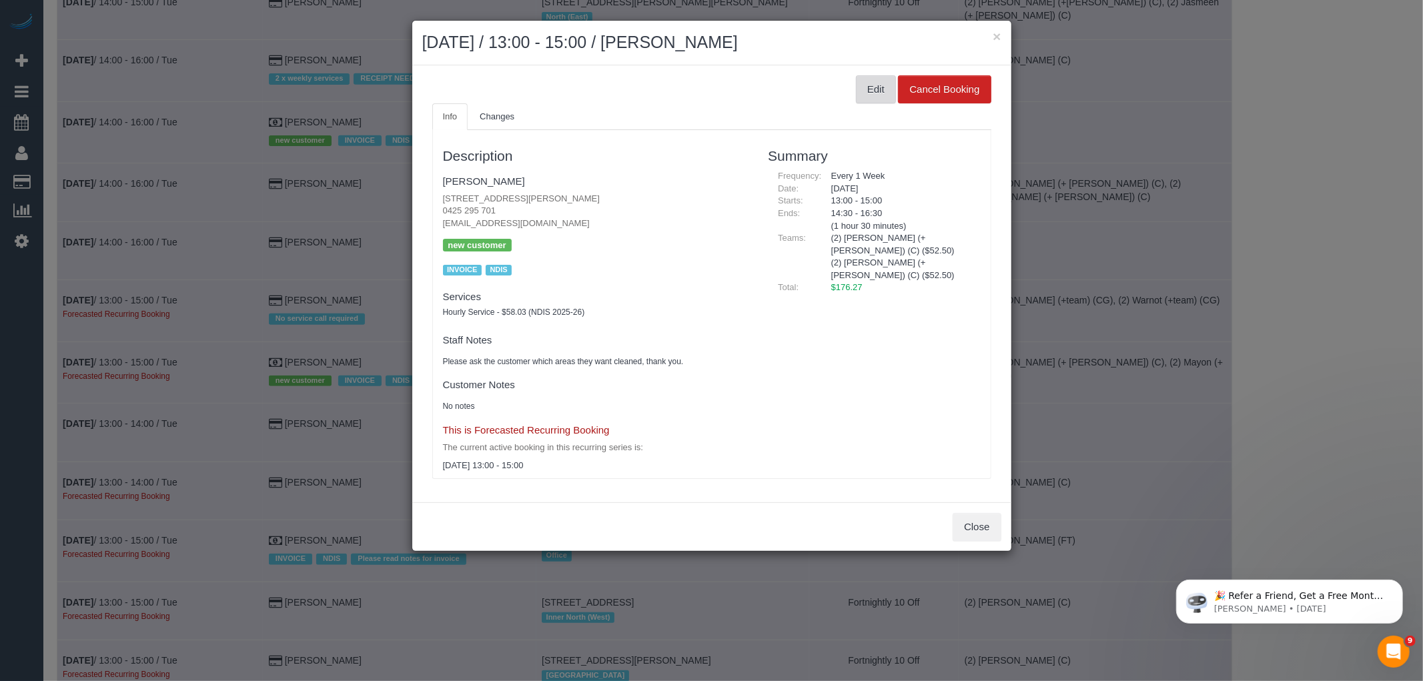
click at [870, 80] on button "Edit" at bounding box center [876, 89] width 40 height 28
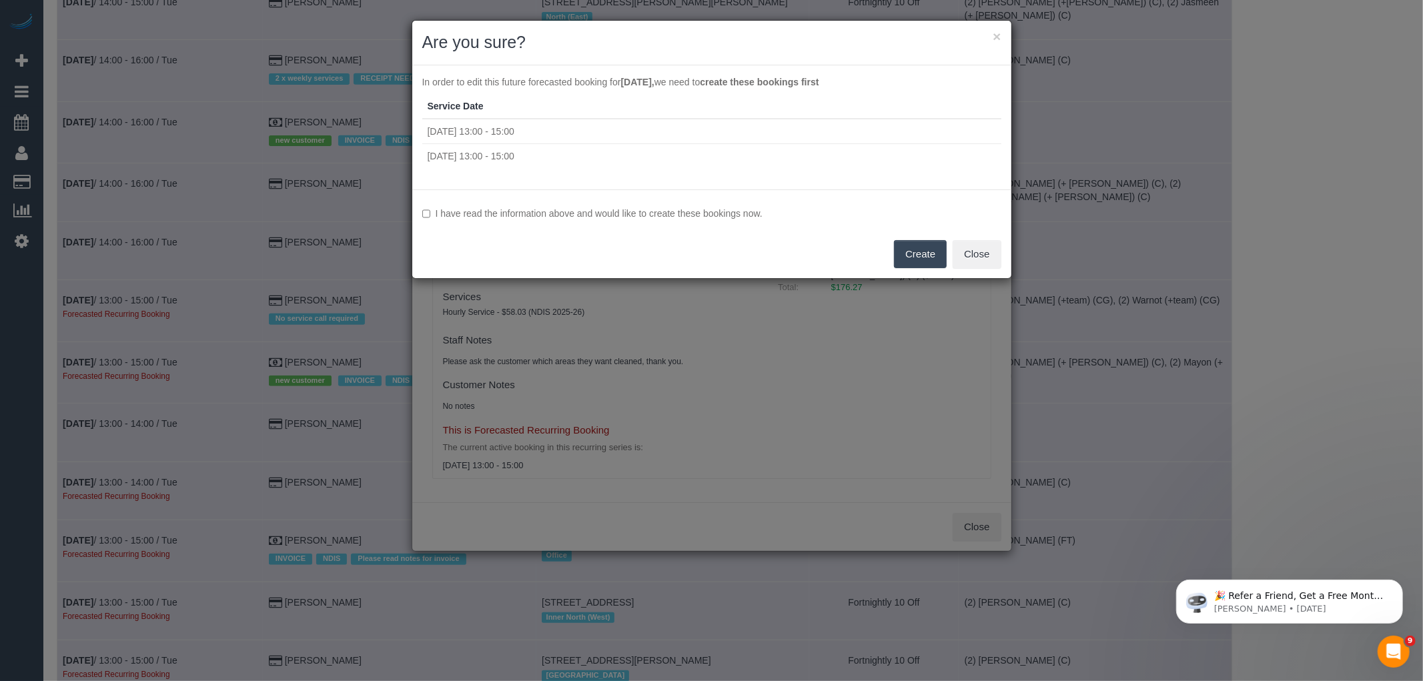
click at [611, 212] on label "I have read the information above and would like to create these bookings now." at bounding box center [711, 213] width 579 height 13
click at [917, 259] on button "Create" at bounding box center [920, 254] width 53 height 28
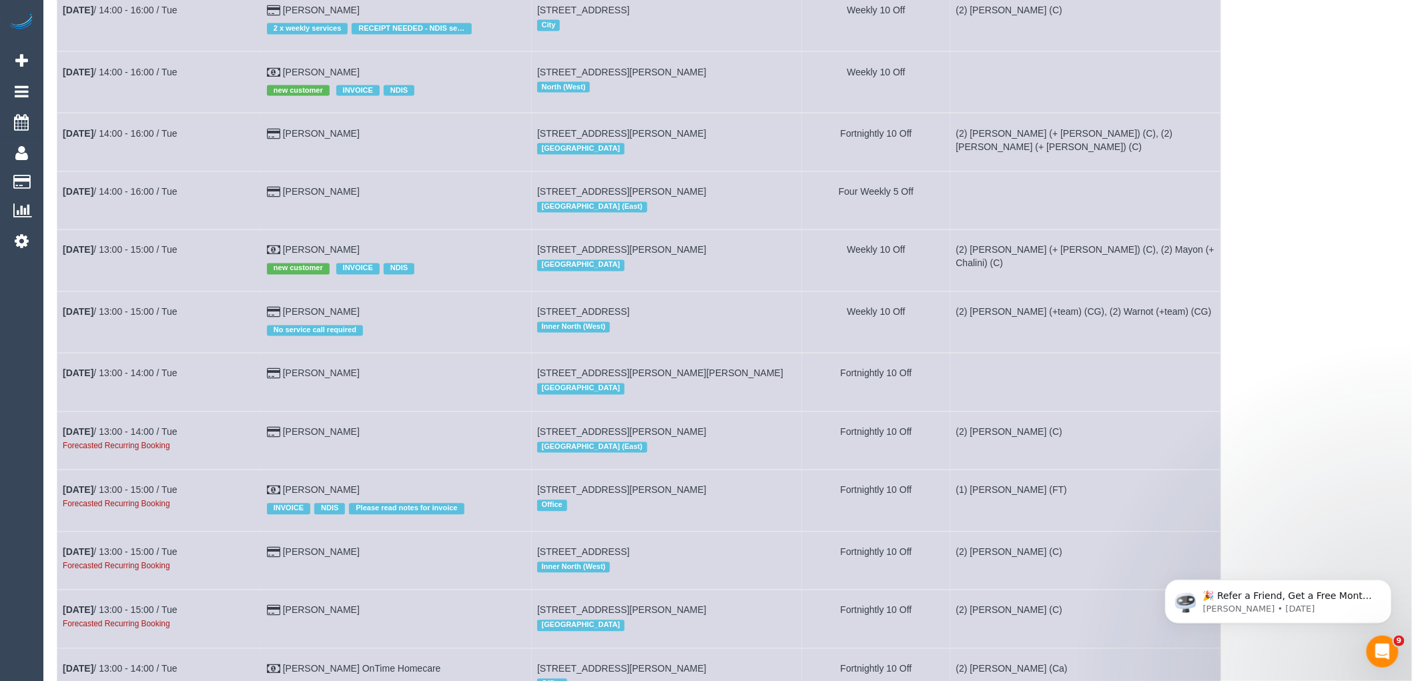
scroll to position [1038, 0]
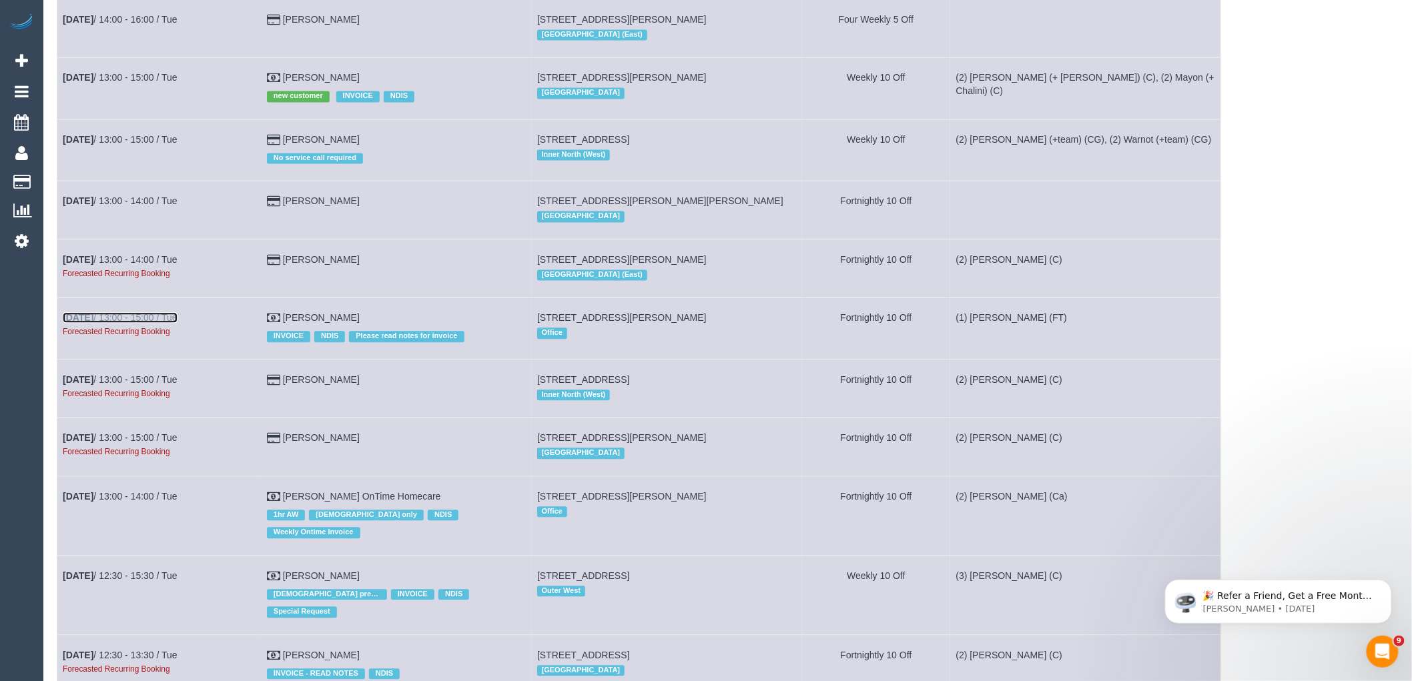
click at [169, 324] on link "Nov 4th / 13:00 - 15:00 / Tue" at bounding box center [120, 318] width 115 height 11
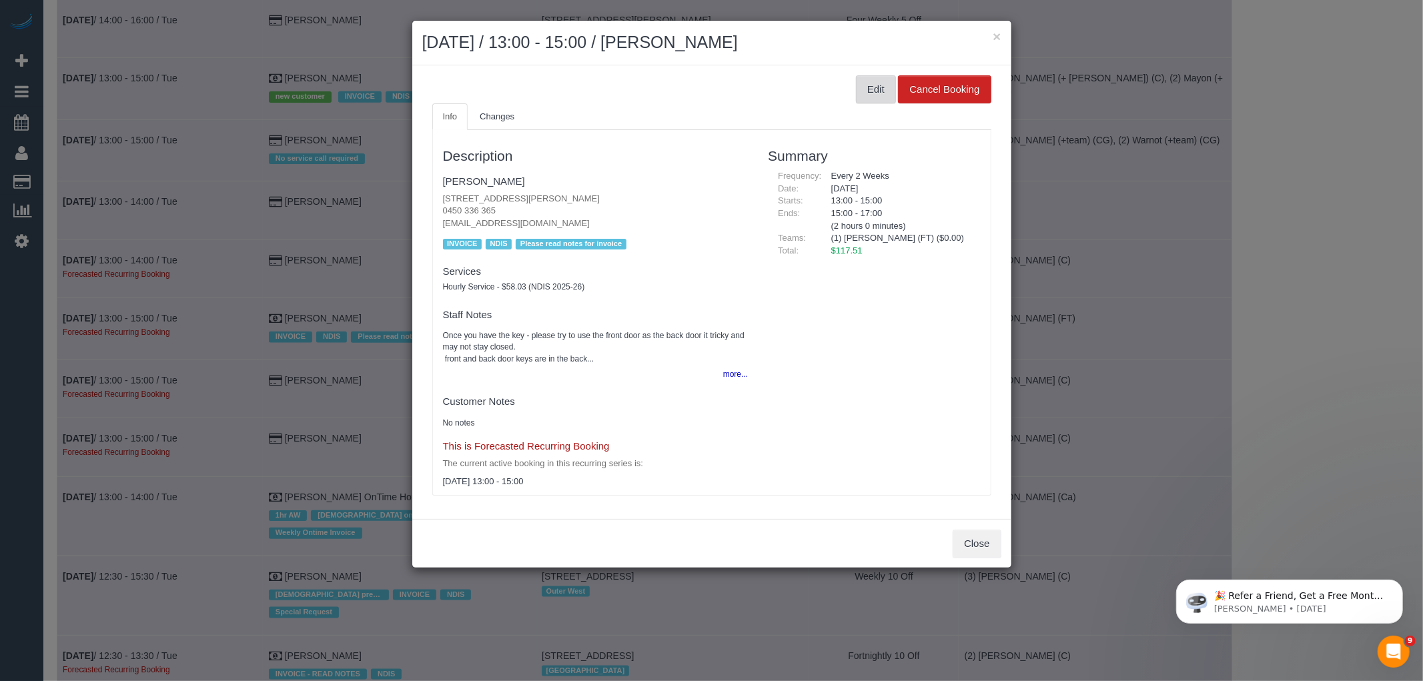
click at [869, 96] on button "Edit" at bounding box center [876, 89] width 40 height 28
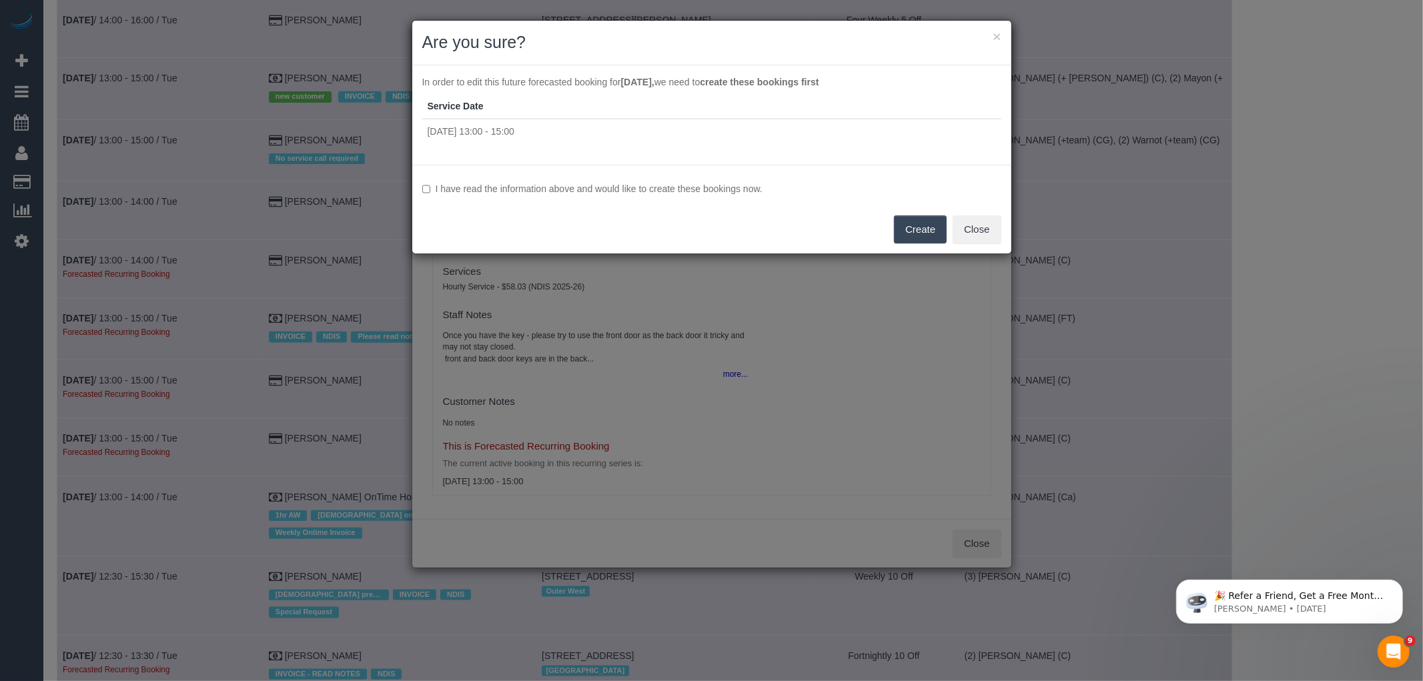
drag, startPoint x: 539, startPoint y: 188, endPoint x: 570, endPoint y: 188, distance: 30.7
click at [539, 188] on label "I have read the information above and would like to create these bookings now." at bounding box center [711, 188] width 579 height 13
drag, startPoint x: 934, startPoint y: 218, endPoint x: 901, endPoint y: 217, distance: 33.4
click at [933, 218] on button "Create" at bounding box center [920, 230] width 53 height 28
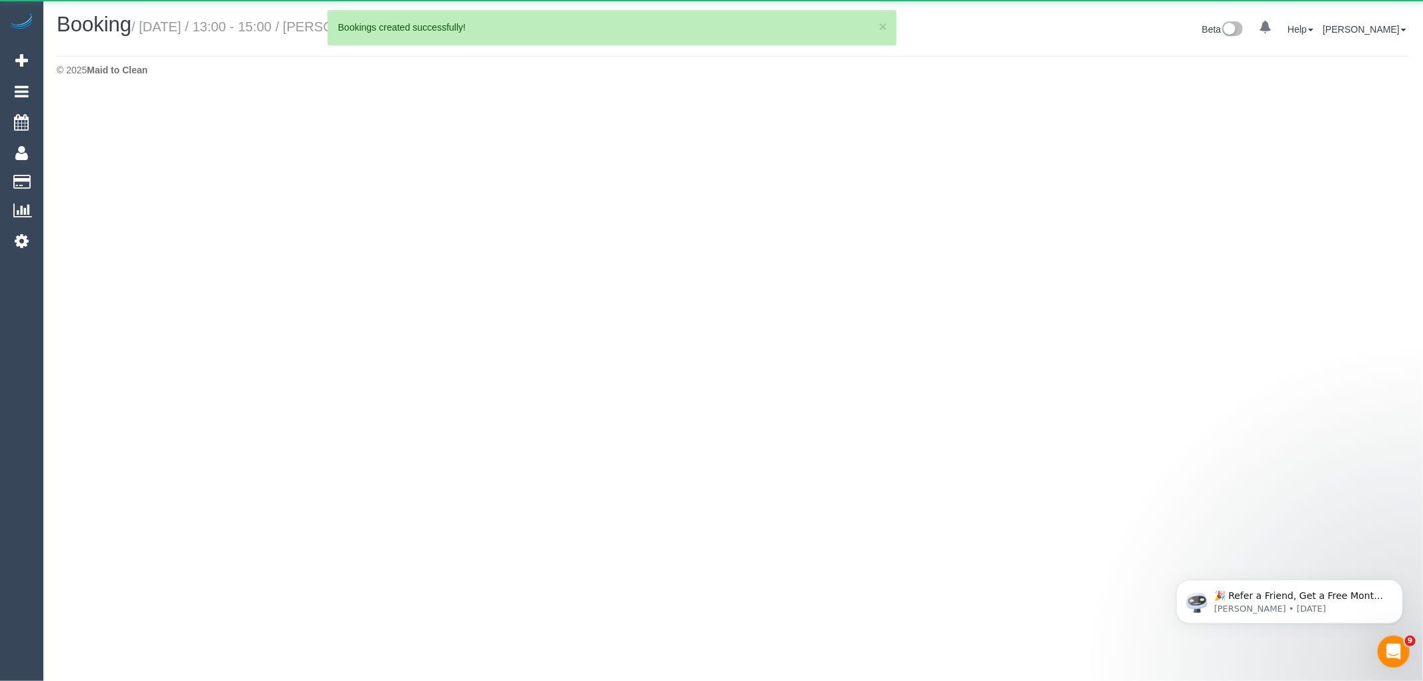
select select "VIC"
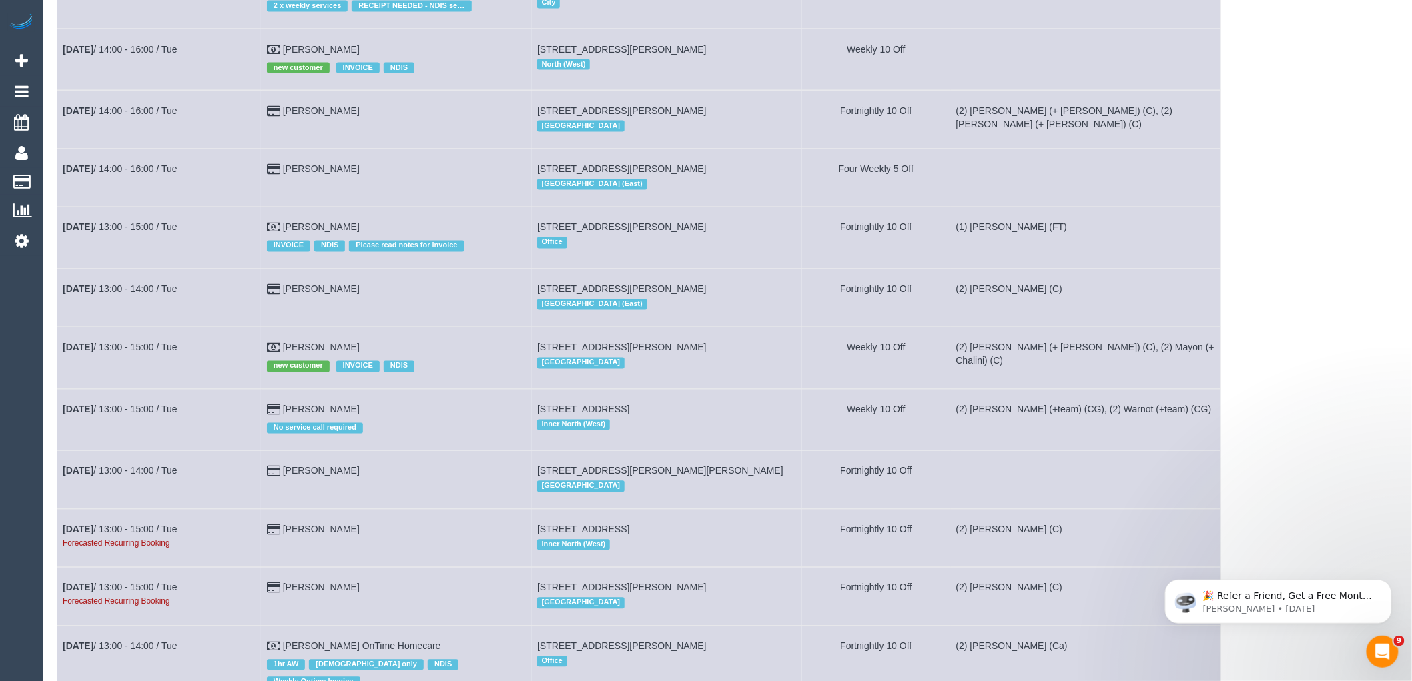
scroll to position [1335, 0]
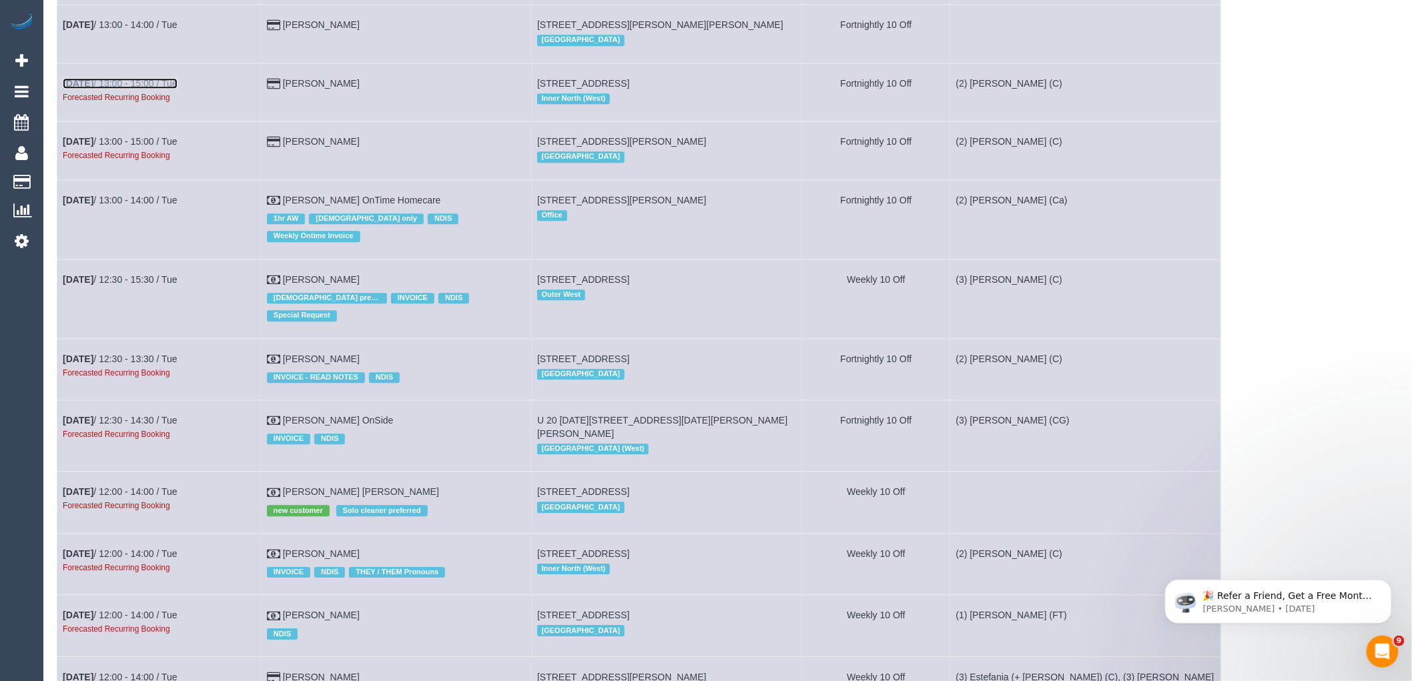
click at [155, 89] on link "Nov 4th / 13:00 - 15:00 / Tue" at bounding box center [120, 83] width 115 height 11
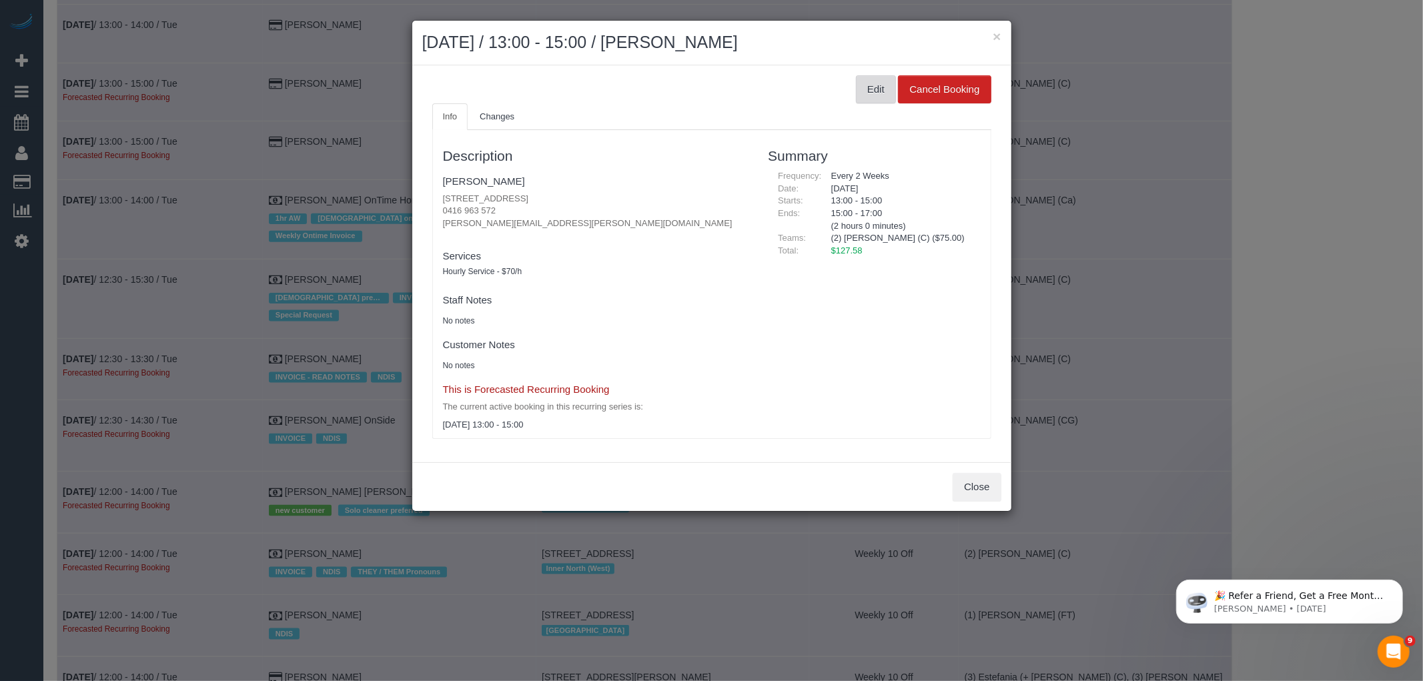
click at [884, 83] on button "Edit" at bounding box center [876, 89] width 40 height 28
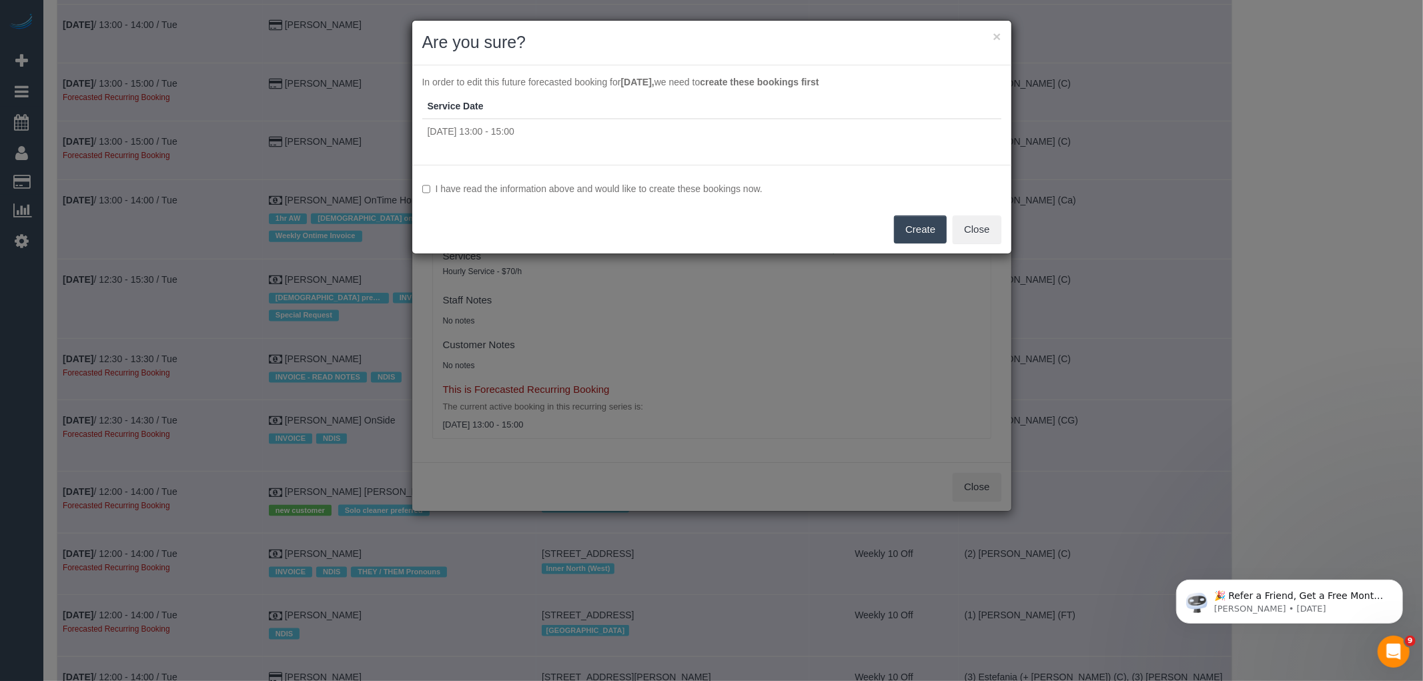
click at [524, 191] on label "I have read the information above and would like to create these bookings now." at bounding box center [711, 188] width 579 height 13
click at [891, 227] on div "I have read the information above and would like to create these bookings now. …" at bounding box center [711, 209] width 599 height 89
click at [899, 227] on button "Create" at bounding box center [920, 230] width 53 height 28
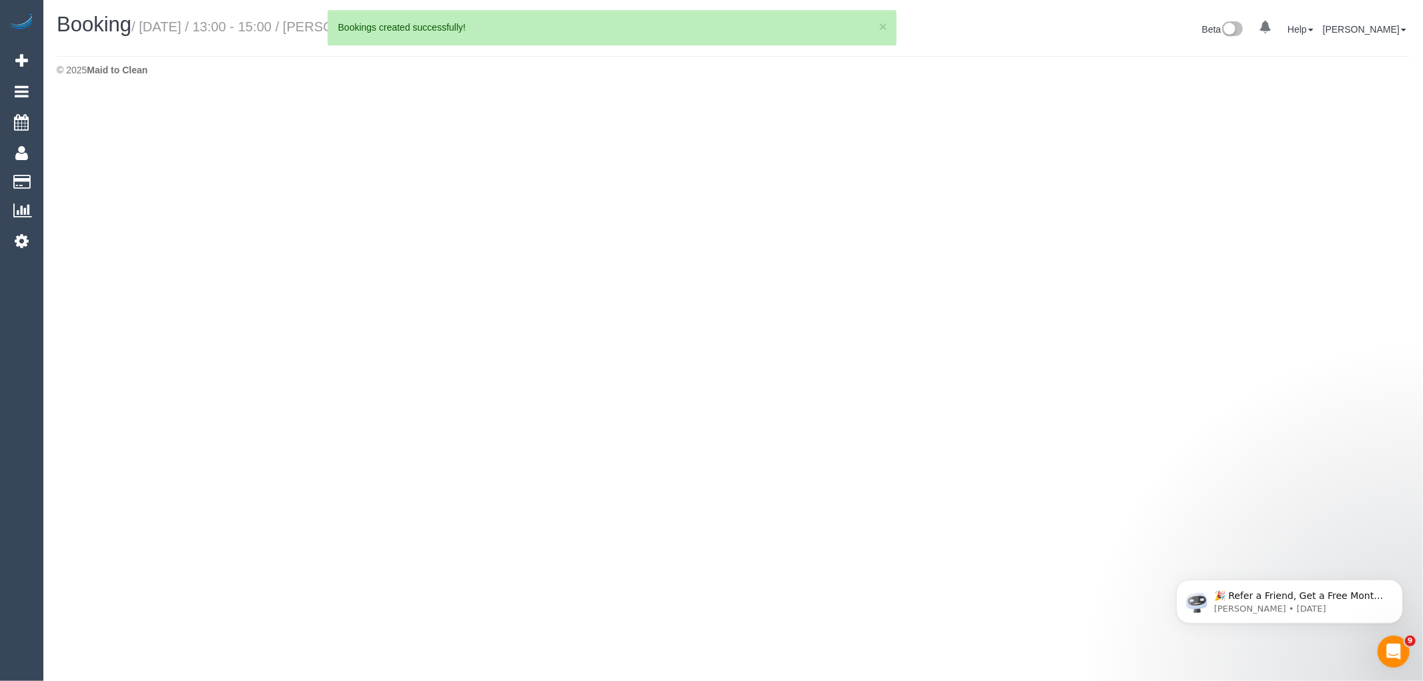
select select "VIC"
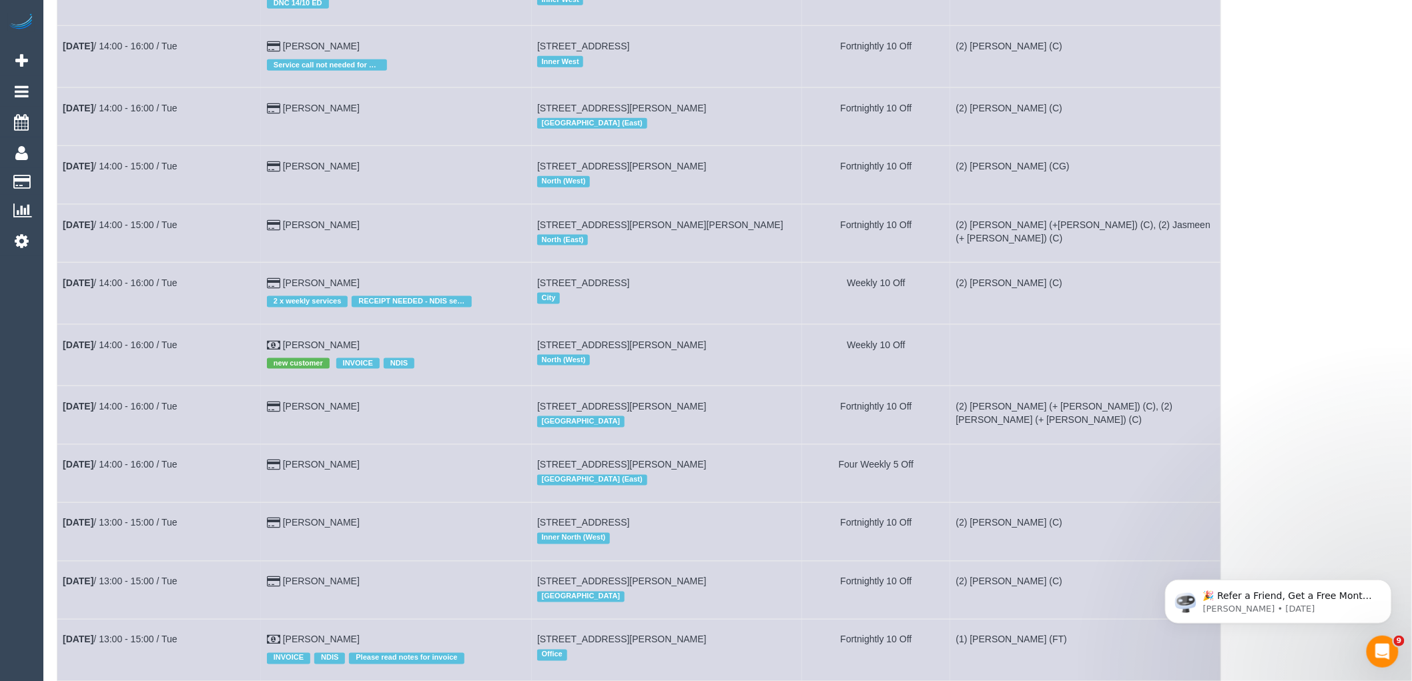
scroll to position [1186, 0]
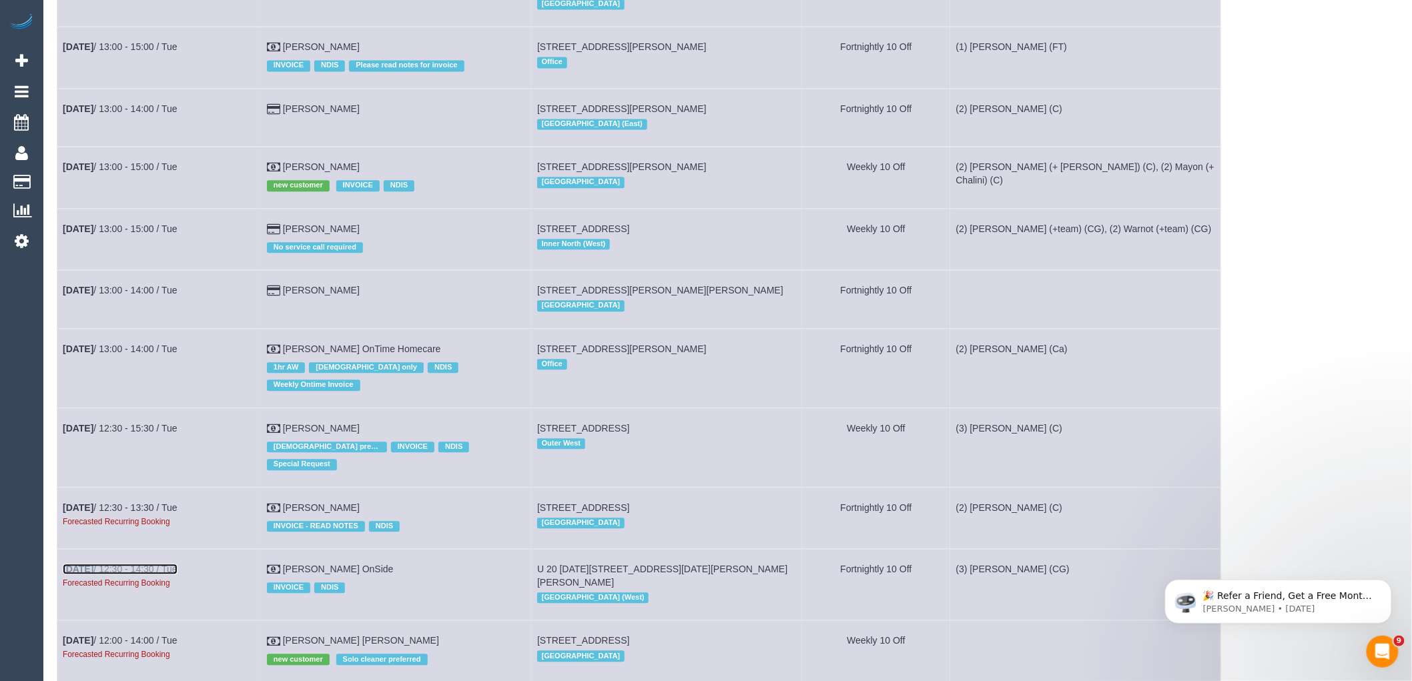
click at [137, 575] on link "Nov 4th / 12:30 - 14:30 / Tue" at bounding box center [120, 569] width 115 height 11
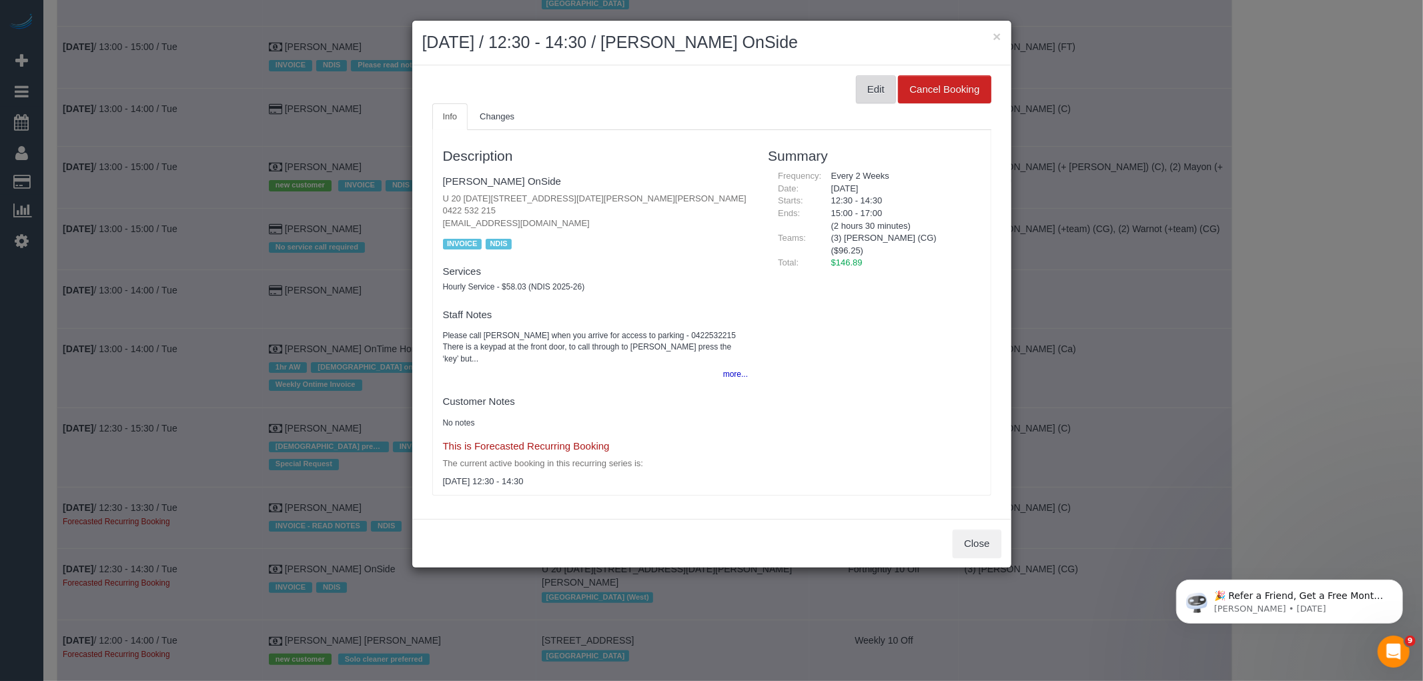
click at [874, 81] on button "Edit" at bounding box center [876, 89] width 40 height 28
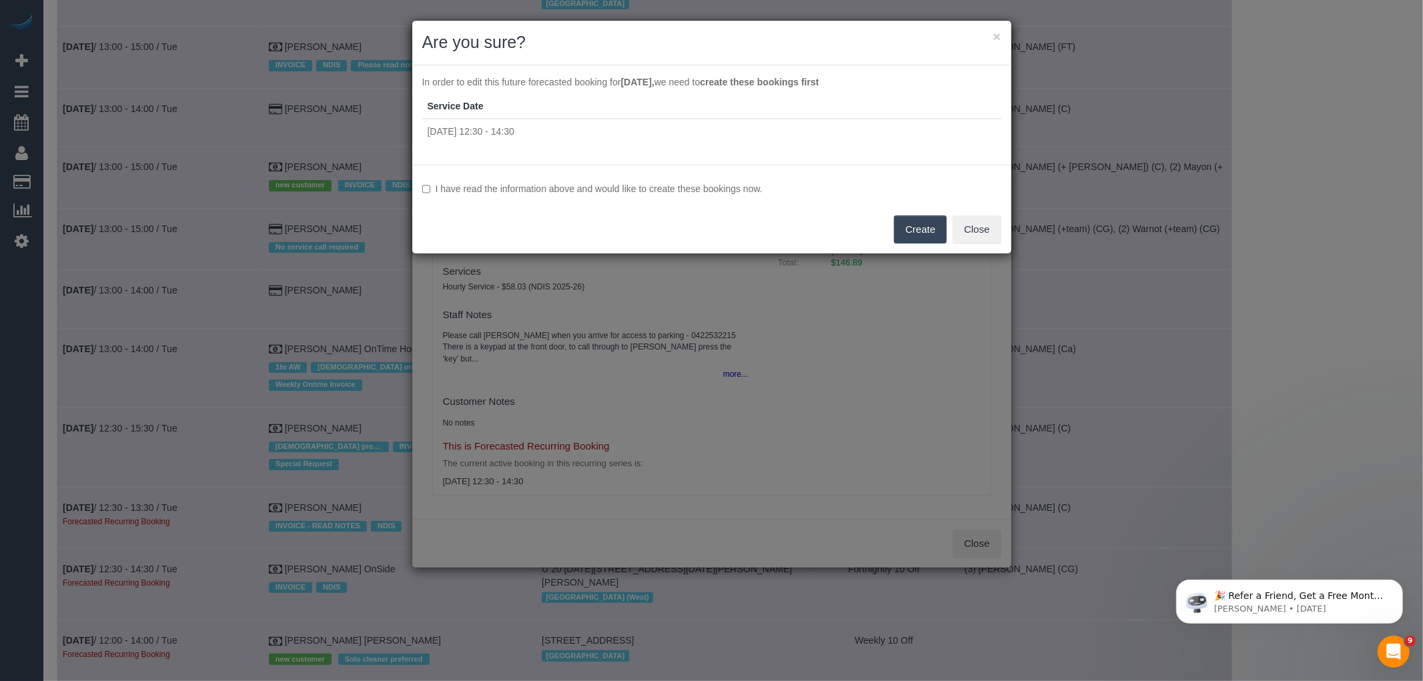
click at [528, 194] on label "I have read the information above and would like to create these bookings now." at bounding box center [711, 188] width 579 height 13
click at [530, 185] on label "I have read the information above and would like to create these bookings now." at bounding box center [711, 188] width 579 height 13
click at [653, 190] on label "I have read the information above and would like to create these bookings now." at bounding box center [711, 188] width 579 height 13
click at [912, 232] on button "Create" at bounding box center [920, 230] width 53 height 28
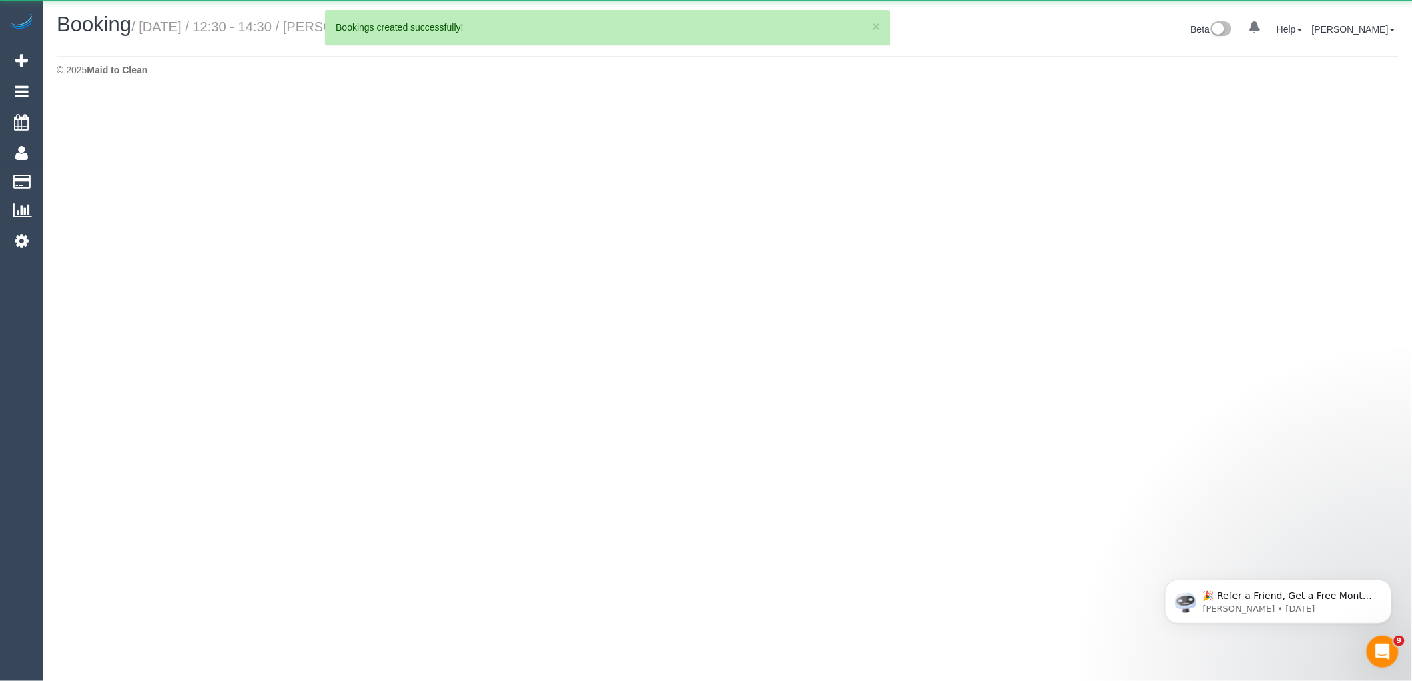
select select "VIC"
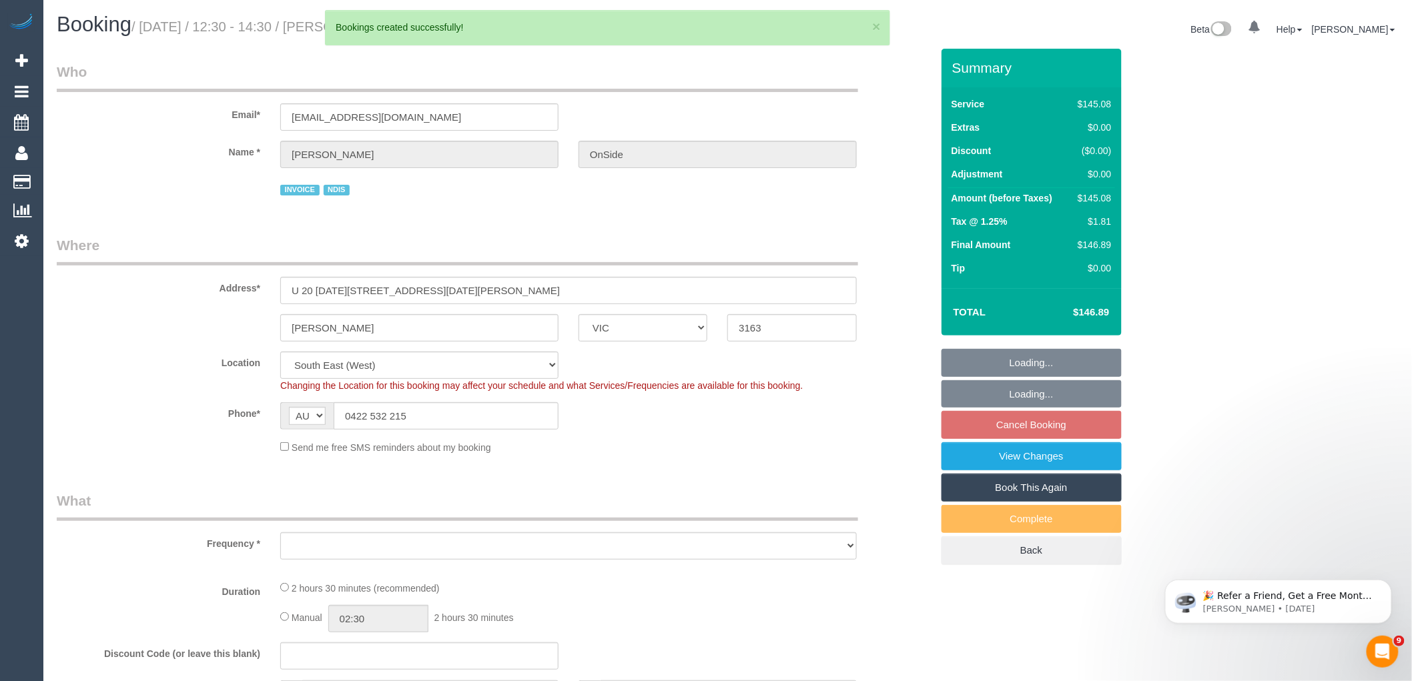
select select "number:28"
select select "number:14"
select select "number:18"
select select "number:36"
select select "number:35"
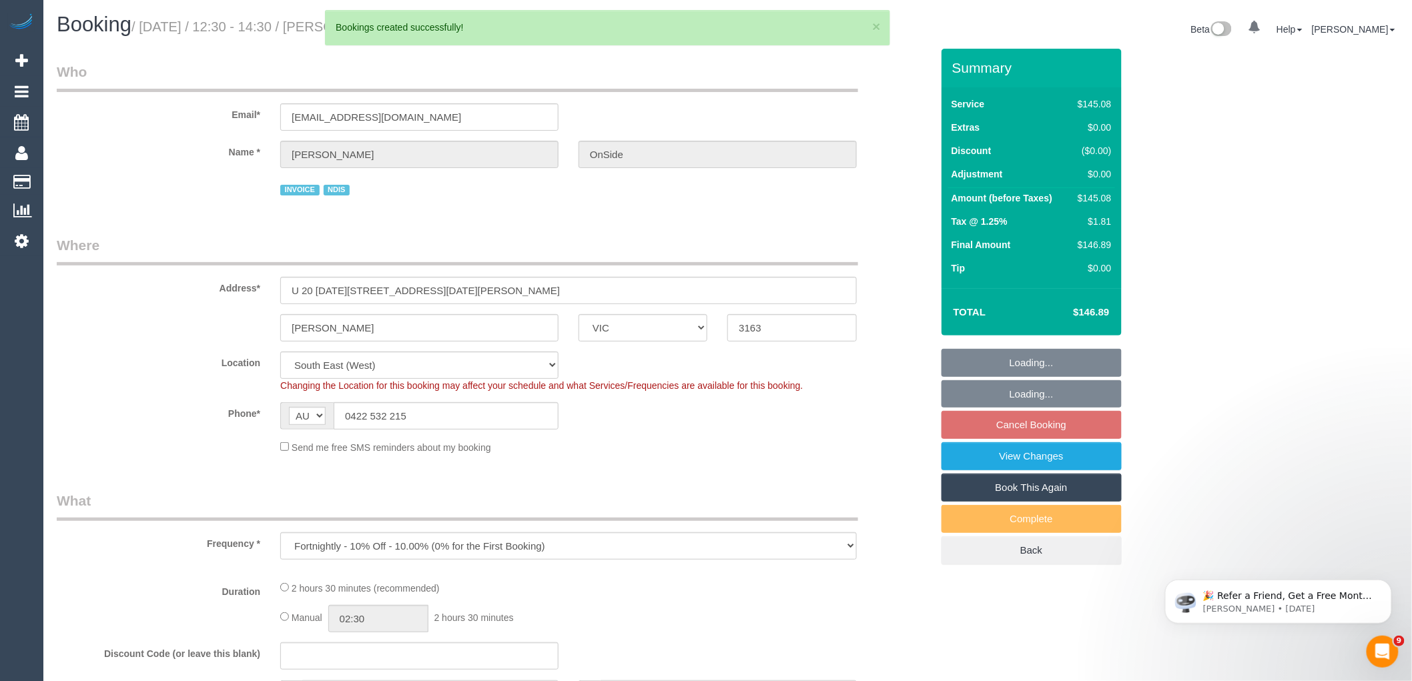
select select "object:156091"
select select "150"
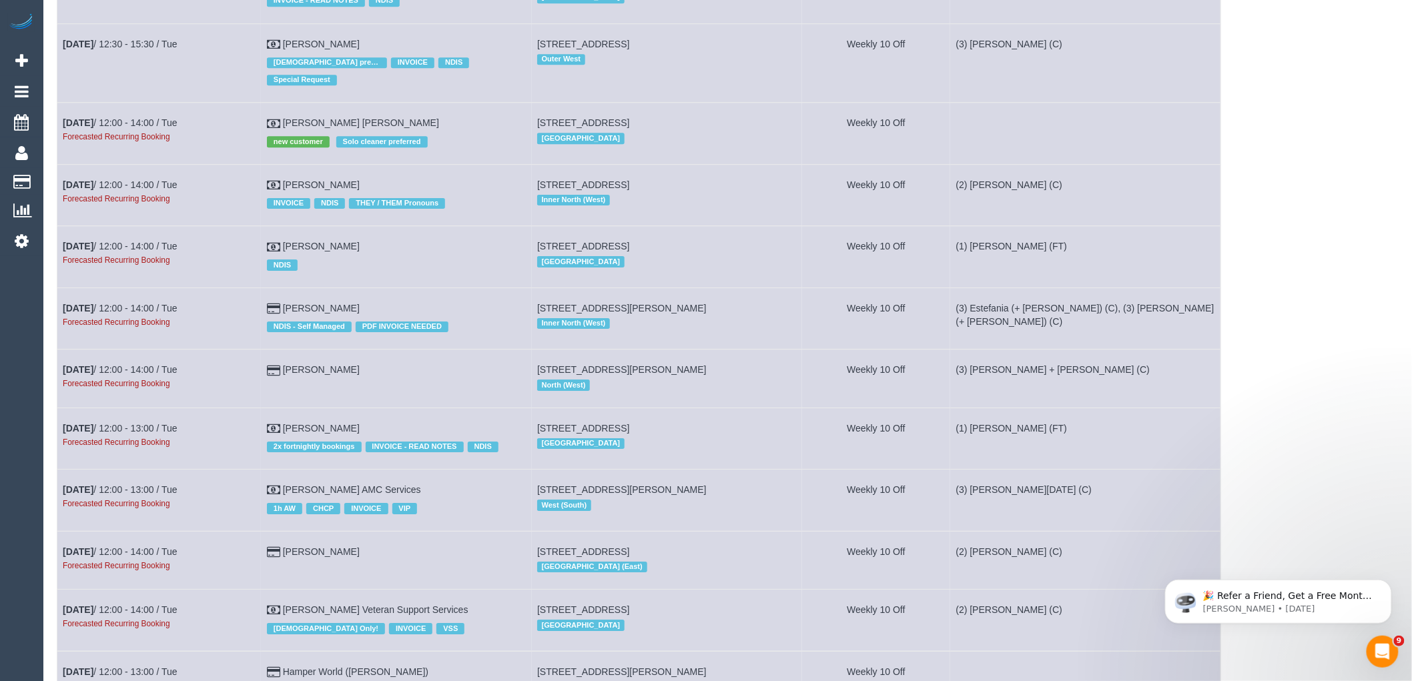
scroll to position [1705, 0]
click at [135, 188] on link "Nov 4th / 12:00 - 14:00 / Tue" at bounding box center [120, 183] width 115 height 11
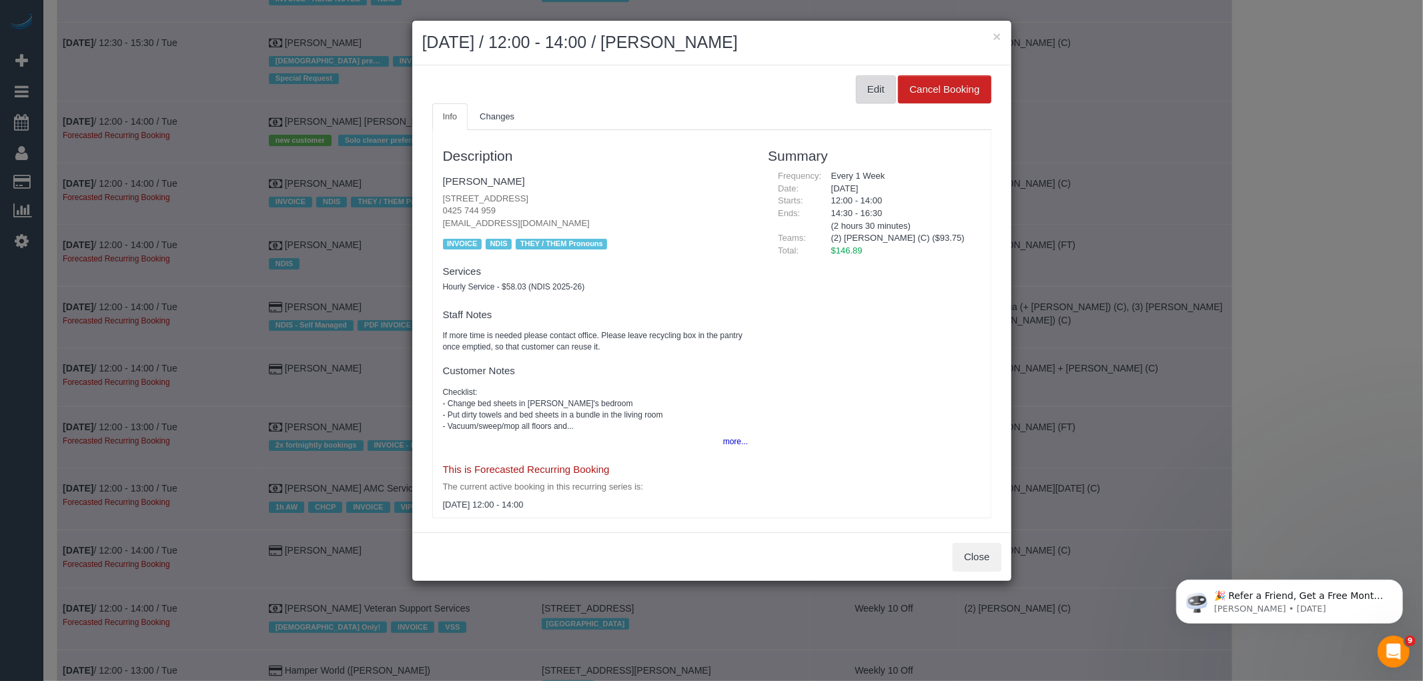
click at [864, 94] on button "Edit" at bounding box center [876, 89] width 40 height 28
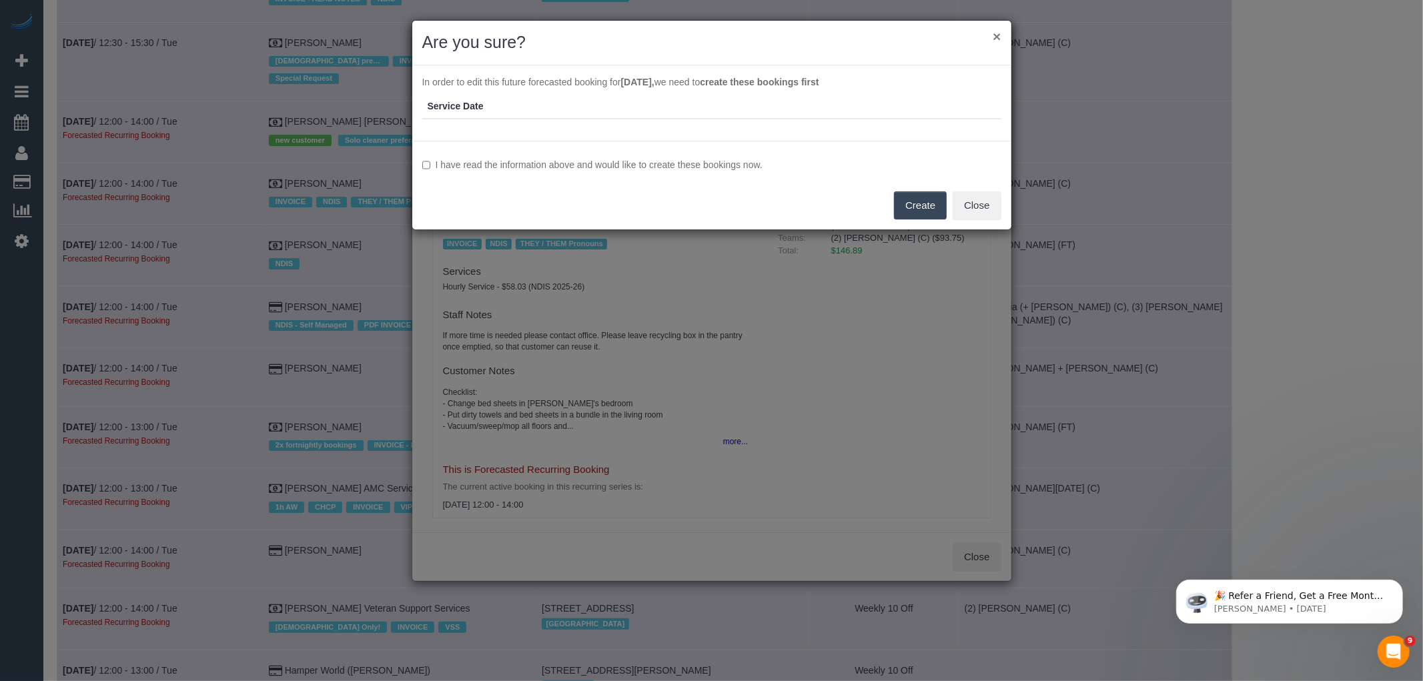
click at [995, 36] on button "×" at bounding box center [997, 36] width 8 height 14
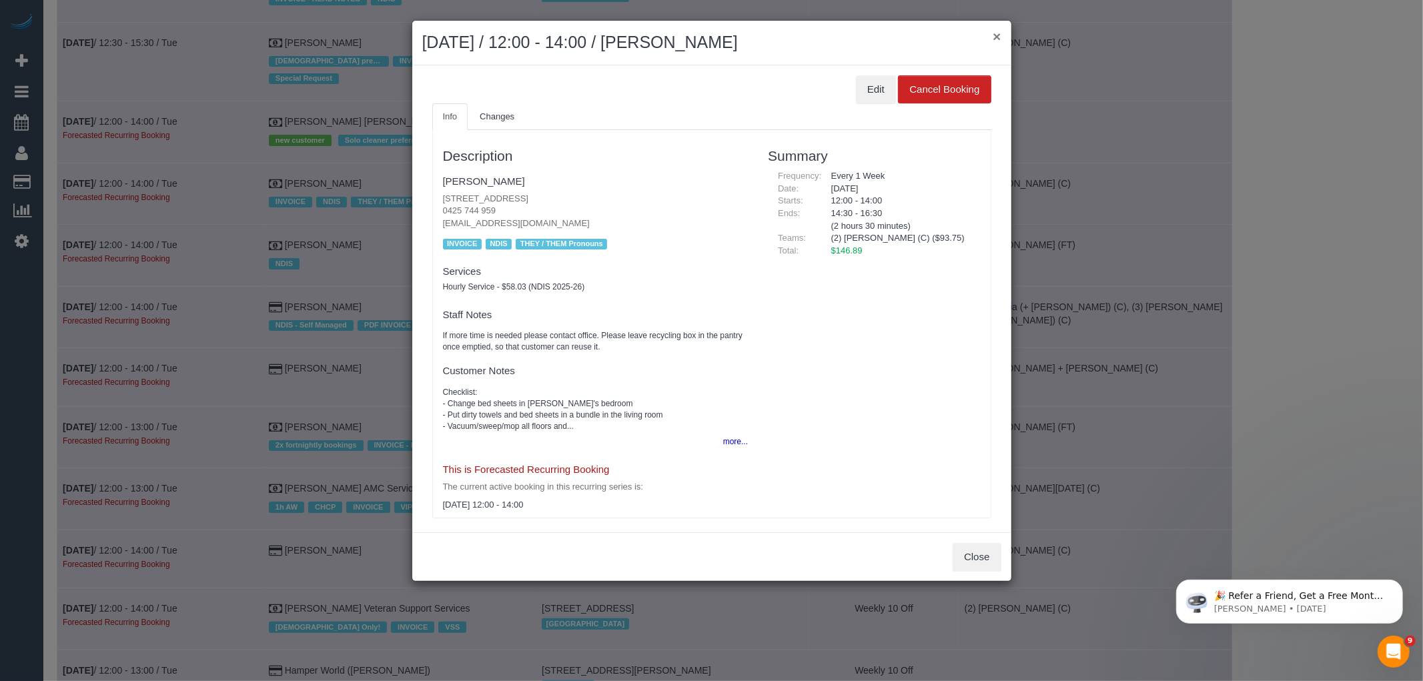
click at [996, 36] on button "×" at bounding box center [997, 36] width 8 height 14
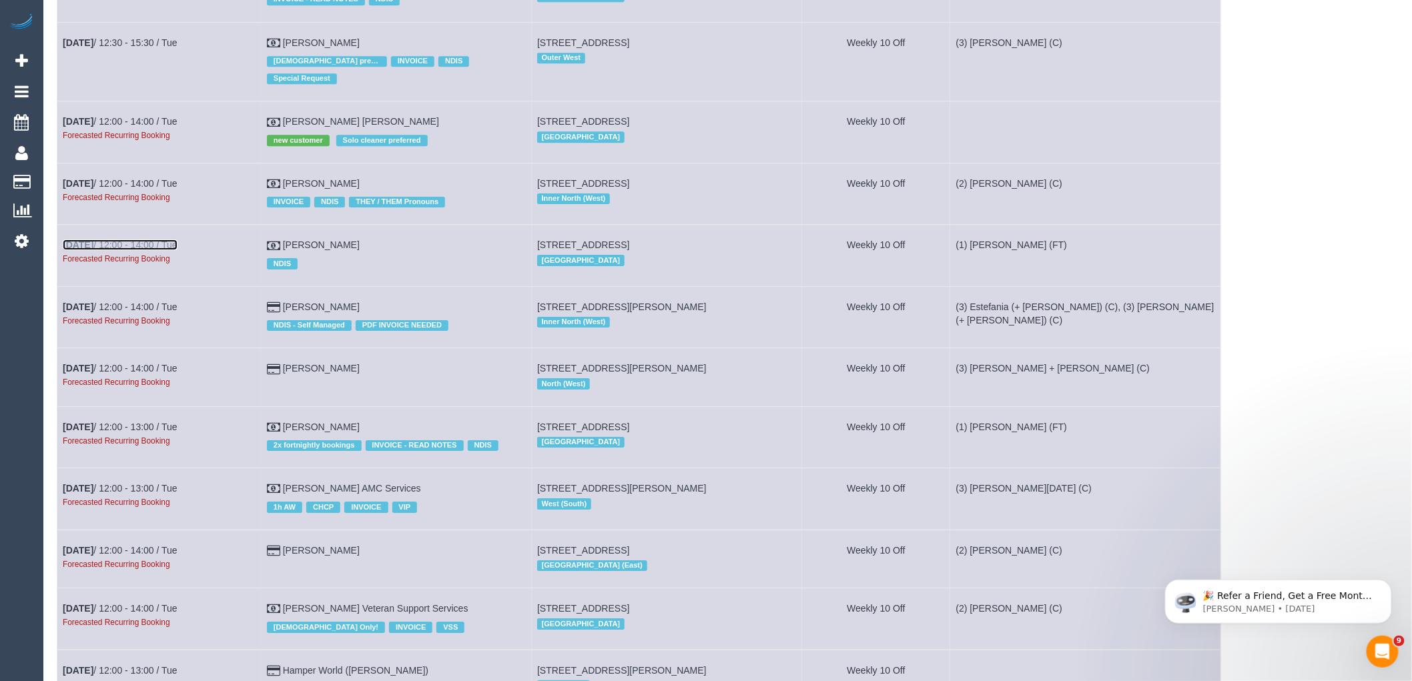
click at [91, 248] on b "[DATE]" at bounding box center [78, 245] width 31 height 11
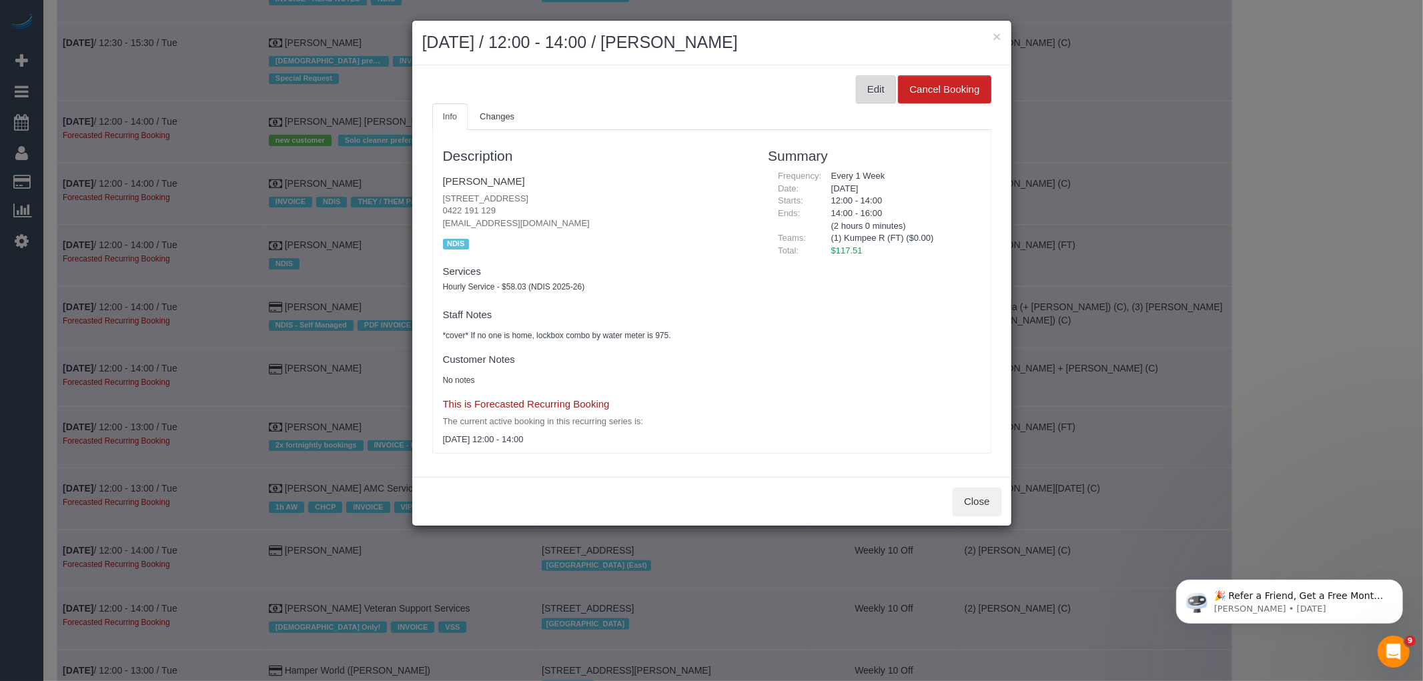
click at [859, 89] on button "Edit" at bounding box center [876, 89] width 40 height 28
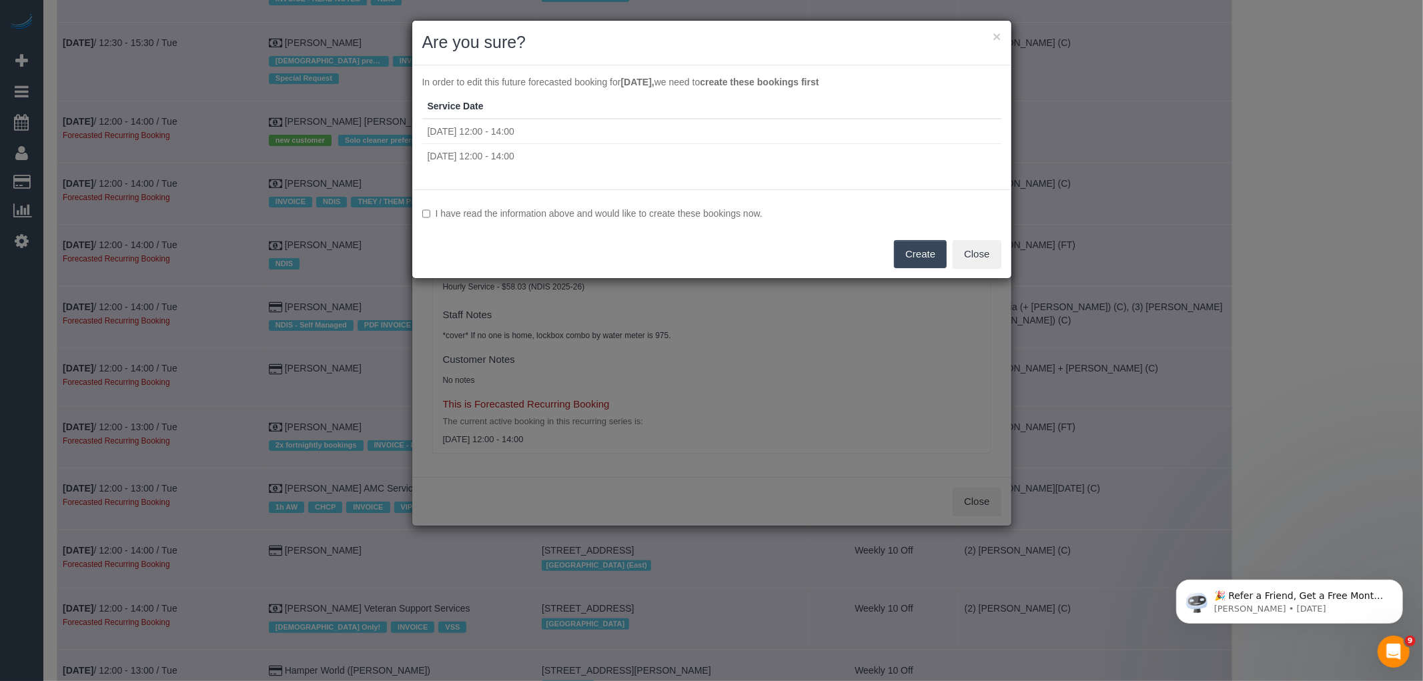
click at [615, 212] on label "I have read the information above and would like to create these bookings now." at bounding box center [711, 213] width 579 height 13
click at [929, 250] on button "Create" at bounding box center [920, 254] width 53 height 28
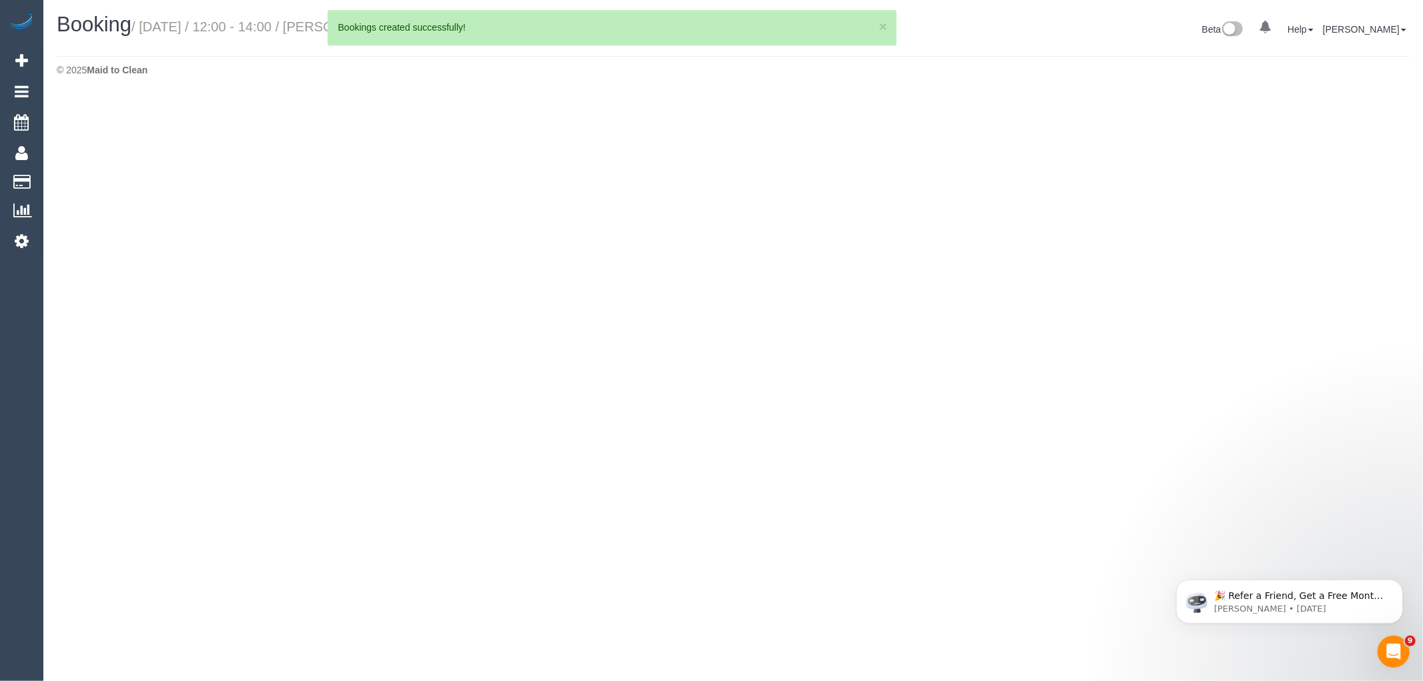
select select "VIC"
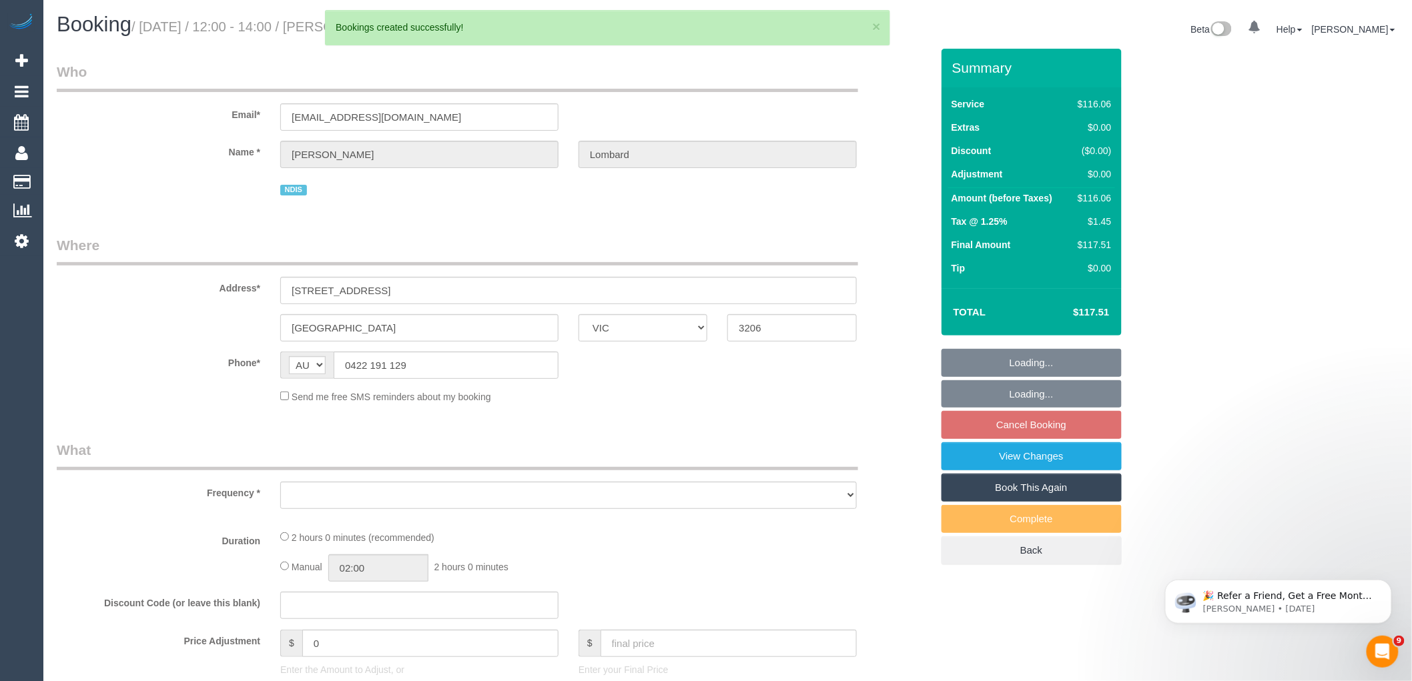
select select "object:159637"
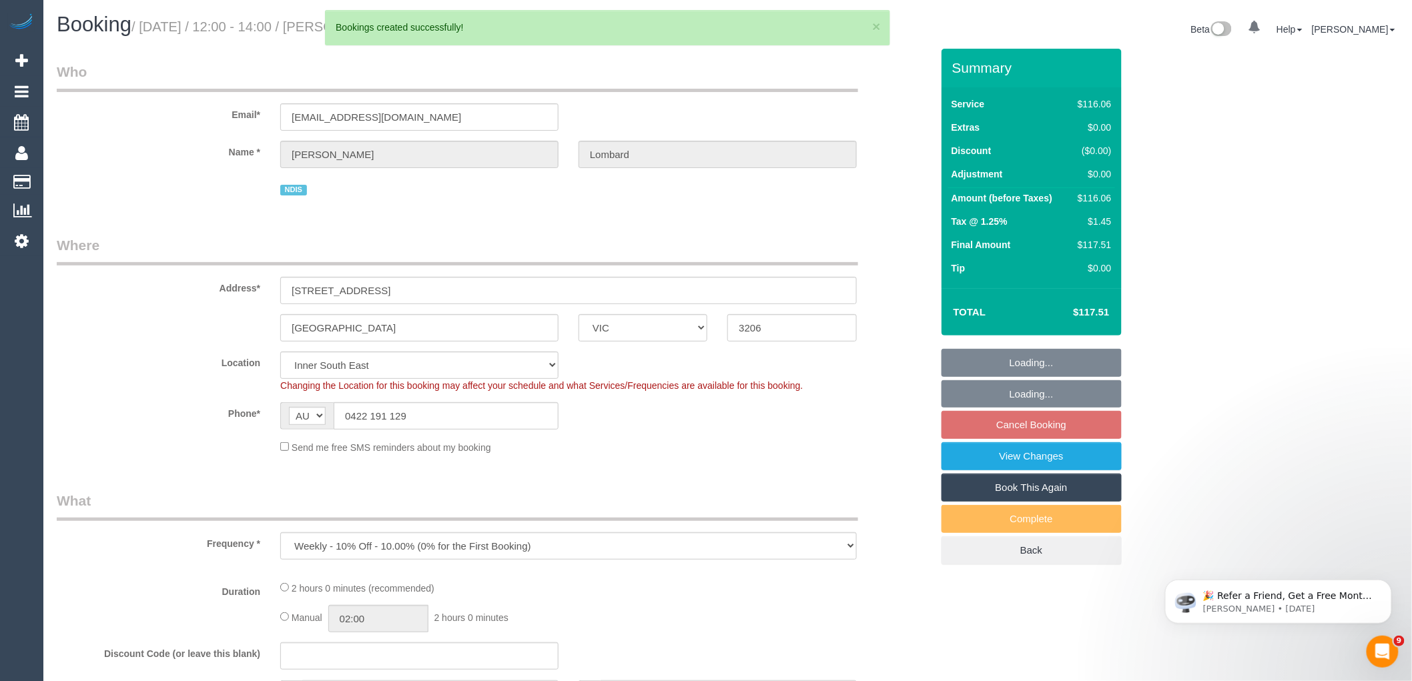
select select "number:28"
select select "number:14"
select select "number:19"
select select "number:23"
select select "number:35"
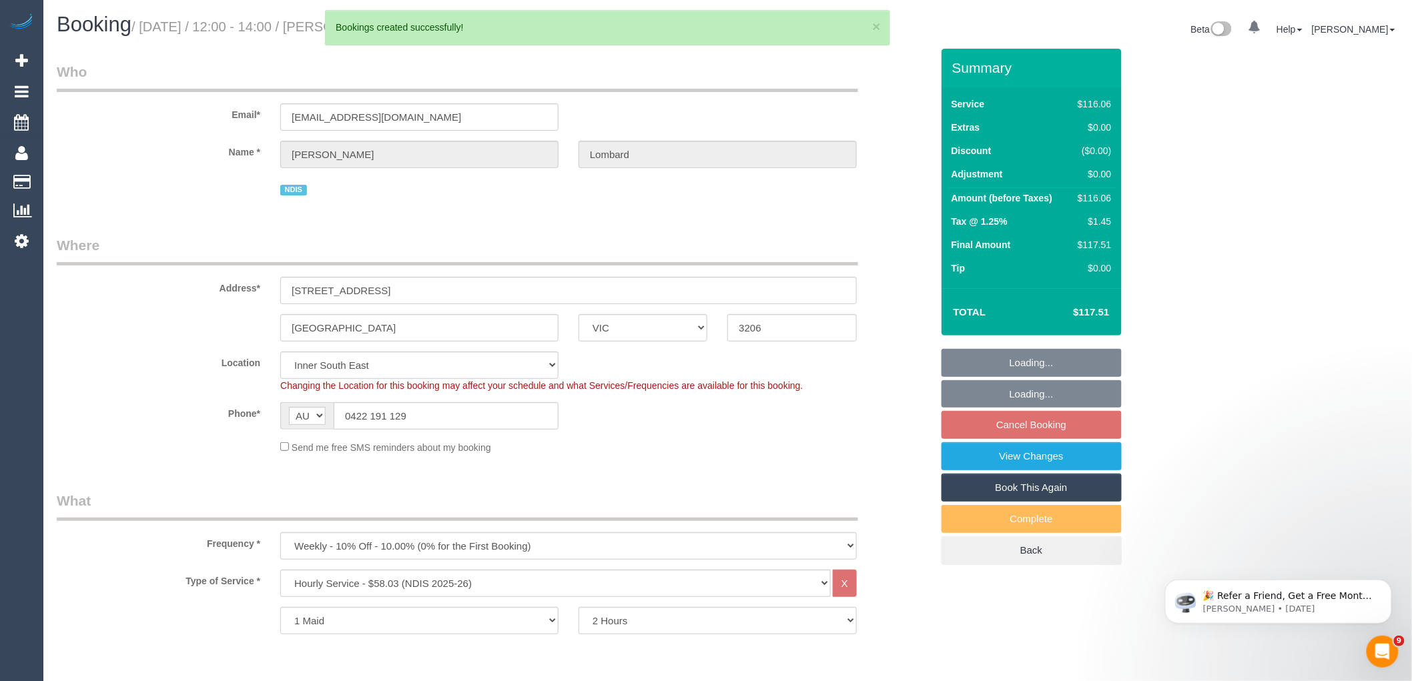
select select "object:160486"
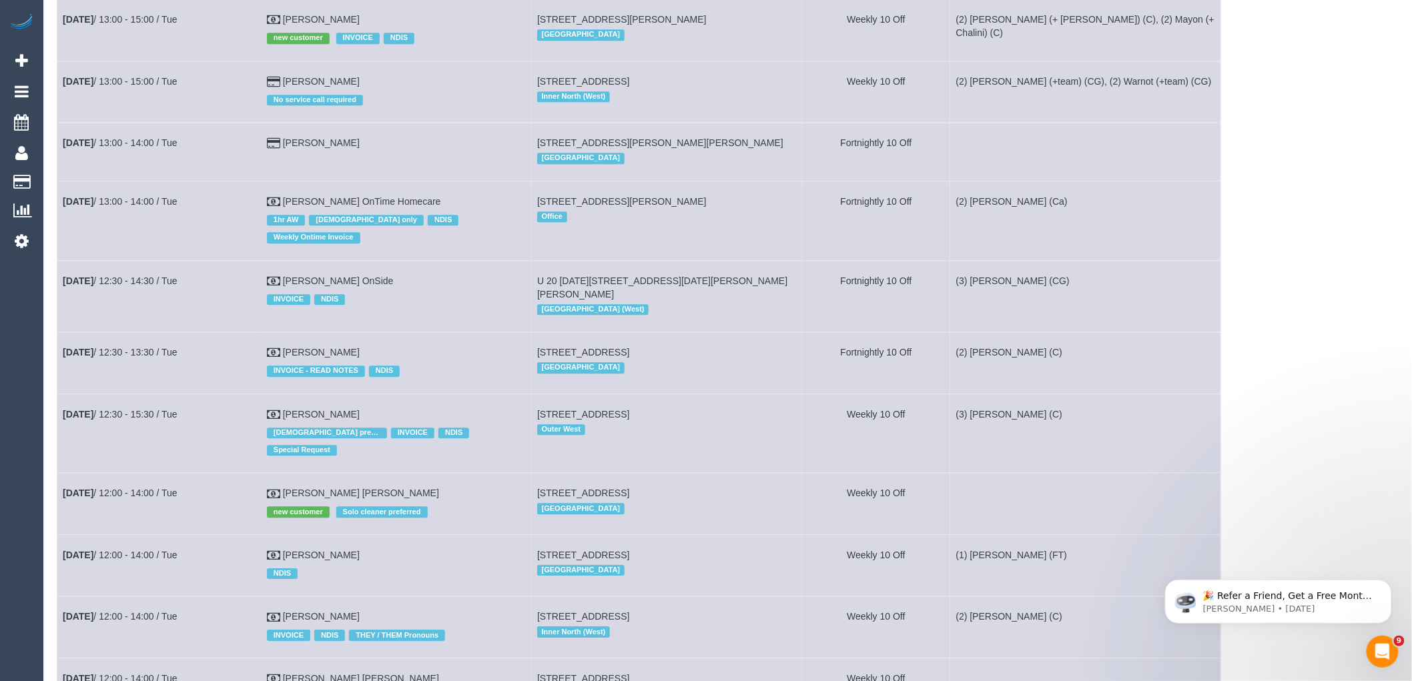
scroll to position [1705, 0]
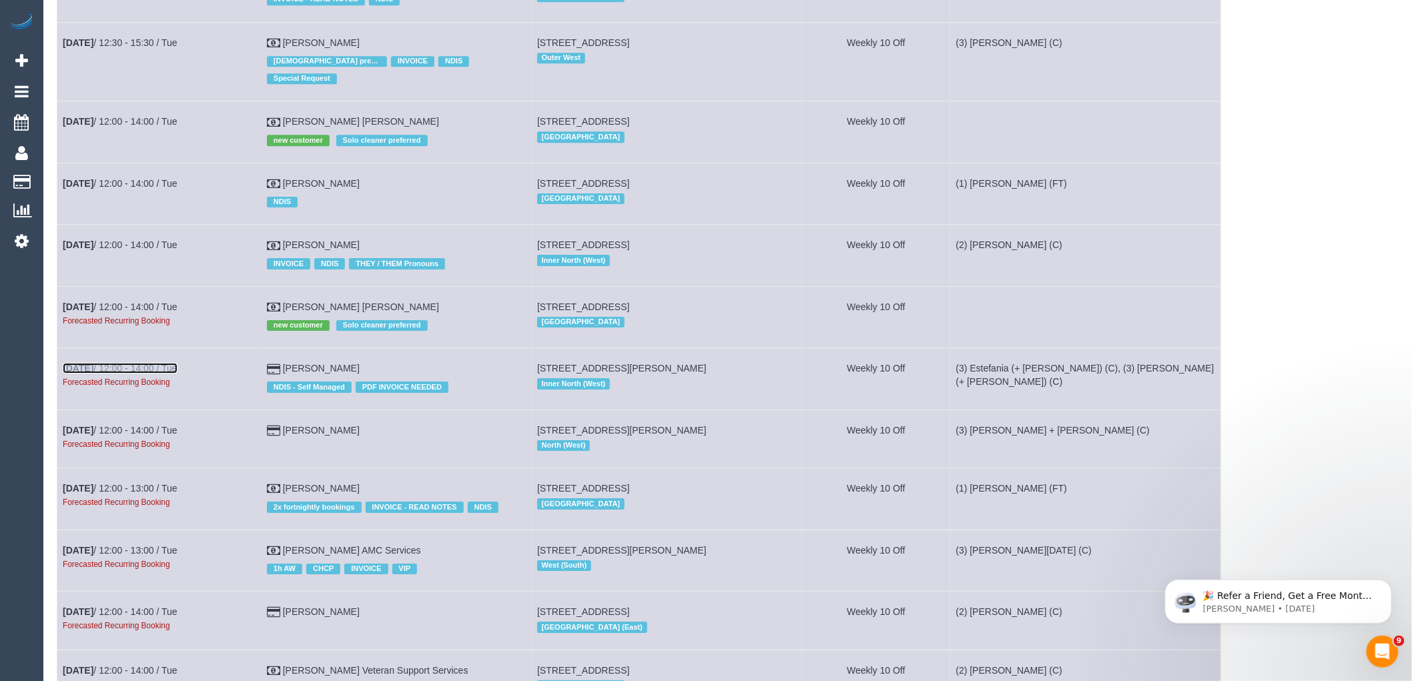
click at [104, 370] on link "Nov 4th / 12:00 - 14:00 / Tue" at bounding box center [120, 368] width 115 height 11
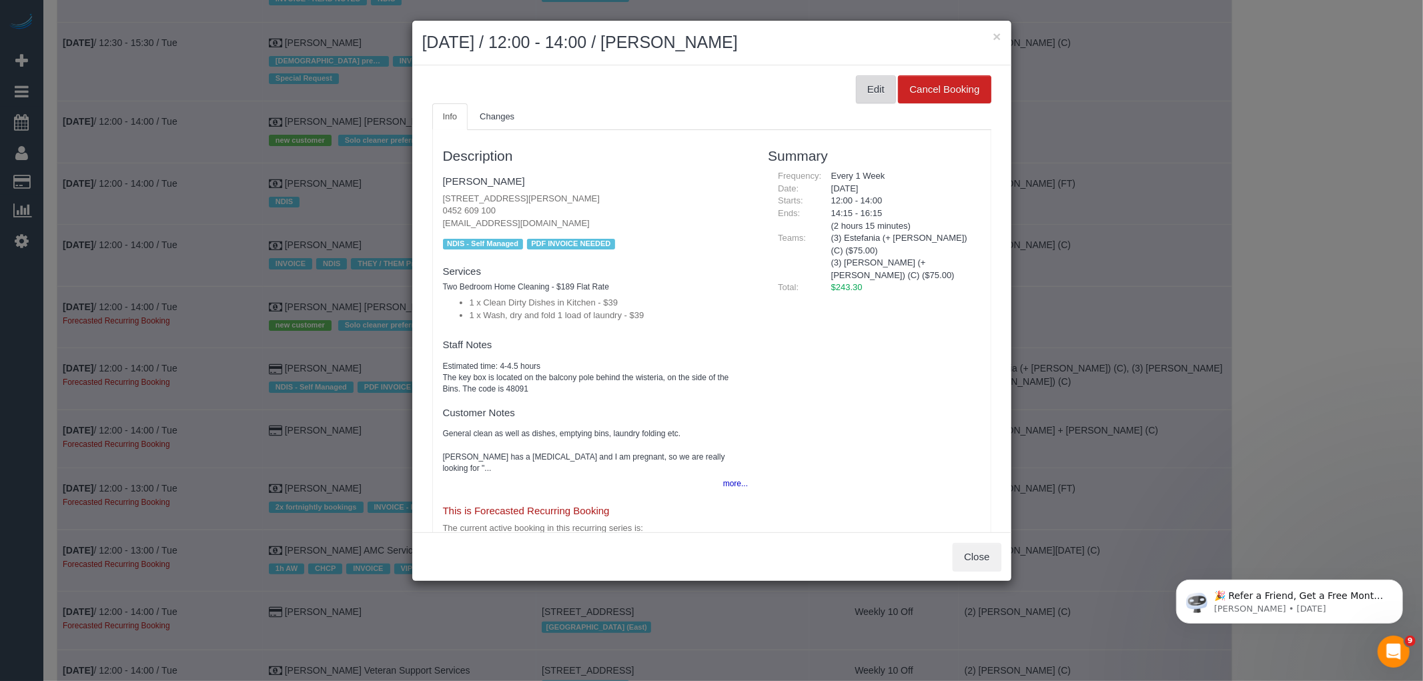
click at [856, 83] on button "Edit" at bounding box center [876, 89] width 40 height 28
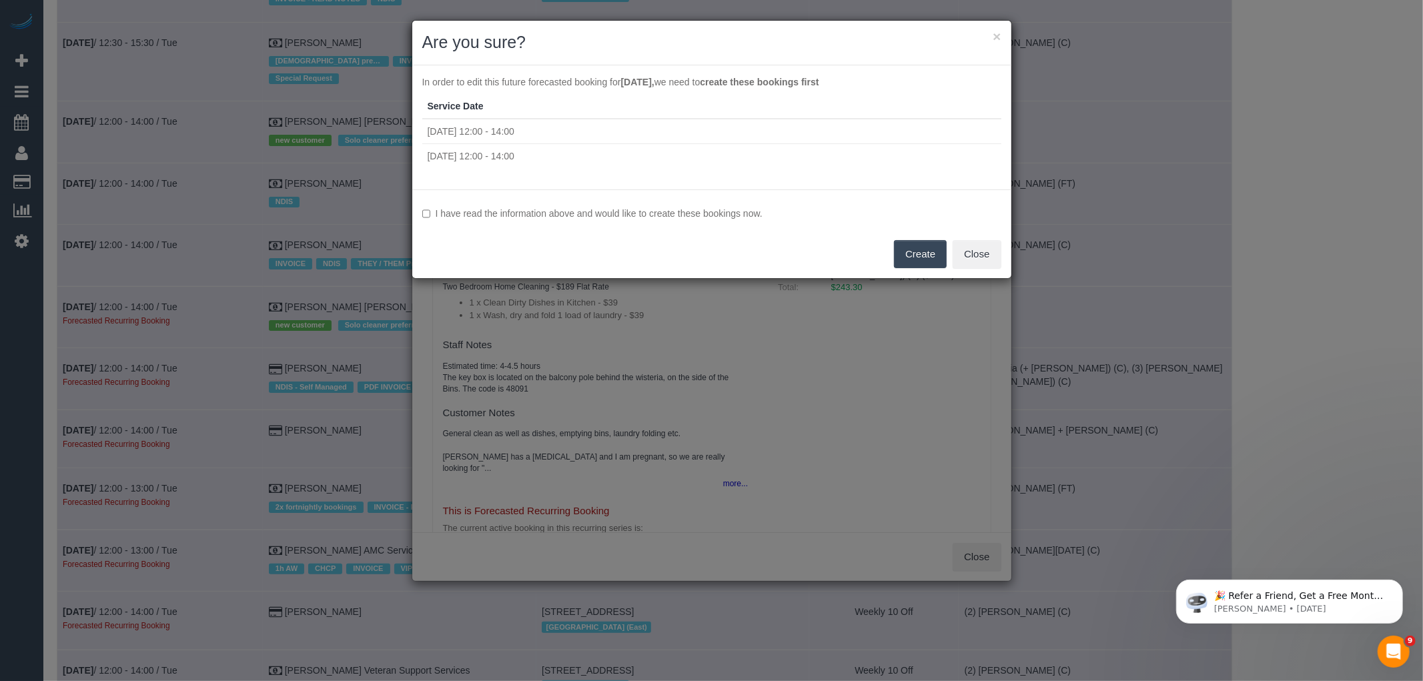
click at [557, 210] on label "I have read the information above and would like to create these bookings now." at bounding box center [711, 213] width 579 height 13
click at [916, 247] on button "Create" at bounding box center [920, 254] width 53 height 28
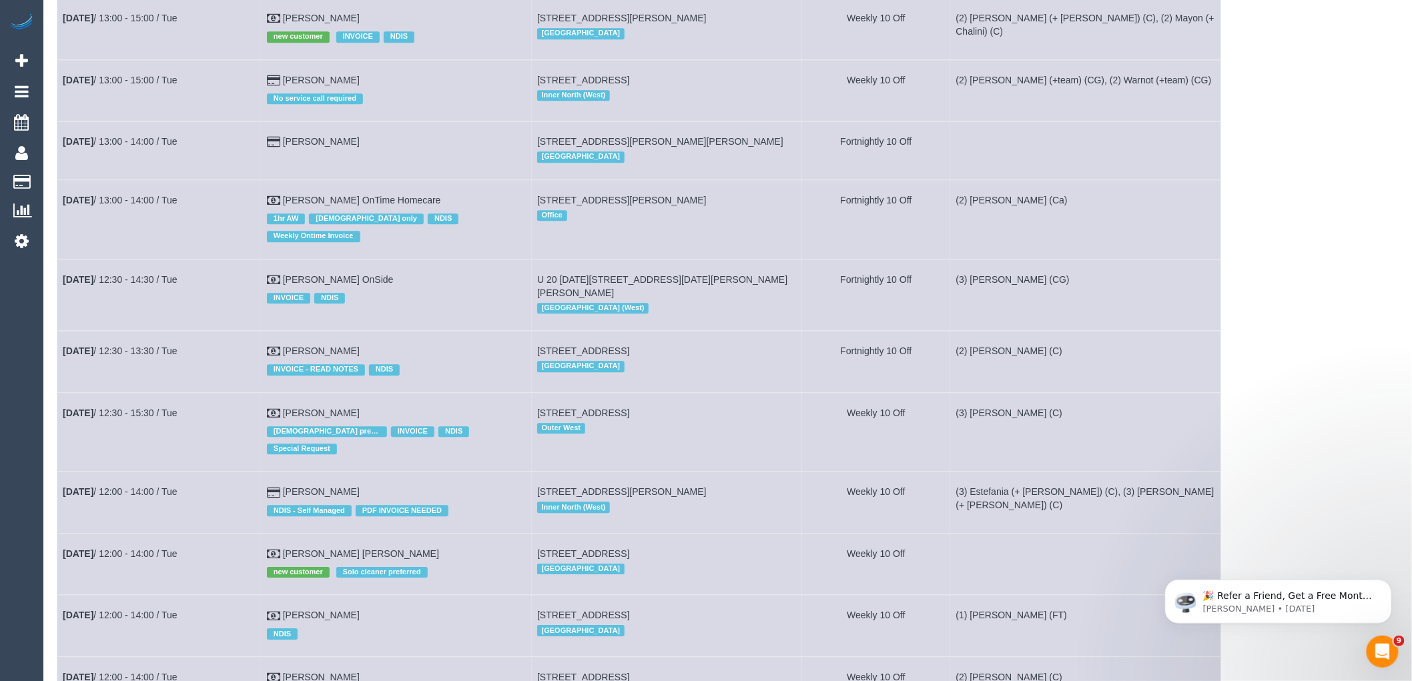
scroll to position [1927, 0]
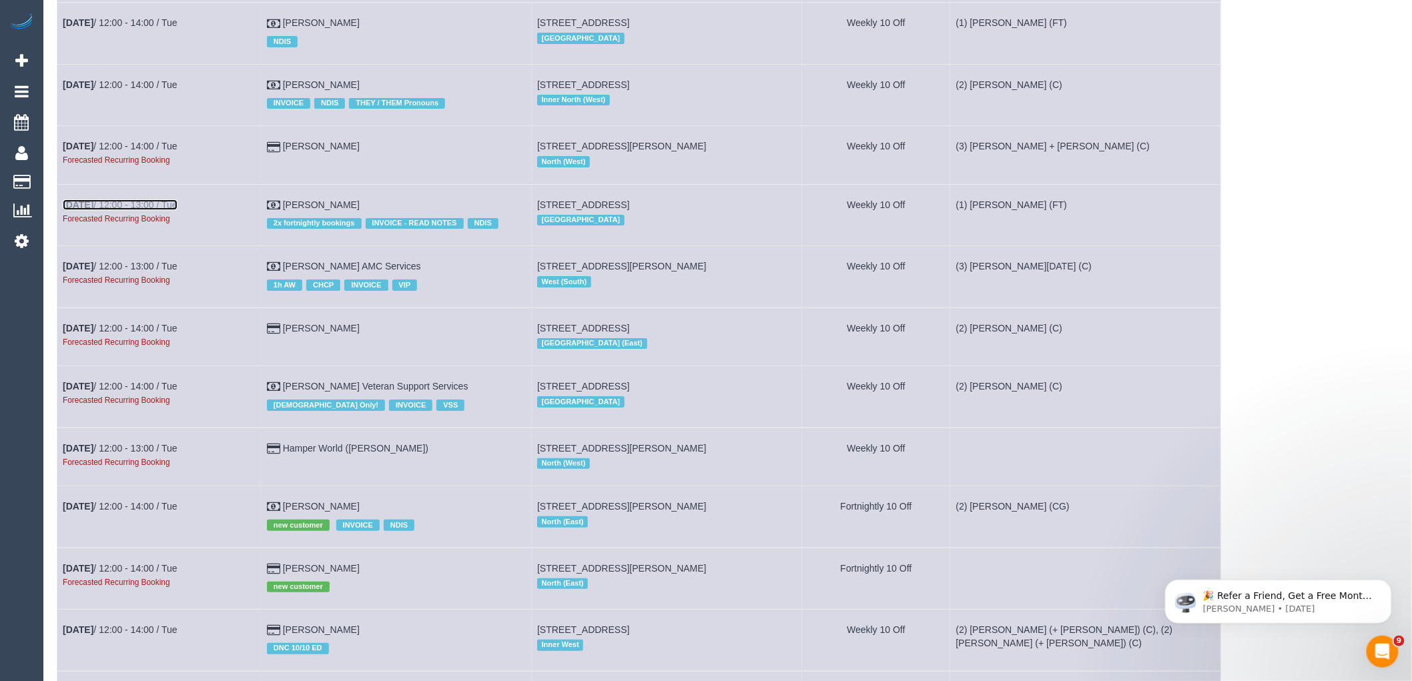
click at [148, 209] on link "Nov 4th / 12:00 - 13:00 / Tue" at bounding box center [120, 205] width 115 height 11
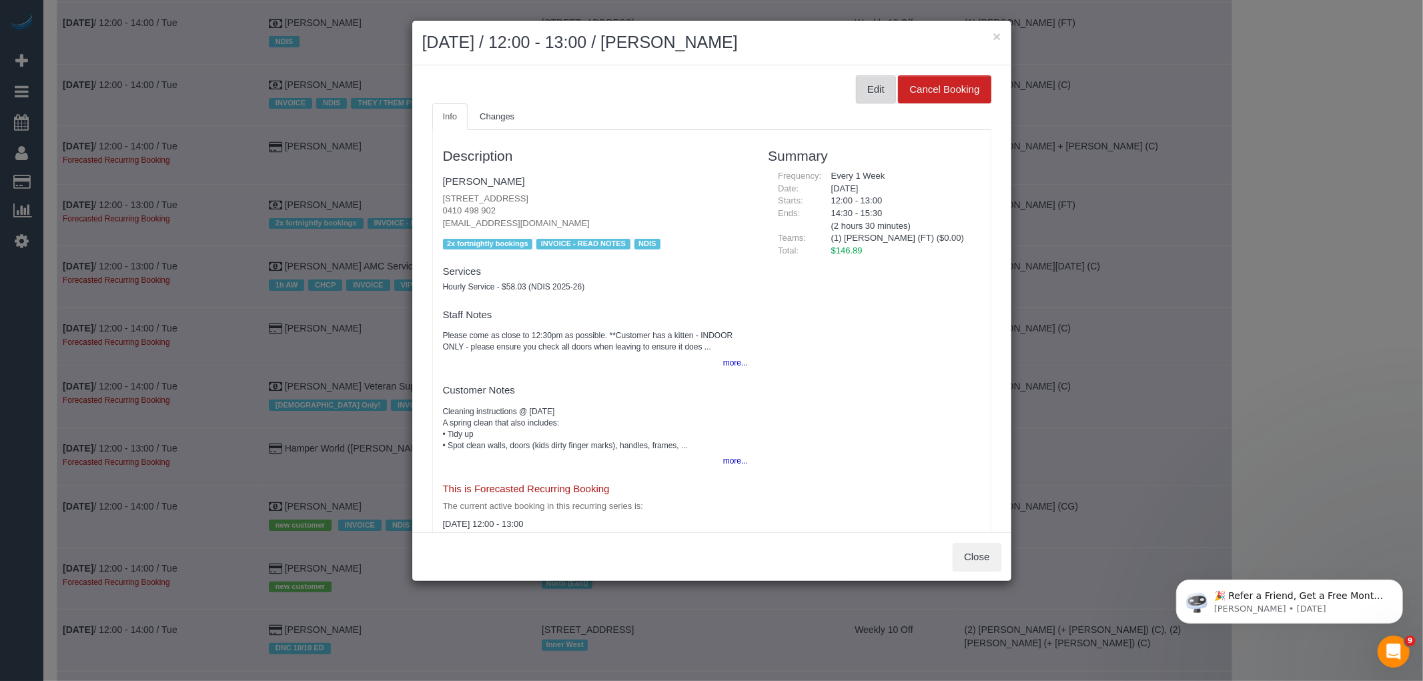
click at [881, 87] on button "Edit" at bounding box center [876, 89] width 40 height 28
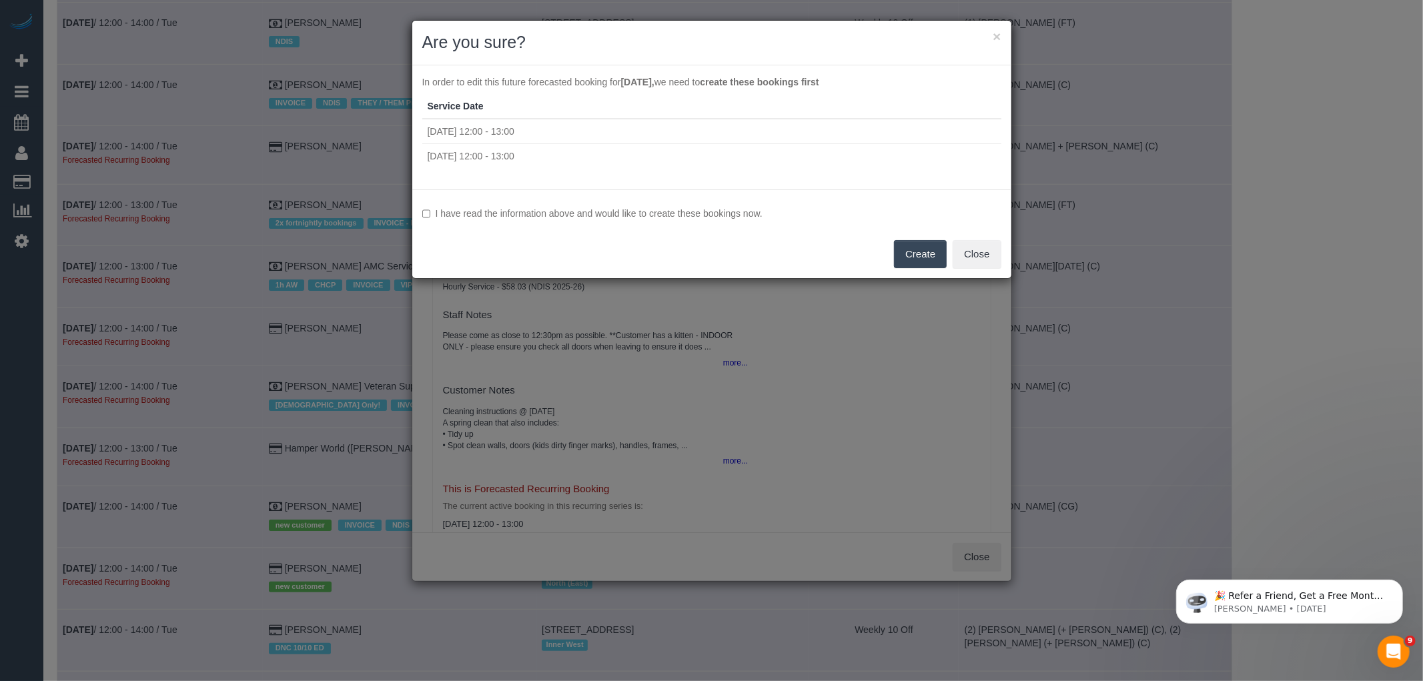
click at [607, 211] on label "I have read the information above and would like to create these bookings now." at bounding box center [711, 213] width 579 height 13
click at [928, 250] on button "Create" at bounding box center [920, 254] width 53 height 28
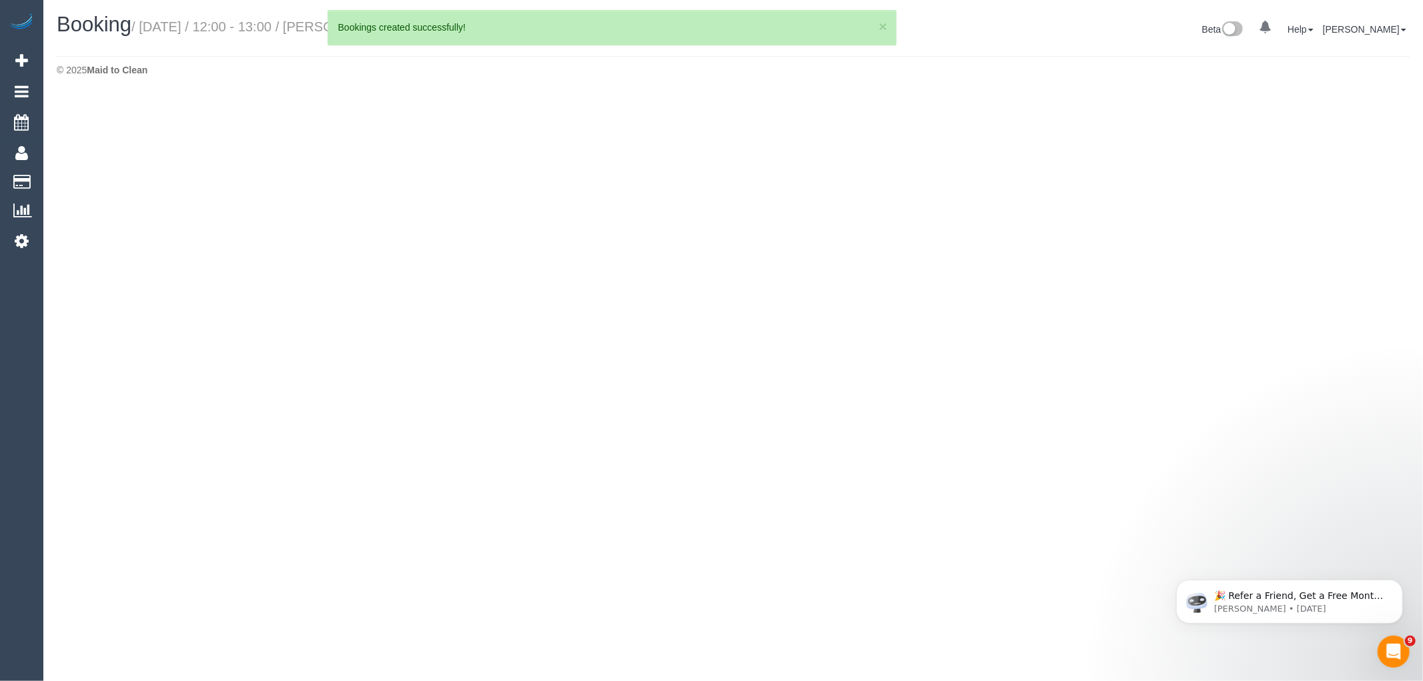
select select "VIC"
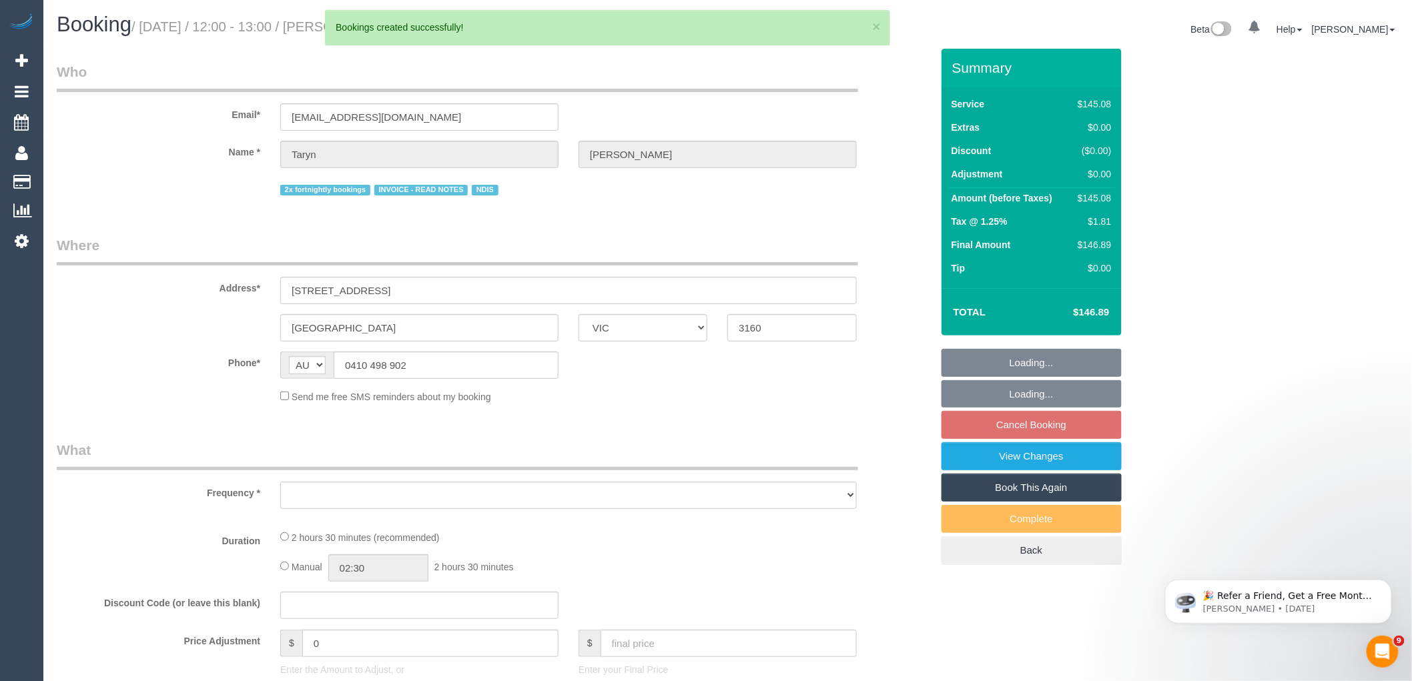
select select "object:165658"
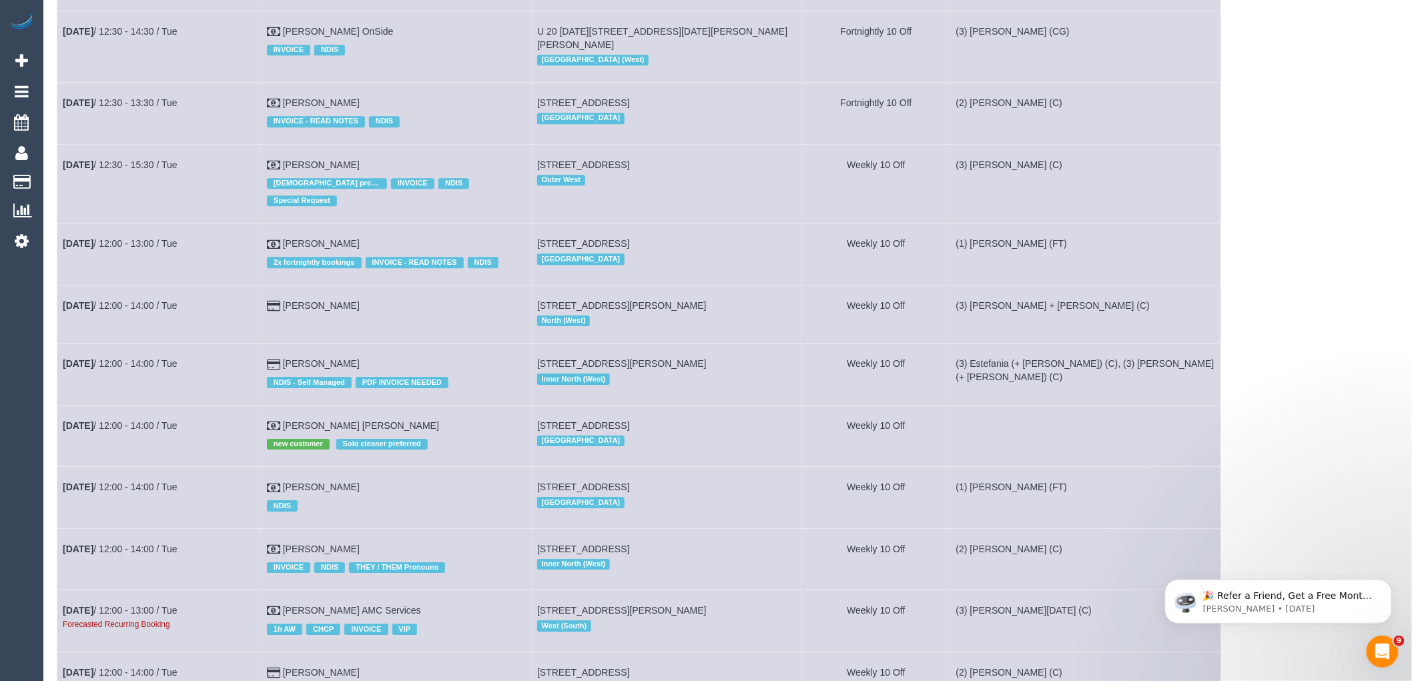
scroll to position [1853, 0]
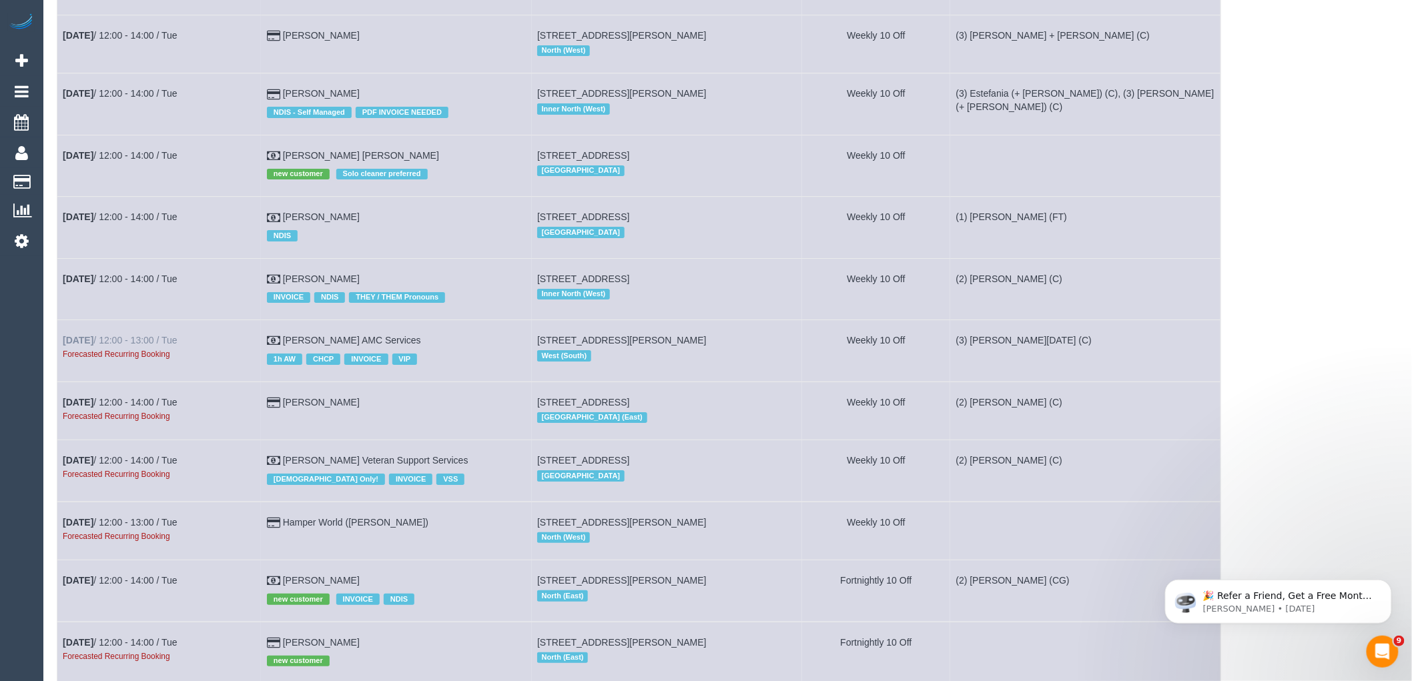
click at [112, 354] on div "Forecasted Recurring Booking" at bounding box center [159, 353] width 193 height 13
click at [117, 346] on link "Nov 4th / 12:00 - 13:00 / Tue" at bounding box center [120, 340] width 115 height 11
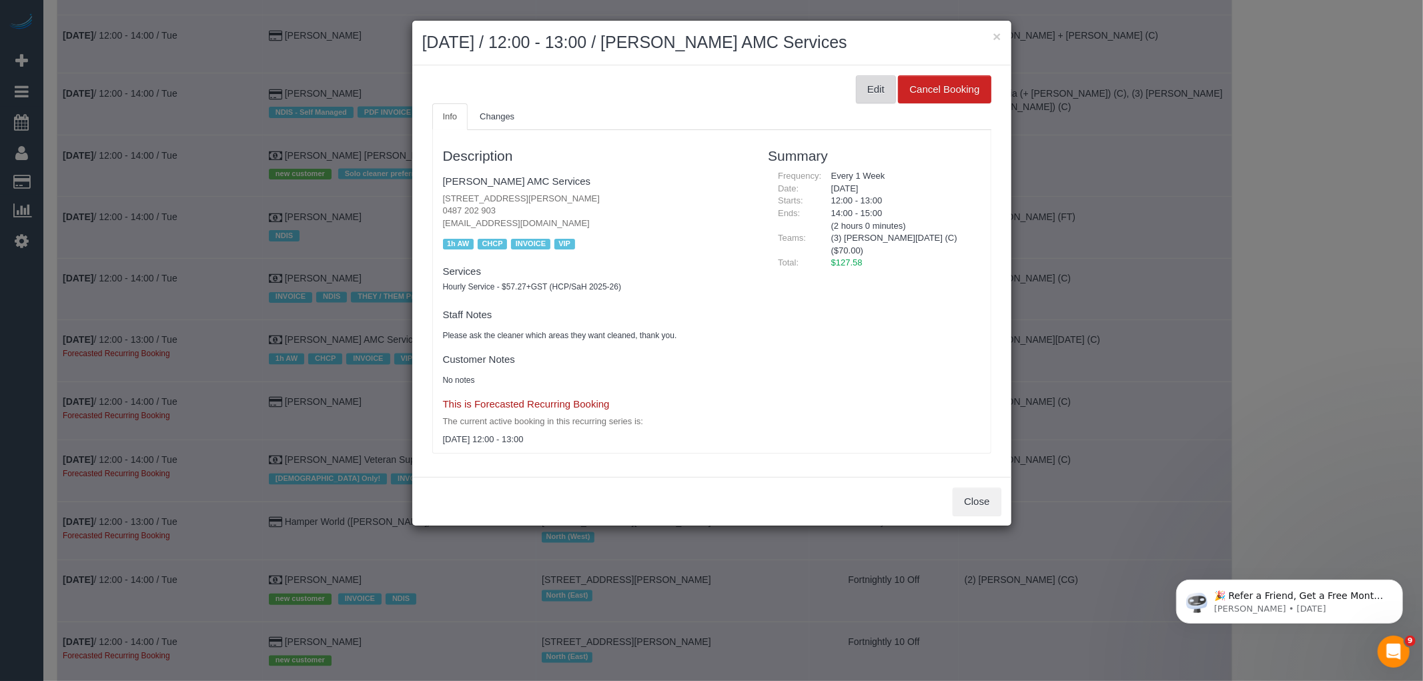
click at [885, 95] on button "Edit" at bounding box center [876, 89] width 40 height 28
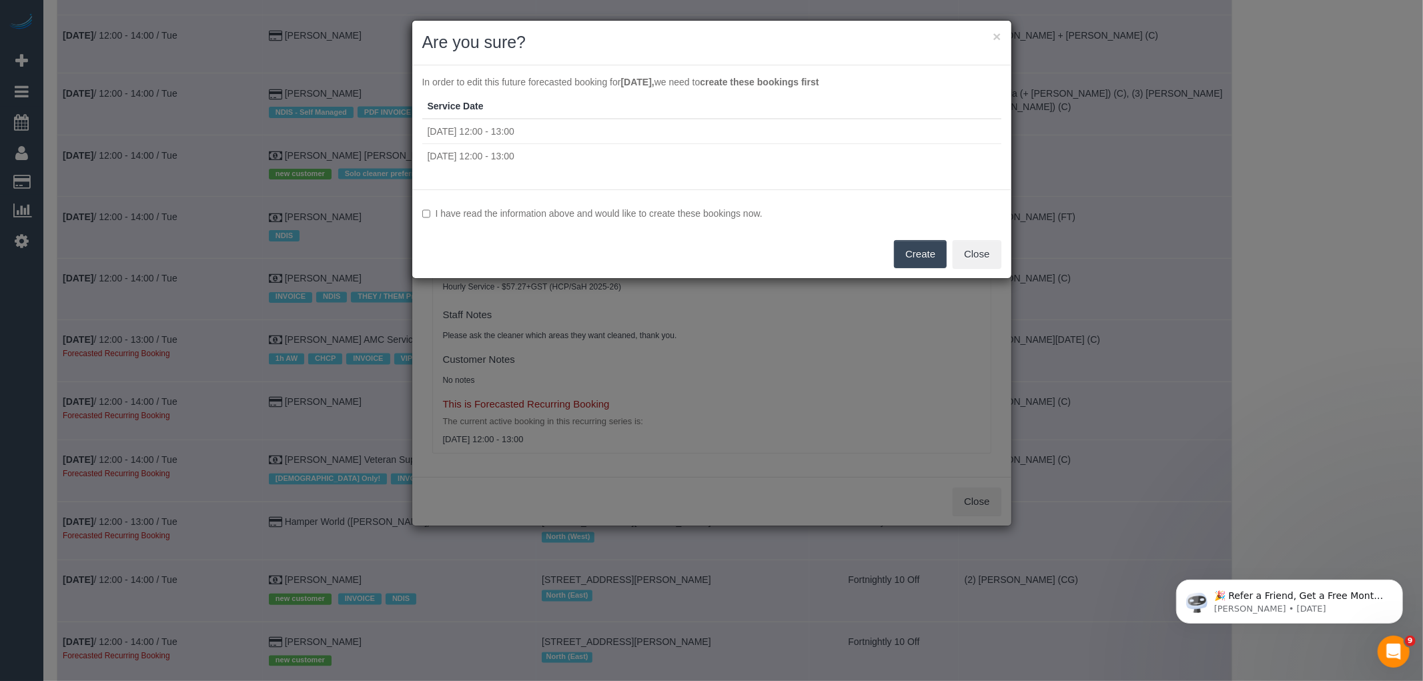
drag, startPoint x: 606, startPoint y: 216, endPoint x: 728, endPoint y: 225, distance: 122.4
click at [606, 216] on label "I have read the information above and would like to create these bookings now." at bounding box center [711, 213] width 579 height 13
click at [932, 254] on button "Create" at bounding box center [920, 254] width 53 height 28
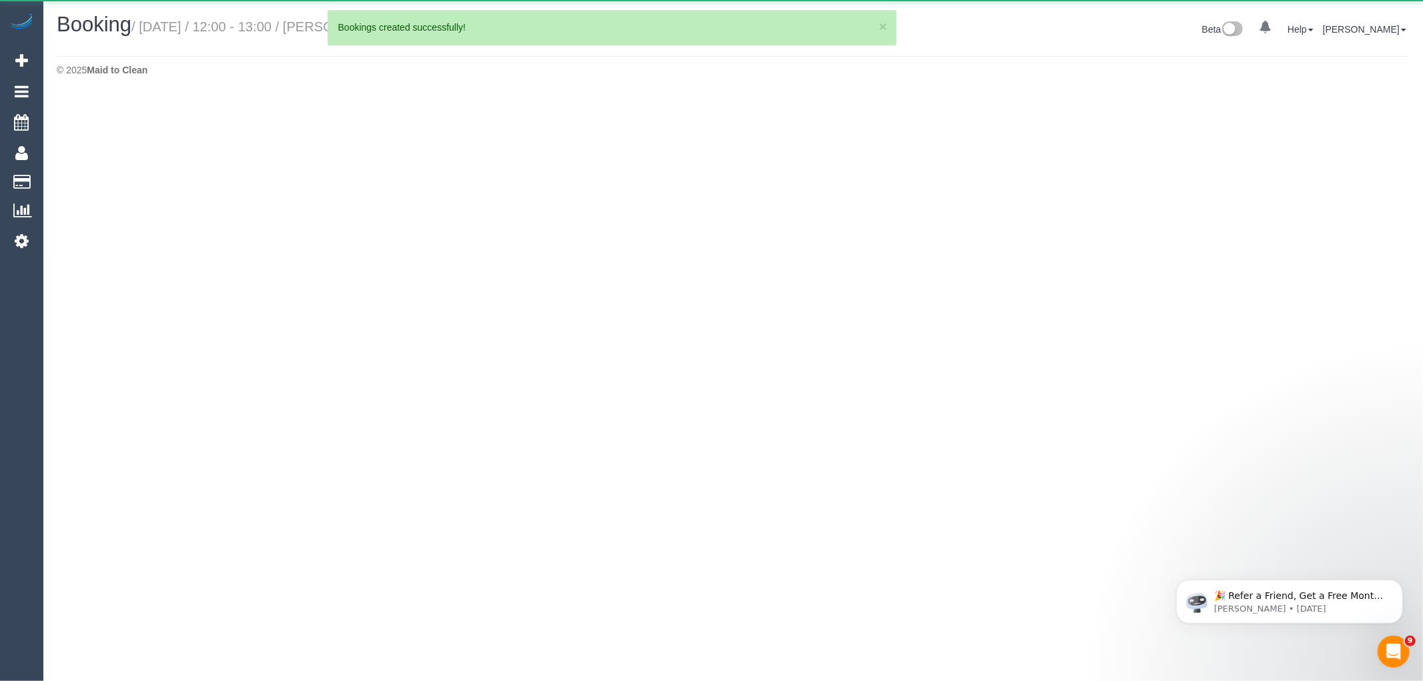
select select "VIC"
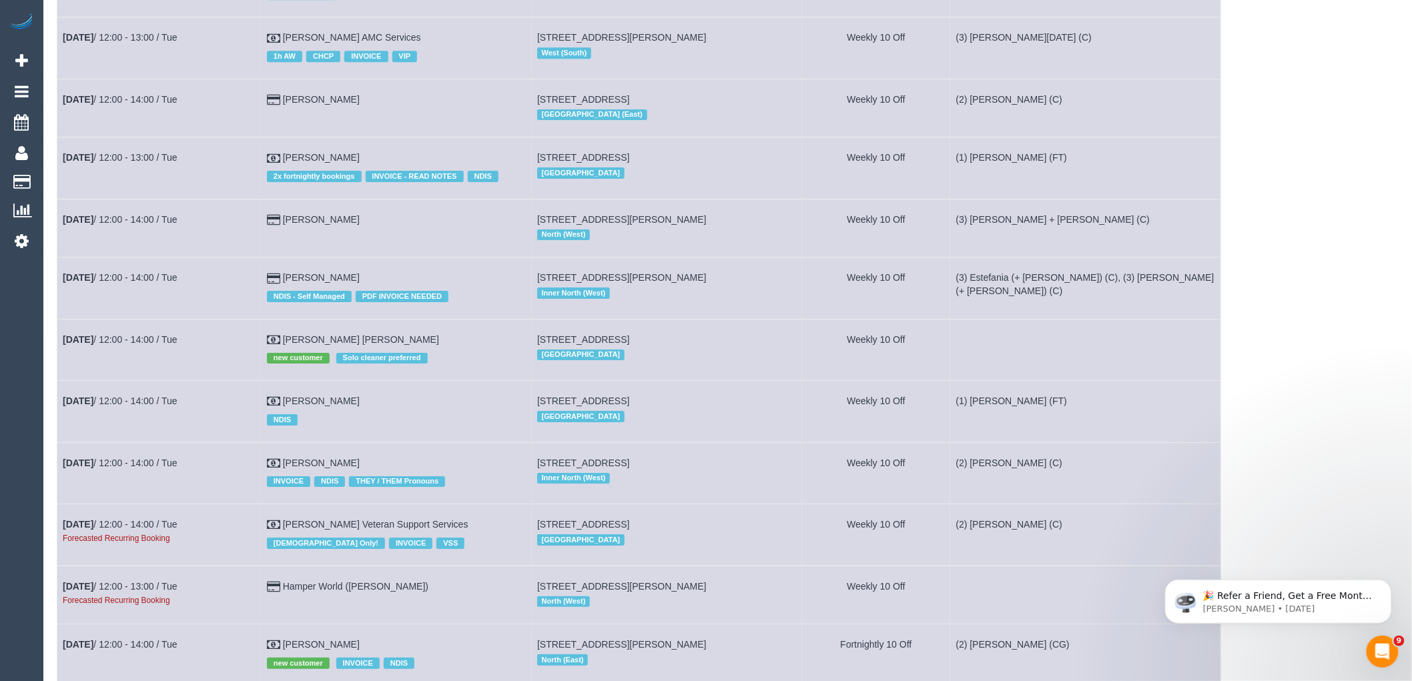
scroll to position [2002, 0]
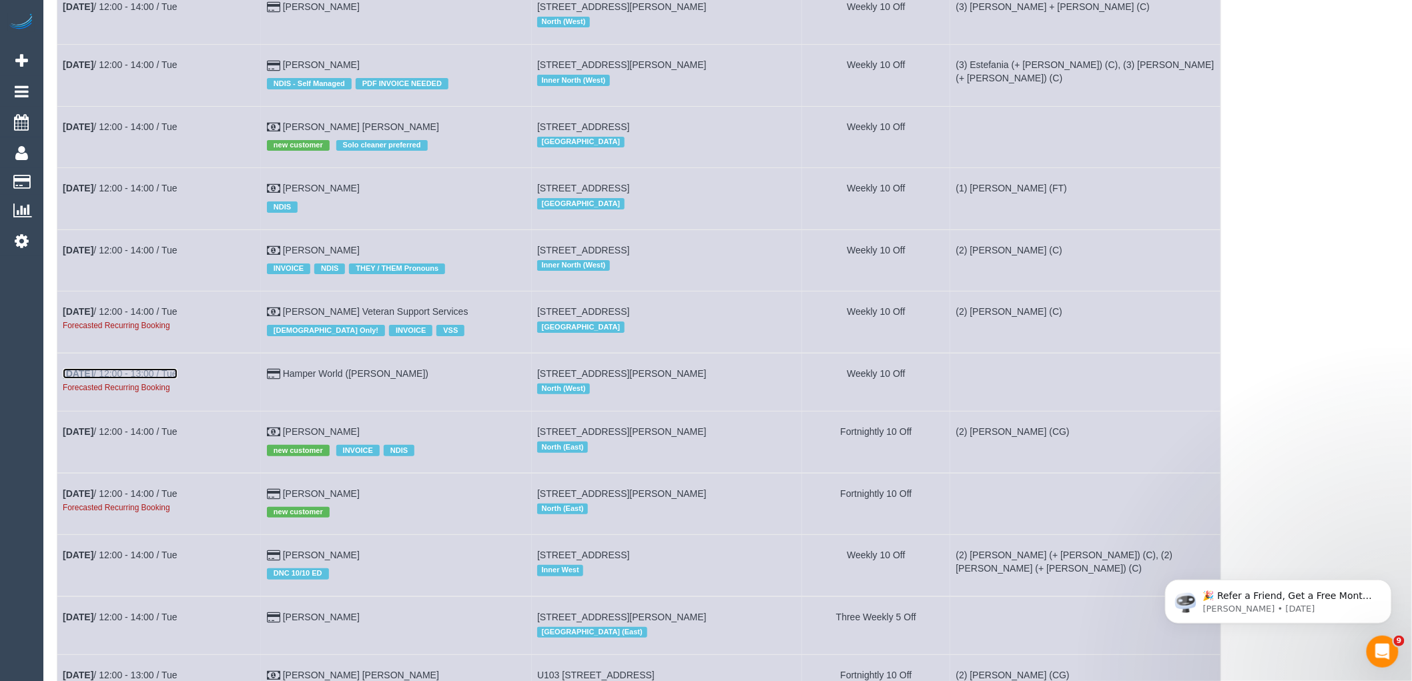
click at [149, 378] on td "Nov 4th / 12:00 - 13:00 / Tue Forecasted Recurring Booking" at bounding box center [159, 382] width 204 height 58
click at [141, 379] on link "Nov 4th / 12:00 - 13:00 / Tue" at bounding box center [120, 373] width 115 height 11
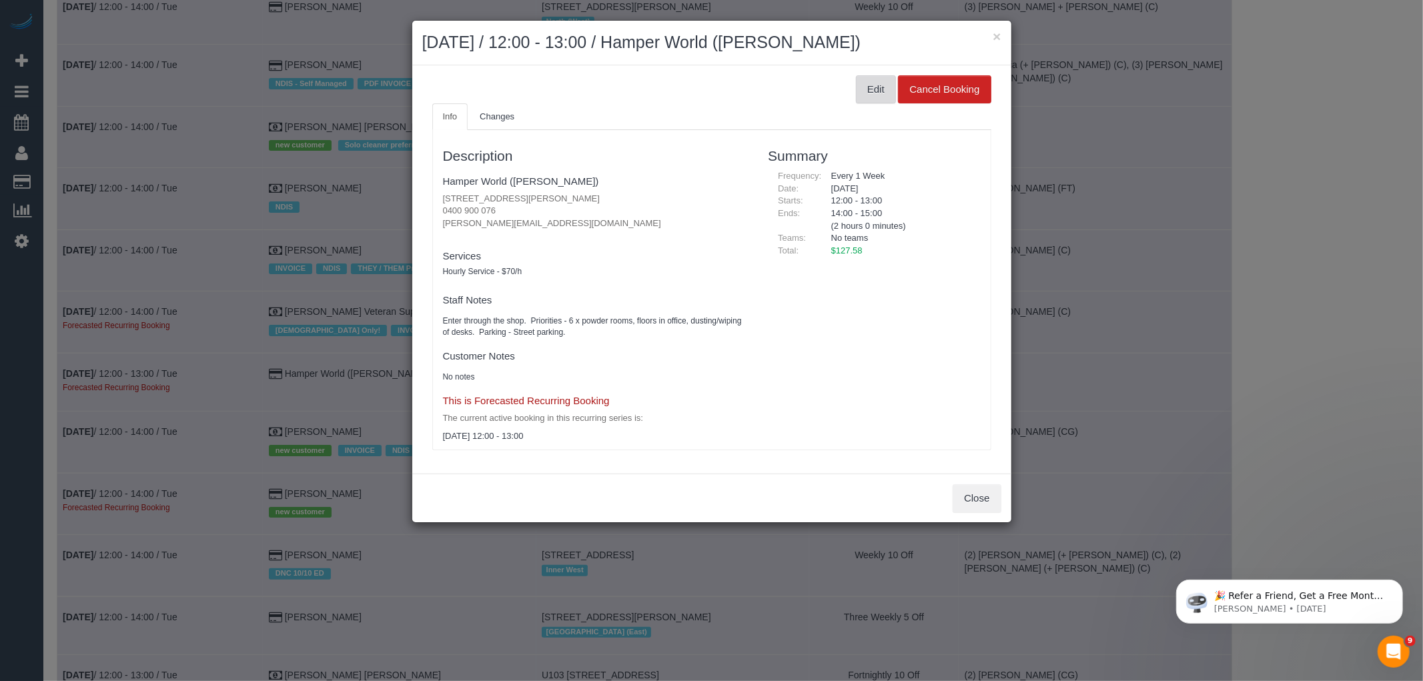
click at [884, 81] on button "Edit" at bounding box center [876, 89] width 40 height 28
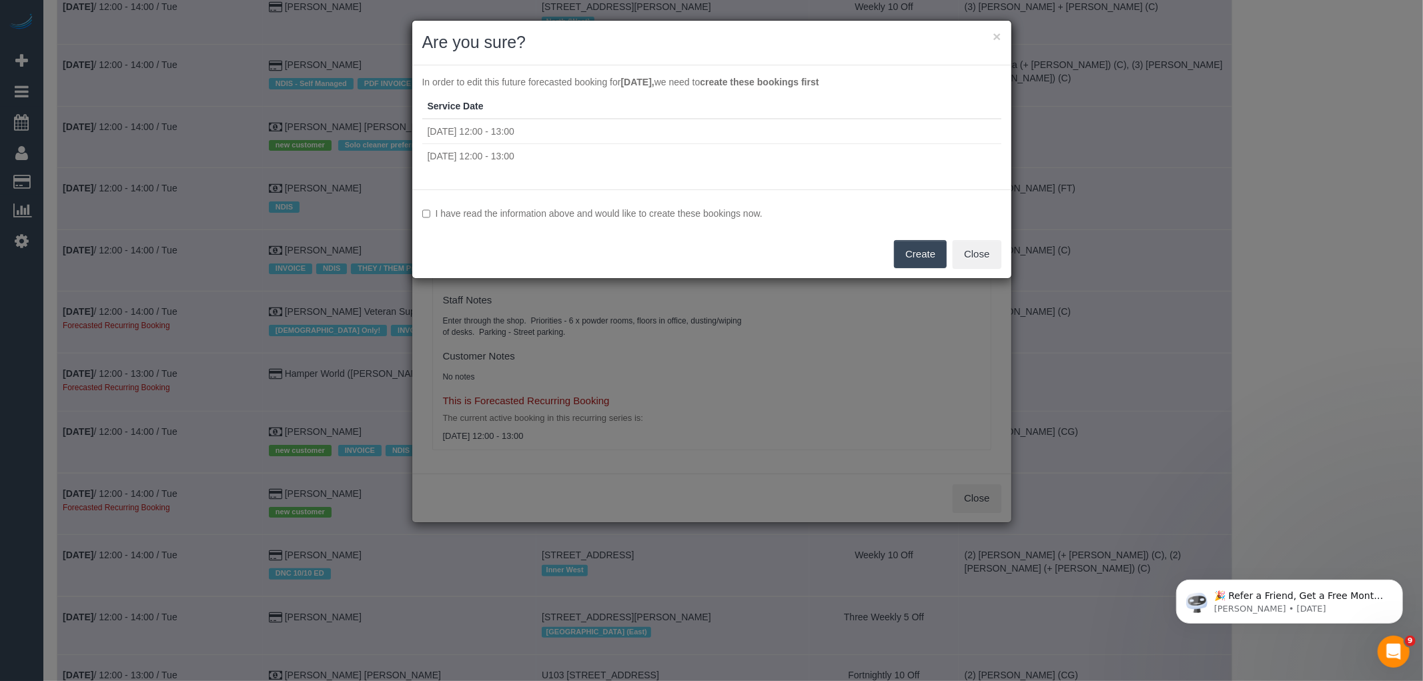
click at [692, 218] on label "I have read the information above and would like to create these bookings now." at bounding box center [711, 213] width 579 height 13
click at [926, 250] on button "Create" at bounding box center [920, 254] width 53 height 28
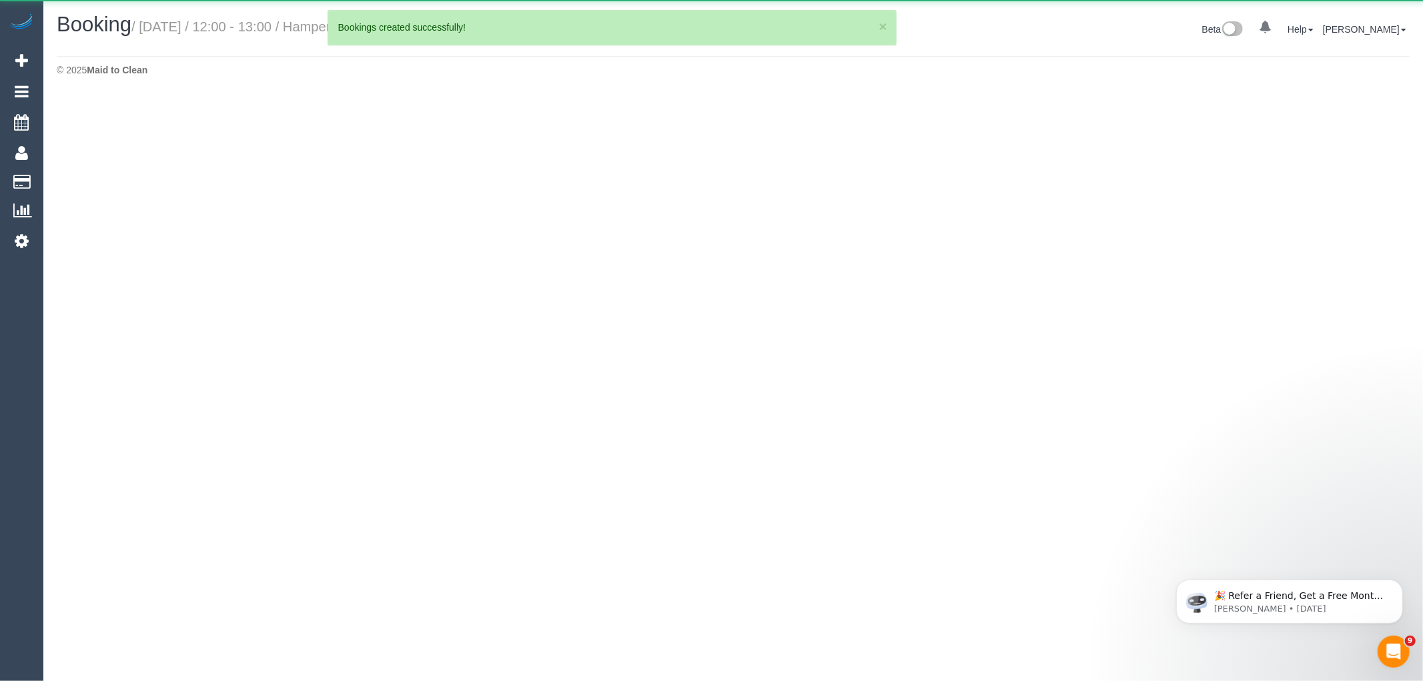
select select "VIC"
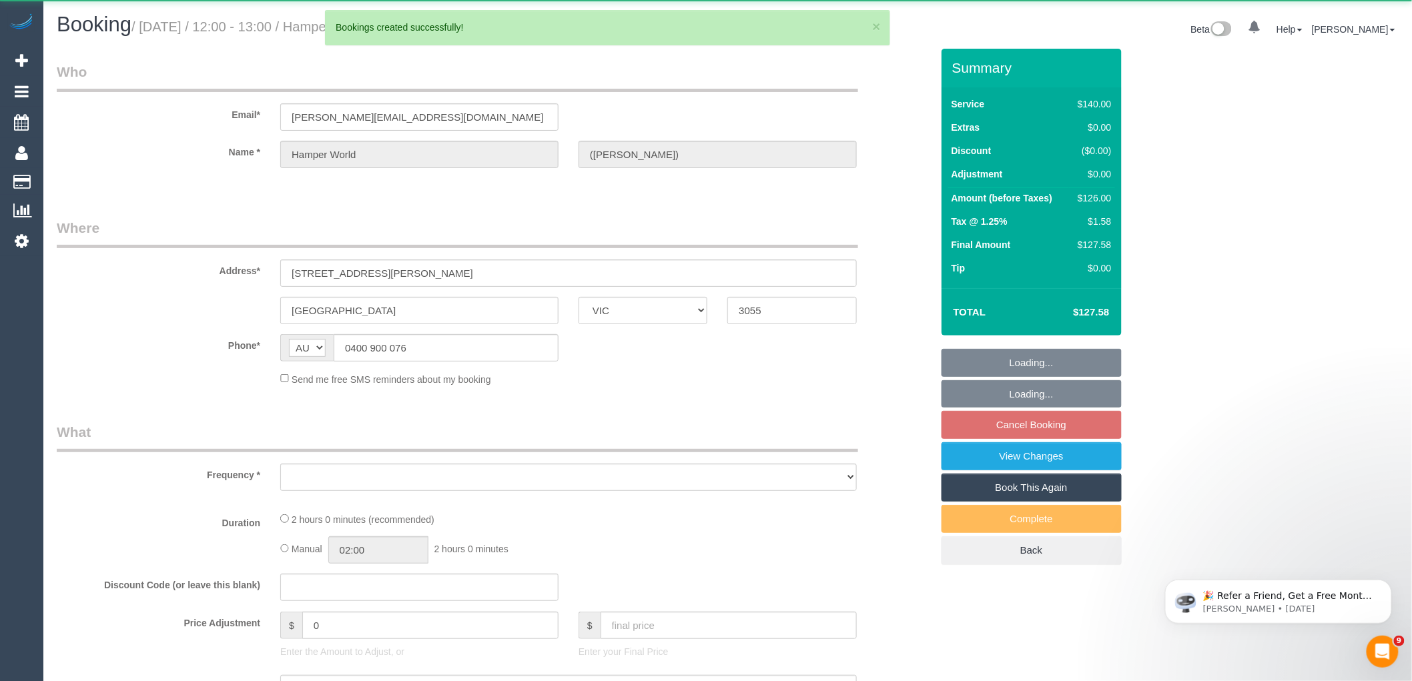
select select "object:170358"
select select "string:stripe-pm_1G7w3Z2GScqysDRVjVGyHlxg"
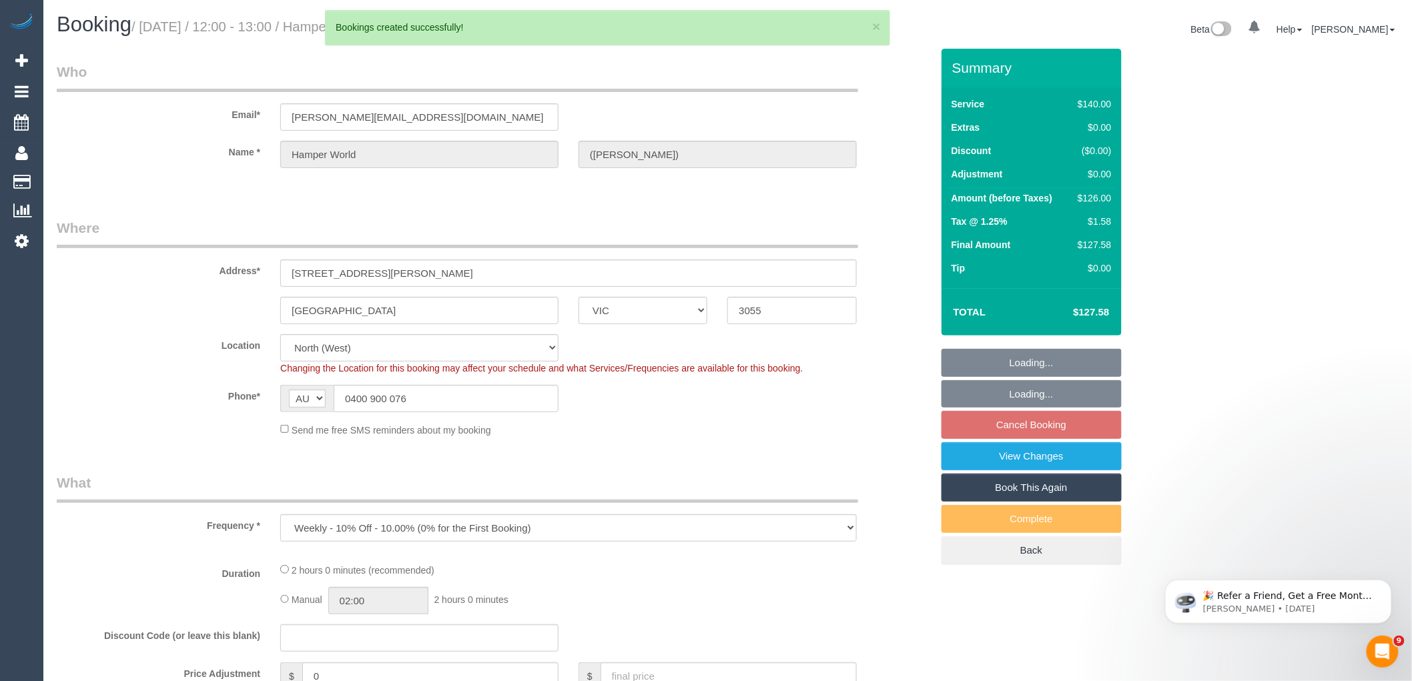
select select "object:170707"
select select "number:28"
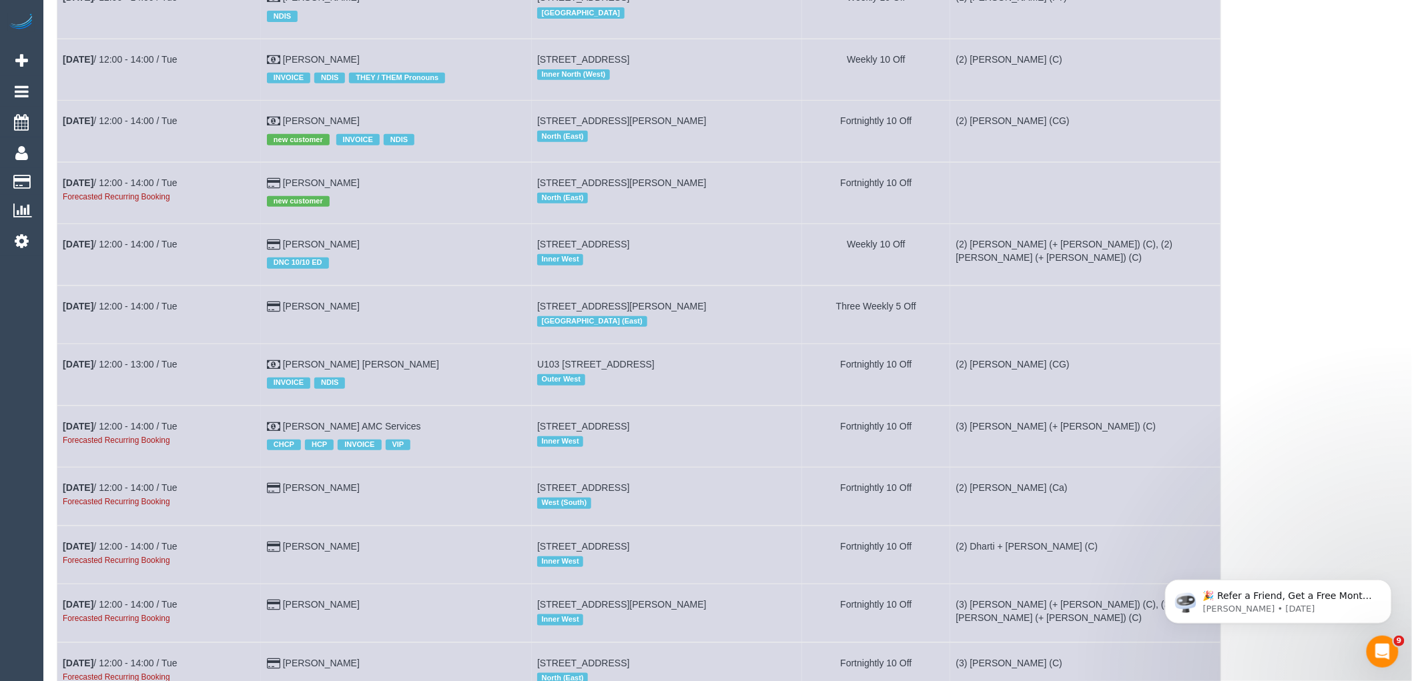
scroll to position [2595, 0]
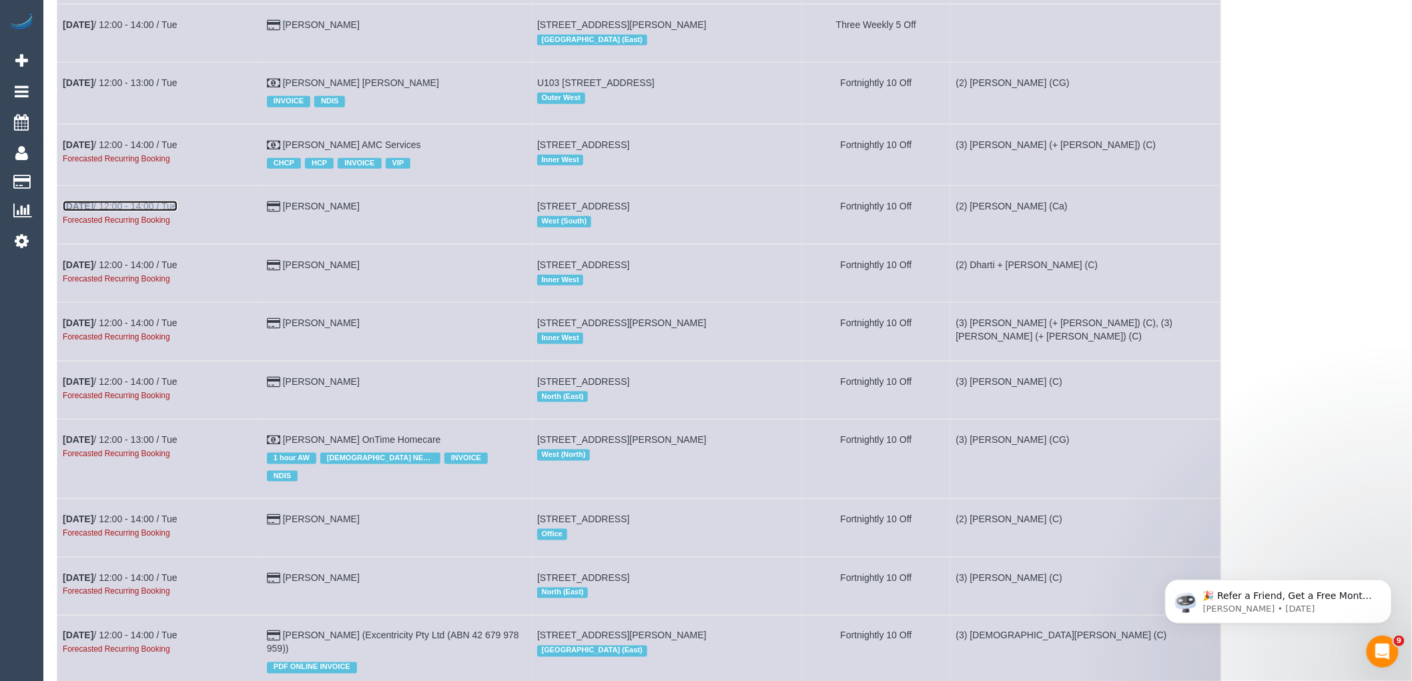
click at [155, 212] on link "Nov 4th / 12:00 - 14:00 / Tue" at bounding box center [120, 206] width 115 height 11
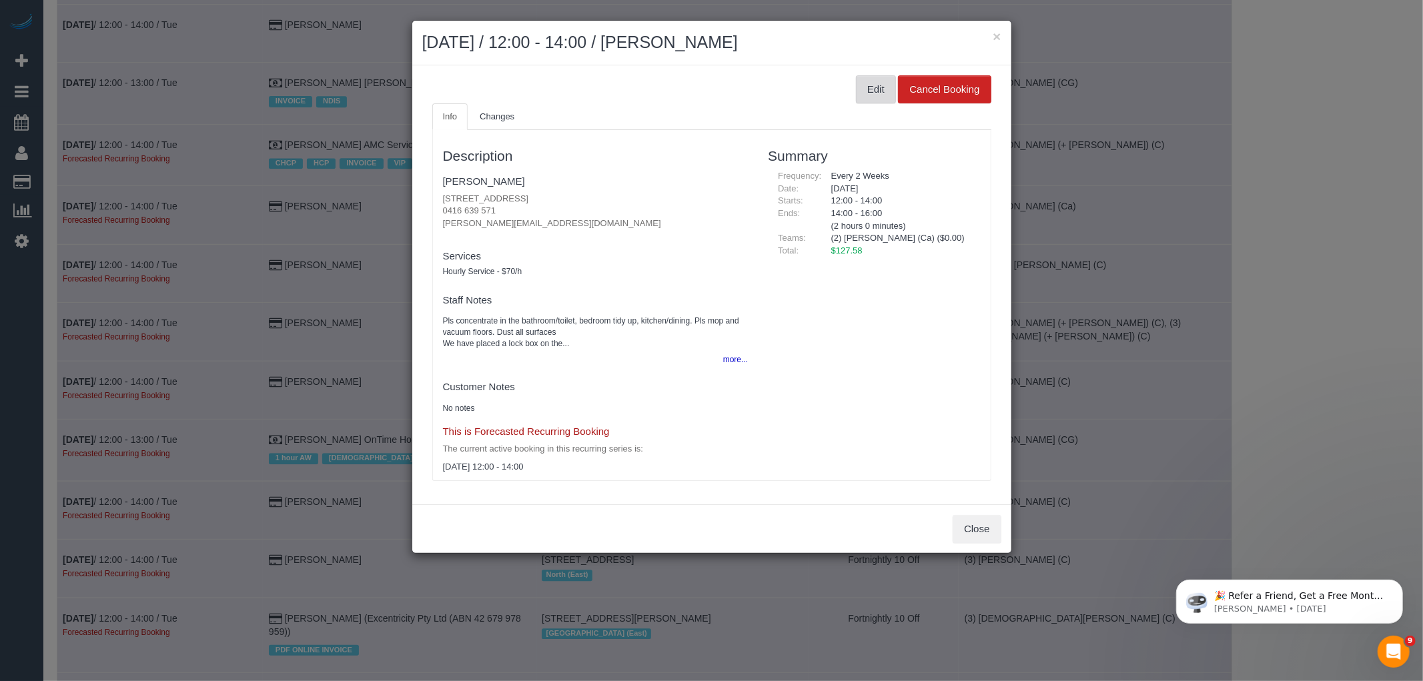
click at [883, 77] on button "Edit" at bounding box center [876, 89] width 40 height 28
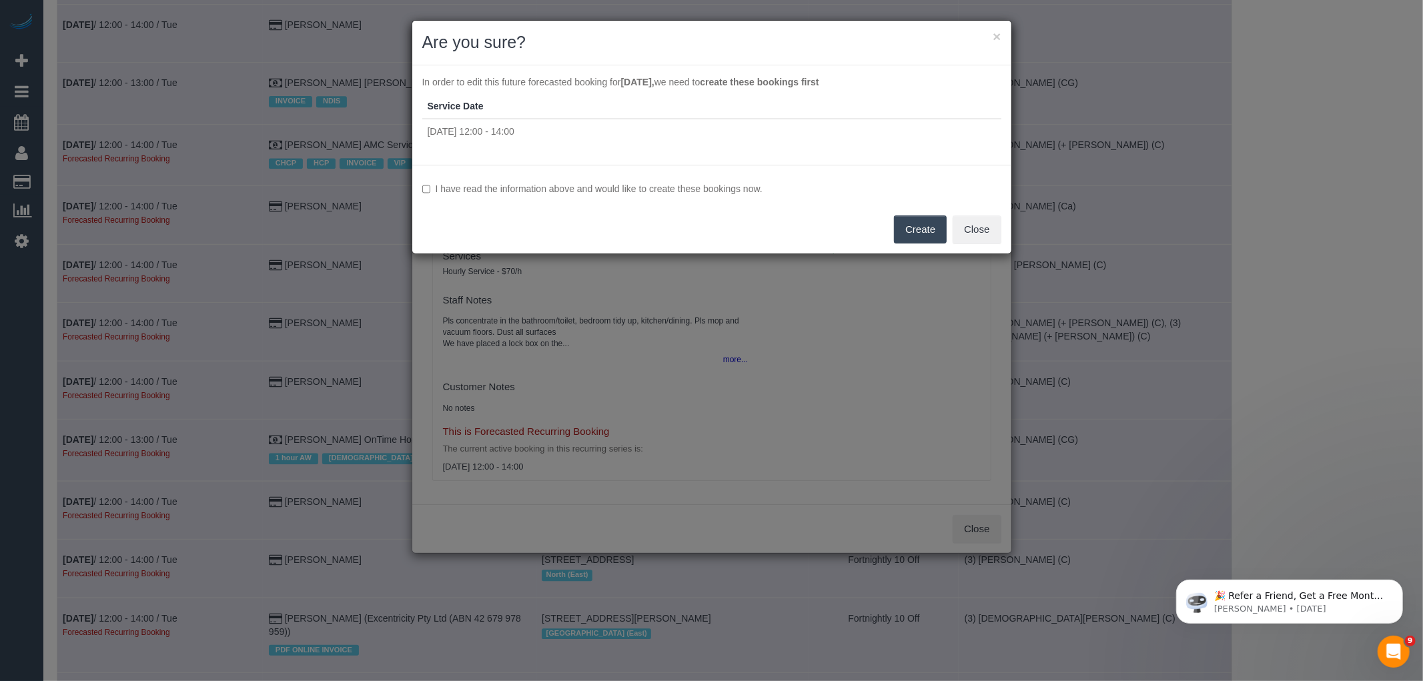
click at [561, 183] on label "I have read the information above and would like to create these bookings now." at bounding box center [711, 188] width 579 height 13
click at [934, 231] on button "Create" at bounding box center [920, 230] width 53 height 28
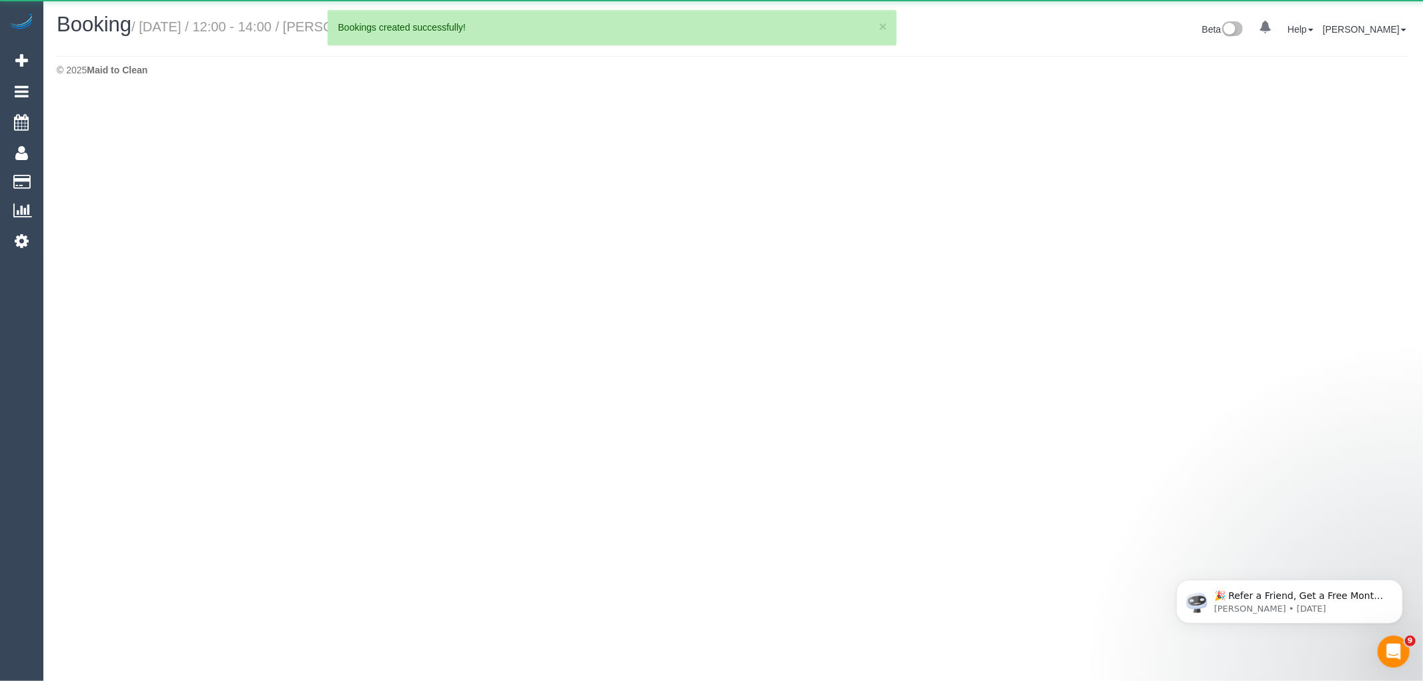
select select "VIC"
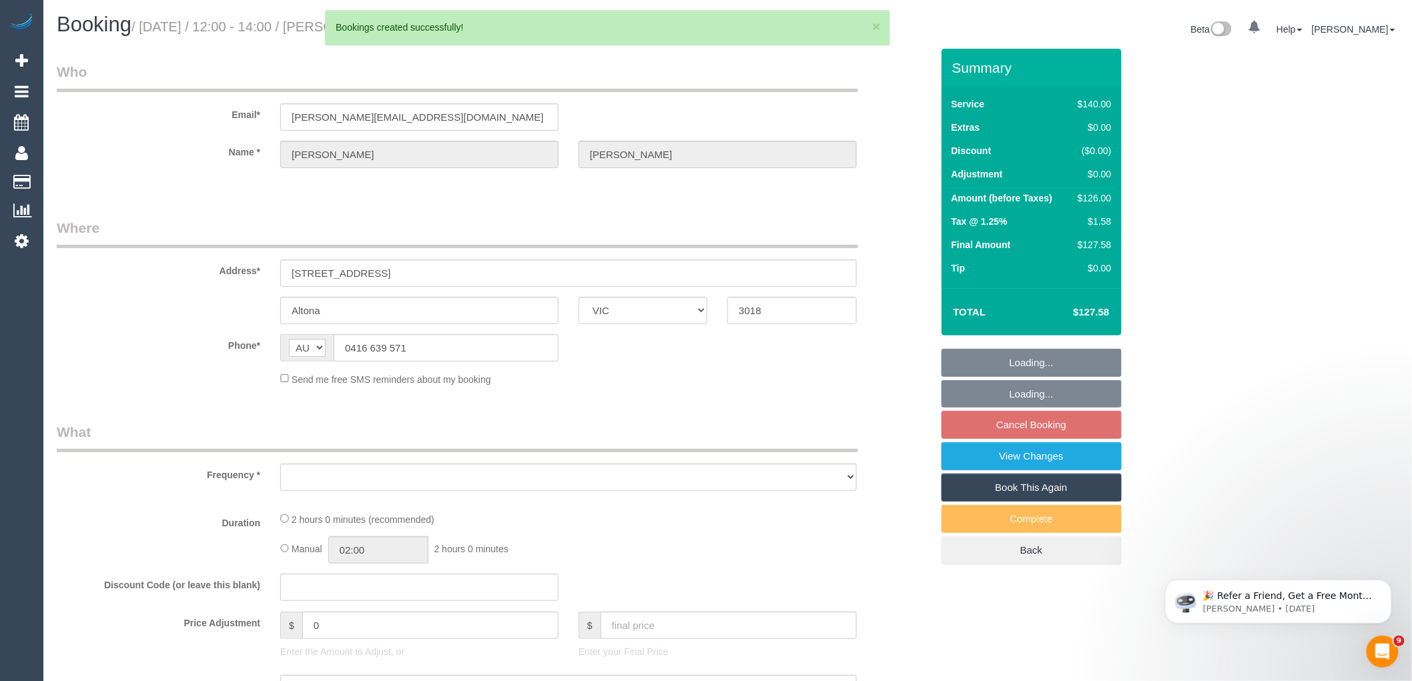
select select "object:173065"
select select "string:stripe-pm_1KMlam2GScqysDRVT5gmjmfJ"
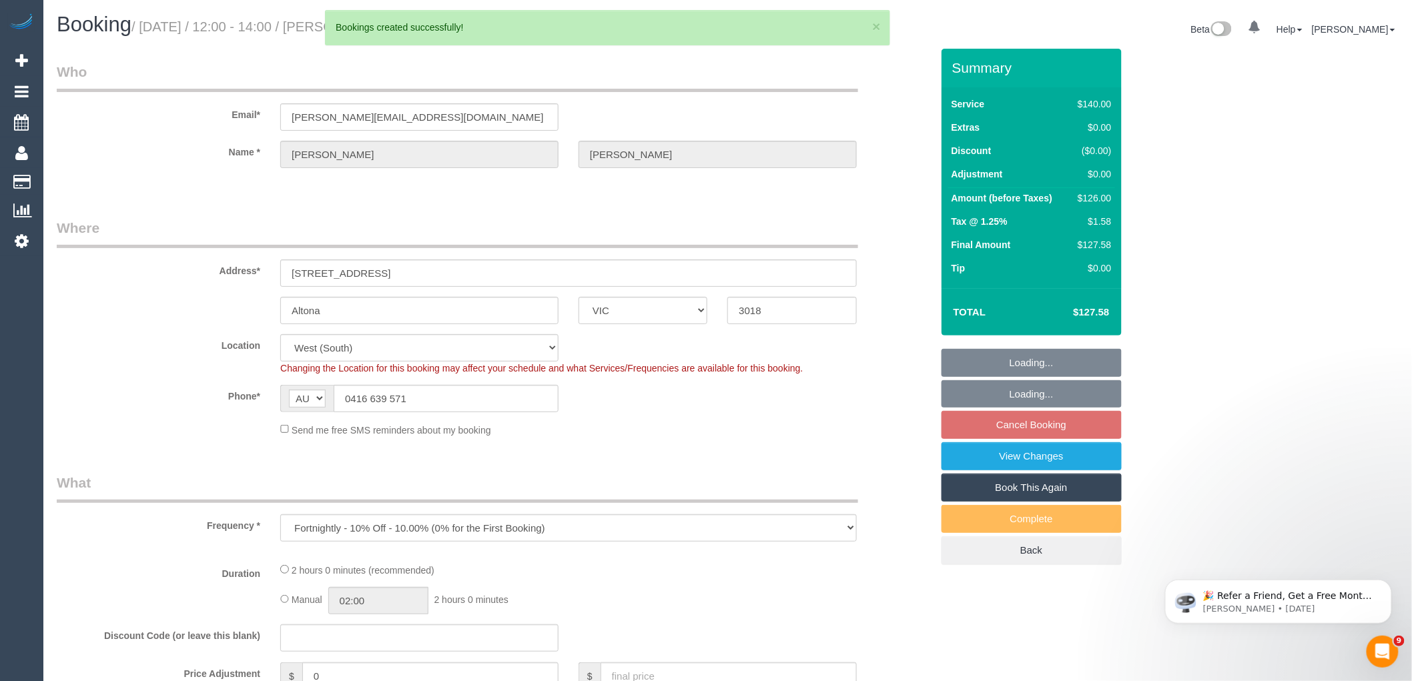
select select "number:29"
select select "number:14"
select select "number:19"
select select "number:22"
select select "number:34"
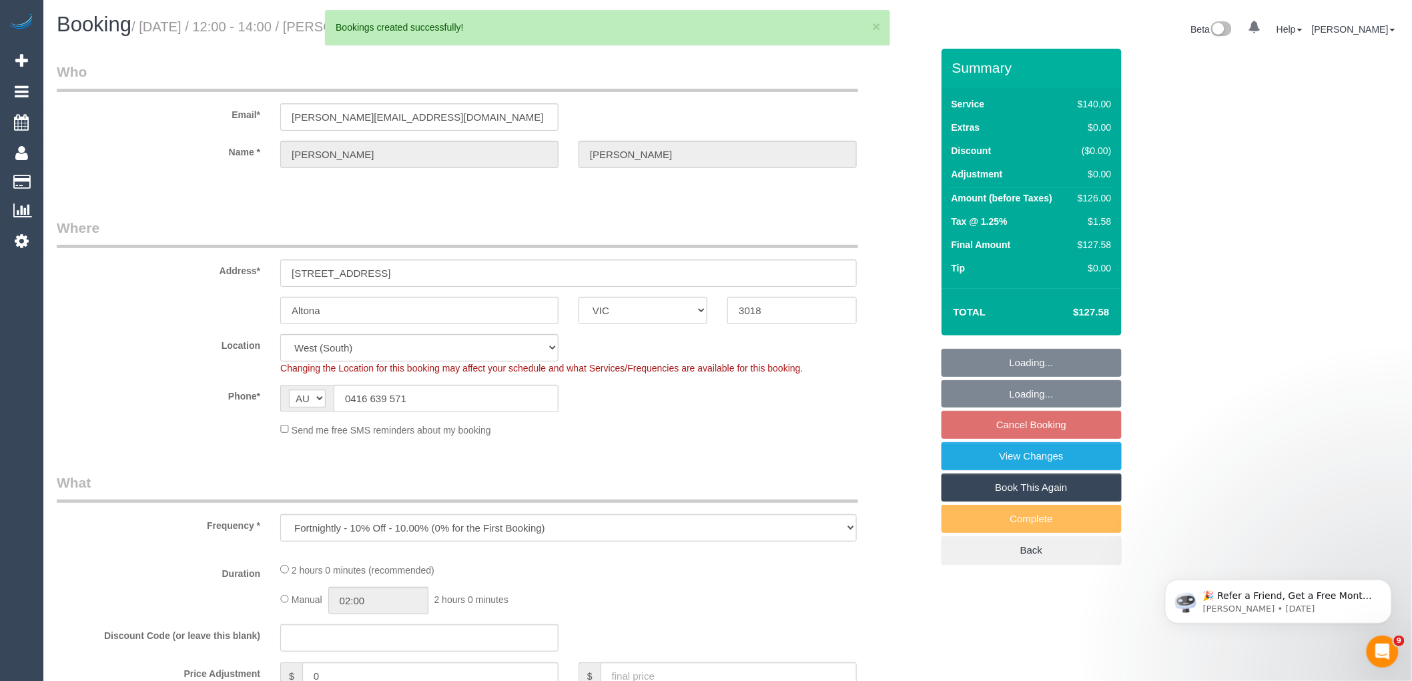
select select "number:11"
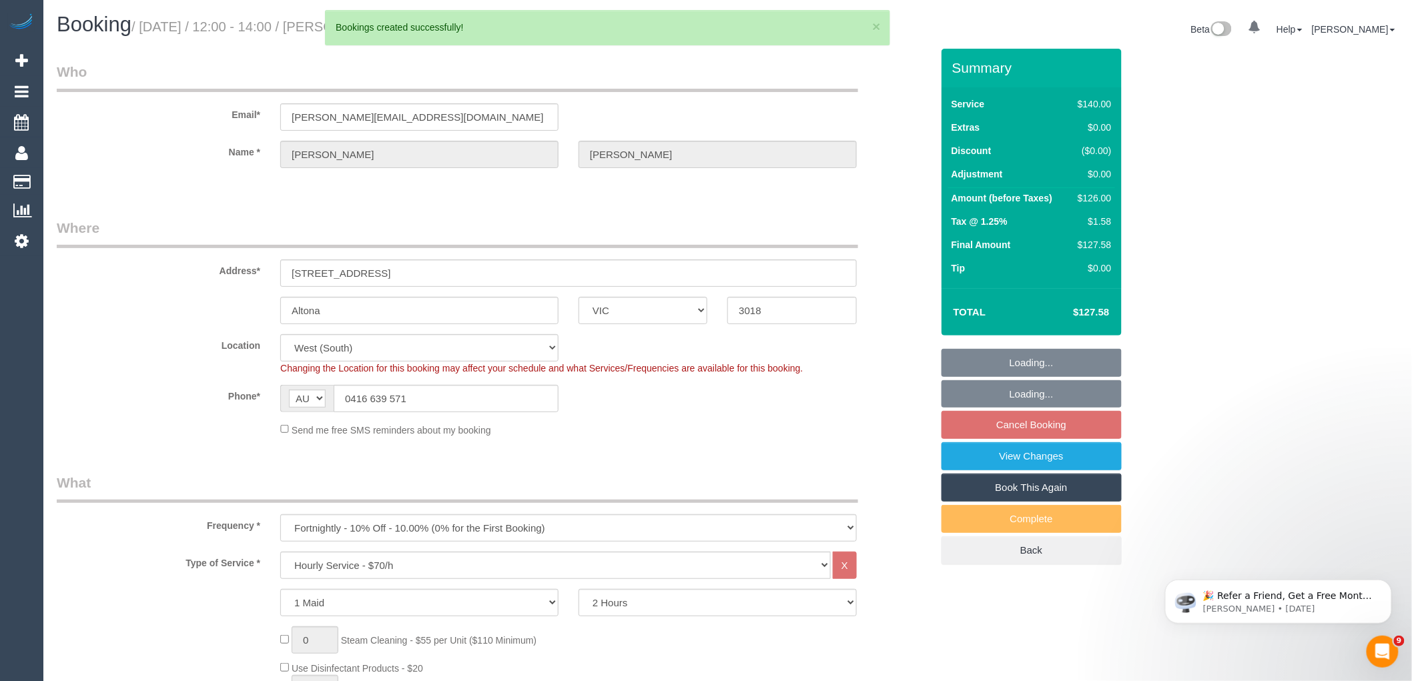
select select "object:173857"
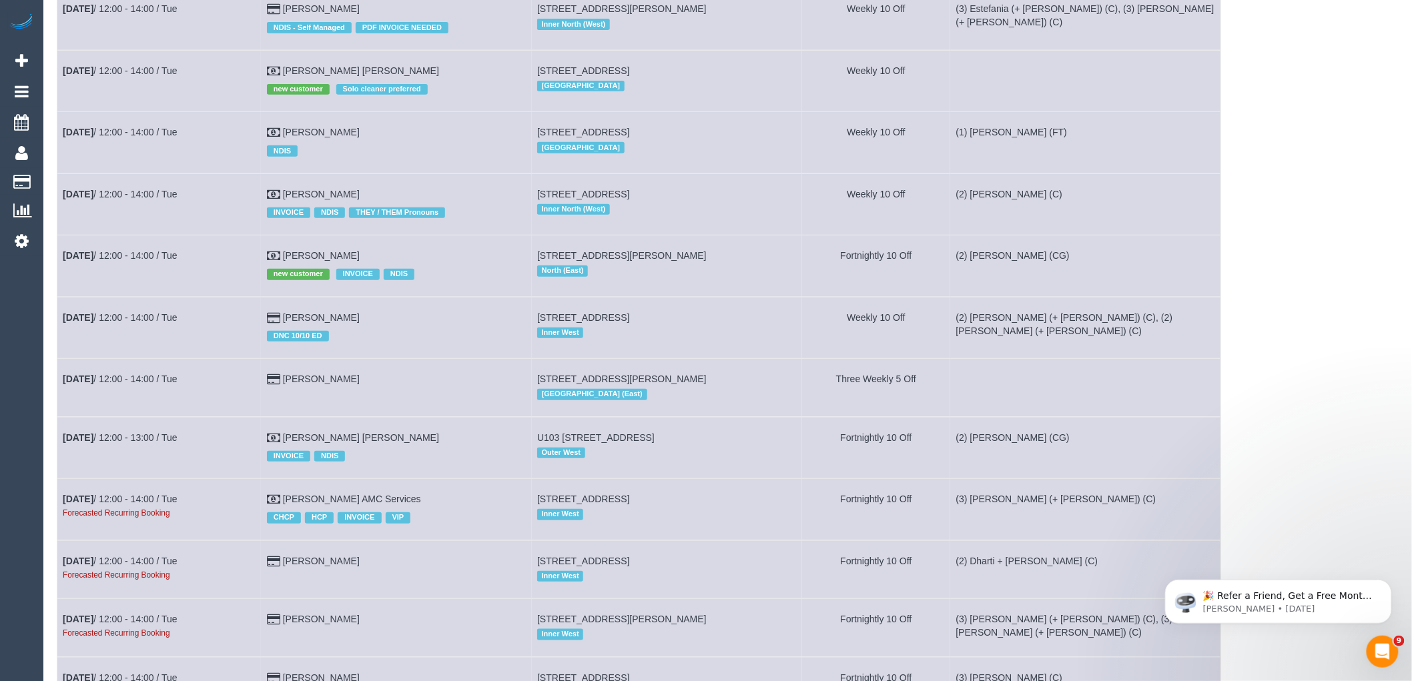
scroll to position [2521, 0]
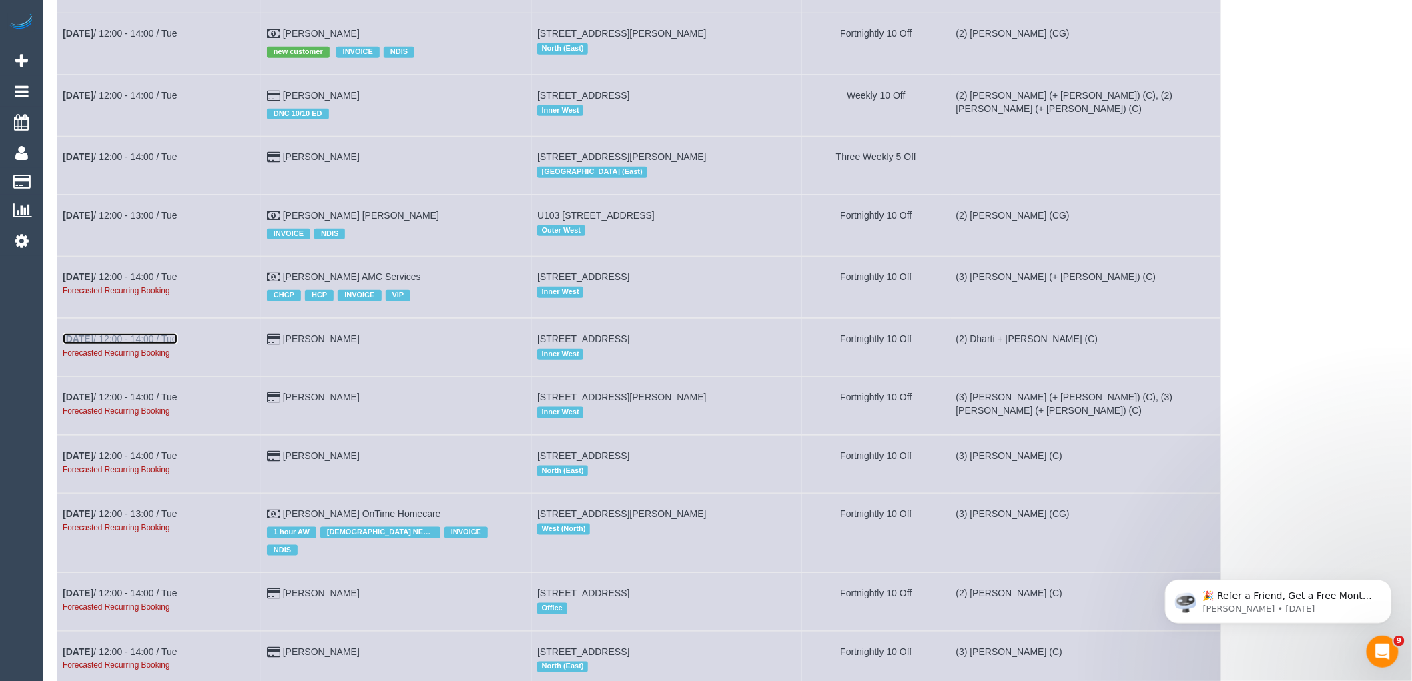
click at [100, 344] on link "Nov 4th / 12:00 - 14:00 / Tue" at bounding box center [120, 339] width 115 height 11
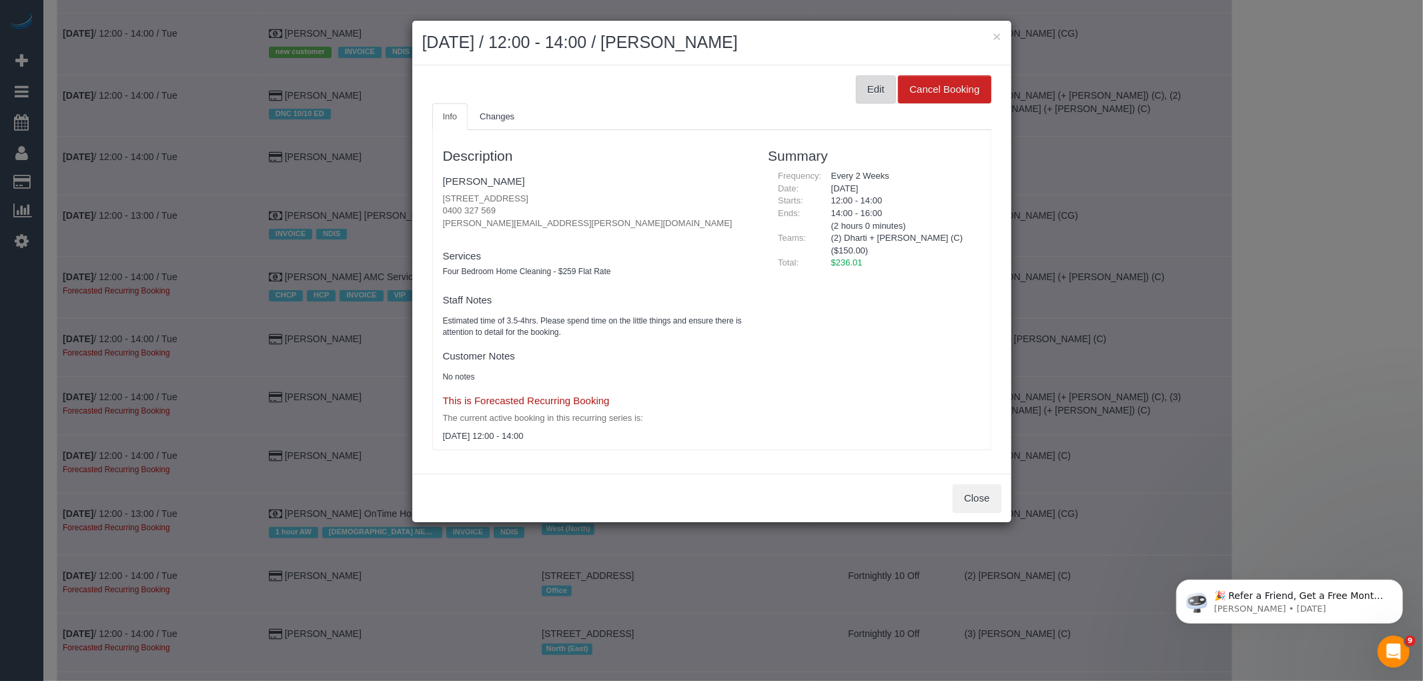
click at [876, 79] on button "Edit" at bounding box center [876, 89] width 40 height 28
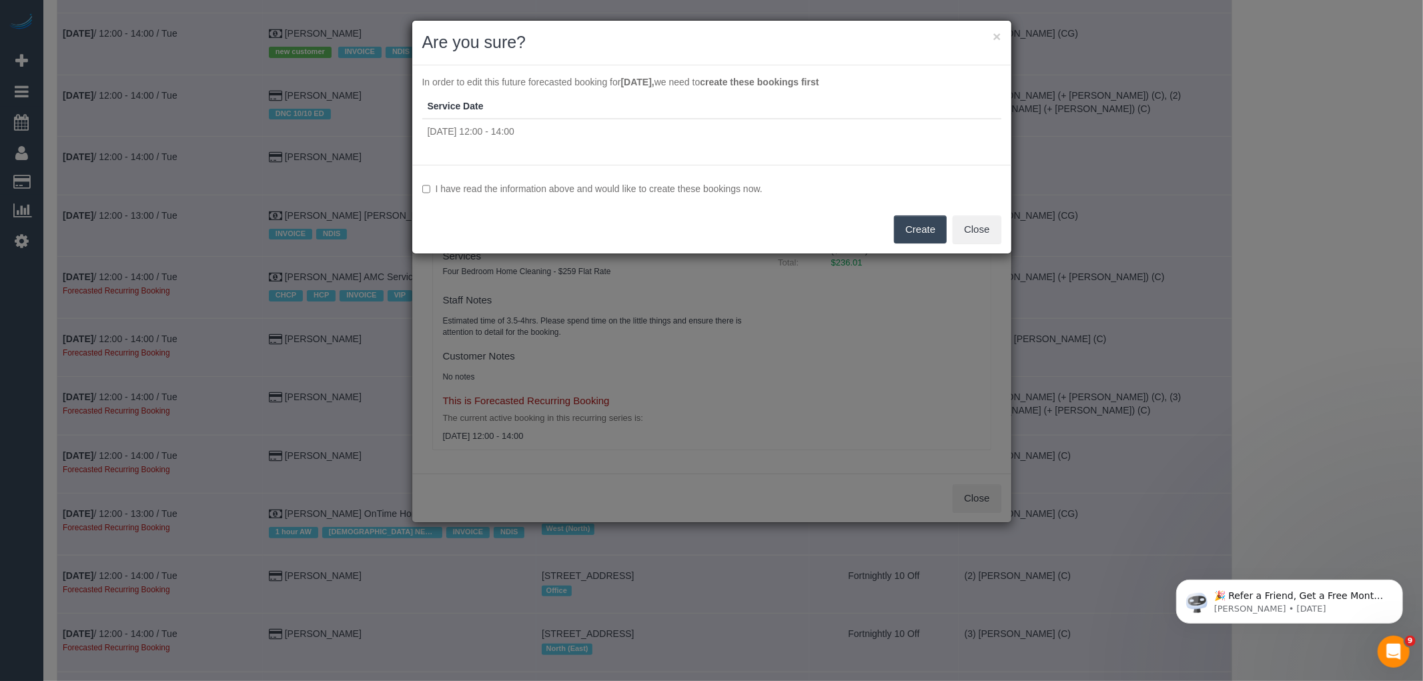
click at [706, 190] on label "I have read the information above and would like to create these bookings now." at bounding box center [711, 188] width 579 height 13
click at [904, 222] on button "Create" at bounding box center [920, 230] width 53 height 28
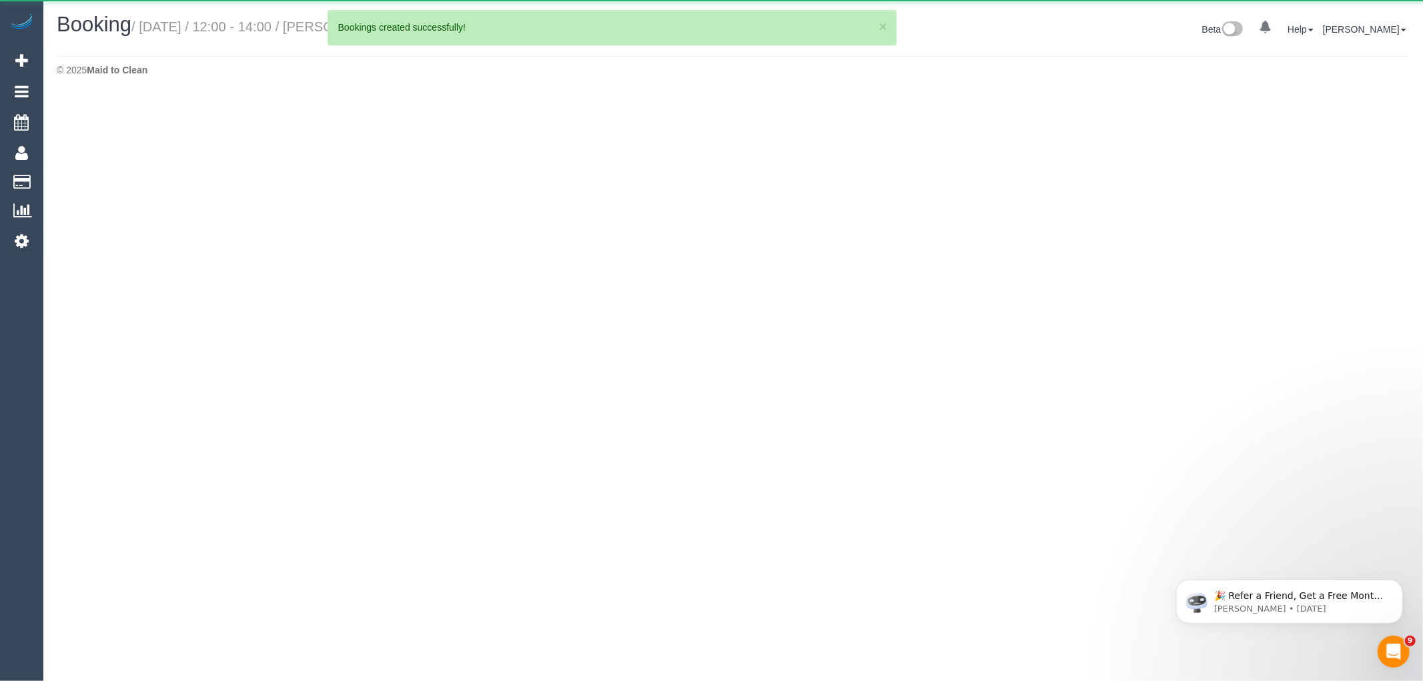
select select "VIC"
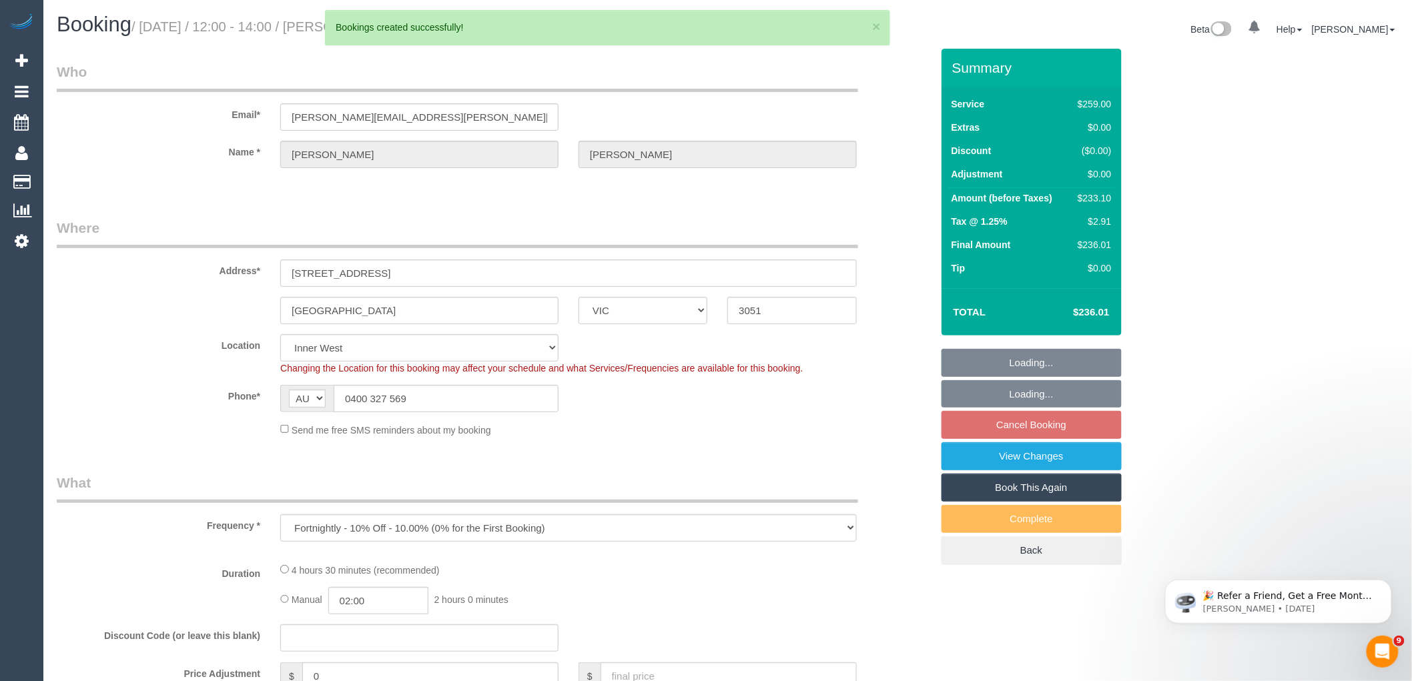
select select "object:176361"
select select "number:29"
select select "number:14"
select select "number:19"
select select "number:22"
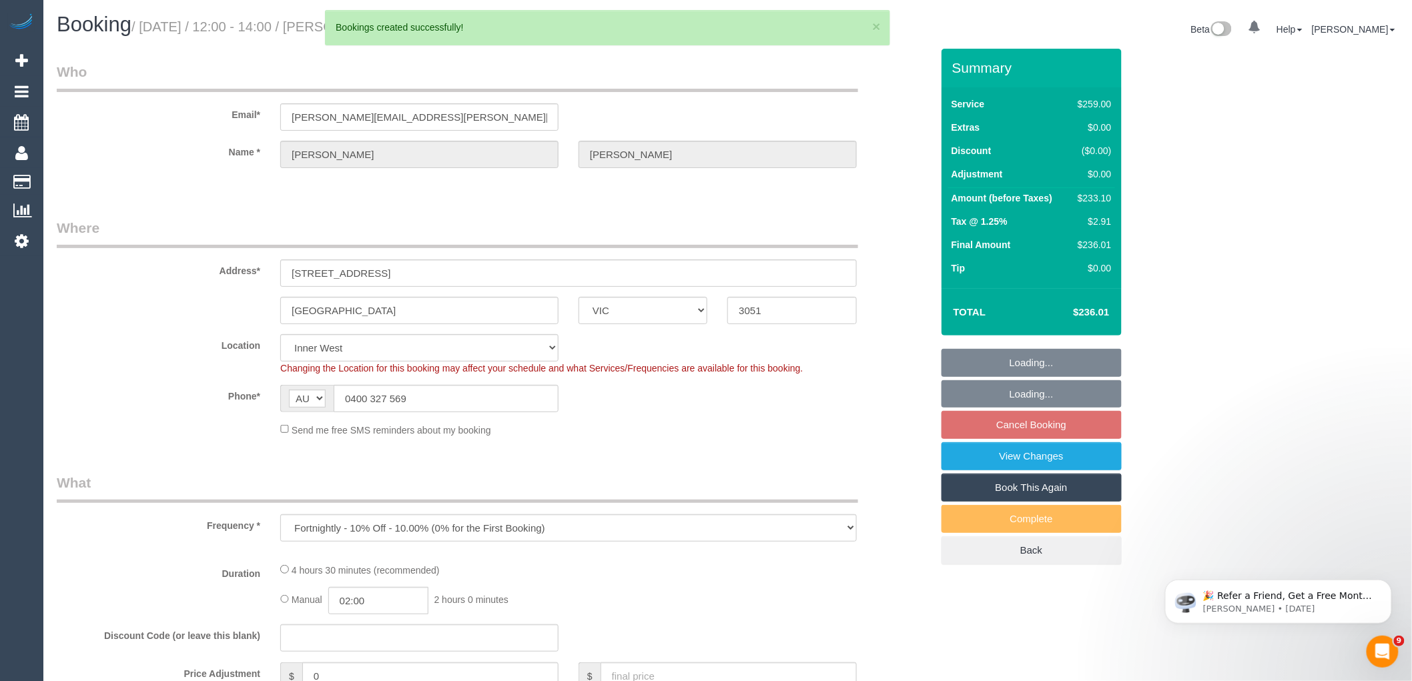
select select "number:34"
select select "number:13"
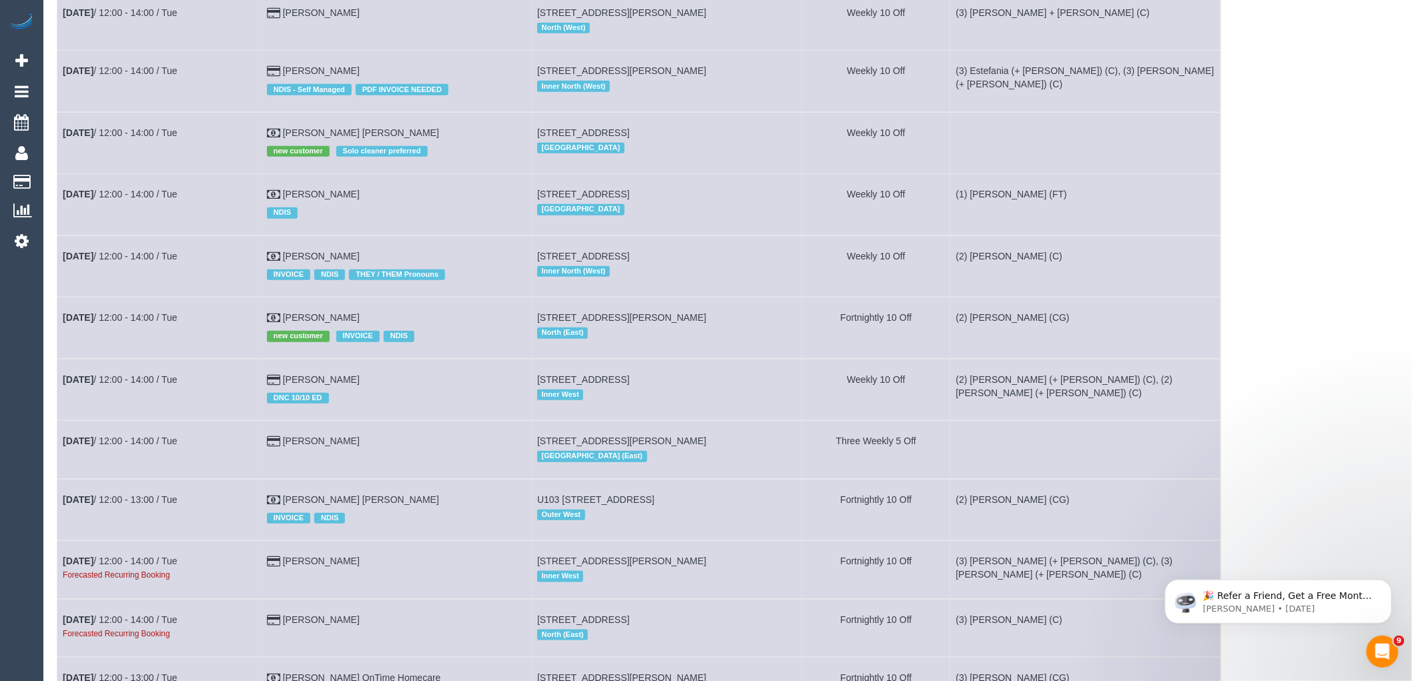
scroll to position [2595, 0]
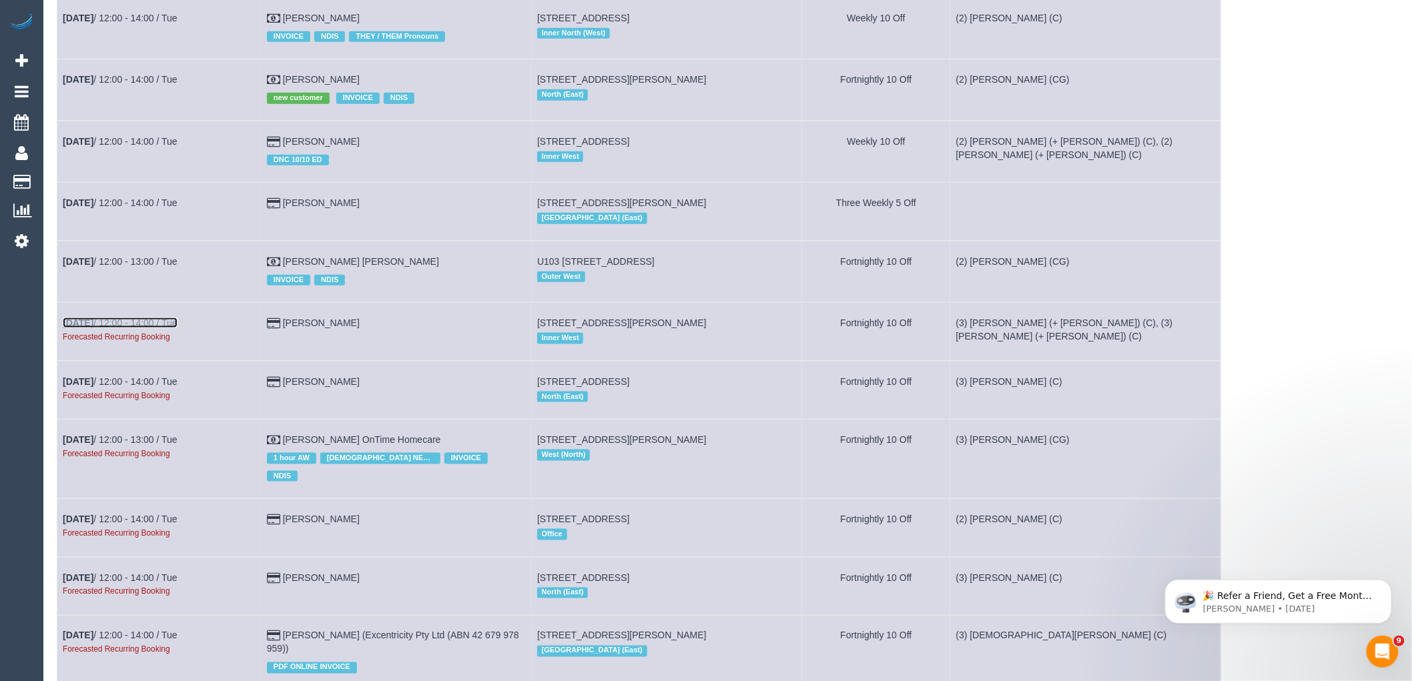
click at [134, 328] on link "Nov 4th / 12:00 - 14:00 / Tue" at bounding box center [120, 323] width 115 height 11
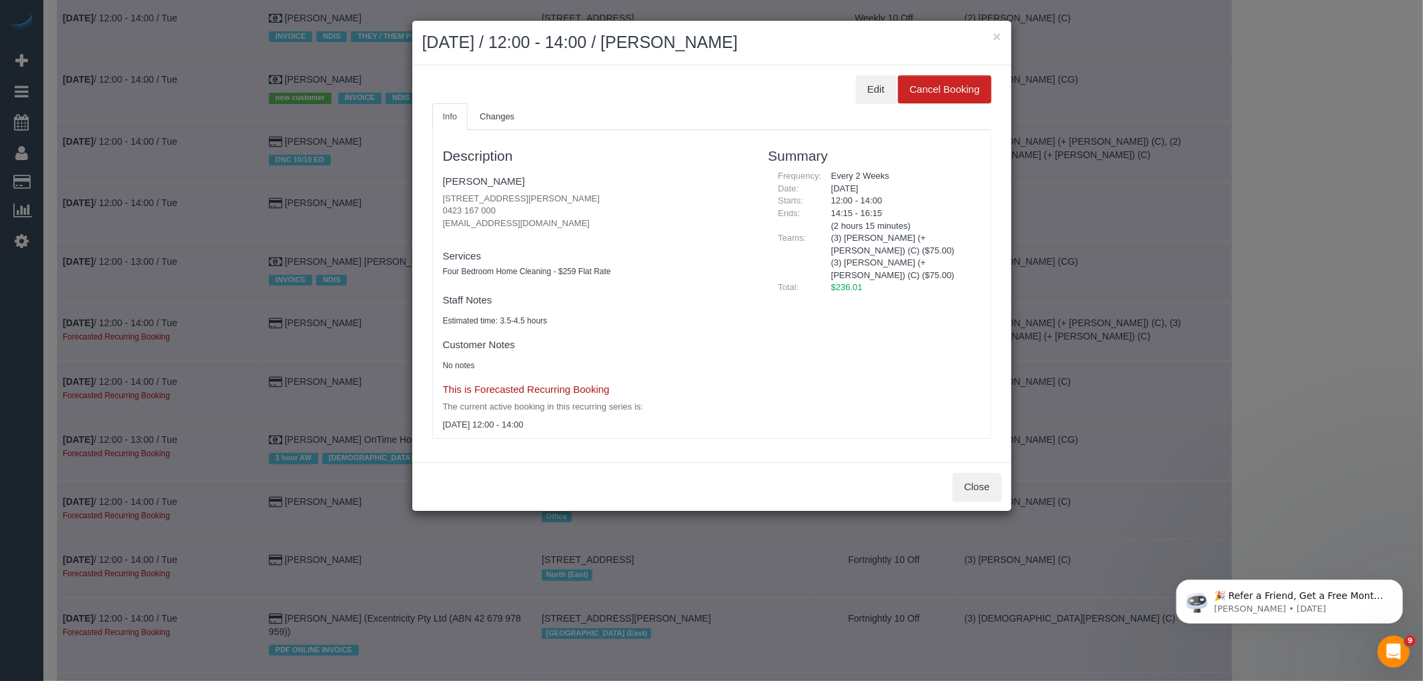
click at [855, 90] on div "Edit Cancel Booking" at bounding box center [711, 89] width 559 height 28
drag, startPoint x: 870, startPoint y: 85, endPoint x: 759, endPoint y: 99, distance: 112.2
click at [869, 85] on button "Edit" at bounding box center [876, 89] width 40 height 28
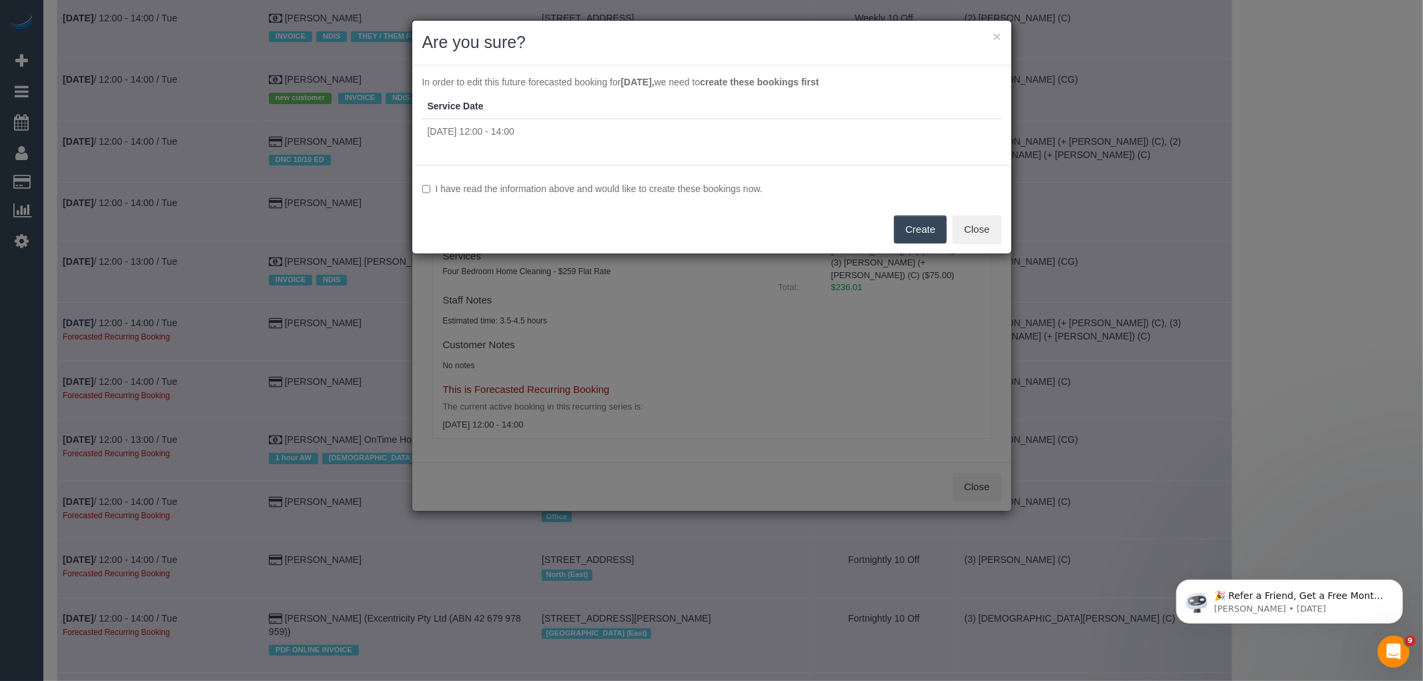
click at [712, 186] on label "I have read the information above and would like to create these bookings now." at bounding box center [711, 188] width 579 height 13
click at [912, 231] on button "Create" at bounding box center [920, 230] width 53 height 28
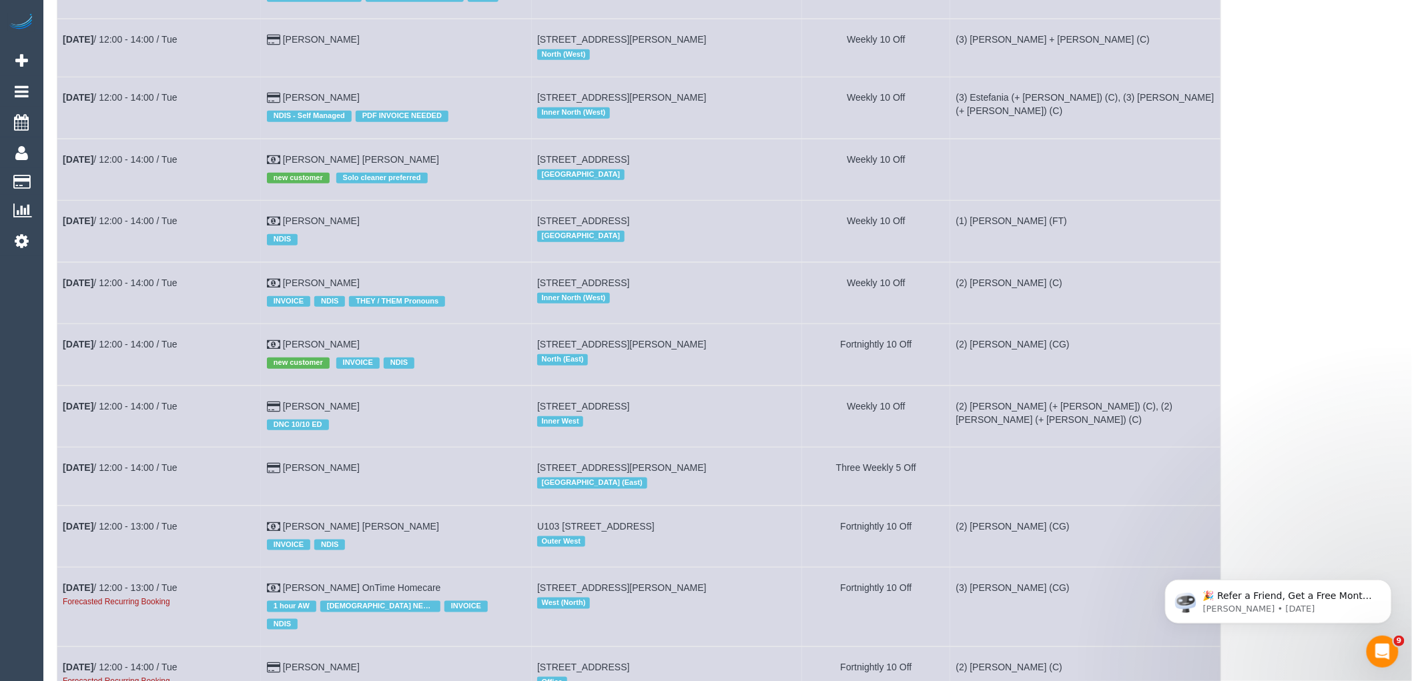
scroll to position [2892, 0]
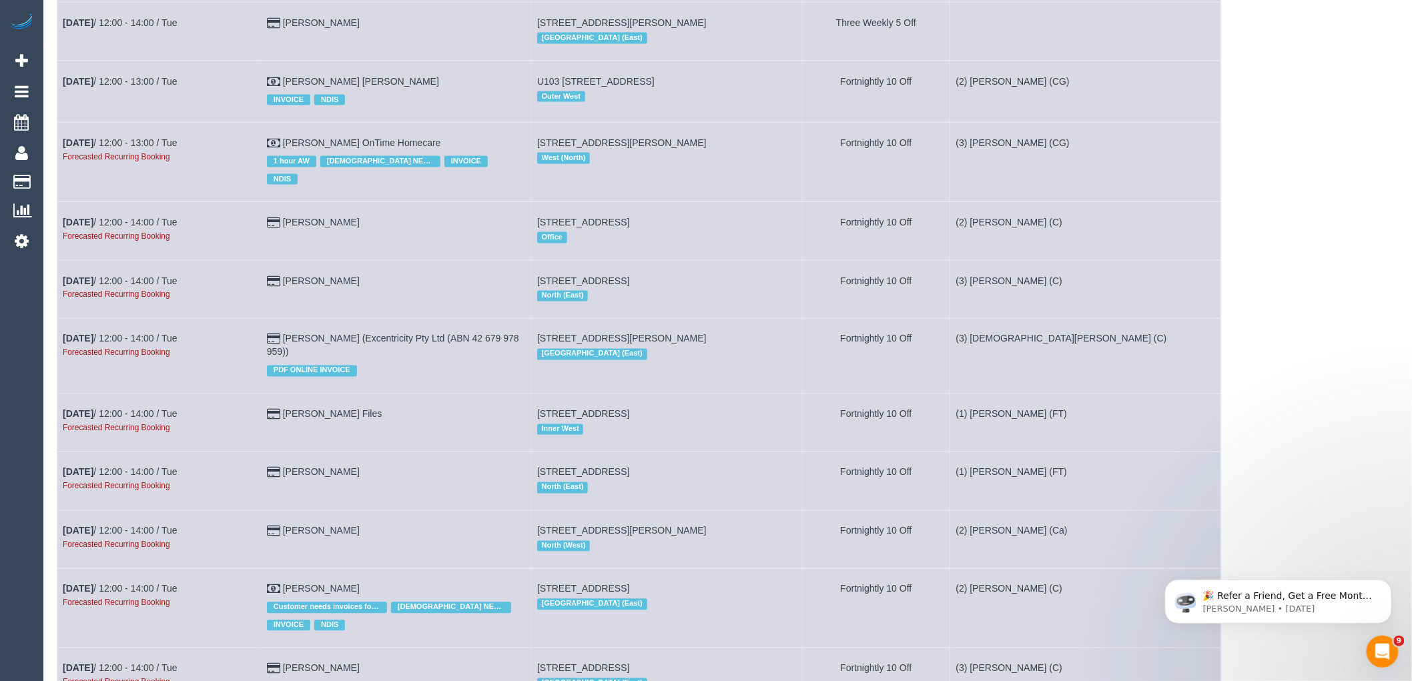
click at [123, 220] on td "Nov 4th / 12:00 - 14:00 / Tue Forecasted Recurring Booking" at bounding box center [159, 231] width 204 height 58
click at [123, 226] on link "Nov 4th / 12:00 - 14:00 / Tue" at bounding box center [120, 222] width 115 height 11
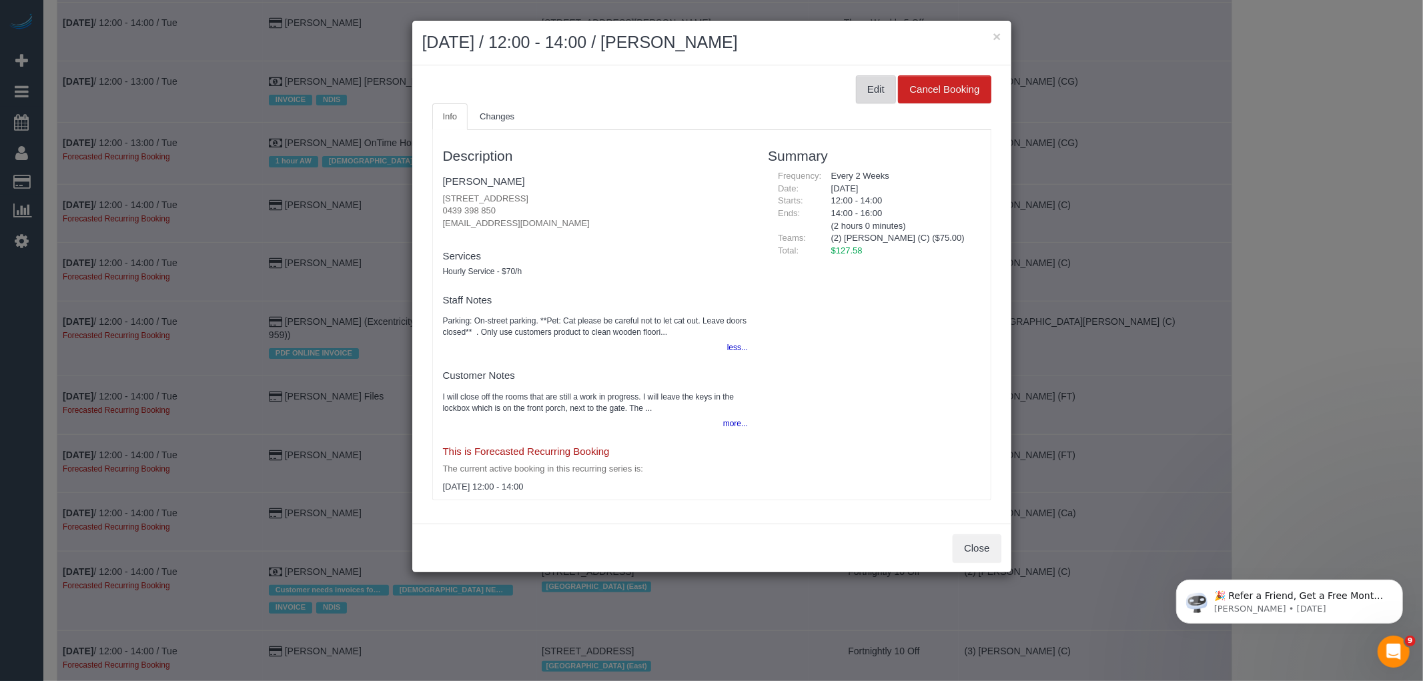
click at [879, 91] on button "Edit" at bounding box center [876, 89] width 40 height 28
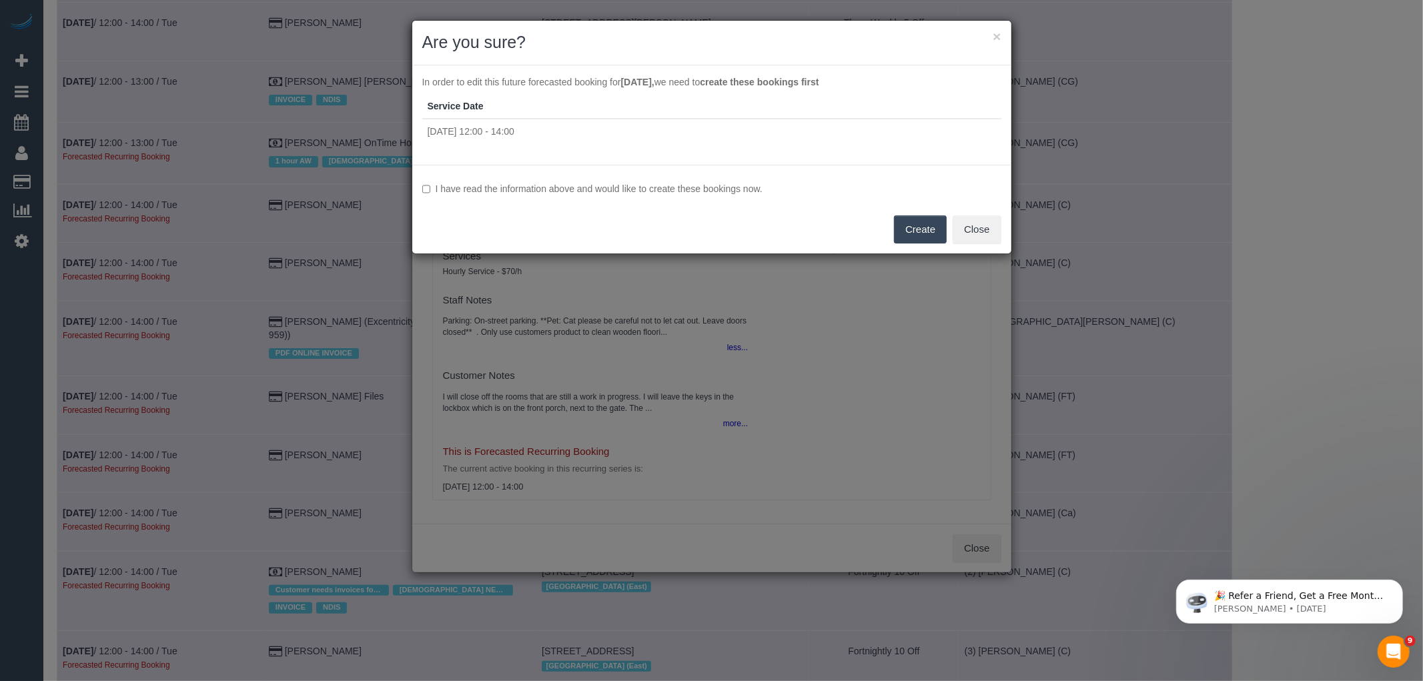
click at [721, 184] on label "I have read the information above and would like to create these bookings now." at bounding box center [711, 188] width 579 height 13
click at [910, 222] on button "Create" at bounding box center [920, 230] width 53 height 28
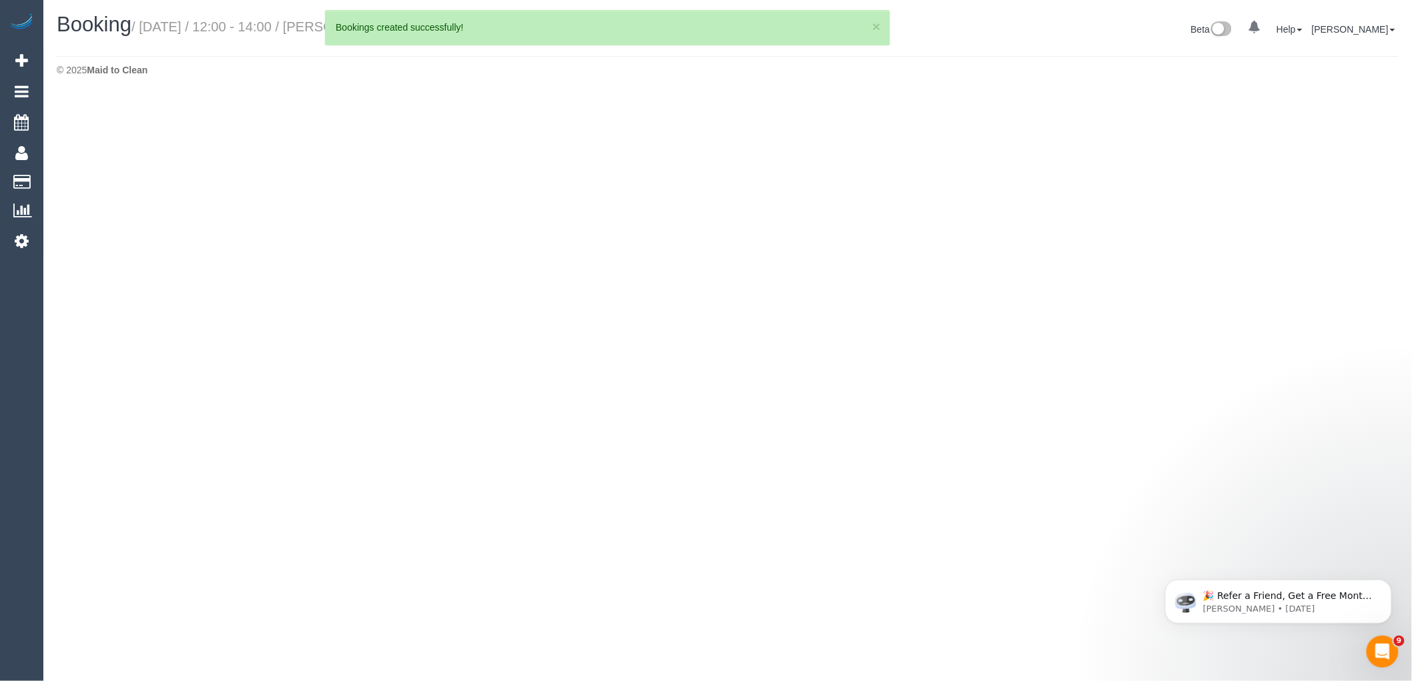
select select "VIC"
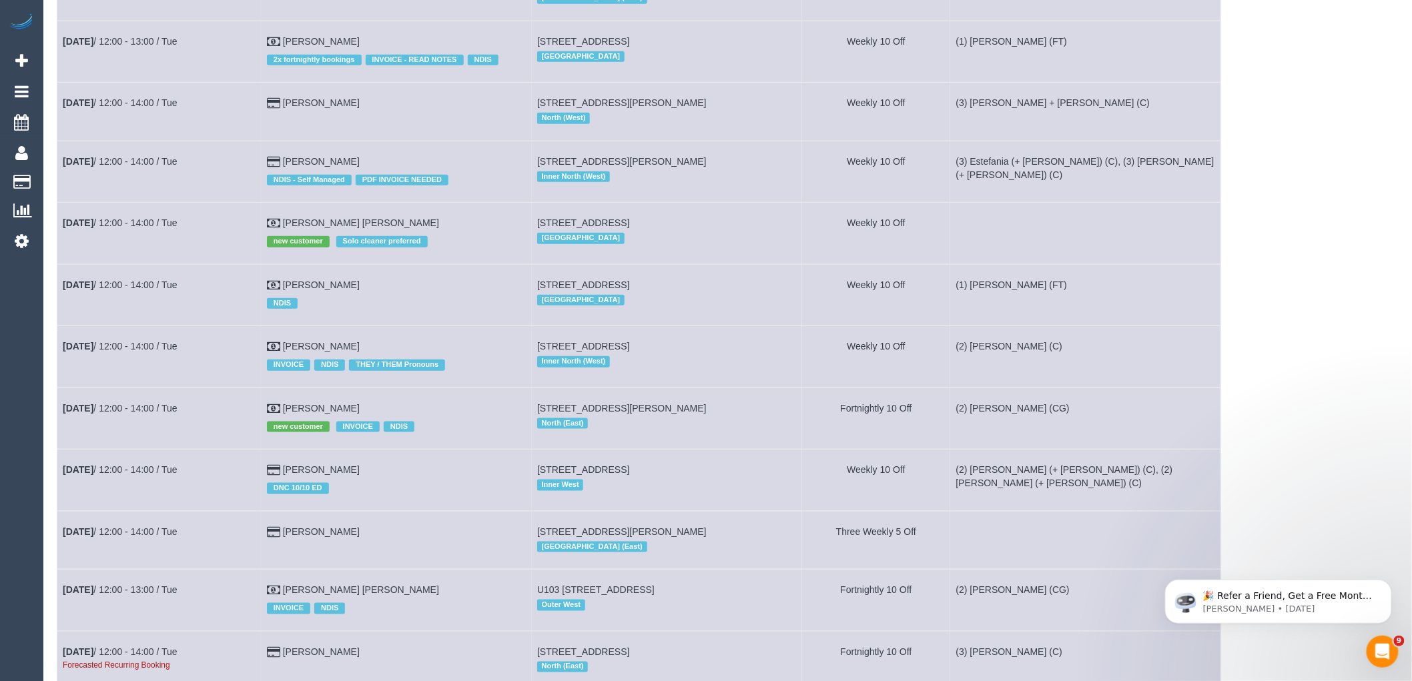
scroll to position [3040, 0]
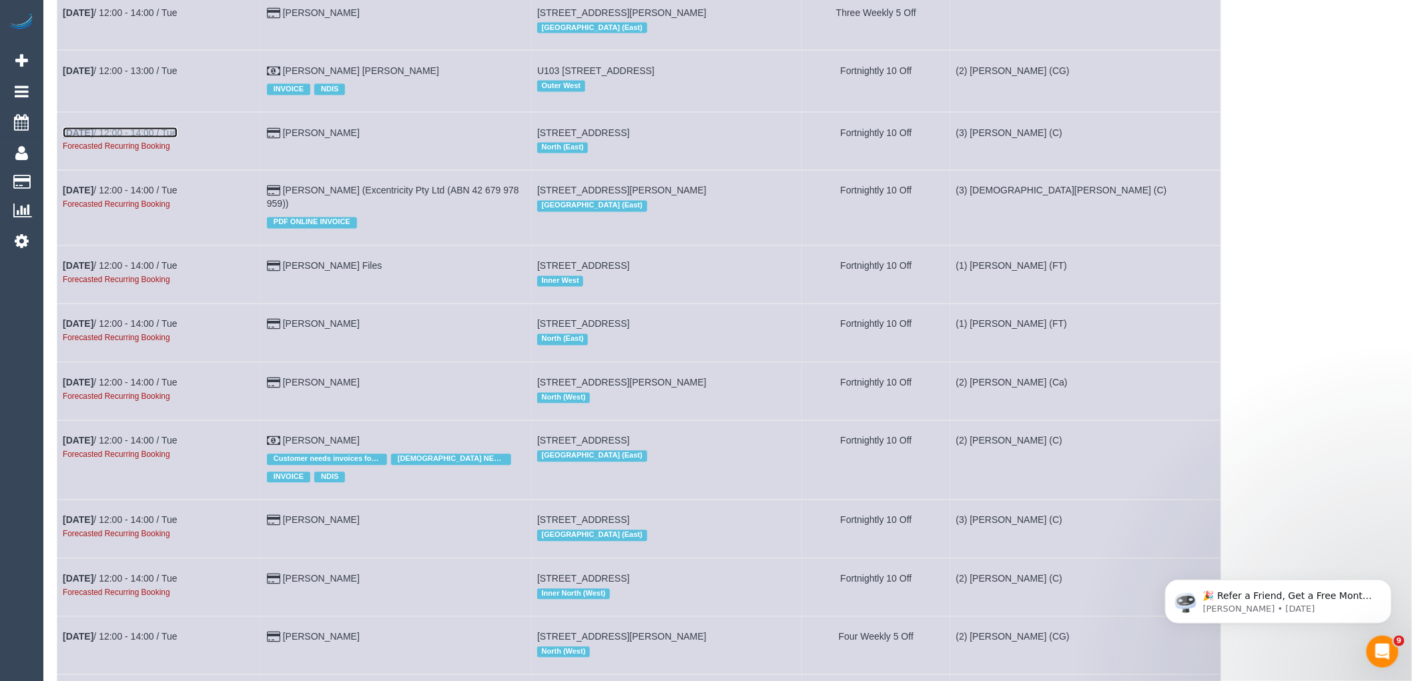
click at [160, 138] on link "Nov 4th / 12:00 - 14:00 / Tue" at bounding box center [120, 132] width 115 height 11
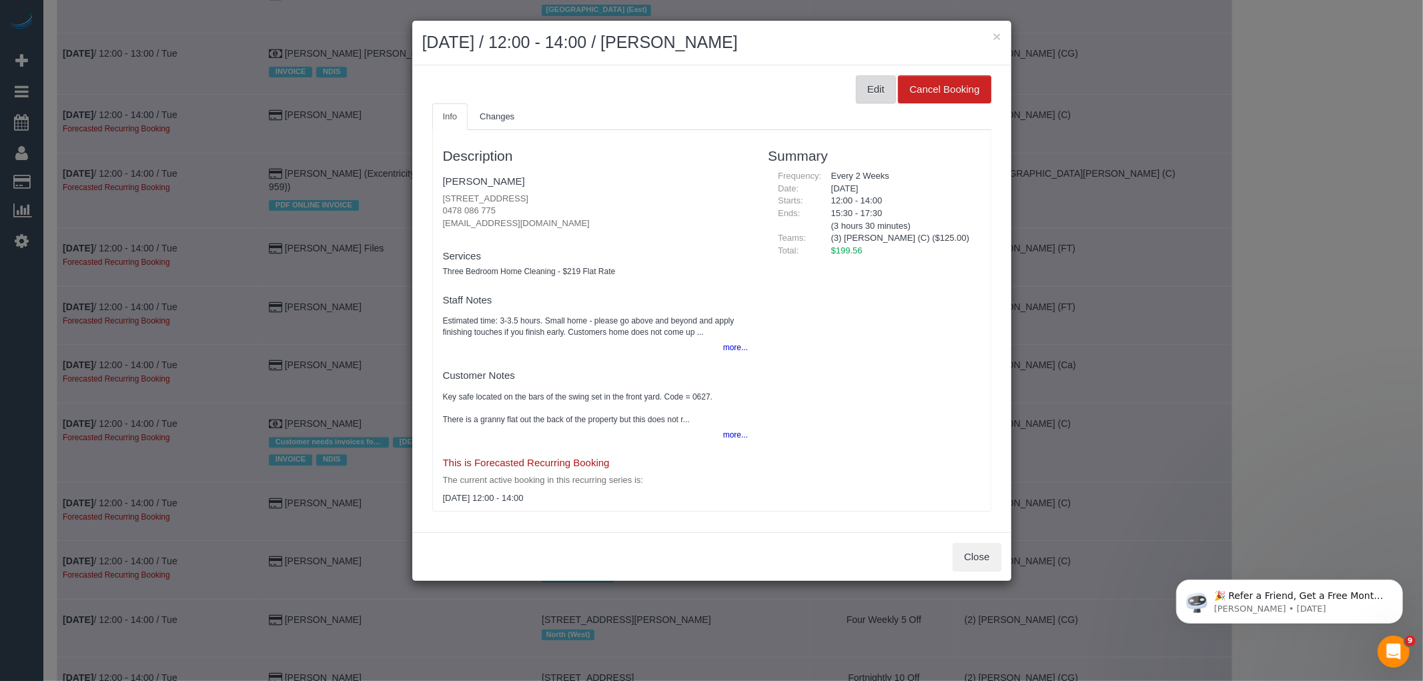
click at [864, 95] on button "Edit" at bounding box center [876, 89] width 40 height 28
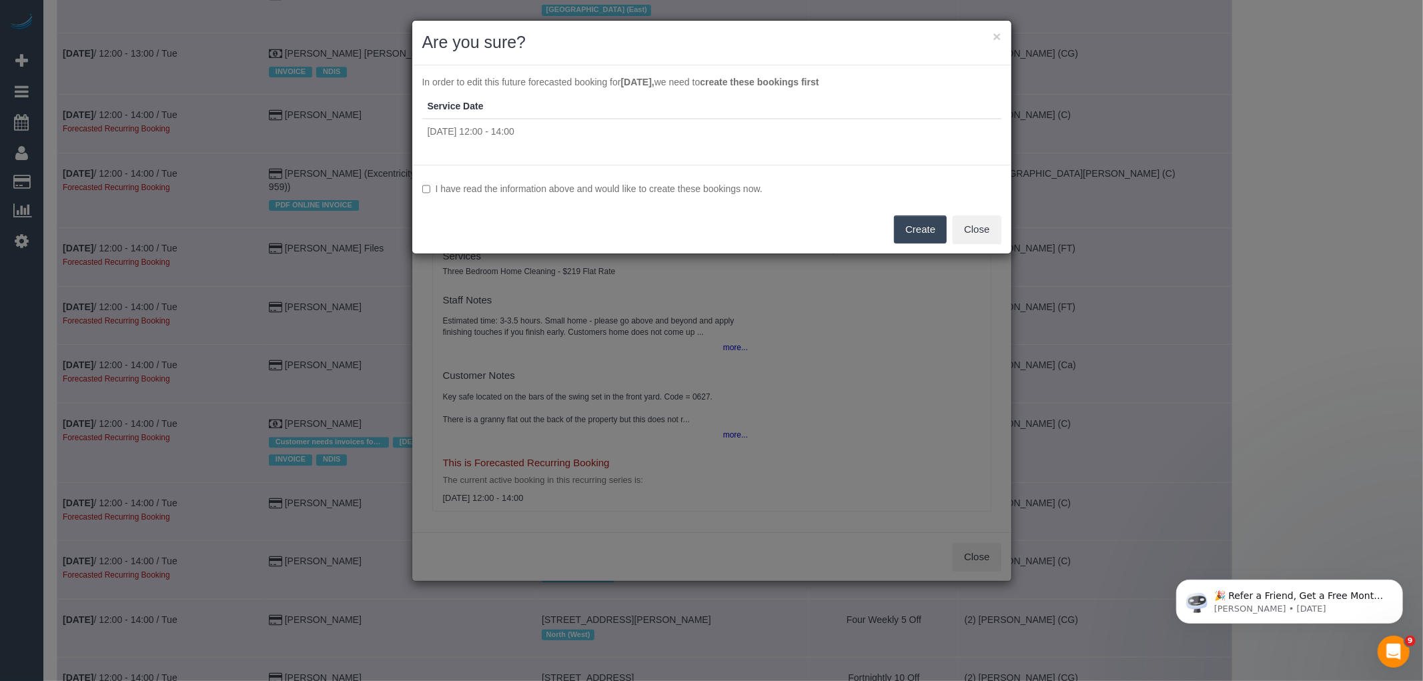
click at [666, 182] on label "I have read the information above and would like to create these bookings now." at bounding box center [711, 188] width 579 height 13
click at [932, 222] on button "Create" at bounding box center [920, 230] width 53 height 28
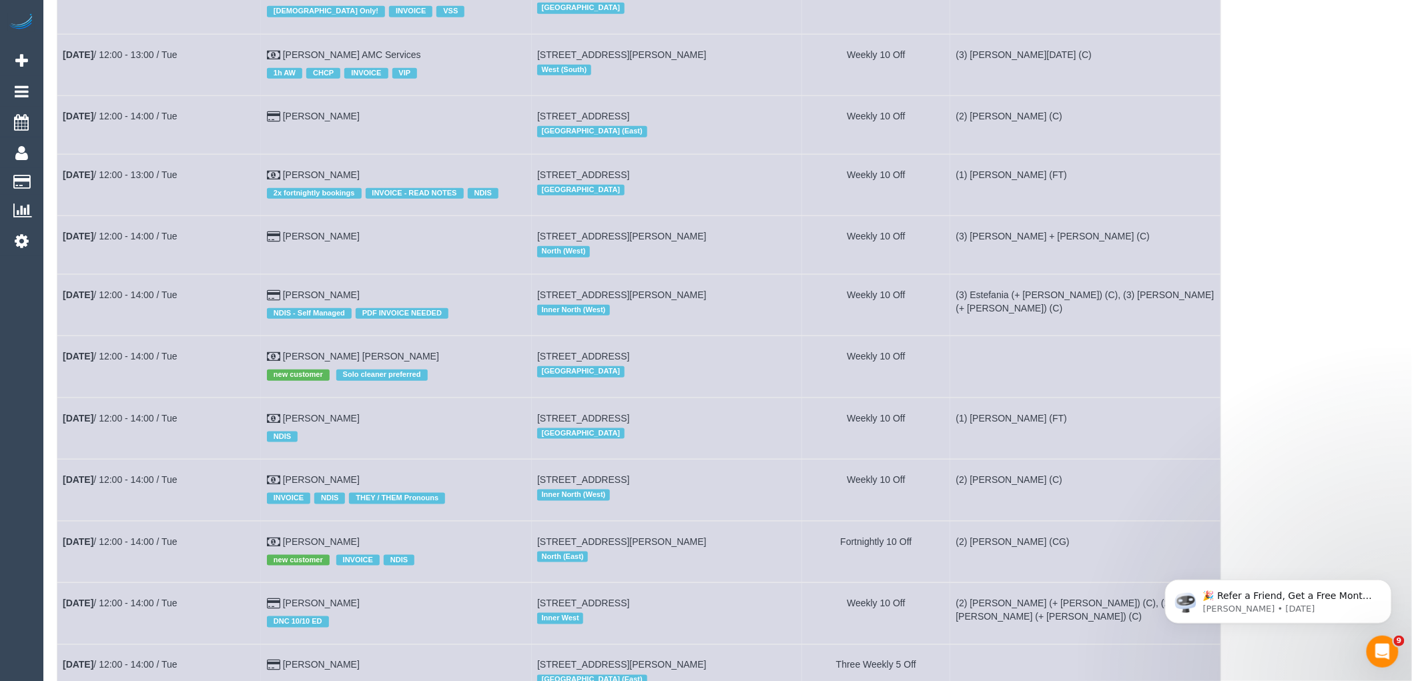
scroll to position [2966, 0]
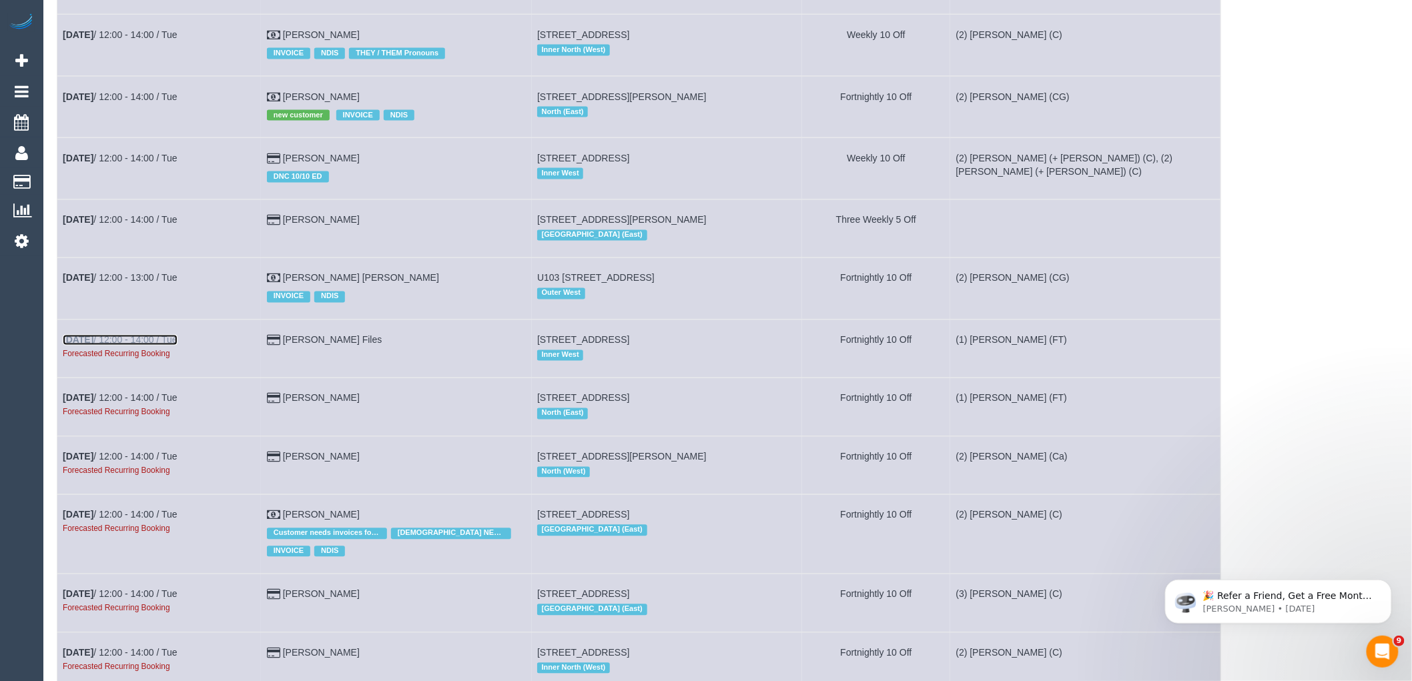
click at [157, 346] on link "Nov 4th / 12:00 - 14:00 / Tue" at bounding box center [120, 340] width 115 height 11
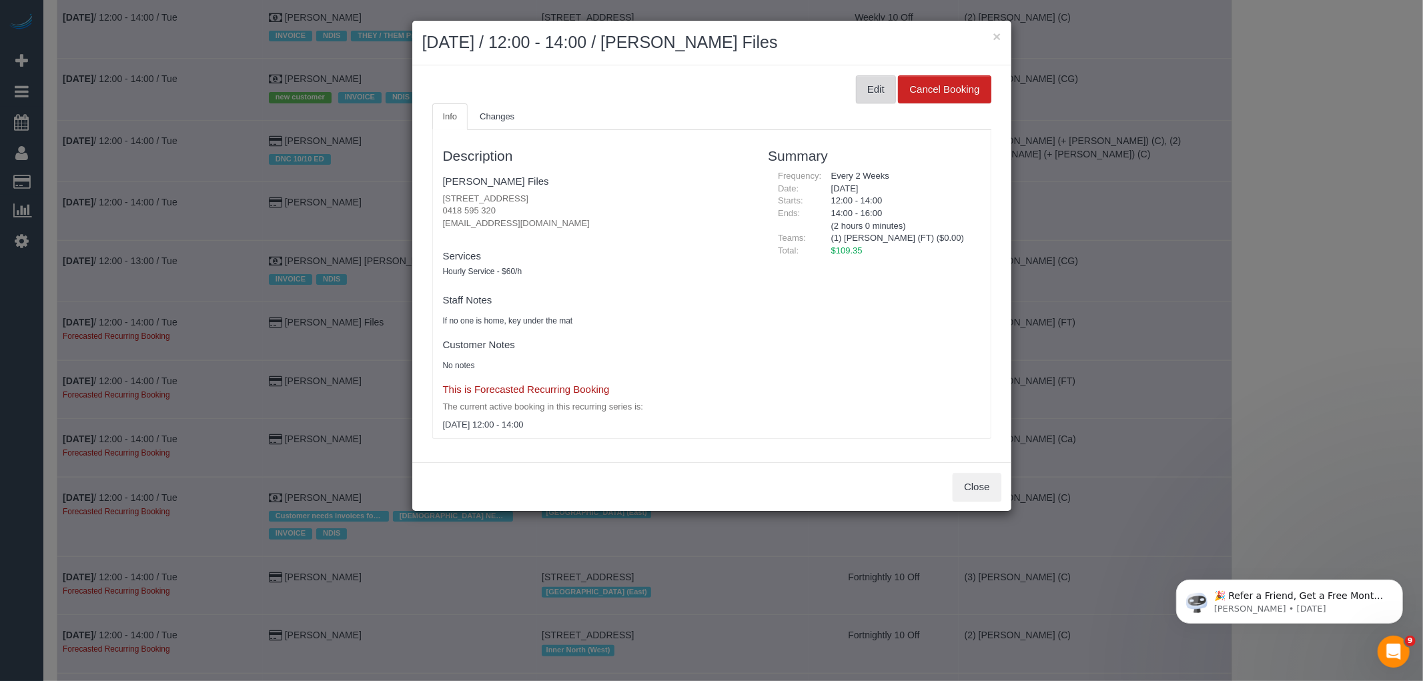
click at [878, 95] on button "Edit" at bounding box center [876, 89] width 40 height 28
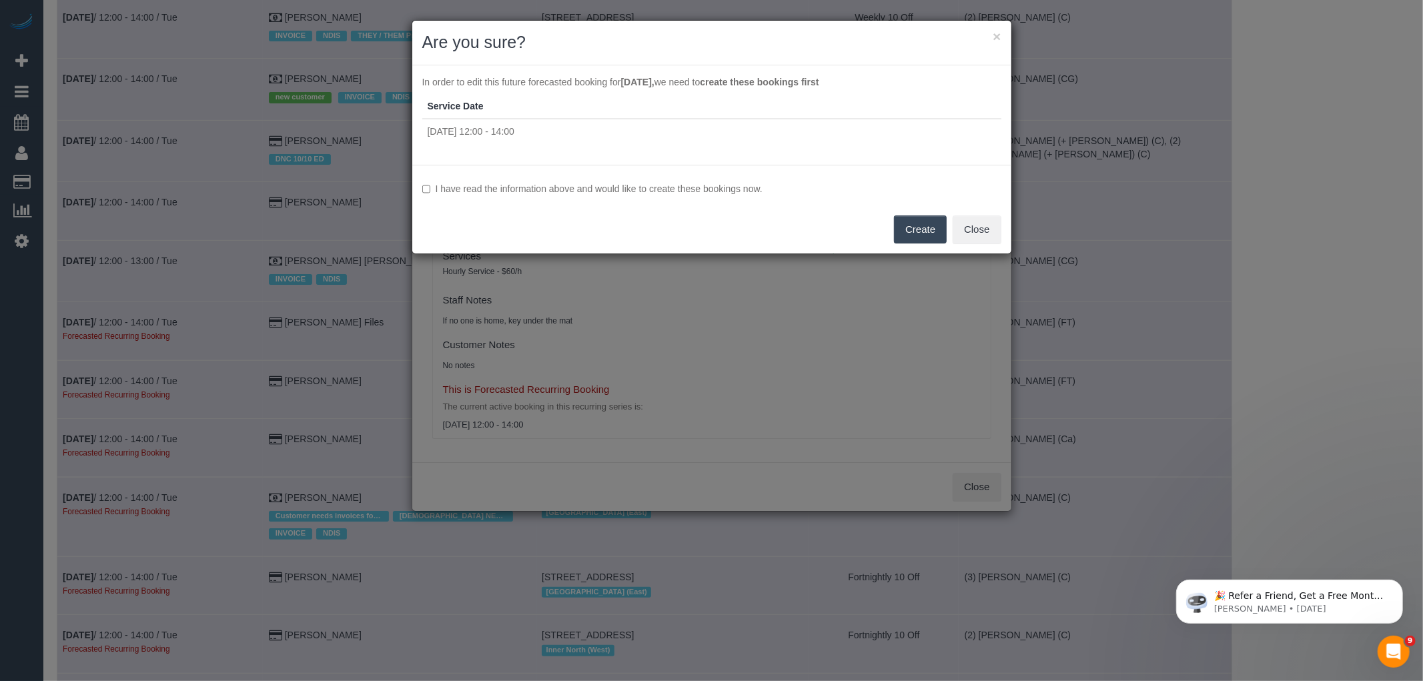
click at [545, 176] on div "I have read the information above and would like to create these bookings now. …" at bounding box center [711, 209] width 599 height 89
click at [546, 190] on label "I have read the information above and would like to create these bookings now." at bounding box center [711, 188] width 579 height 13
click at [932, 216] on button "Create" at bounding box center [920, 230] width 53 height 28
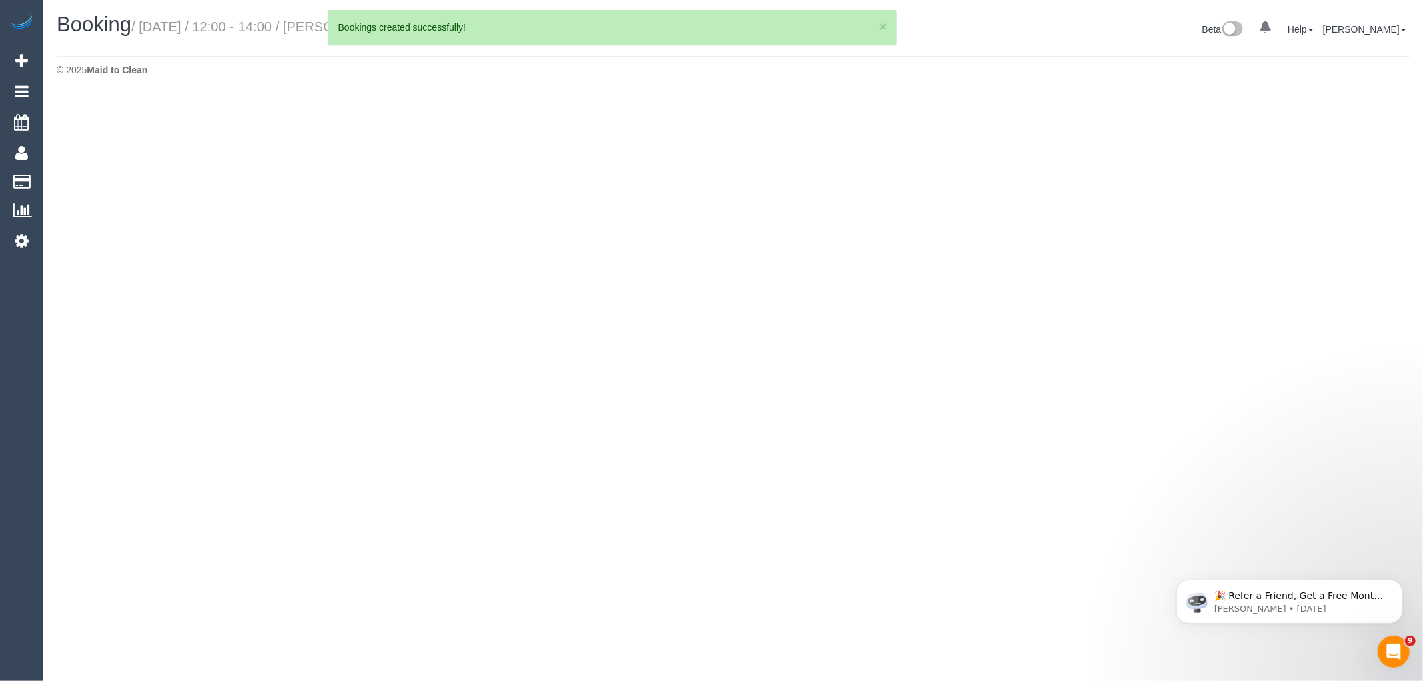
select select "VIC"
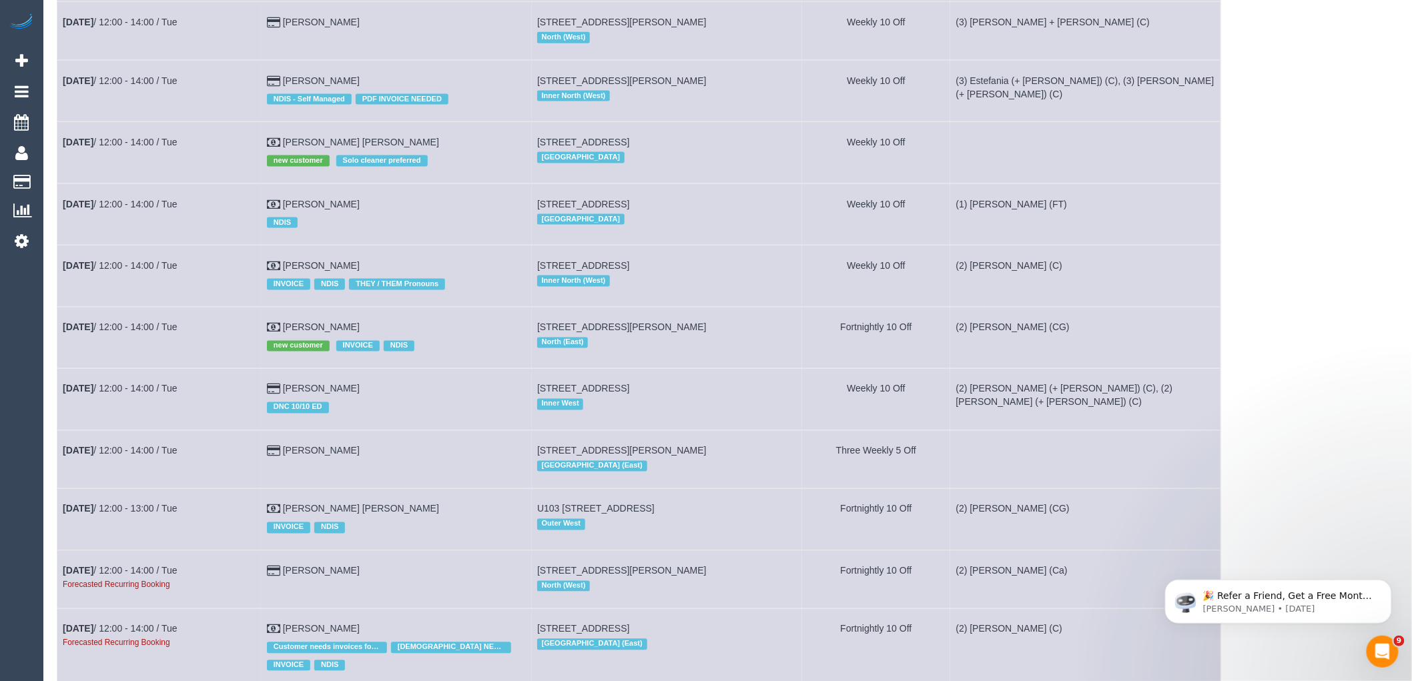
scroll to position [3040, 0]
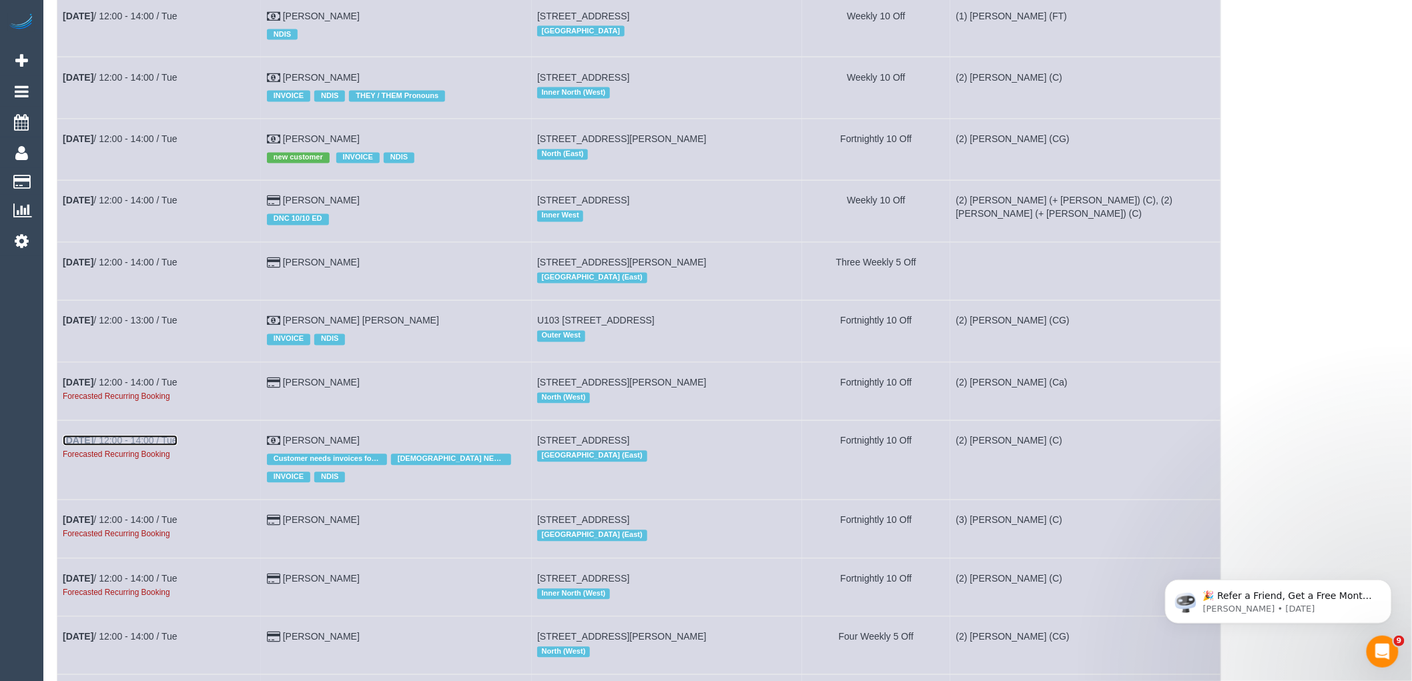
click at [158, 446] on link "Nov 4th / 12:00 - 14:00 / Tue" at bounding box center [120, 441] width 115 height 11
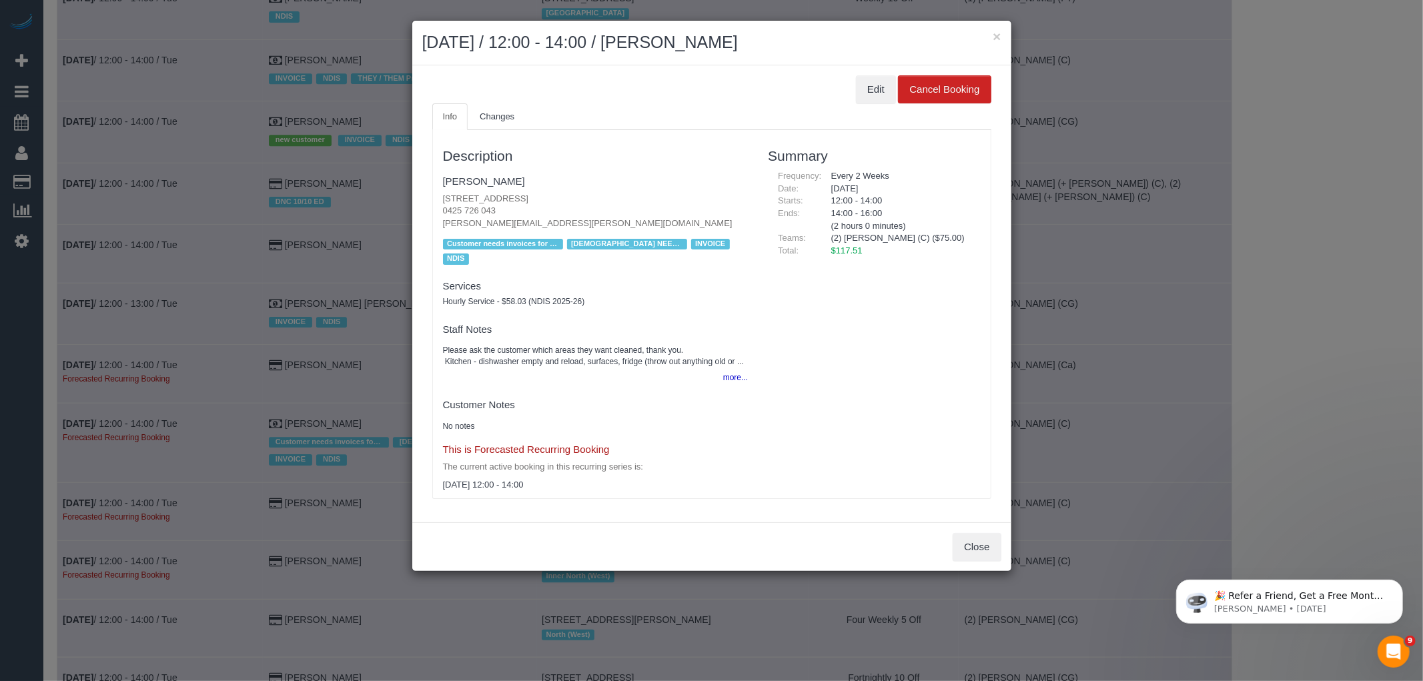
click at [870, 74] on div "Edit Cancel Booking Info Changes Description Marc Dwyer 14/1 Kenilworth Parade,…" at bounding box center [711, 293] width 599 height 457
click at [868, 85] on button "Edit" at bounding box center [876, 89] width 40 height 28
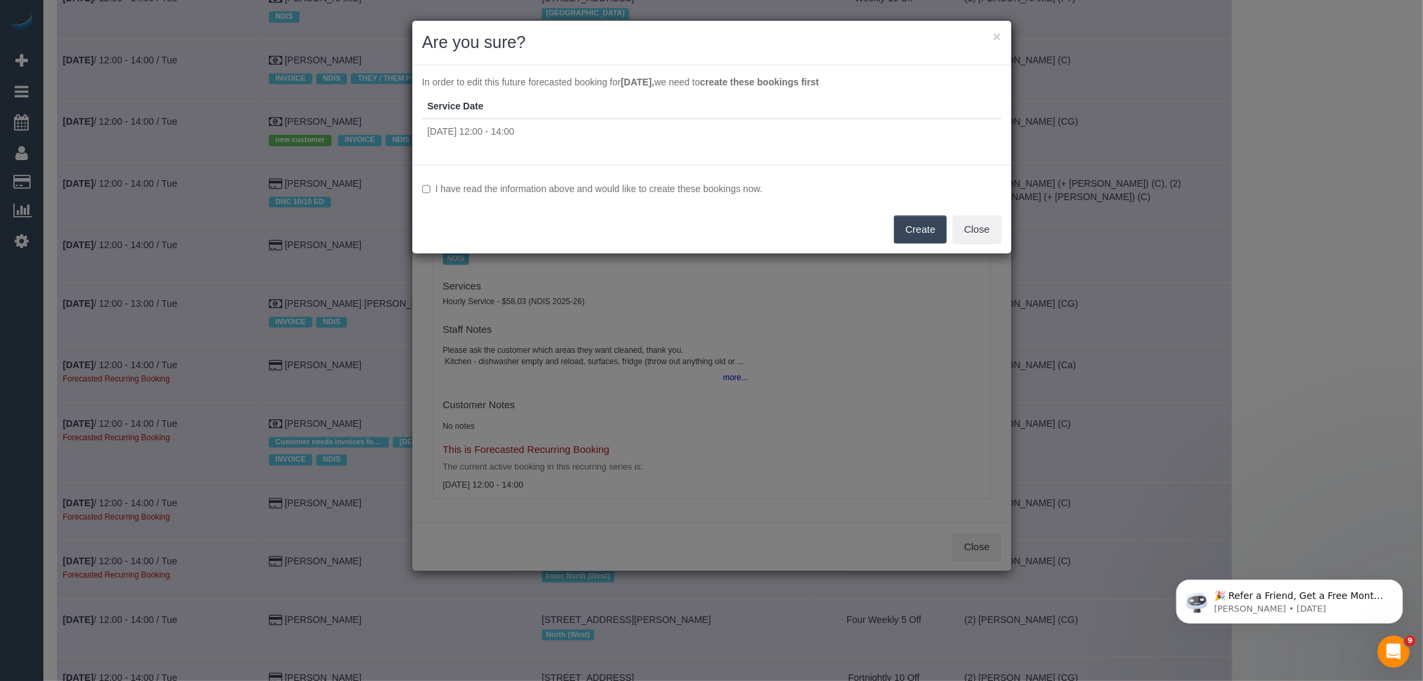
click at [599, 192] on label "I have read the information above and would like to create these bookings now." at bounding box center [711, 188] width 579 height 13
click at [912, 216] on button "Create" at bounding box center [920, 230] width 53 height 28
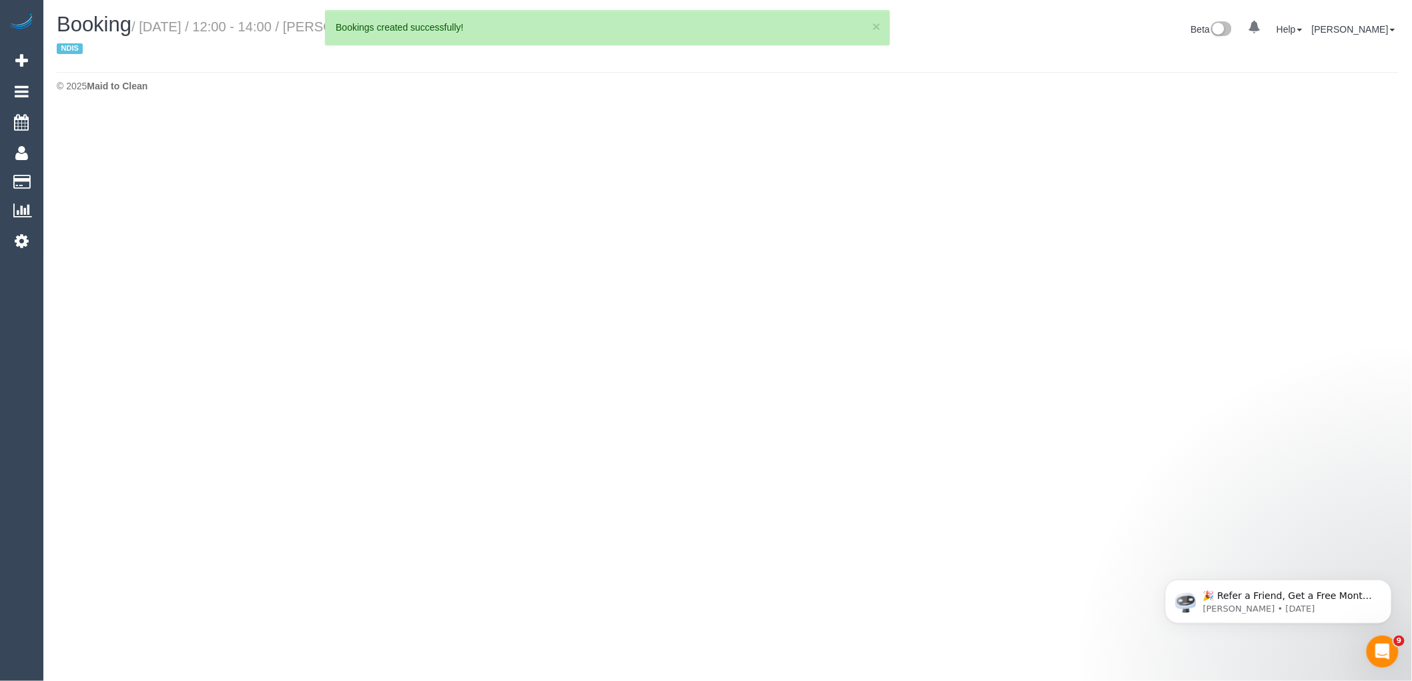
select select "VIC"
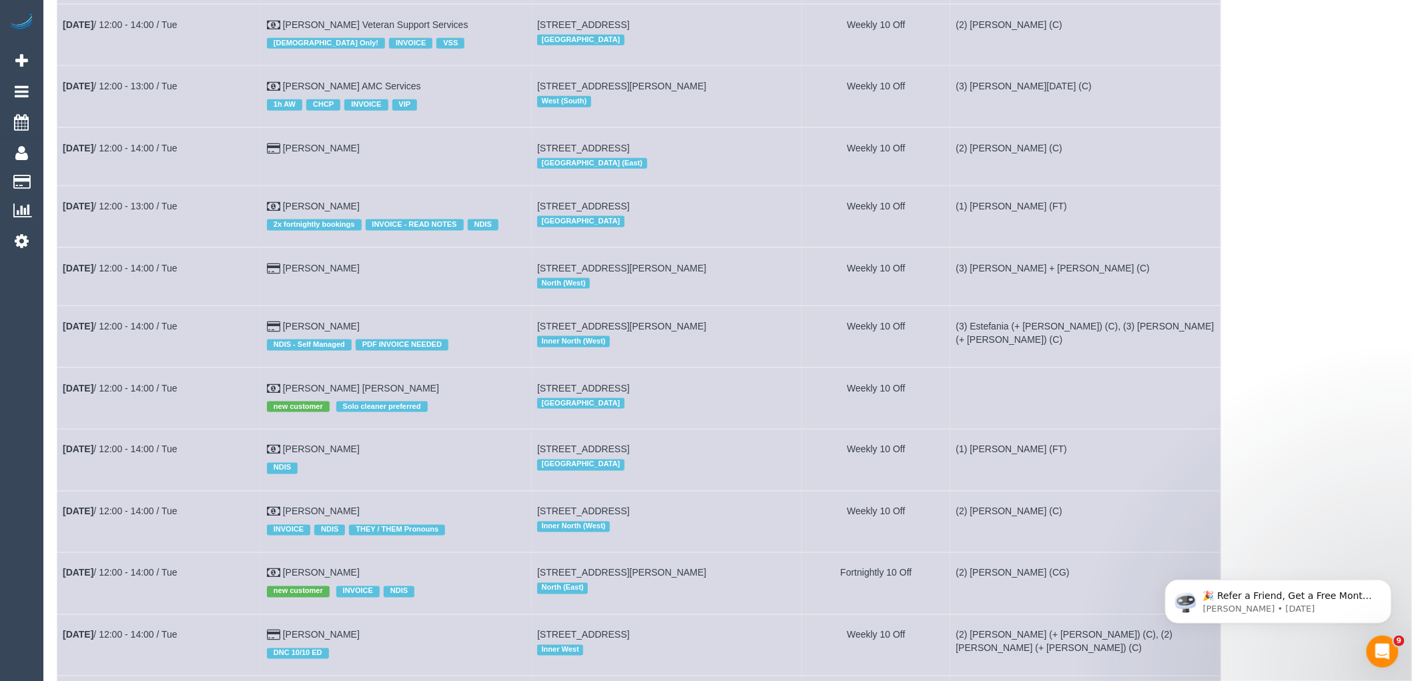
scroll to position [3337, 0]
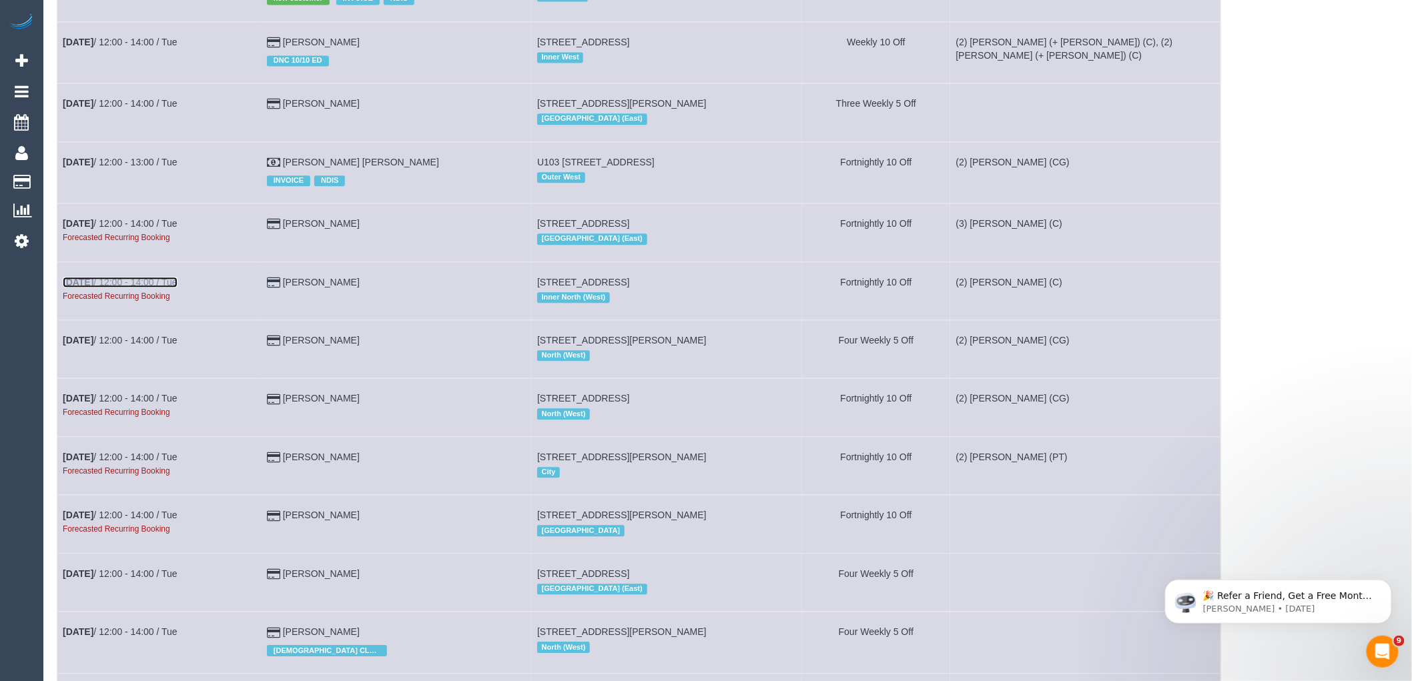
click at [101, 288] on link "Nov 4th / 12:00 - 14:00 / Tue" at bounding box center [120, 282] width 115 height 11
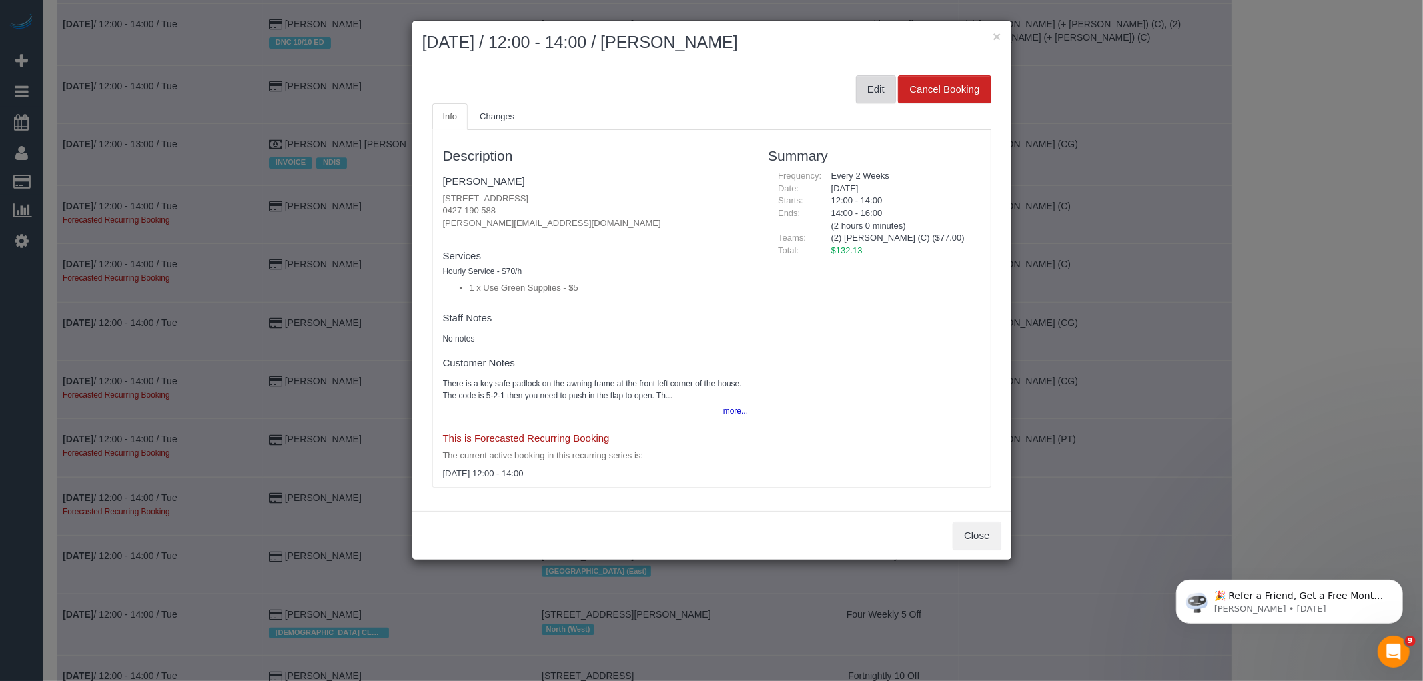
click at [884, 89] on button "Edit" at bounding box center [876, 89] width 40 height 28
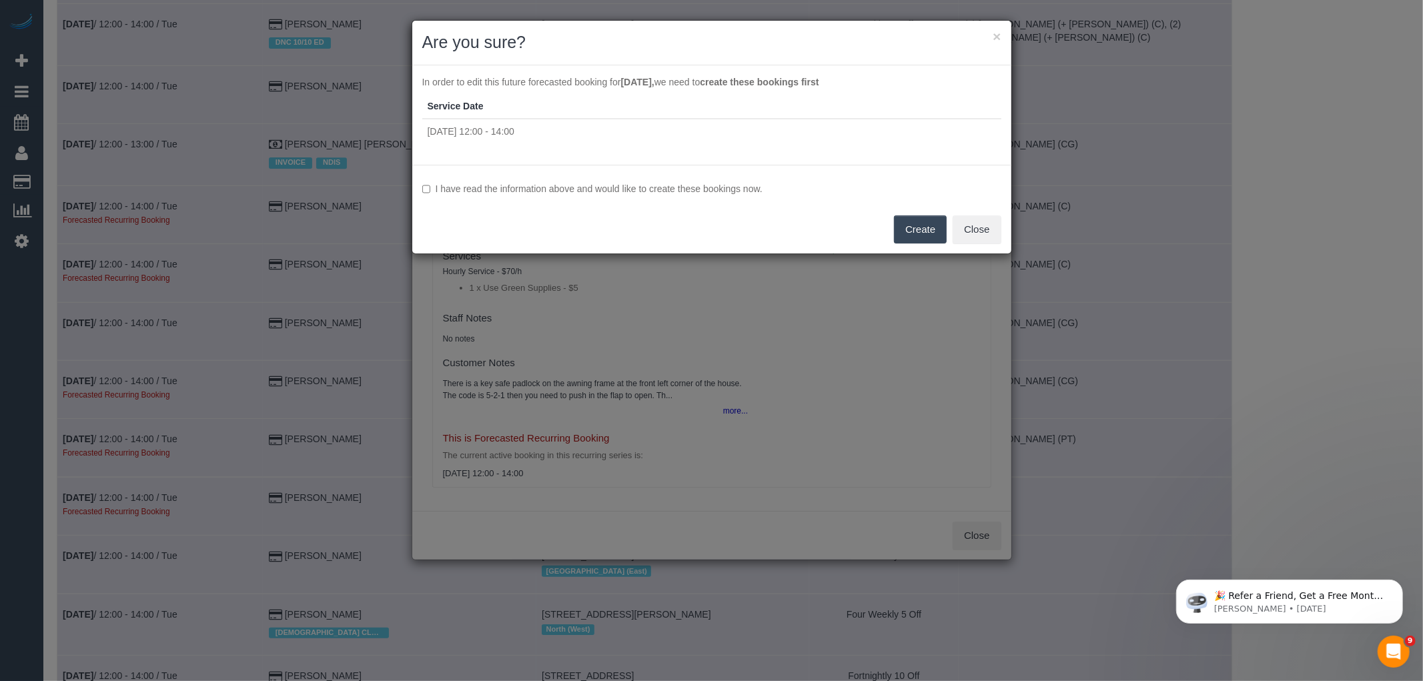
click at [602, 184] on label "I have read the information above and would like to create these bookings now." at bounding box center [711, 188] width 579 height 13
click at [909, 234] on button "Create" at bounding box center [920, 230] width 53 height 28
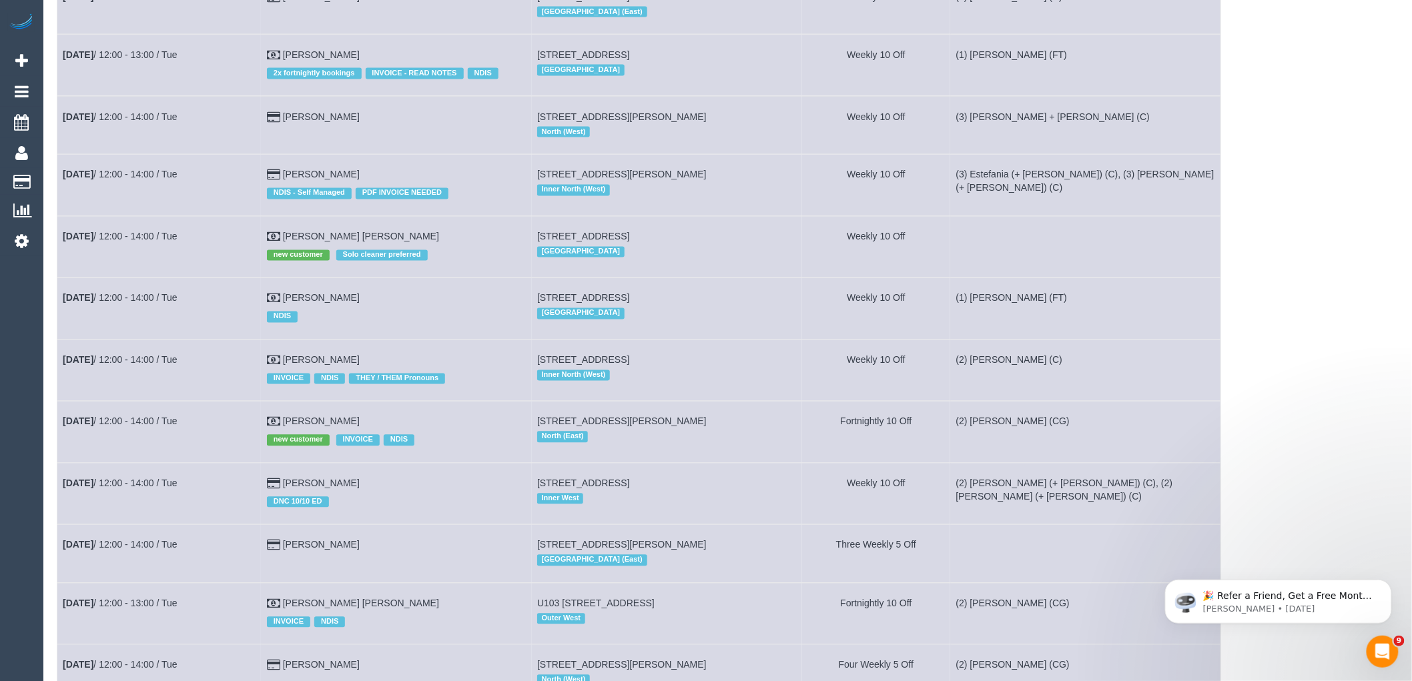
scroll to position [3262, 0]
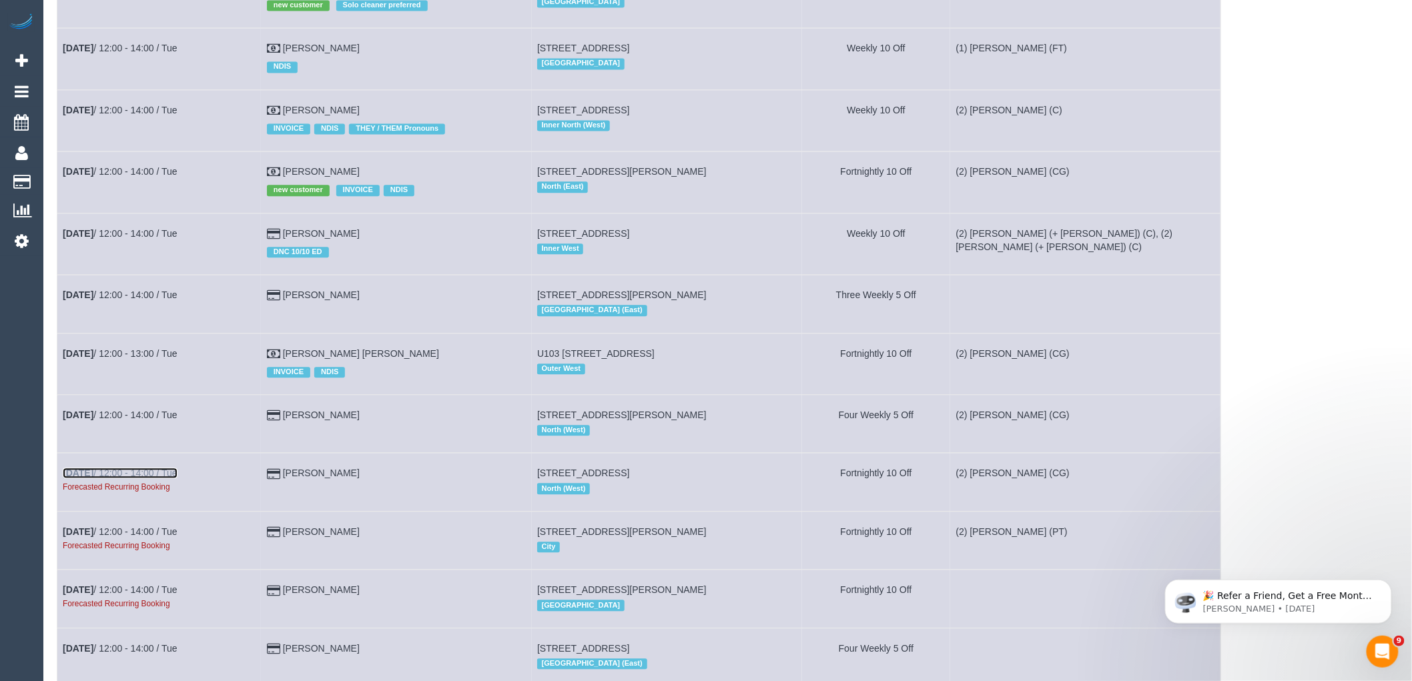
click at [141, 478] on link "Nov 4th / 12:00 - 14:00 / Tue" at bounding box center [120, 473] width 115 height 11
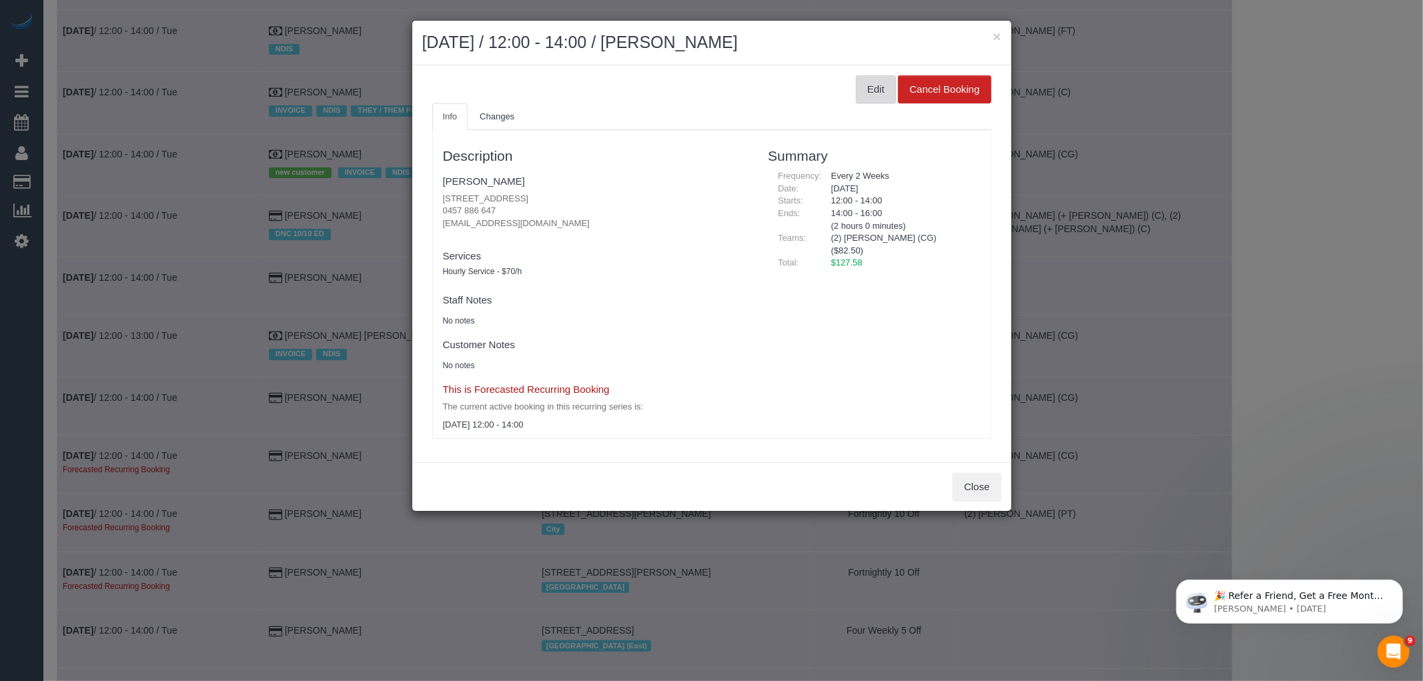
click at [877, 93] on button "Edit" at bounding box center [876, 89] width 40 height 28
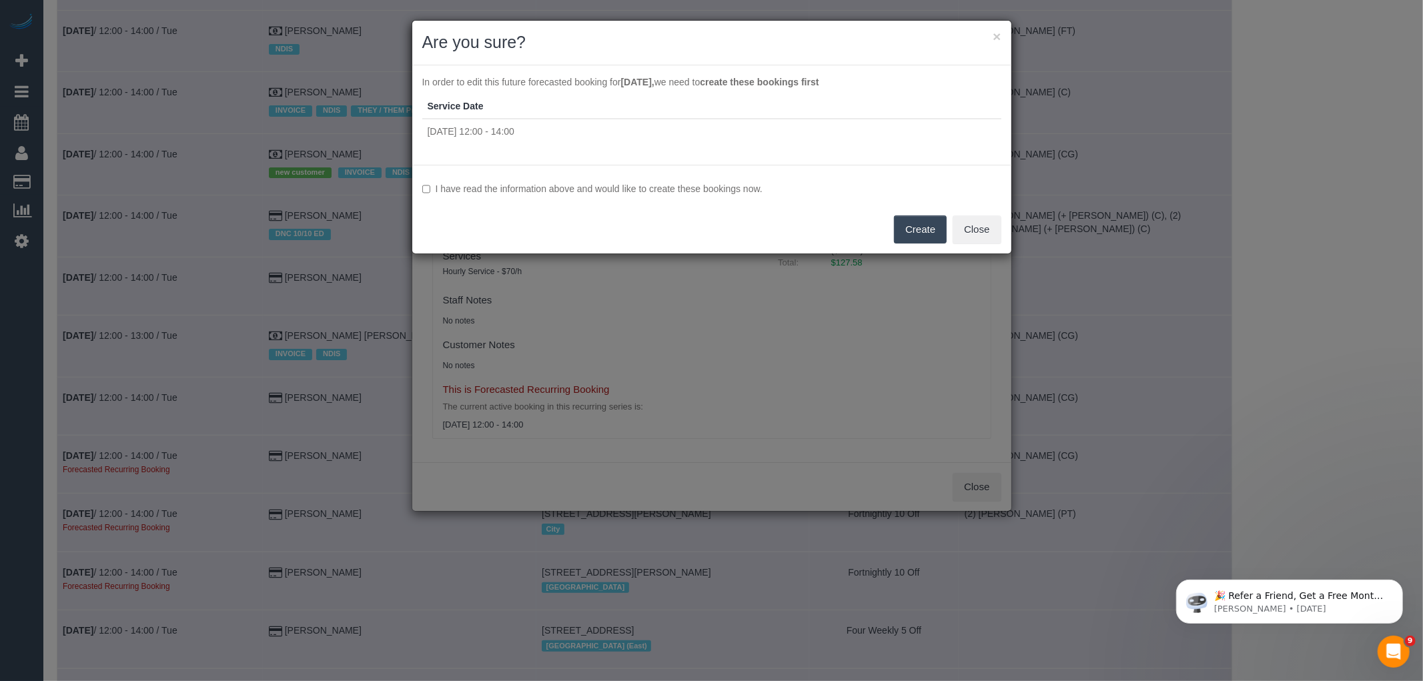
drag, startPoint x: 663, startPoint y: 186, endPoint x: 723, endPoint y: 188, distance: 60.1
click at [663, 186] on label "I have read the information above and would like to create these bookings now." at bounding box center [711, 188] width 579 height 13
click at [936, 226] on button "Create" at bounding box center [920, 230] width 53 height 28
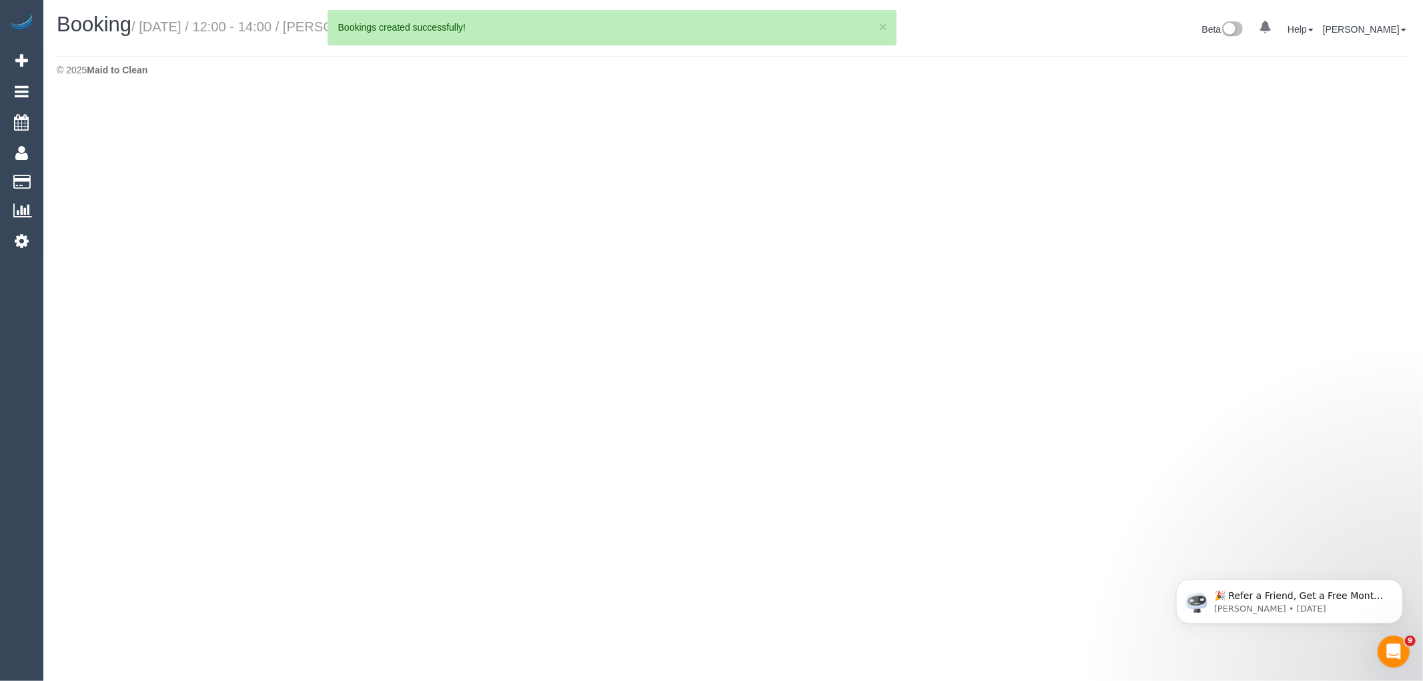
select select "VIC"
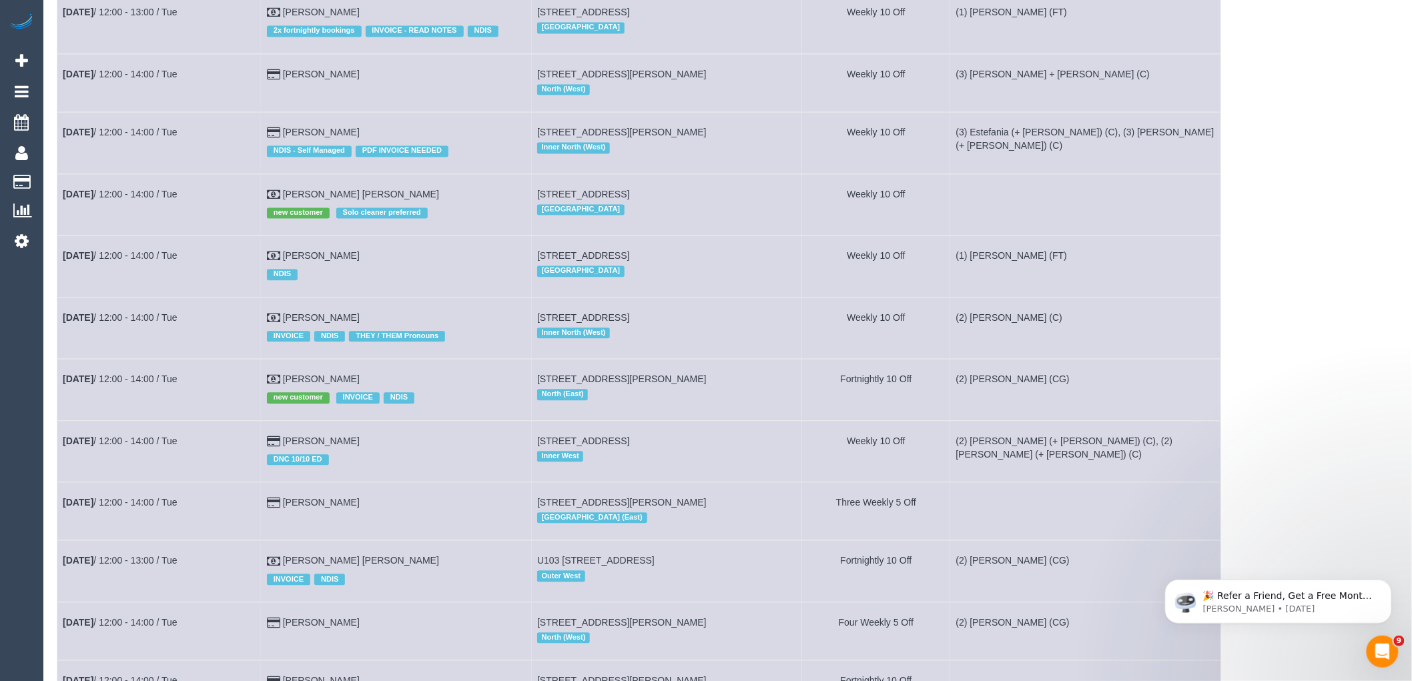
scroll to position [3411, 0]
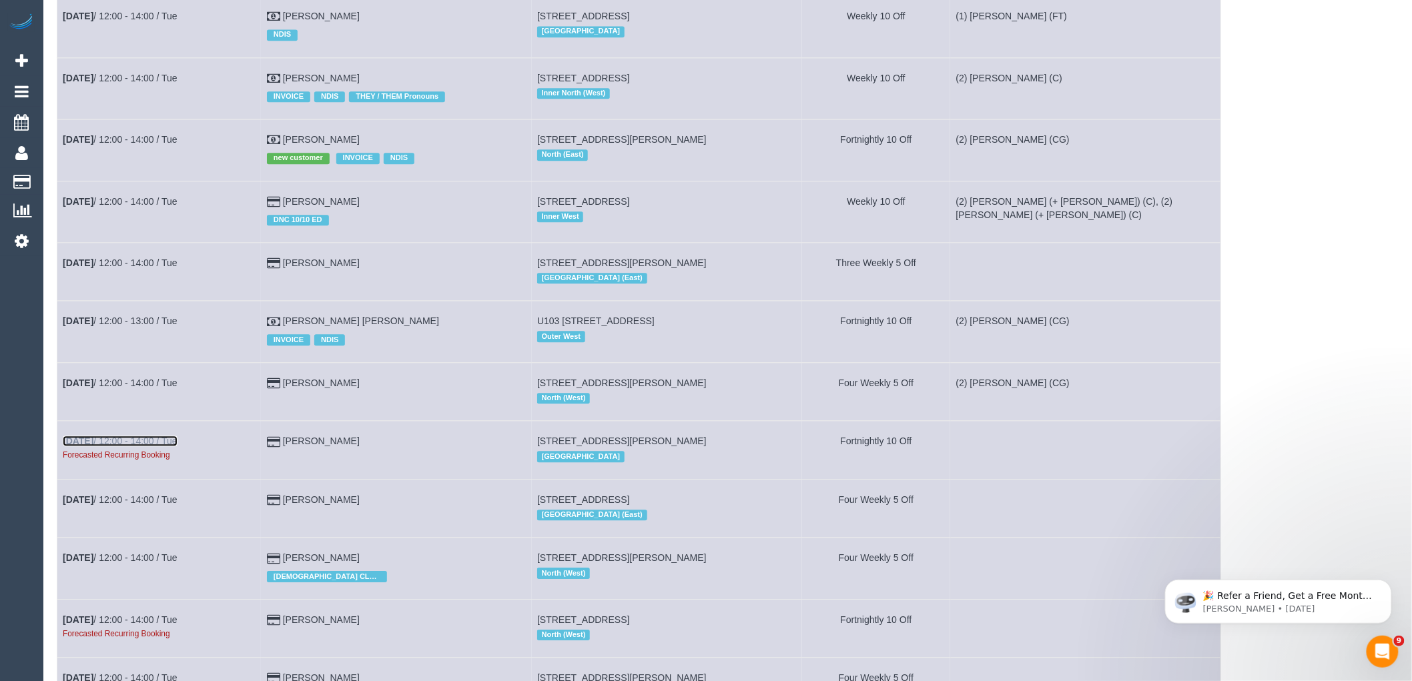
click at [125, 446] on link "Nov 4th / 12:00 - 14:00 / Tue" at bounding box center [120, 441] width 115 height 11
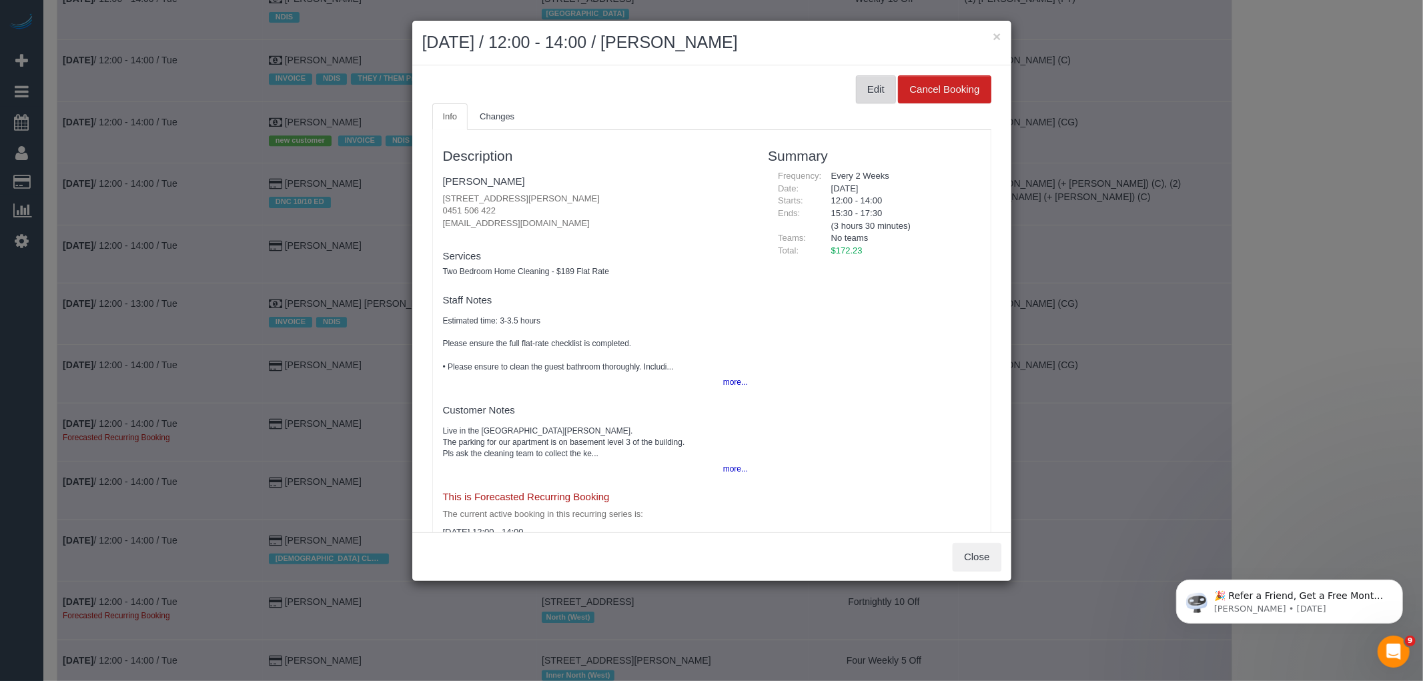
drag, startPoint x: 870, startPoint y: 80, endPoint x: 860, endPoint y: 82, distance: 10.9
click at [870, 80] on button "Edit" at bounding box center [876, 89] width 40 height 28
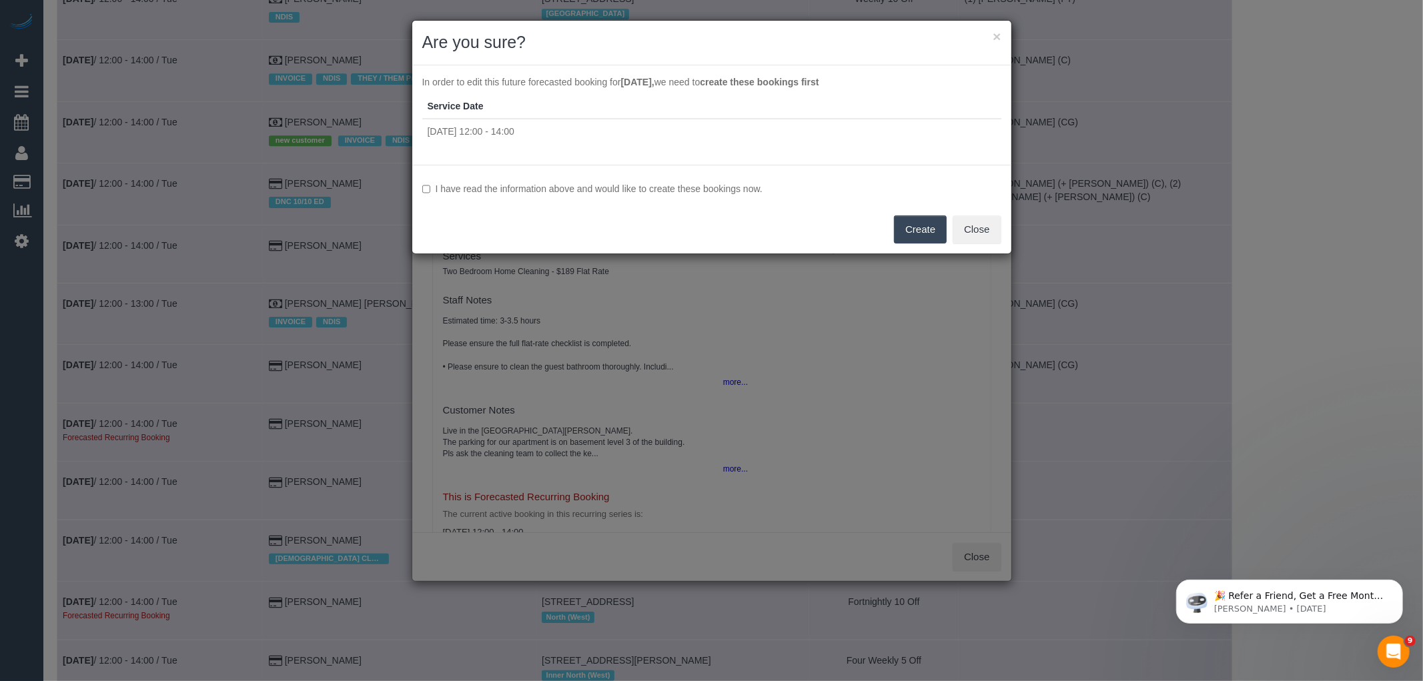
click at [484, 192] on label "I have read the information above and would like to create these bookings now." at bounding box center [711, 188] width 579 height 13
click at [928, 225] on button "Create" at bounding box center [920, 230] width 53 height 28
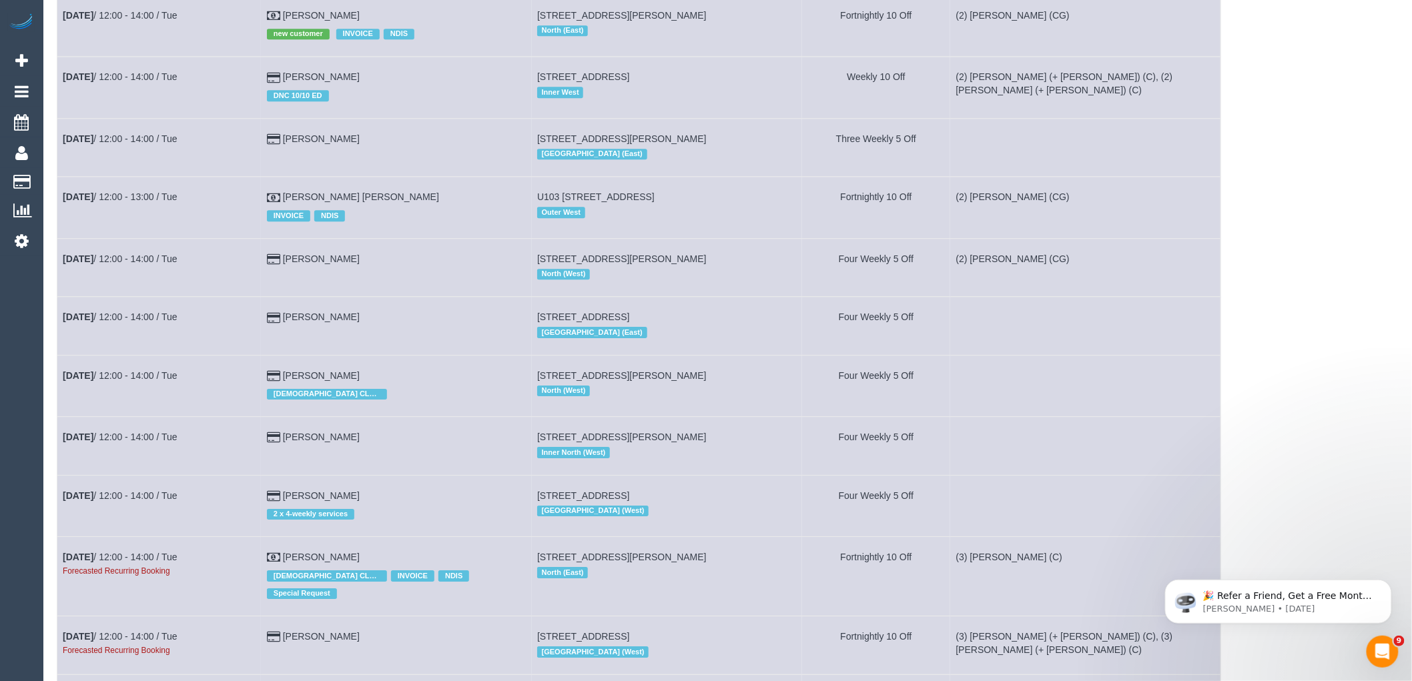
scroll to position [4078, 0]
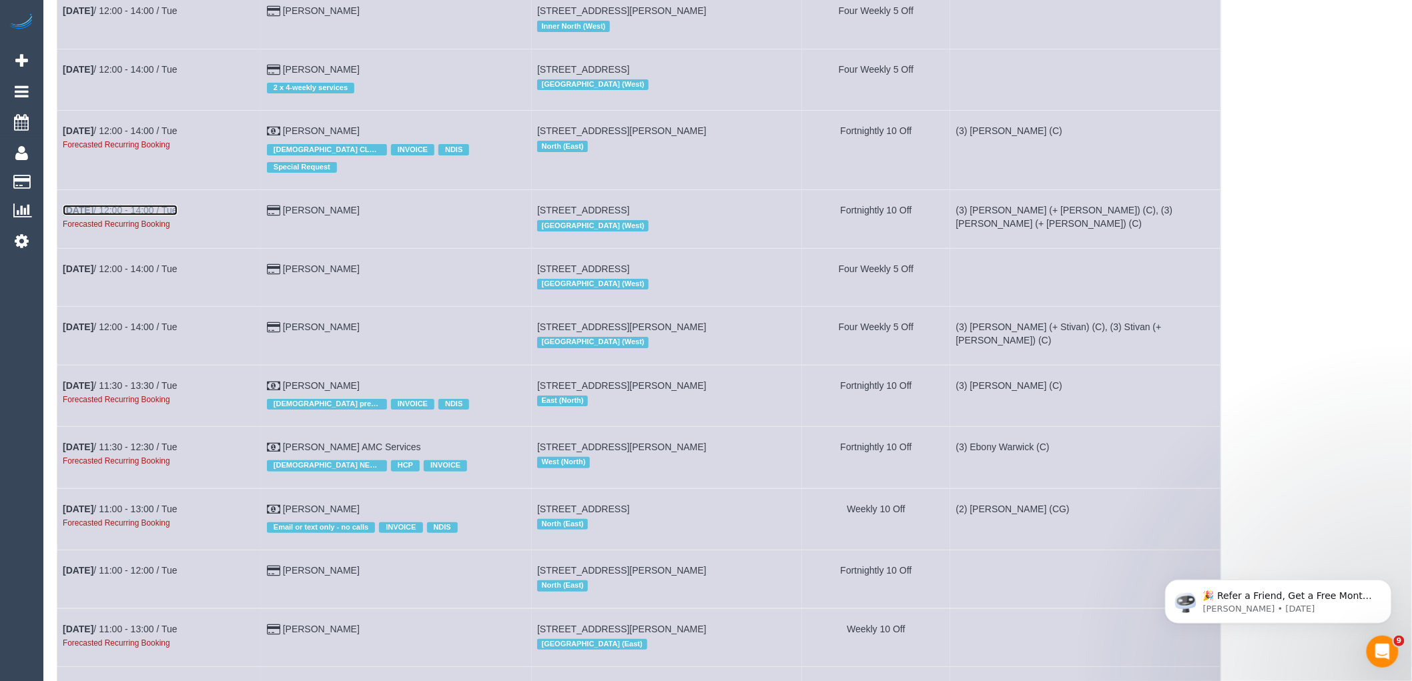
click at [127, 216] on link "Nov 4th / 12:00 - 14:00 / Tue" at bounding box center [120, 210] width 115 height 11
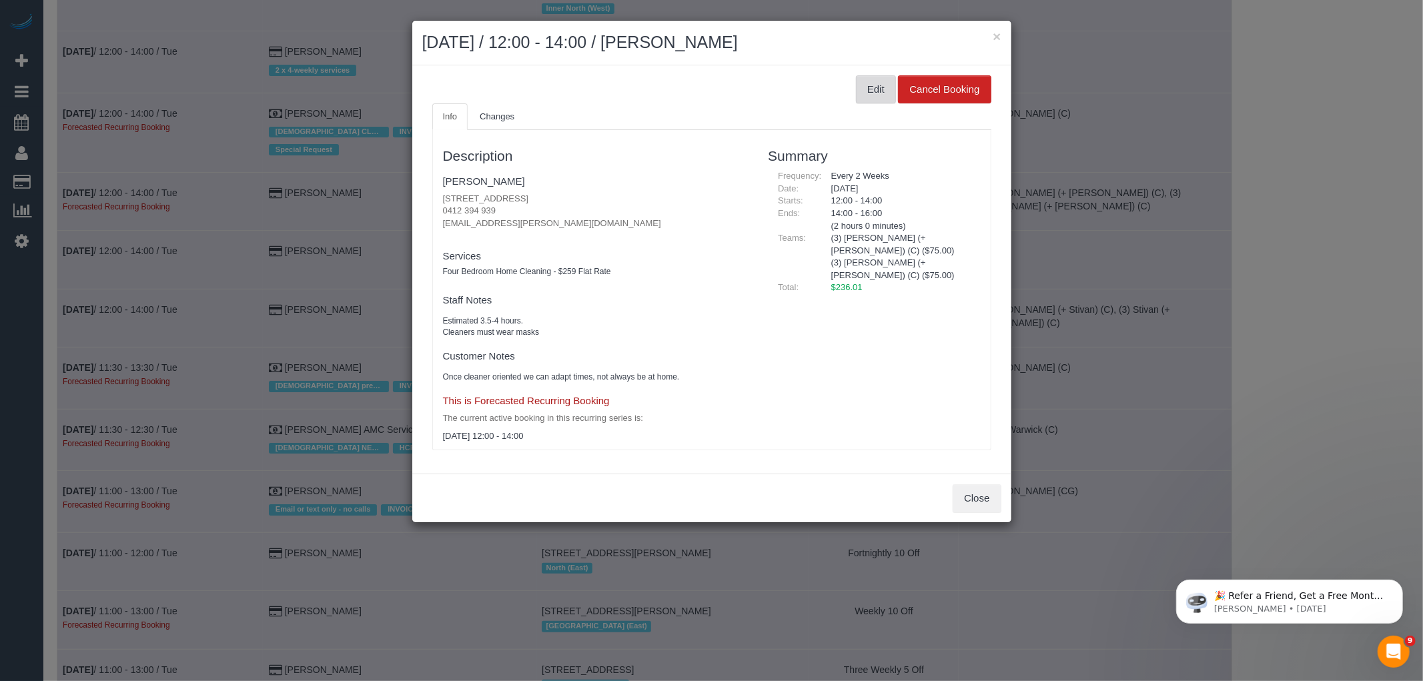
click at [873, 96] on button "Edit" at bounding box center [876, 89] width 40 height 28
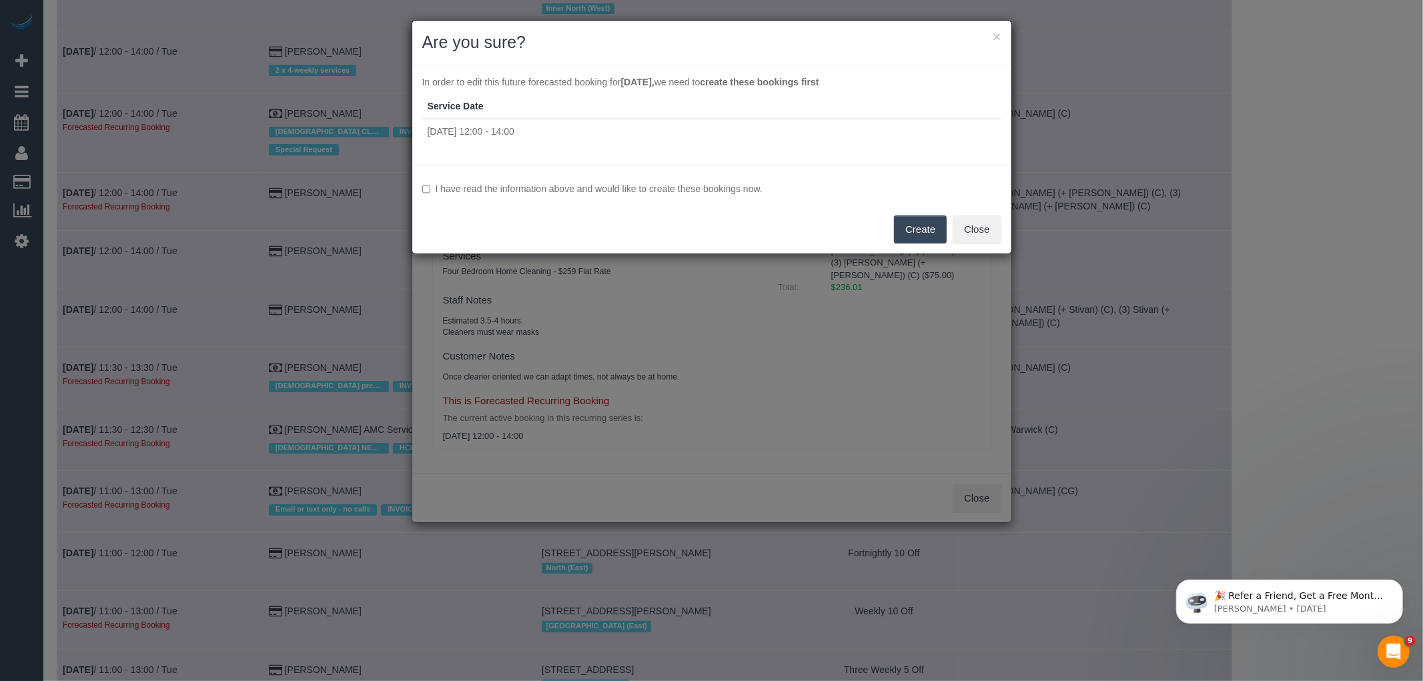
click at [595, 189] on label "I have read the information above and would like to create these bookings now." at bounding box center [711, 188] width 579 height 13
click at [938, 230] on button "Create" at bounding box center [920, 230] width 53 height 28
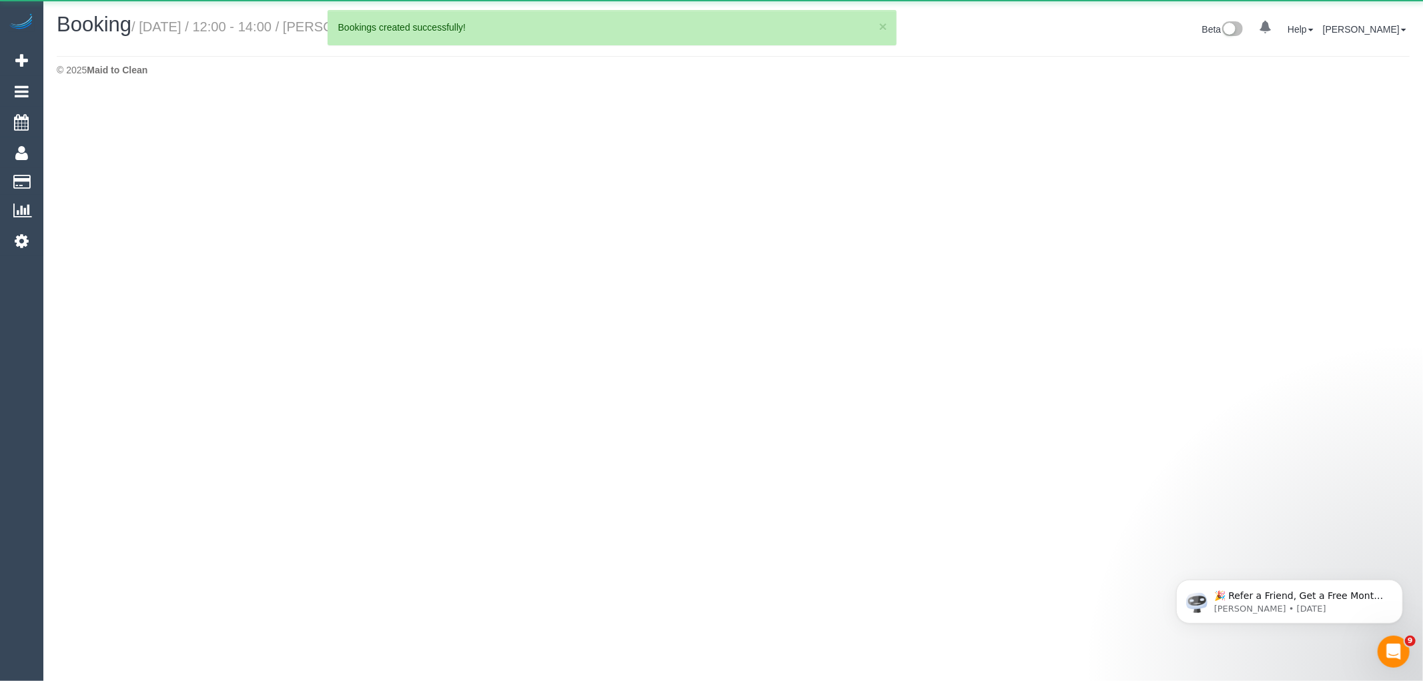
select select "VIC"
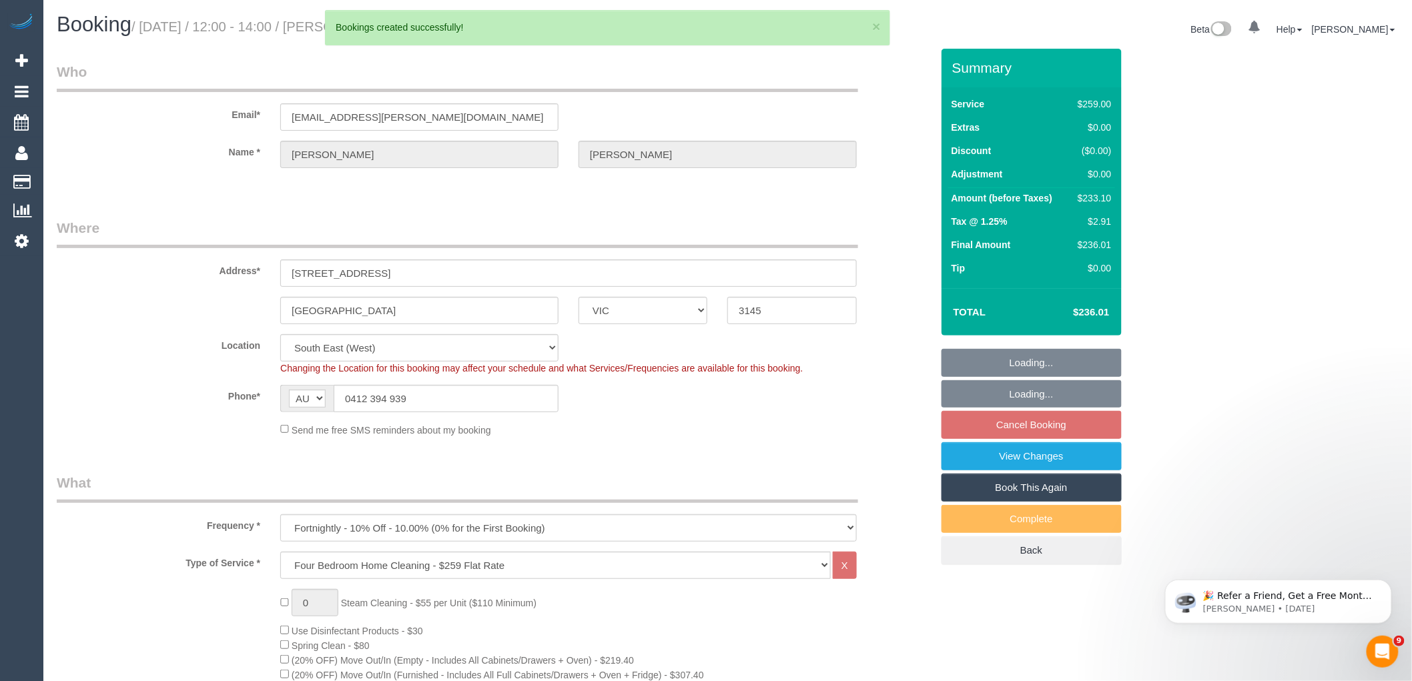
select select "object:198227"
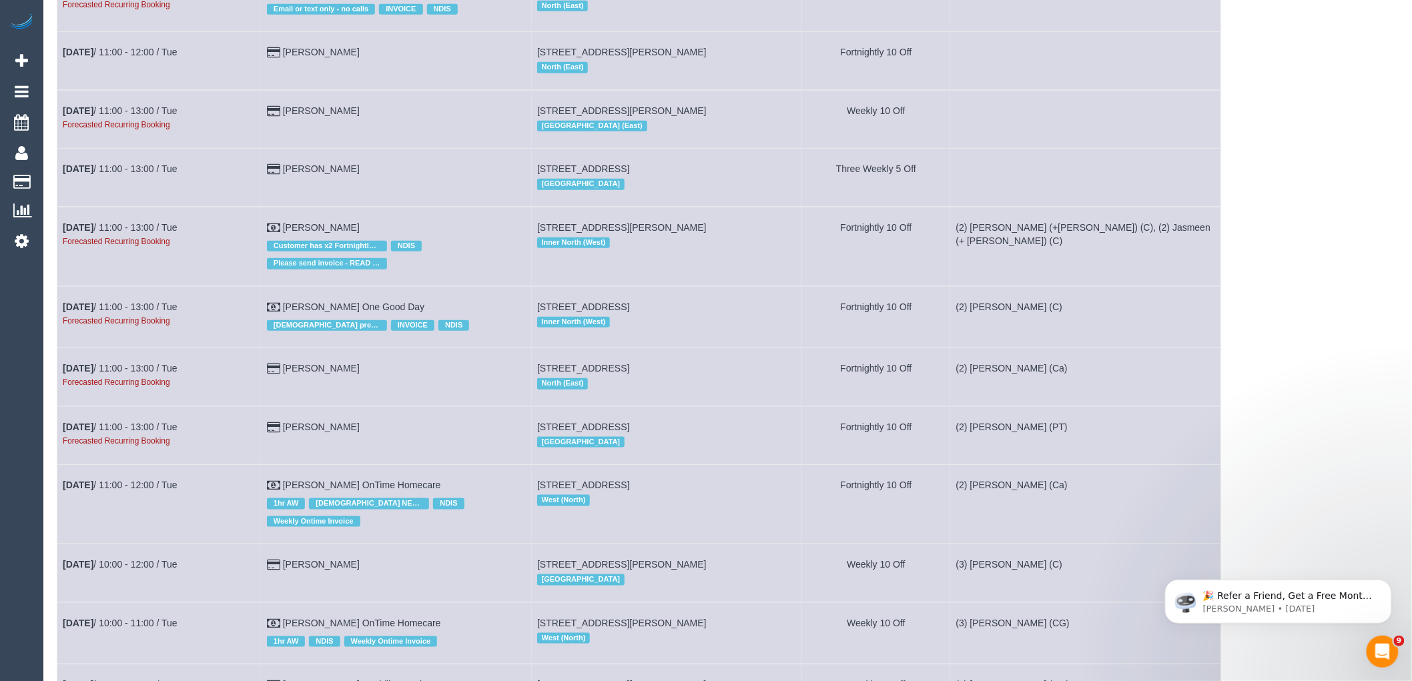
scroll to position [4226, 0]
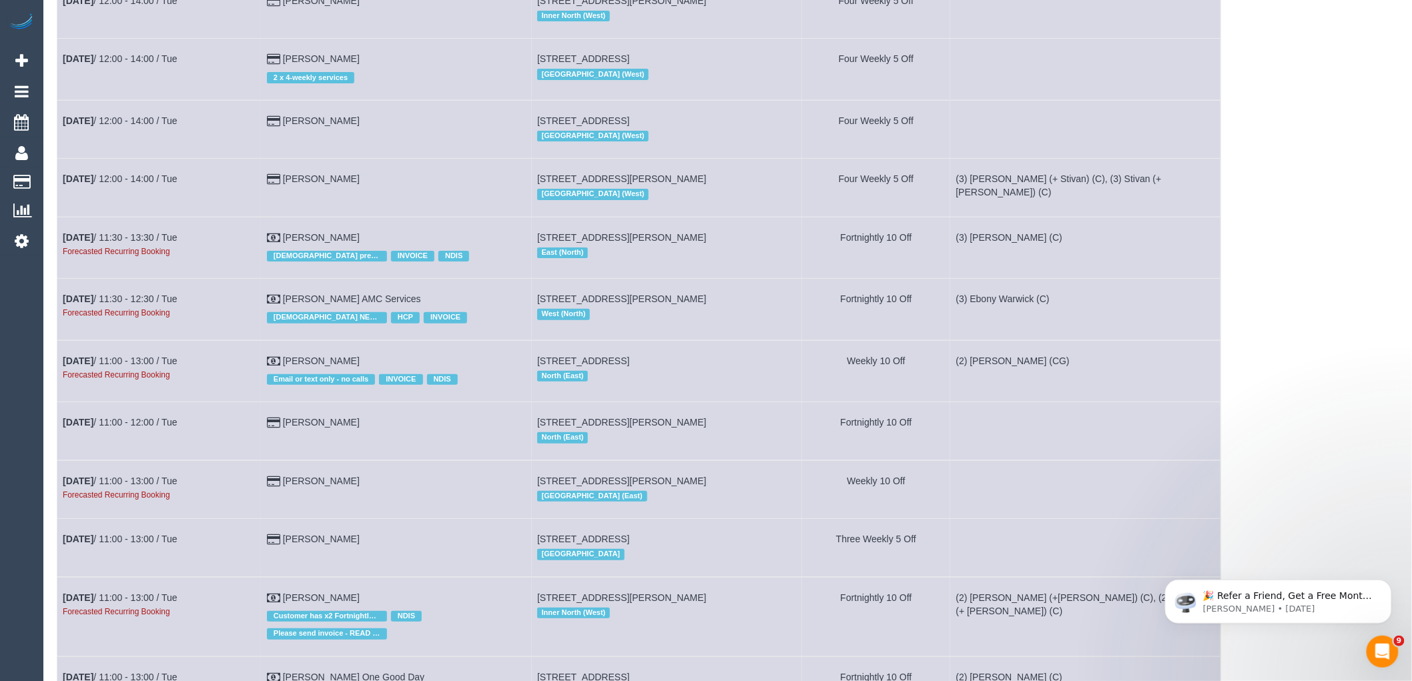
click at [145, 264] on td "Nov 4th / 11:30 - 13:30 / Tue Forecasted Recurring Booking" at bounding box center [159, 247] width 204 height 61
click at [145, 243] on link "Nov 4th / 11:30 - 13:30 / Tue" at bounding box center [120, 237] width 115 height 11
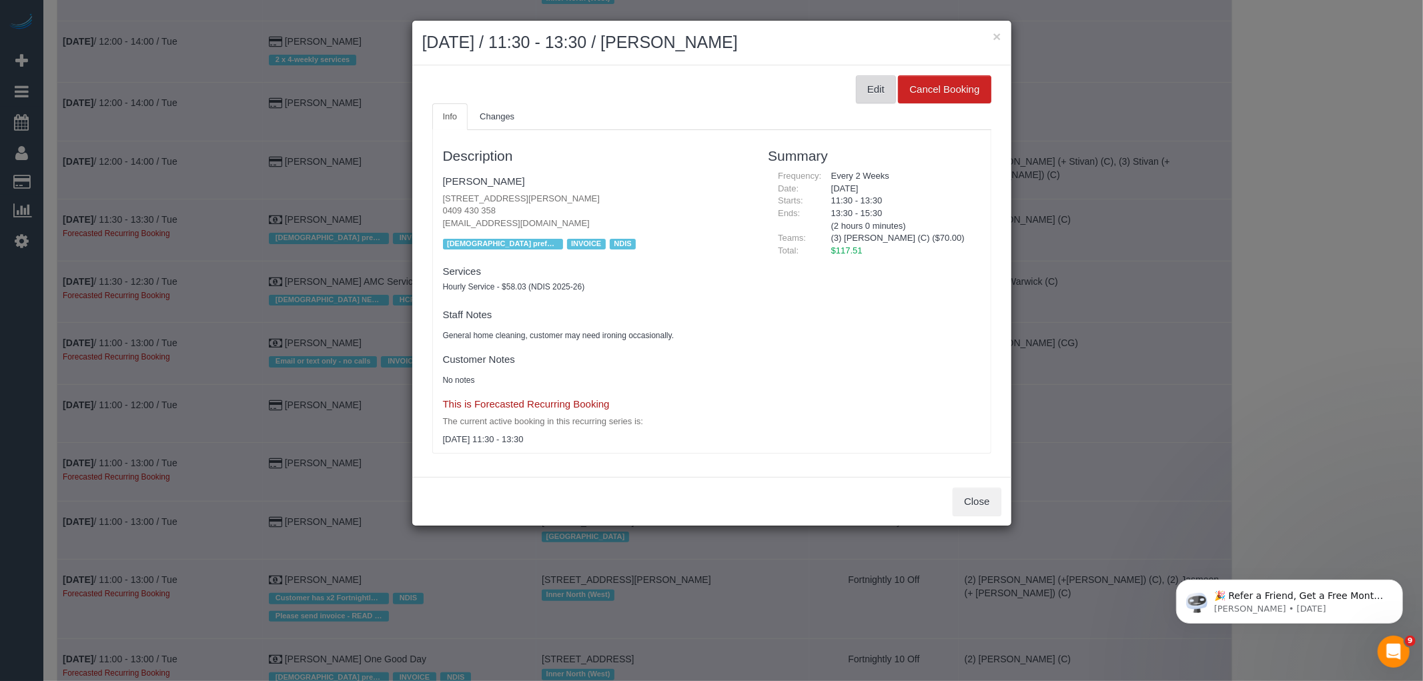
click at [866, 101] on button "Edit" at bounding box center [876, 89] width 40 height 28
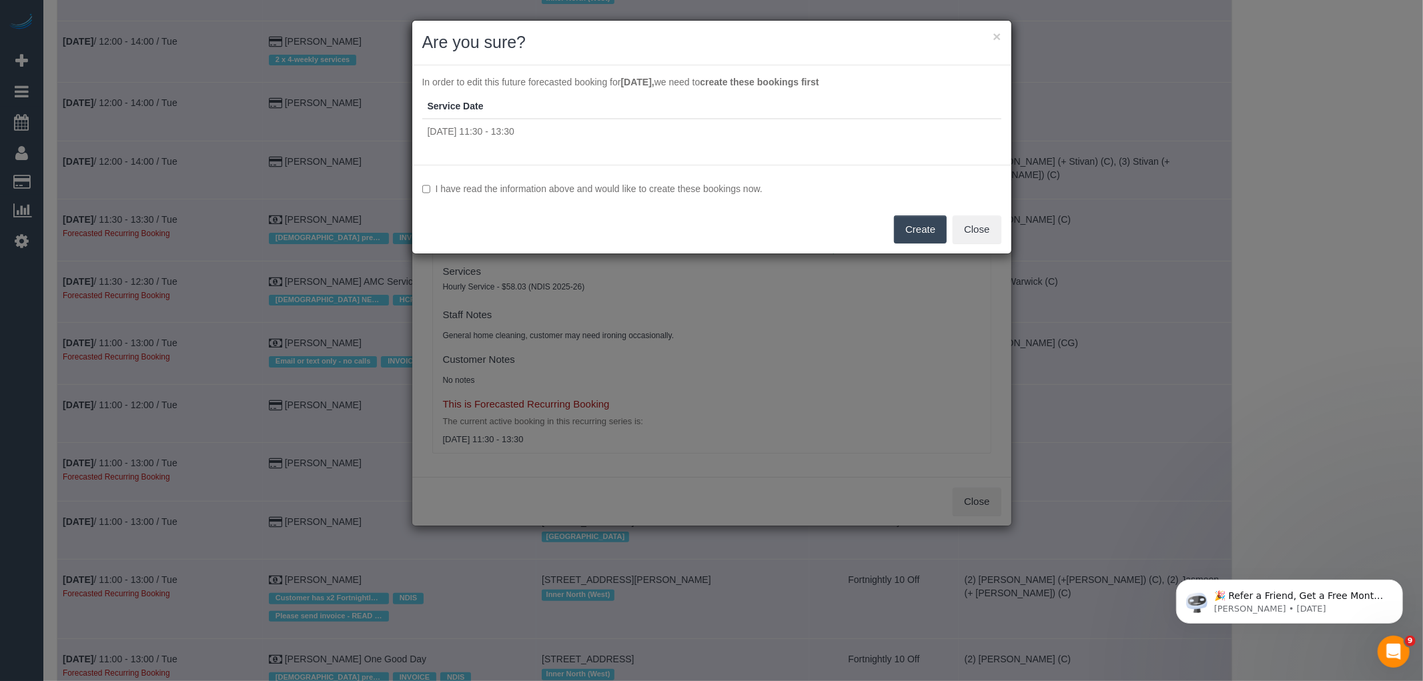
click at [601, 188] on label "I have read the information above and would like to create these bookings now." at bounding box center [711, 188] width 579 height 13
click at [913, 230] on button "Create" at bounding box center [920, 230] width 53 height 28
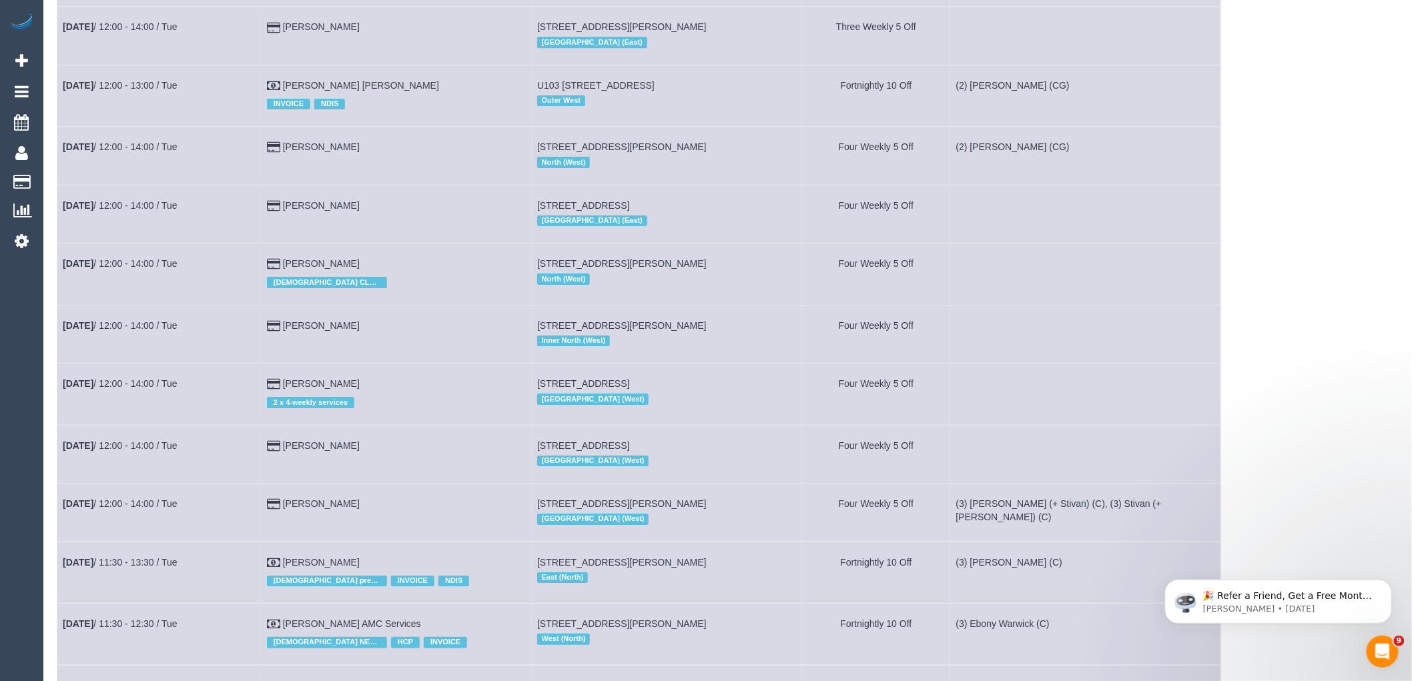
scroll to position [4152, 0]
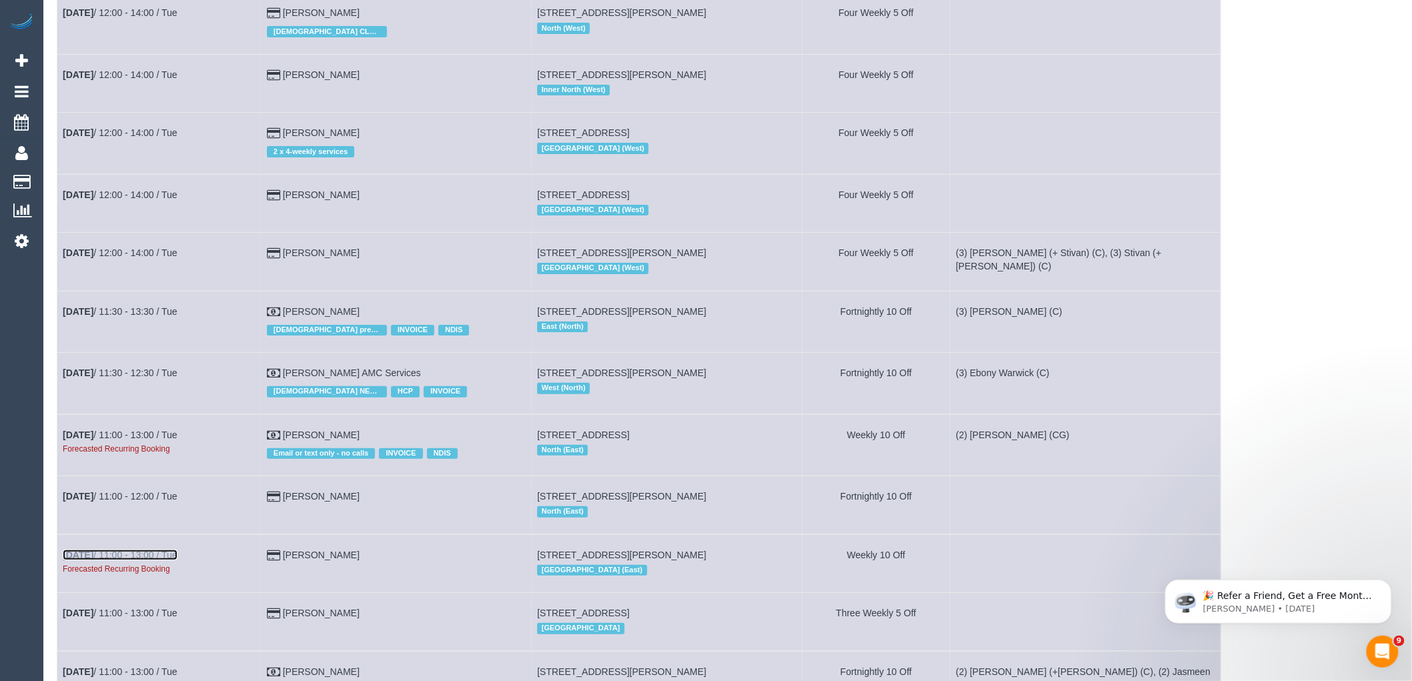
click at [124, 561] on link "Nov 4th / 11:00 - 13:00 / Tue" at bounding box center [120, 555] width 115 height 11
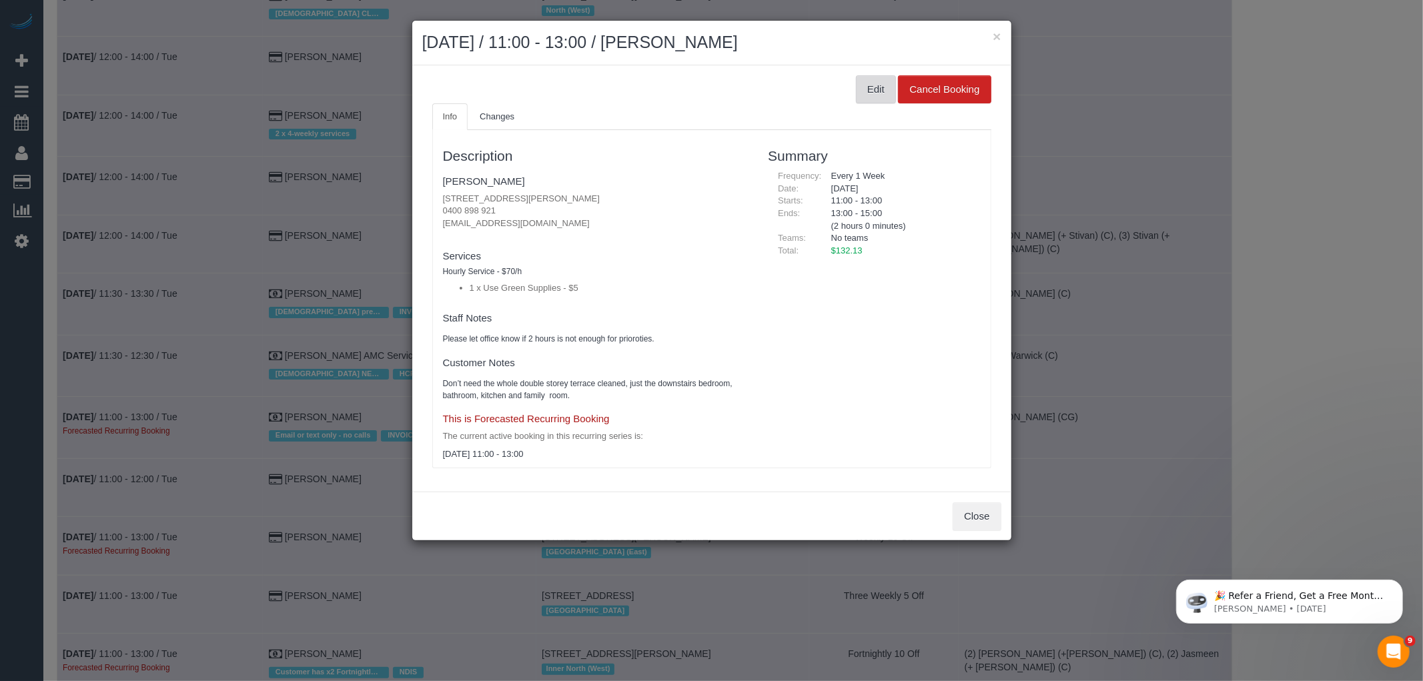
click at [883, 85] on button "Edit" at bounding box center [876, 89] width 40 height 28
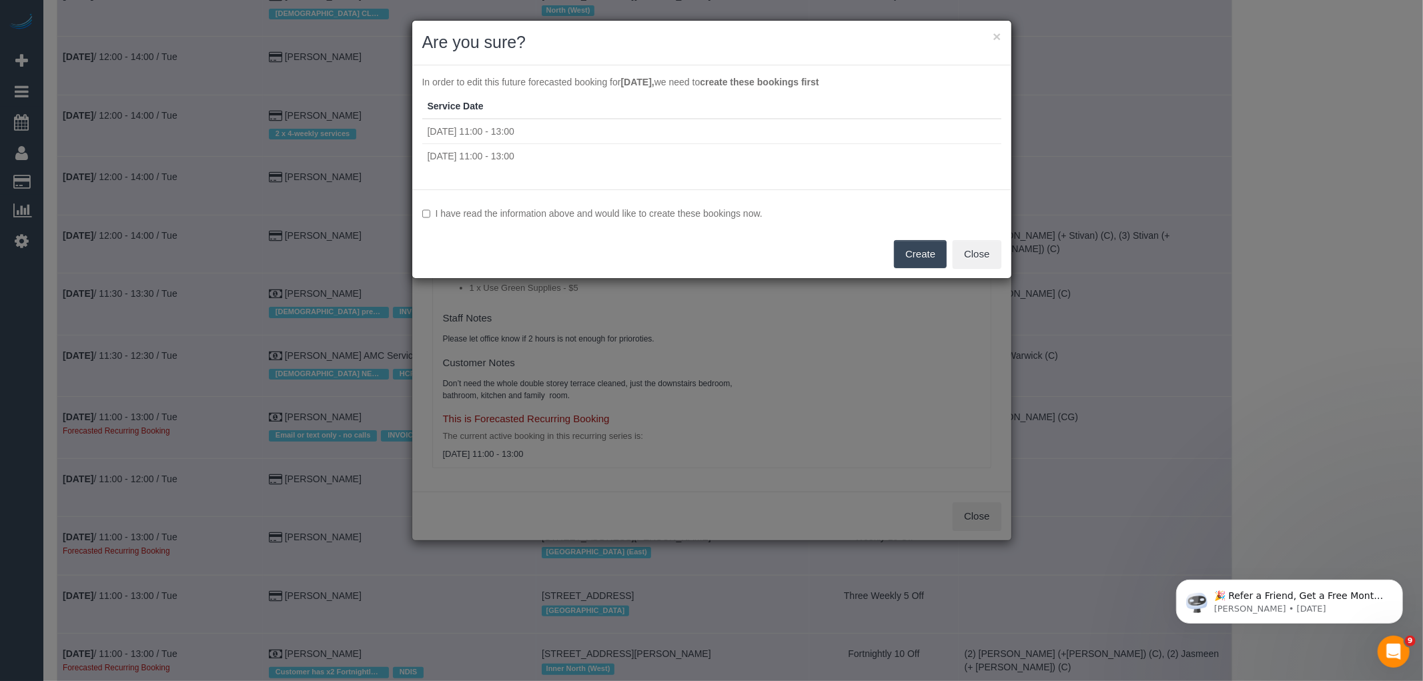
click at [672, 209] on label "I have read the information above and would like to create these bookings now." at bounding box center [711, 213] width 579 height 13
click at [913, 248] on button "Create" at bounding box center [920, 254] width 53 height 28
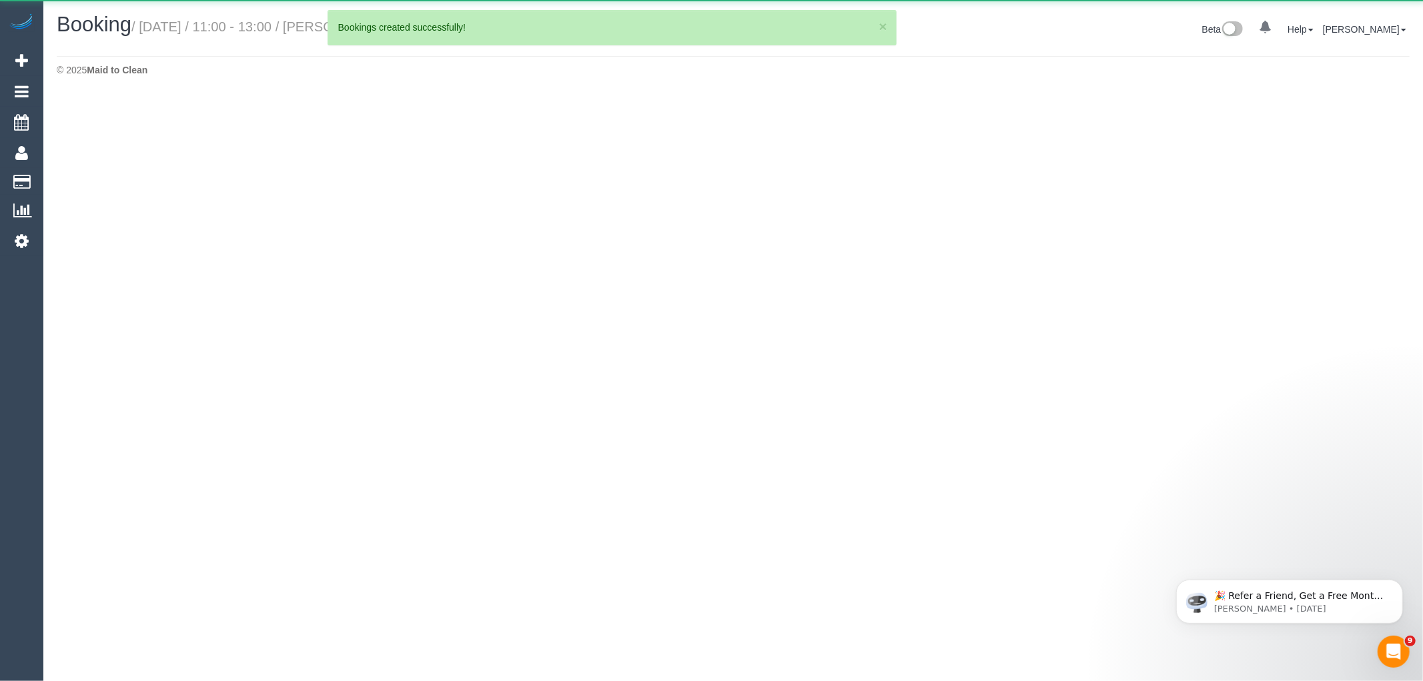
select select "VIC"
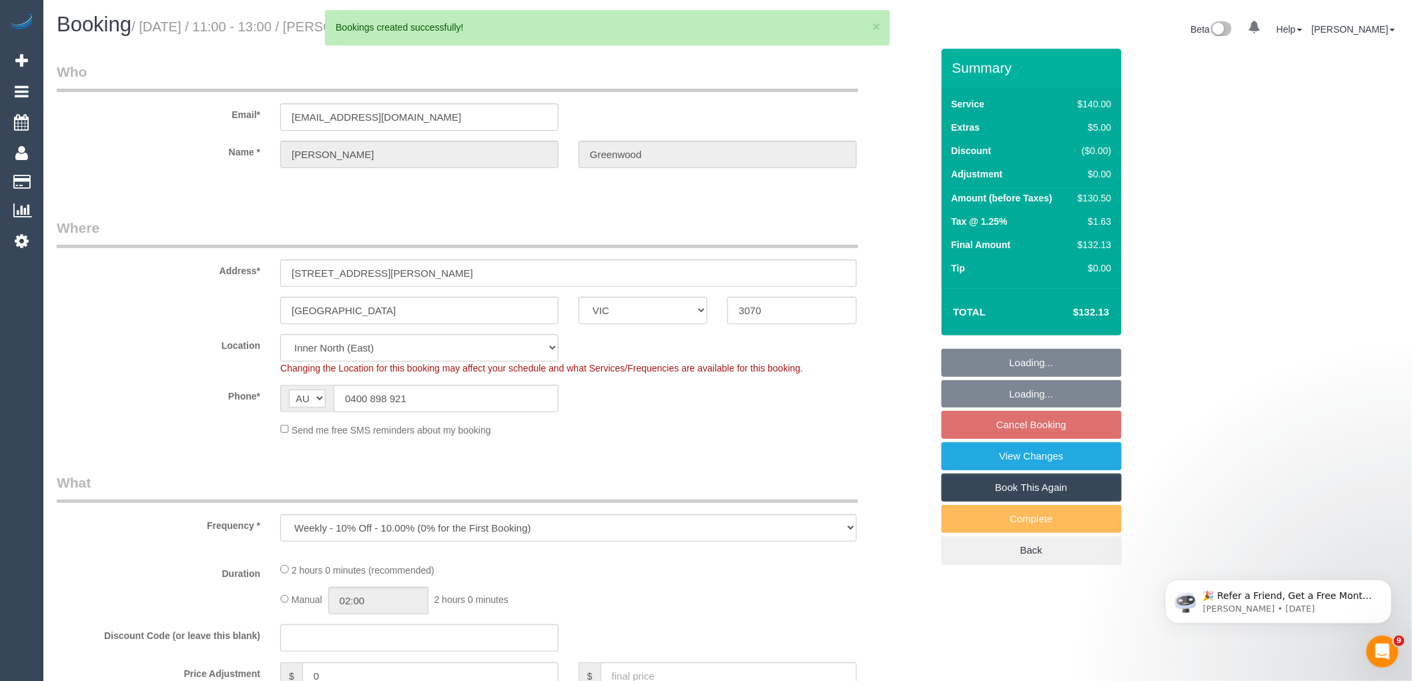
select select "object:202646"
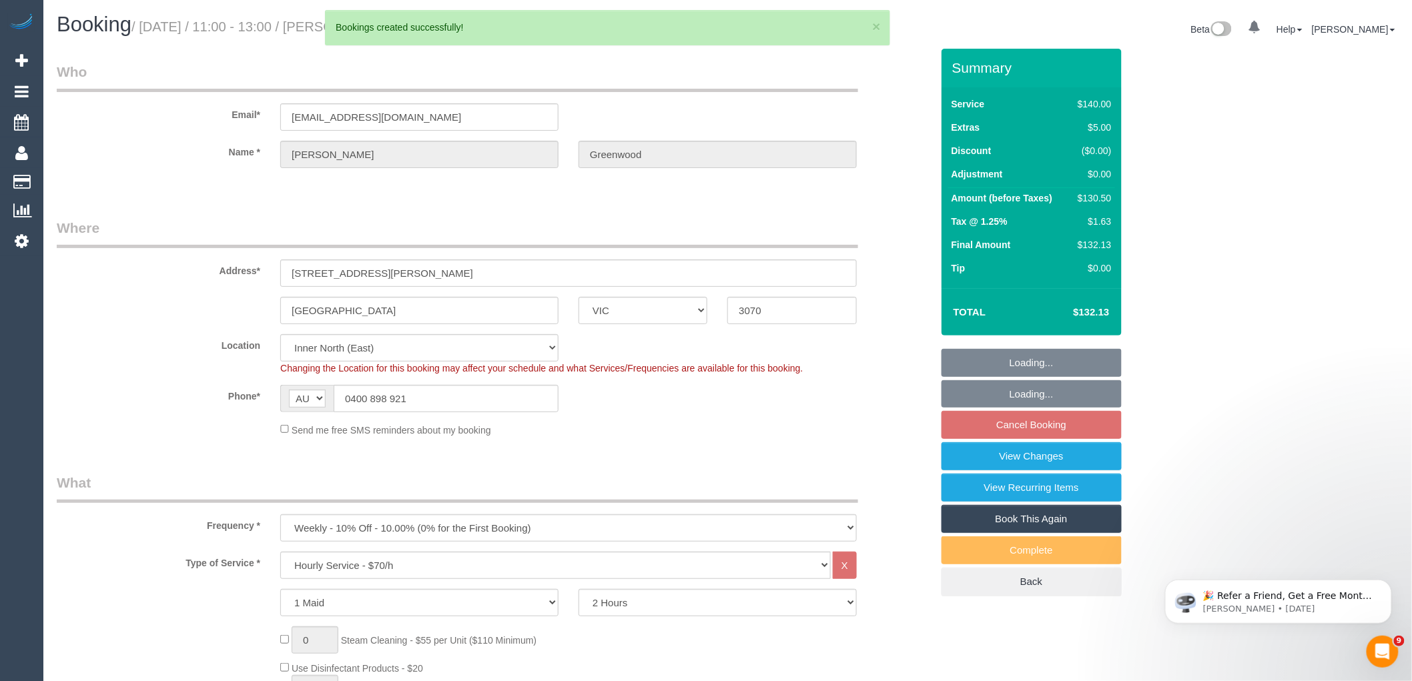
select select "string:stripe-pm_1SDGMS2GScqysDRVAAKW28ZD"
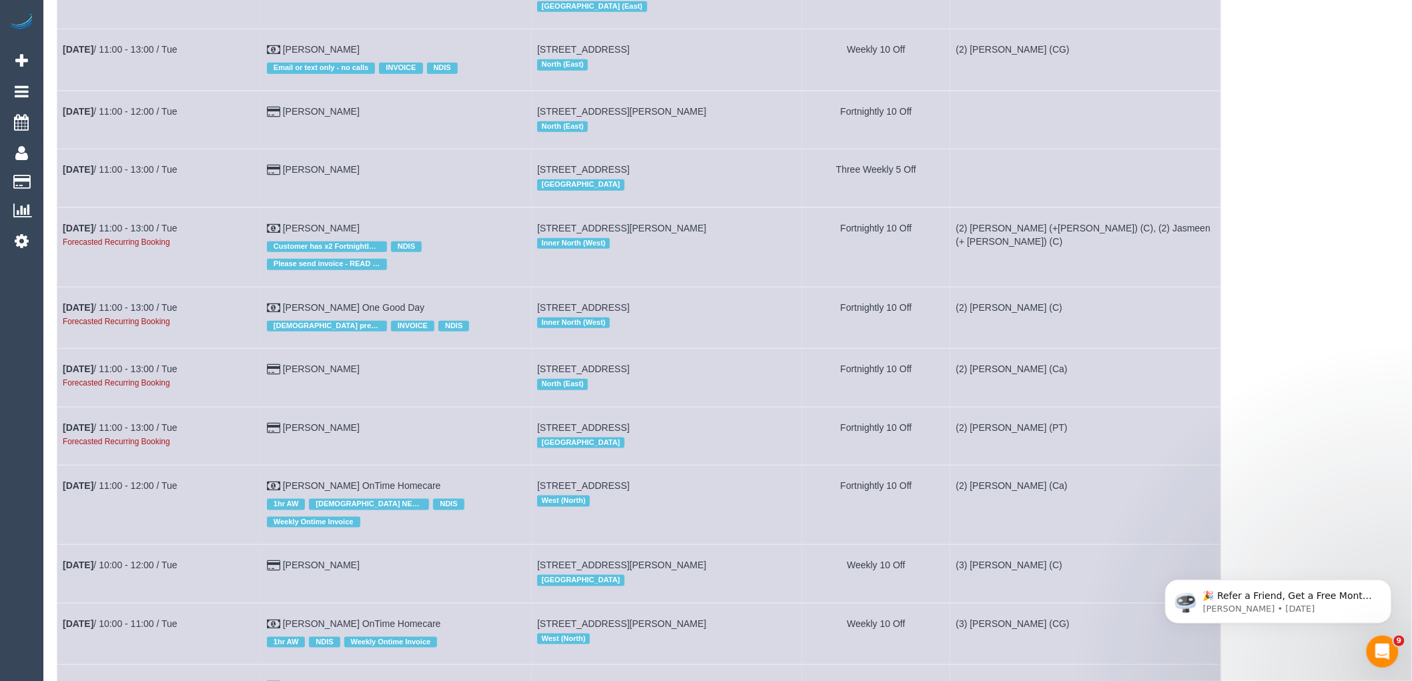
scroll to position [4597, 0]
click at [135, 312] on link "Nov 4th / 11:00 - 13:00 / Tue" at bounding box center [120, 307] width 115 height 11
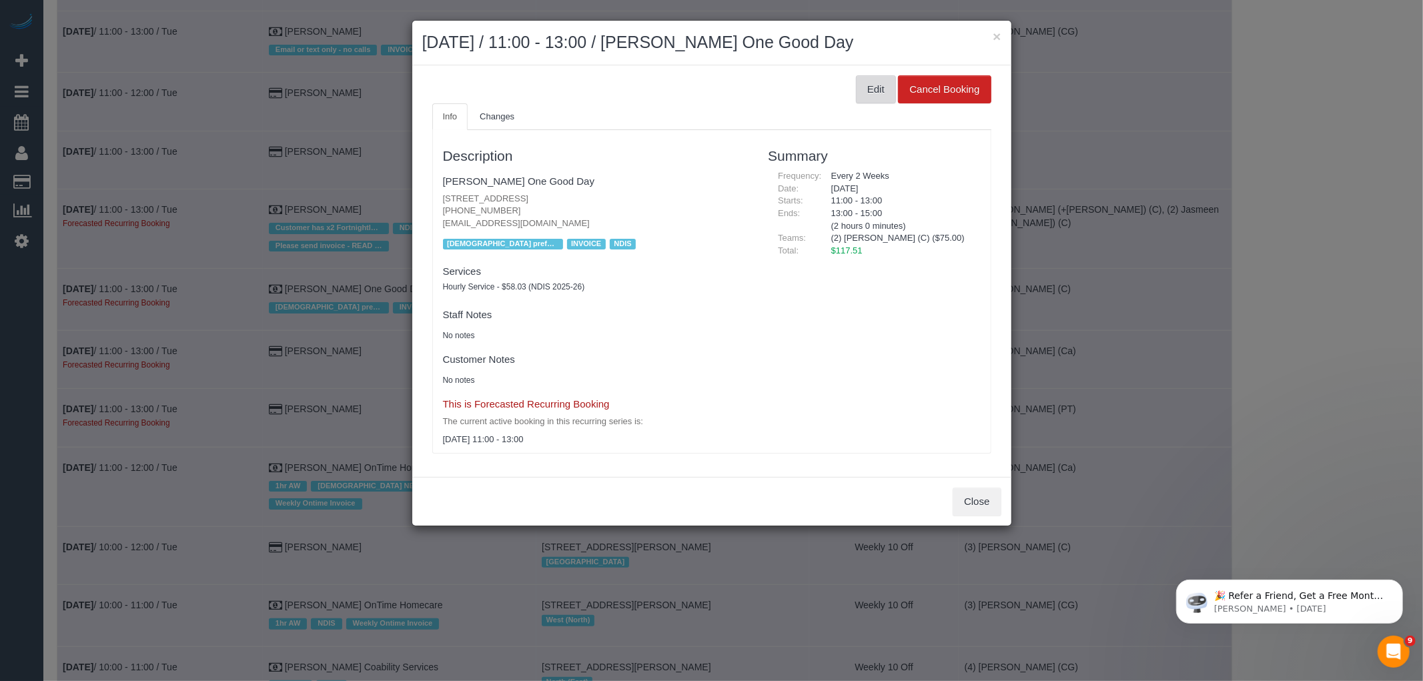
click at [877, 93] on button "Edit" at bounding box center [876, 89] width 40 height 28
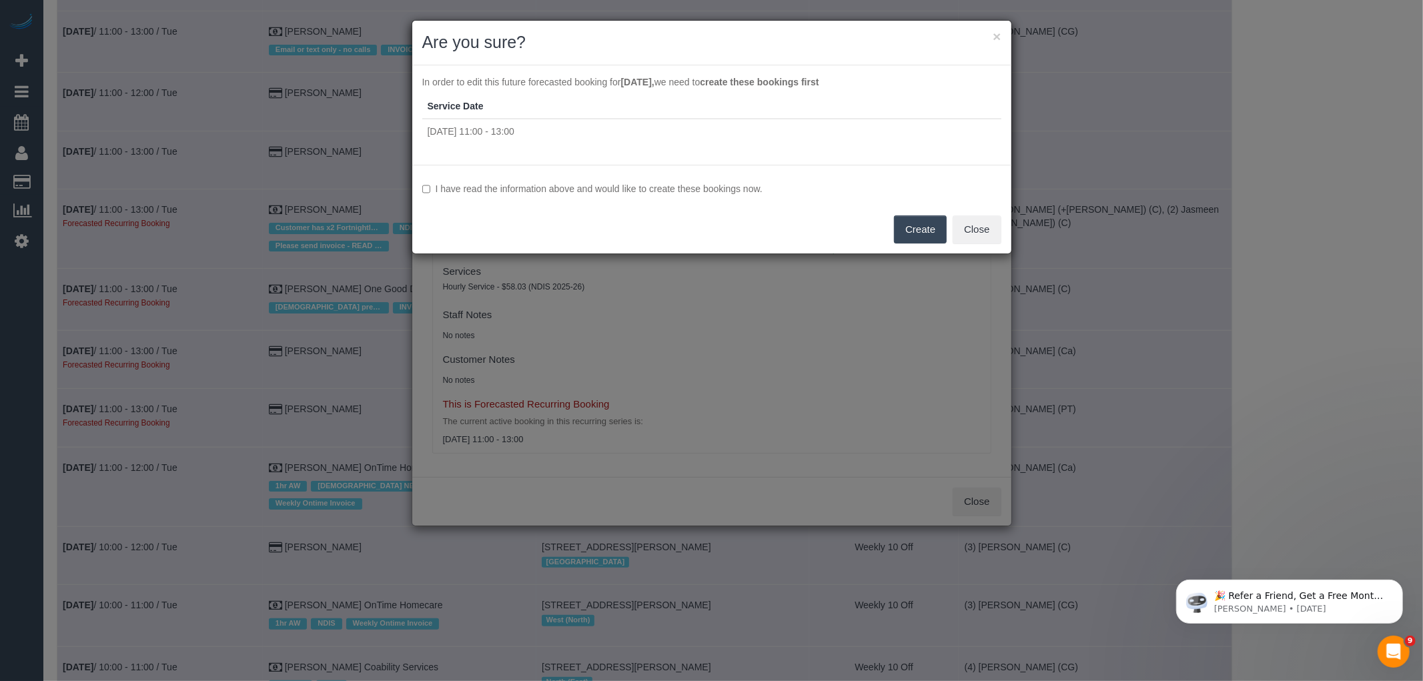
click at [555, 187] on label "I have read the information above and would like to create these bookings now." at bounding box center [711, 188] width 579 height 13
click at [934, 227] on button "Create" at bounding box center [920, 230] width 53 height 28
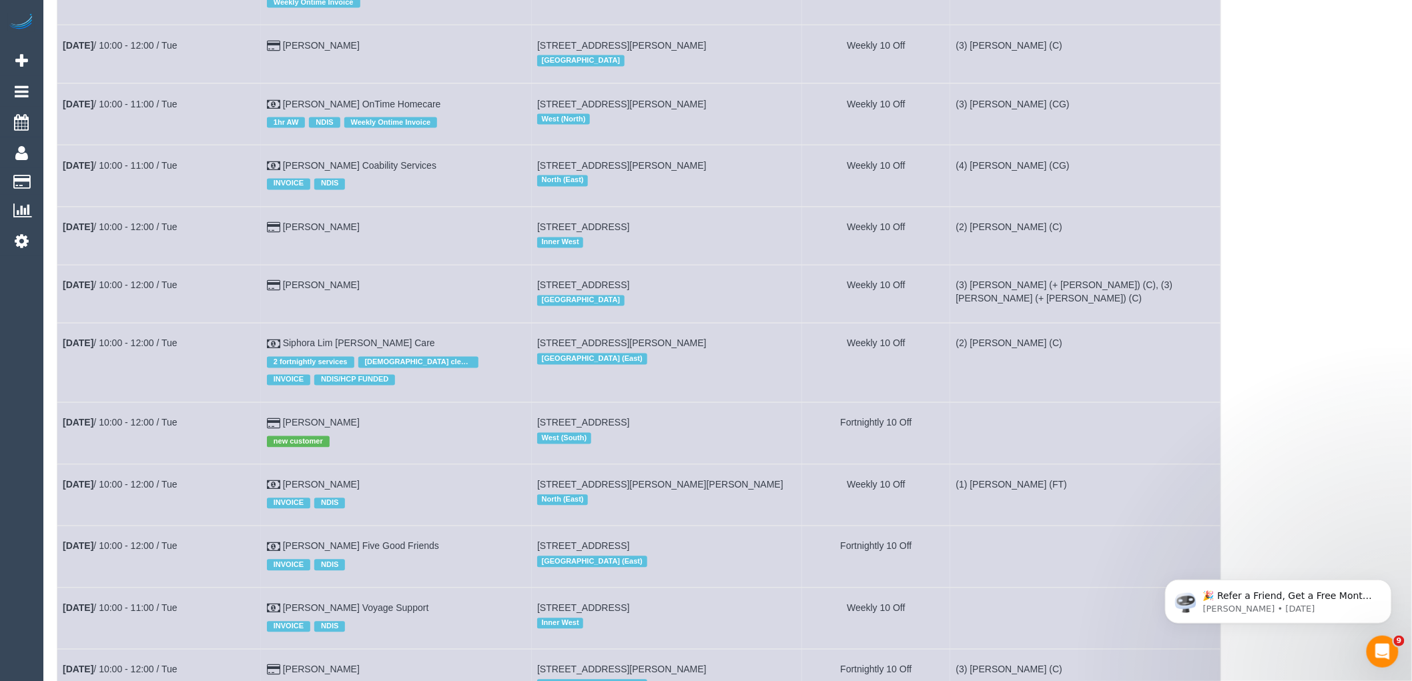
scroll to position [4671, 0]
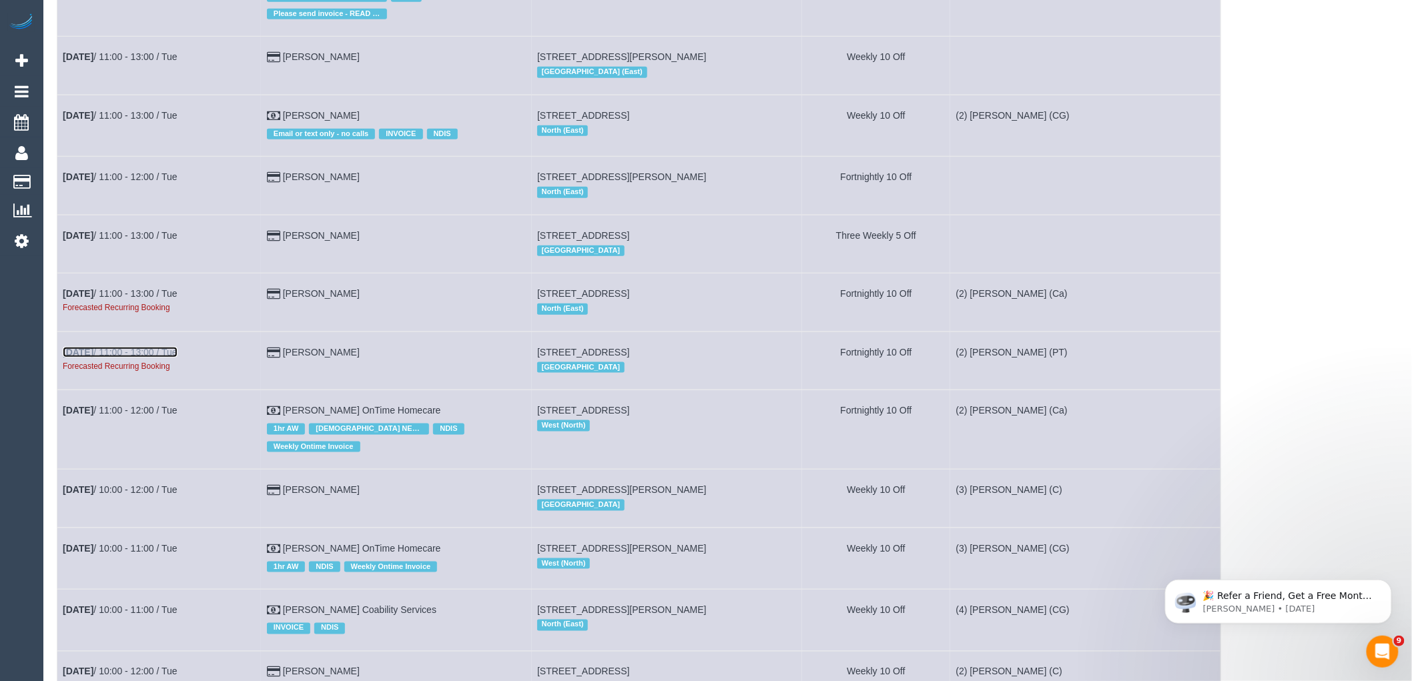
click at [143, 358] on link "Nov 4th / 11:00 - 13:00 / Tue" at bounding box center [120, 352] width 115 height 11
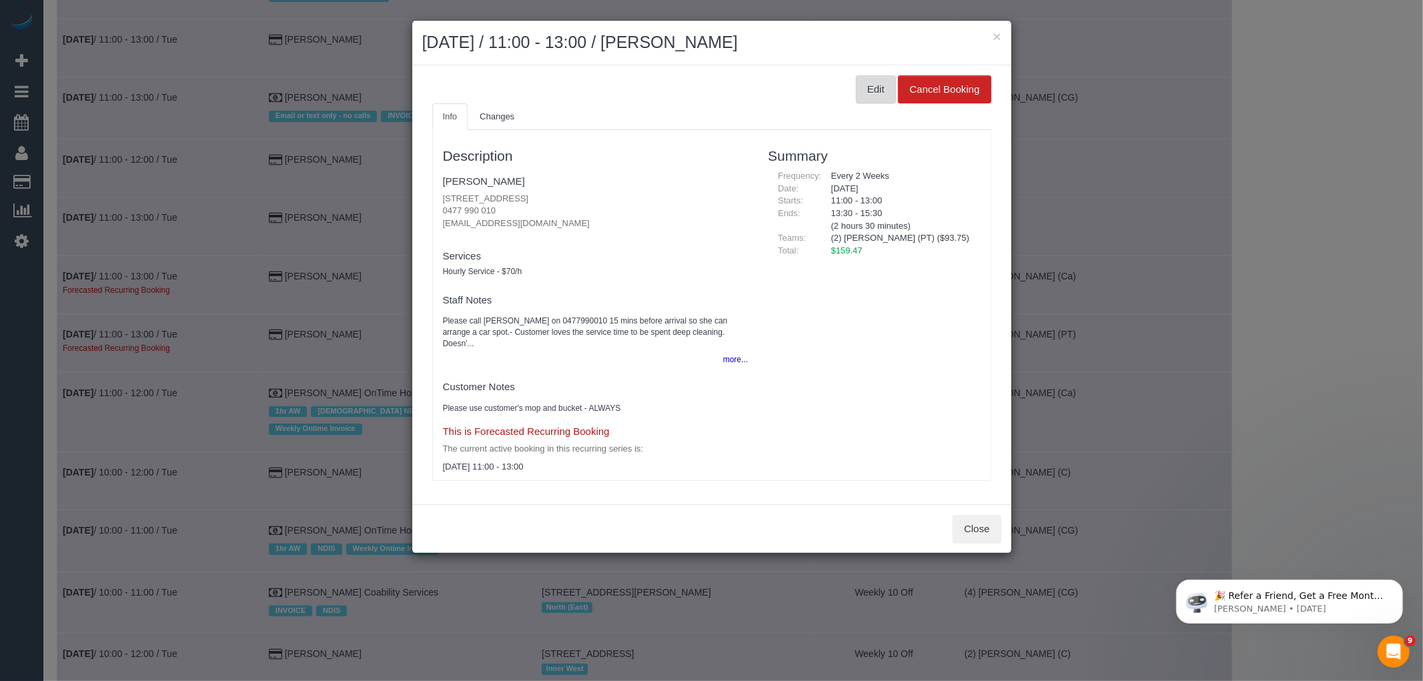
click at [890, 87] on button "Edit" at bounding box center [876, 89] width 40 height 28
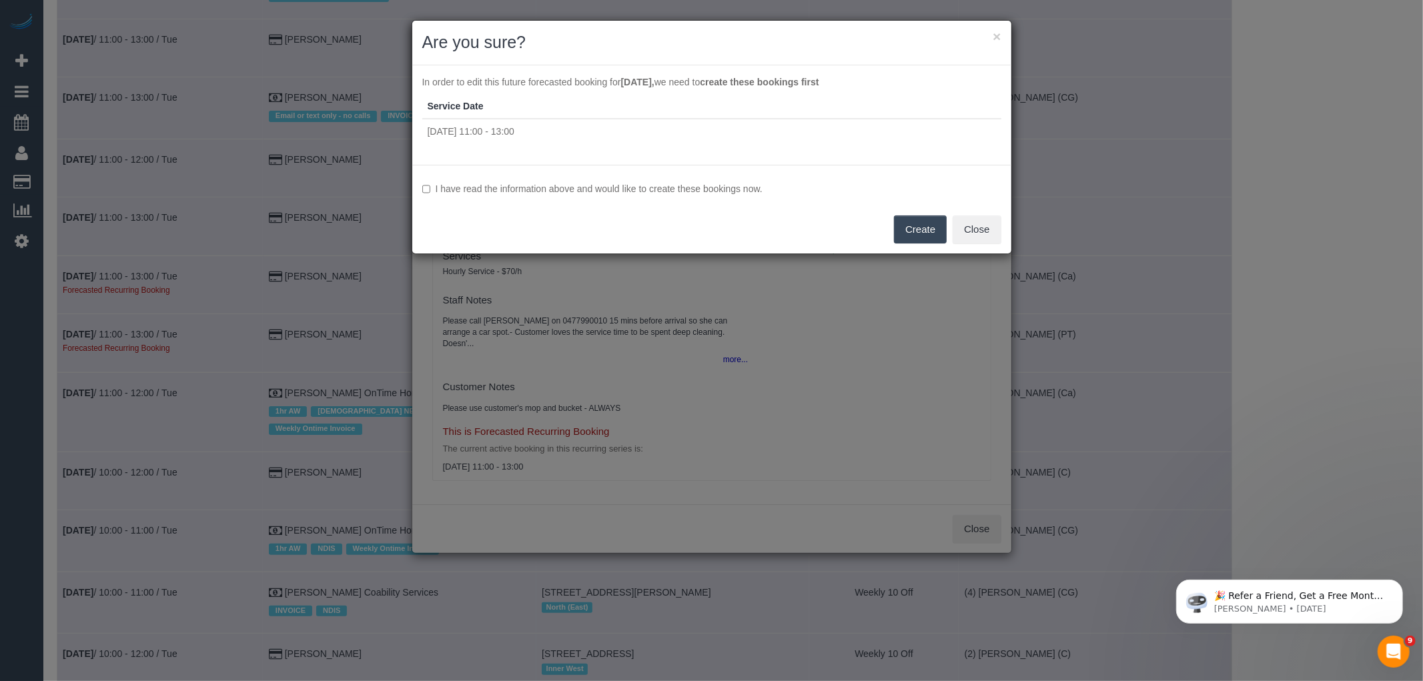
click at [567, 190] on label "I have read the information above and would like to create these bookings now." at bounding box center [711, 188] width 579 height 13
click at [906, 224] on button "Create" at bounding box center [920, 230] width 53 height 28
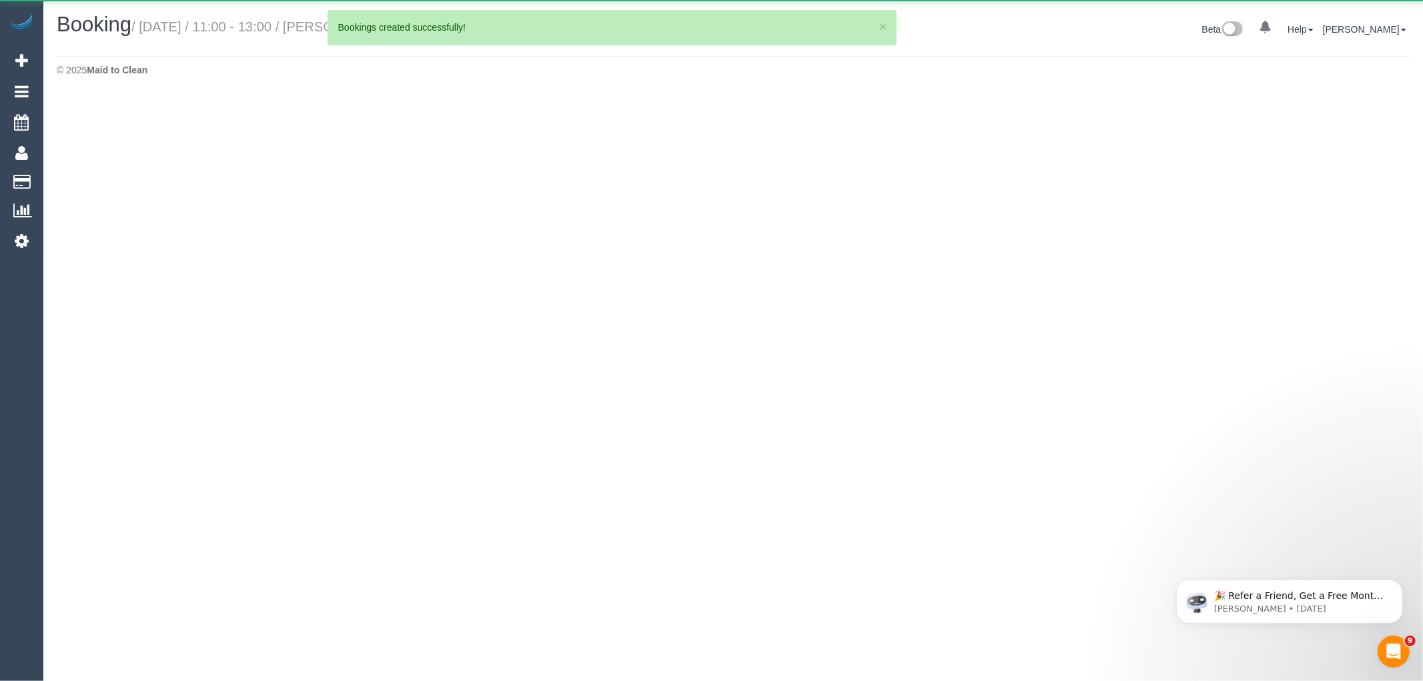
select select "VIC"
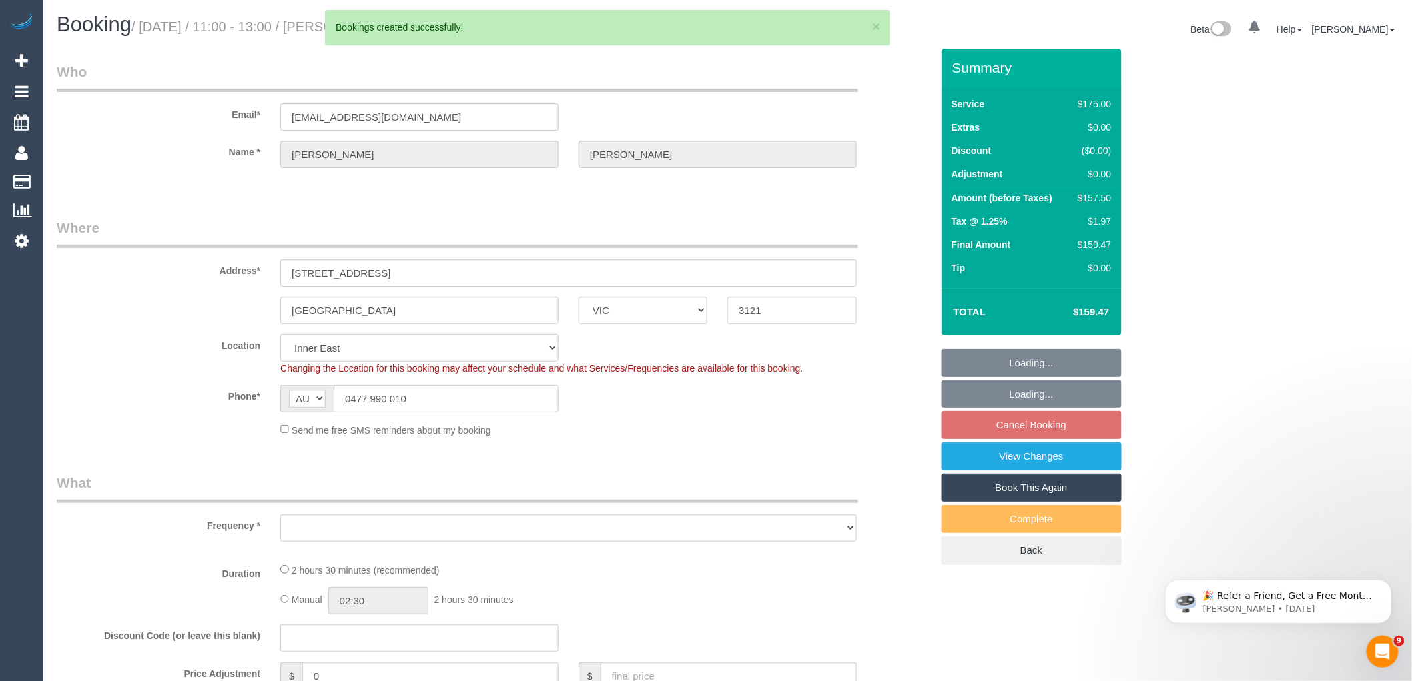
select select "object:207373"
select select "string:stripe-pm_1FxktX2GScqysDRVeuj1XjjY"
select select "object:207378"
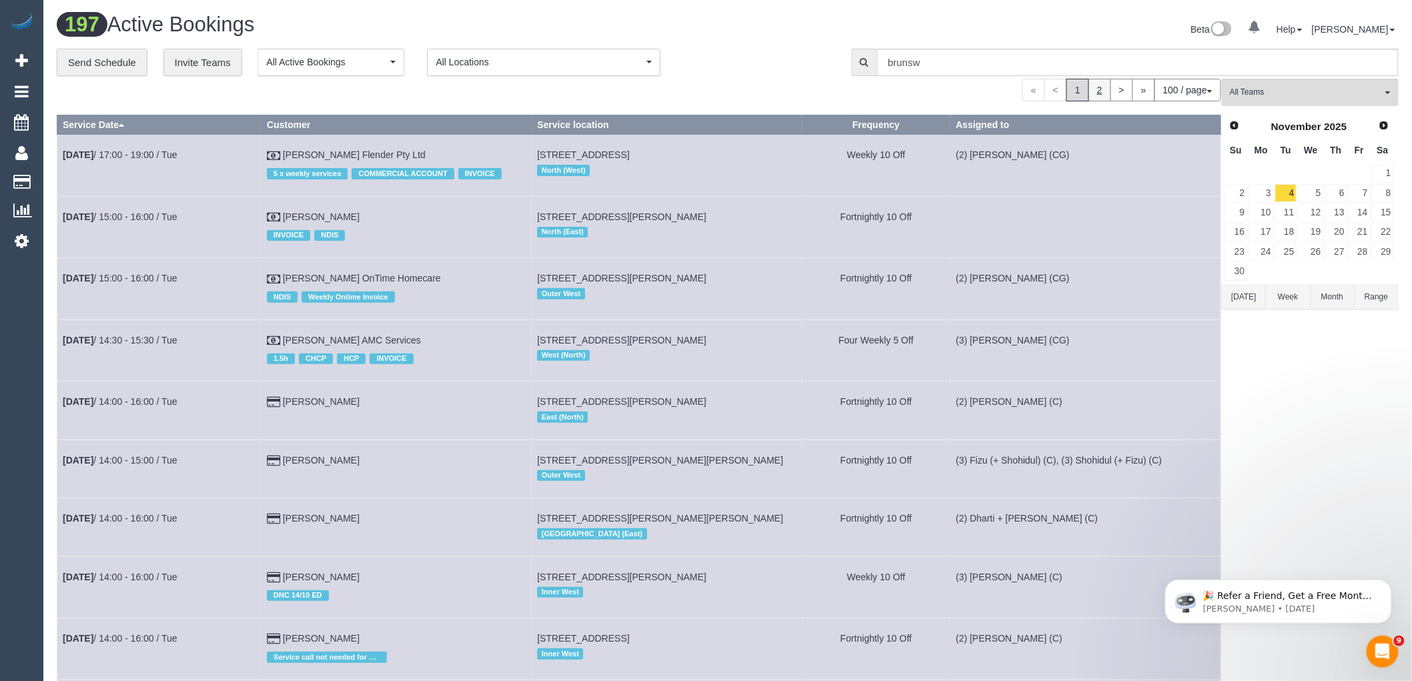
click at [1097, 100] on link "2" at bounding box center [1099, 90] width 23 height 23
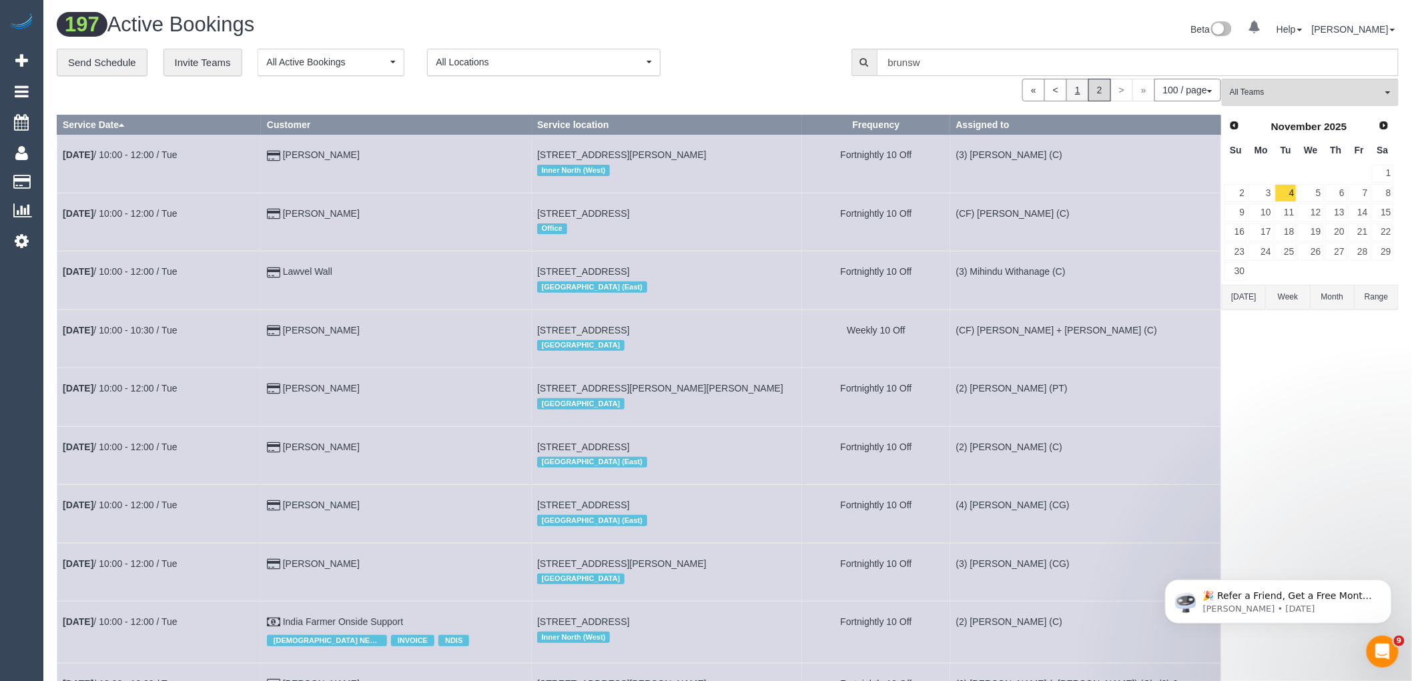
click at [1077, 87] on link "1" at bounding box center [1077, 90] width 23 height 23
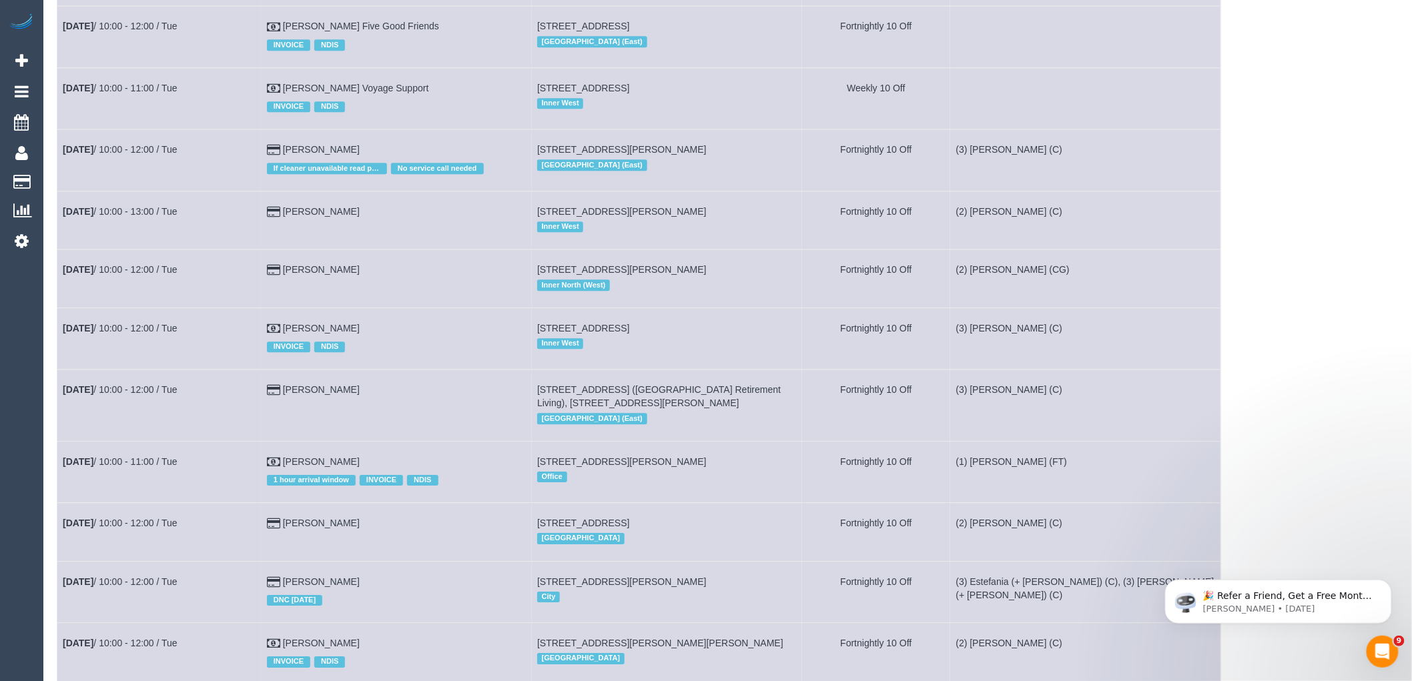
scroll to position [5801, 0]
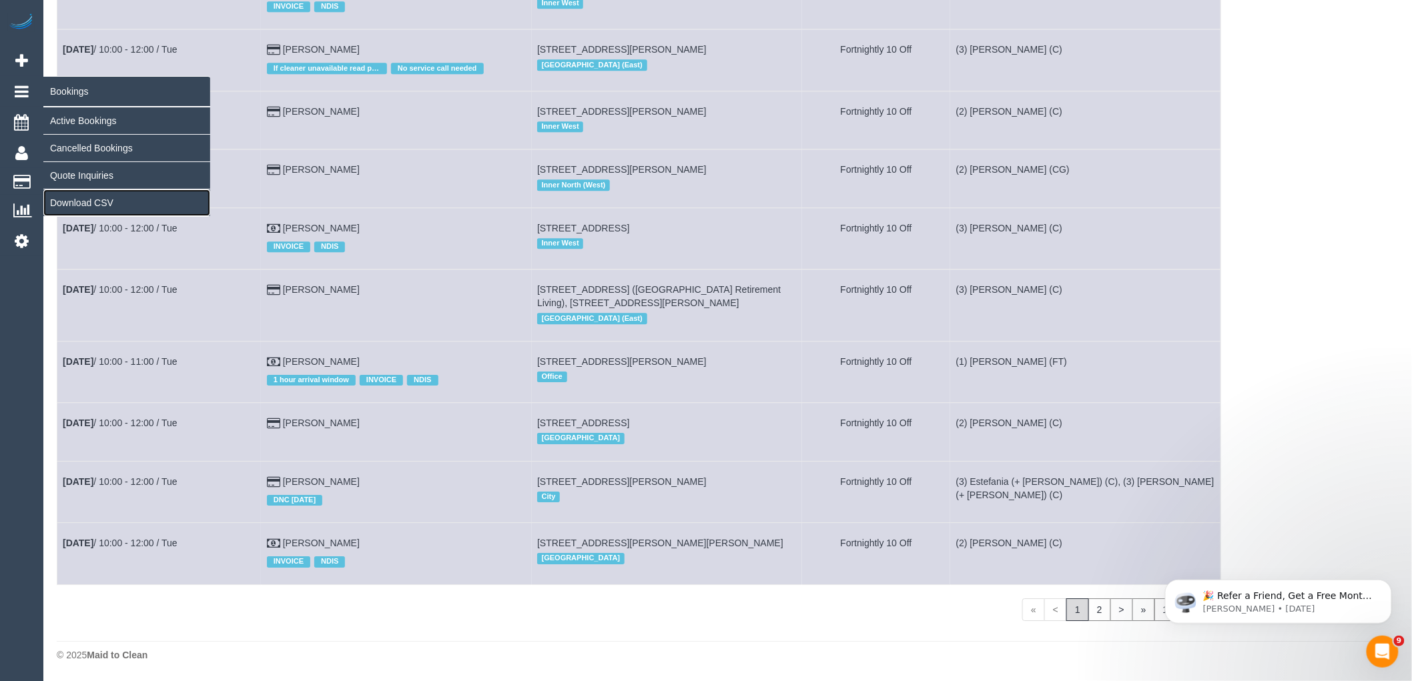
click at [88, 199] on link "Download CSV" at bounding box center [126, 203] width 167 height 27
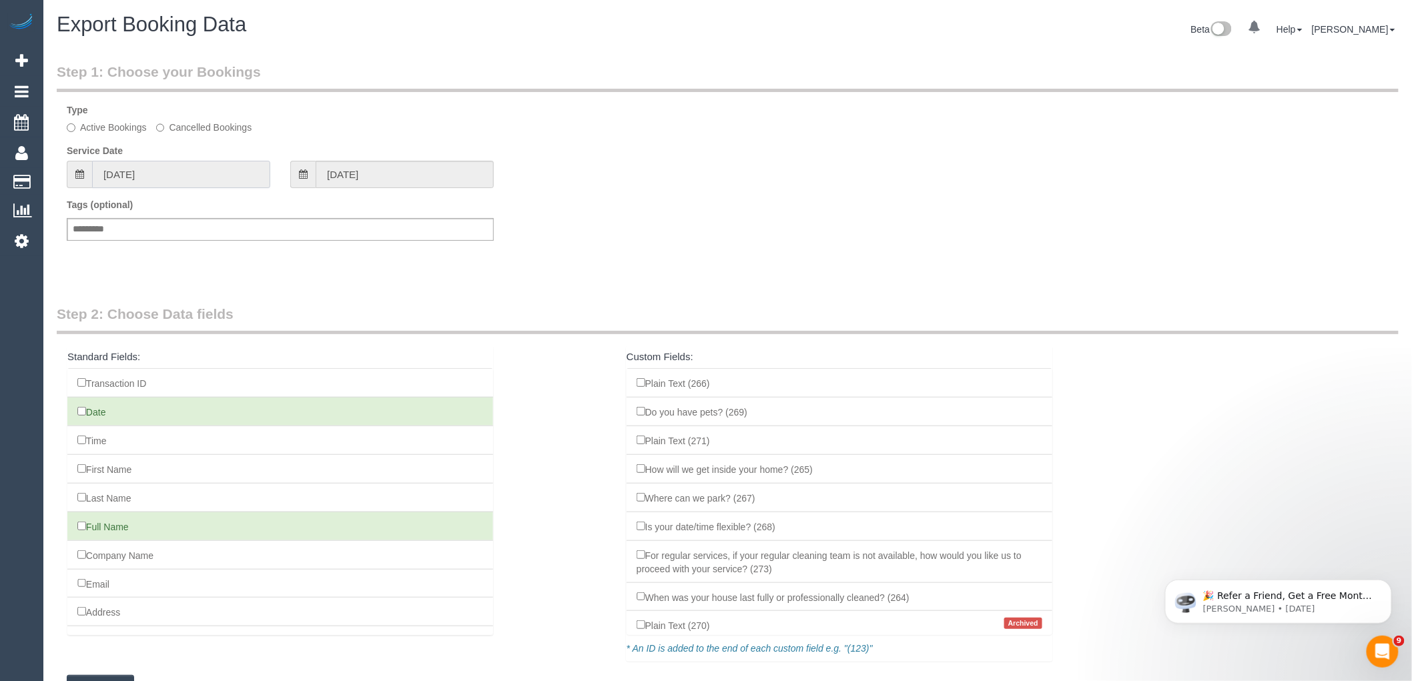
click at [163, 170] on input "15/09/2025" at bounding box center [181, 174] width 178 height 27
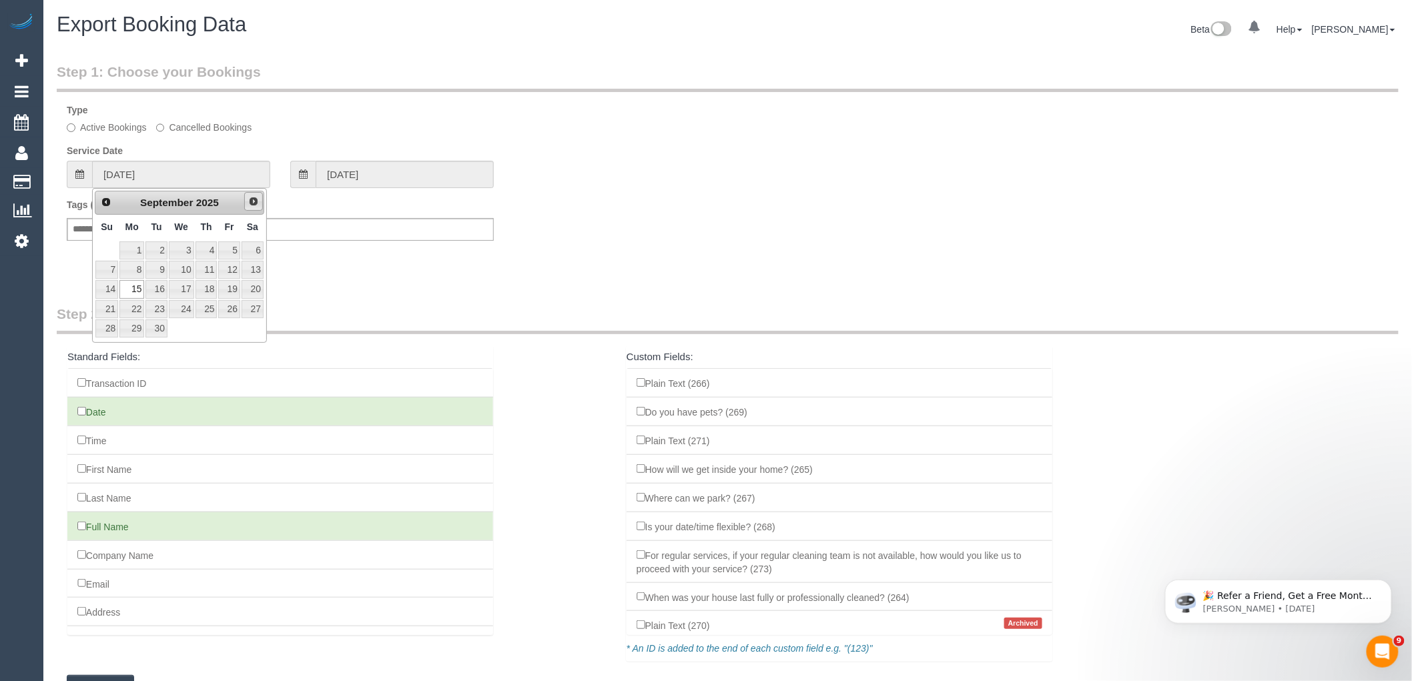
click at [255, 207] on link "Next" at bounding box center [253, 201] width 19 height 19
click at [156, 268] on link "4" at bounding box center [155, 270] width 21 height 18
type input "04/11/2025"
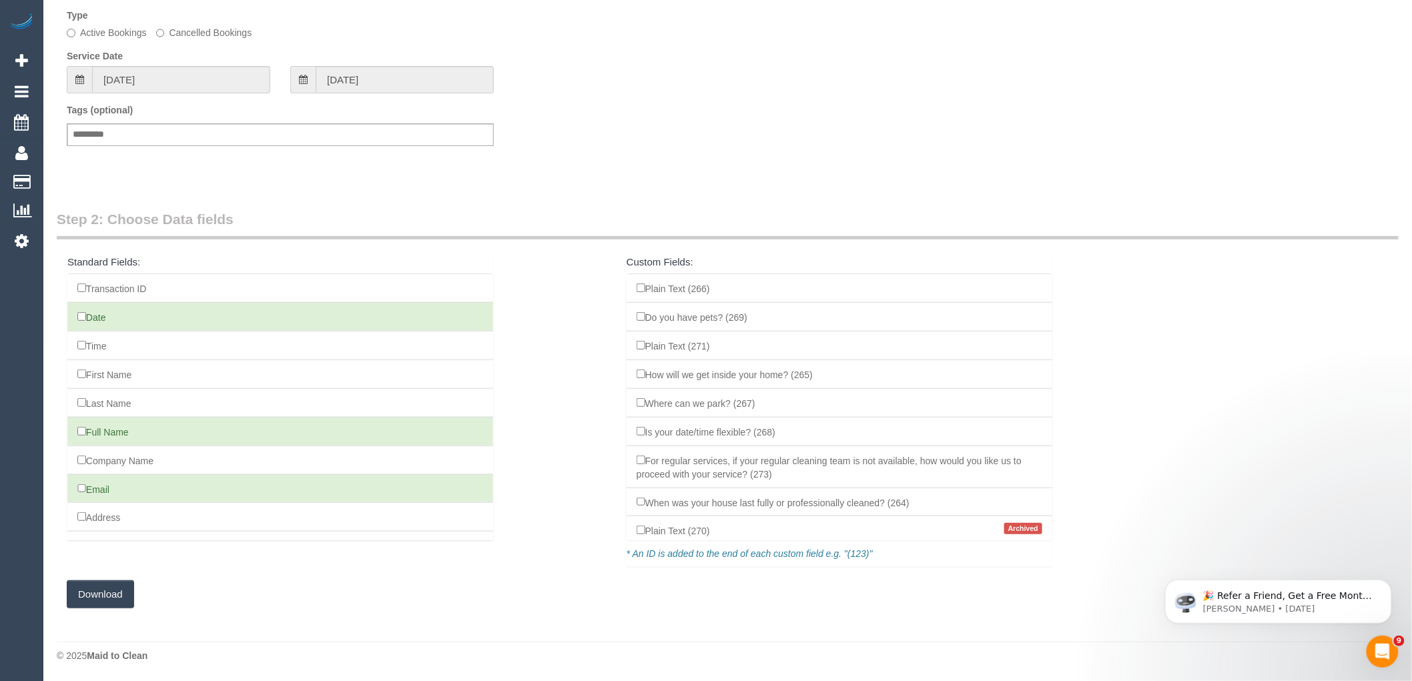
click at [103, 592] on button "Download" at bounding box center [100, 595] width 67 height 28
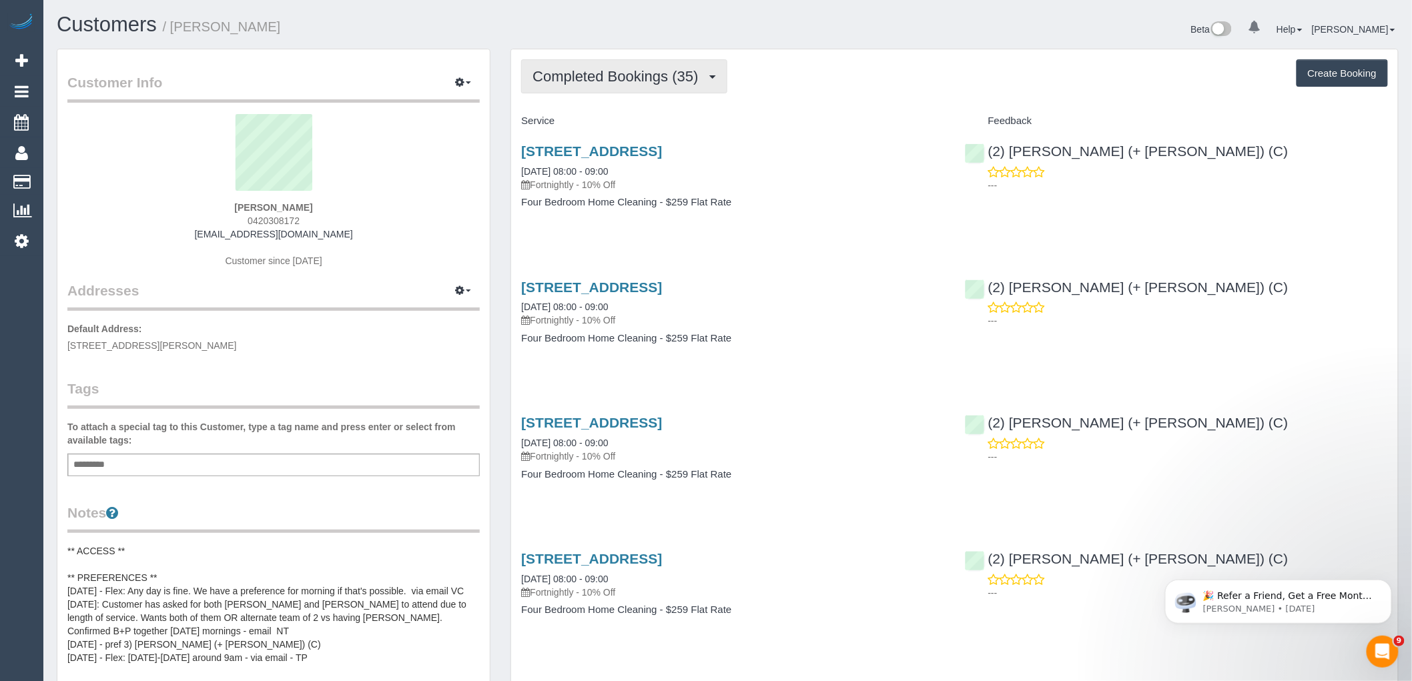
click at [674, 70] on span "Completed Bookings (35)" at bounding box center [619, 76] width 172 height 17
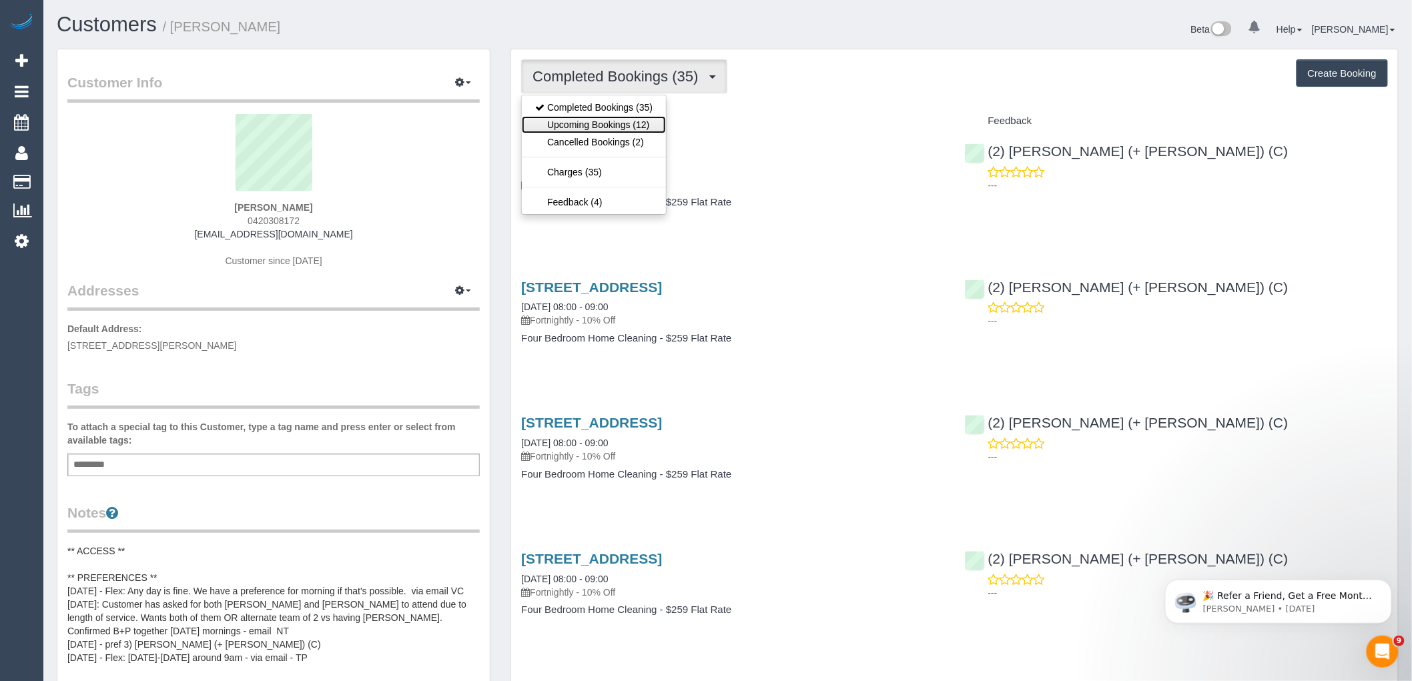
click at [654, 117] on link "Upcoming Bookings (12)" at bounding box center [594, 124] width 144 height 17
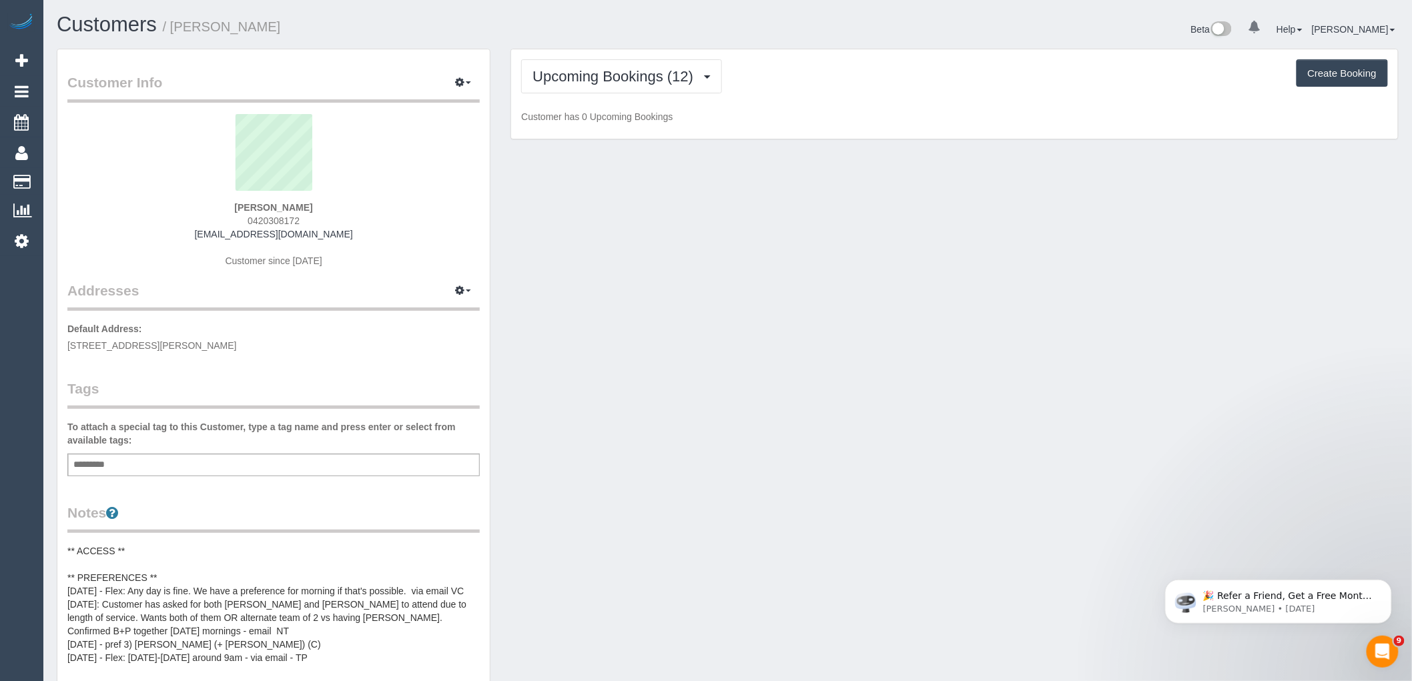
click at [118, 464] on div "Add a tag" at bounding box center [273, 465] width 412 height 23
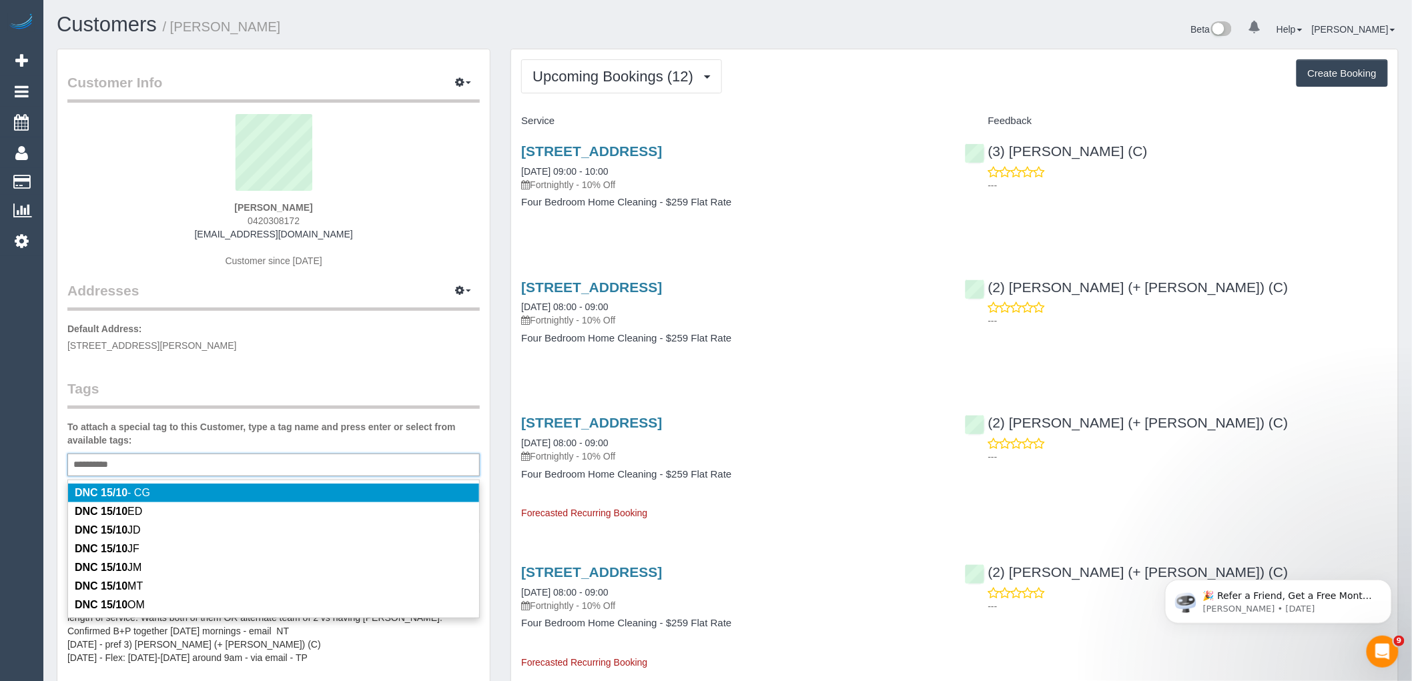
type input "*********"
click at [189, 342] on span "21 Collins Street, Brighton, VIC 3186" at bounding box center [152, 345] width 170 height 11
